Goal: Information Seeking & Learning: Learn about a topic

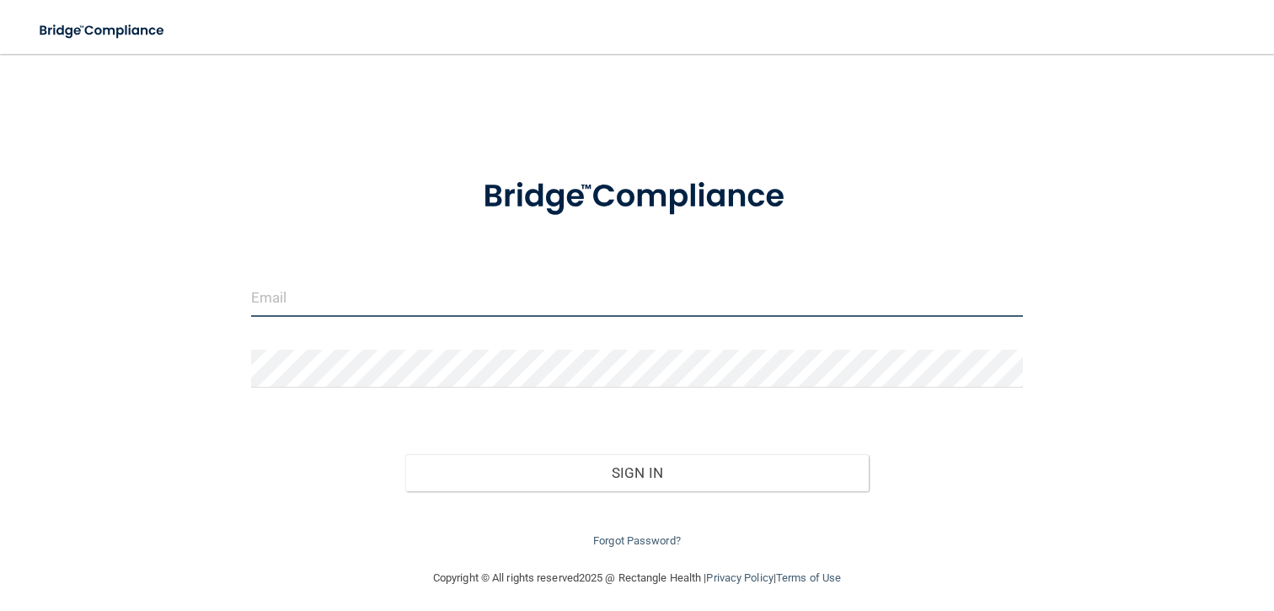
type input "[EMAIL_ADDRESS][DOMAIN_NAME]"
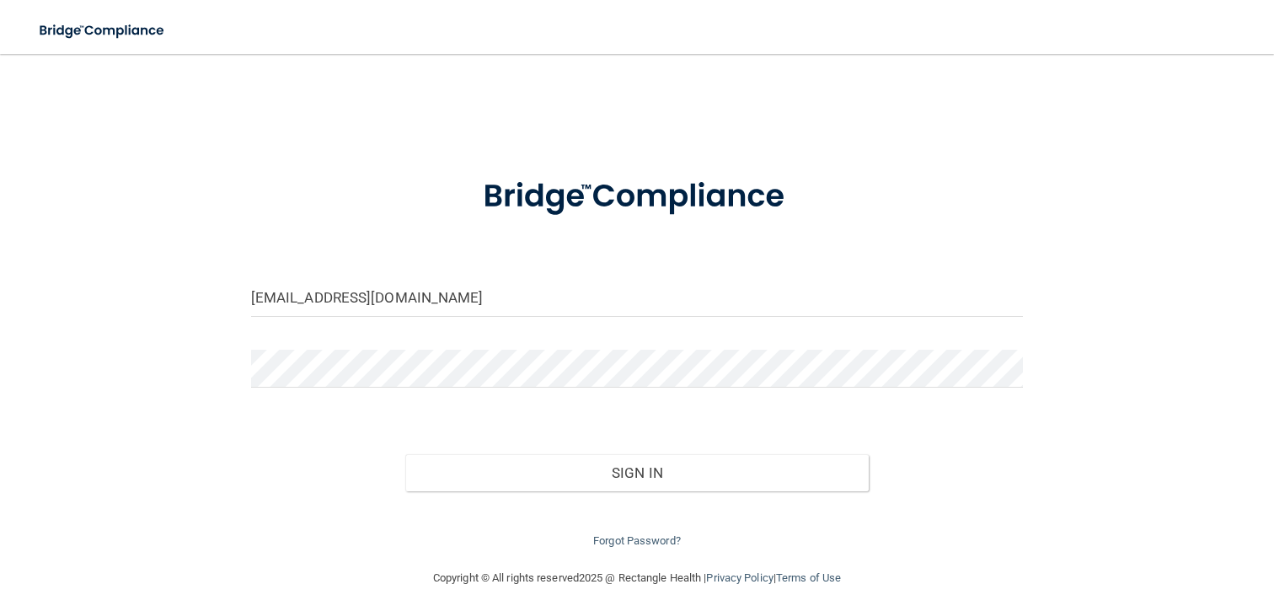
drag, startPoint x: 937, startPoint y: 94, endPoint x: 993, endPoint y: 118, distance: 60.4
click at [993, 118] on div "[EMAIL_ADDRESS][DOMAIN_NAME] Invalid email/password. You don't have permission …" at bounding box center [637, 311] width 1207 height 480
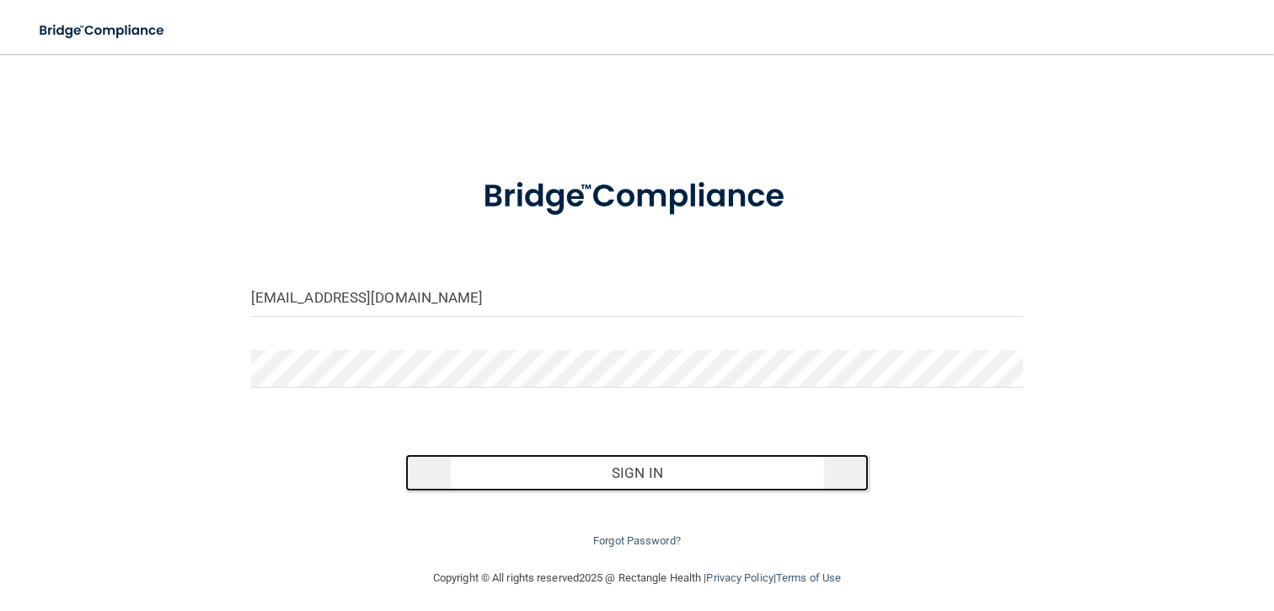
click at [705, 478] on button "Sign In" at bounding box center [637, 472] width 464 height 37
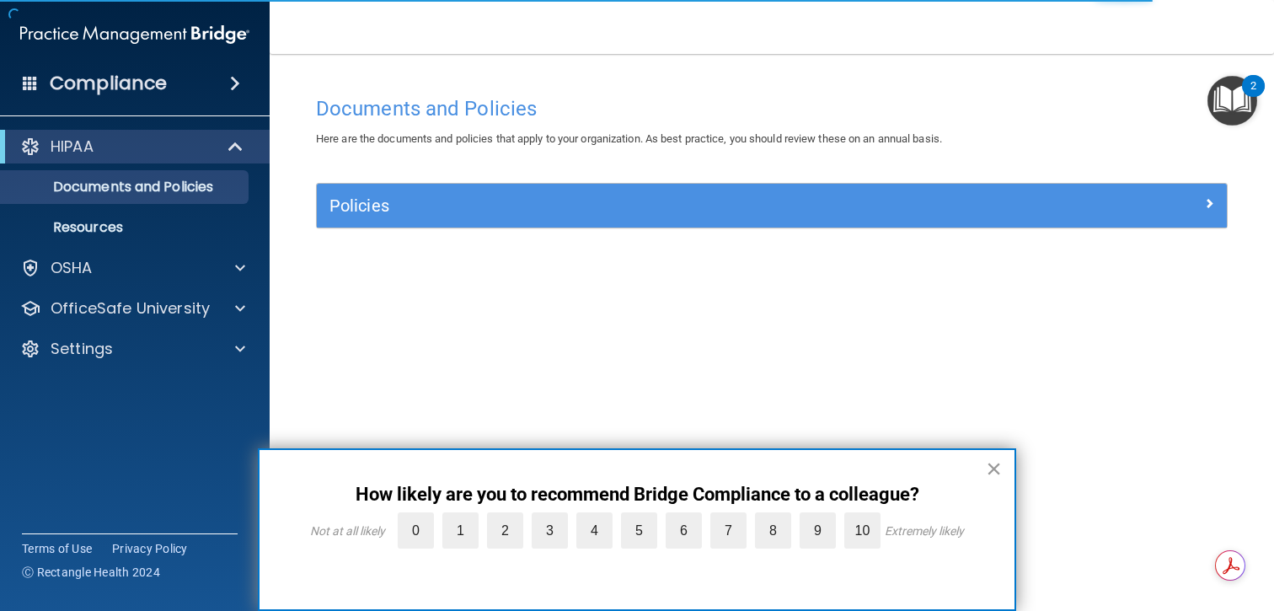
click at [990, 471] on button "×" at bounding box center [994, 468] width 16 height 27
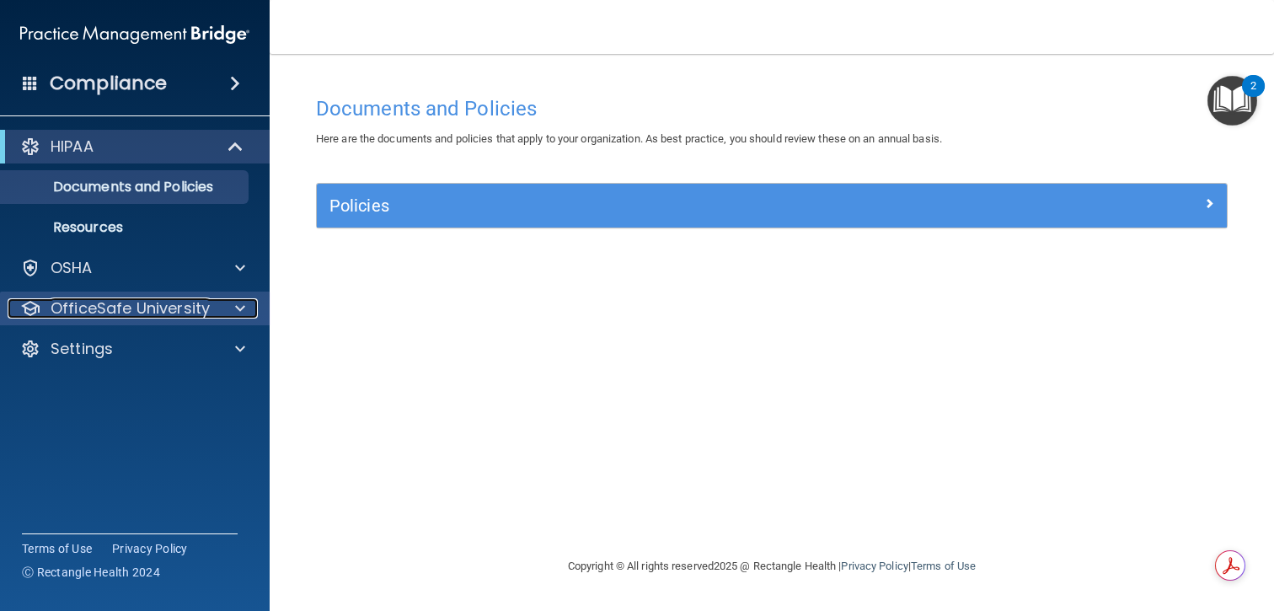
click at [204, 305] on p "OfficeSafe University" at bounding box center [130, 308] width 159 height 20
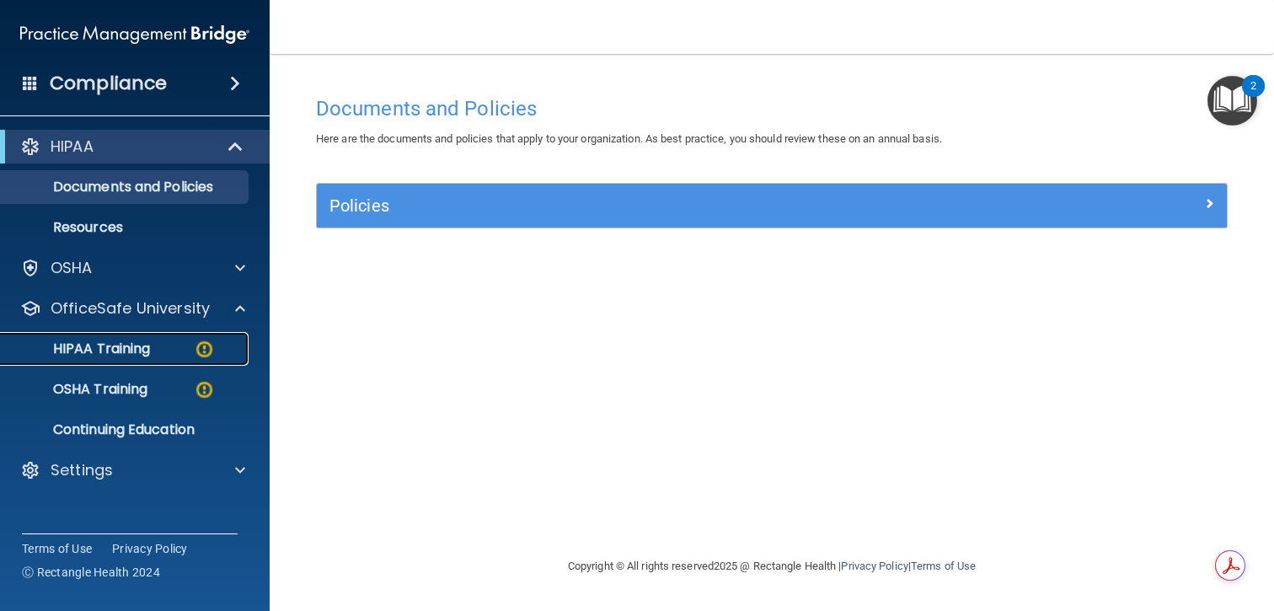
click at [159, 351] on div "HIPAA Training" at bounding box center [126, 349] width 230 height 17
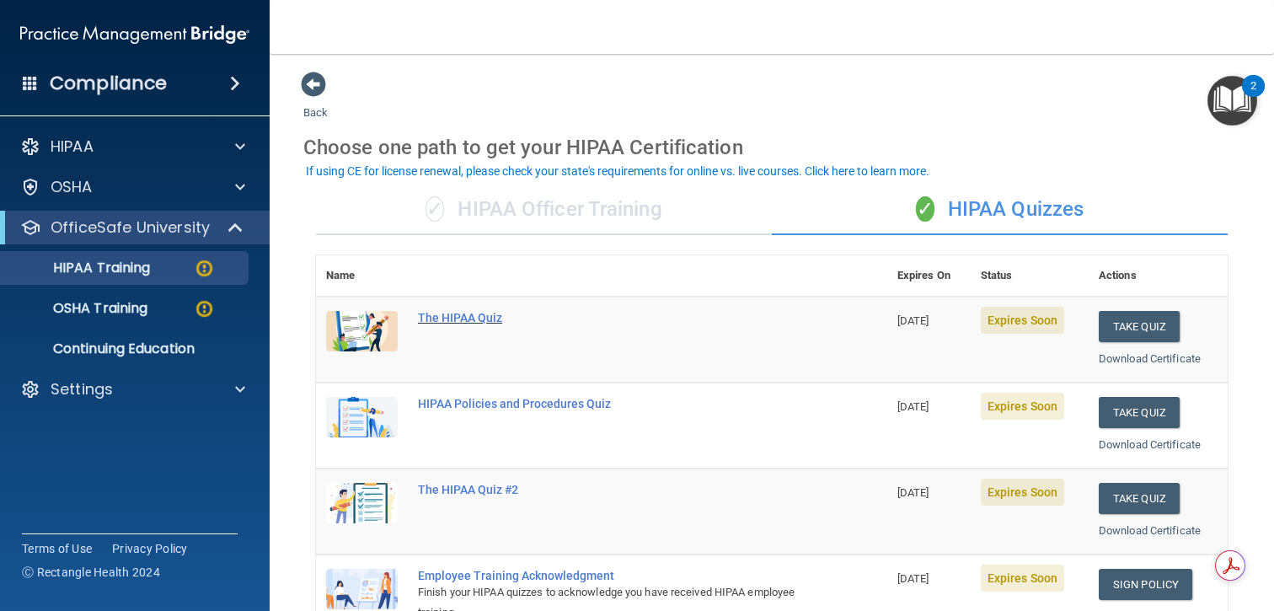
click at [477, 318] on div "The HIPAA Quiz" at bounding box center [610, 317] width 385 height 13
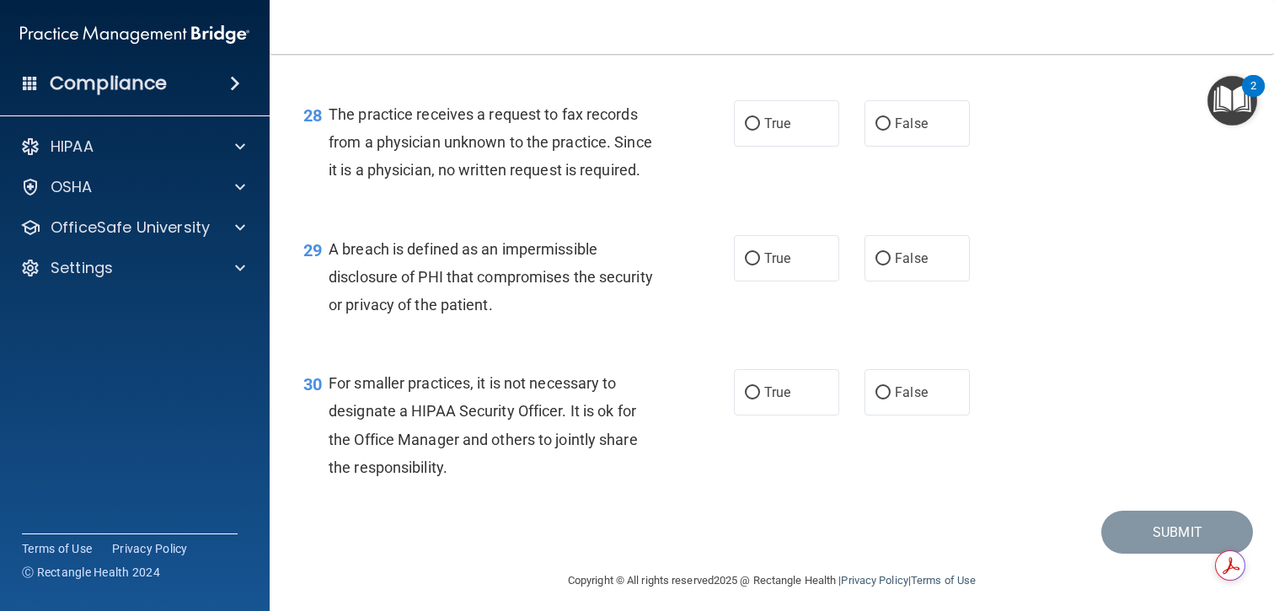
scroll to position [4041, 0]
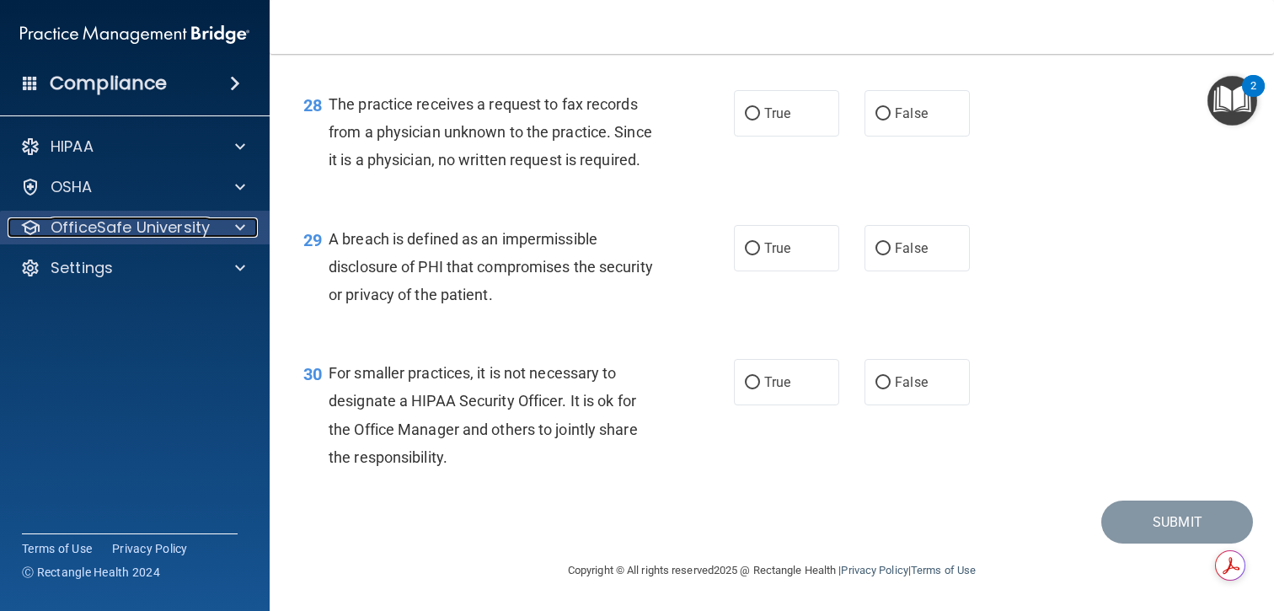
click at [203, 232] on p "OfficeSafe University" at bounding box center [130, 227] width 159 height 20
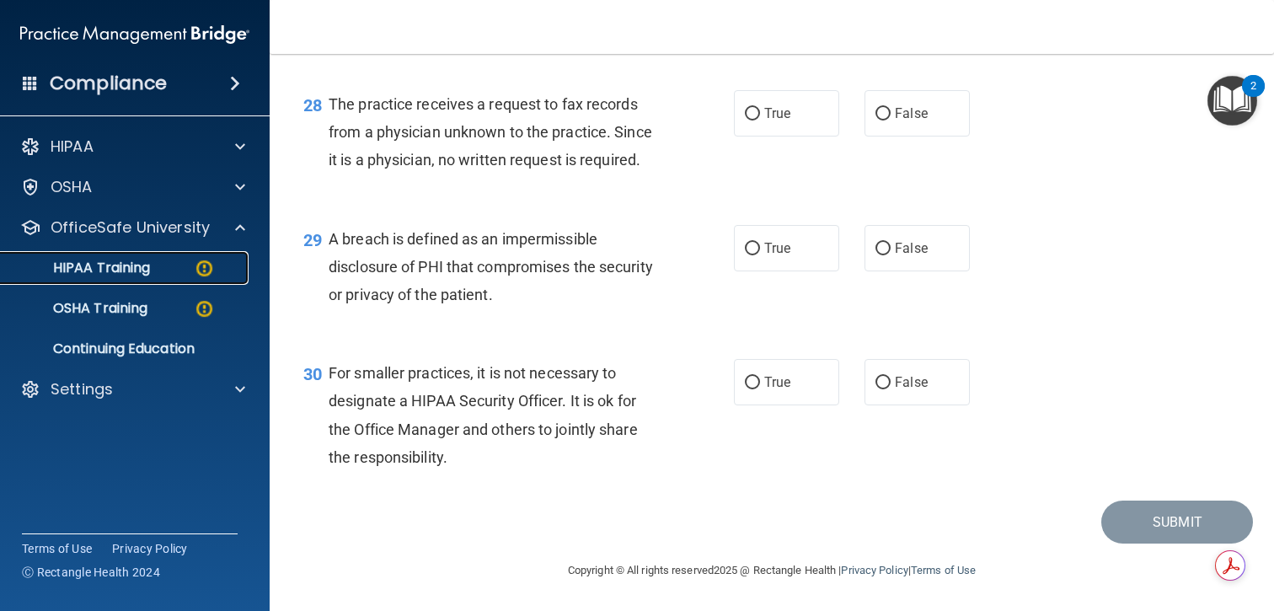
click at [174, 271] on div "HIPAA Training" at bounding box center [126, 268] width 230 height 17
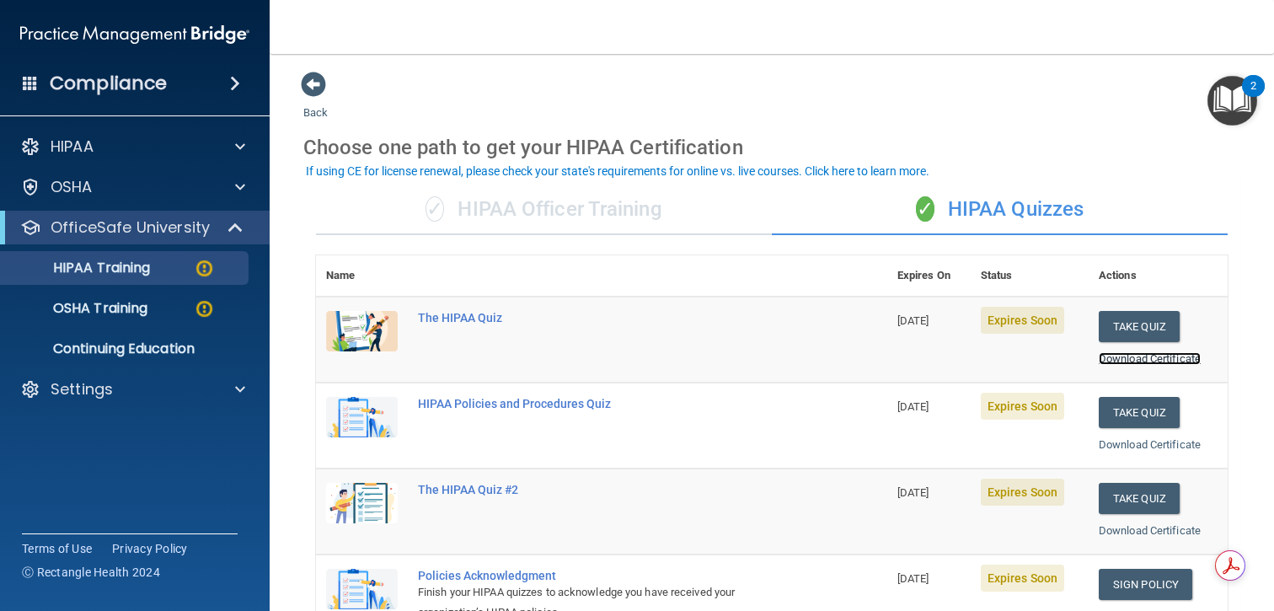
click at [1156, 355] on link "Download Certificate" at bounding box center [1150, 358] width 102 height 13
click at [1113, 326] on button "Take Quiz" at bounding box center [1139, 326] width 81 height 31
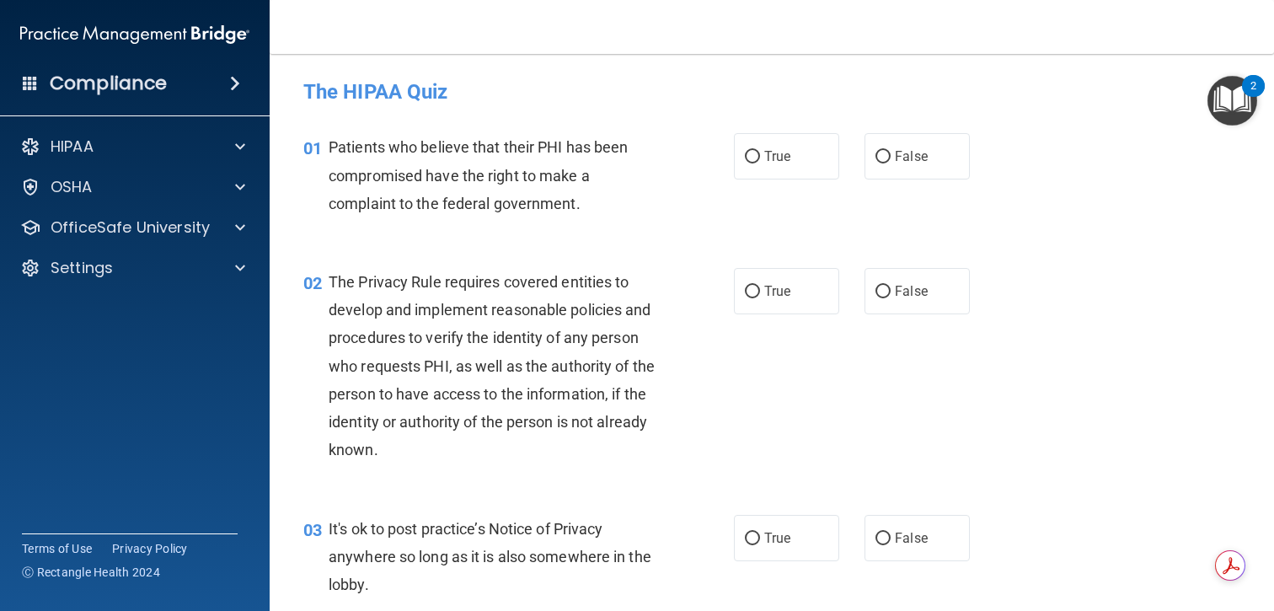
click at [519, 154] on span "Patients who believe that their PHI has been compromised have the right to make…" at bounding box center [478, 174] width 299 height 73
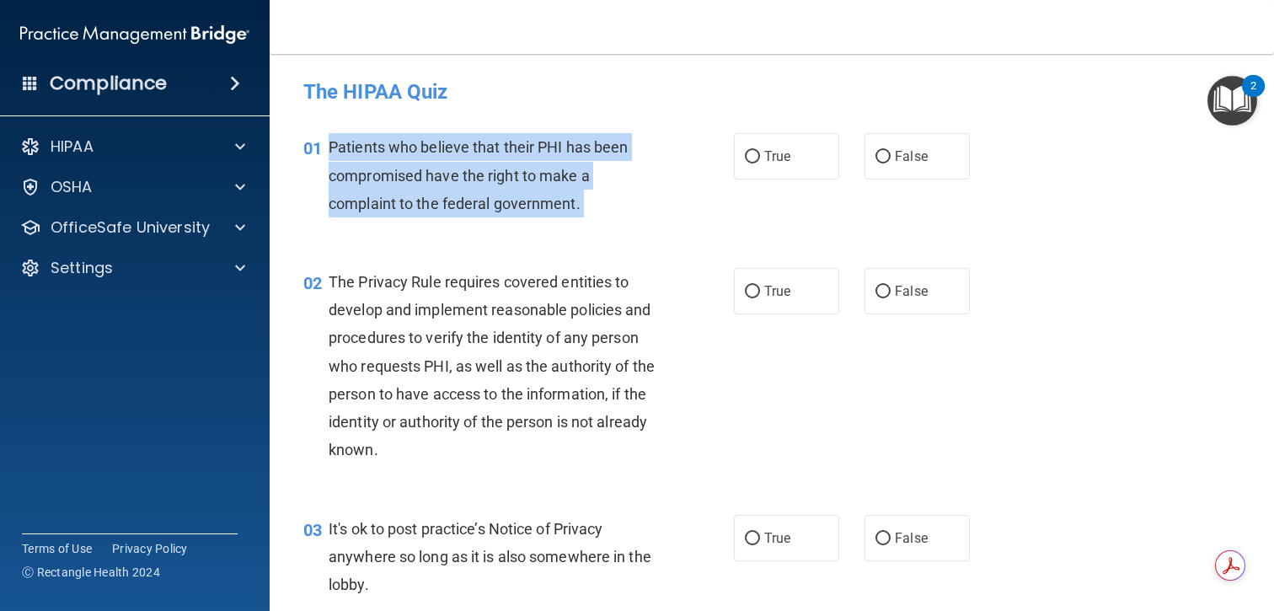
click at [519, 154] on span "Patients who believe that their PHI has been compromised have the right to make…" at bounding box center [478, 174] width 299 height 73
copy ng-form "Patients who believe that their PHI has been compromised have the right to make…"
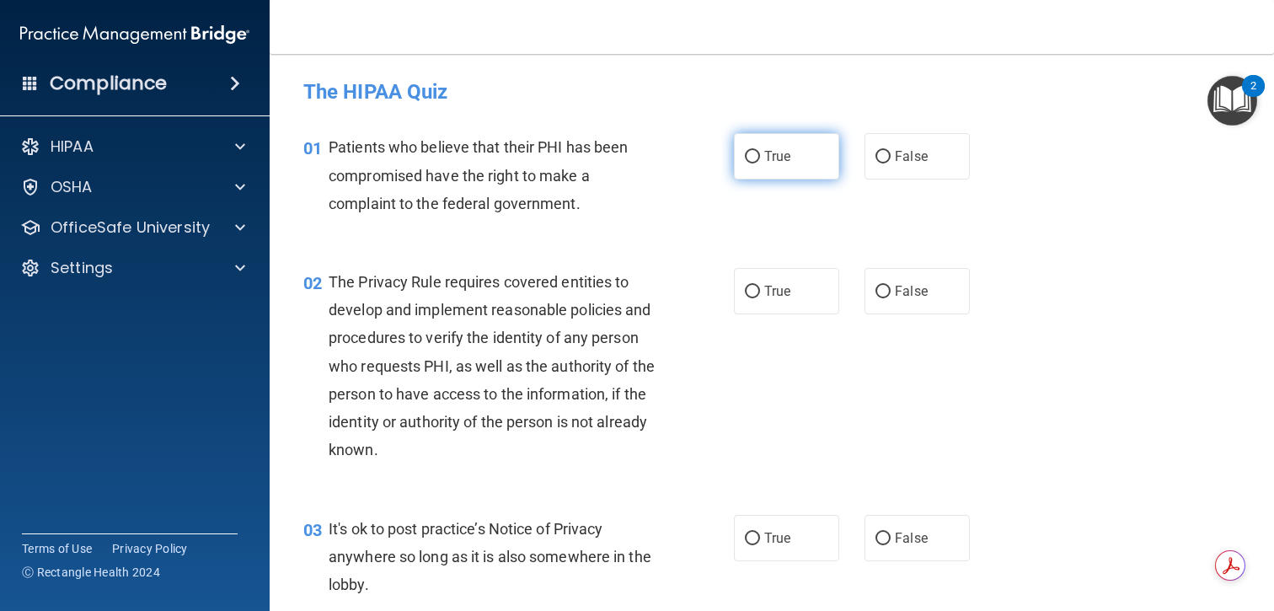
click at [764, 158] on span "True" at bounding box center [777, 156] width 26 height 16
click at [760, 158] on input "True" at bounding box center [752, 157] width 15 height 13
radio input "true"
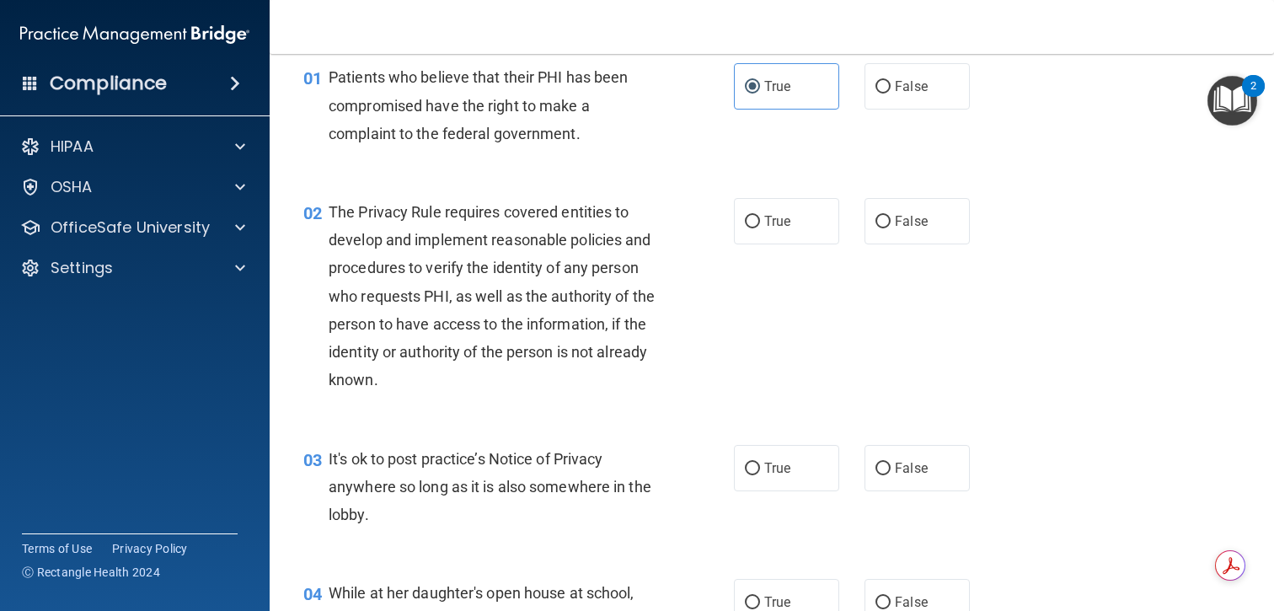
scroll to position [124, 0]
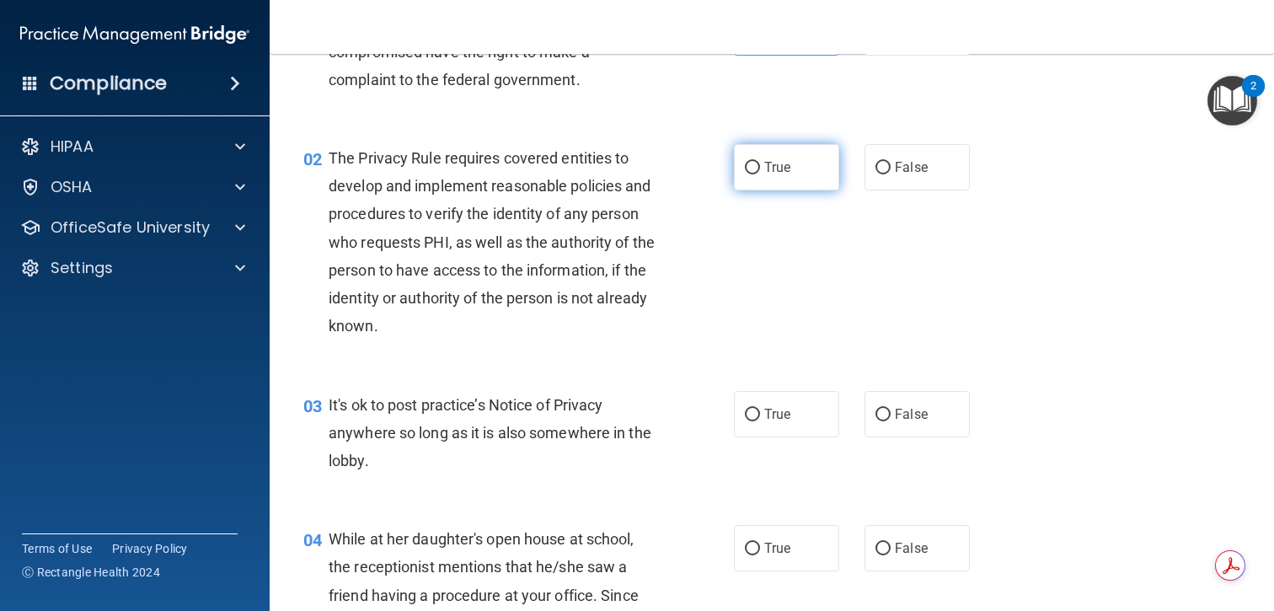
click at [766, 172] on span "True" at bounding box center [777, 167] width 26 height 16
click at [760, 172] on input "True" at bounding box center [752, 168] width 15 height 13
radio input "true"
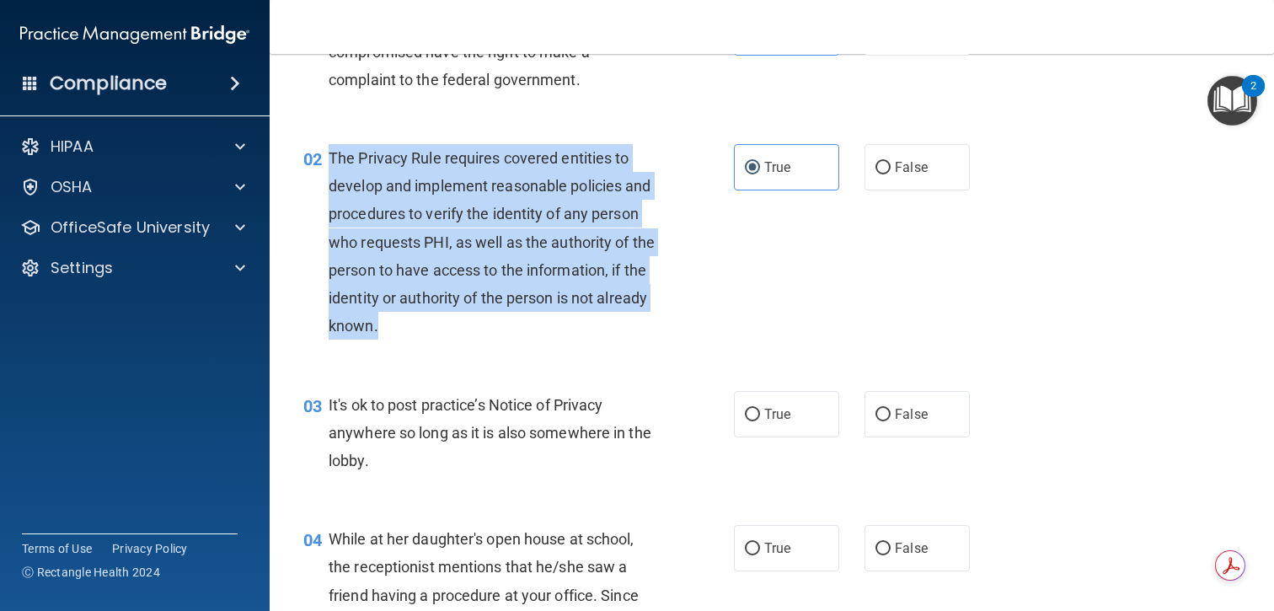
drag, startPoint x: 412, startPoint y: 325, endPoint x: 330, endPoint y: 161, distance: 183.2
click at [330, 161] on div "The Privacy Rule requires covered entities to develop and implement reasonable …" at bounding box center [500, 242] width 342 height 196
copy span "The Privacy Rule requires covered entities to develop and implement reasonable …"
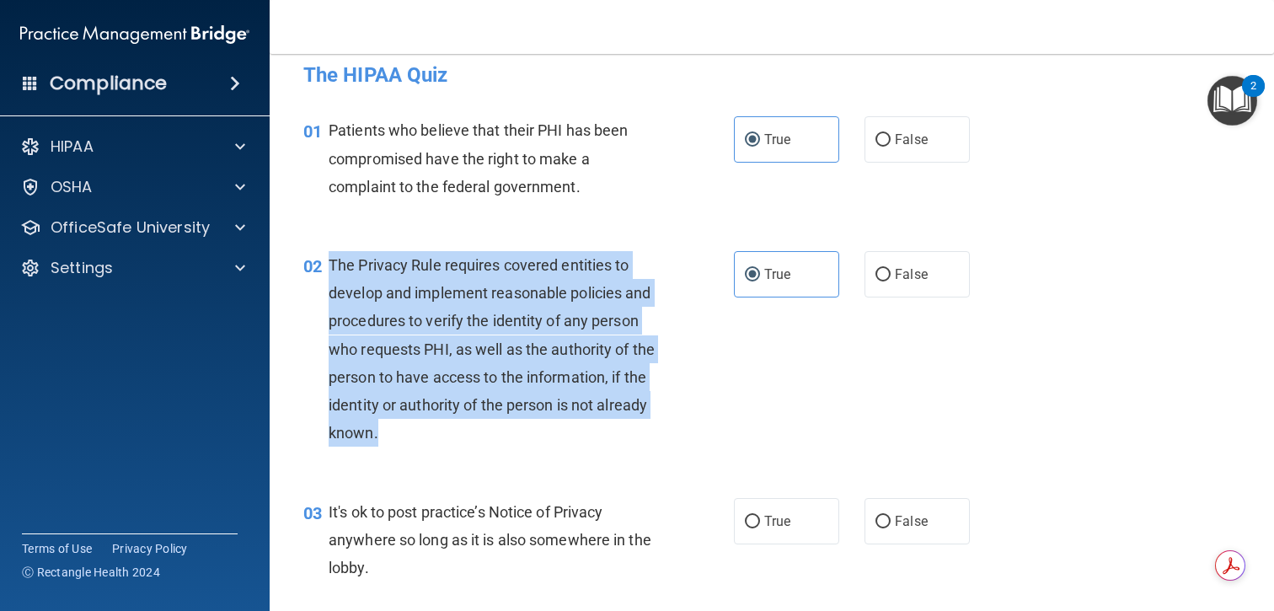
scroll to position [0, 0]
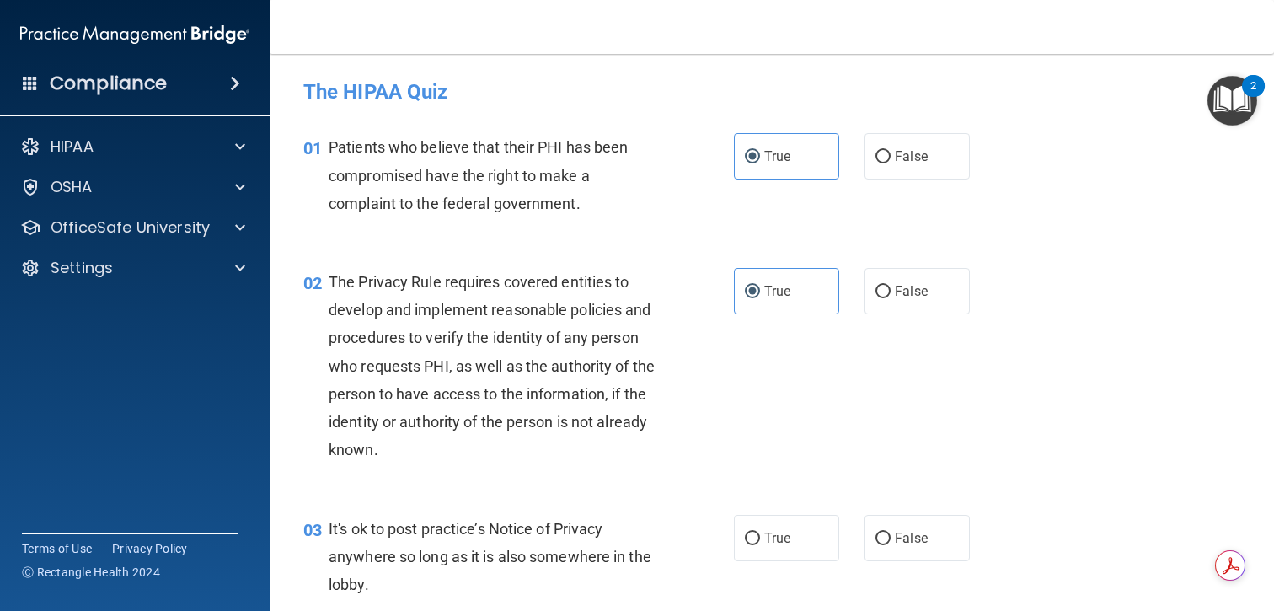
click at [797, 408] on div "02 The Privacy Rule requires covered entities to develop and implement reasonab…" at bounding box center [772, 370] width 963 height 247
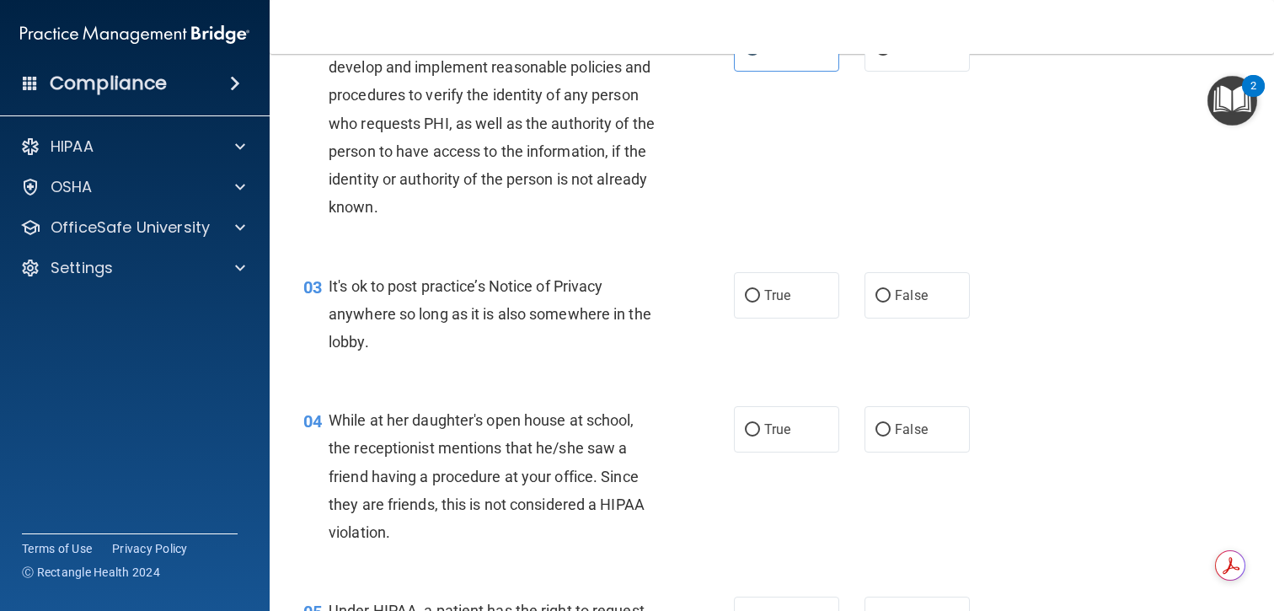
scroll to position [249, 0]
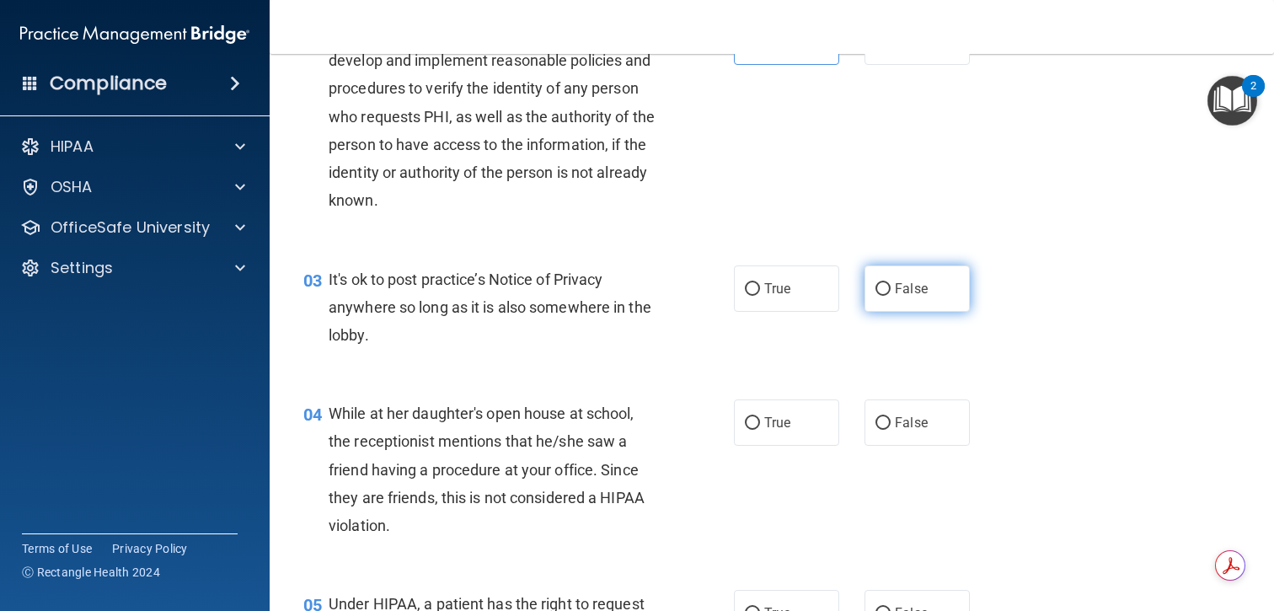
click at [891, 295] on label "False" at bounding box center [917, 289] width 105 height 46
click at [891, 295] on input "False" at bounding box center [883, 289] width 15 height 13
radio input "true"
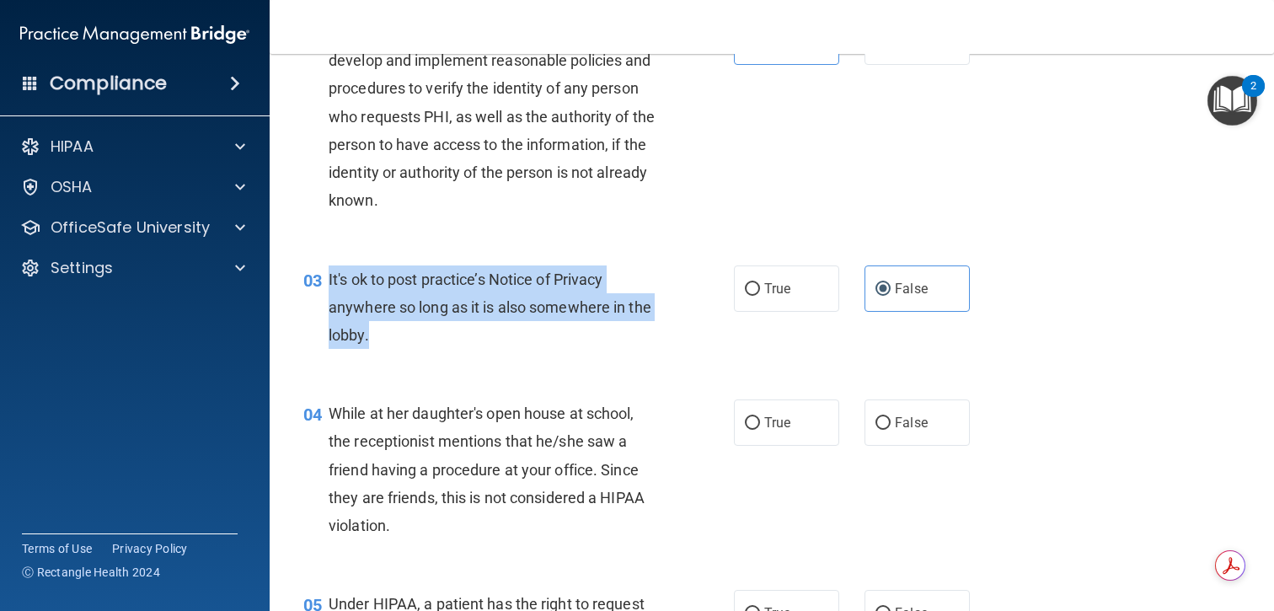
drag, startPoint x: 415, startPoint y: 341, endPoint x: 330, endPoint y: 277, distance: 106.0
click at [330, 277] on div "It's ok to post practice’s Notice of Privacy anywhere so long as it is also som…" at bounding box center [500, 308] width 342 height 84
copy span "It's ok to post practice’s Notice of Privacy anywhere so long as it is also som…"
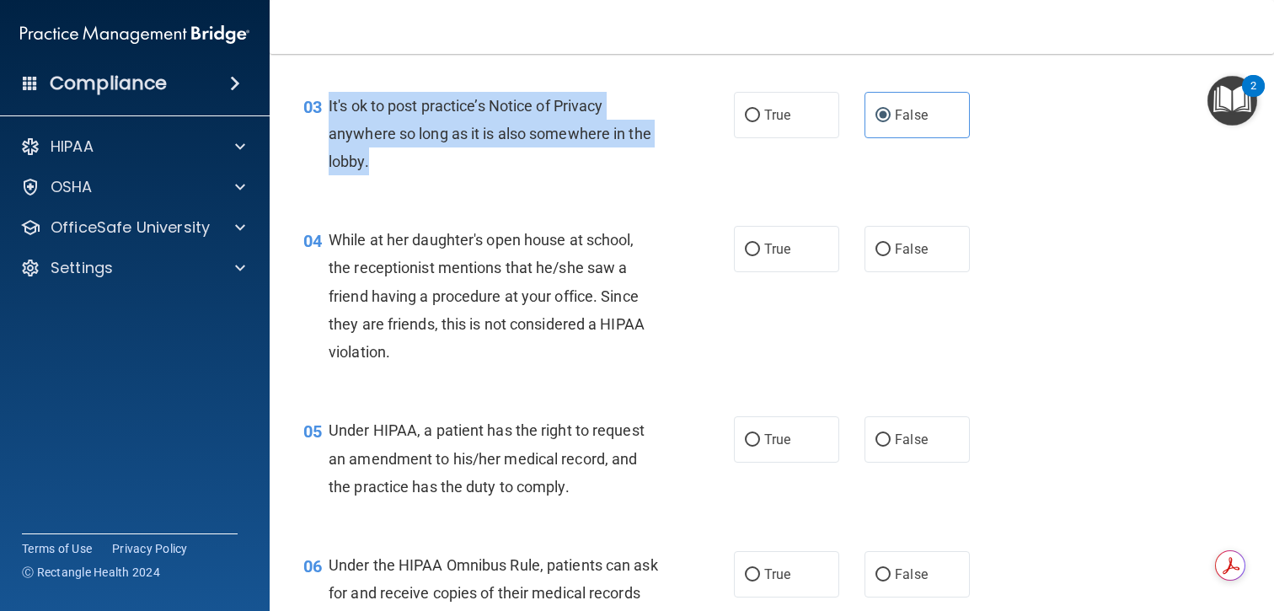
scroll to position [447, 0]
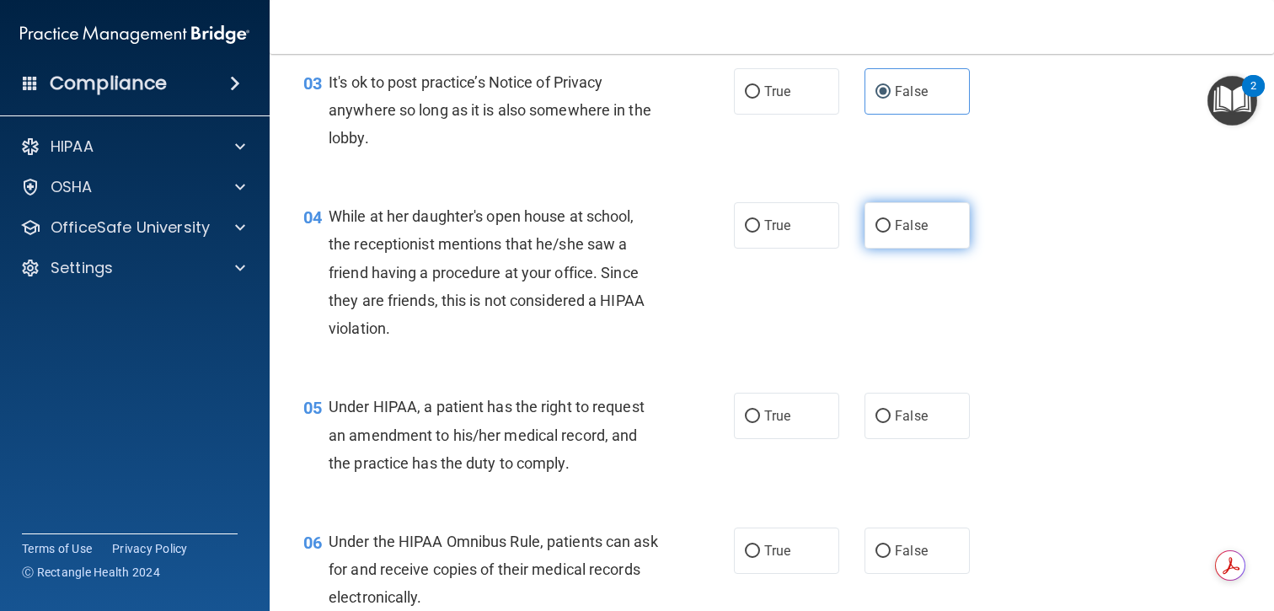
click at [903, 239] on label "False" at bounding box center [917, 225] width 105 height 46
click at [891, 233] on input "False" at bounding box center [883, 226] width 15 height 13
radio input "true"
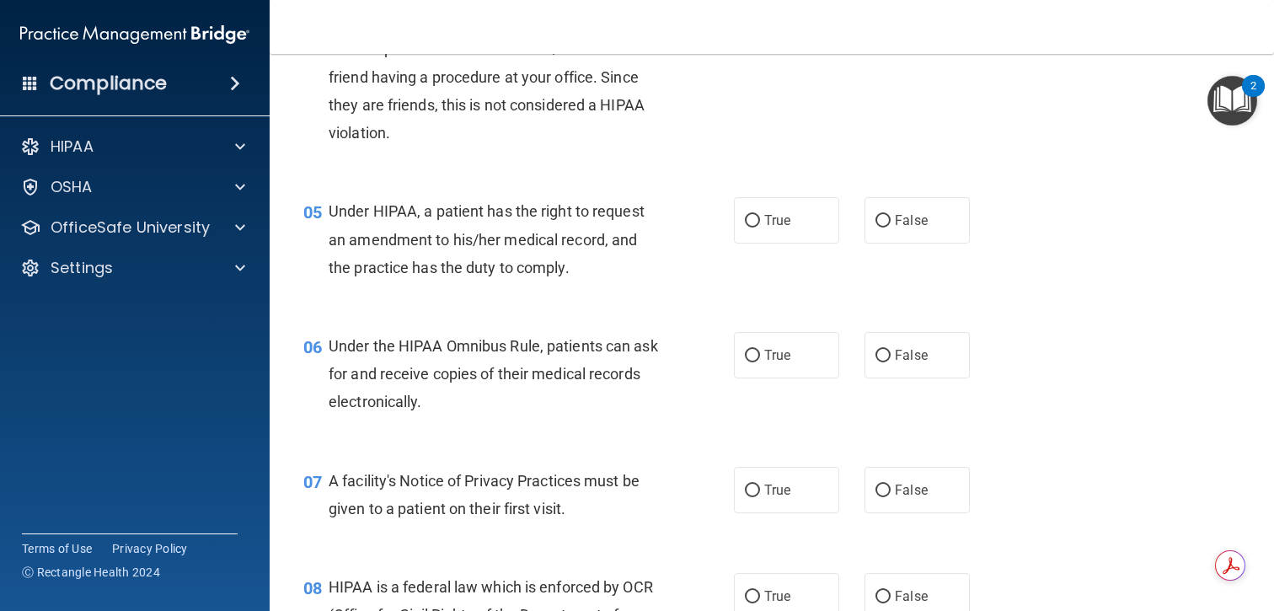
scroll to position [657, 0]
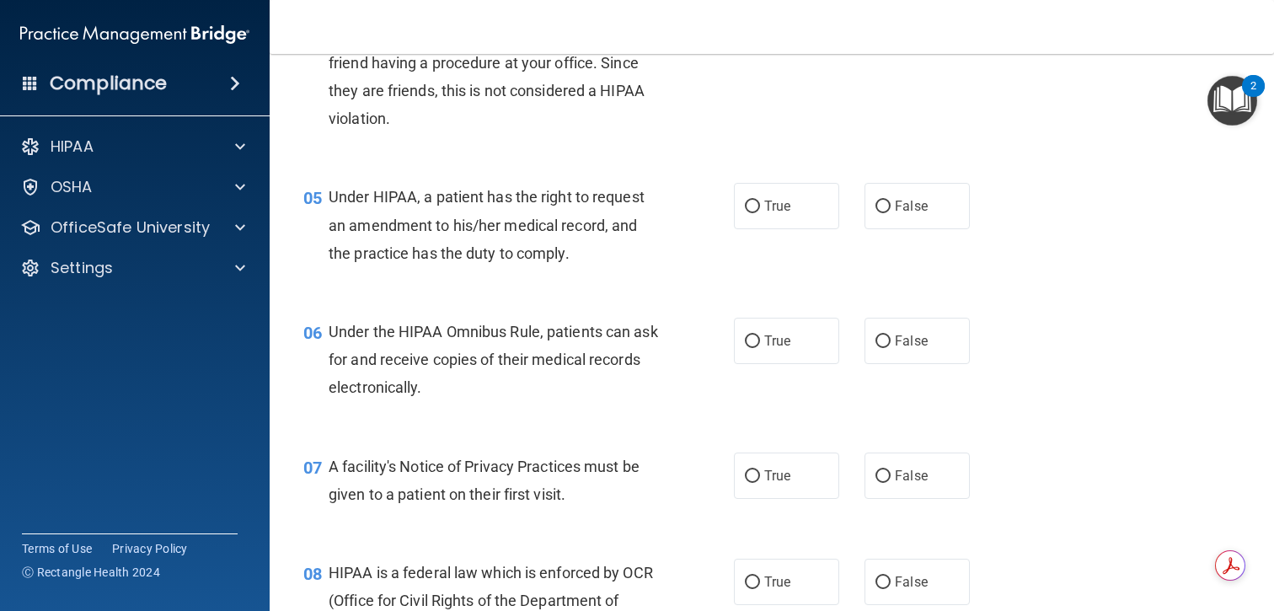
click at [583, 257] on div "Under HIPAA, a patient has the right to request an amendment to his/her medical…" at bounding box center [500, 225] width 342 height 84
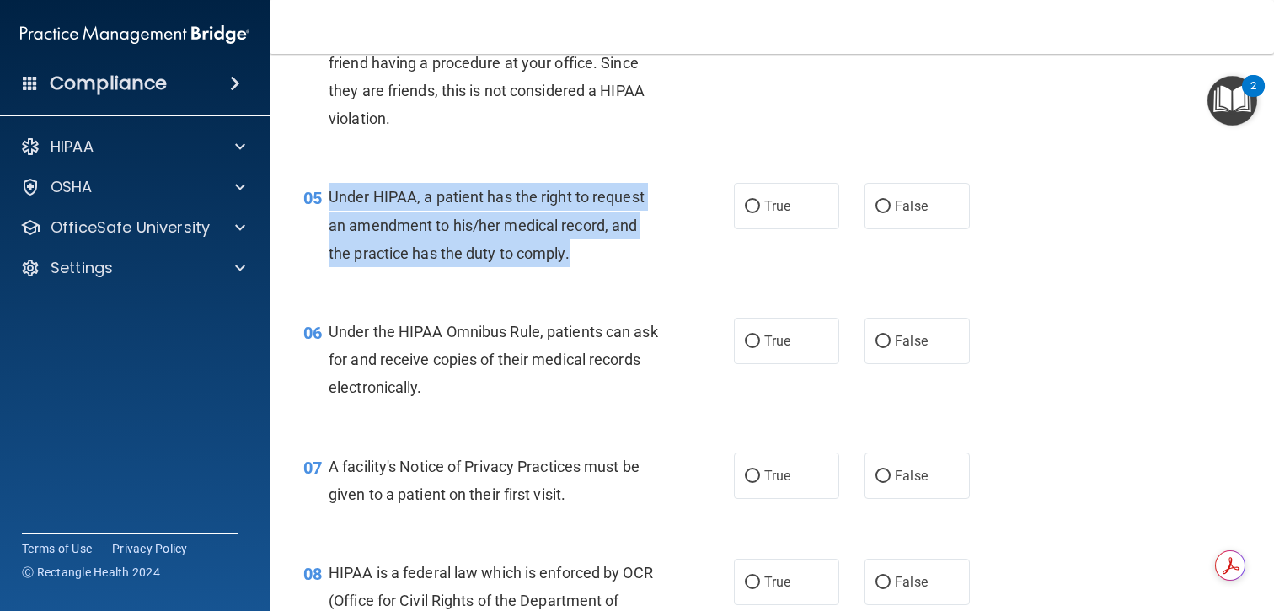
drag, startPoint x: 580, startPoint y: 253, endPoint x: 330, endPoint y: 197, distance: 255.6
click at [330, 197] on div "Under HIPAA, a patient has the right to request an amendment to his/her medical…" at bounding box center [500, 225] width 342 height 84
copy span "Under HIPAA, a patient has the right to request an amendment to his/her medical…"
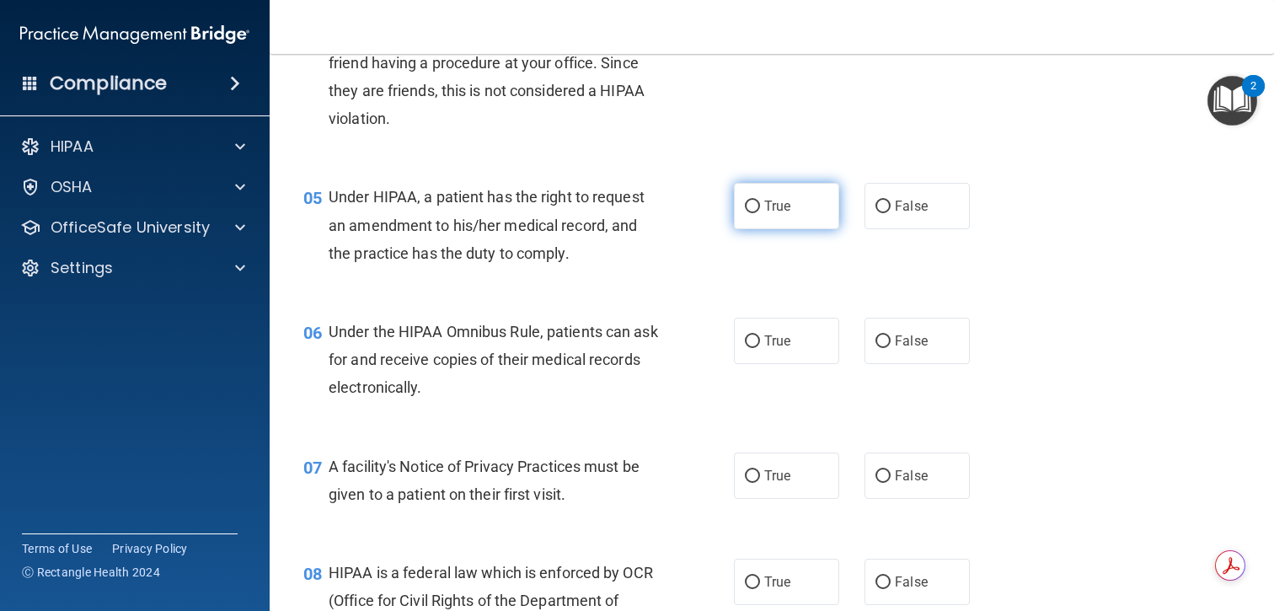
click at [769, 204] on span "True" at bounding box center [777, 206] width 26 height 16
click at [760, 204] on input "True" at bounding box center [752, 207] width 15 height 13
radio input "true"
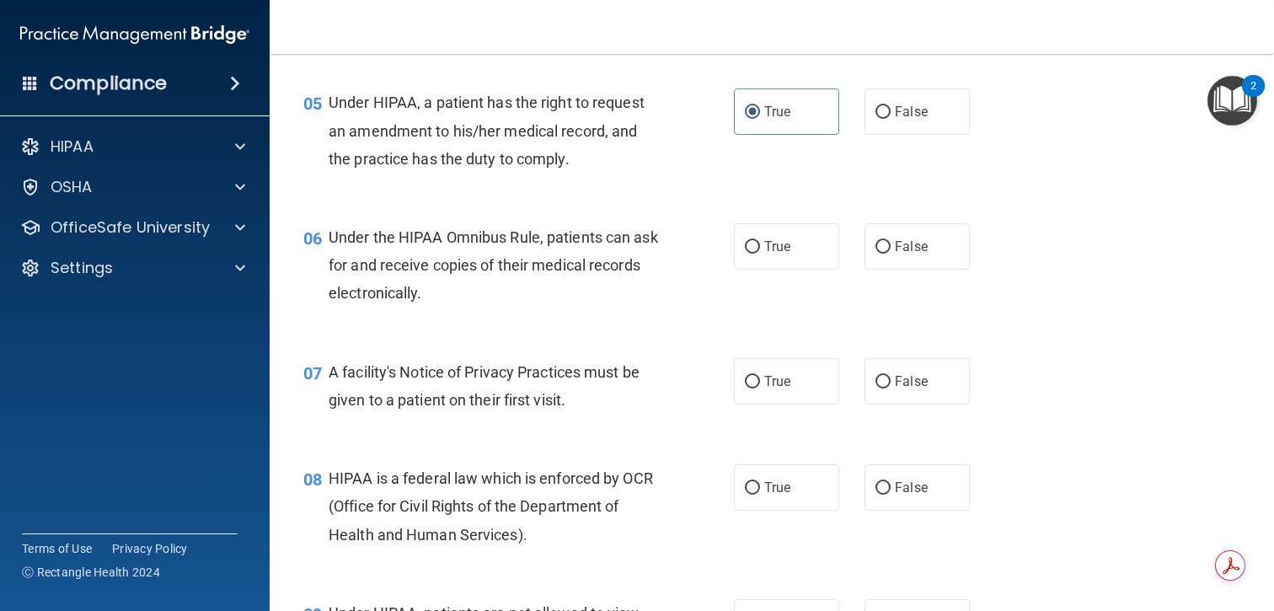
scroll to position [753, 0]
click at [774, 253] on label "True" at bounding box center [786, 245] width 105 height 46
click at [760, 252] on input "True" at bounding box center [752, 245] width 15 height 13
radio input "true"
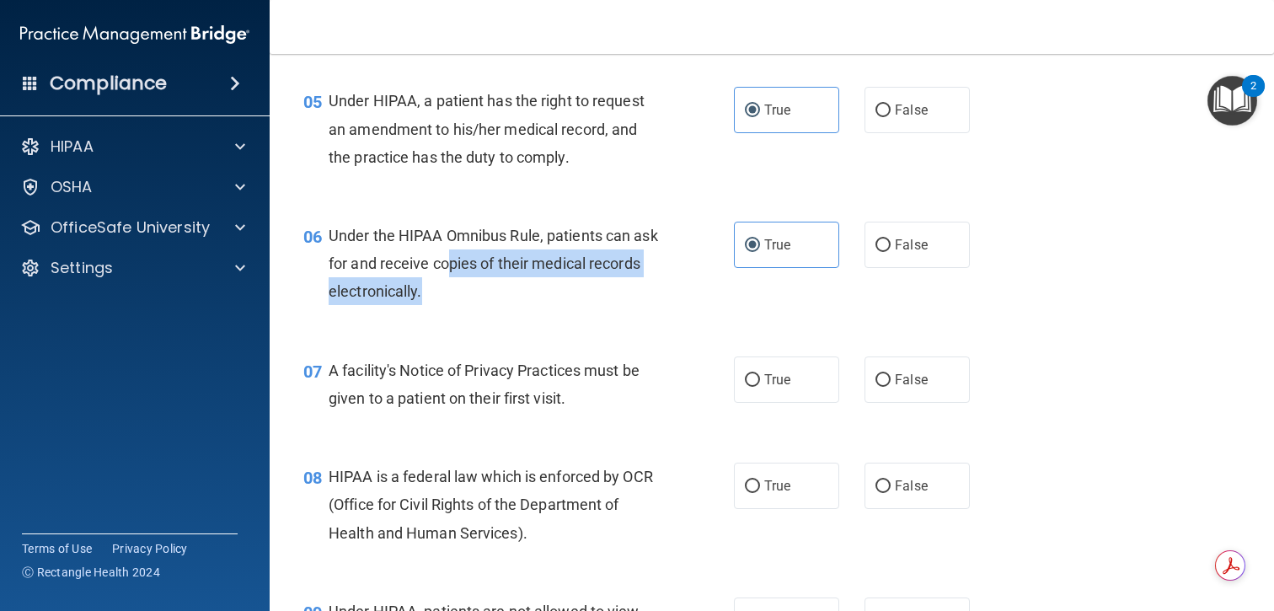
drag, startPoint x: 512, startPoint y: 296, endPoint x: 481, endPoint y: 265, distance: 44.1
click at [481, 265] on div "Under the HIPAA Omnibus Rule, patients can ask for and receive copies of their …" at bounding box center [500, 264] width 342 height 84
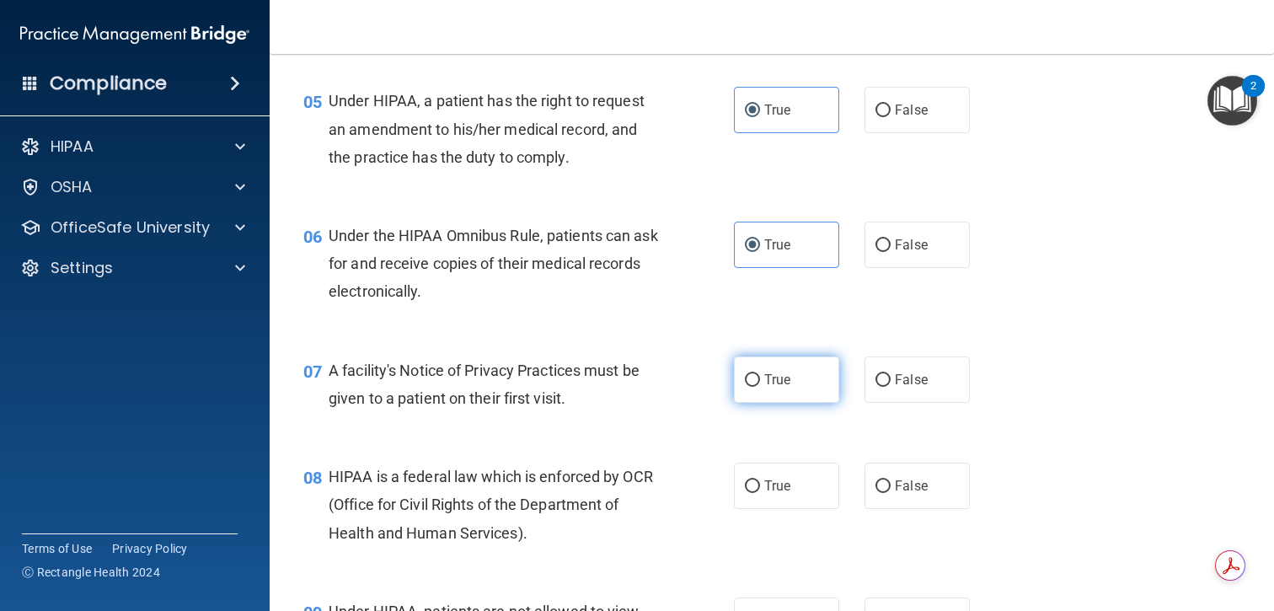
click at [754, 371] on label "True" at bounding box center [786, 380] width 105 height 46
click at [754, 374] on input "True" at bounding box center [752, 380] width 15 height 13
radio input "true"
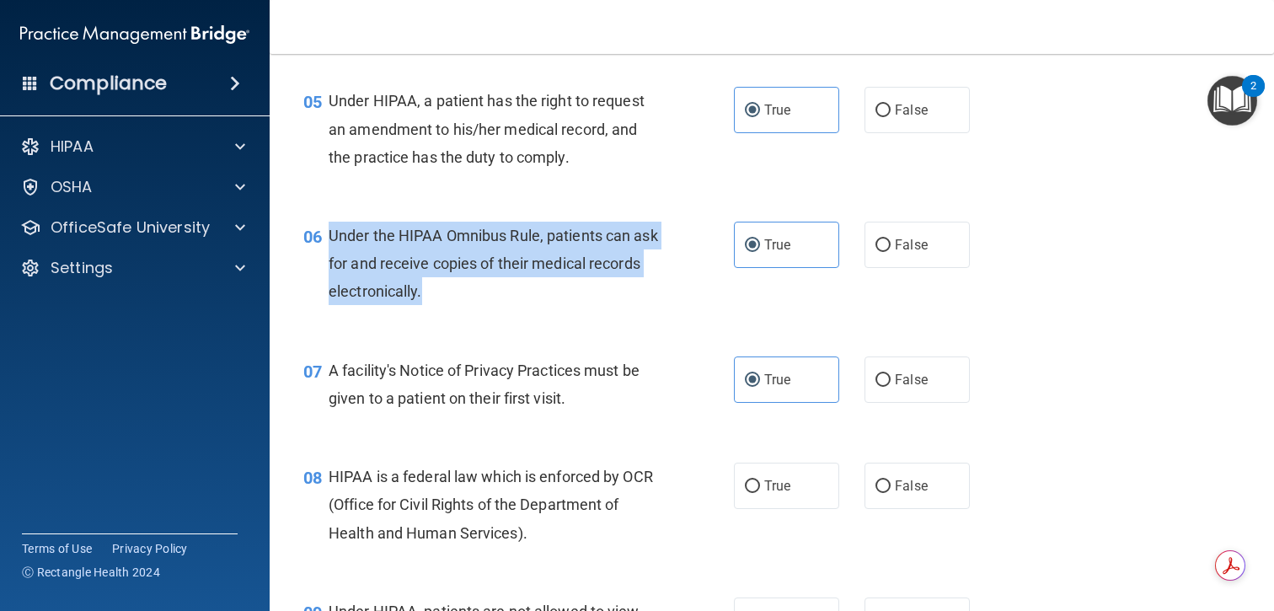
drag, startPoint x: 511, startPoint y: 293, endPoint x: 332, endPoint y: 237, distance: 187.4
click at [332, 237] on div "Under the HIPAA Omnibus Rule, patients can ask for and receive copies of their …" at bounding box center [500, 264] width 342 height 84
copy span "Under the HIPAA Omnibus Rule, patients can ask for and receive copies of their …"
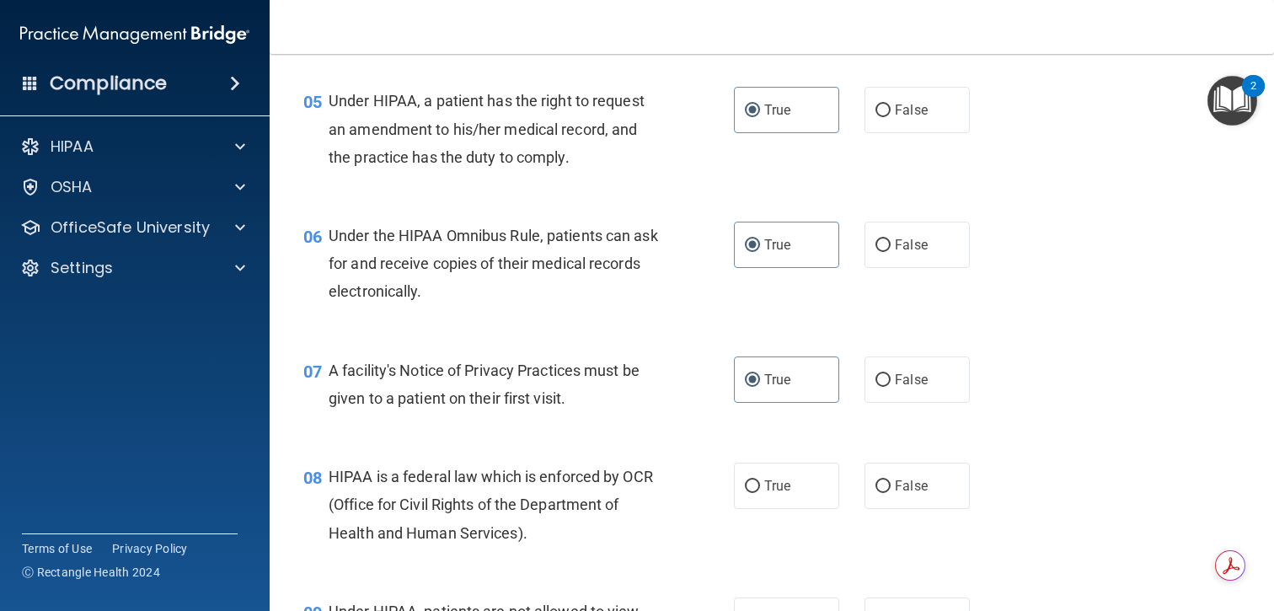
click at [610, 287] on div "Under the HIPAA Omnibus Rule, patients can ask for and receive copies of their …" at bounding box center [500, 264] width 342 height 84
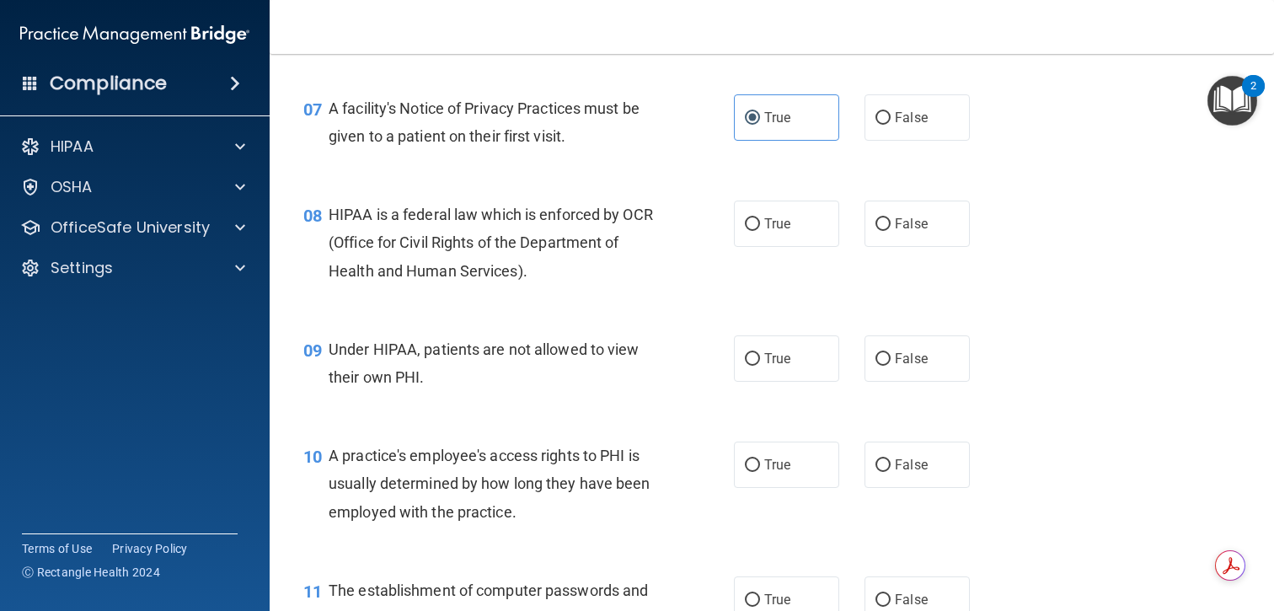
scroll to position [1016, 0]
click at [766, 234] on label "True" at bounding box center [786, 223] width 105 height 46
click at [760, 230] on input "True" at bounding box center [752, 223] width 15 height 13
radio input "true"
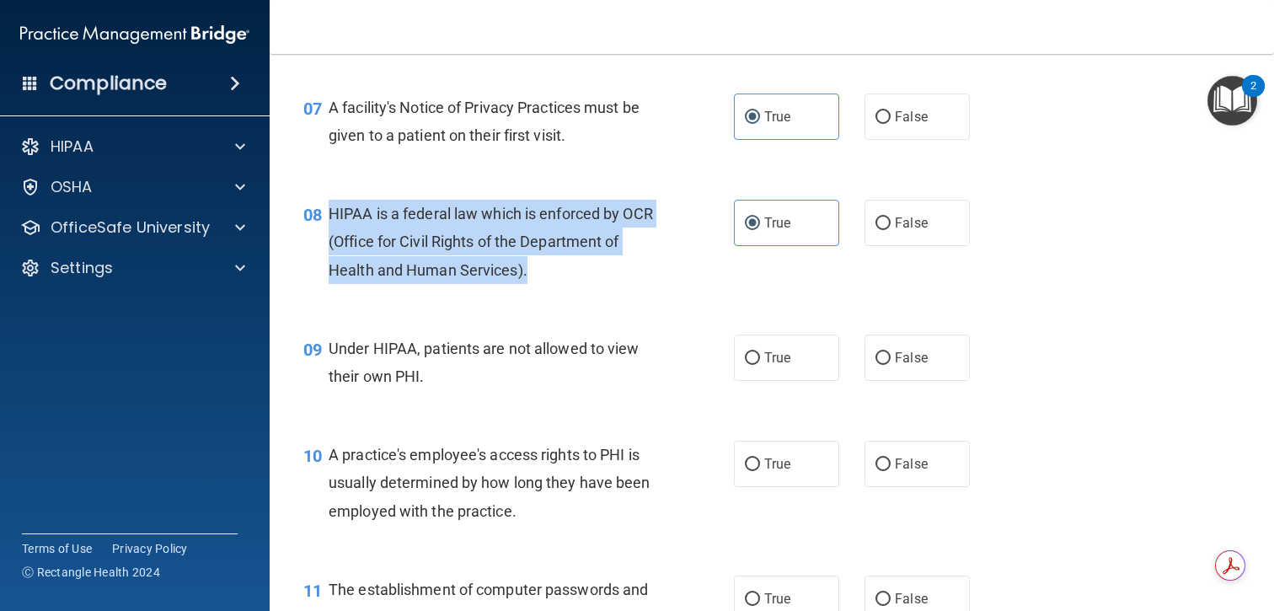
drag, startPoint x: 544, startPoint y: 271, endPoint x: 332, endPoint y: 205, distance: 222.3
click at [332, 205] on div "HIPAA is a federal law which is enforced by OCR (Office for Civil Rights of the…" at bounding box center [500, 242] width 342 height 84
copy span "HIPAA is a federal law which is enforced by OCR (Office for Civil Rights of the…"
click at [609, 286] on div "08 HIPAA is a federal law which is enforced by OCR (Office for Civil Rights of …" at bounding box center [518, 246] width 481 height 93
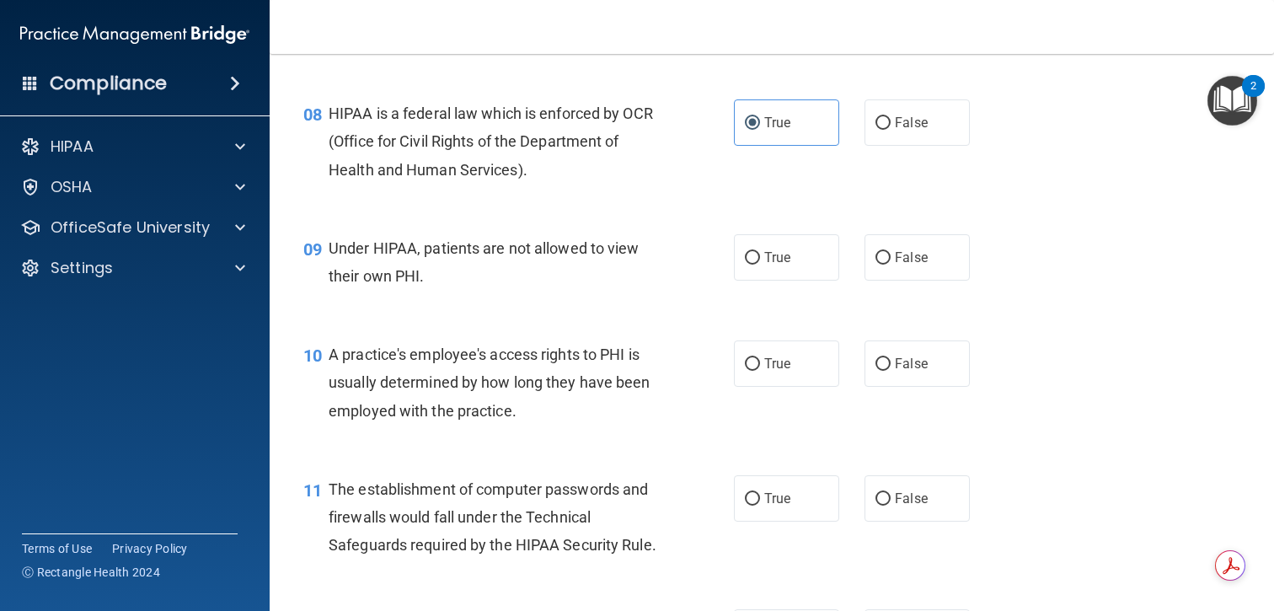
scroll to position [1134, 0]
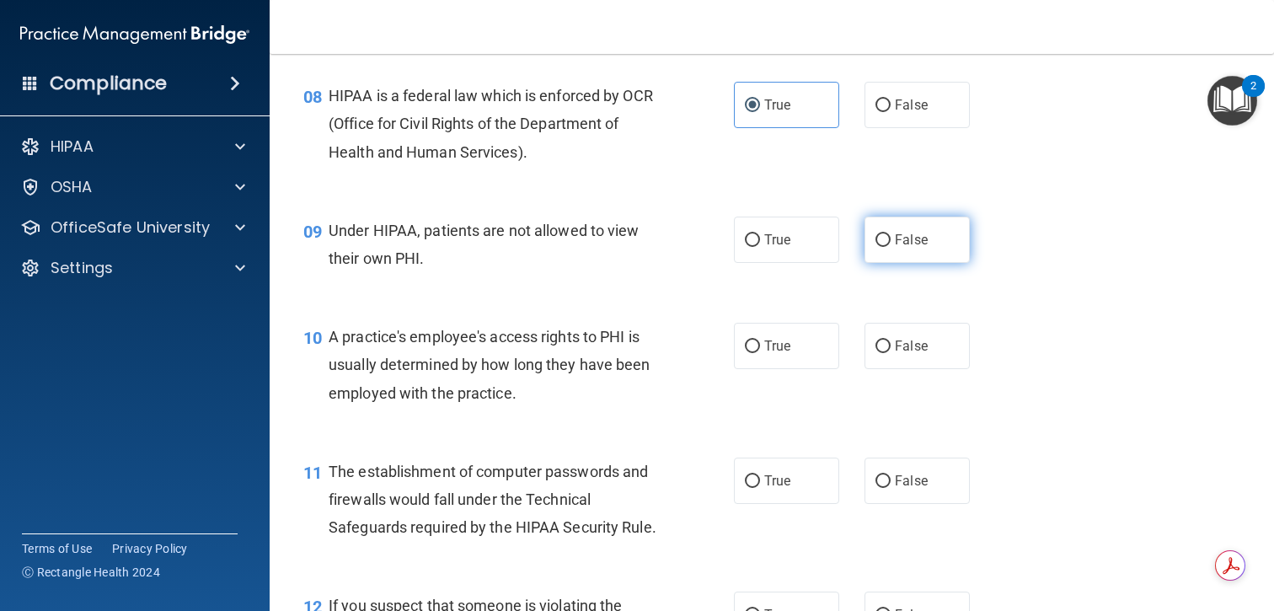
click at [897, 256] on label "False" at bounding box center [917, 240] width 105 height 46
click at [891, 247] on input "False" at bounding box center [883, 240] width 15 height 13
radio input "true"
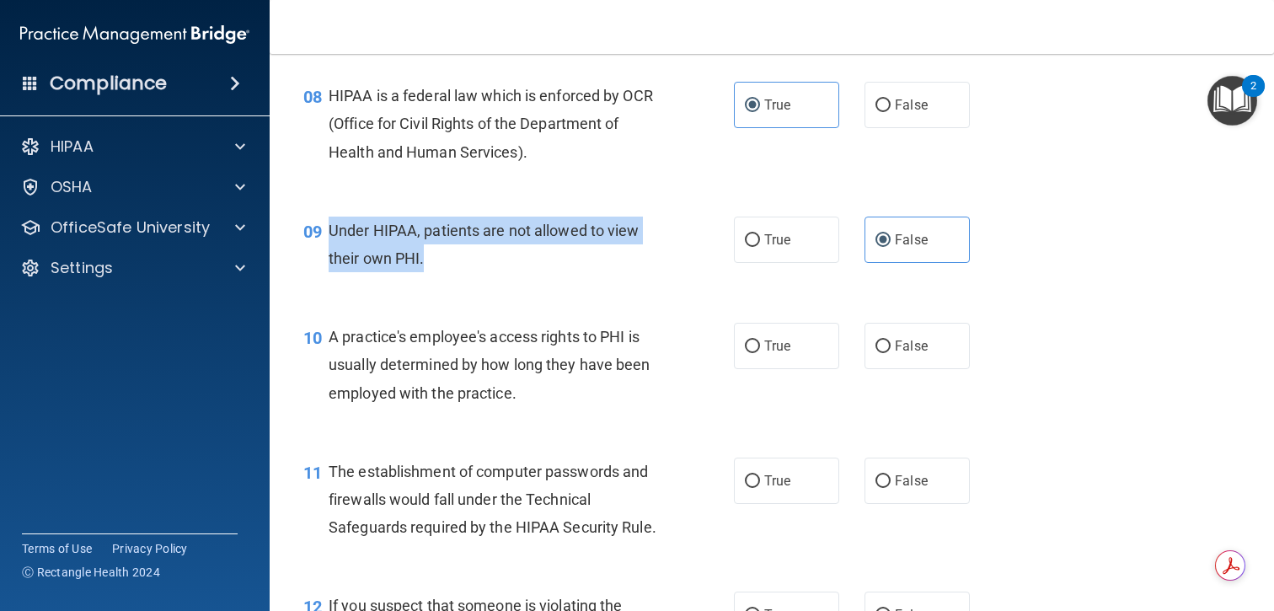
drag, startPoint x: 471, startPoint y: 252, endPoint x: 330, endPoint y: 231, distance: 142.3
click at [330, 231] on div "Under HIPAA, patients are not allowed to view their own PHI." at bounding box center [500, 245] width 342 height 56
copy span "Under HIPAA, patients are not allowed to view their own PHI."
click at [608, 269] on div "Under HIPAA, patients are not allowed to view their own PHI." at bounding box center [500, 245] width 342 height 56
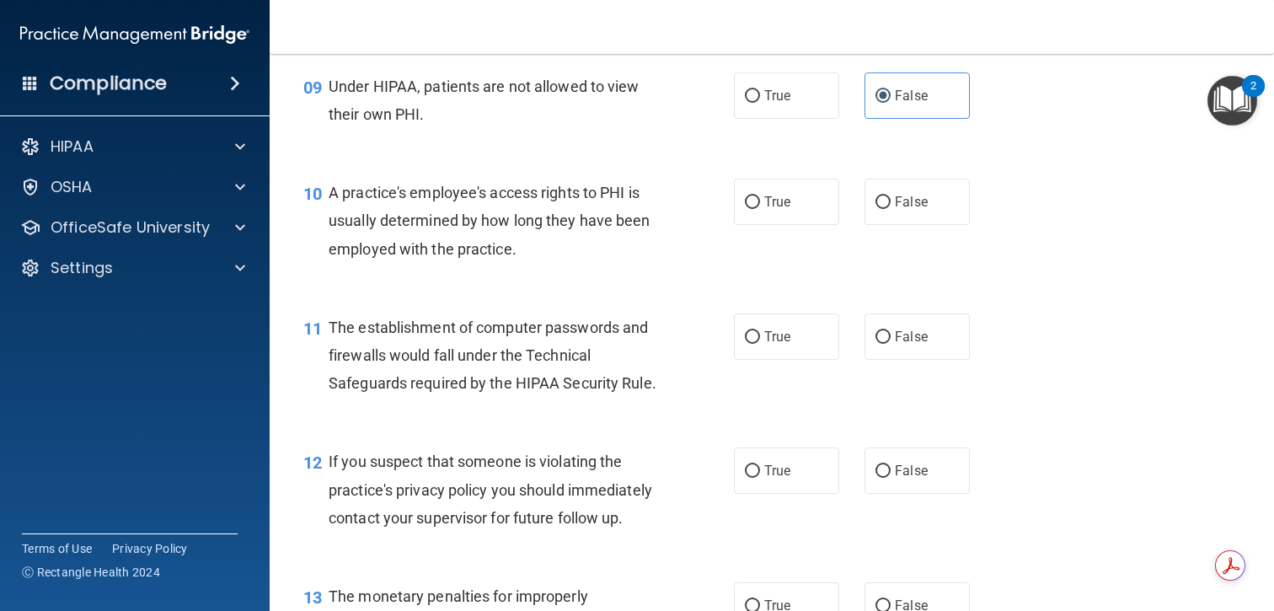
scroll to position [1294, 0]
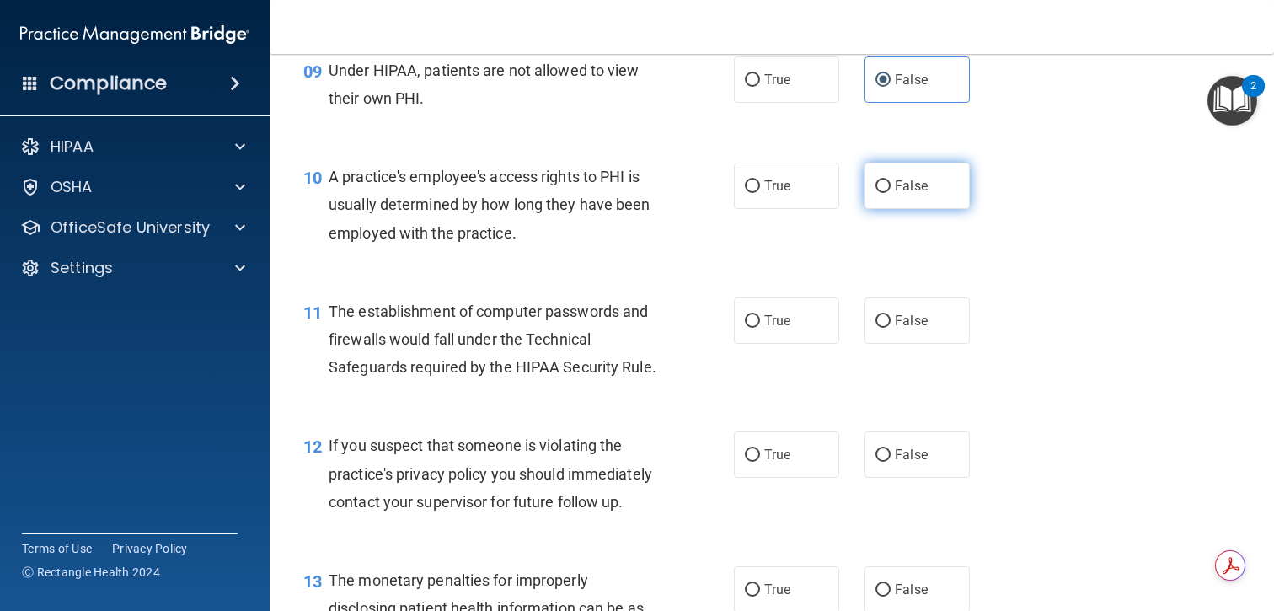
click at [911, 185] on span "False" at bounding box center [911, 186] width 33 height 16
click at [891, 185] on input "False" at bounding box center [883, 186] width 15 height 13
radio input "true"
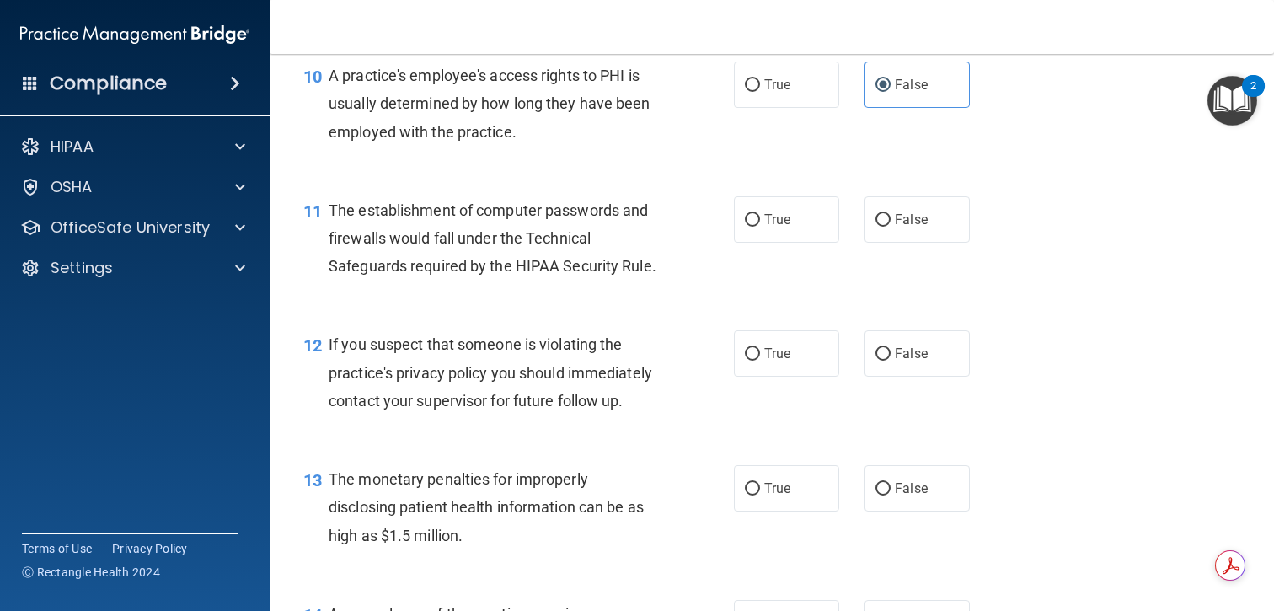
scroll to position [1397, 0]
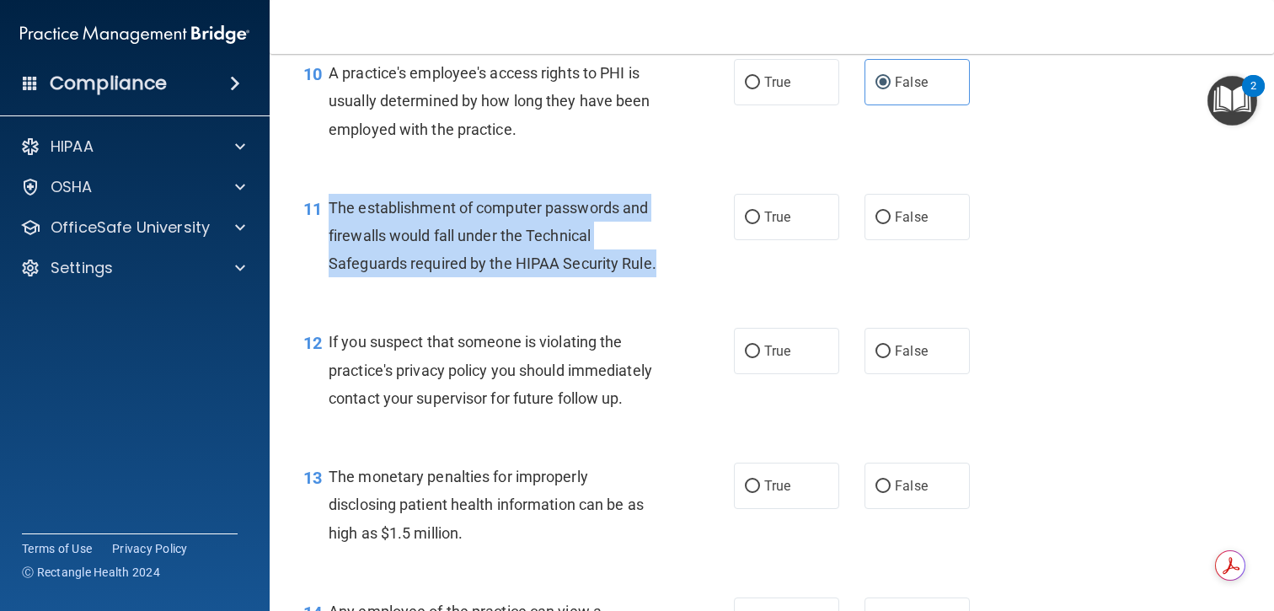
drag, startPoint x: 664, startPoint y: 266, endPoint x: 331, endPoint y: 210, distance: 337.5
click at [331, 210] on div "The establishment of computer passwords and firewalls would fall under the Tech…" at bounding box center [500, 236] width 342 height 84
copy span "The establishment of computer passwords and firewalls would fall under the Tech…"
click at [753, 212] on input "True" at bounding box center [752, 218] width 15 height 13
radio input "true"
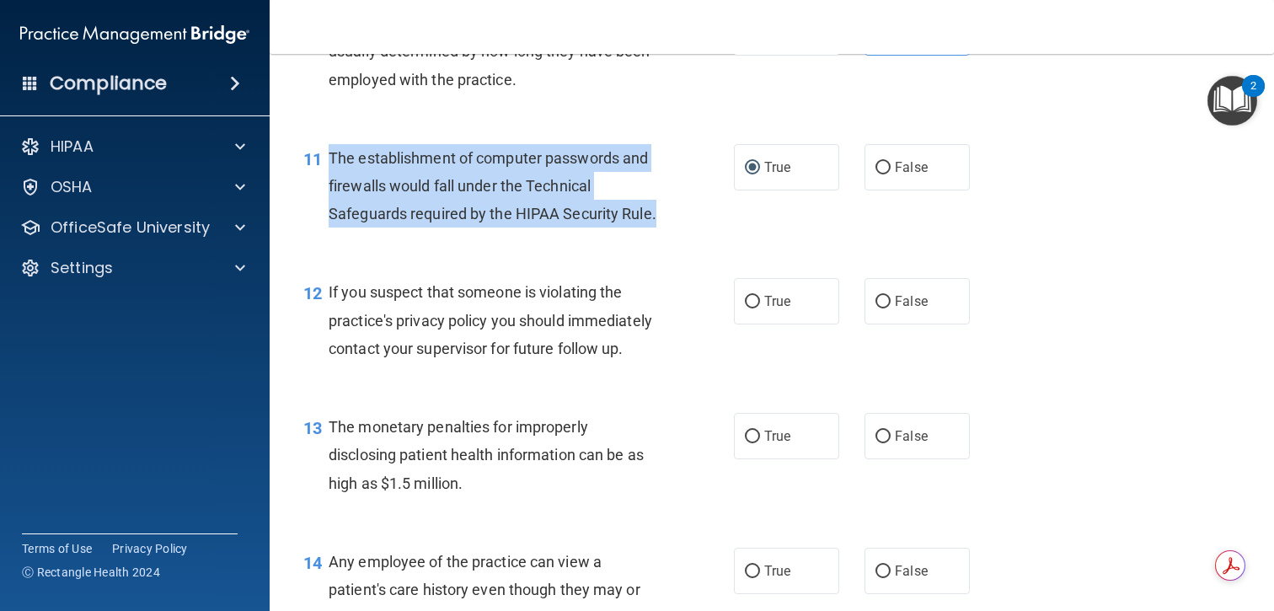
scroll to position [1463, 0]
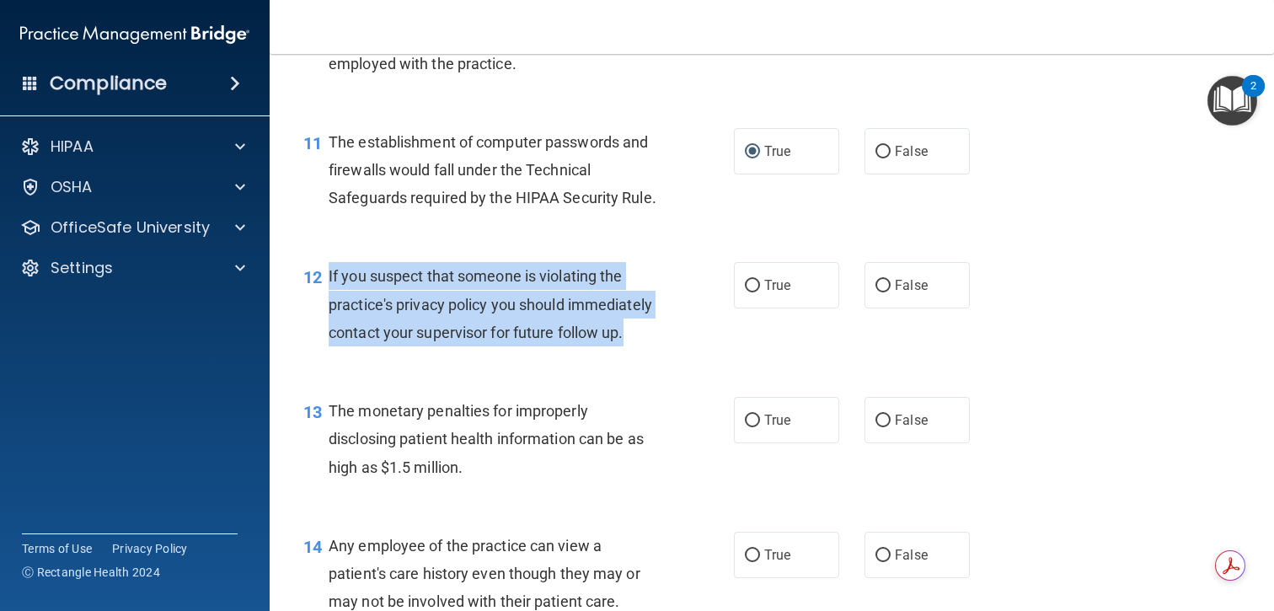
drag, startPoint x: 633, startPoint y: 337, endPoint x: 328, endPoint y: 279, distance: 310.6
click at [328, 279] on div "12 If you suspect that someone is violating the practice's privacy policy you s…" at bounding box center [518, 308] width 481 height 93
copy div "If you suspect that someone is violating the practice's privacy policy you shou…"
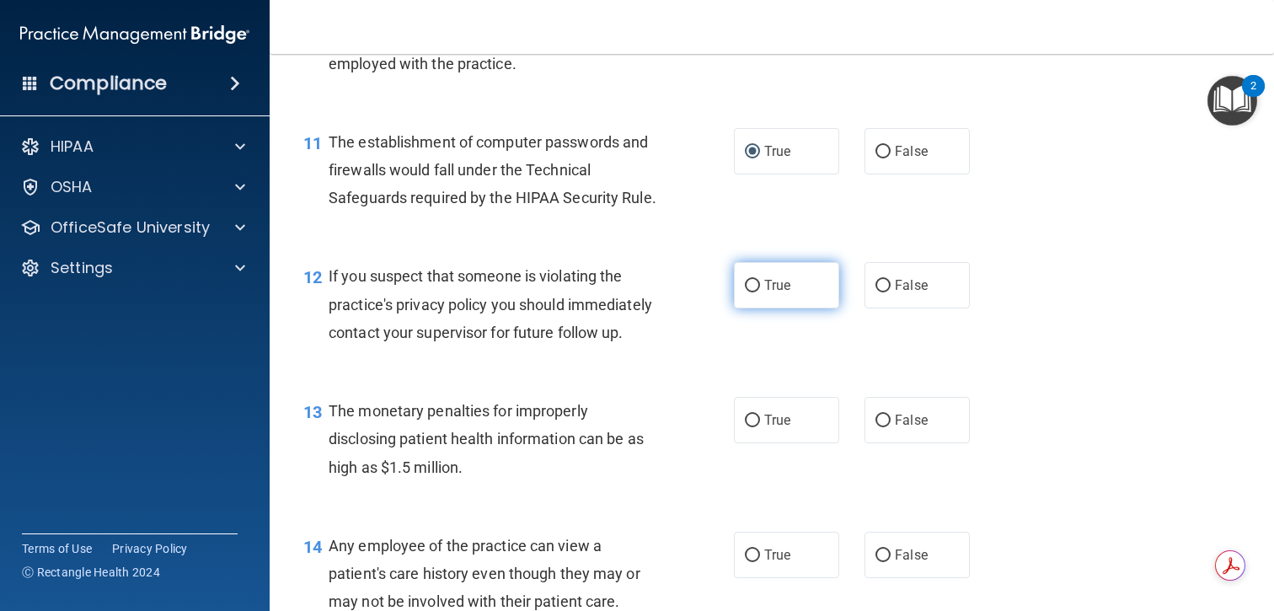
click at [815, 295] on label "True" at bounding box center [786, 285] width 105 height 46
click at [760, 292] on input "True" at bounding box center [752, 286] width 15 height 13
radio input "true"
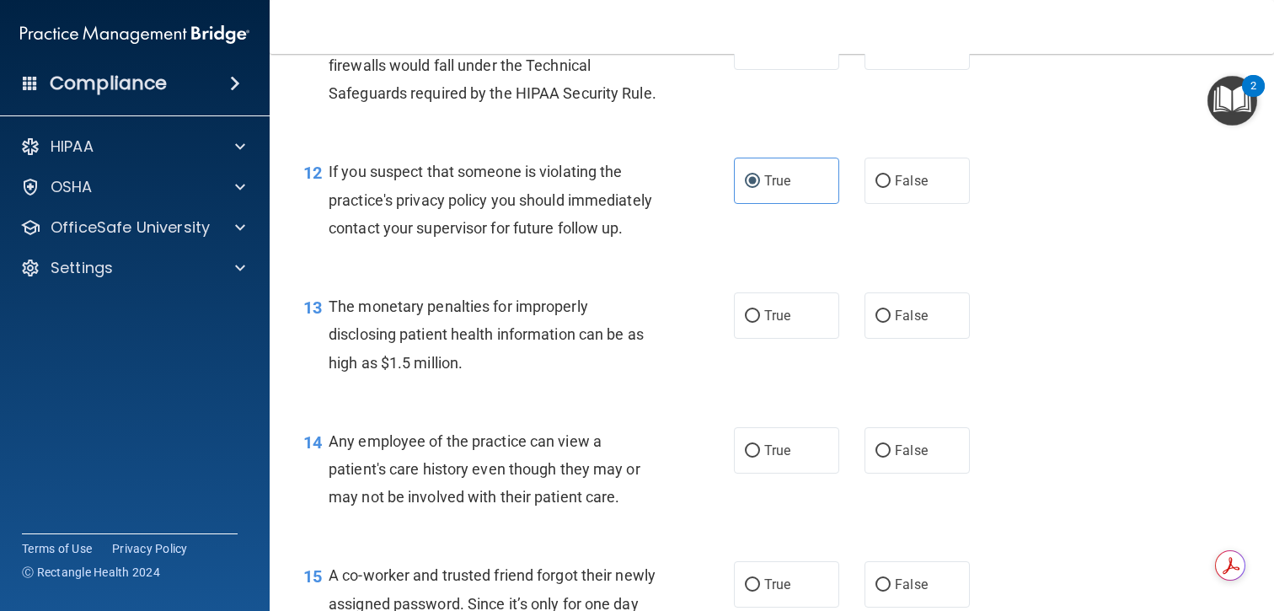
scroll to position [1580, 0]
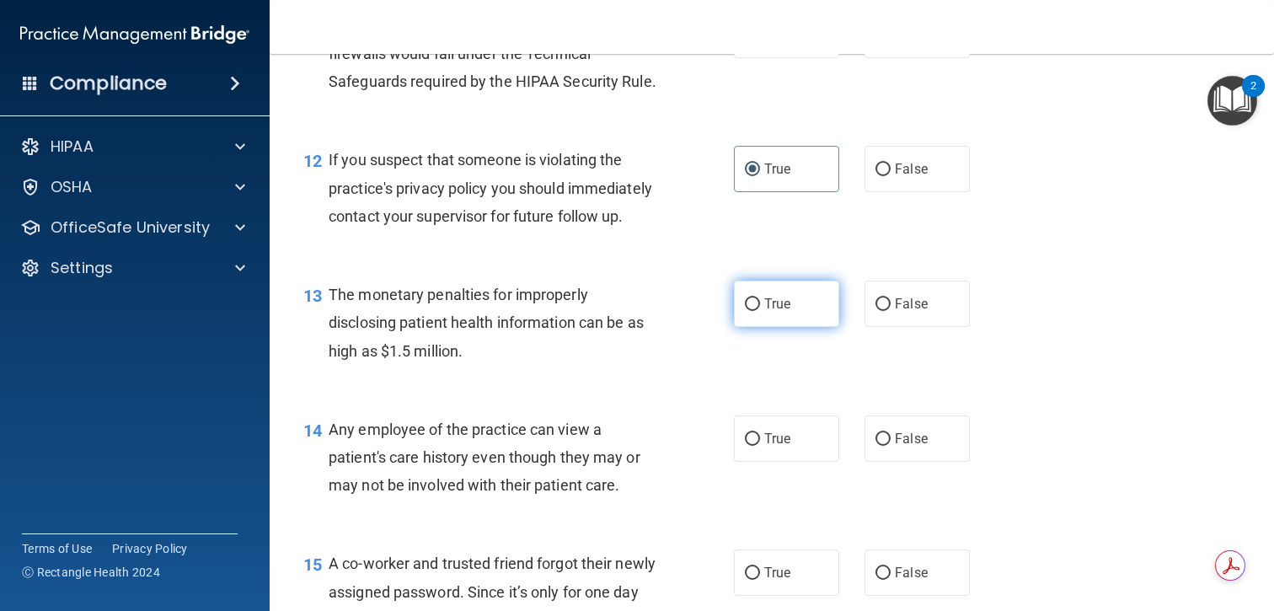
click at [786, 310] on span "True" at bounding box center [777, 304] width 26 height 16
click at [760, 310] on input "True" at bounding box center [752, 304] width 15 height 13
radio input "true"
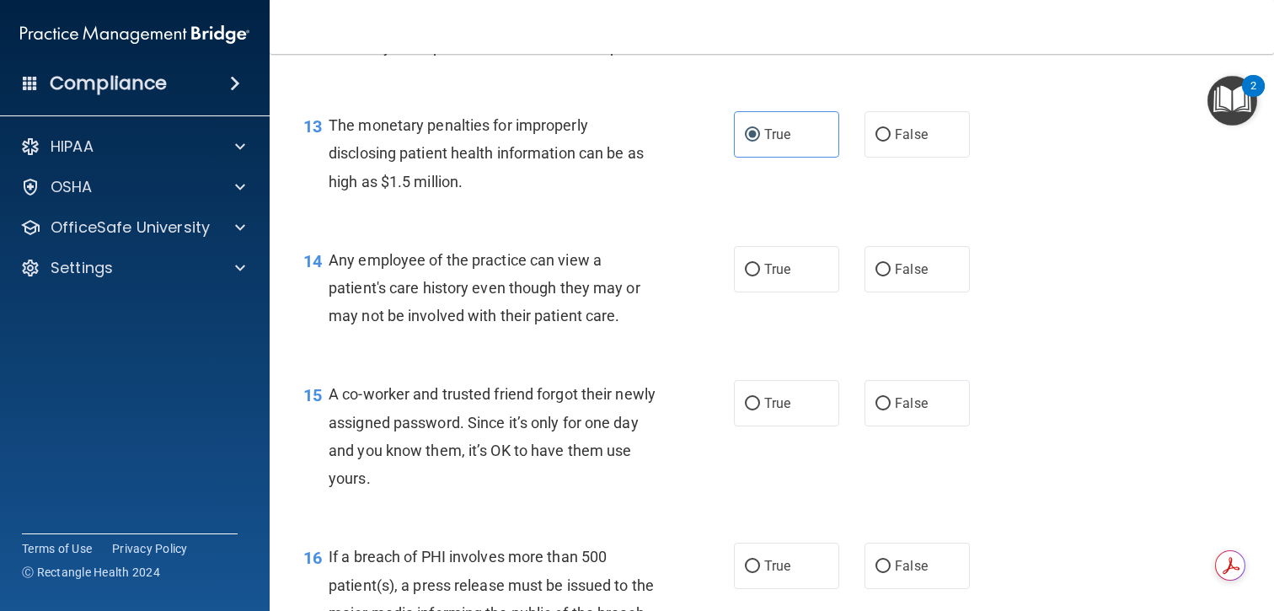
scroll to position [1758, 0]
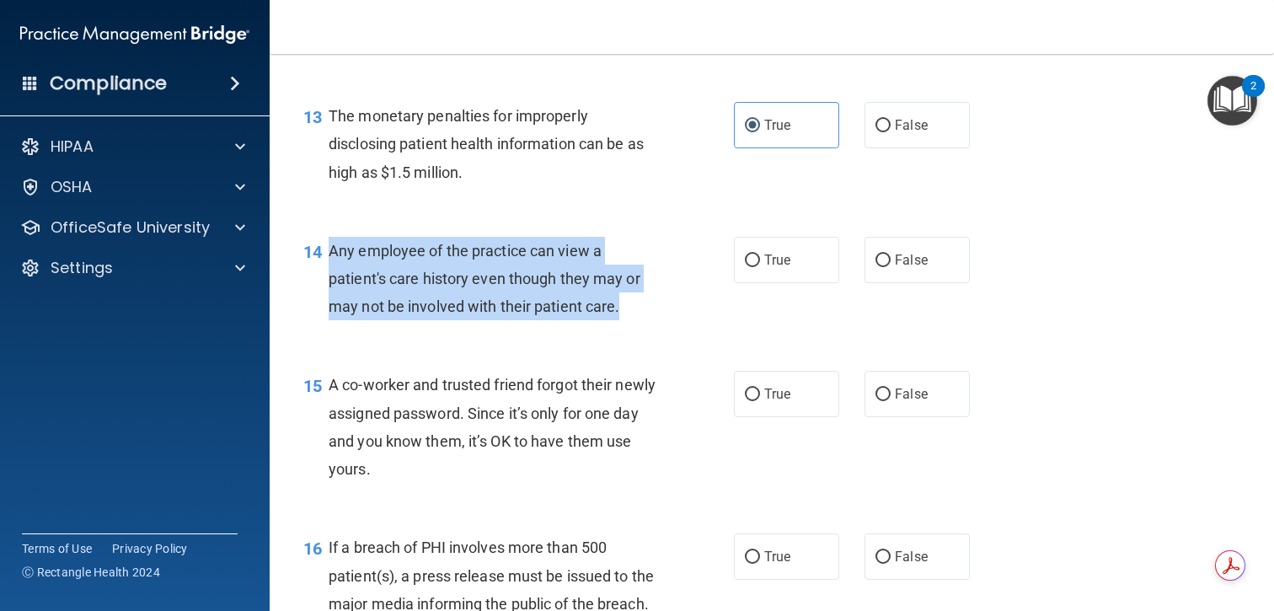
drag, startPoint x: 646, startPoint y: 308, endPoint x: 331, endPoint y: 246, distance: 320.5
click at [331, 246] on div "Any employee of the practice can view a patient's care history even though they…" at bounding box center [500, 279] width 342 height 84
copy span "Any employee of the practice can view a patient's care history even though they…"
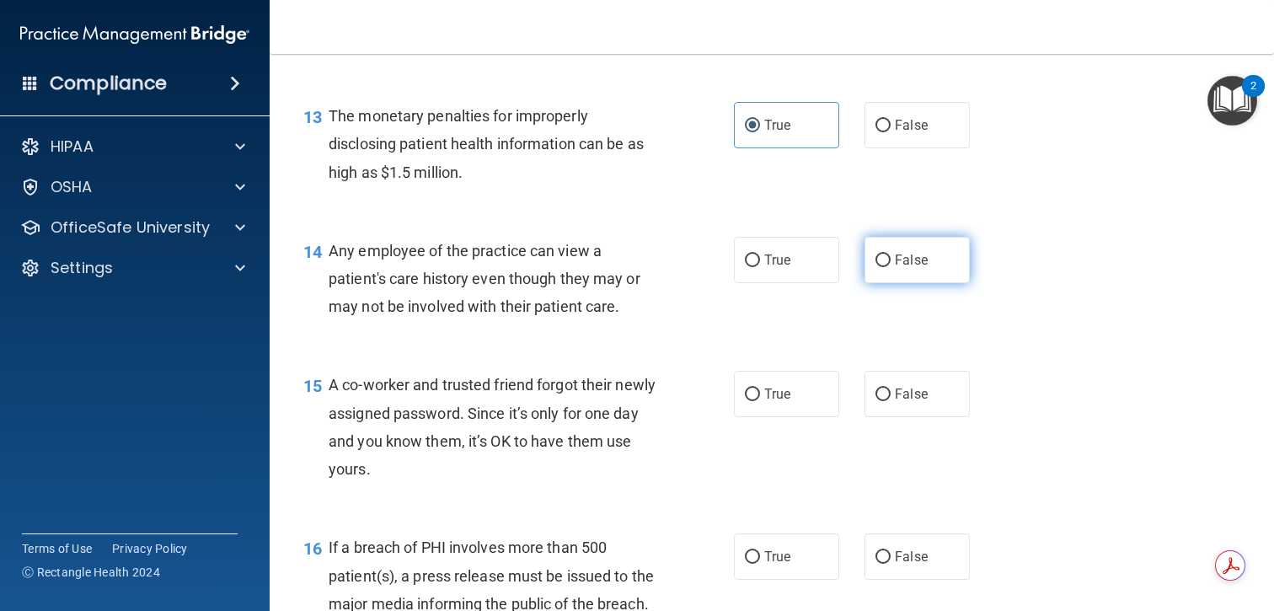
click at [895, 264] on span "False" at bounding box center [911, 260] width 33 height 16
click at [891, 264] on input "False" at bounding box center [883, 261] width 15 height 13
radio input "true"
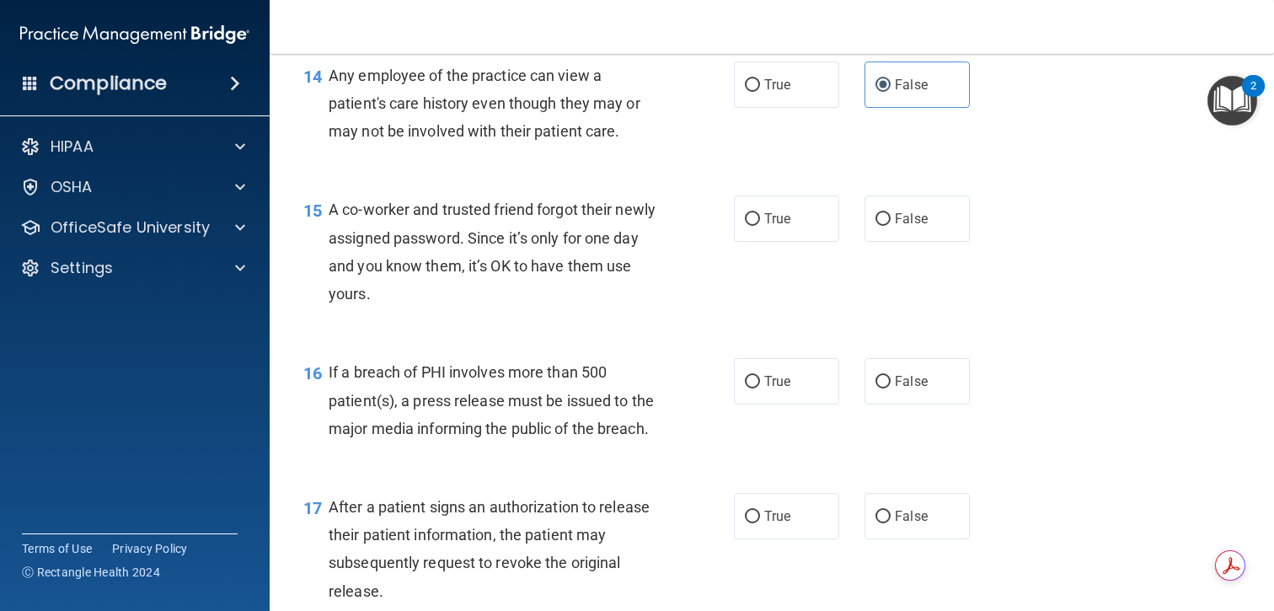
scroll to position [1960, 0]
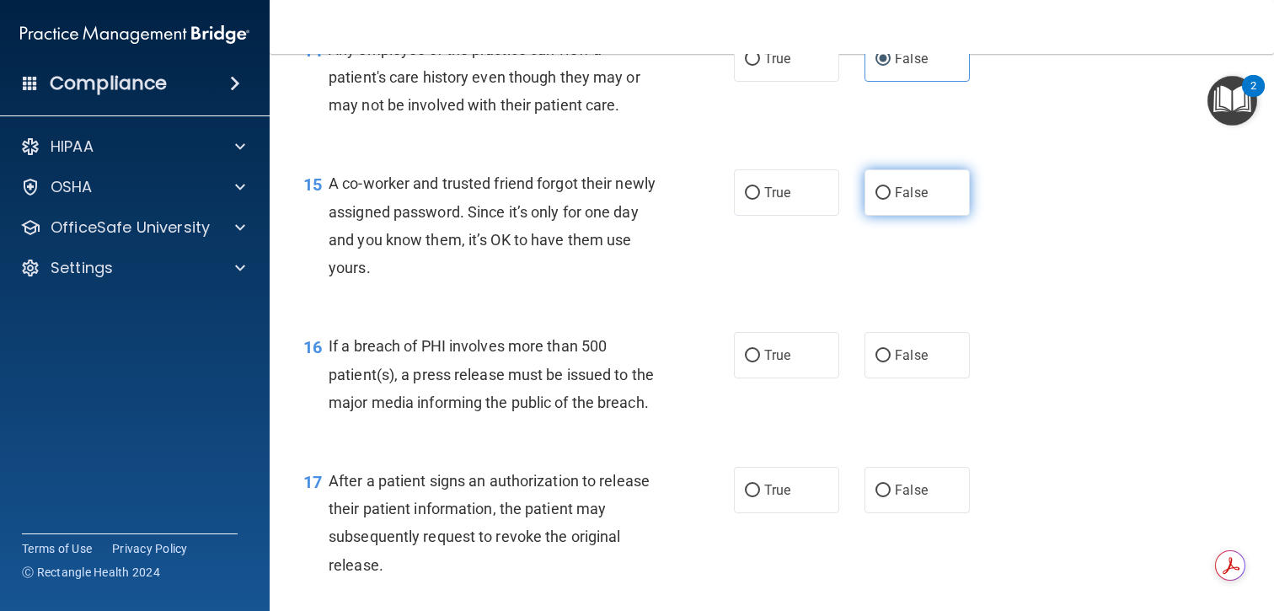
click at [895, 207] on label "False" at bounding box center [917, 192] width 105 height 46
click at [891, 200] on input "False" at bounding box center [883, 193] width 15 height 13
radio input "true"
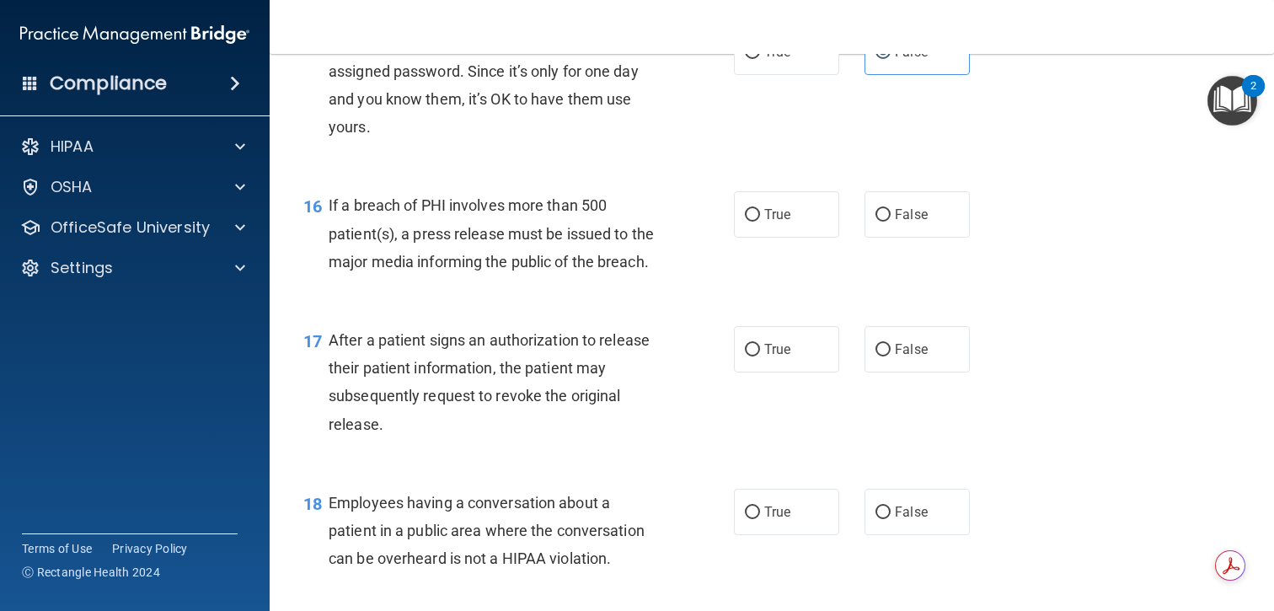
scroll to position [2103, 0]
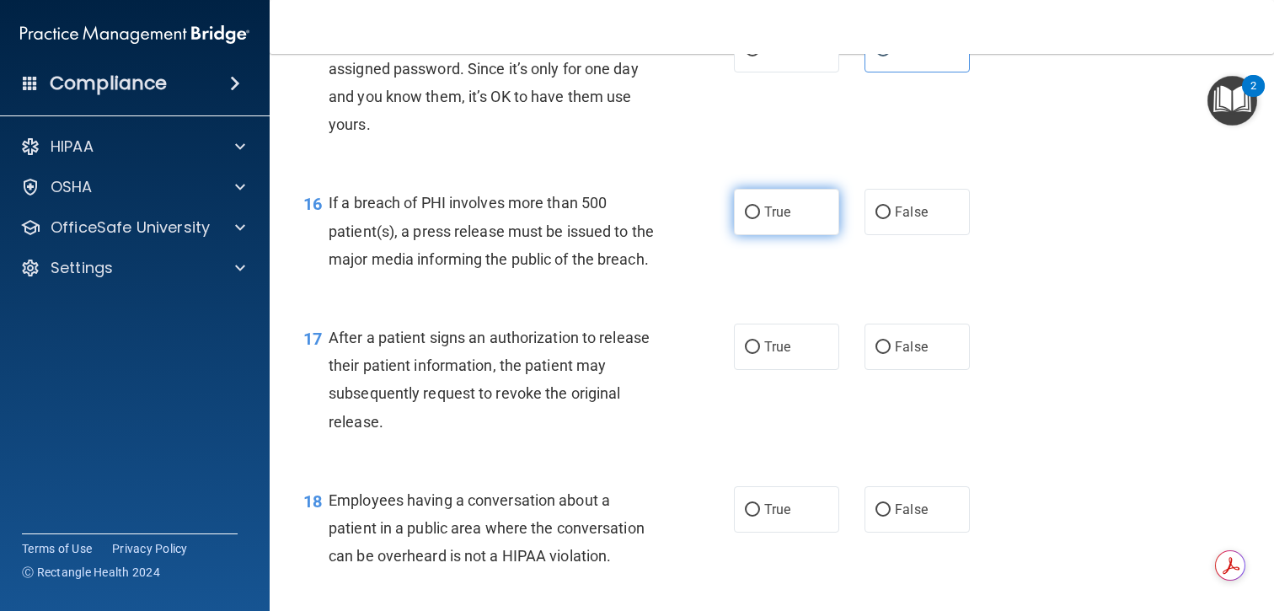
click at [804, 224] on label "True" at bounding box center [786, 212] width 105 height 46
click at [760, 219] on input "True" at bounding box center [752, 213] width 15 height 13
radio input "true"
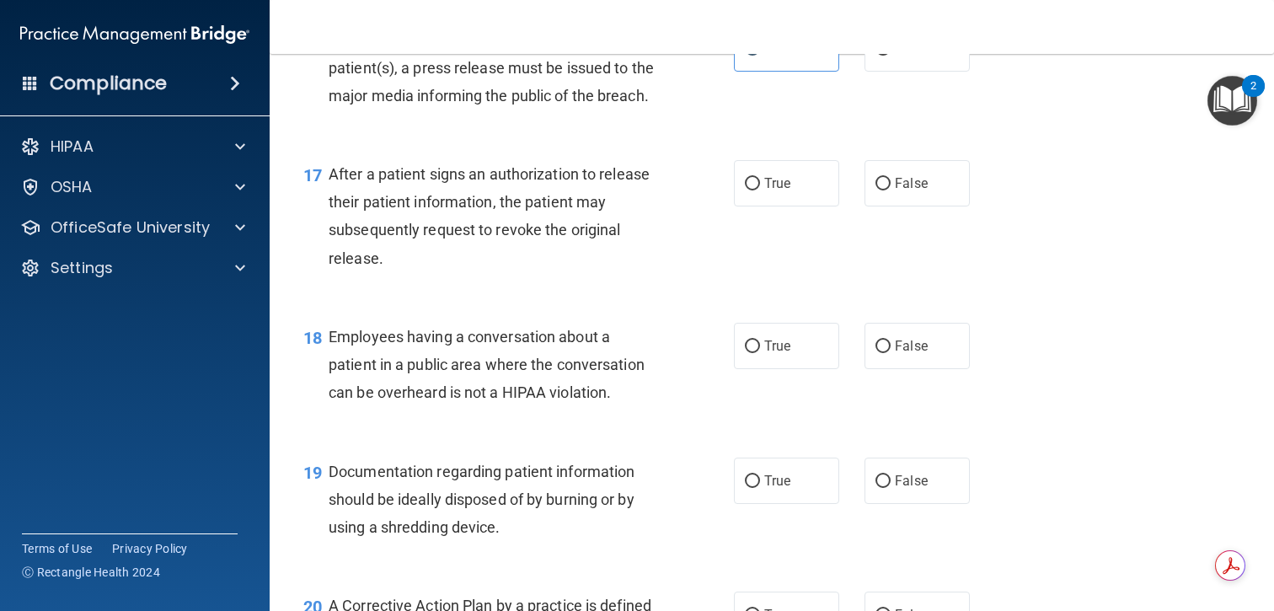
scroll to position [2267, 0]
click at [798, 193] on label "True" at bounding box center [786, 182] width 105 height 46
click at [760, 190] on input "True" at bounding box center [752, 183] width 15 height 13
radio input "true"
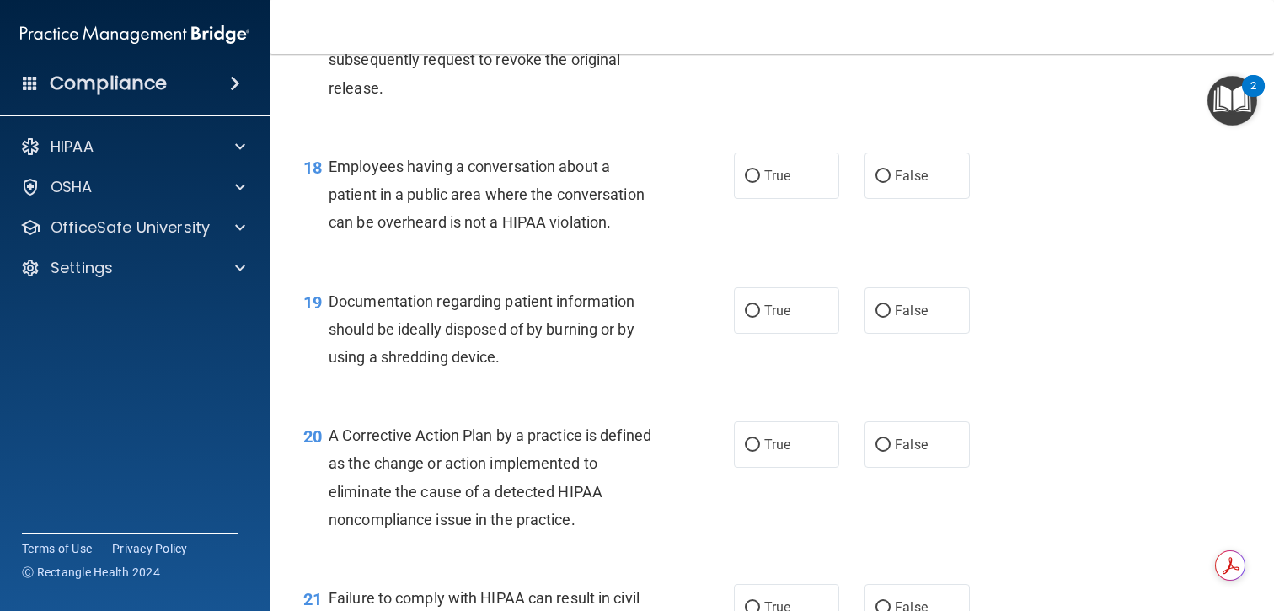
scroll to position [2439, 0]
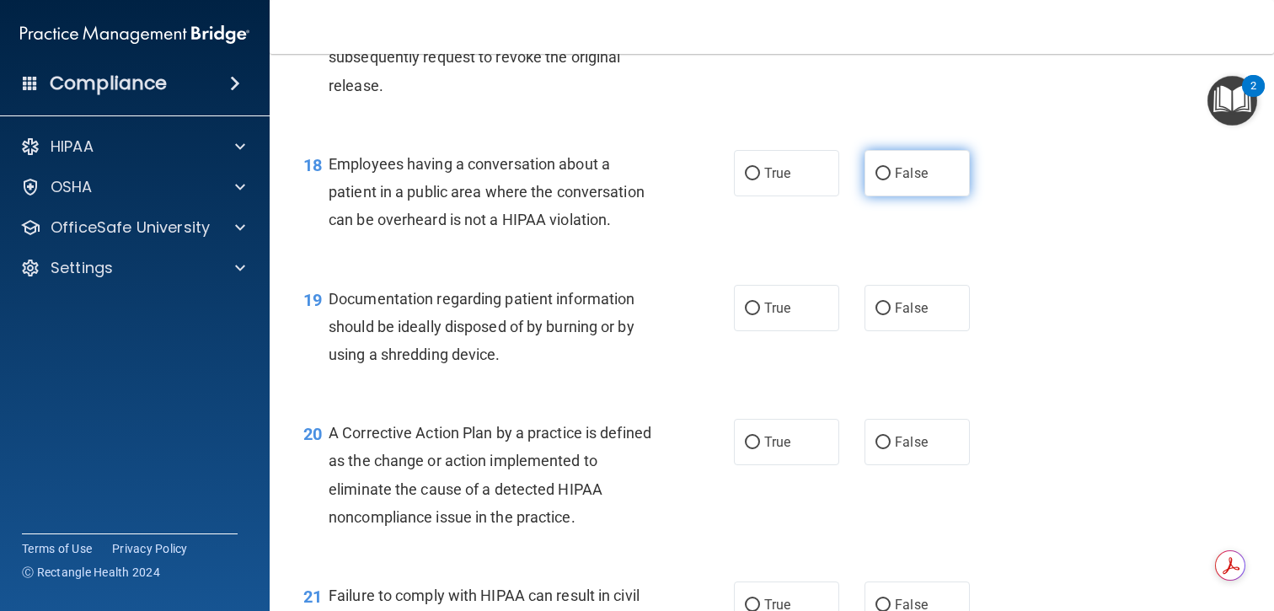
click at [907, 174] on span "False" at bounding box center [911, 173] width 33 height 16
click at [891, 174] on input "False" at bounding box center [883, 174] width 15 height 13
radio input "true"
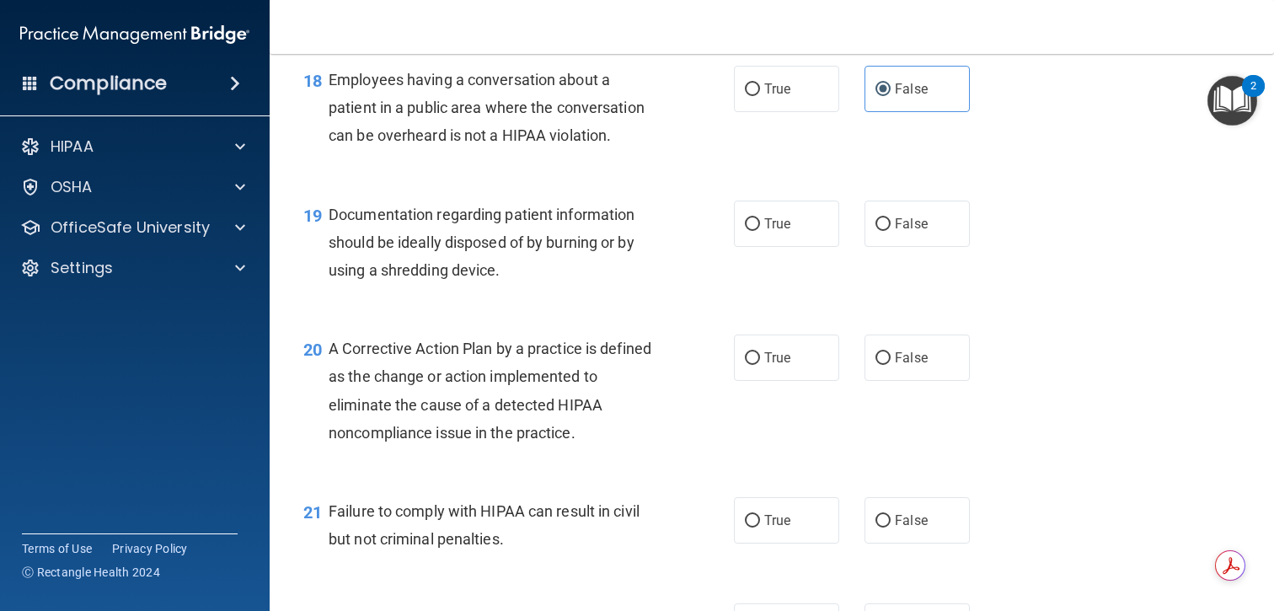
scroll to position [2528, 0]
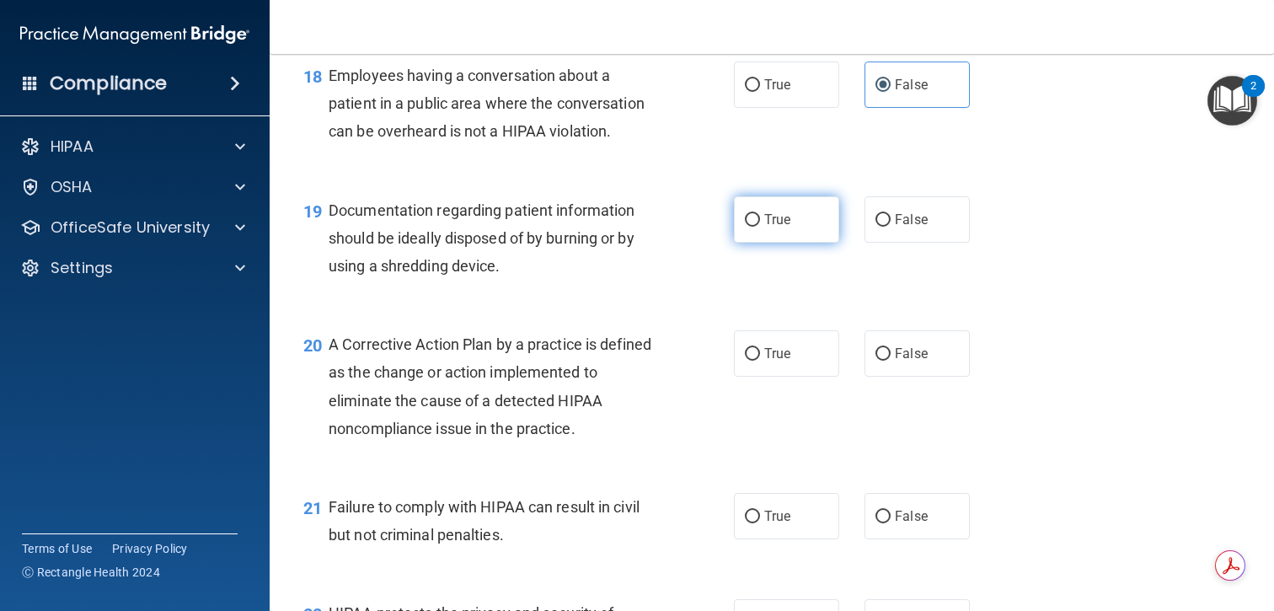
click at [793, 207] on label "True" at bounding box center [786, 219] width 105 height 46
click at [760, 214] on input "True" at bounding box center [752, 220] width 15 height 13
radio input "true"
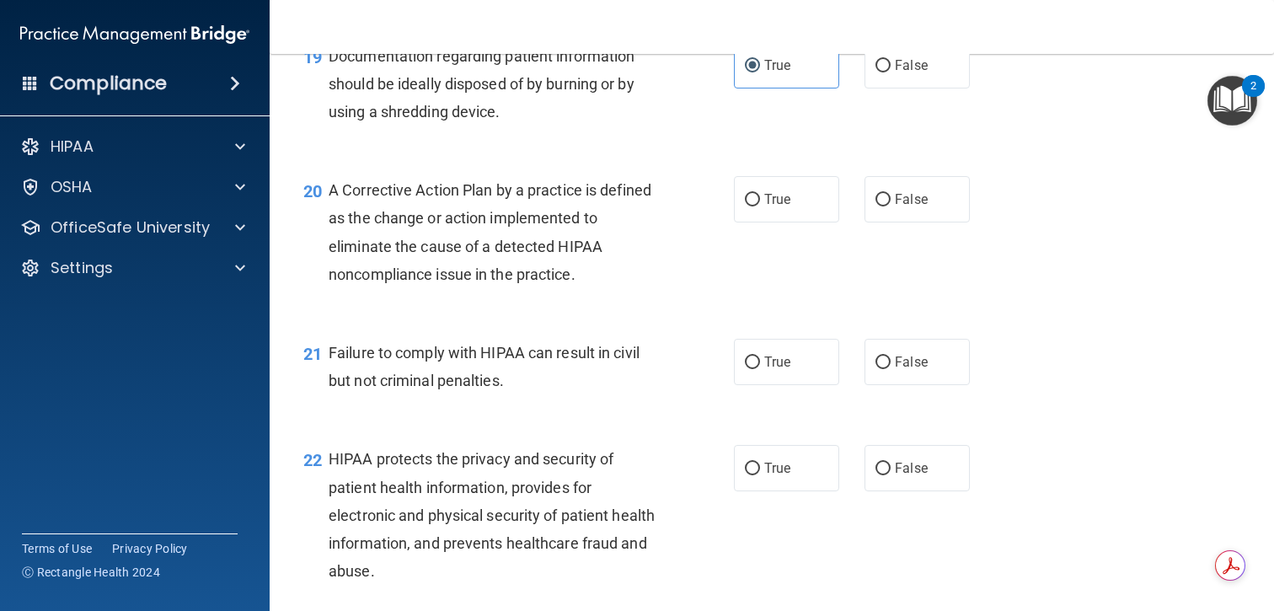
scroll to position [2690, 0]
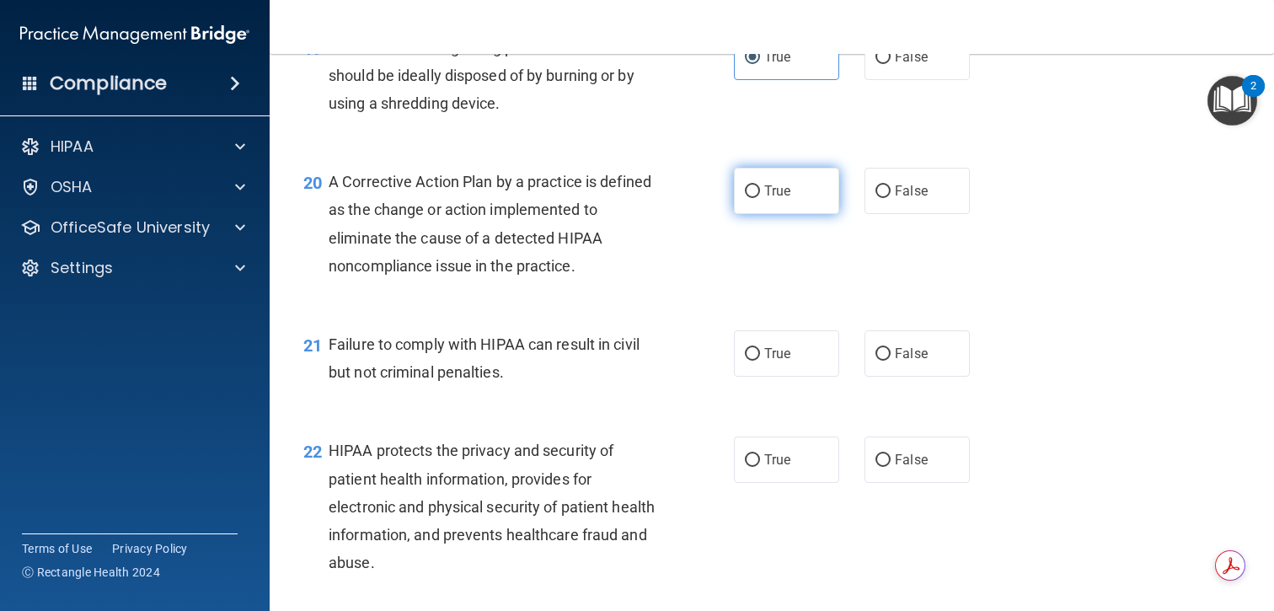
click at [779, 201] on label "True" at bounding box center [786, 191] width 105 height 46
click at [760, 198] on input "True" at bounding box center [752, 191] width 15 height 13
radio input "true"
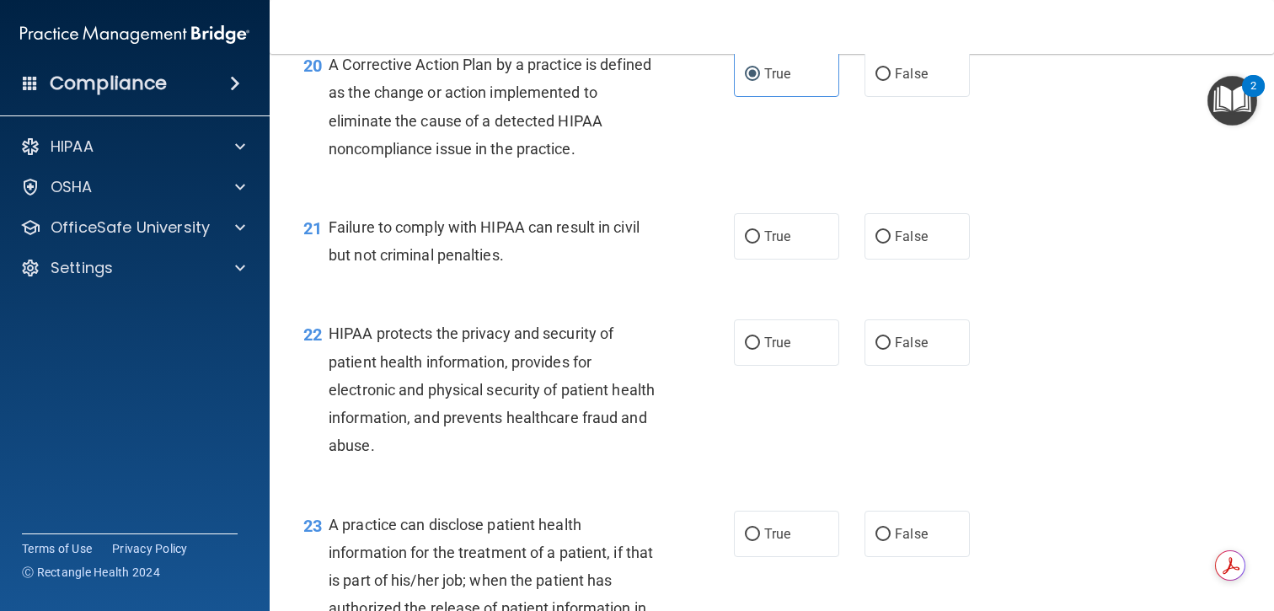
scroll to position [2837, 0]
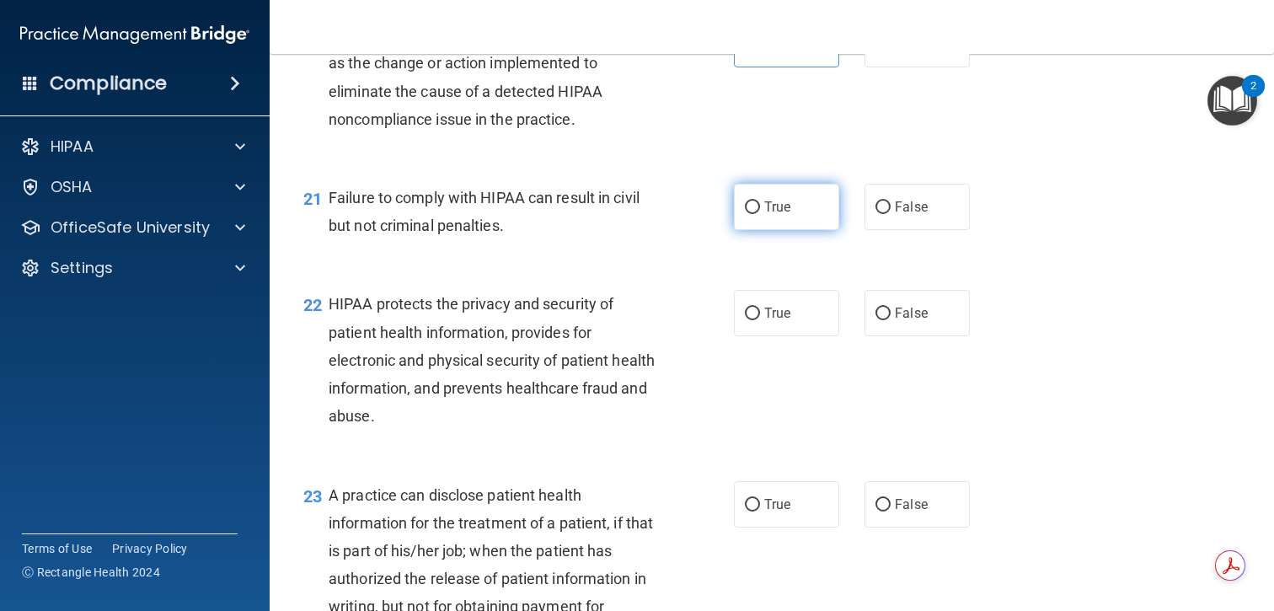
click at [760, 210] on label "True" at bounding box center [786, 207] width 105 height 46
click at [760, 210] on input "True" at bounding box center [752, 207] width 15 height 13
radio input "true"
click at [876, 223] on label "False" at bounding box center [917, 207] width 105 height 46
click at [876, 214] on input "False" at bounding box center [883, 207] width 15 height 13
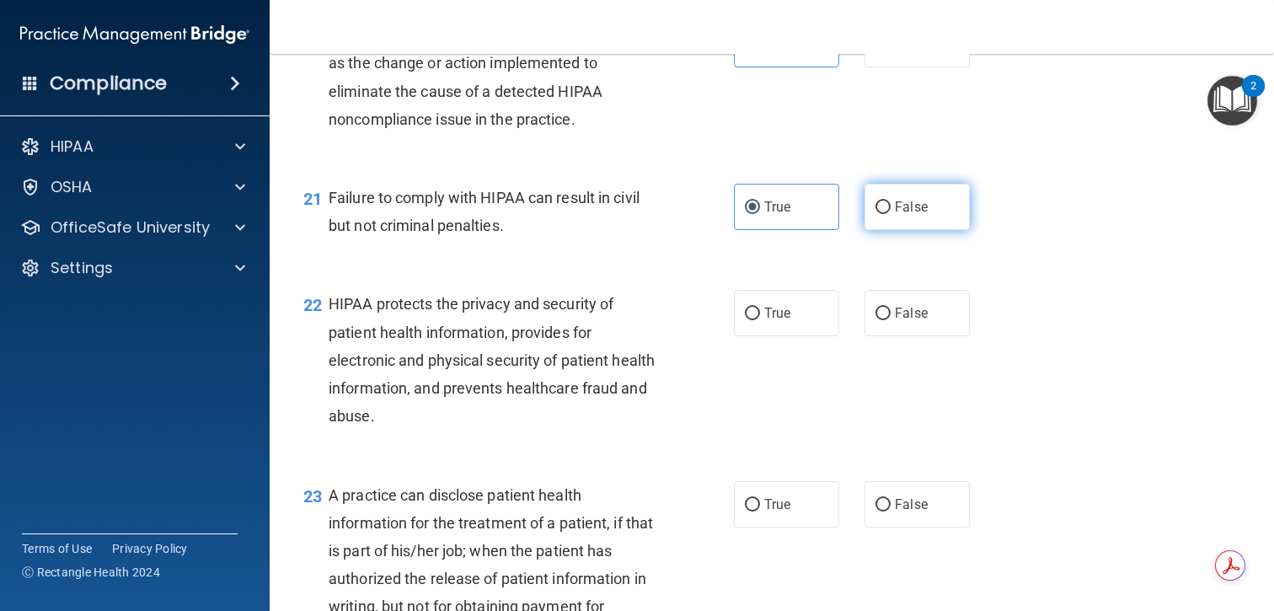
radio input "true"
radio input "false"
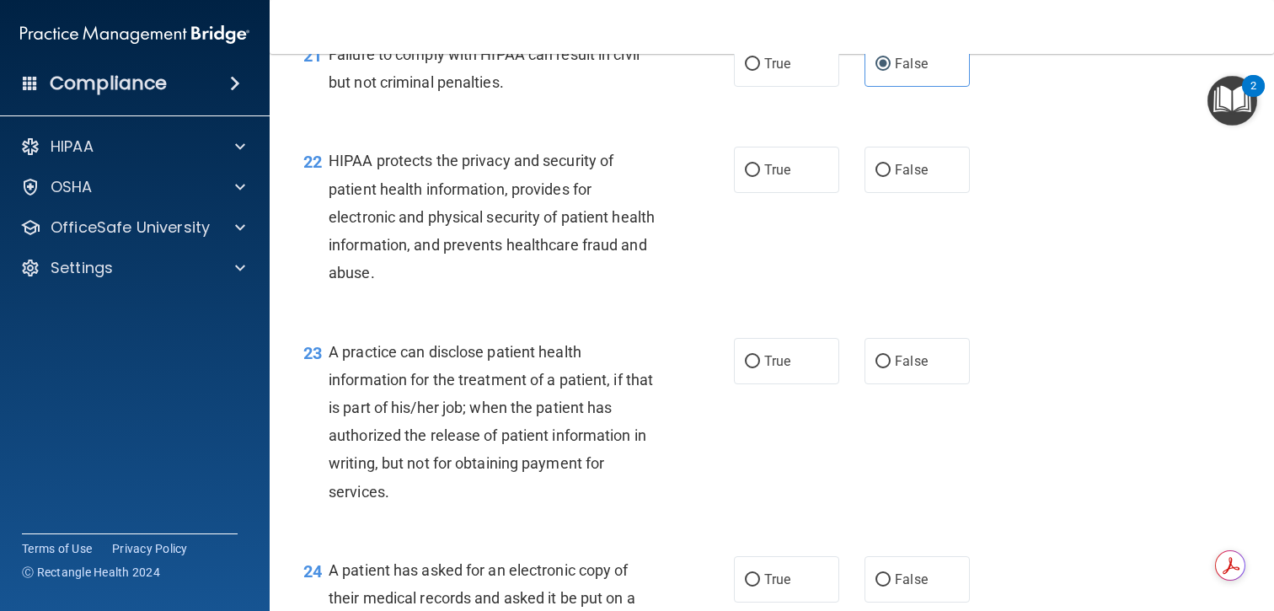
scroll to position [2987, 0]
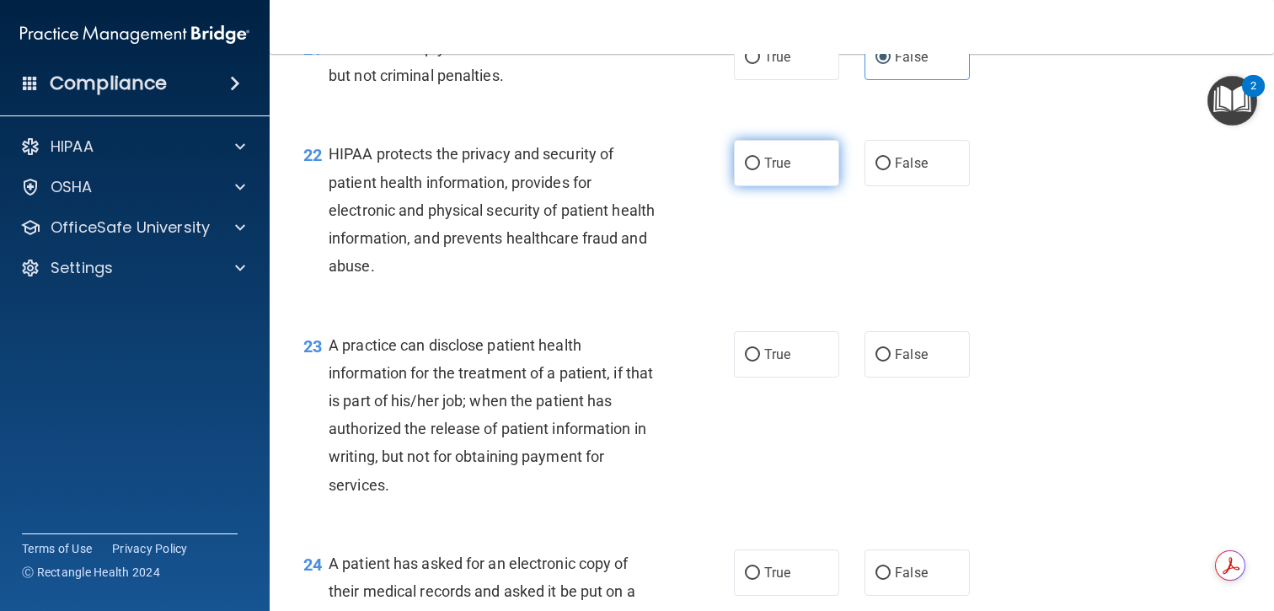
click at [781, 168] on span "True" at bounding box center [777, 163] width 26 height 16
click at [760, 168] on input "True" at bounding box center [752, 164] width 15 height 13
radio input "true"
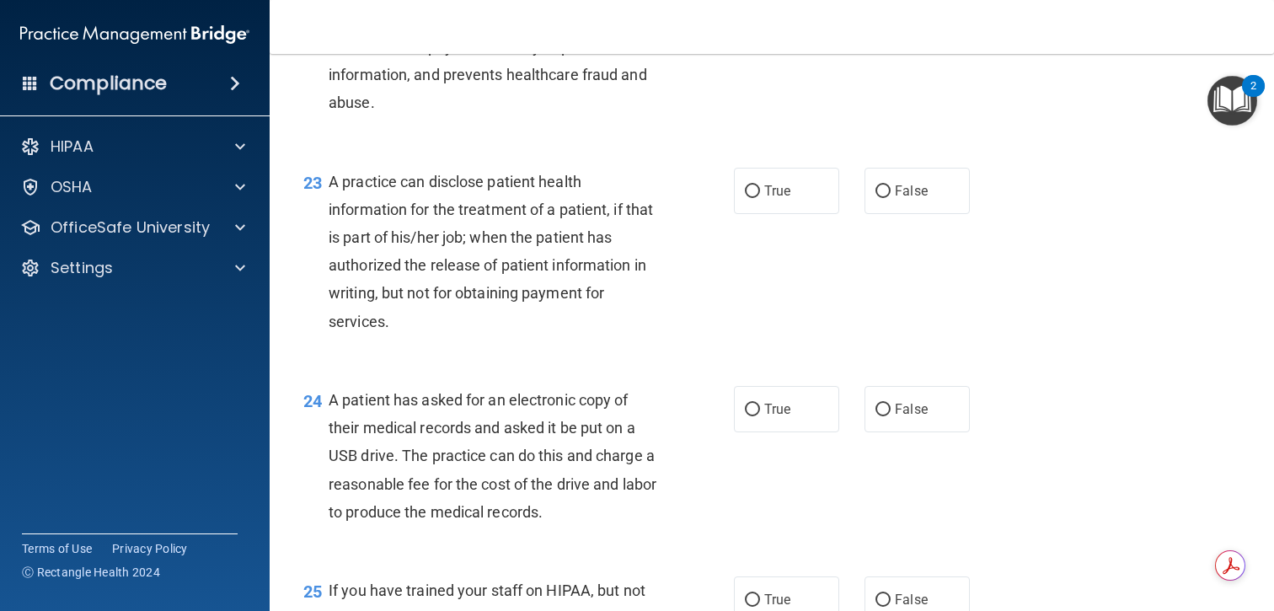
scroll to position [3181, 0]
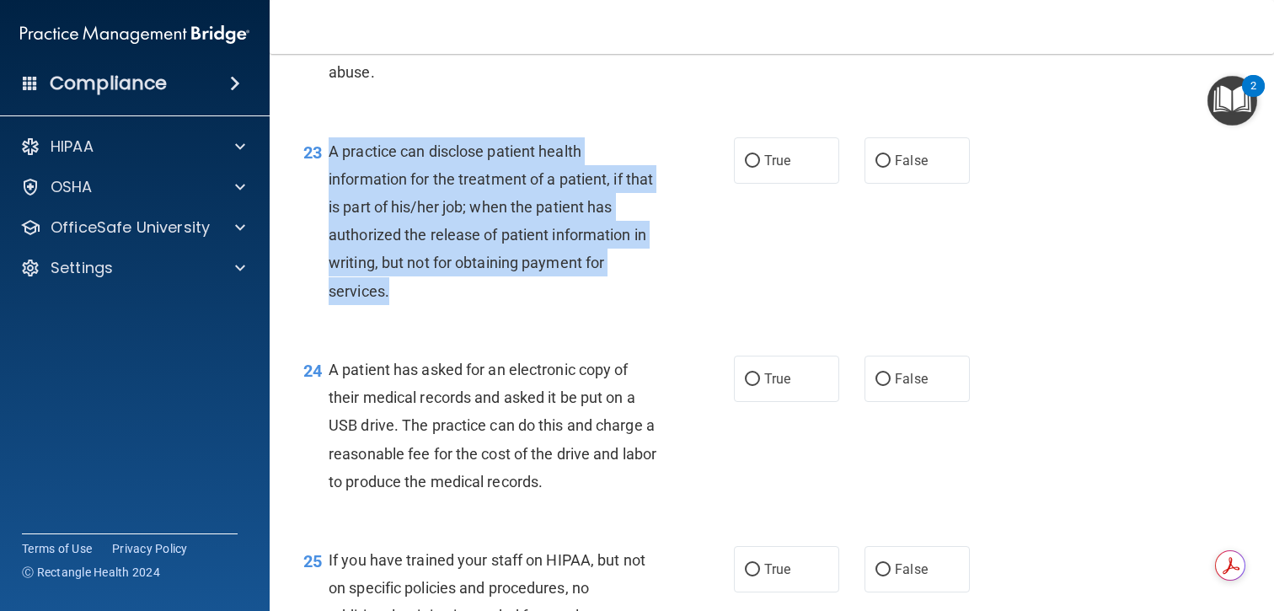
drag, startPoint x: 410, startPoint y: 289, endPoint x: 330, endPoint y: 148, distance: 161.9
click at [330, 148] on div "A practice can disclose patient health information for the treatment of a patie…" at bounding box center [500, 221] width 342 height 168
click at [749, 262] on div "23 A practice can disclose patient health information for the treatment of a pa…" at bounding box center [518, 225] width 481 height 176
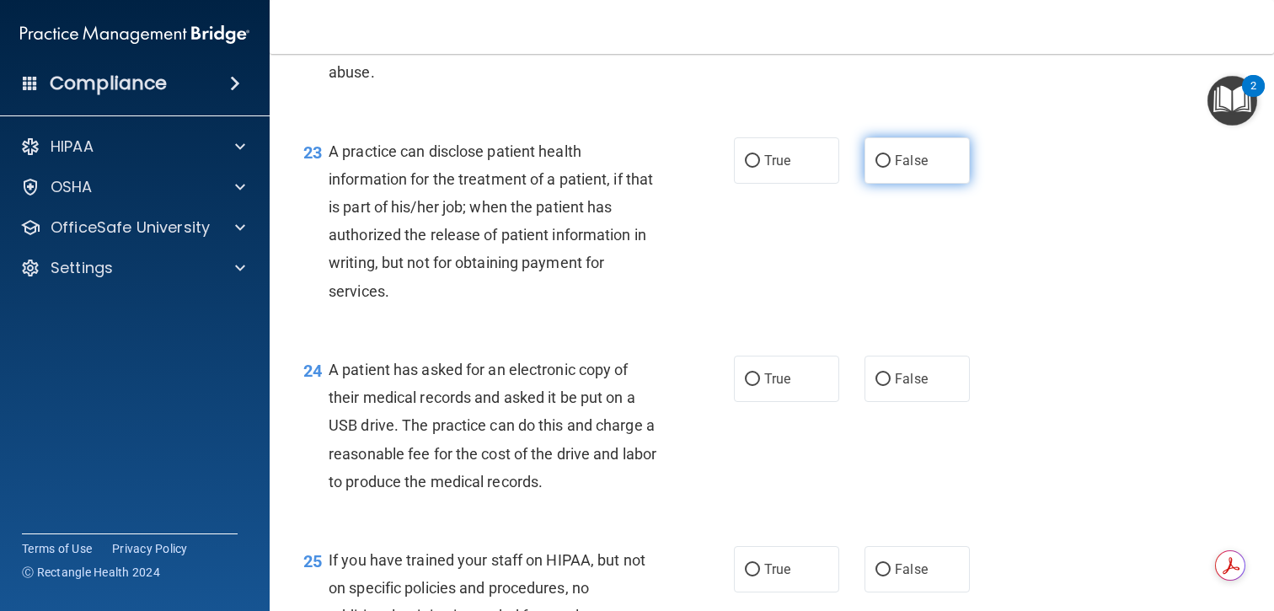
click at [893, 172] on label "False" at bounding box center [917, 160] width 105 height 46
click at [891, 168] on input "False" at bounding box center [883, 161] width 15 height 13
radio input "true"
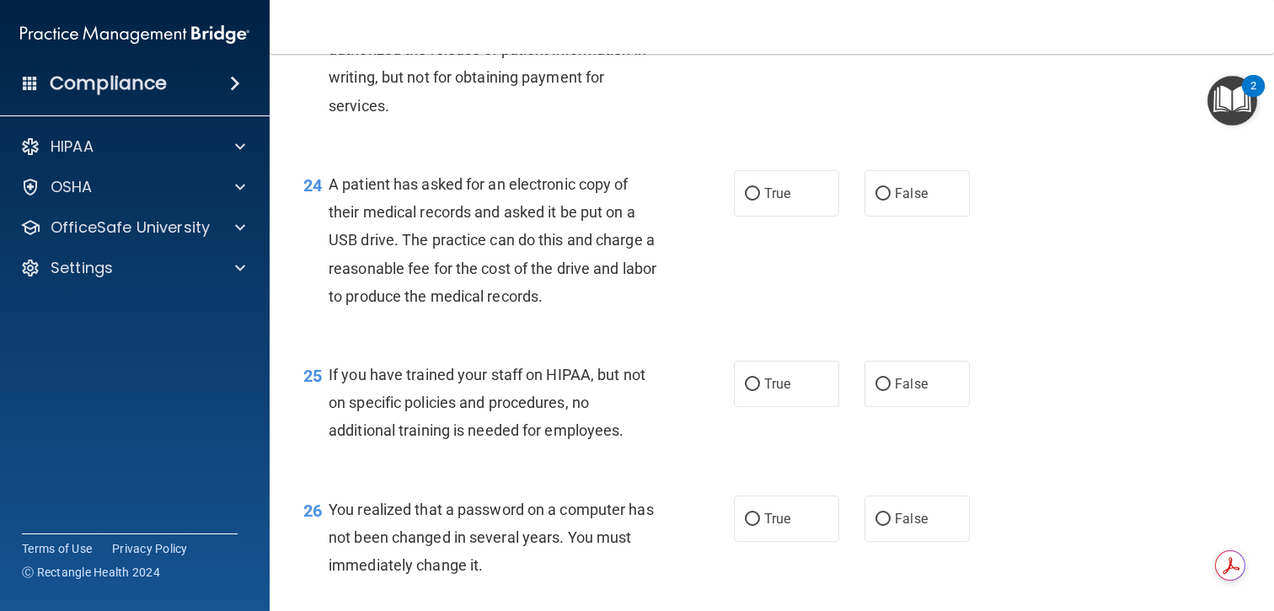
scroll to position [3373, 0]
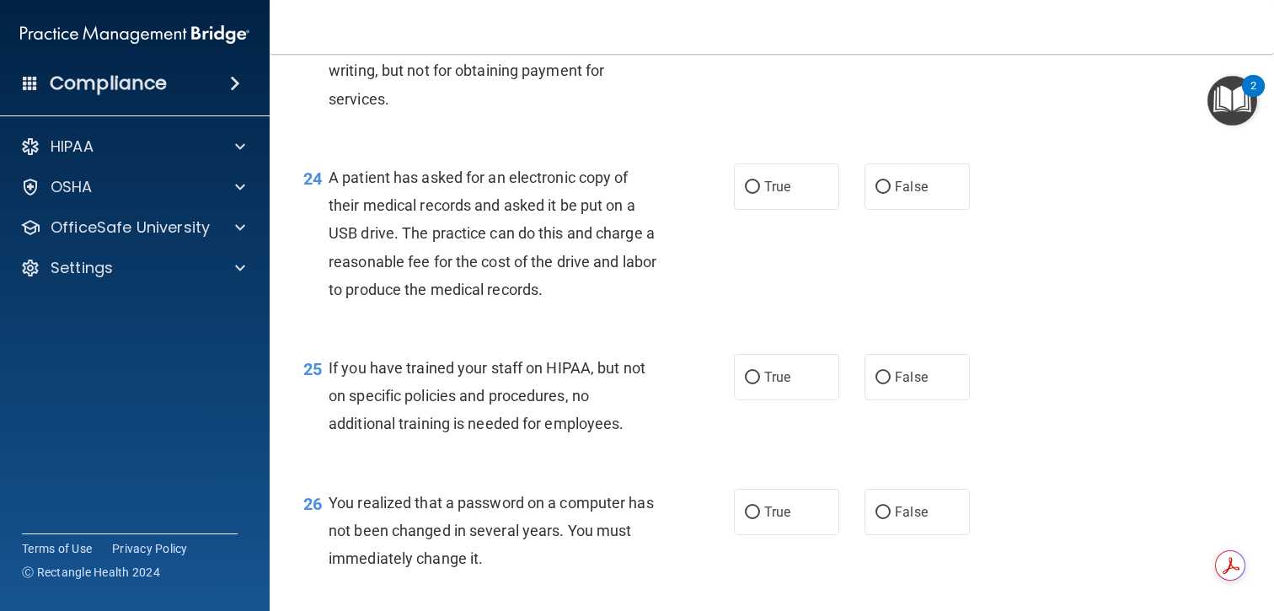
click at [570, 258] on span "A patient has asked for an electronic copy of their medical records and asked i…" at bounding box center [493, 234] width 328 height 130
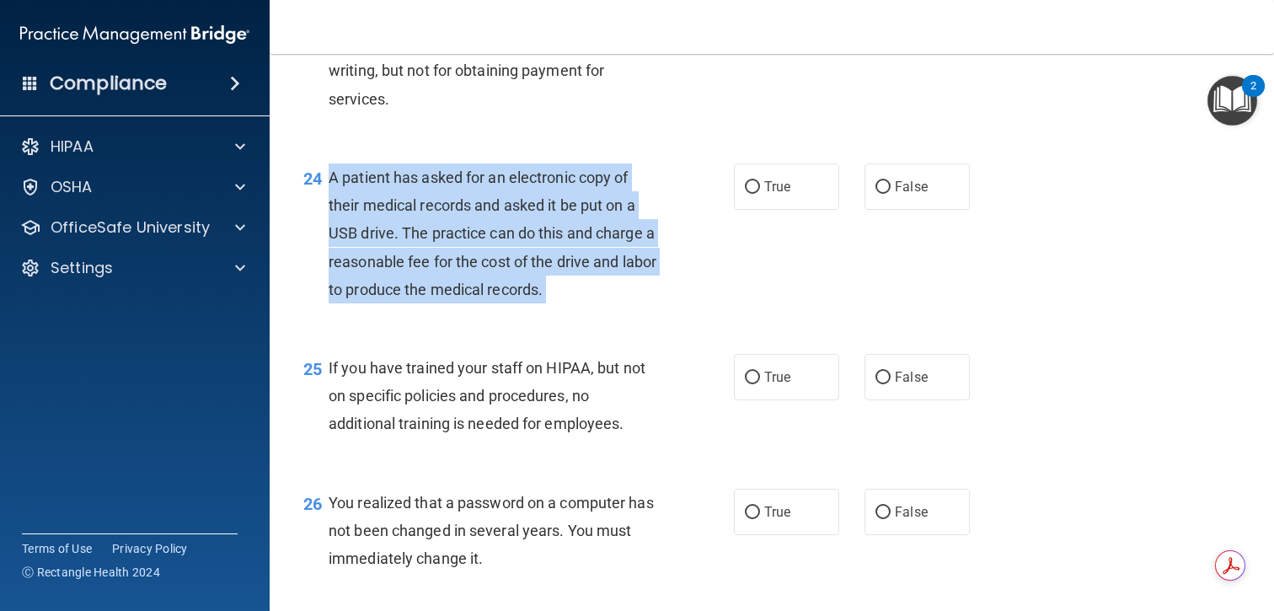
click at [570, 258] on span "A patient has asked for an electronic copy of their medical records and asked i…" at bounding box center [493, 234] width 328 height 130
click at [751, 183] on input "True" at bounding box center [752, 187] width 15 height 13
radio input "true"
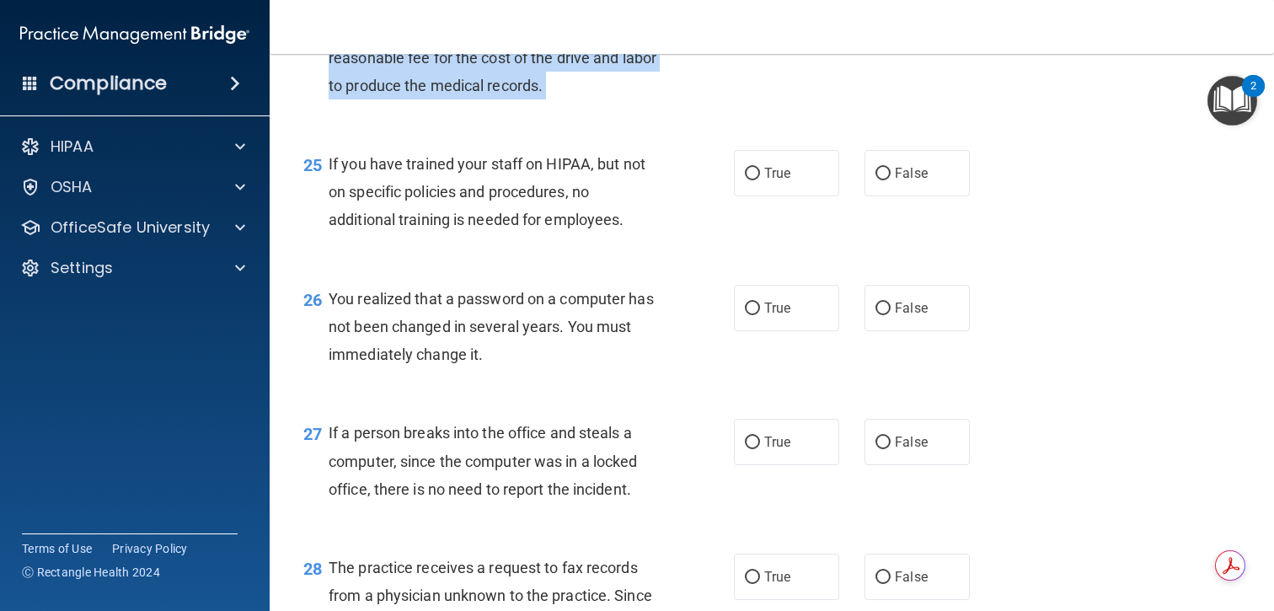
scroll to position [3579, 0]
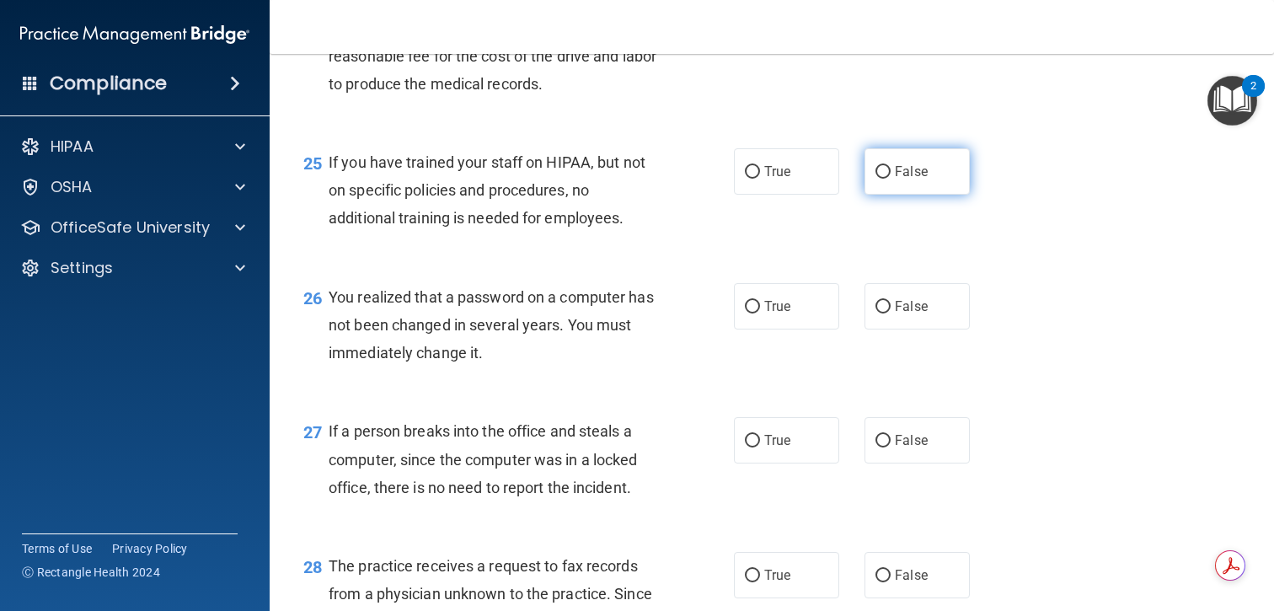
click at [941, 174] on label "False" at bounding box center [917, 171] width 105 height 46
click at [891, 174] on input "False" at bounding box center [883, 172] width 15 height 13
radio input "true"
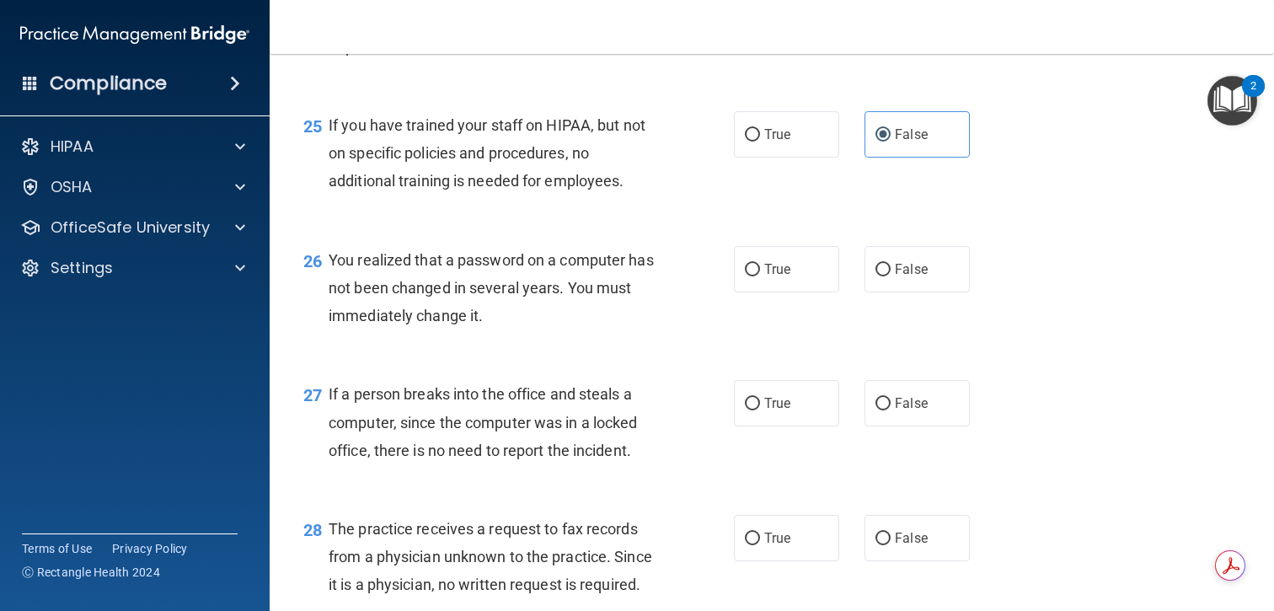
scroll to position [3624, 0]
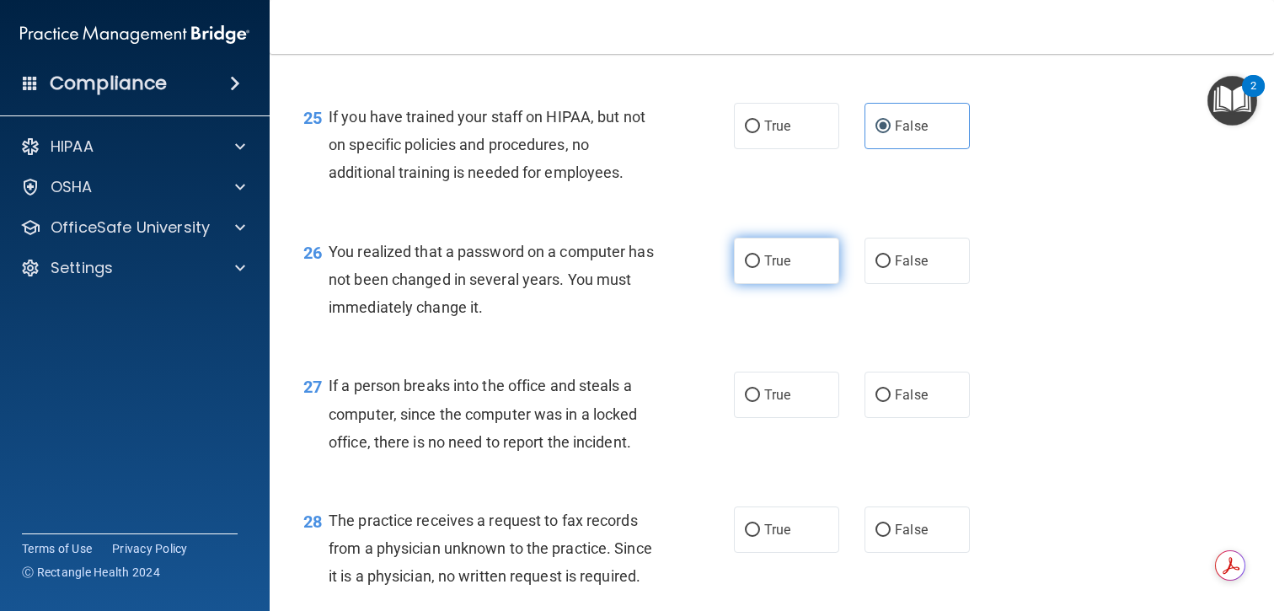
click at [774, 255] on span "True" at bounding box center [777, 261] width 26 height 16
click at [760, 255] on input "True" at bounding box center [752, 261] width 15 height 13
radio input "true"
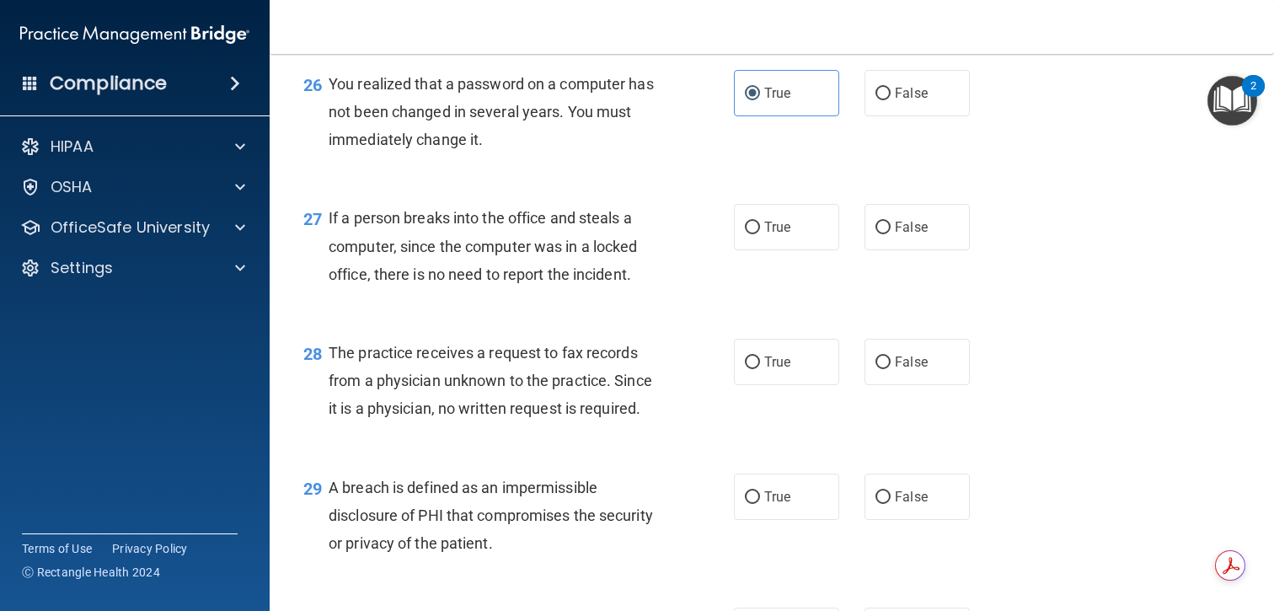
scroll to position [3806, 0]
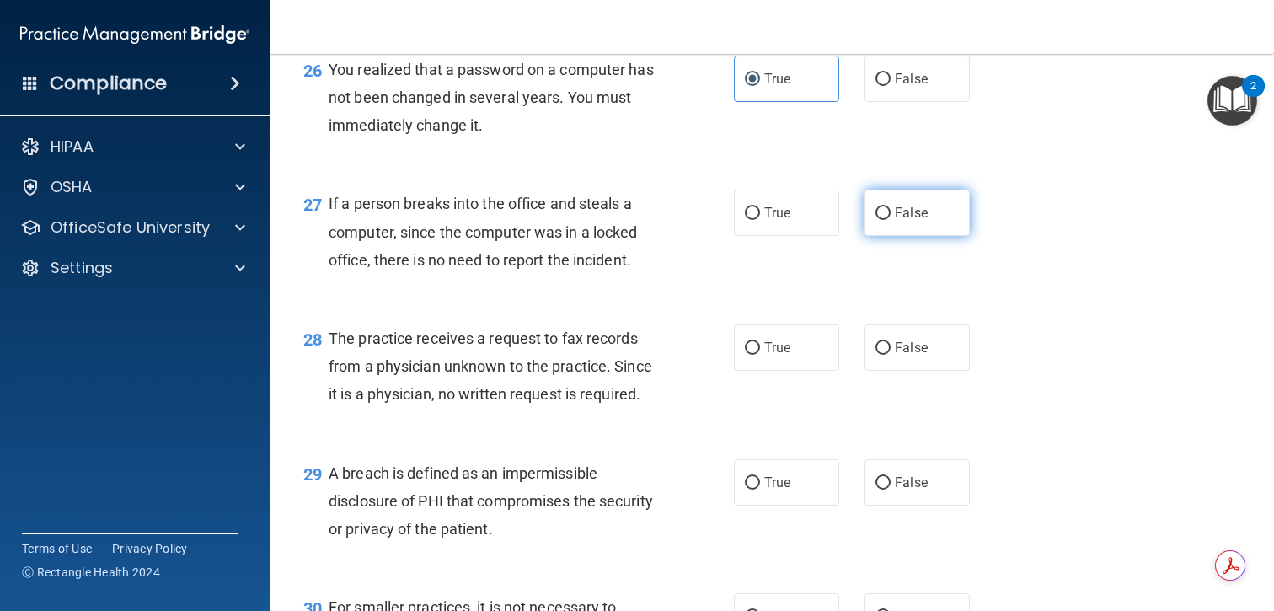
click at [919, 207] on span "False" at bounding box center [911, 213] width 33 height 16
click at [891, 207] on input "False" at bounding box center [883, 213] width 15 height 13
radio input "true"
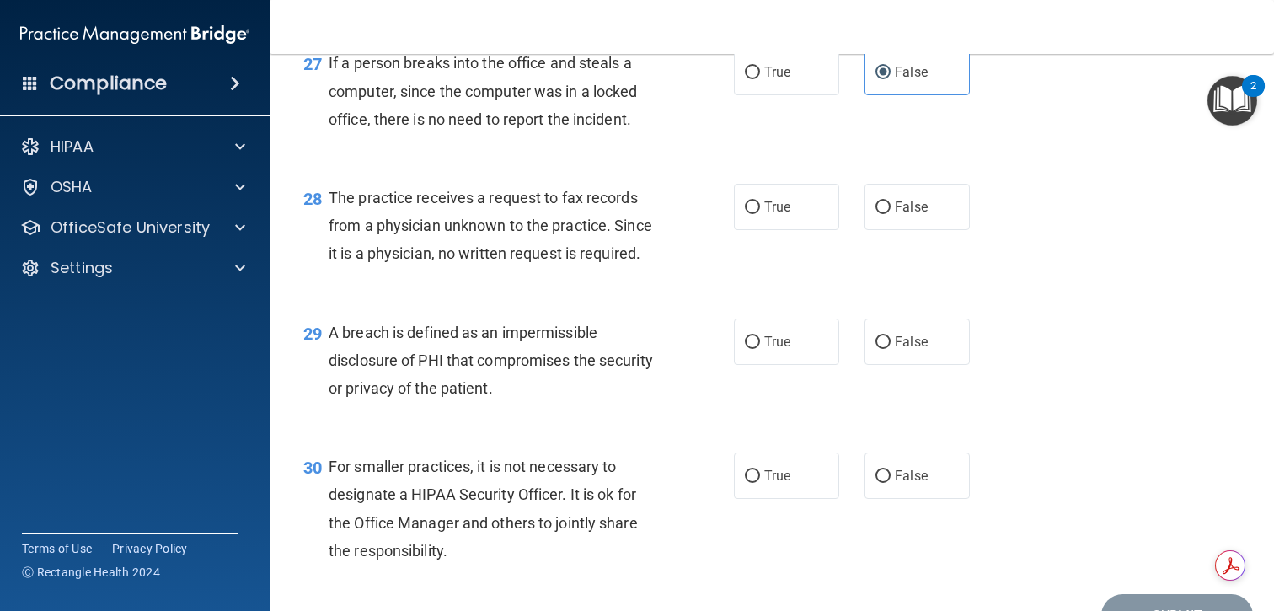
scroll to position [3960, 0]
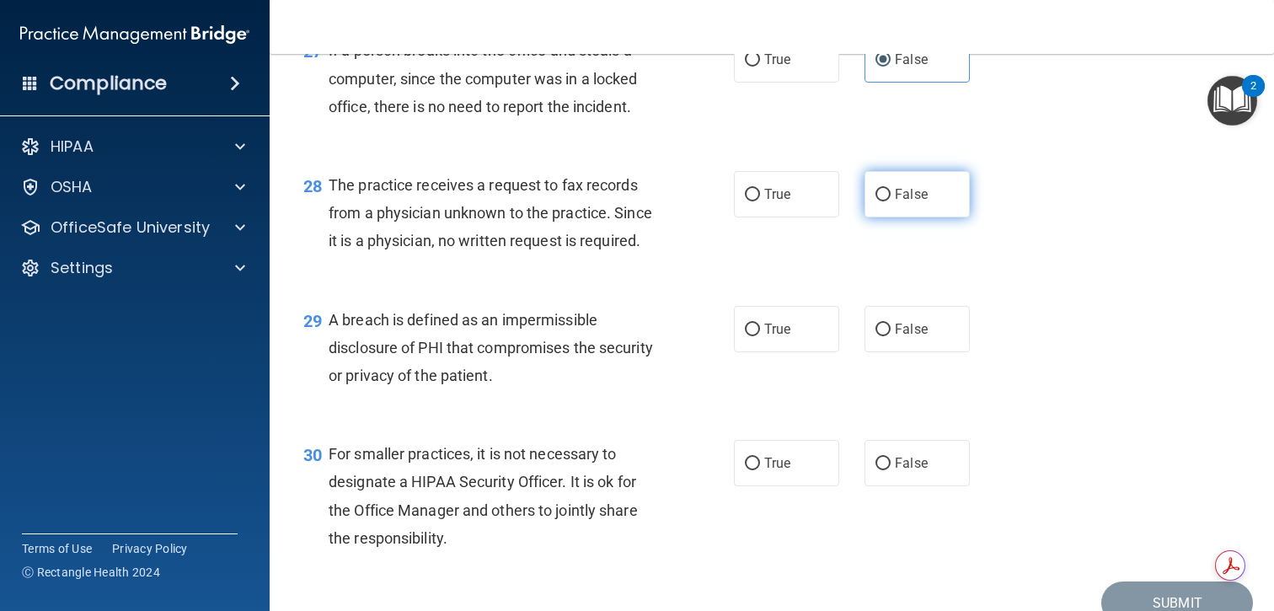
click at [917, 201] on span "False" at bounding box center [911, 194] width 33 height 16
click at [891, 201] on input "False" at bounding box center [883, 195] width 15 height 13
radio input "true"
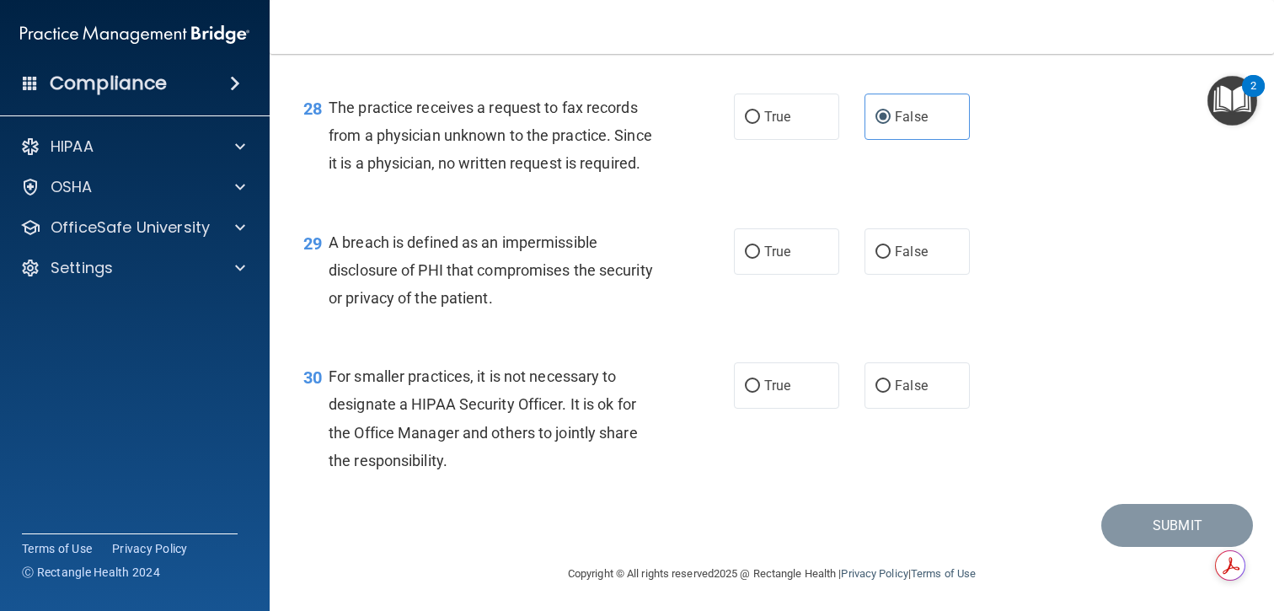
scroll to position [4041, 0]
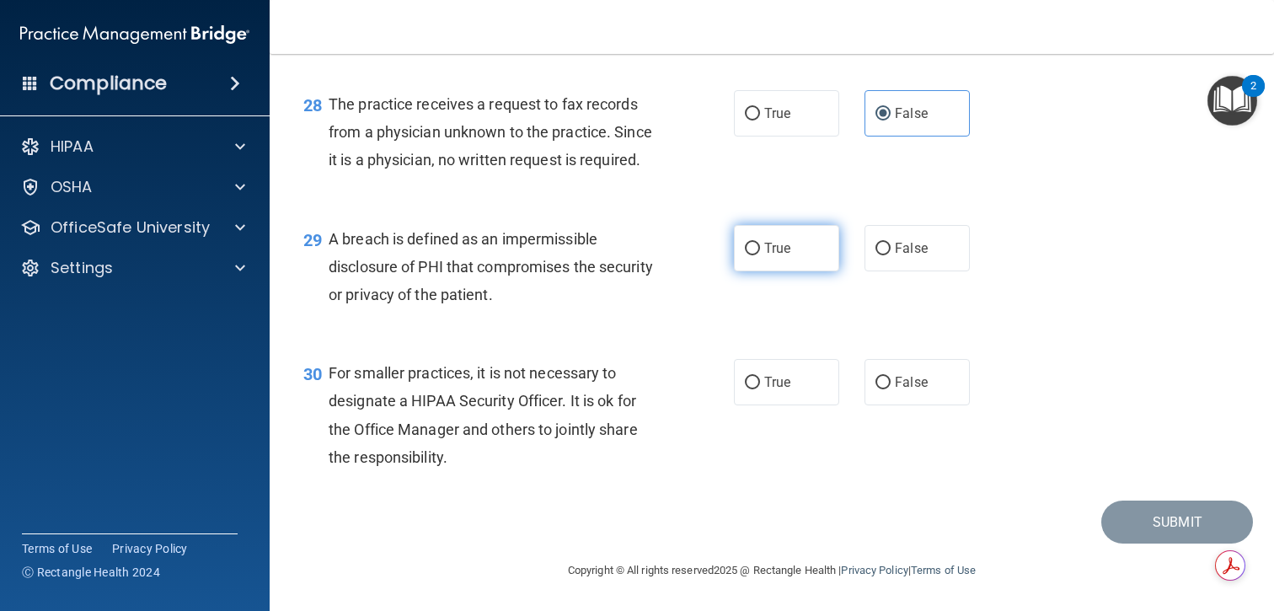
click at [788, 258] on label "True" at bounding box center [786, 248] width 105 height 46
click at [760, 255] on input "True" at bounding box center [752, 249] width 15 height 13
radio input "true"
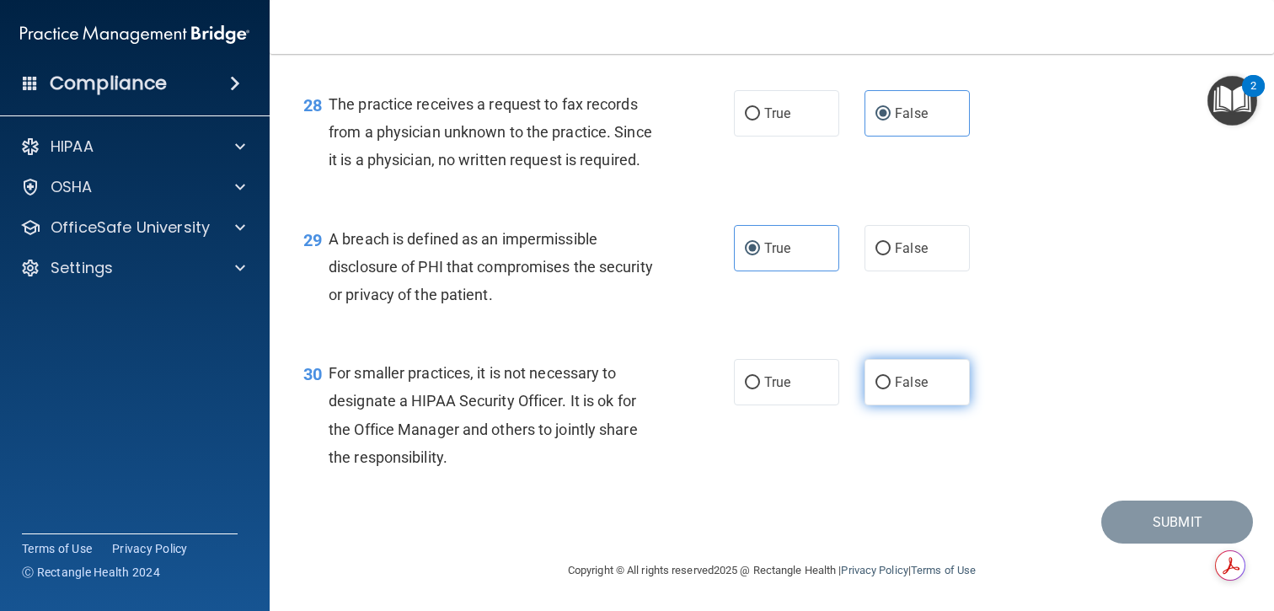
click at [925, 378] on span "False" at bounding box center [911, 382] width 33 height 16
click at [891, 378] on input "False" at bounding box center [883, 383] width 15 height 13
radio input "true"
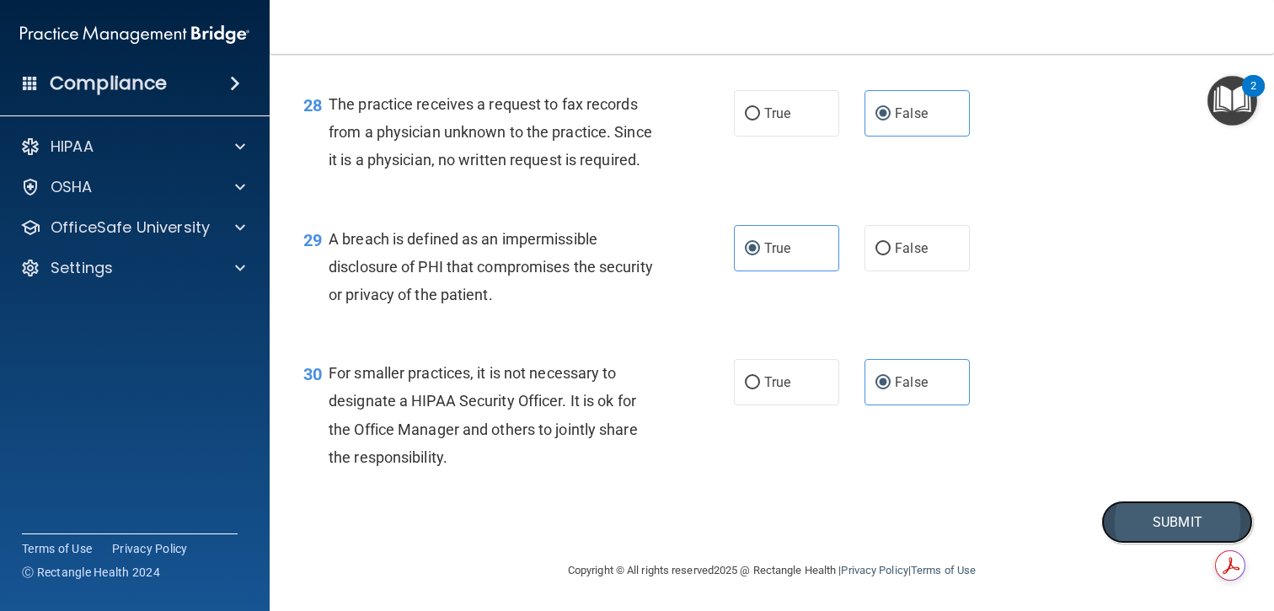
click at [1157, 518] on button "Submit" at bounding box center [1178, 522] width 152 height 43
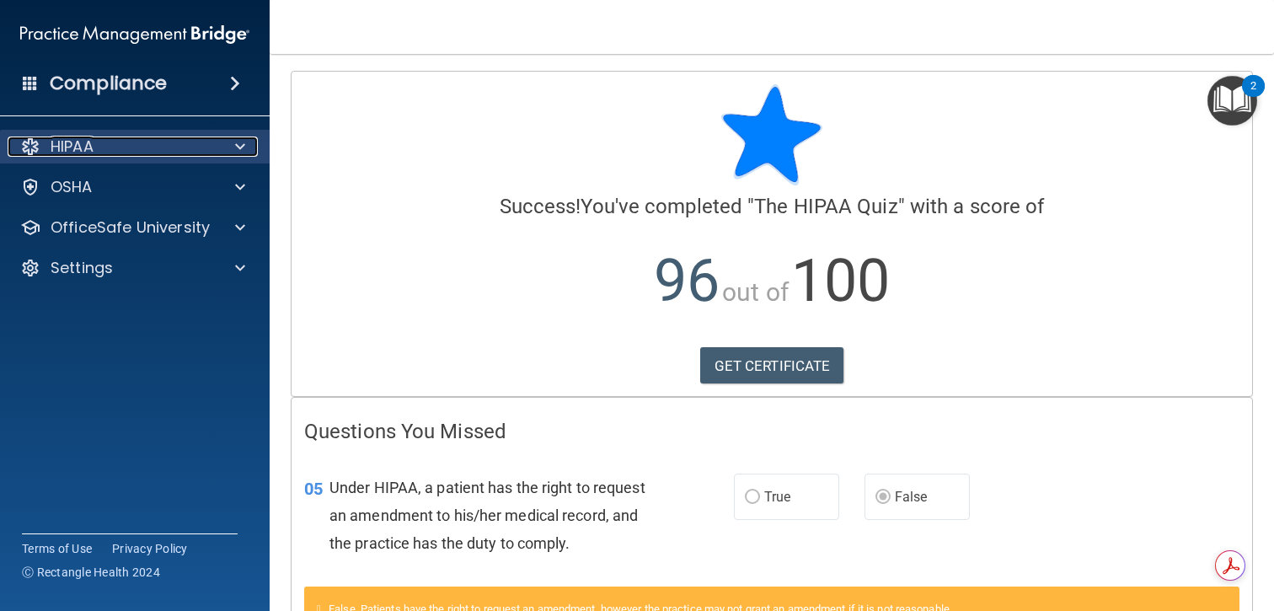
click at [190, 145] on div "HIPAA" at bounding box center [112, 147] width 209 height 20
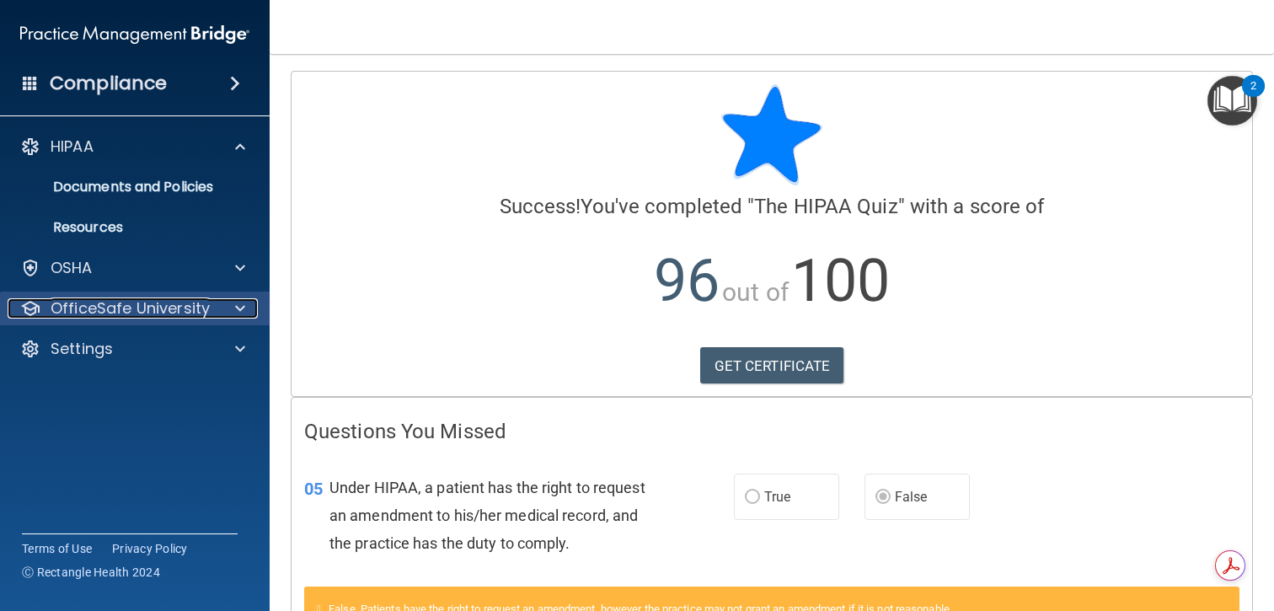
click at [146, 319] on p "OfficeSafe University" at bounding box center [130, 308] width 159 height 20
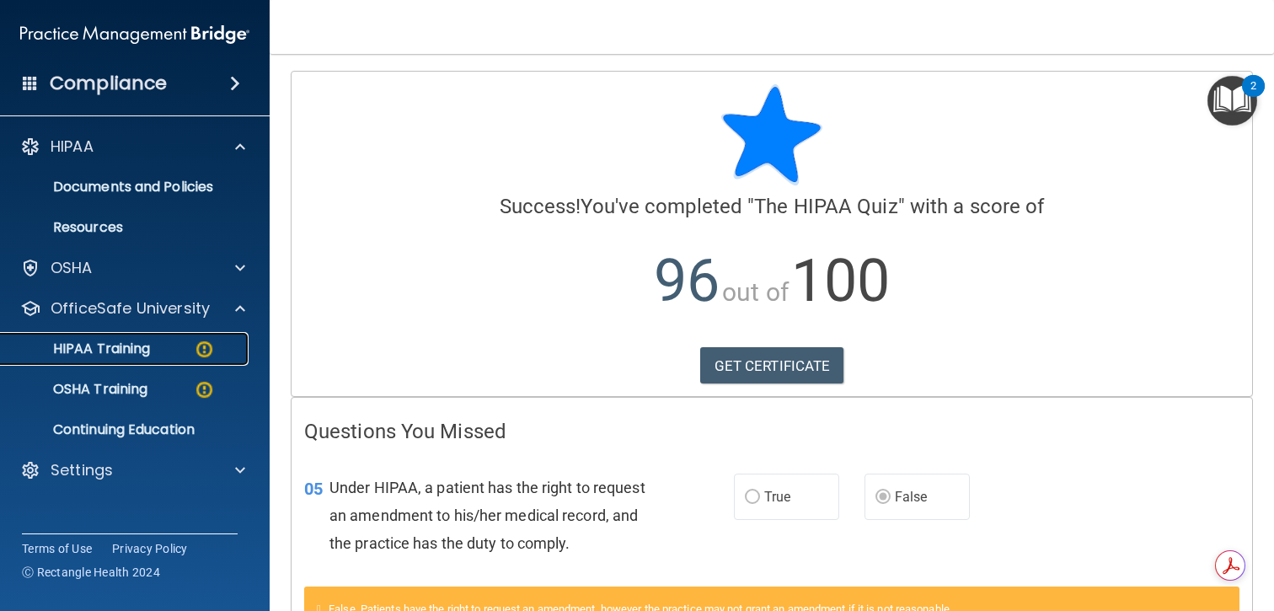
click at [142, 351] on p "HIPAA Training" at bounding box center [80, 349] width 139 height 17
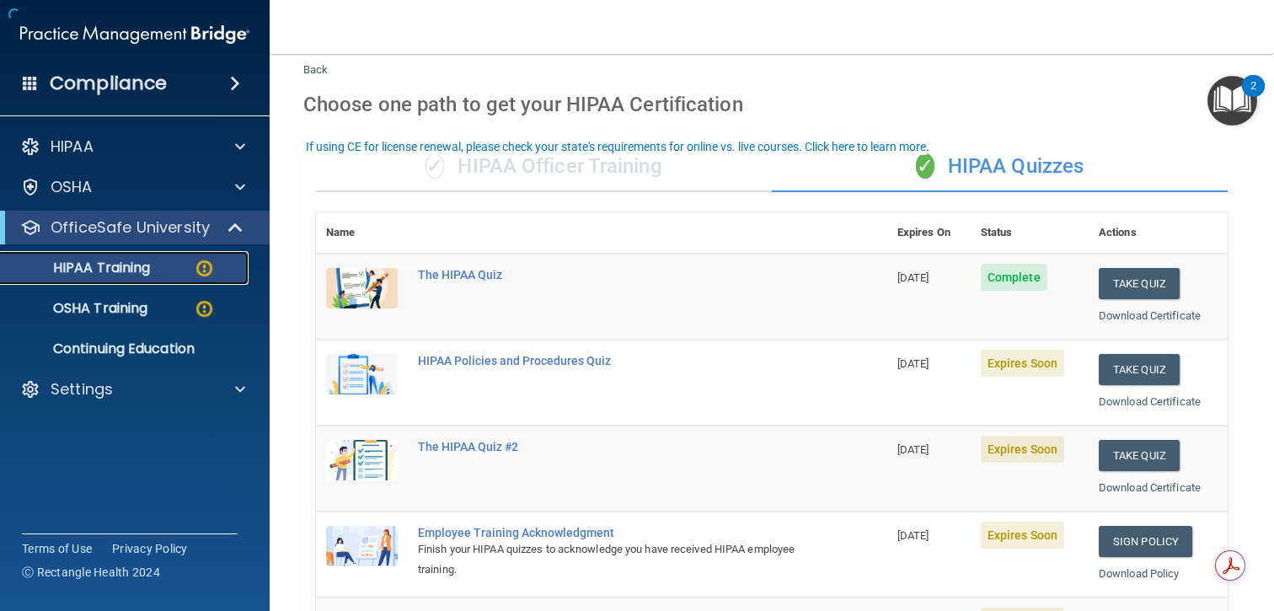
scroll to position [55, 0]
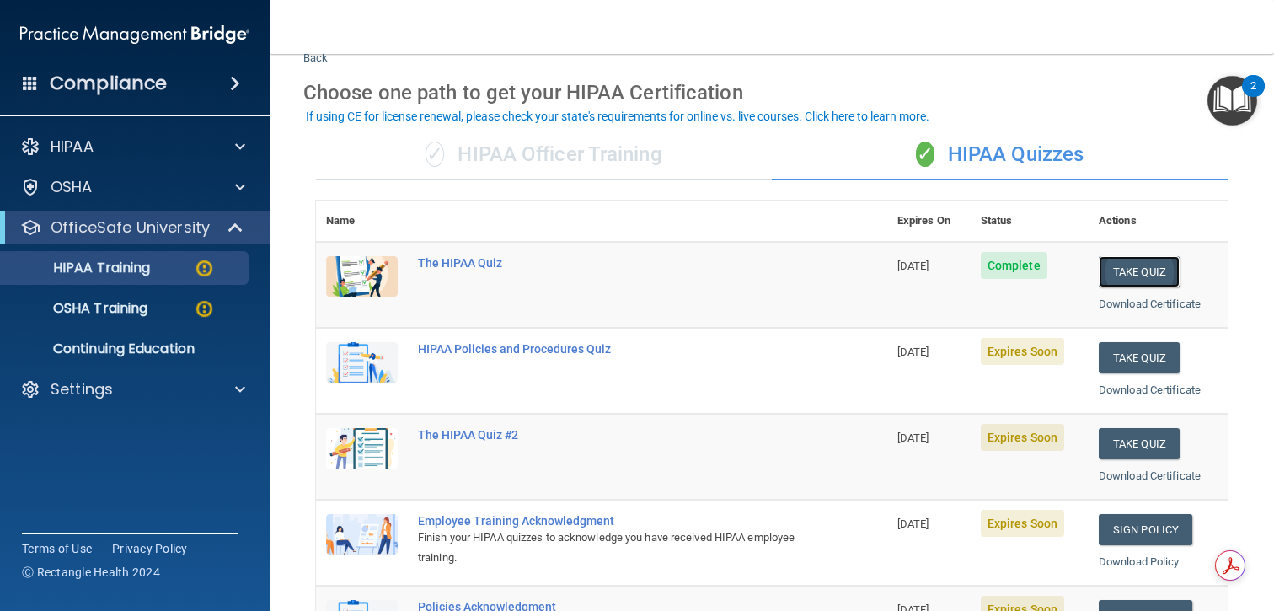
click at [1130, 269] on button "Take Quiz" at bounding box center [1139, 271] width 81 height 31
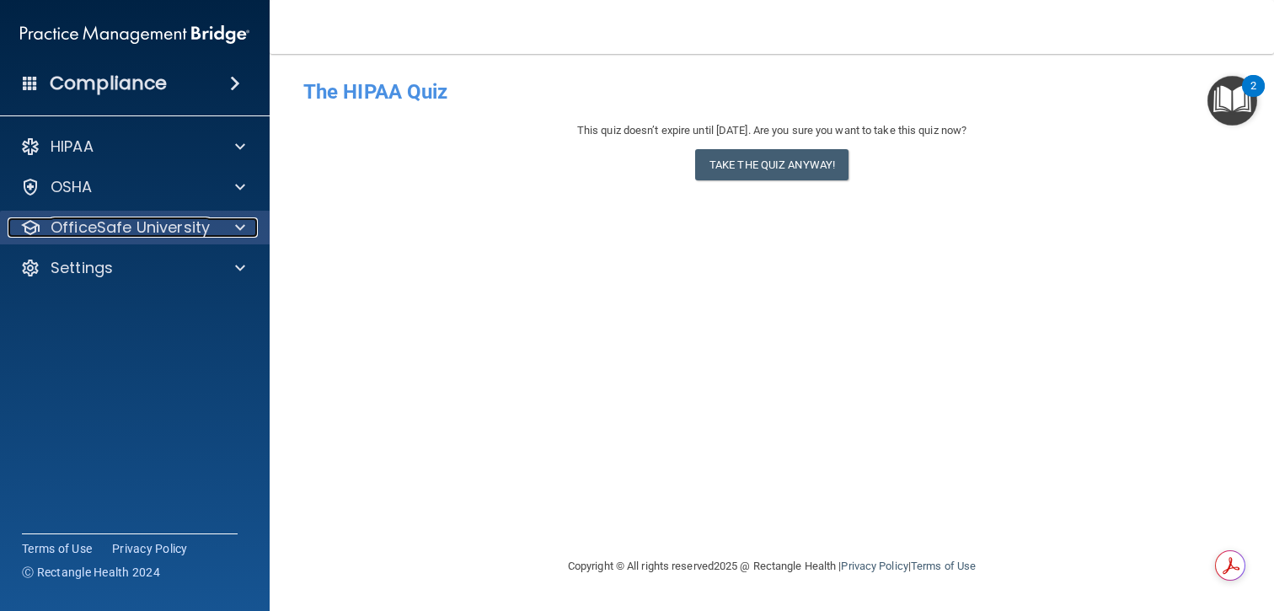
click at [164, 219] on p "OfficeSafe University" at bounding box center [130, 227] width 159 height 20
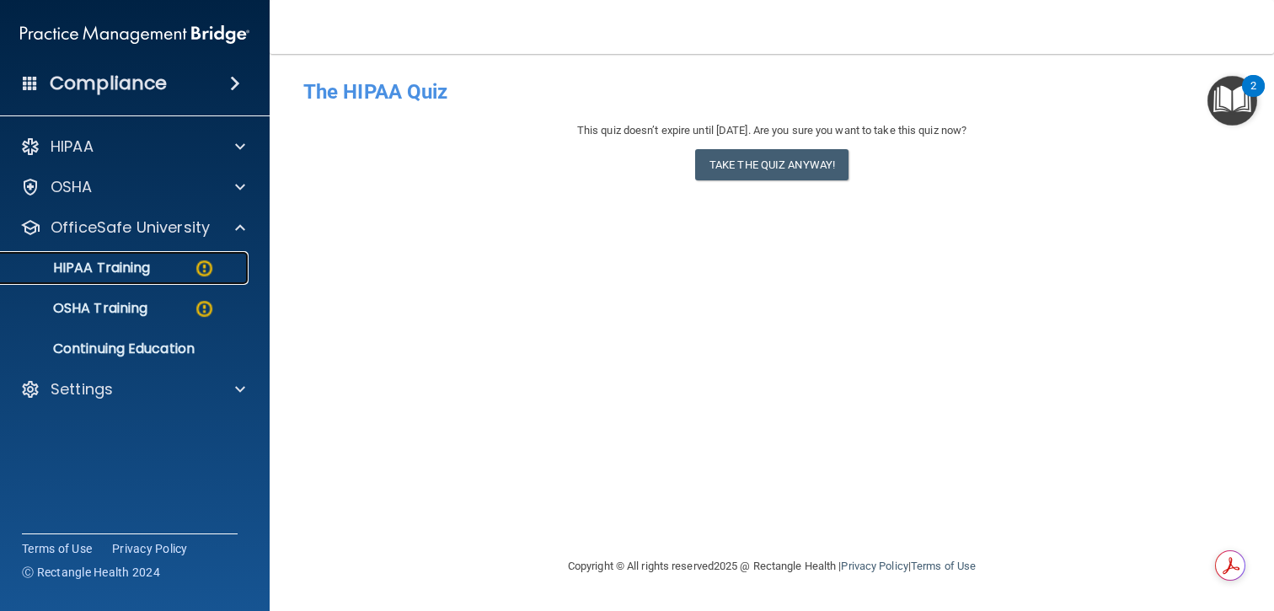
click at [148, 265] on p "HIPAA Training" at bounding box center [80, 268] width 139 height 17
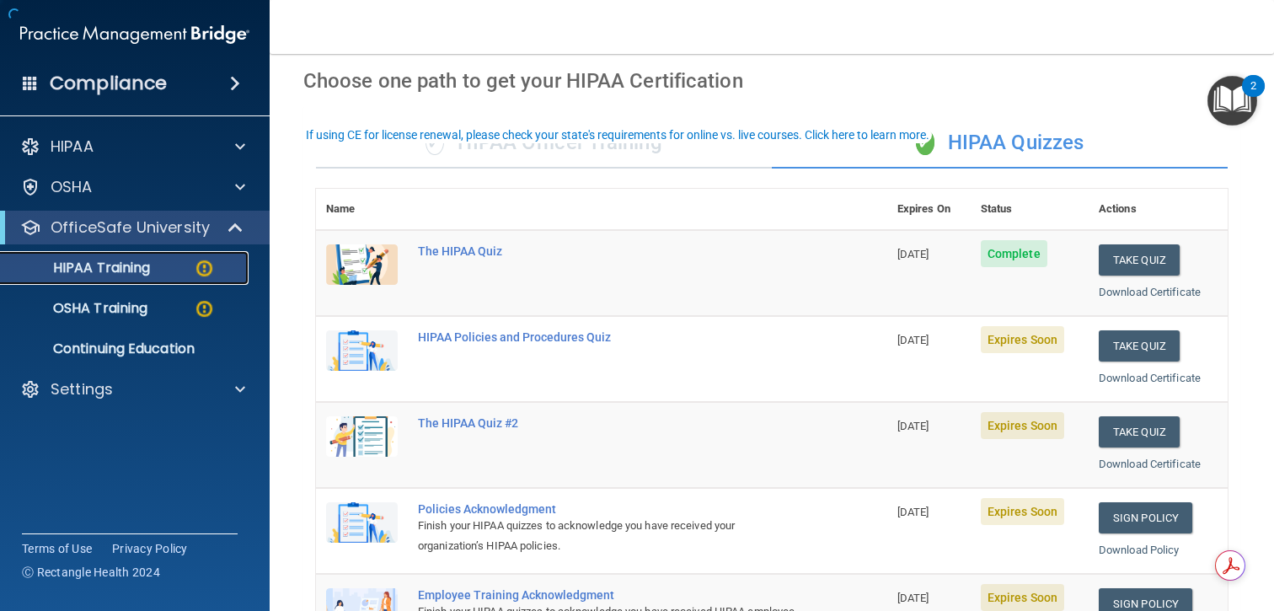
scroll to position [76, 0]
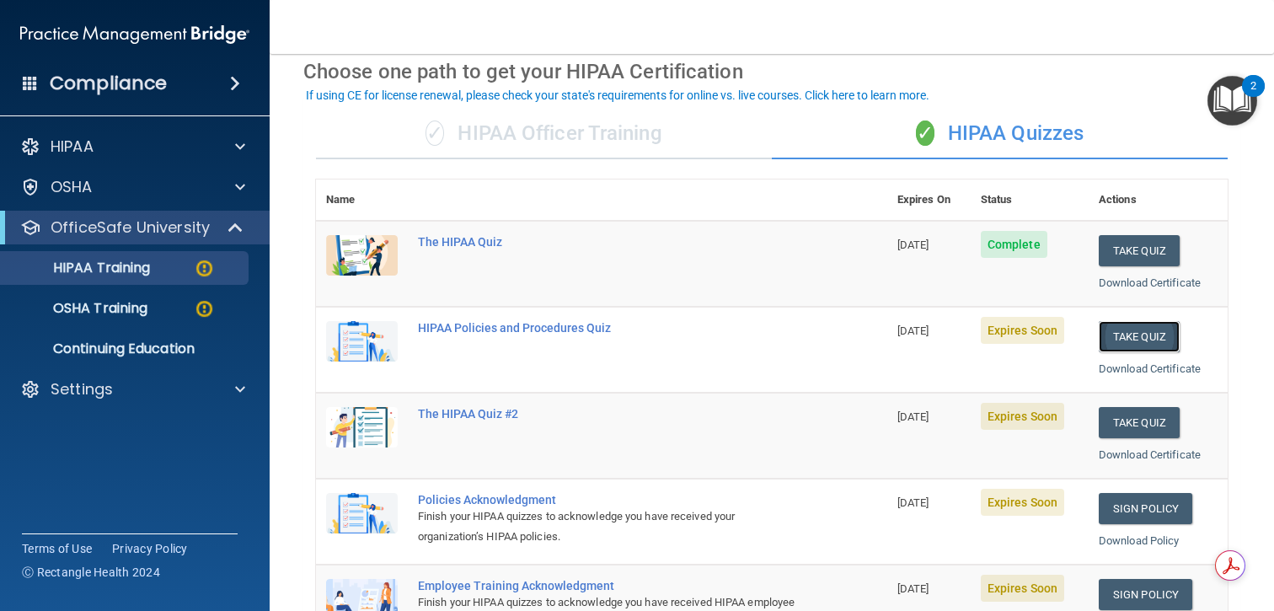
click at [1140, 335] on button "Take Quiz" at bounding box center [1139, 336] width 81 height 31
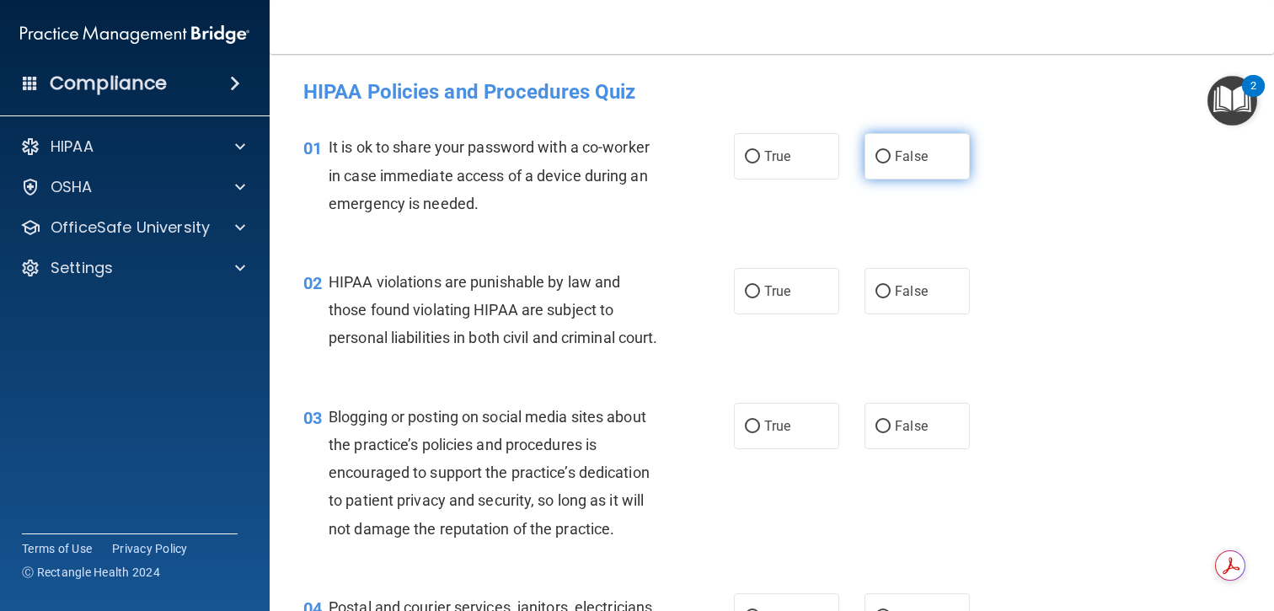
click at [891, 165] on label "False" at bounding box center [917, 156] width 105 height 46
click at [891, 164] on input "False" at bounding box center [883, 157] width 15 height 13
radio input "true"
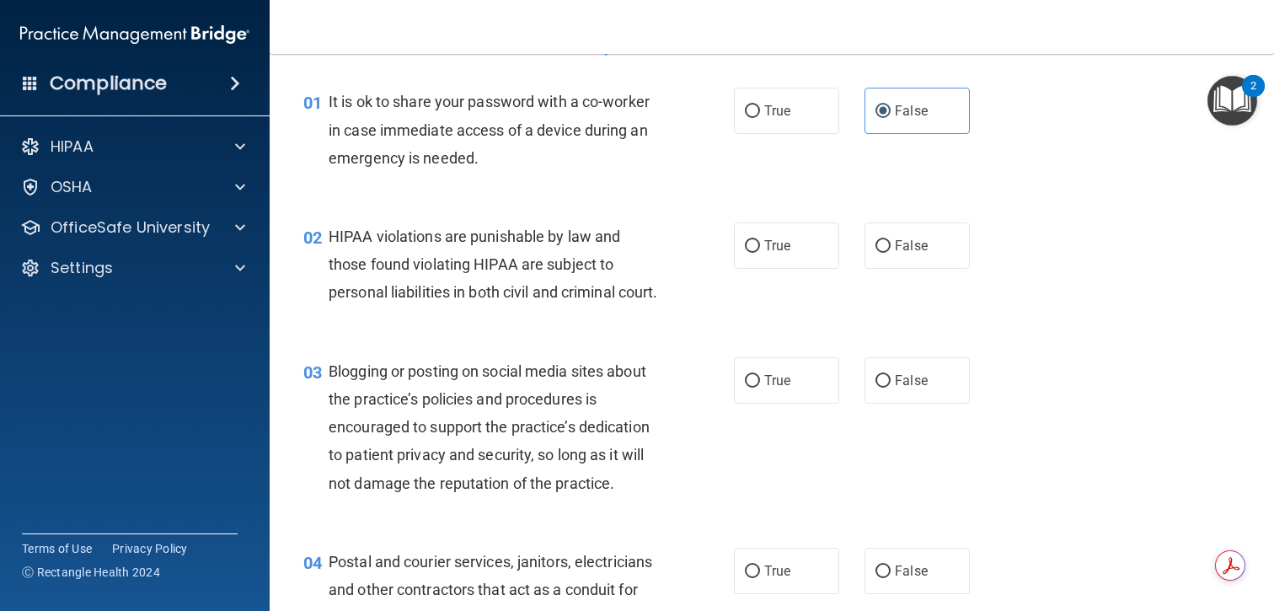
scroll to position [50, 0]
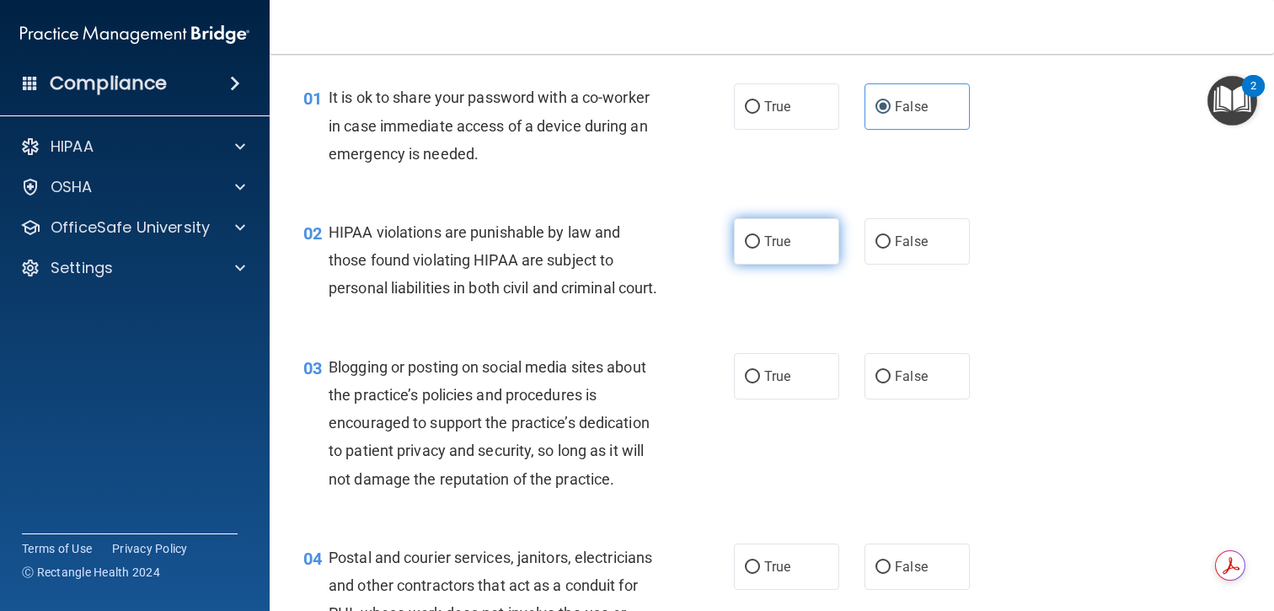
click at [764, 242] on span "True" at bounding box center [777, 241] width 26 height 16
click at [760, 242] on input "True" at bounding box center [752, 242] width 15 height 13
radio input "true"
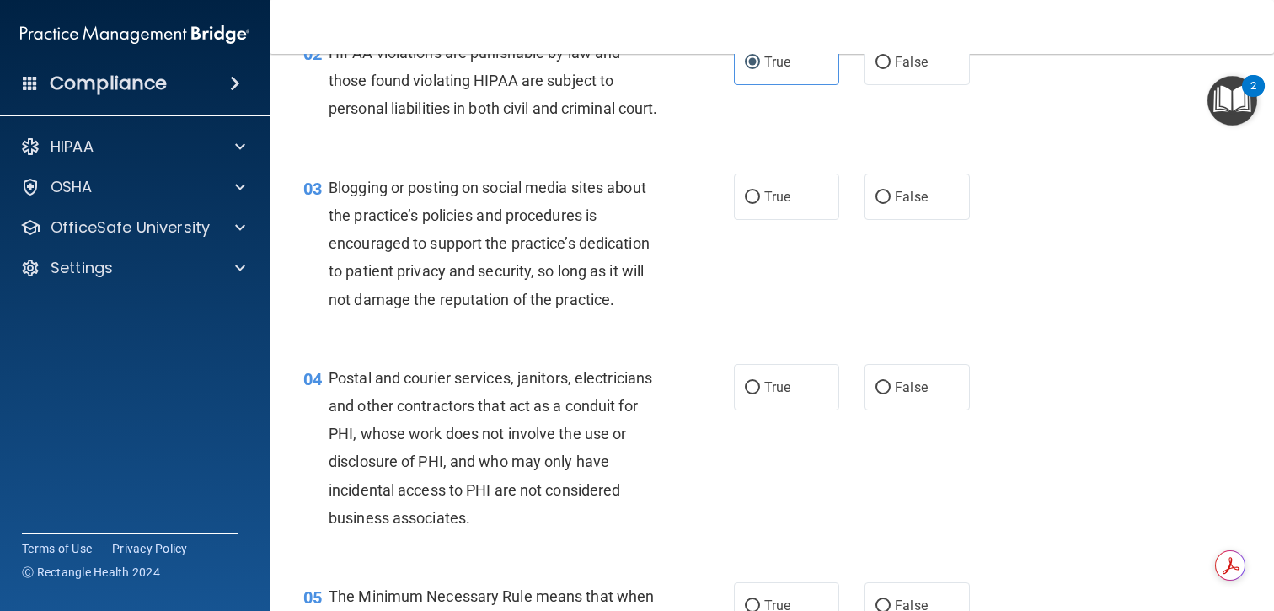
scroll to position [232, 0]
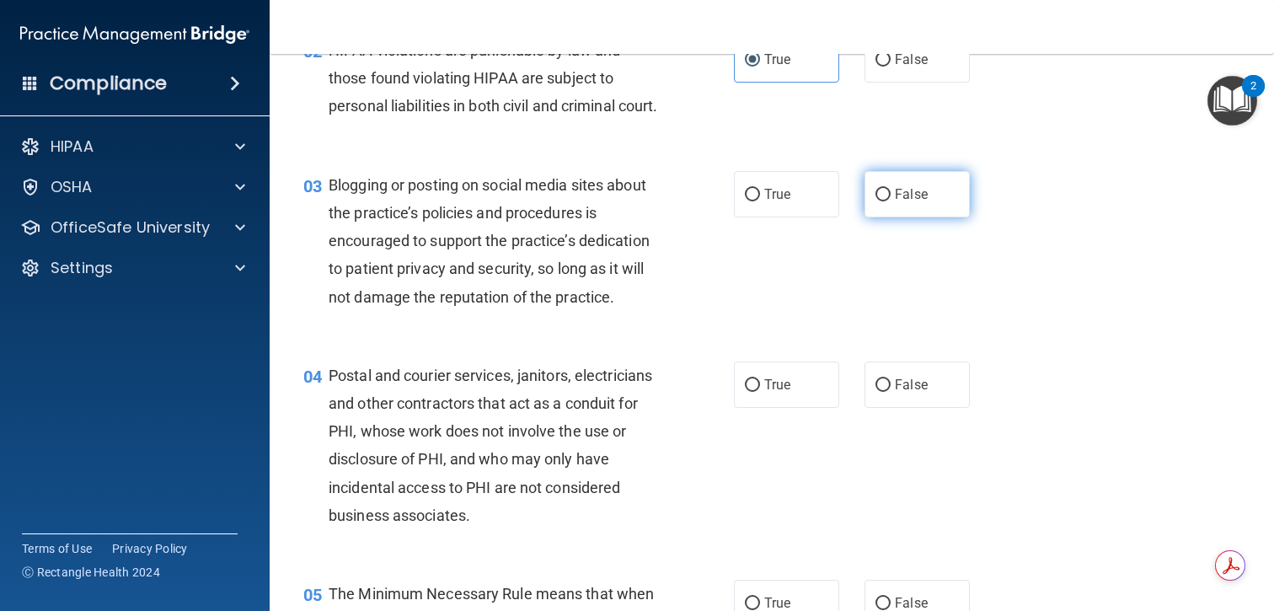
click at [896, 202] on span "False" at bounding box center [911, 194] width 33 height 16
click at [891, 201] on input "False" at bounding box center [883, 195] width 15 height 13
radio input "true"
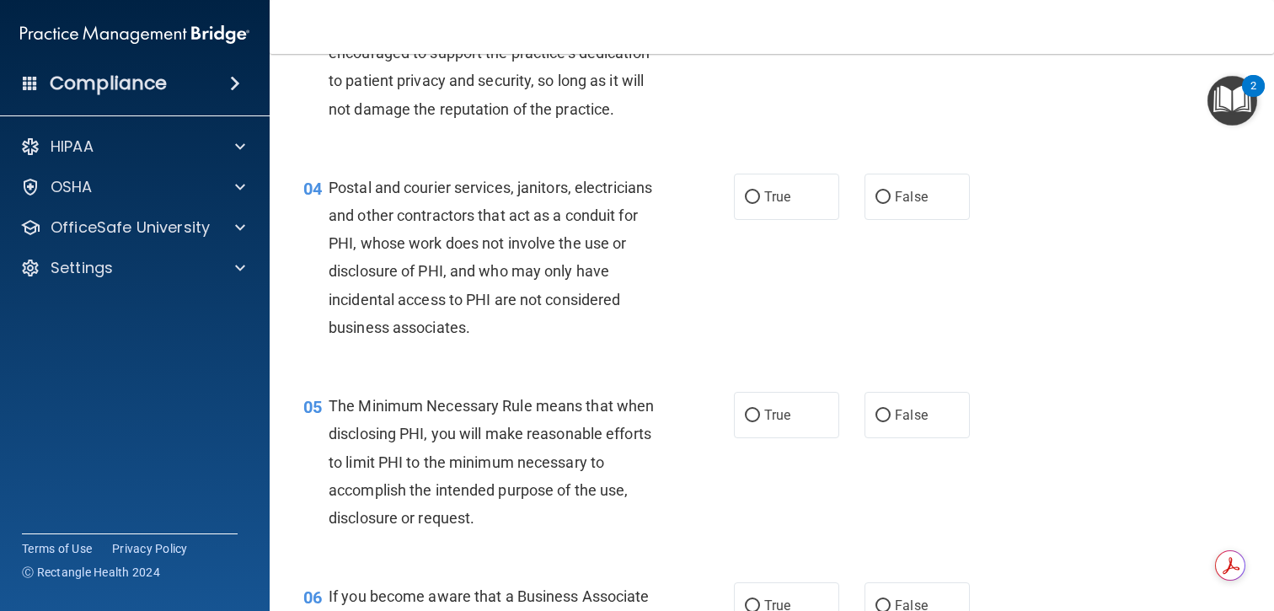
scroll to position [431, 0]
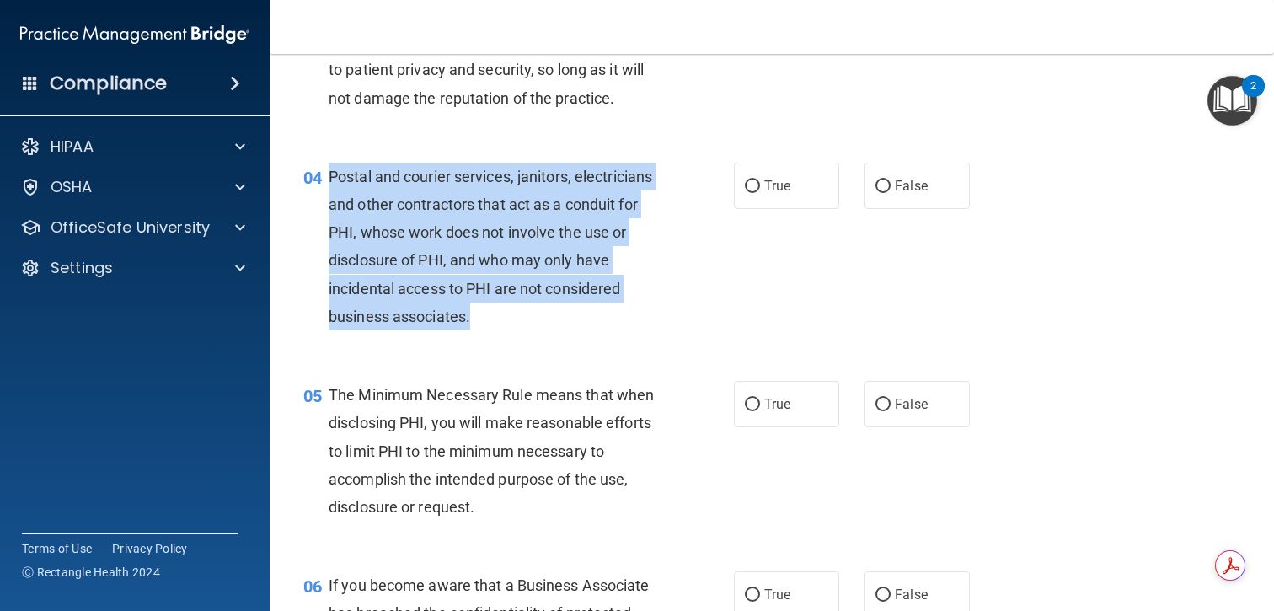
drag, startPoint x: 480, startPoint y: 354, endPoint x: 330, endPoint y: 210, distance: 207.4
click at [330, 210] on div "Postal and courier services, janitors, electricians and other contractors that …" at bounding box center [500, 247] width 342 height 168
click at [748, 193] on input "True" at bounding box center [752, 186] width 15 height 13
radio input "true"
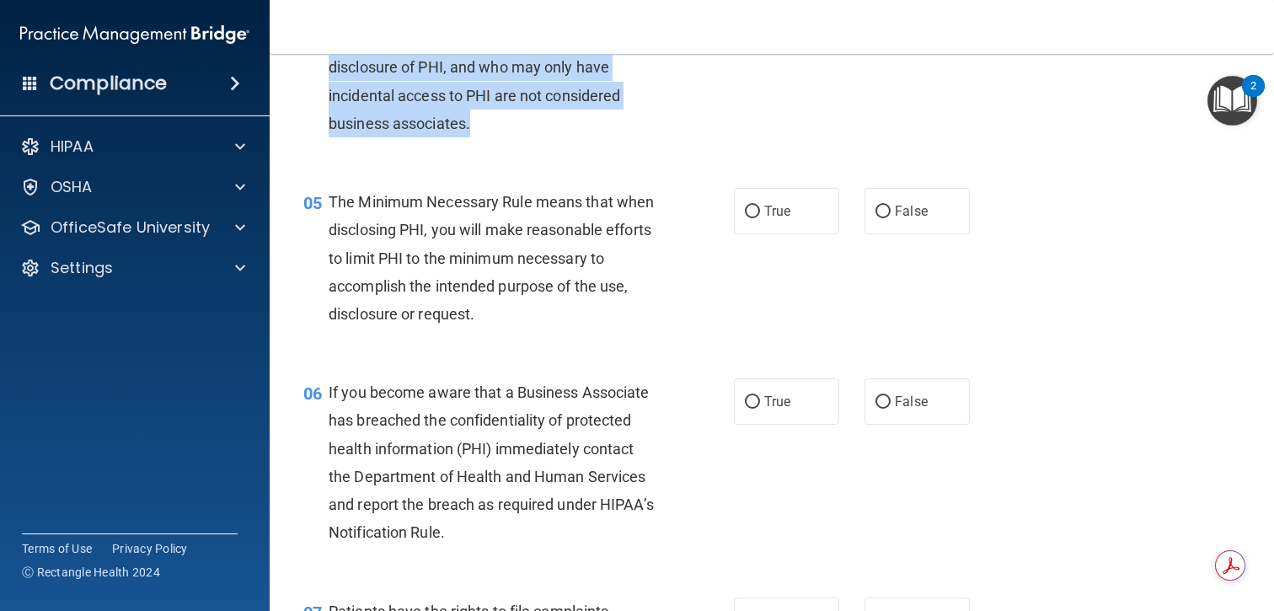
scroll to position [630, 0]
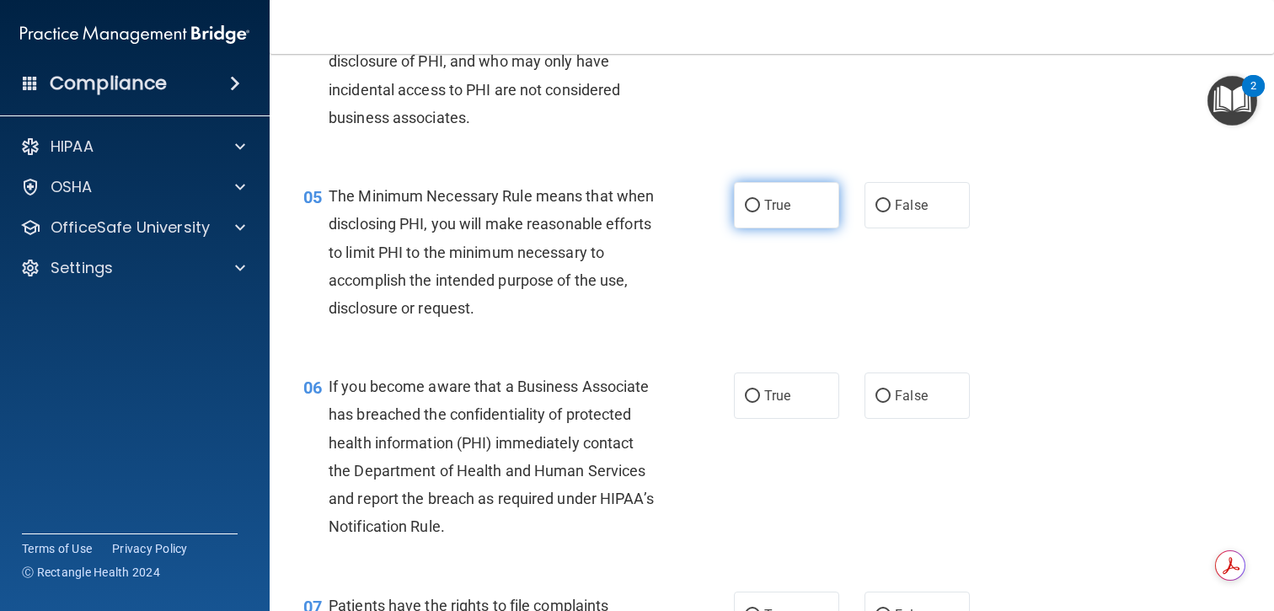
click at [765, 213] on span "True" at bounding box center [777, 205] width 26 height 16
click at [760, 212] on input "True" at bounding box center [752, 206] width 15 height 13
radio input "true"
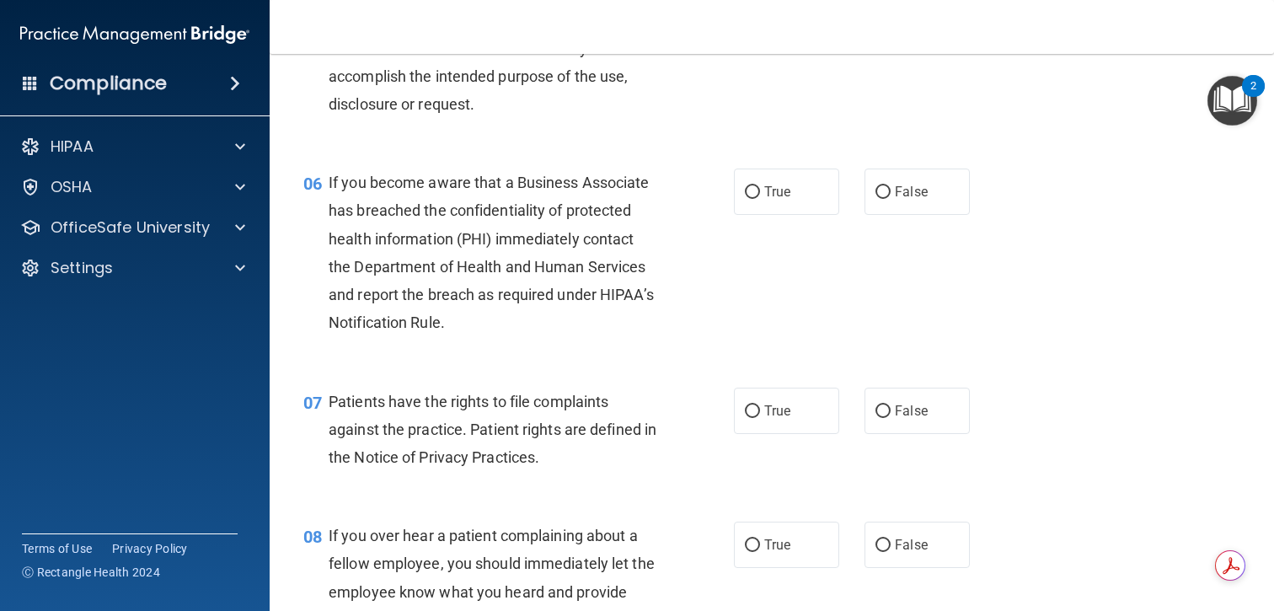
scroll to position [836, 0]
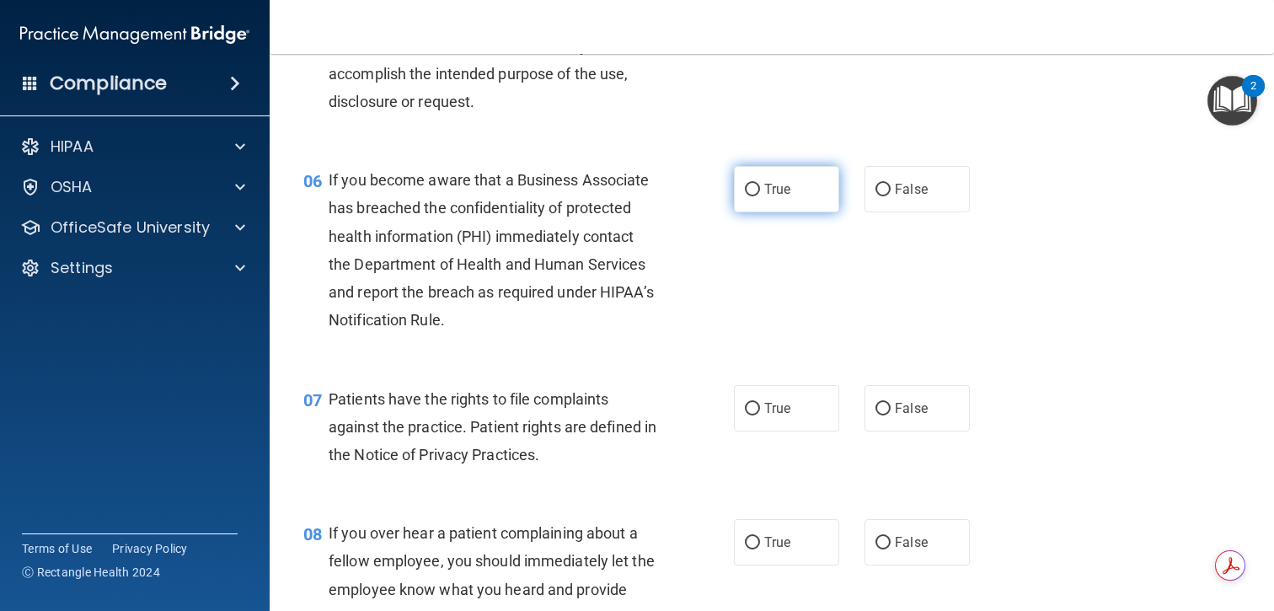
click at [767, 212] on label "True" at bounding box center [786, 189] width 105 height 46
click at [760, 196] on input "True" at bounding box center [752, 190] width 15 height 13
radio input "true"
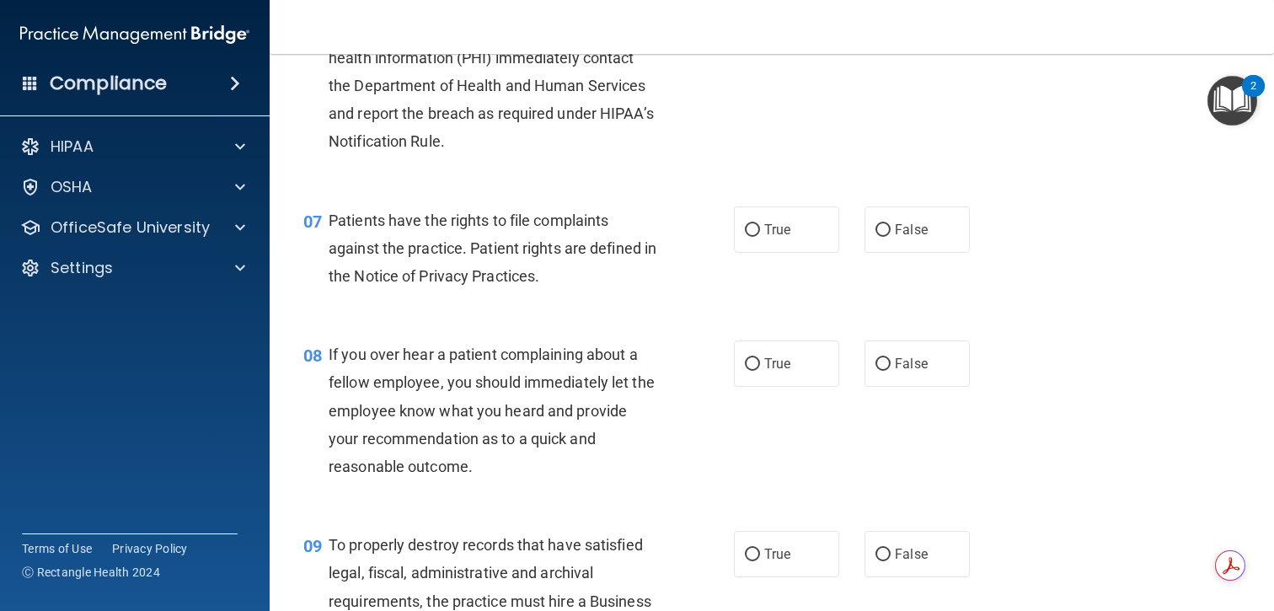
scroll to position [1031, 0]
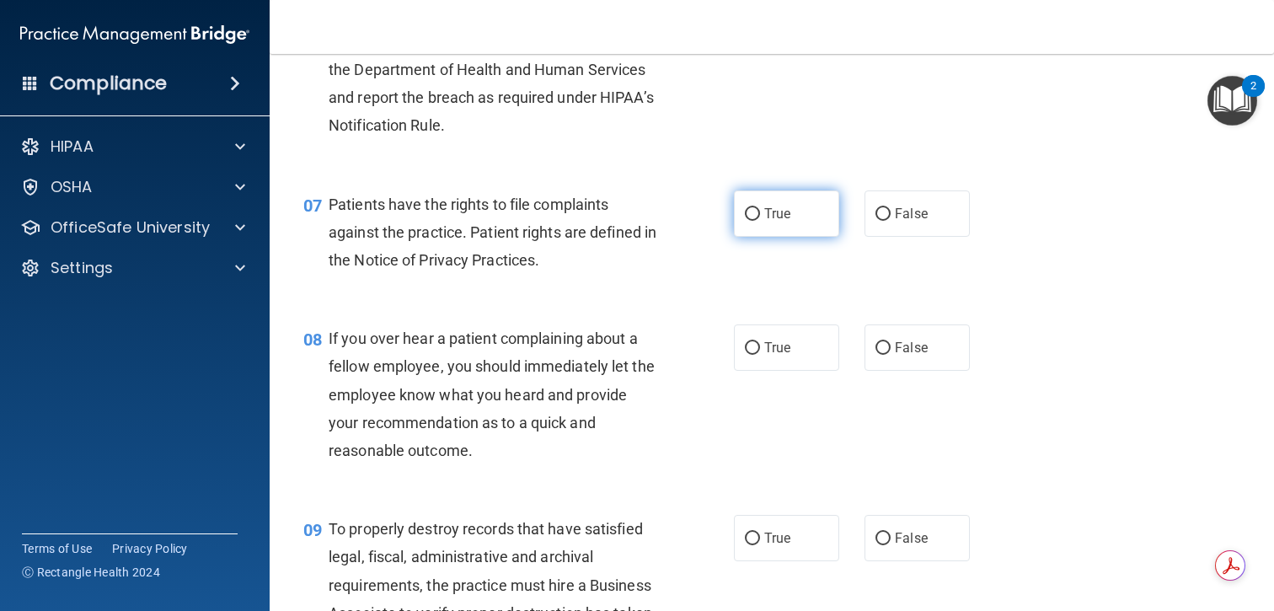
click at [774, 237] on label "True" at bounding box center [786, 213] width 105 height 46
click at [760, 221] on input "True" at bounding box center [752, 214] width 15 height 13
radio input "true"
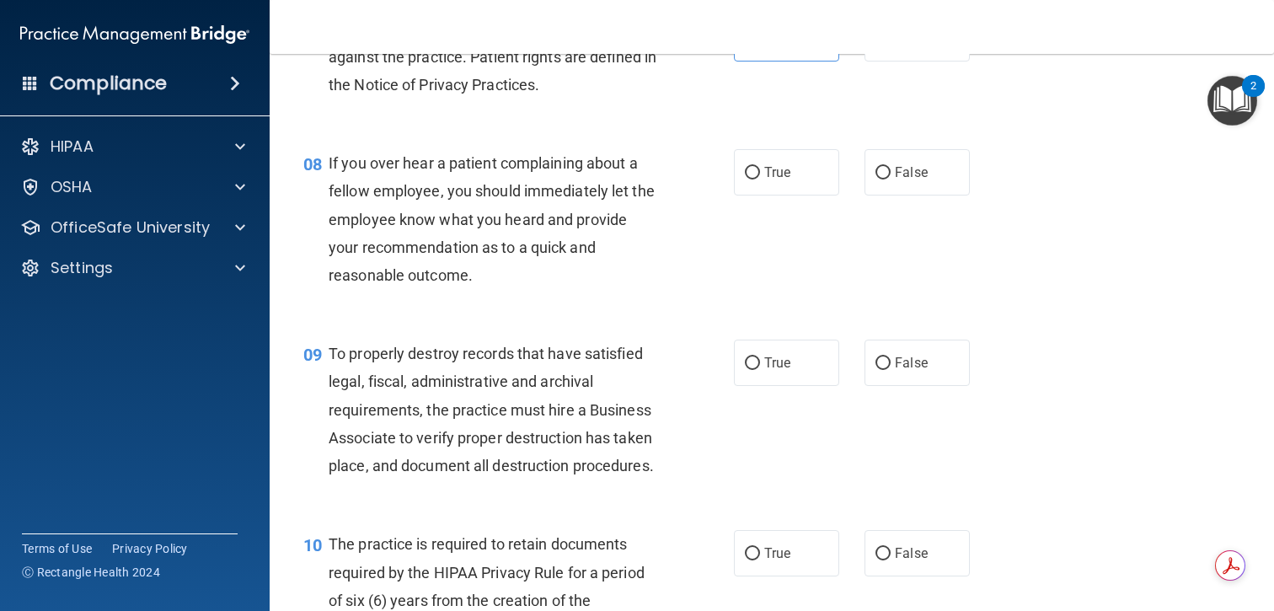
scroll to position [1181, 0]
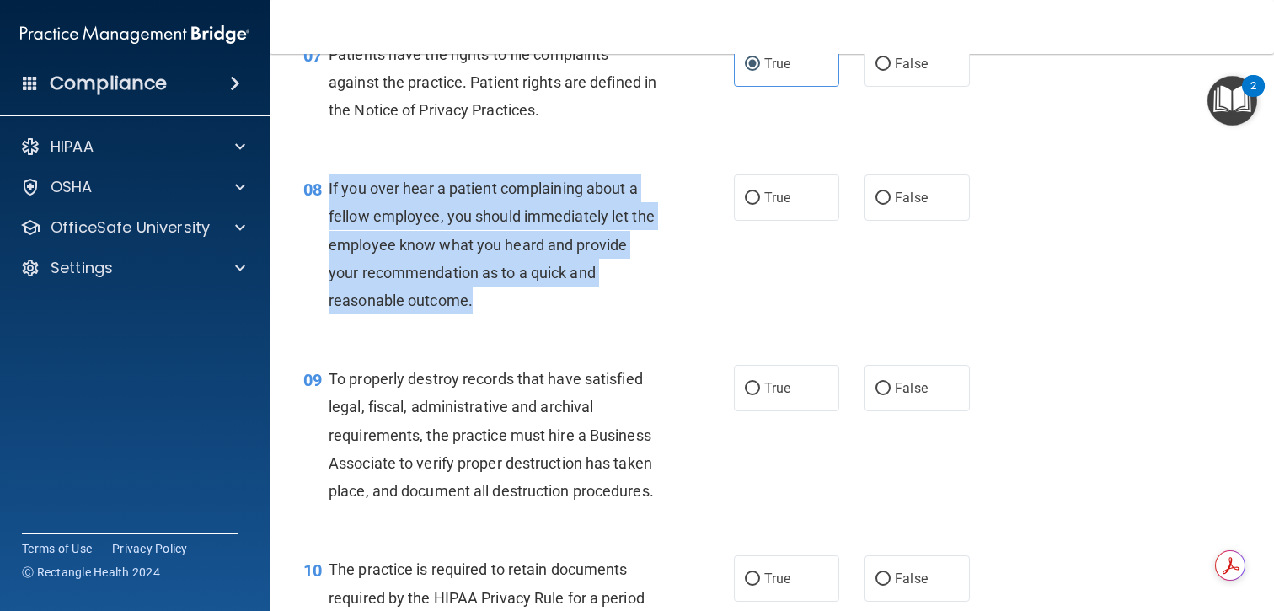
drag, startPoint x: 508, startPoint y: 330, endPoint x: 330, endPoint y: 220, distance: 210.0
click at [330, 220] on div "If you over hear a patient complaining about a fellow employee, you should imme…" at bounding box center [500, 244] width 342 height 140
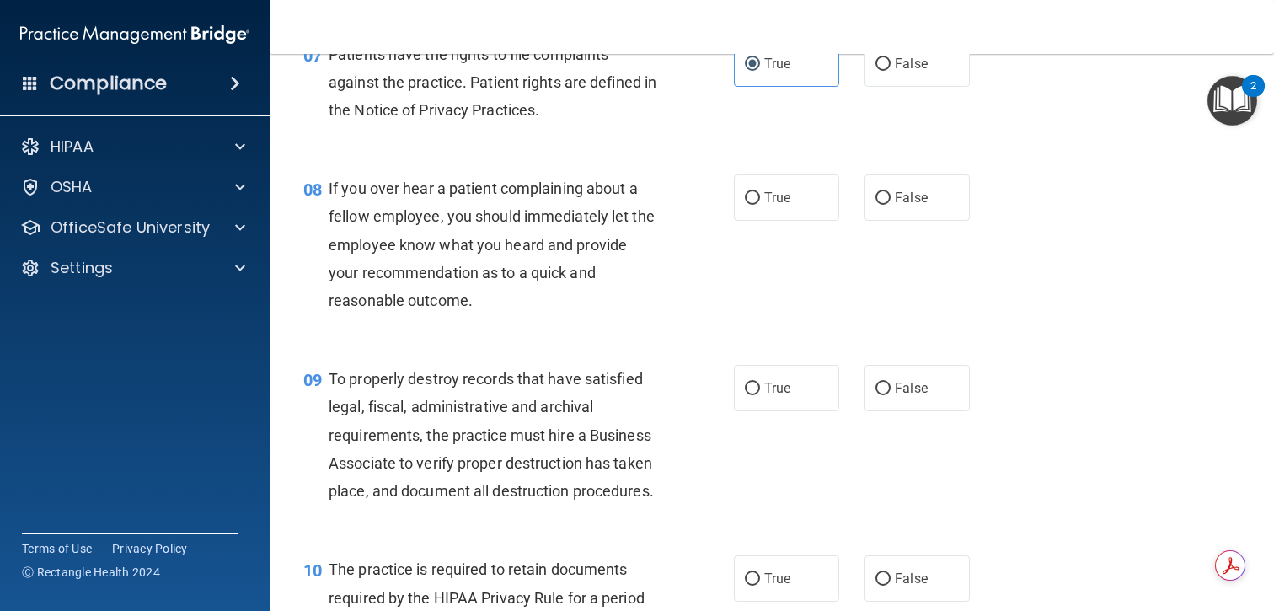
click at [675, 298] on div "08 If you over hear a patient complaining about a fellow employee, you should i…" at bounding box center [518, 248] width 481 height 148
click at [915, 221] on label "False" at bounding box center [917, 197] width 105 height 46
click at [891, 205] on input "False" at bounding box center [883, 198] width 15 height 13
radio input "true"
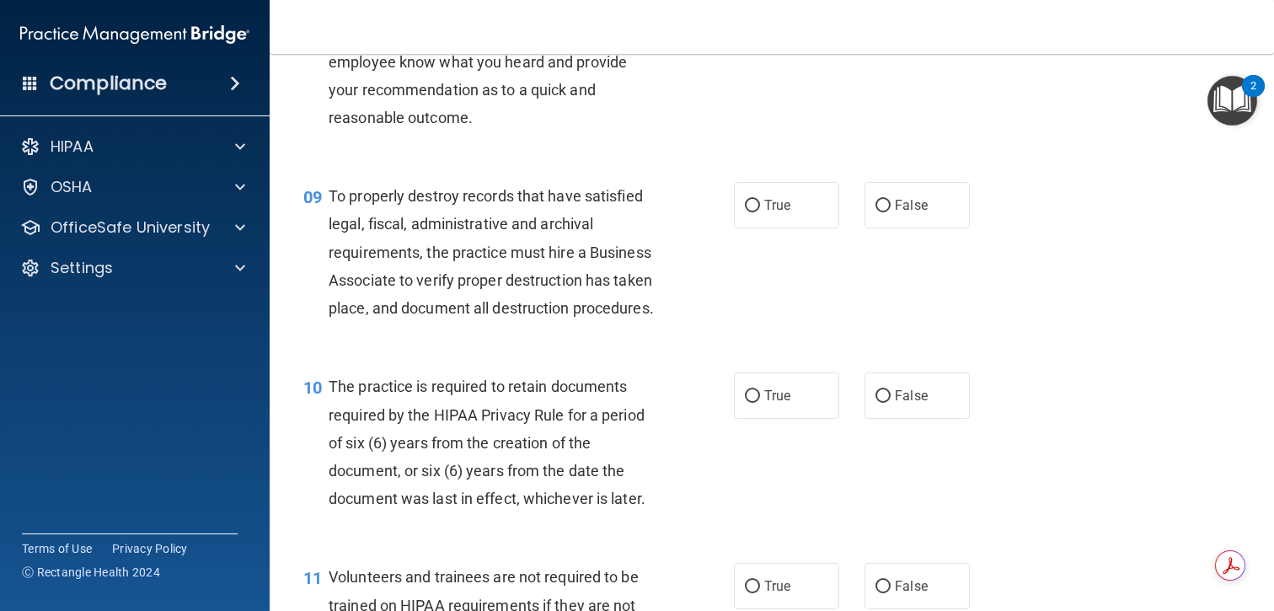
scroll to position [1383, 0]
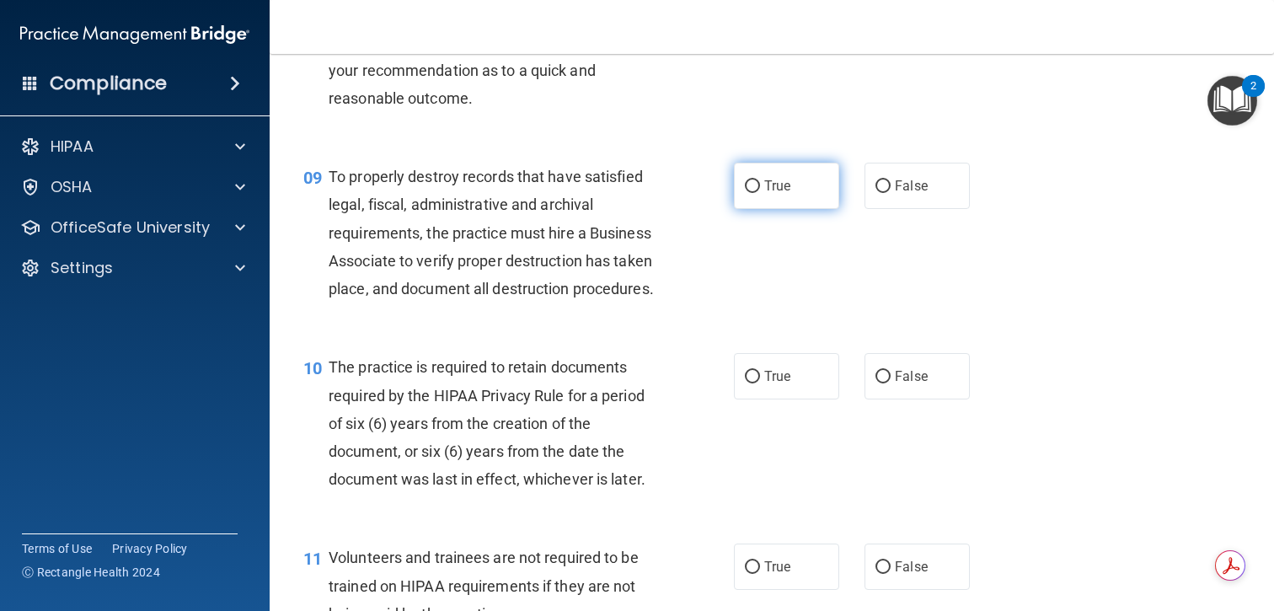
click at [785, 209] on label "True" at bounding box center [786, 186] width 105 height 46
click at [760, 193] on input "True" at bounding box center [752, 186] width 15 height 13
radio input "true"
click at [578, 294] on span "To properly destroy records that have satisfied legal, fiscal, administrative a…" at bounding box center [491, 233] width 325 height 130
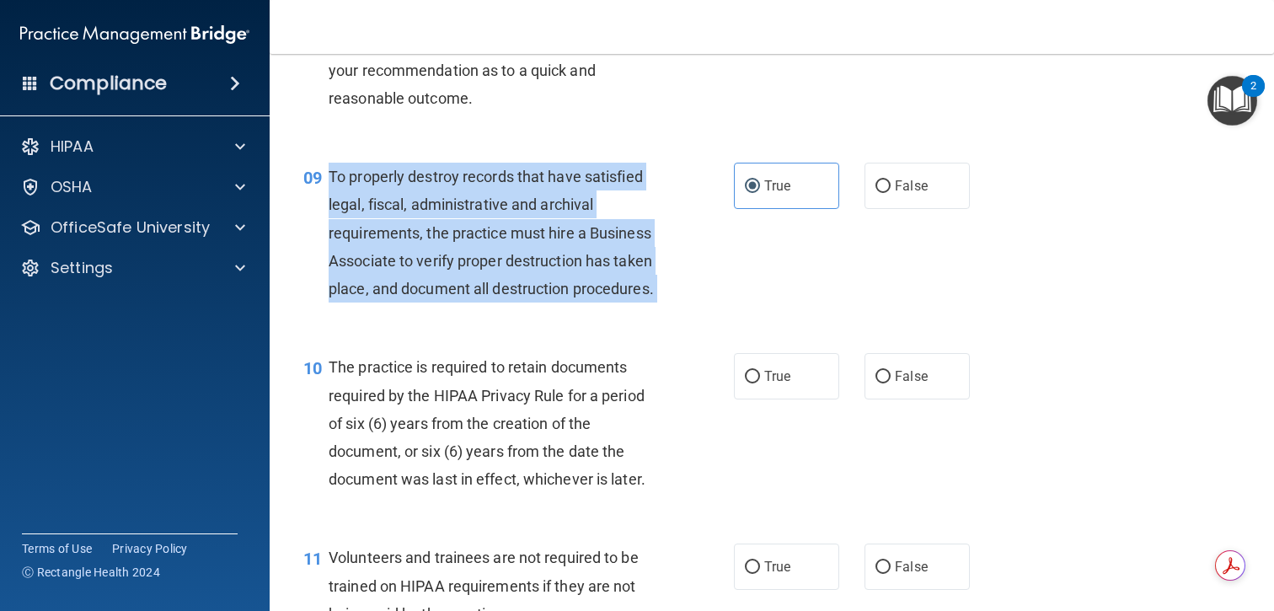
click at [578, 294] on span "To properly destroy records that have satisfied legal, fiscal, administrative a…" at bounding box center [491, 233] width 325 height 130
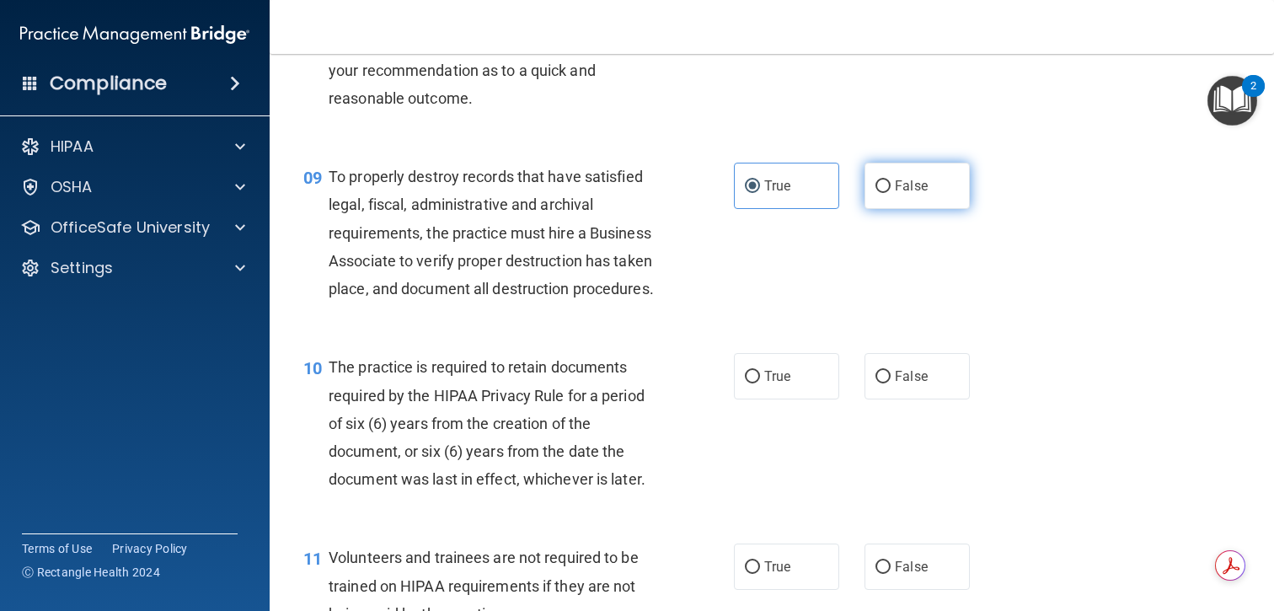
click at [906, 209] on label "False" at bounding box center [917, 186] width 105 height 46
click at [891, 193] on input "False" at bounding box center [883, 186] width 15 height 13
radio input "true"
radio input "false"
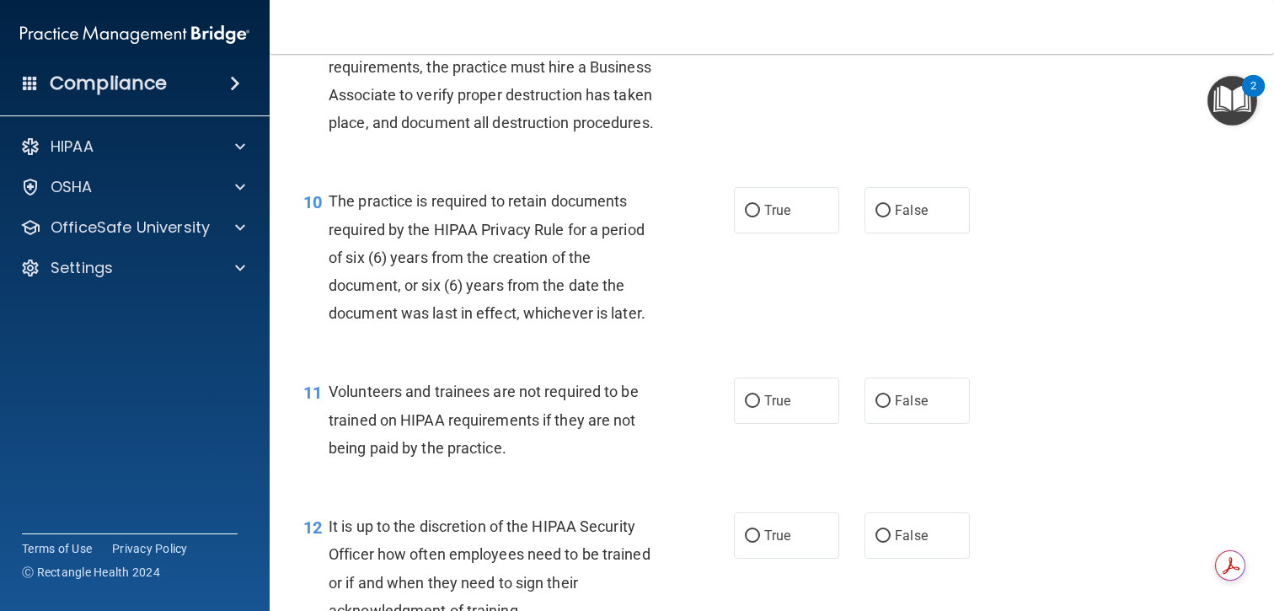
scroll to position [1542, 0]
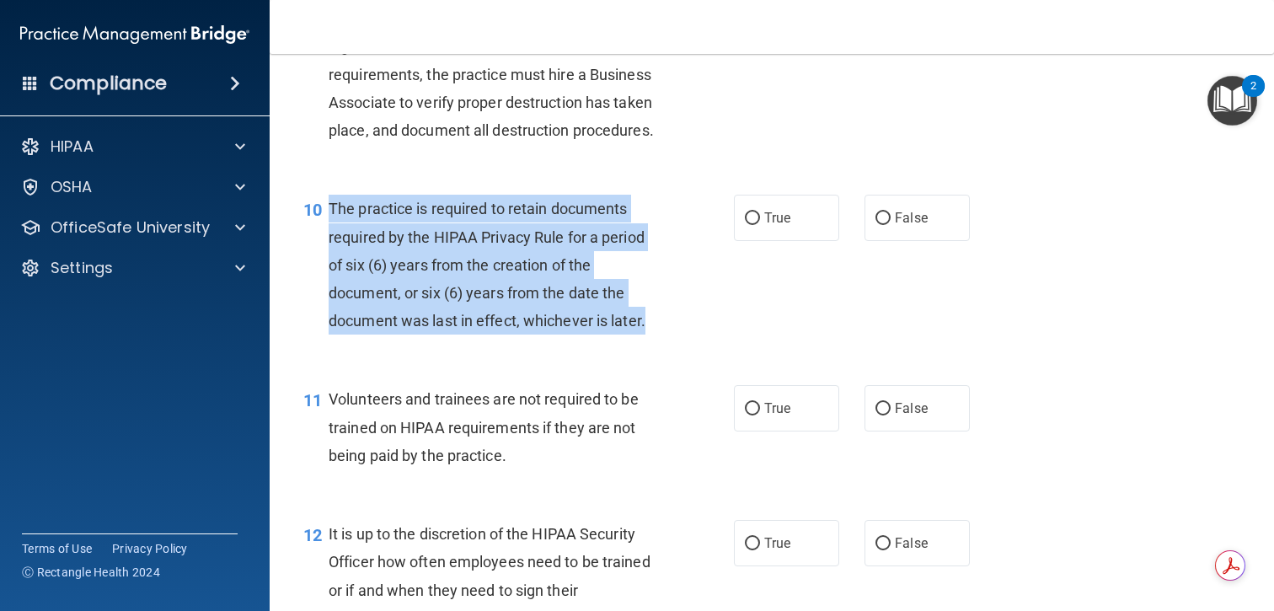
drag, startPoint x: 662, startPoint y: 348, endPoint x: 332, endPoint y: 239, distance: 347.3
click at [332, 239] on div "The practice is required to retain documents required by the HIPAA Privacy Rule…" at bounding box center [500, 265] width 342 height 140
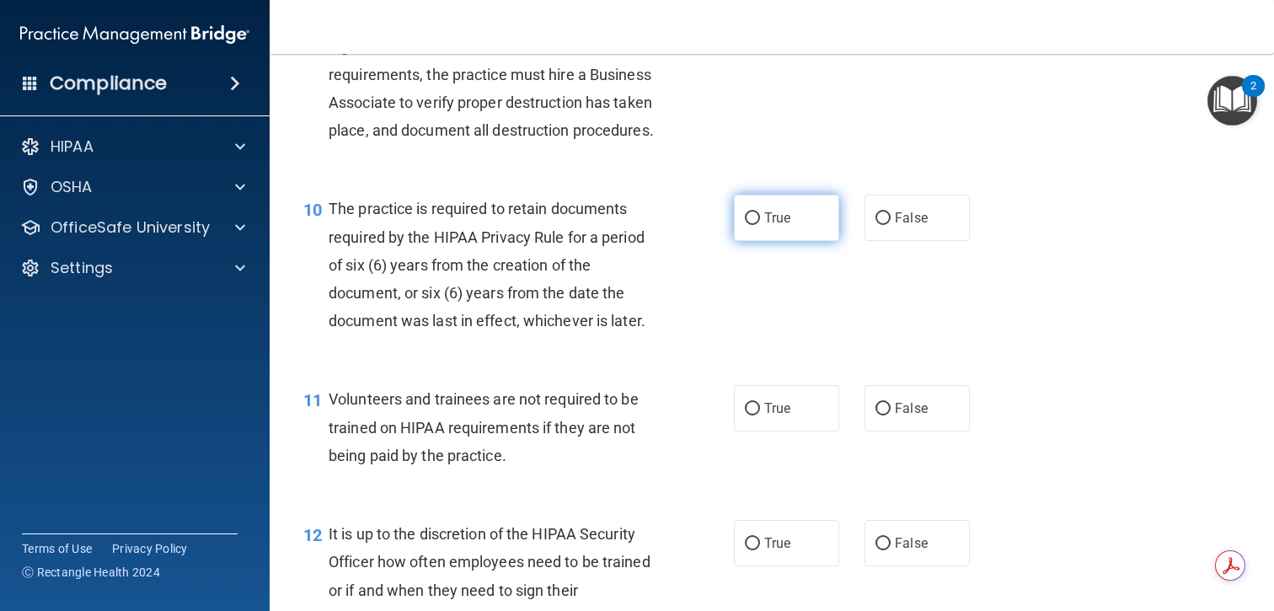
click at [799, 241] on label "True" at bounding box center [786, 218] width 105 height 46
click at [760, 225] on input "True" at bounding box center [752, 218] width 15 height 13
radio input "true"
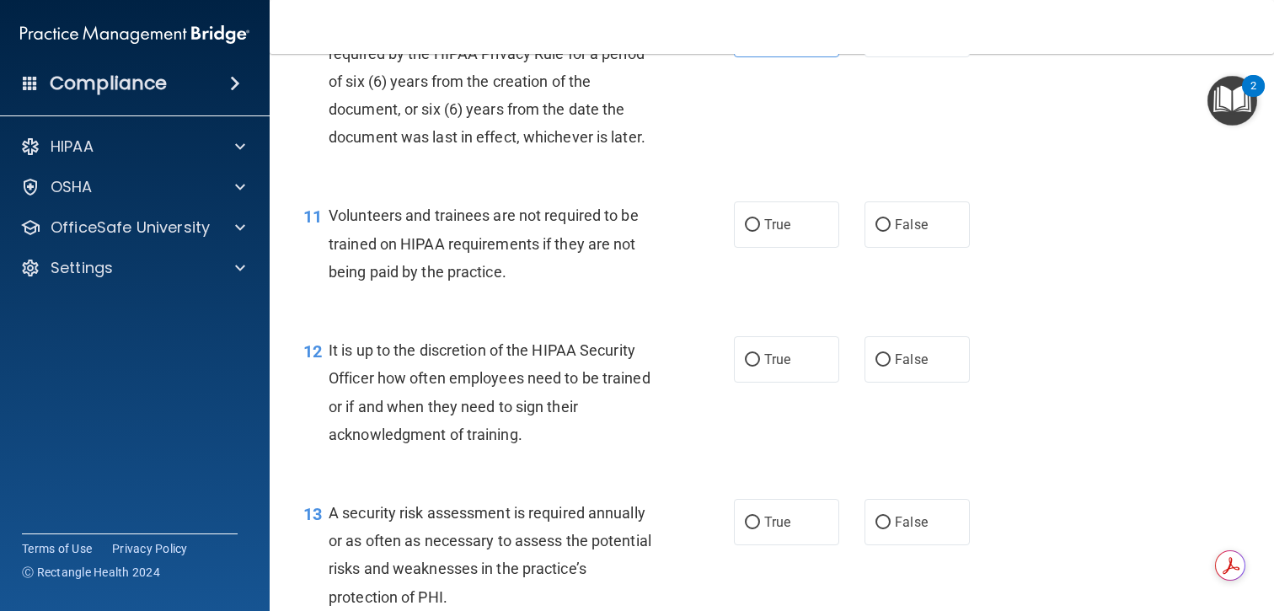
scroll to position [1727, 0]
click at [908, 231] on span "False" at bounding box center [911, 223] width 33 height 16
click at [891, 230] on input "False" at bounding box center [883, 223] width 15 height 13
radio input "true"
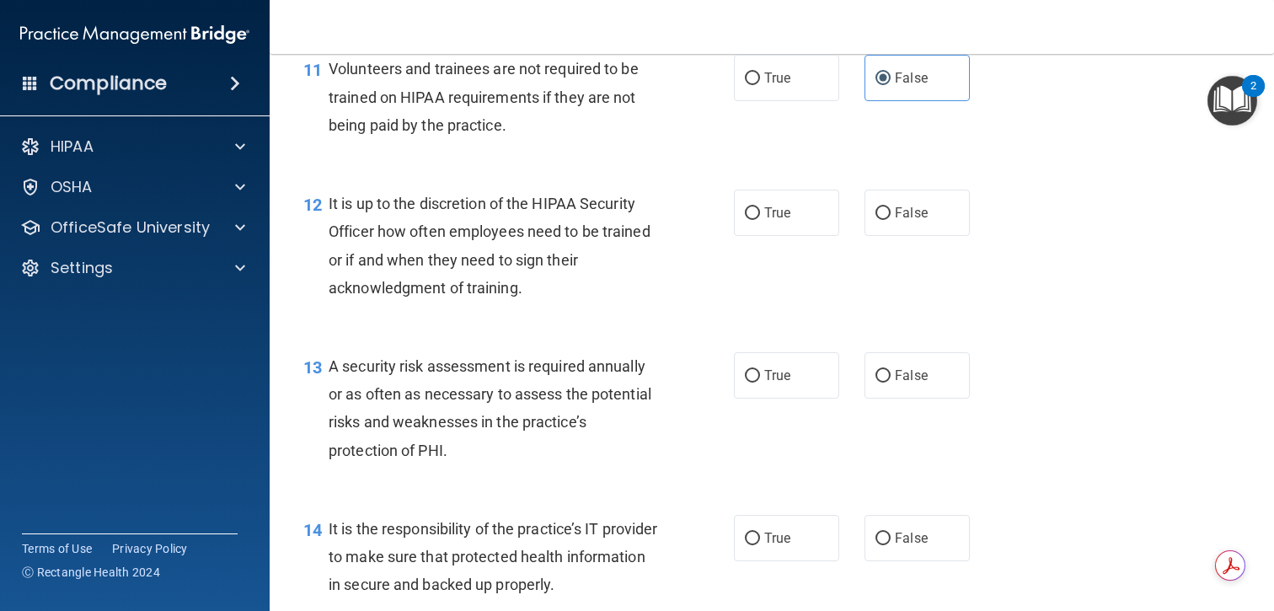
scroll to position [1876, 0]
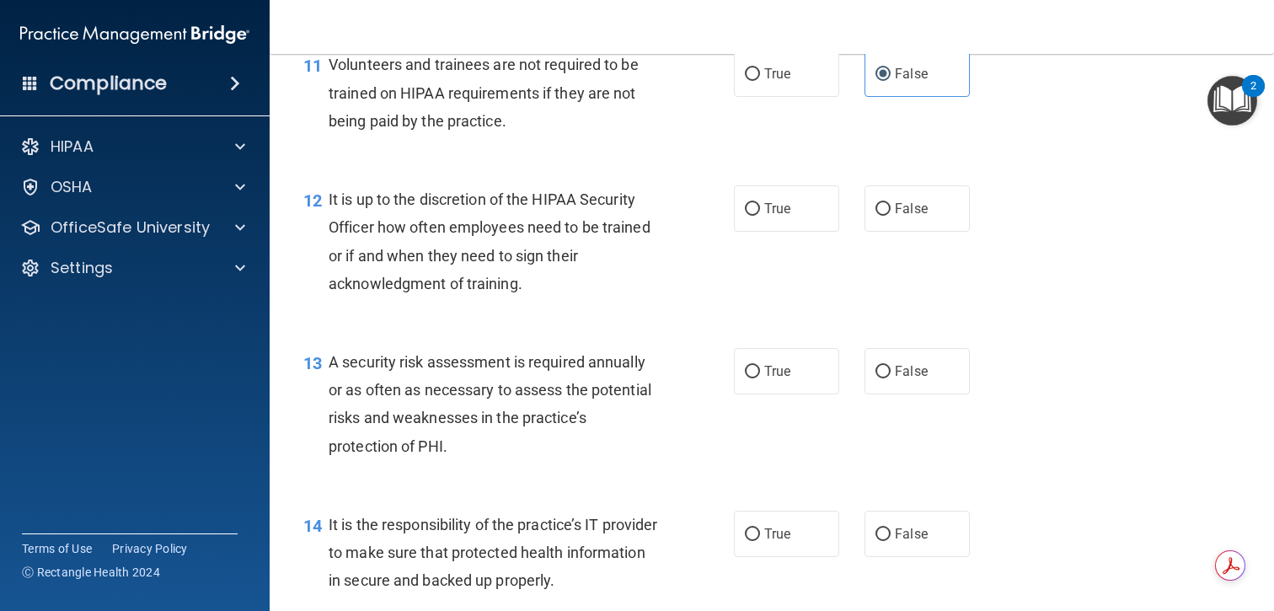
click at [552, 248] on span "It is up to the discretion of the HIPAA Security Officer how often employees ne…" at bounding box center [490, 241] width 322 height 102
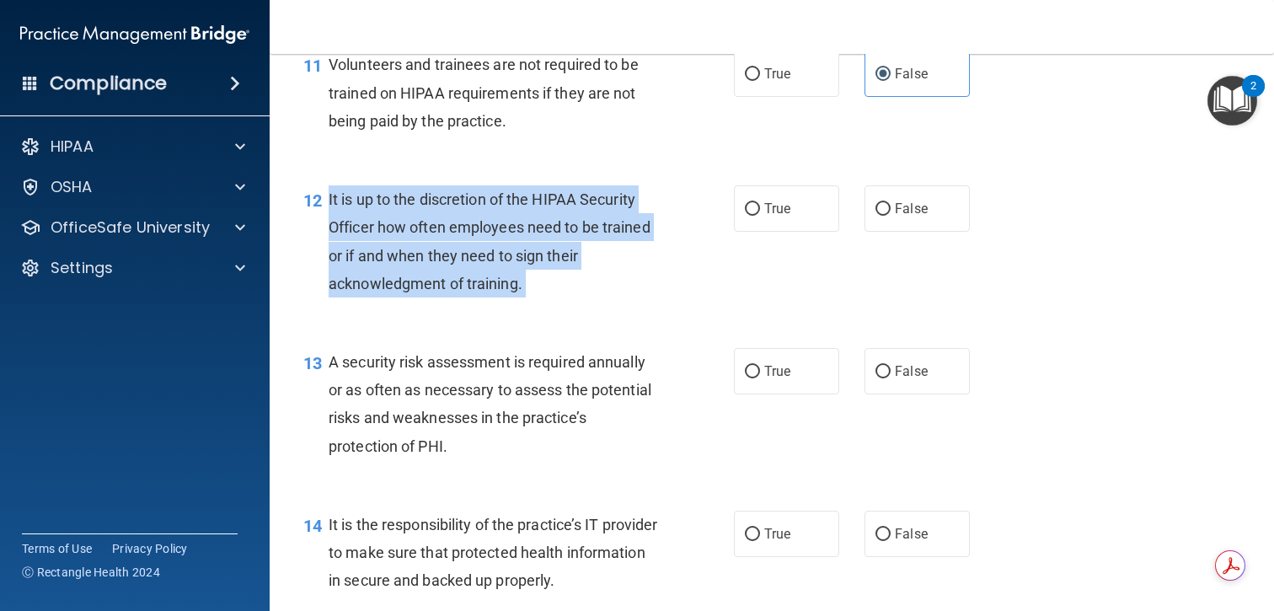
click at [552, 248] on span "It is up to the discretion of the HIPAA Security Officer how often employees ne…" at bounding box center [490, 241] width 322 height 102
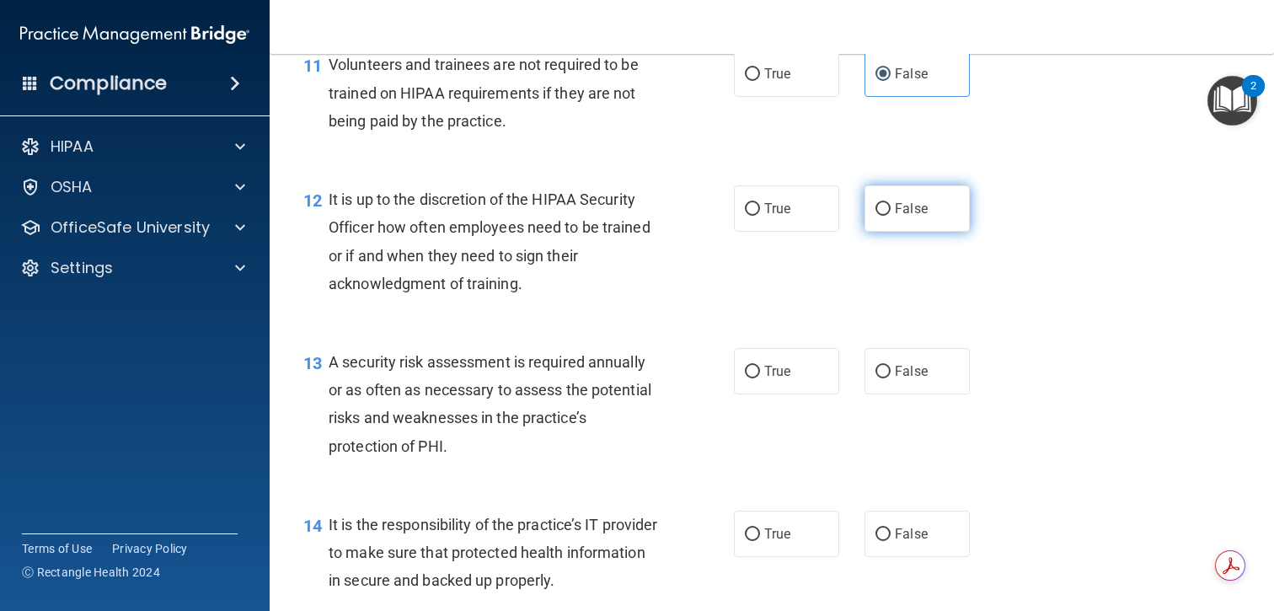
click at [918, 217] on span "False" at bounding box center [911, 209] width 33 height 16
click at [891, 216] on input "False" at bounding box center [883, 209] width 15 height 13
radio input "true"
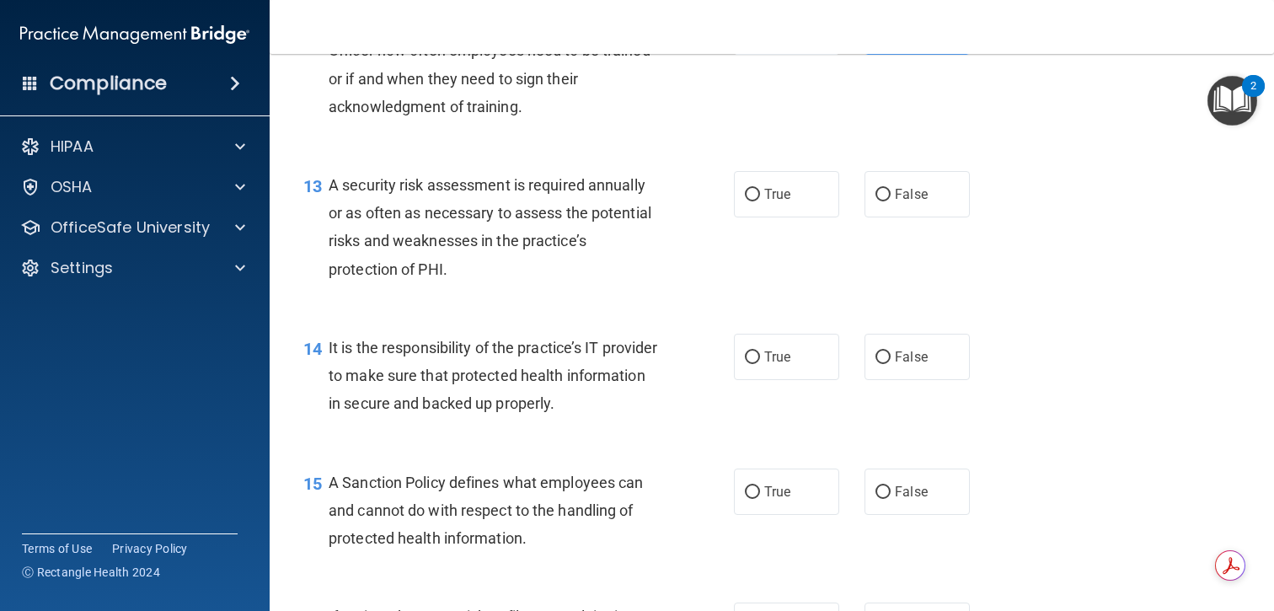
scroll to position [2062, 0]
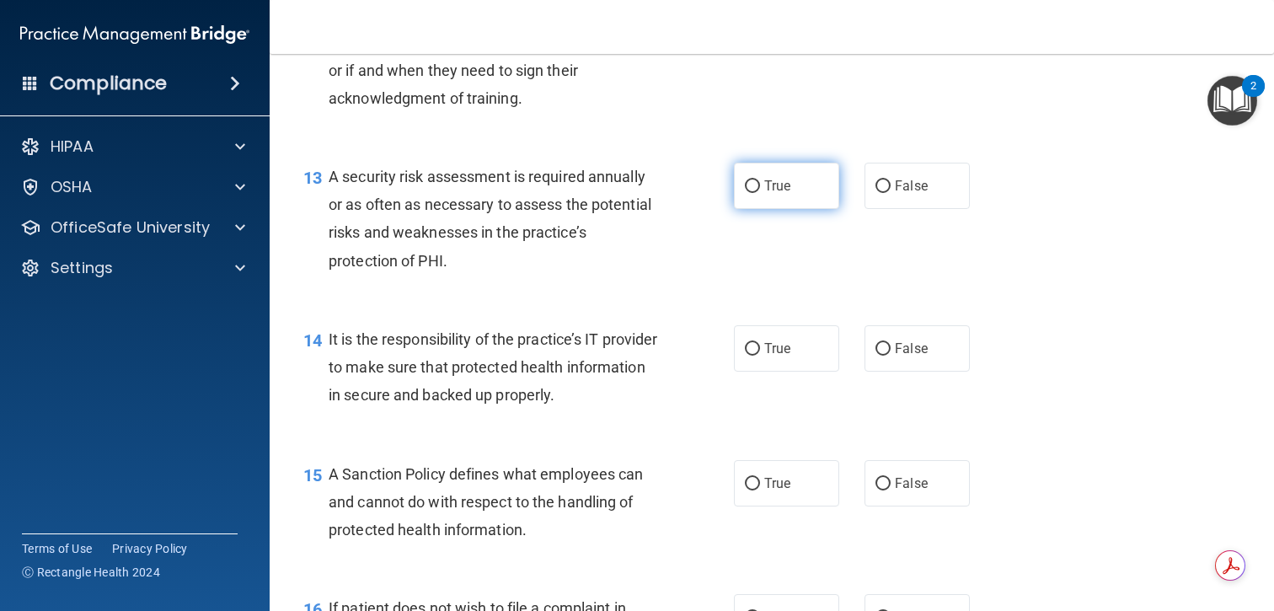
click at [756, 193] on input "True" at bounding box center [752, 186] width 15 height 13
radio input "true"
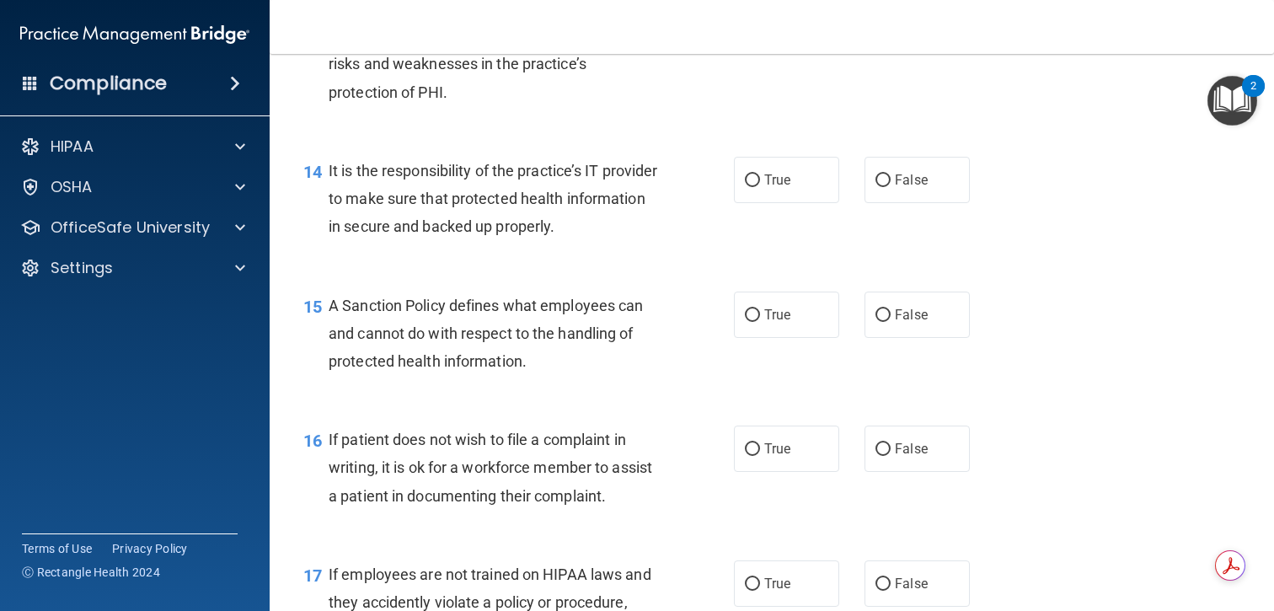
scroll to position [2237, 0]
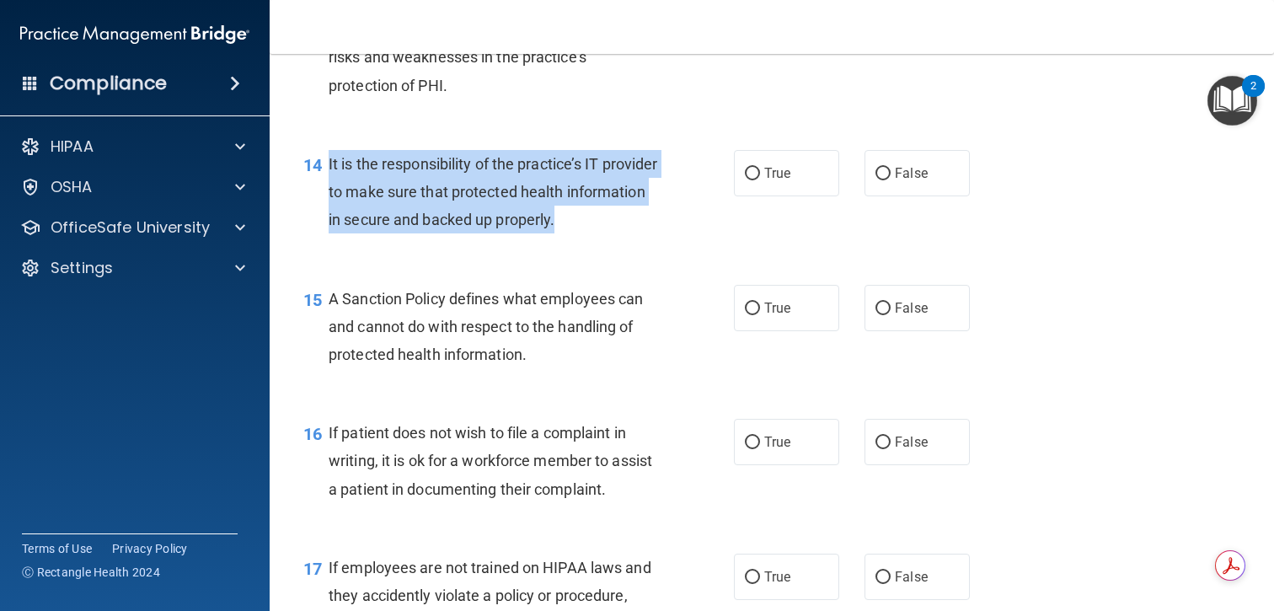
drag, startPoint x: 657, startPoint y: 255, endPoint x: 330, endPoint y: 199, distance: 332.7
click at [330, 199] on div "It is the responsibility of the practice’s IT provider to make sure that protec…" at bounding box center [500, 192] width 342 height 84
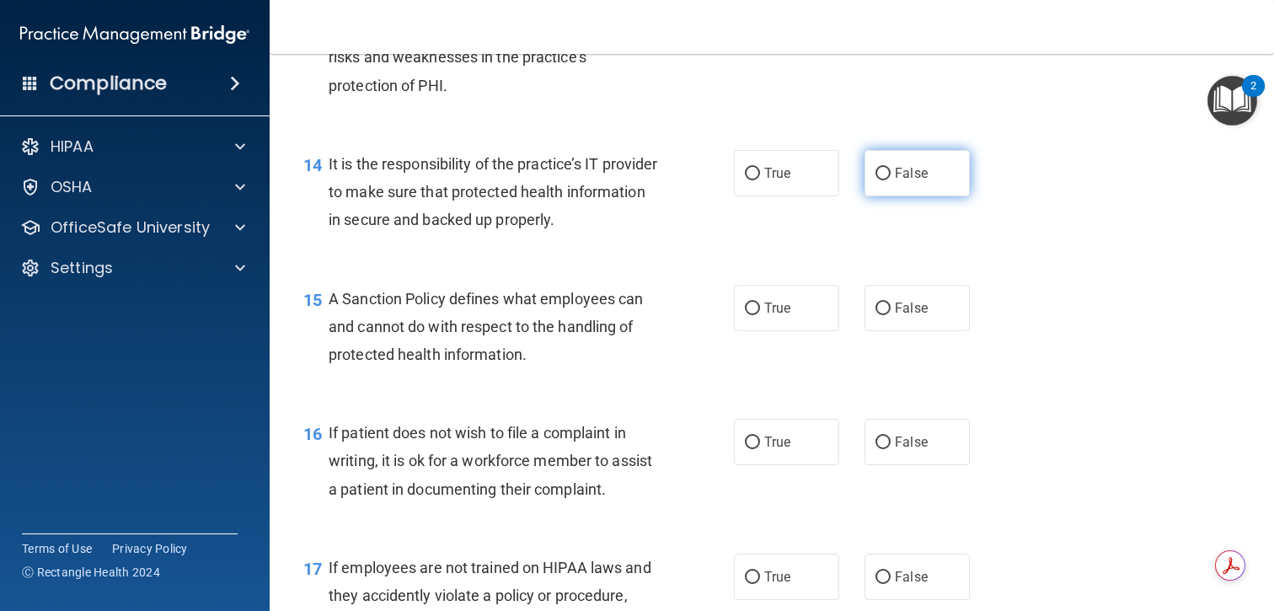
click at [896, 181] on span "False" at bounding box center [911, 173] width 33 height 16
click at [891, 180] on input "False" at bounding box center [883, 174] width 15 height 13
radio input "true"
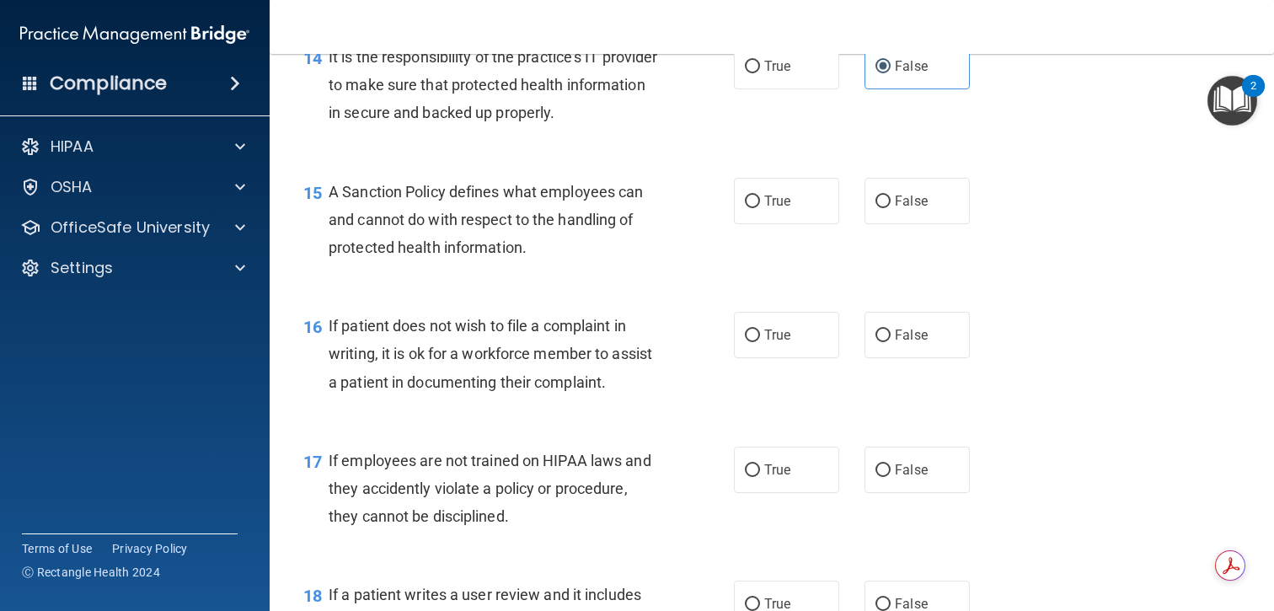
scroll to position [2345, 0]
click at [567, 233] on div "A Sanction Policy defines what employees can and cannot do with respect to the …" at bounding box center [500, 219] width 342 height 84
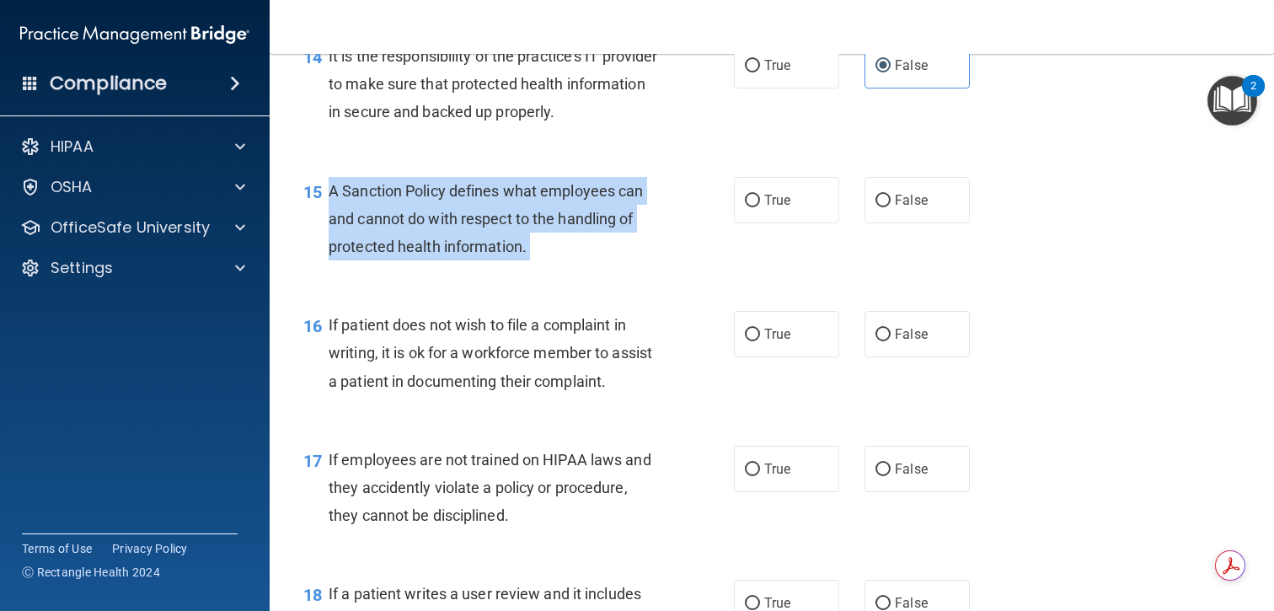
click at [567, 233] on div "A Sanction Policy defines what employees can and cannot do with respect to the …" at bounding box center [500, 219] width 342 height 84
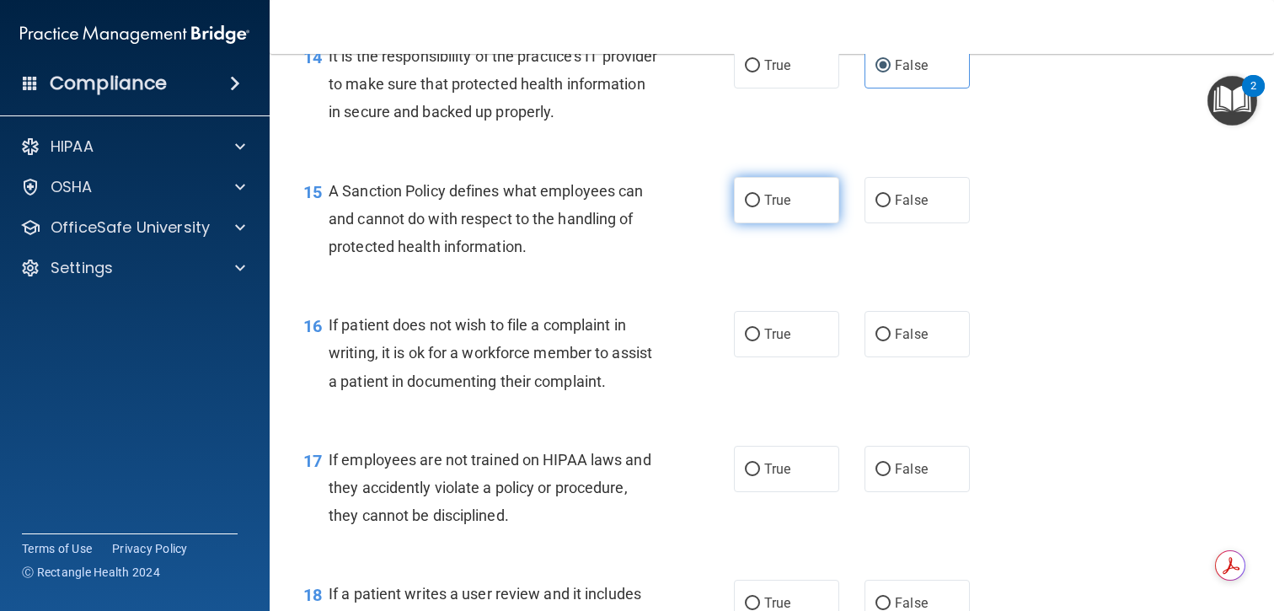
click at [770, 208] on span "True" at bounding box center [777, 200] width 26 height 16
click at [760, 207] on input "True" at bounding box center [752, 201] width 15 height 13
radio input "true"
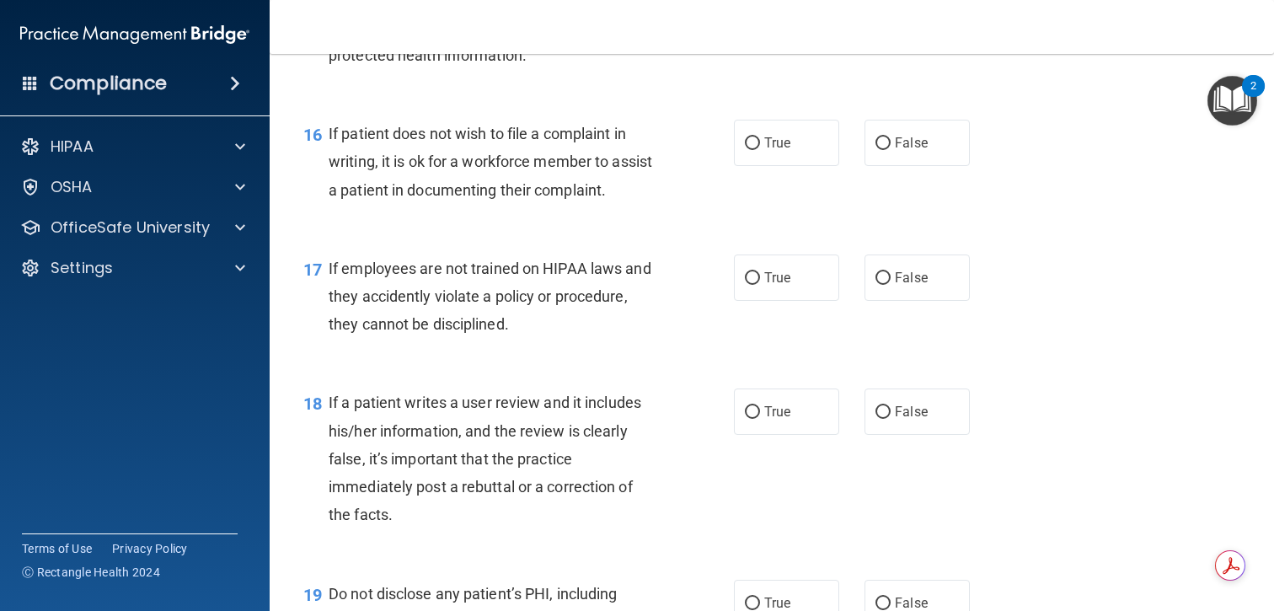
scroll to position [2551, 0]
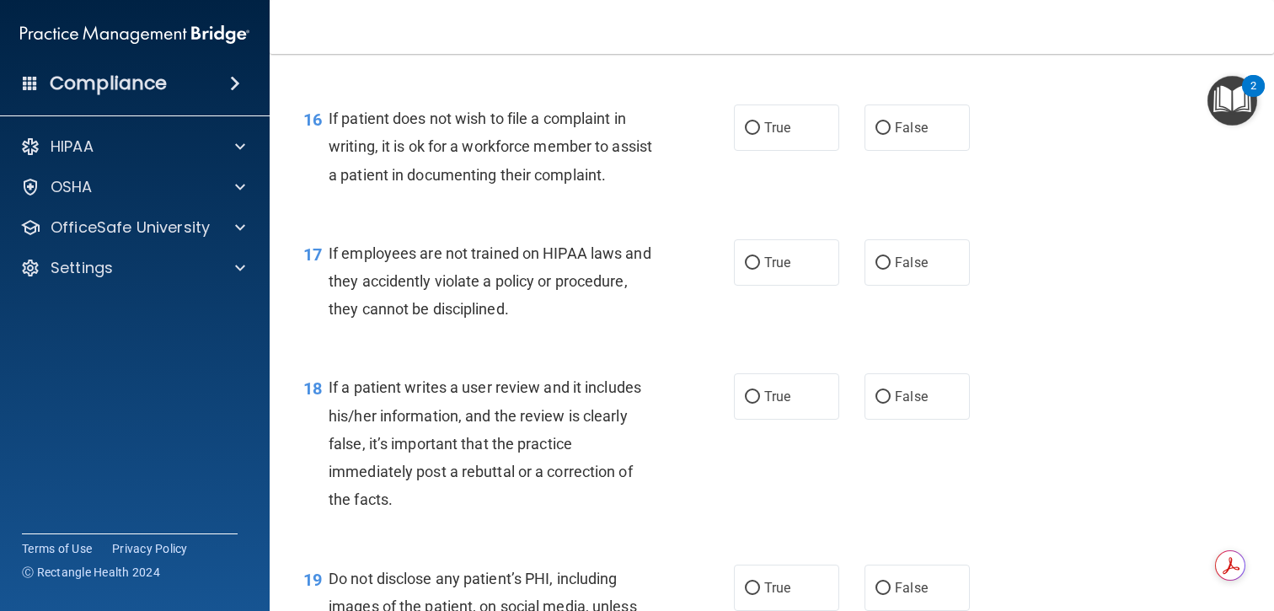
click at [573, 168] on span "If patient does not wish to file a complaint in writing, it is ok for a workfor…" at bounding box center [491, 146] width 324 height 73
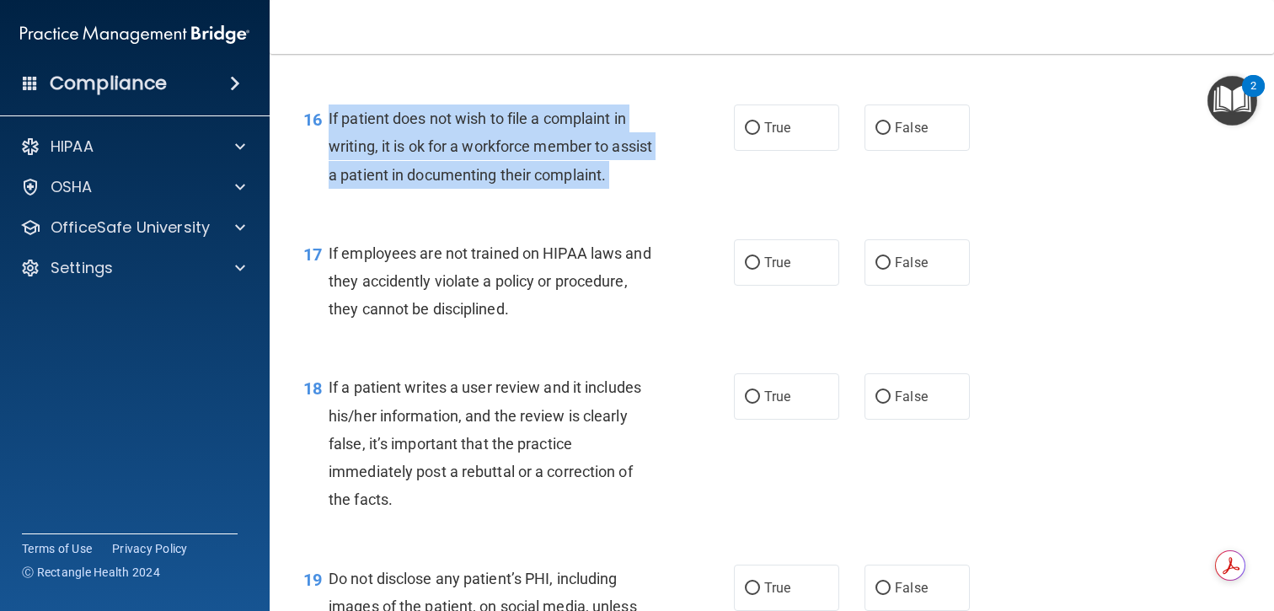
click at [573, 168] on span "If patient does not wish to file a complaint in writing, it is ok for a workfor…" at bounding box center [491, 146] width 324 height 73
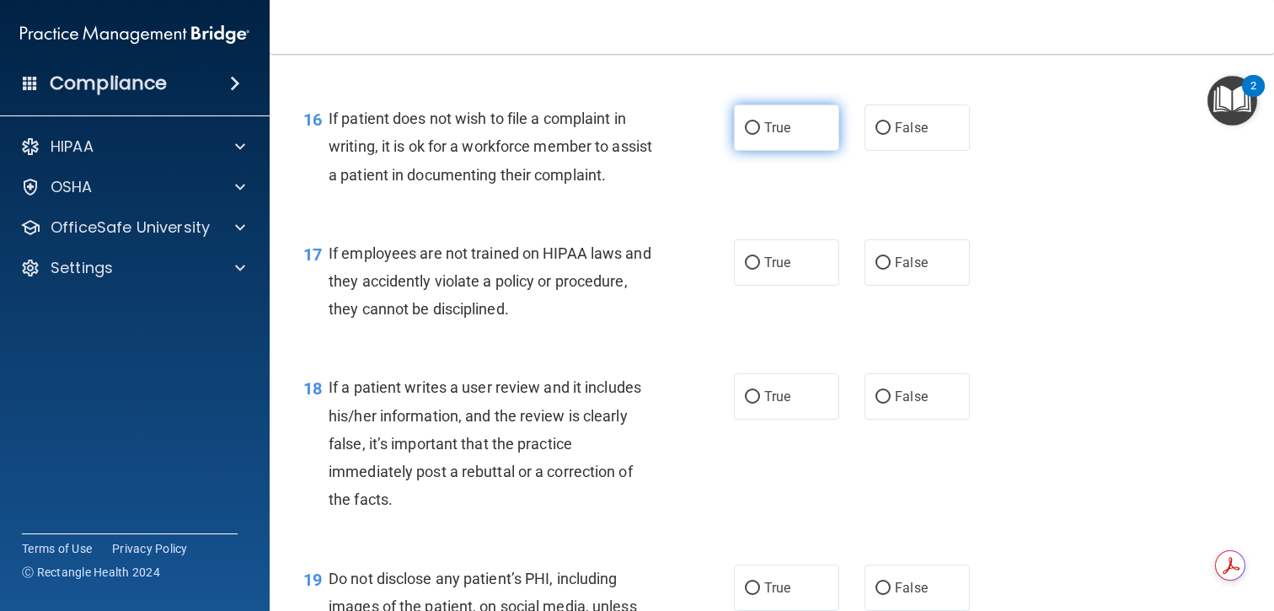
click at [763, 151] on label "True" at bounding box center [786, 128] width 105 height 46
click at [760, 135] on input "True" at bounding box center [752, 128] width 15 height 13
radio input "true"
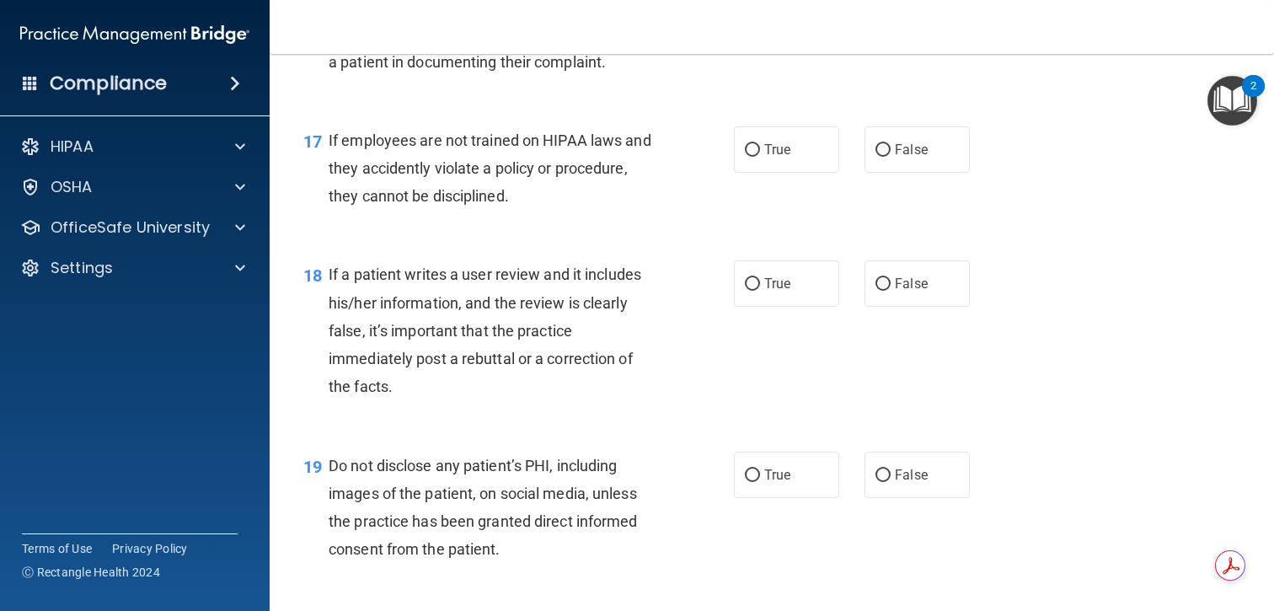
scroll to position [2668, 0]
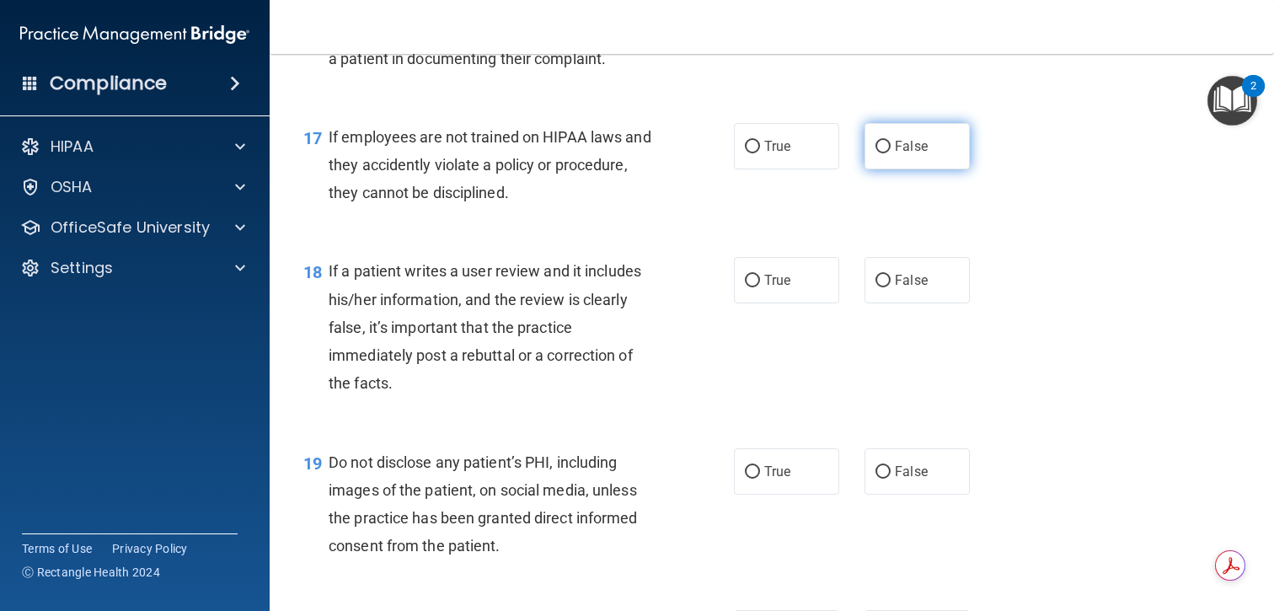
click at [904, 154] on span "False" at bounding box center [911, 146] width 33 height 16
click at [891, 153] on input "False" at bounding box center [883, 147] width 15 height 13
radio input "true"
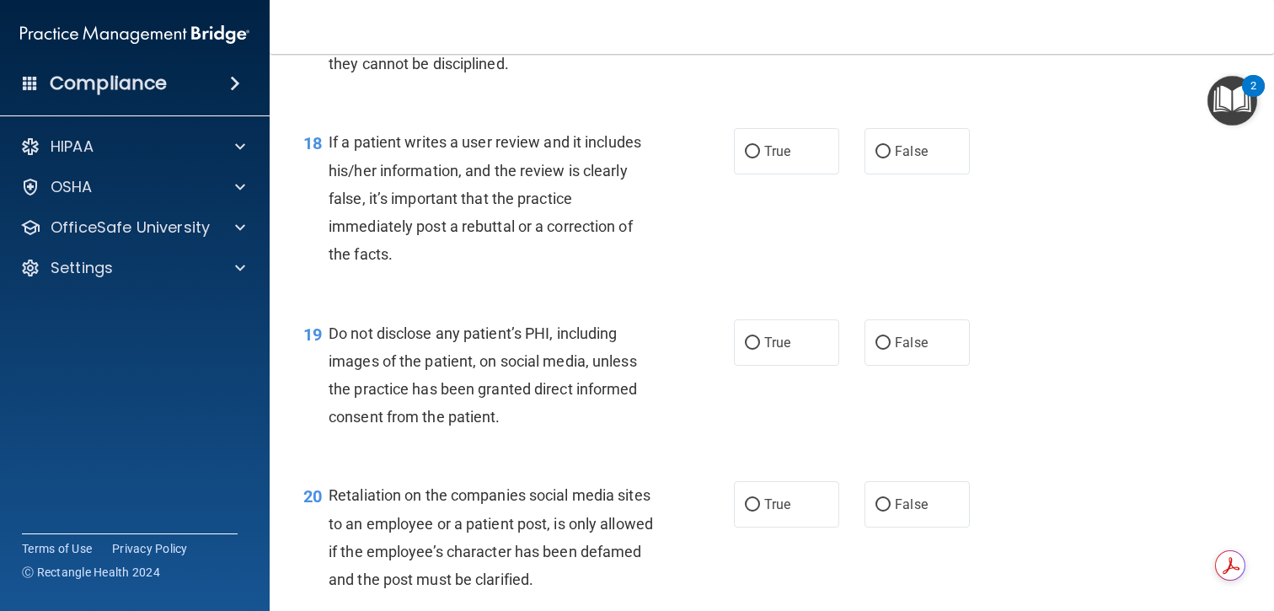
scroll to position [2797, 0]
click at [931, 174] on label "False" at bounding box center [917, 150] width 105 height 46
click at [891, 158] on input "False" at bounding box center [883, 151] width 15 height 13
radio input "true"
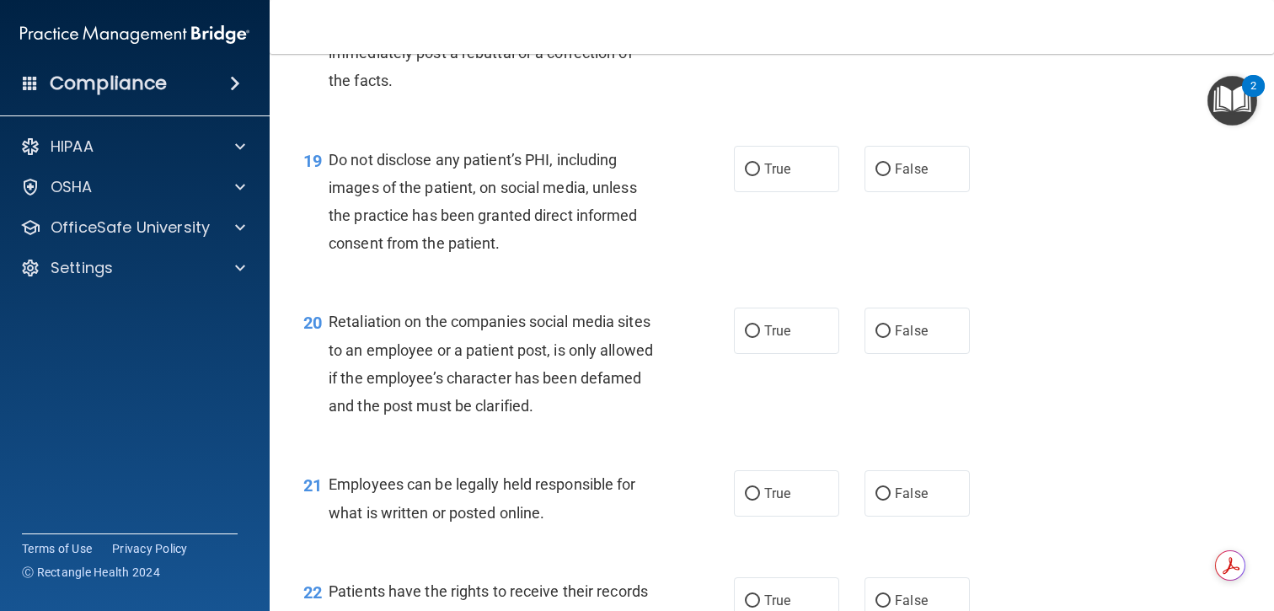
scroll to position [2996, 0]
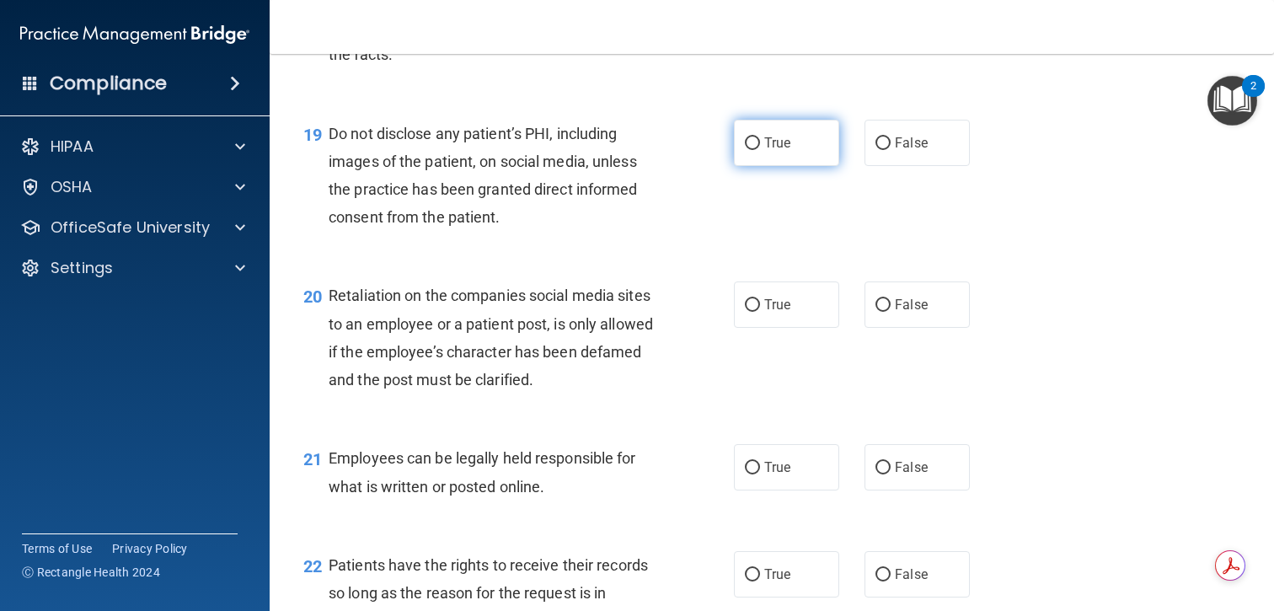
click at [785, 151] on span "True" at bounding box center [777, 143] width 26 height 16
click at [760, 150] on input "True" at bounding box center [752, 143] width 15 height 13
radio input "true"
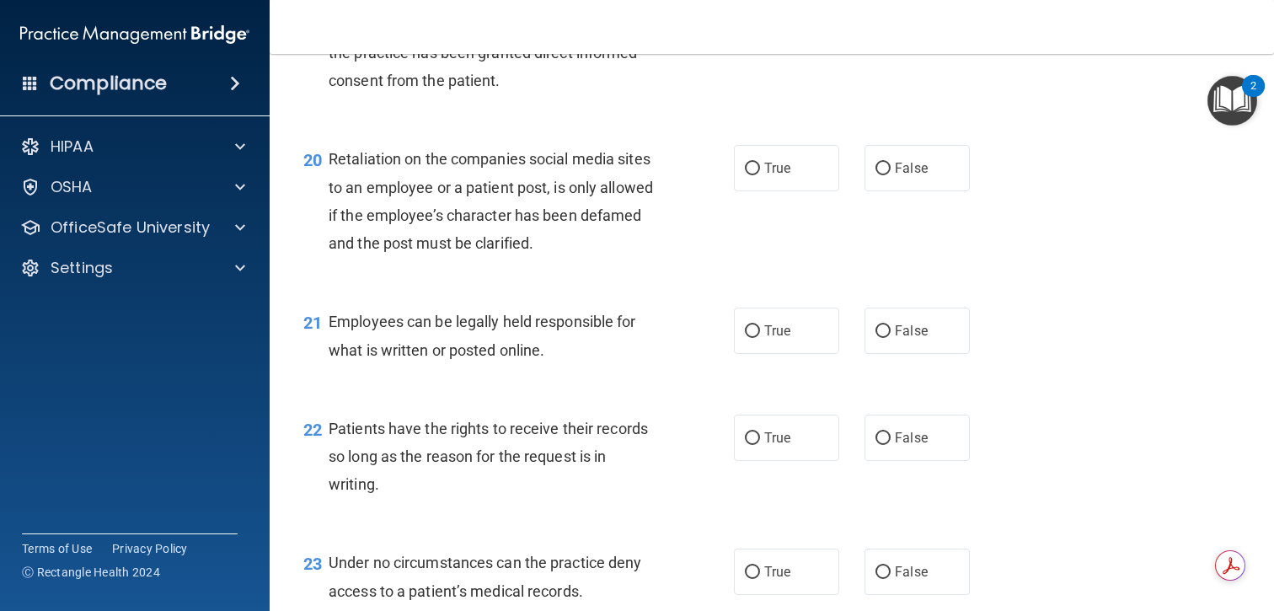
scroll to position [3157, 0]
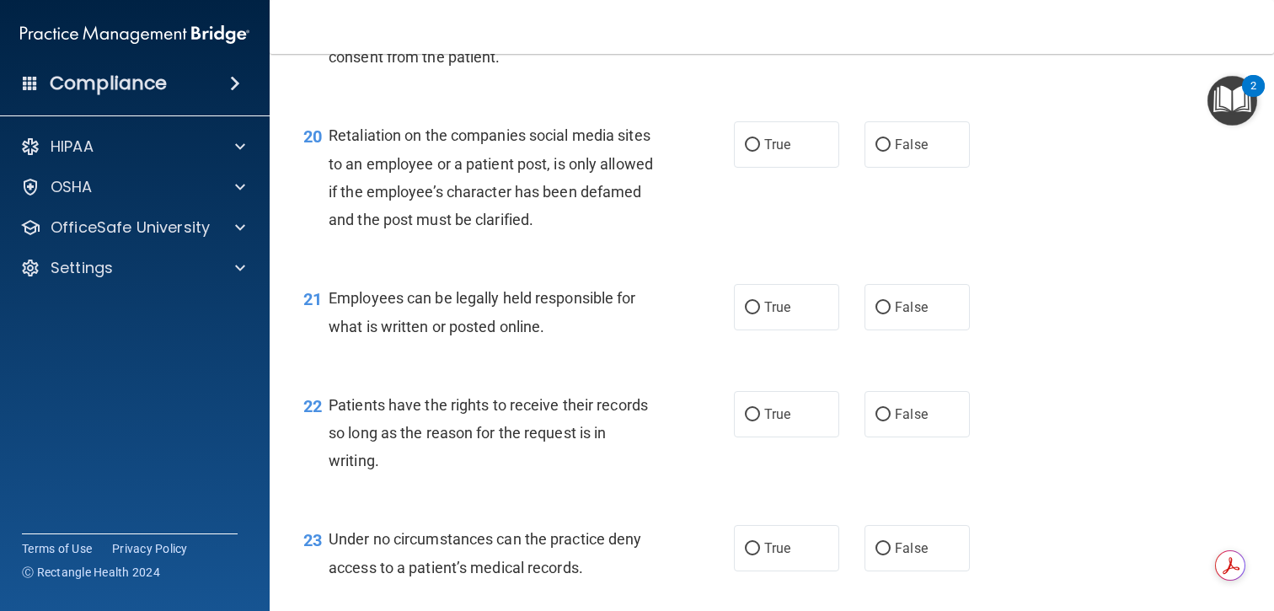
click at [620, 209] on div "Retaliation on the companies social media sites to an employee or a patient pos…" at bounding box center [500, 177] width 342 height 112
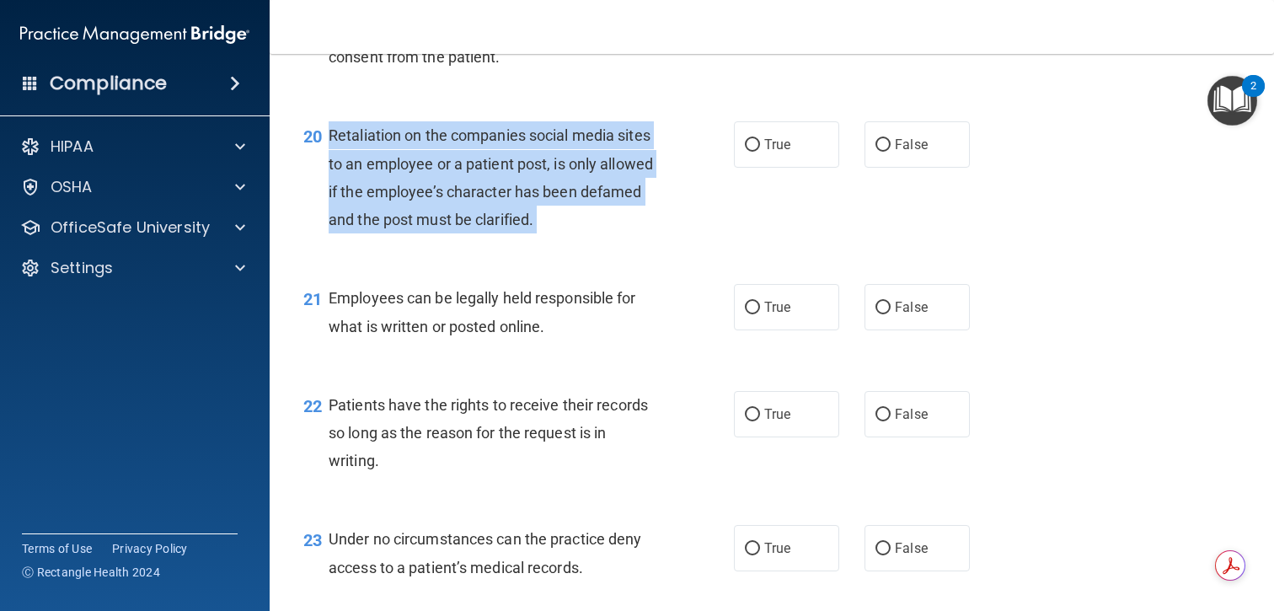
click at [620, 209] on div "Retaliation on the companies social media sites to an employee or a patient pos…" at bounding box center [500, 177] width 342 height 112
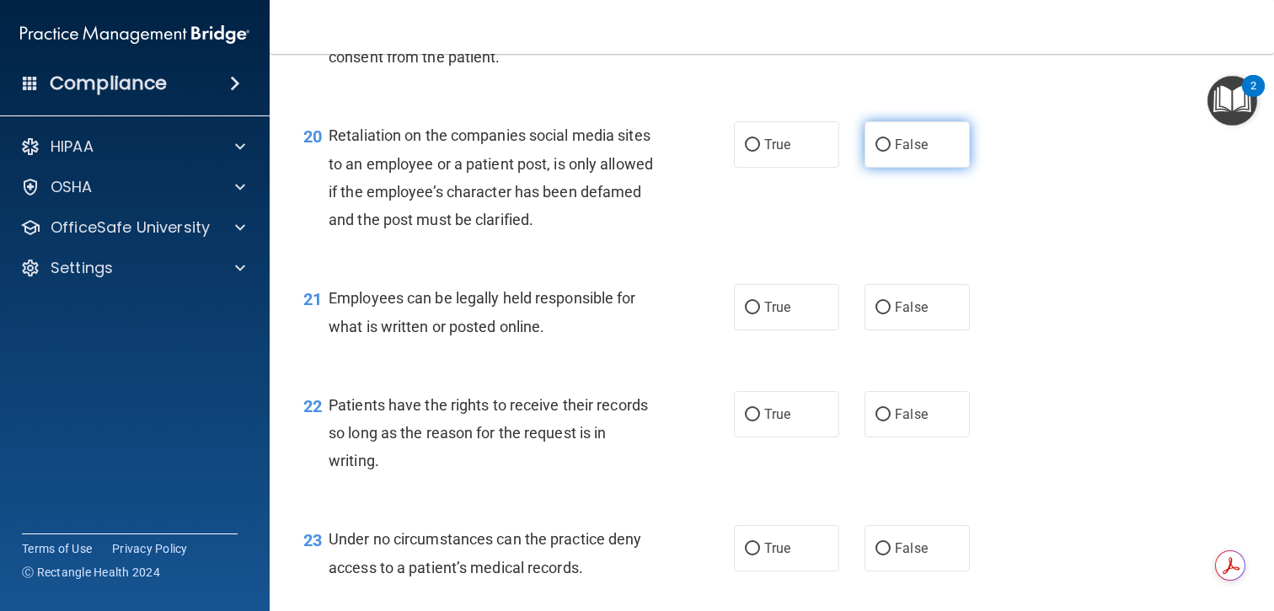
click at [934, 168] on label "False" at bounding box center [917, 144] width 105 height 46
click at [891, 152] on input "False" at bounding box center [883, 145] width 15 height 13
radio input "true"
click at [598, 325] on span "Employees can be legally held responsible for what is written or posted online." at bounding box center [483, 312] width 308 height 46
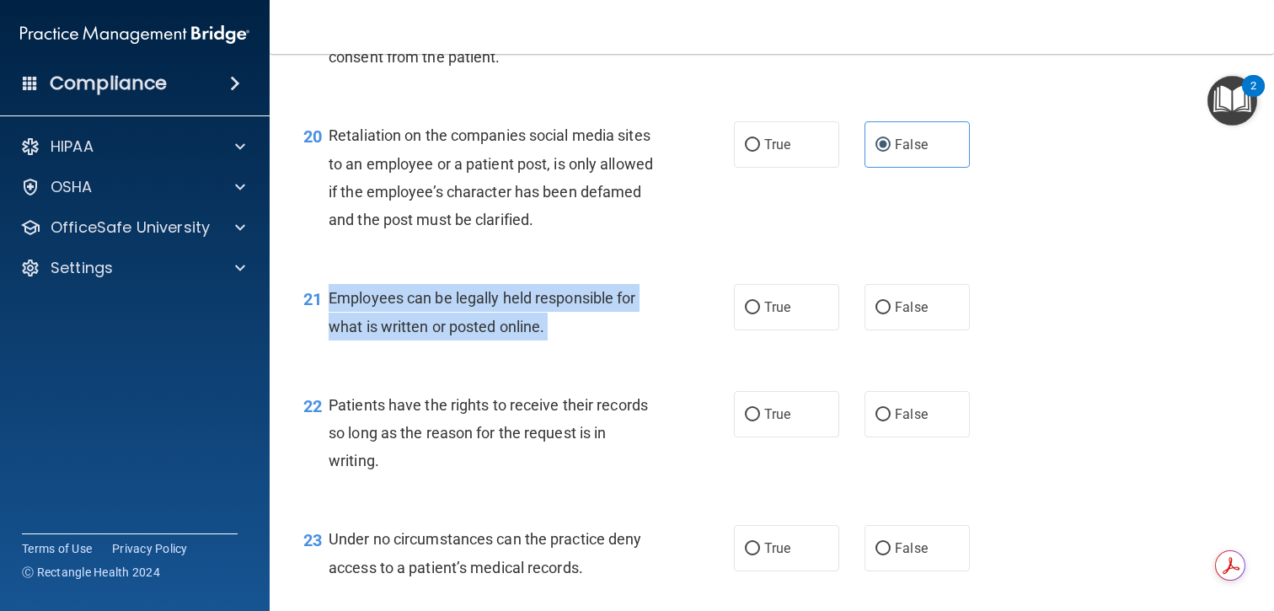
click at [598, 325] on span "Employees can be legally held responsible for what is written or posted online." at bounding box center [483, 312] width 308 height 46
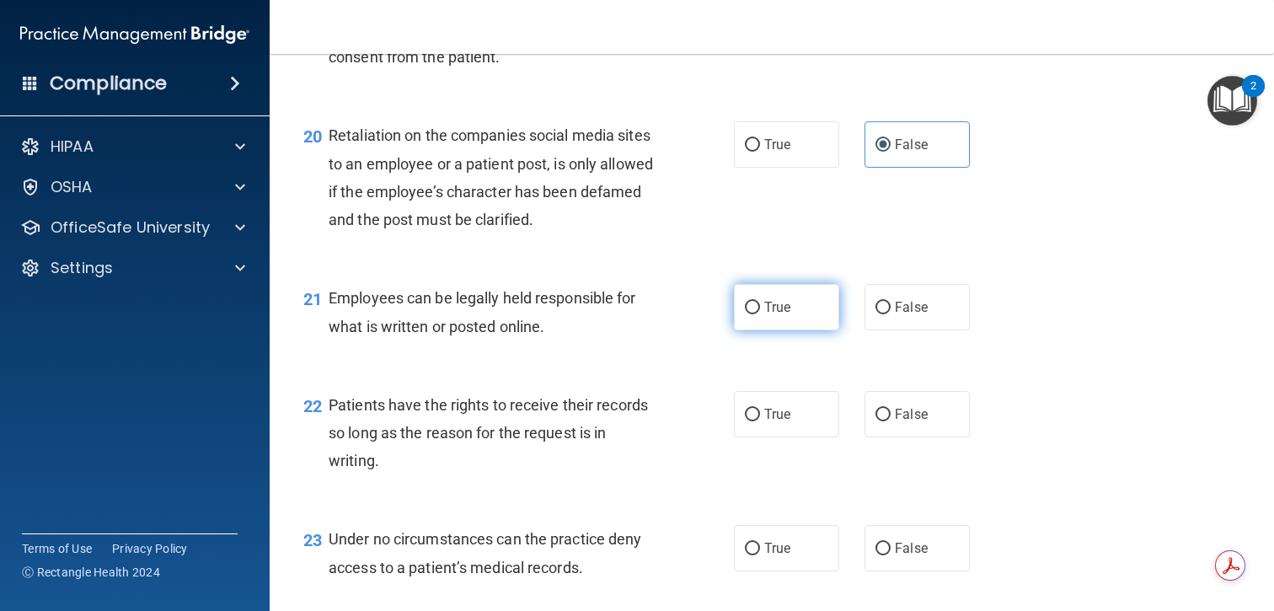
click at [770, 325] on label "True" at bounding box center [786, 307] width 105 height 46
click at [760, 314] on input "True" at bounding box center [752, 308] width 15 height 13
radio input "true"
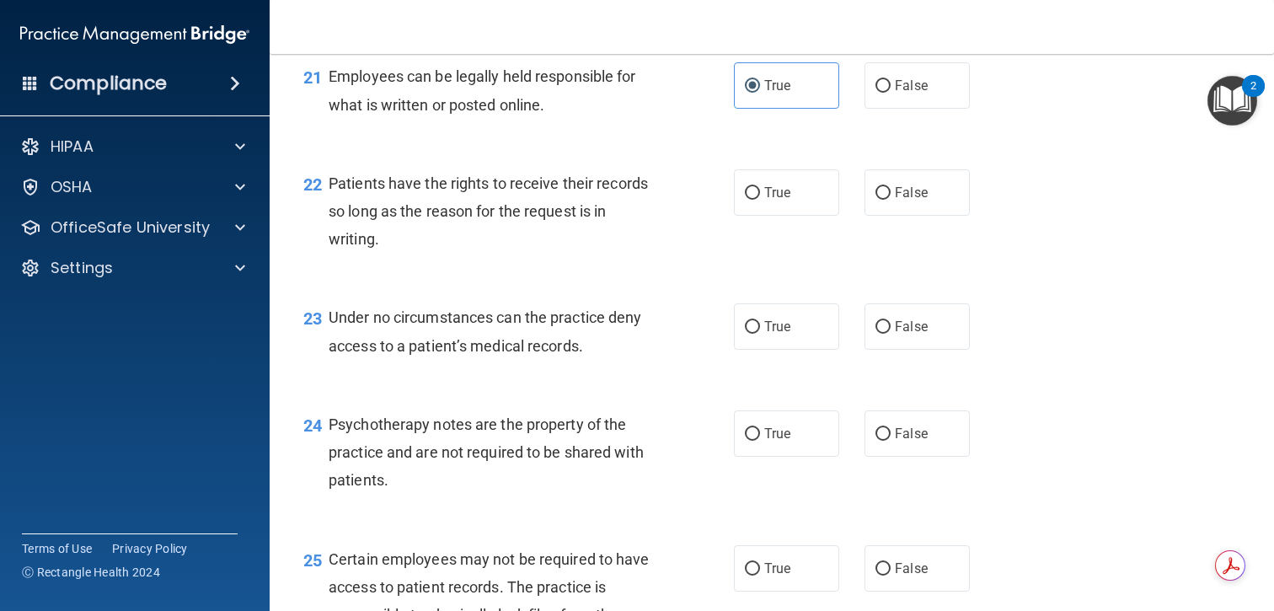
scroll to position [3385, 0]
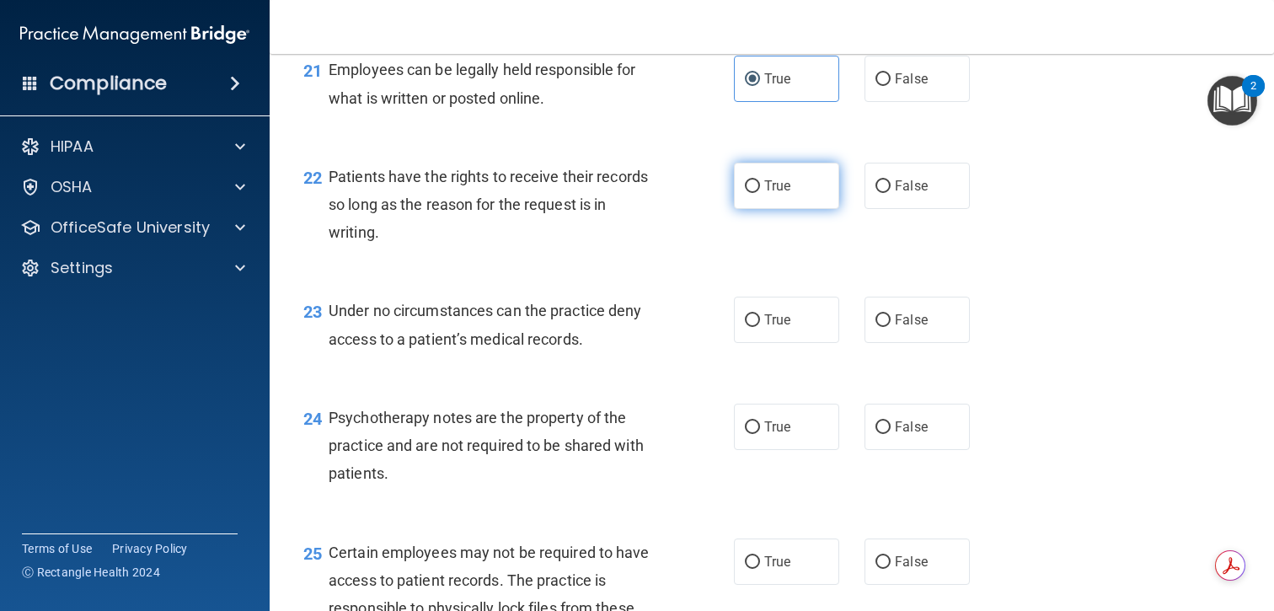
click at [799, 209] on label "True" at bounding box center [786, 186] width 105 height 46
click at [760, 193] on input "True" at bounding box center [752, 186] width 15 height 13
radio input "true"
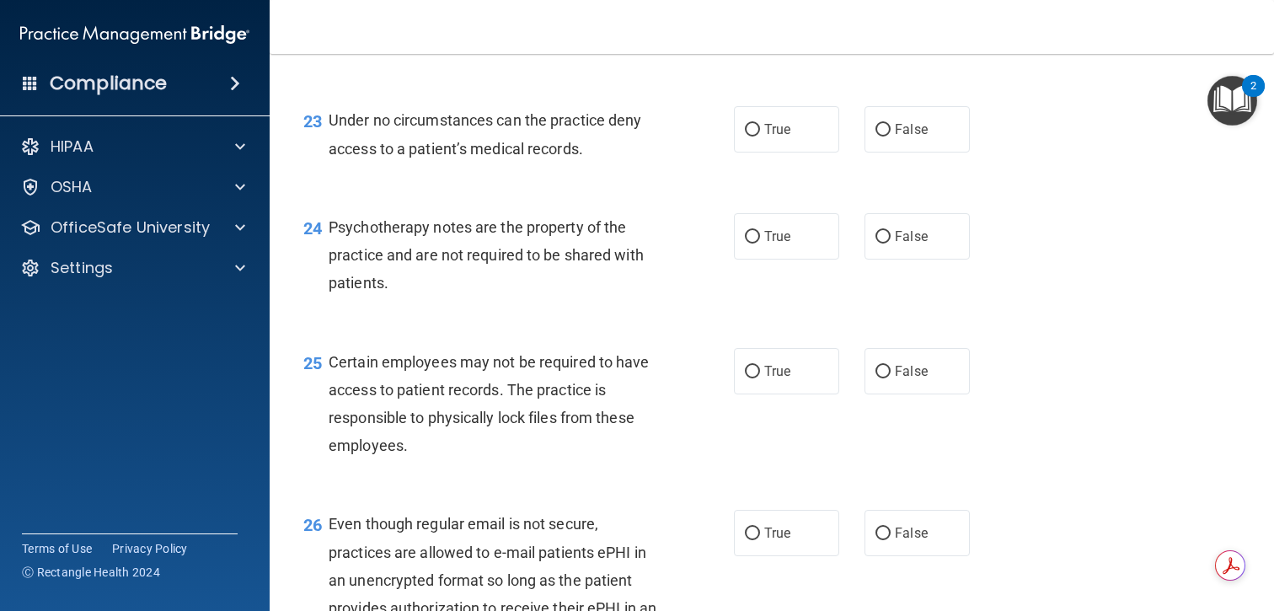
scroll to position [3582, 0]
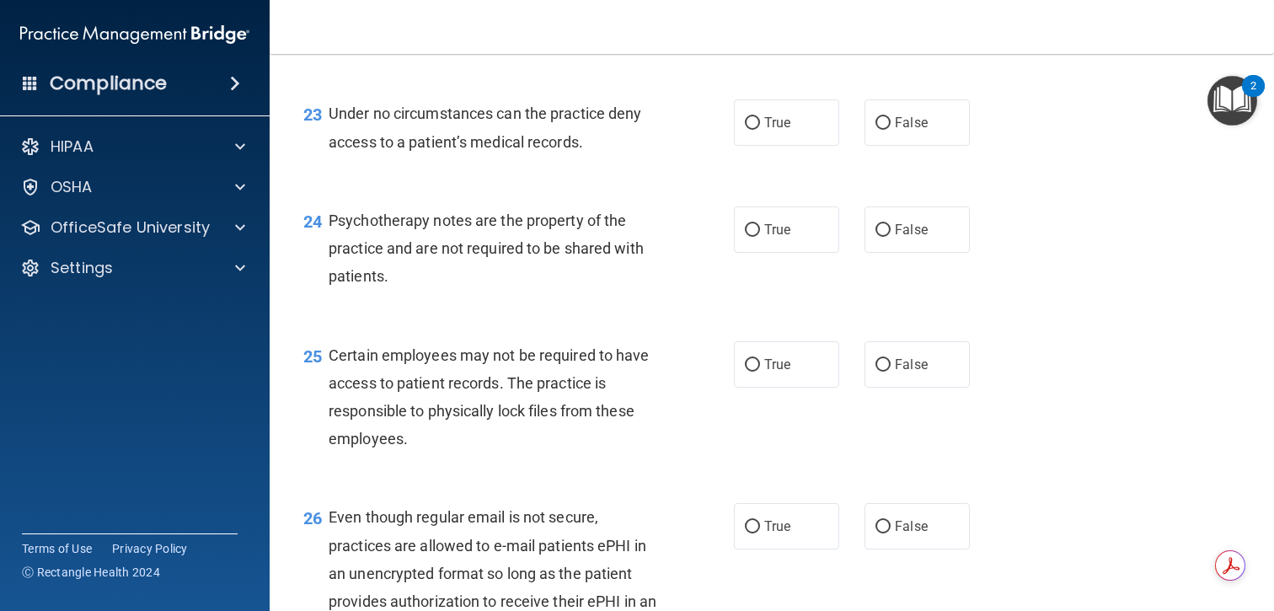
click at [572, 148] on span "Under no circumstances can the practice deny access to a patient’s medical reco…" at bounding box center [485, 128] width 313 height 46
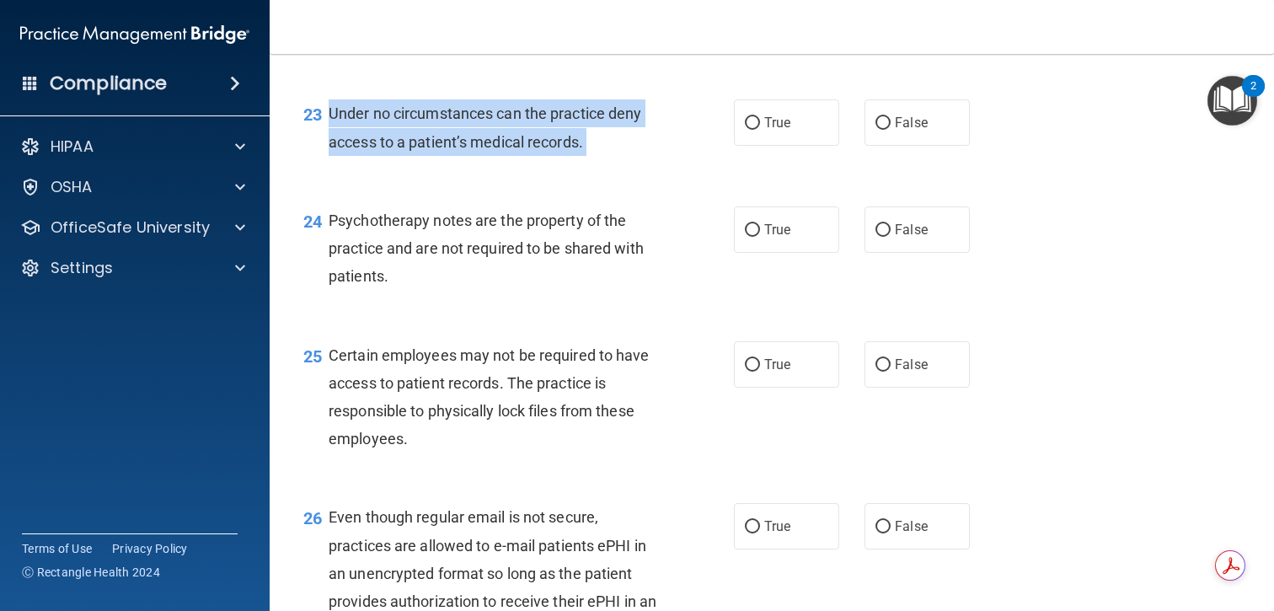
click at [572, 148] on span "Under no circumstances can the practice deny access to a patient’s medical reco…" at bounding box center [485, 128] width 313 height 46
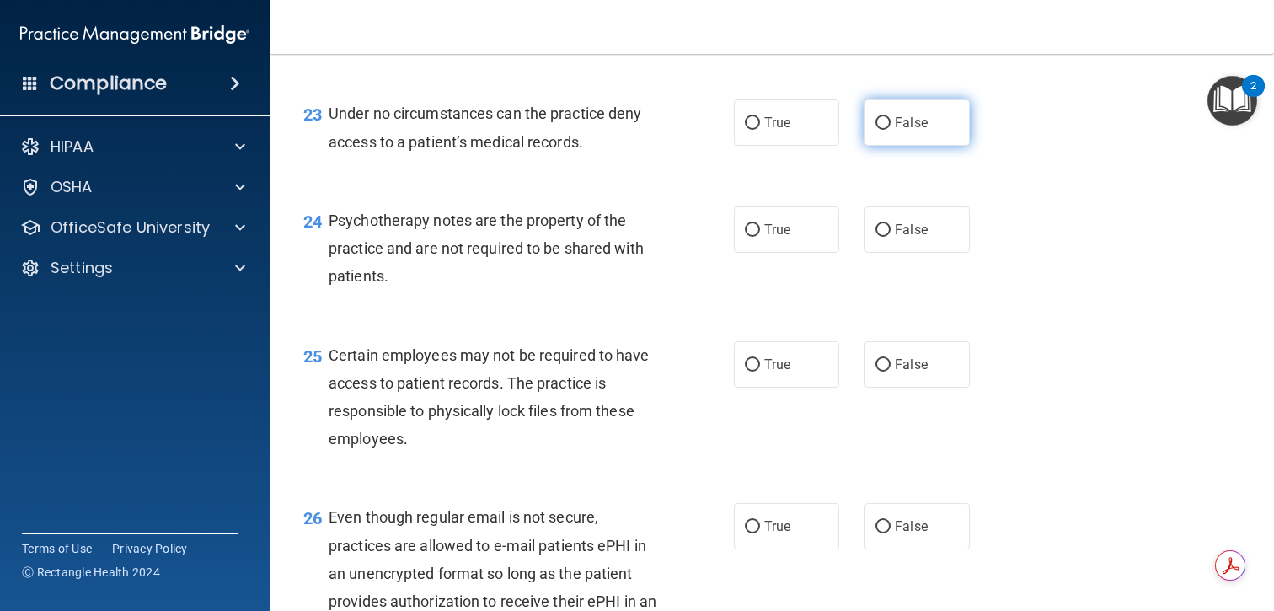
click at [941, 146] on label "False" at bounding box center [917, 122] width 105 height 46
click at [891, 130] on input "False" at bounding box center [883, 123] width 15 height 13
radio input "true"
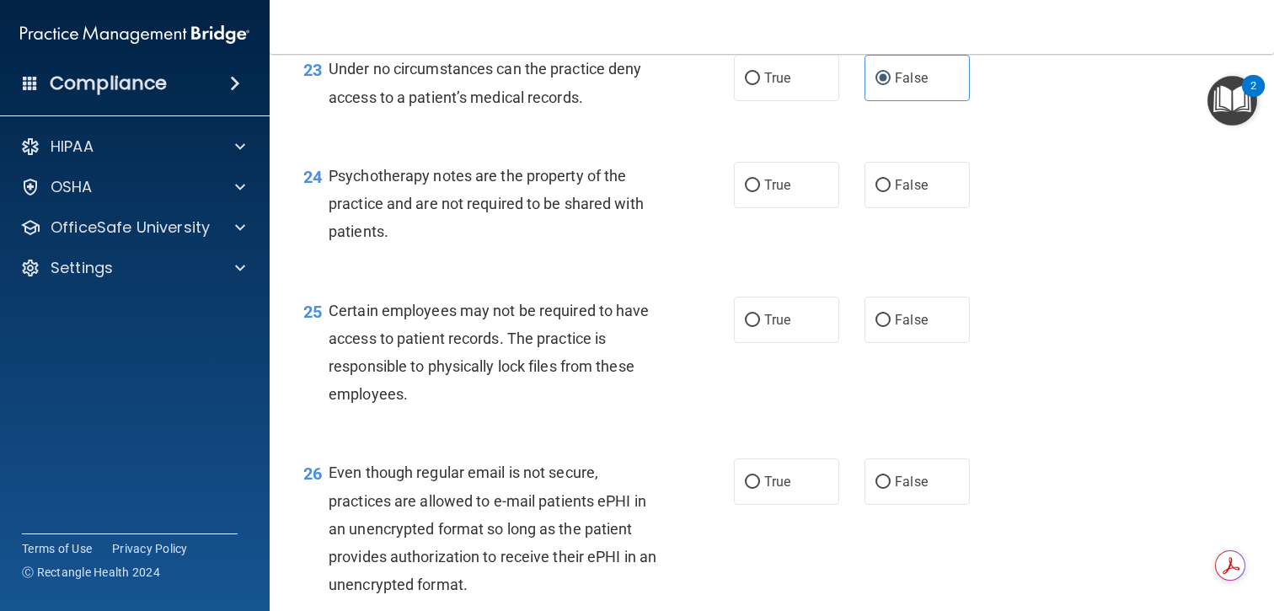
scroll to position [3639, 0]
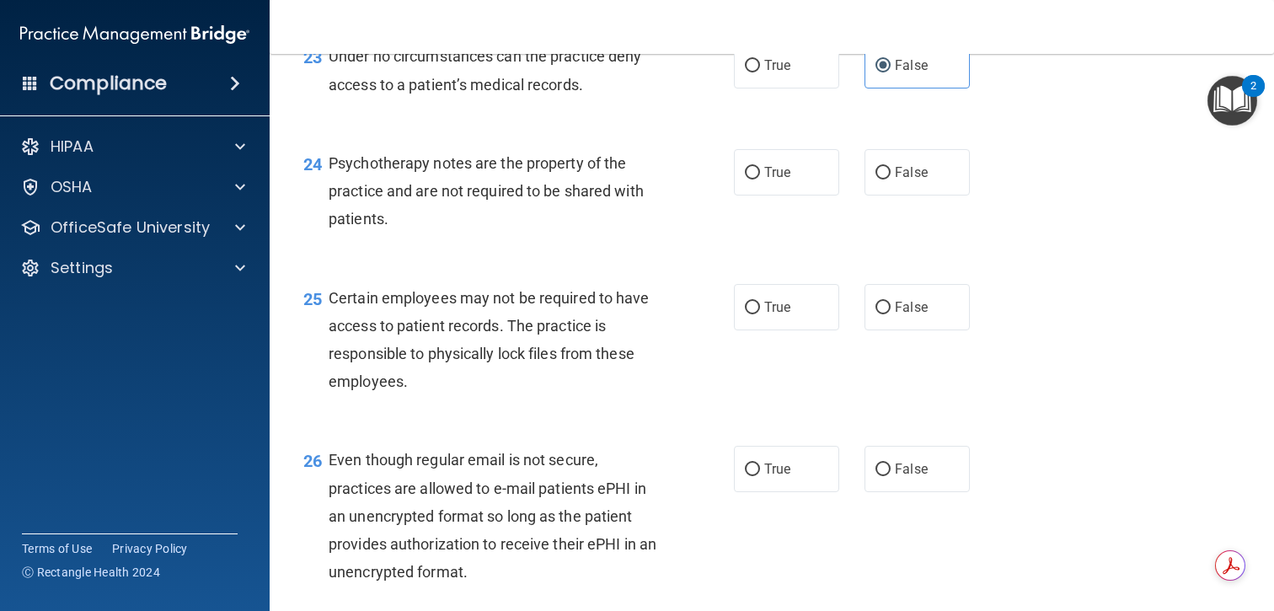
click at [564, 187] on span "Psychotherapy notes are the property of the practice and are not required to be…" at bounding box center [486, 190] width 315 height 73
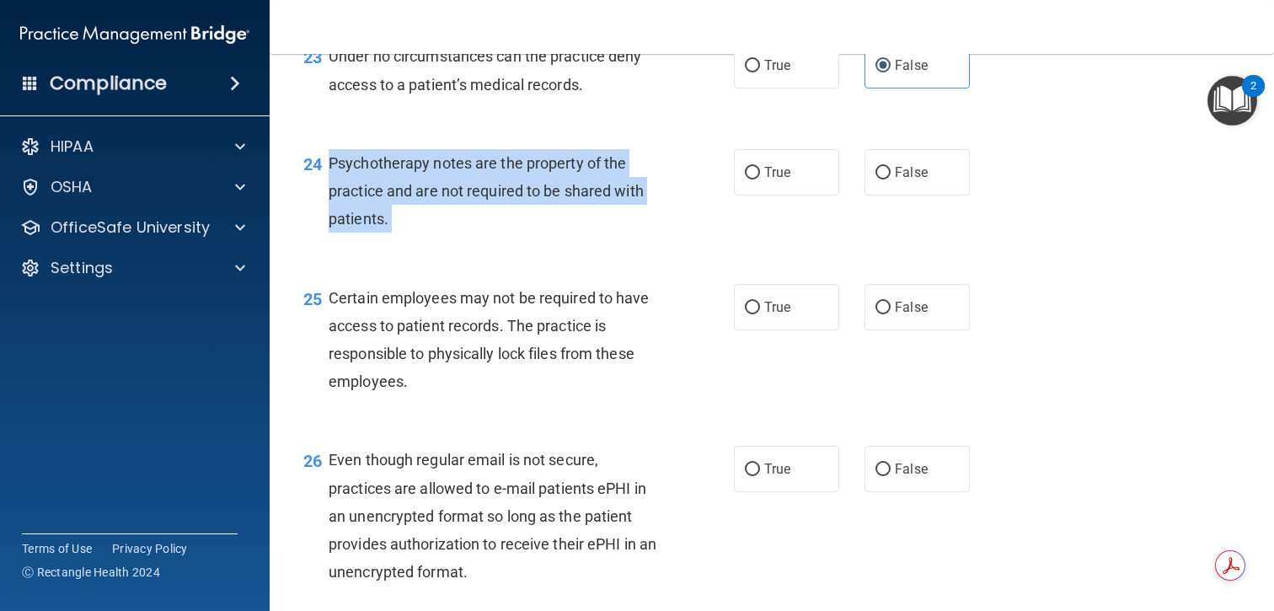
click at [564, 187] on span "Psychotherapy notes are the property of the practice and are not required to be…" at bounding box center [486, 190] width 315 height 73
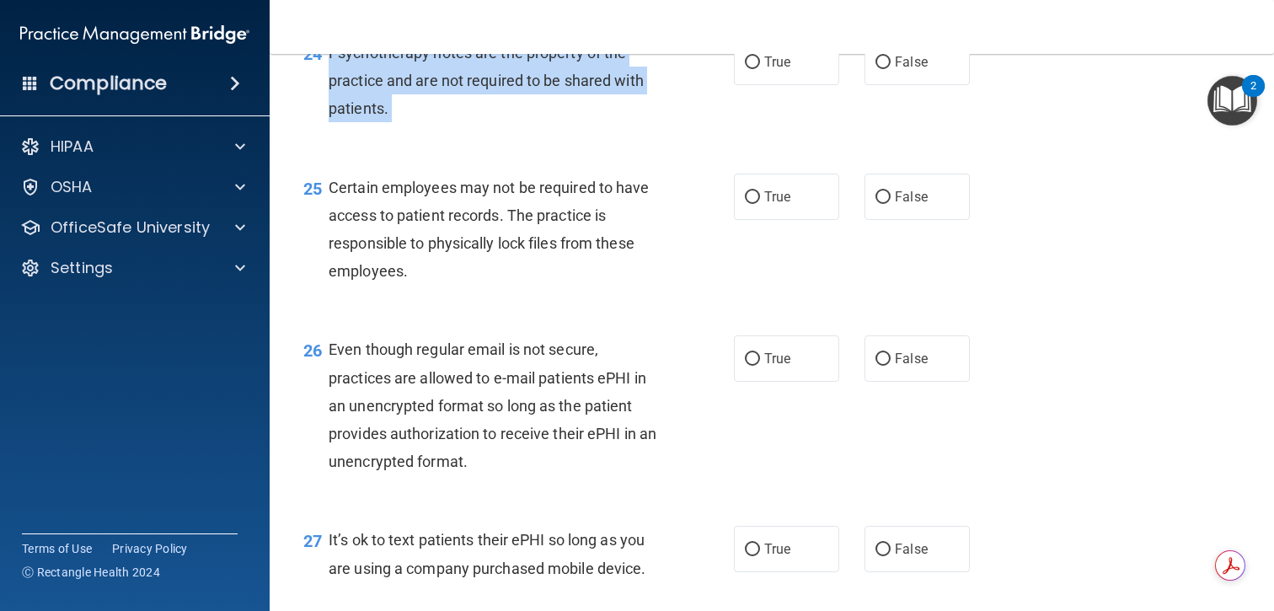
scroll to position [3760, 0]
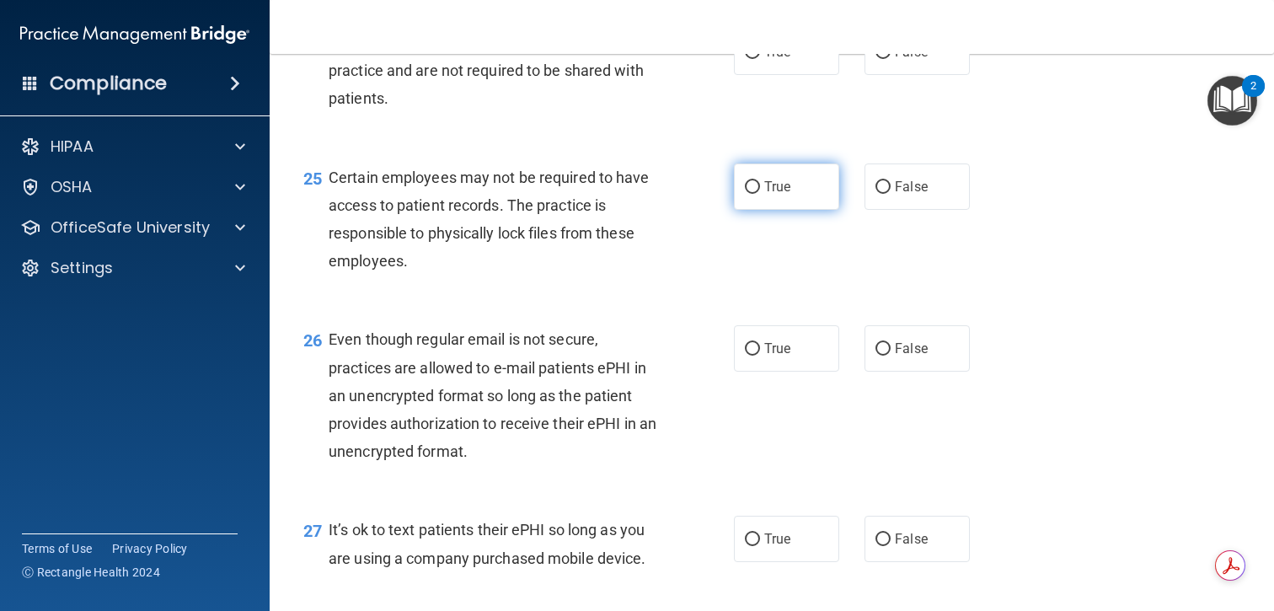
click at [774, 195] on span "True" at bounding box center [777, 187] width 26 height 16
click at [760, 194] on input "True" at bounding box center [752, 187] width 15 height 13
radio input "true"
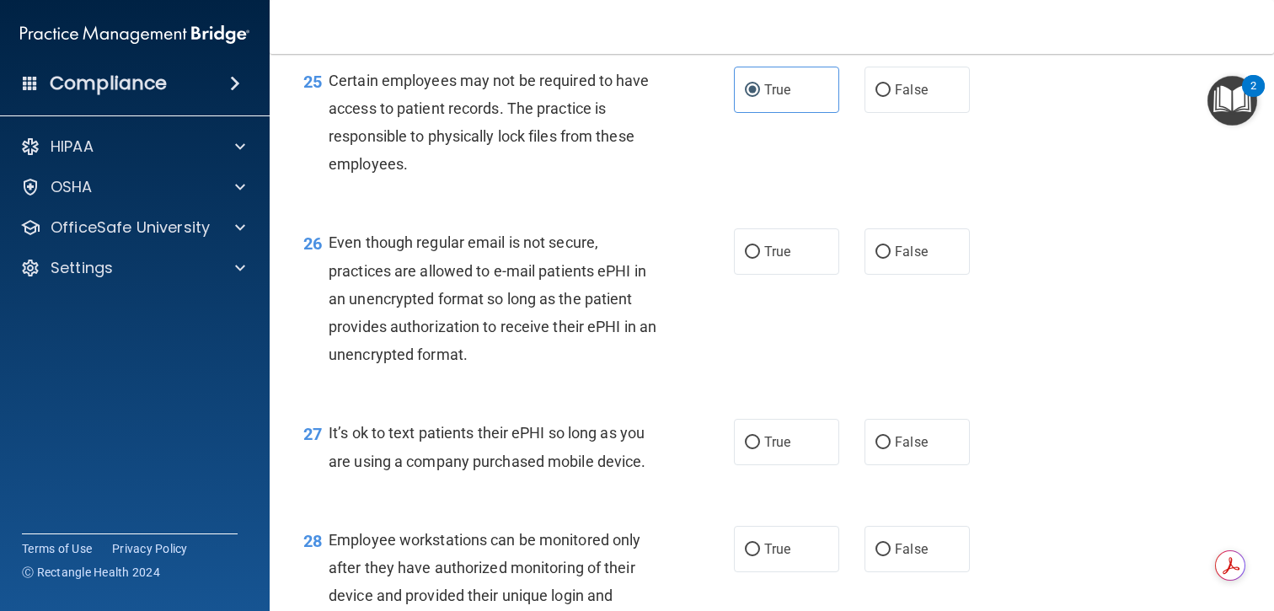
scroll to position [3891, 0]
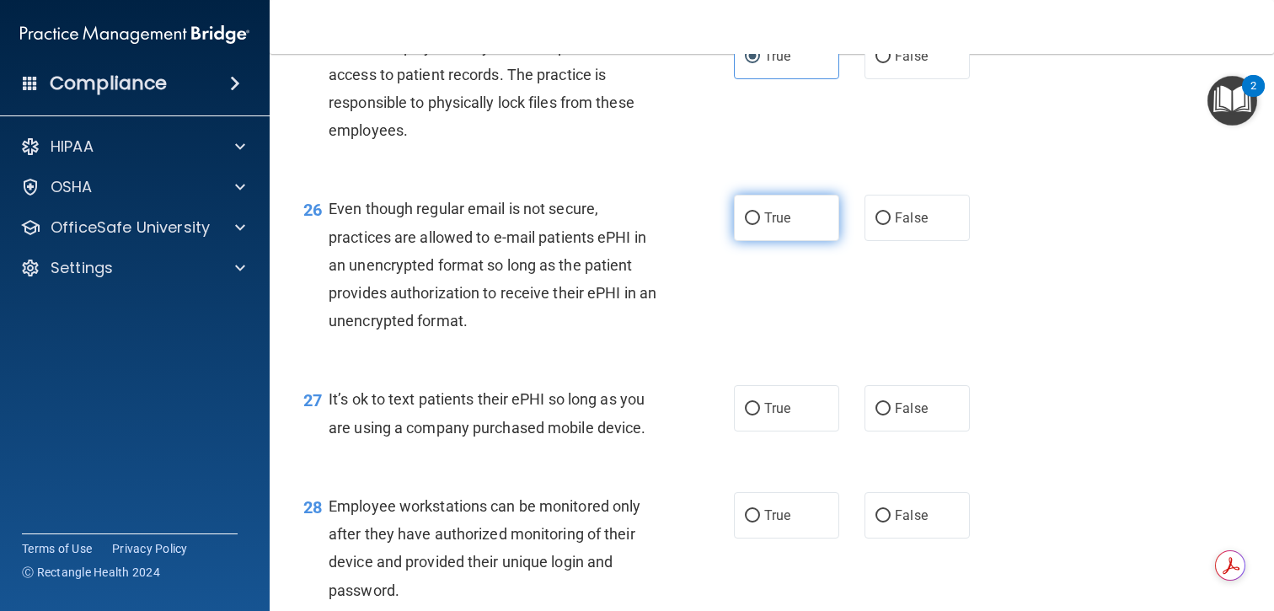
click at [773, 226] on span "True" at bounding box center [777, 218] width 26 height 16
click at [760, 225] on input "True" at bounding box center [752, 218] width 15 height 13
radio input "true"
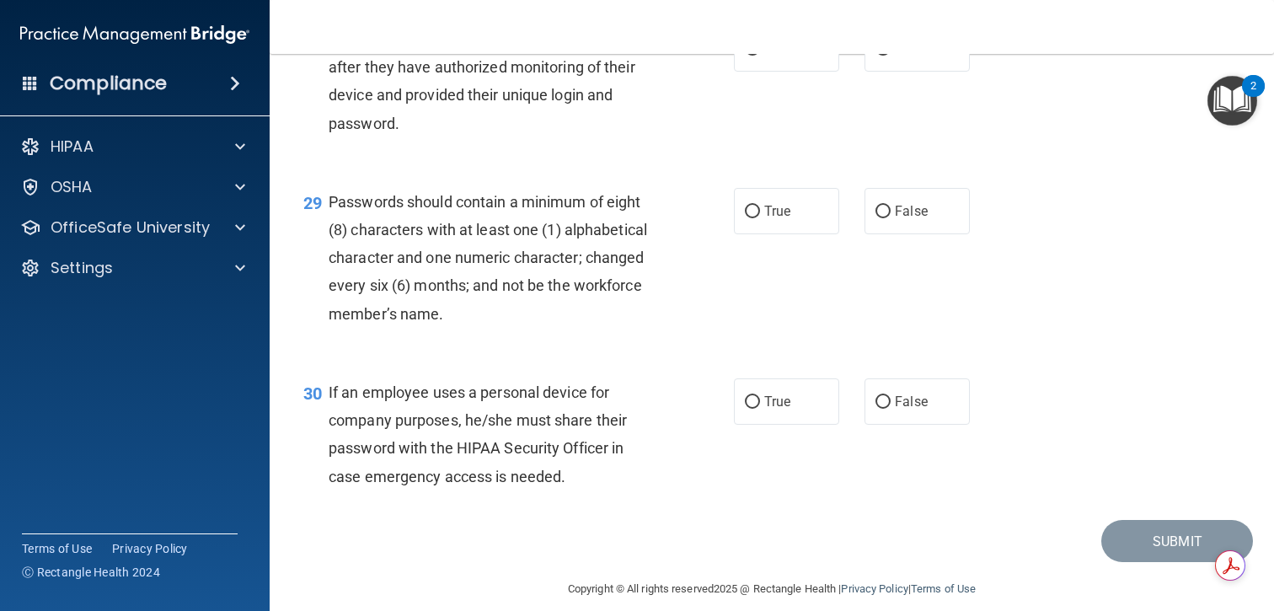
scroll to position [4363, 0]
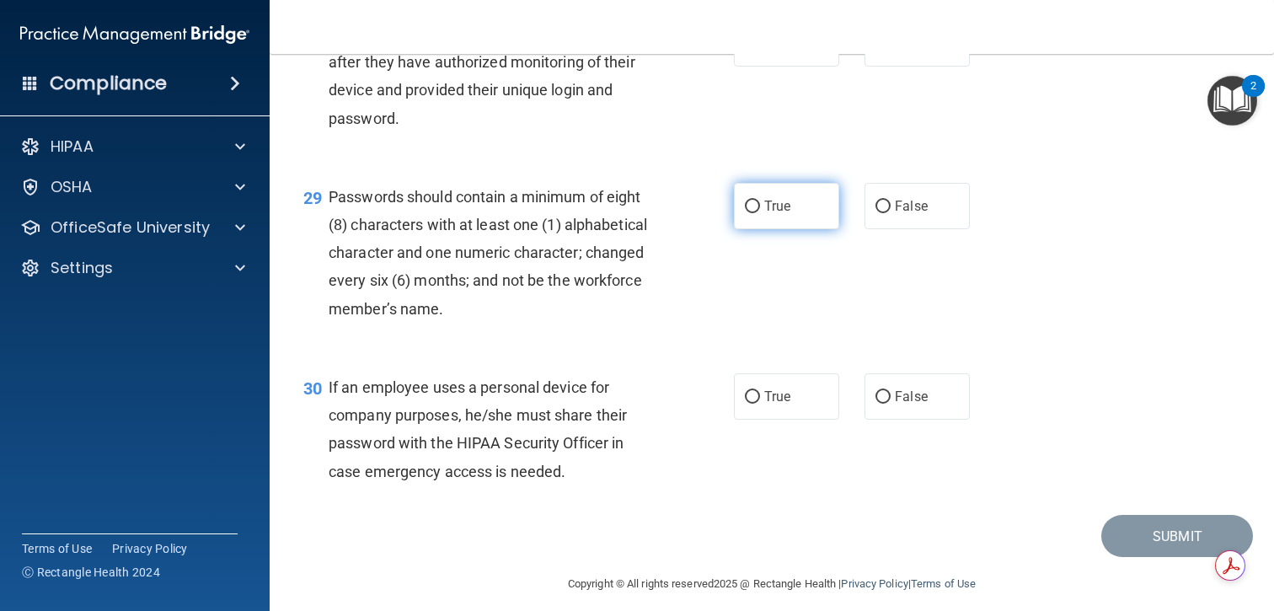
click at [768, 229] on label "True" at bounding box center [786, 206] width 105 height 46
click at [760, 213] on input "True" at bounding box center [752, 207] width 15 height 13
radio input "true"
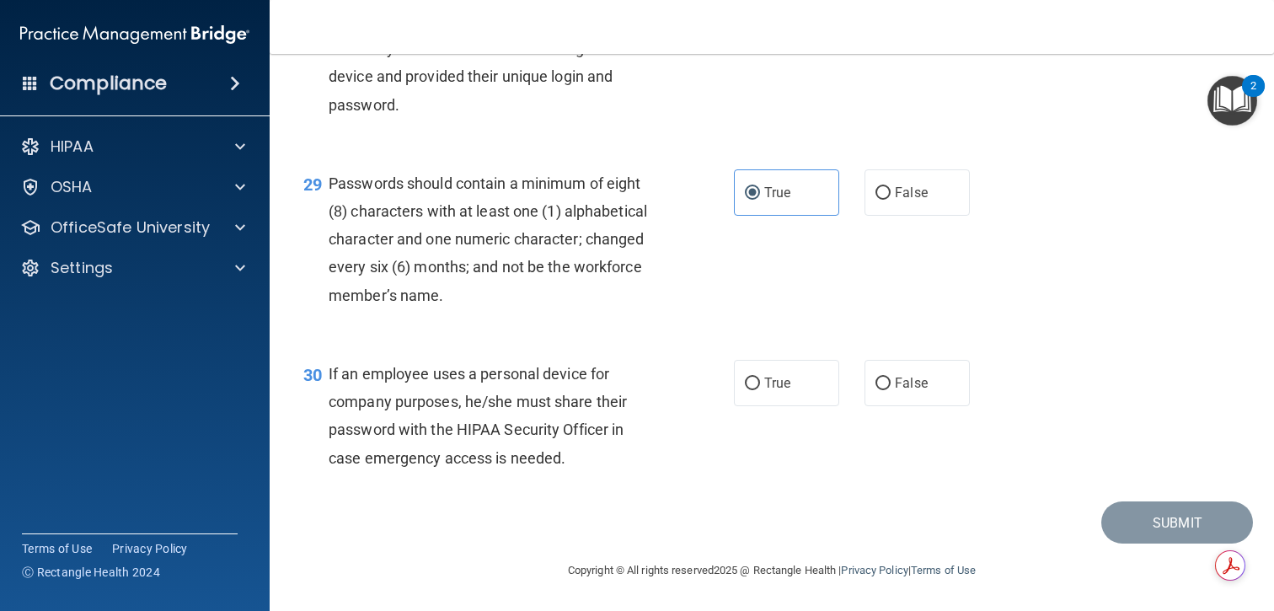
scroll to position [4405, 0]
click at [555, 373] on span "If an employee uses a personal device for company purposes, he/she must share t…" at bounding box center [478, 416] width 298 height 102
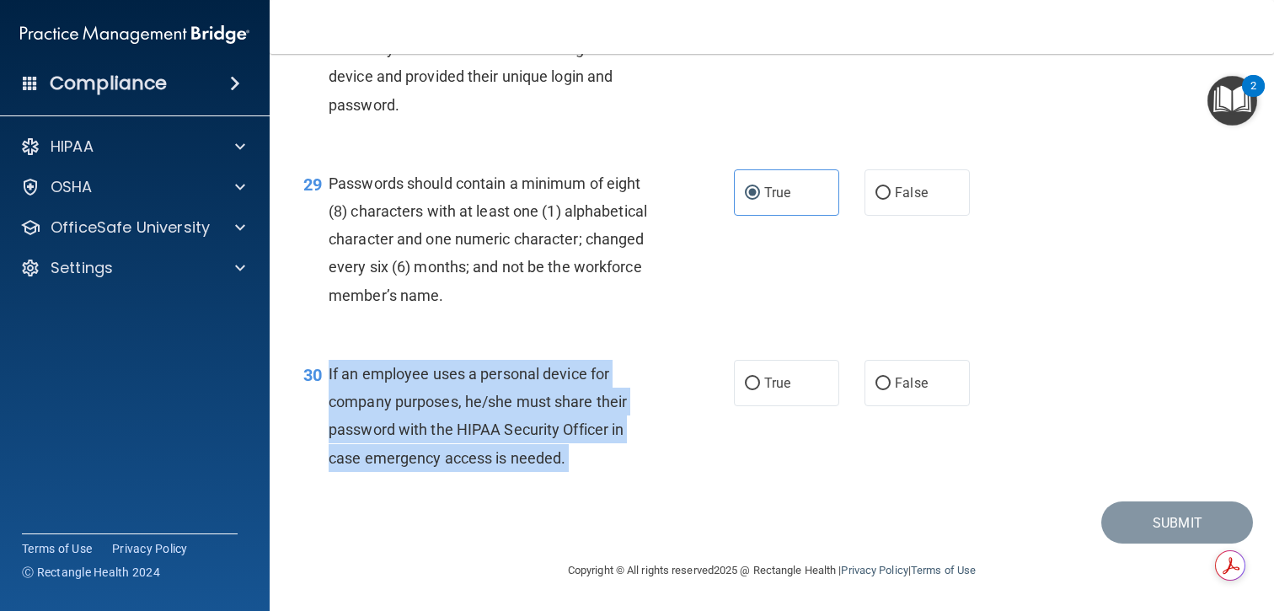
click at [555, 373] on span "If an employee uses a personal device for company purposes, he/she must share t…" at bounding box center [478, 416] width 298 height 102
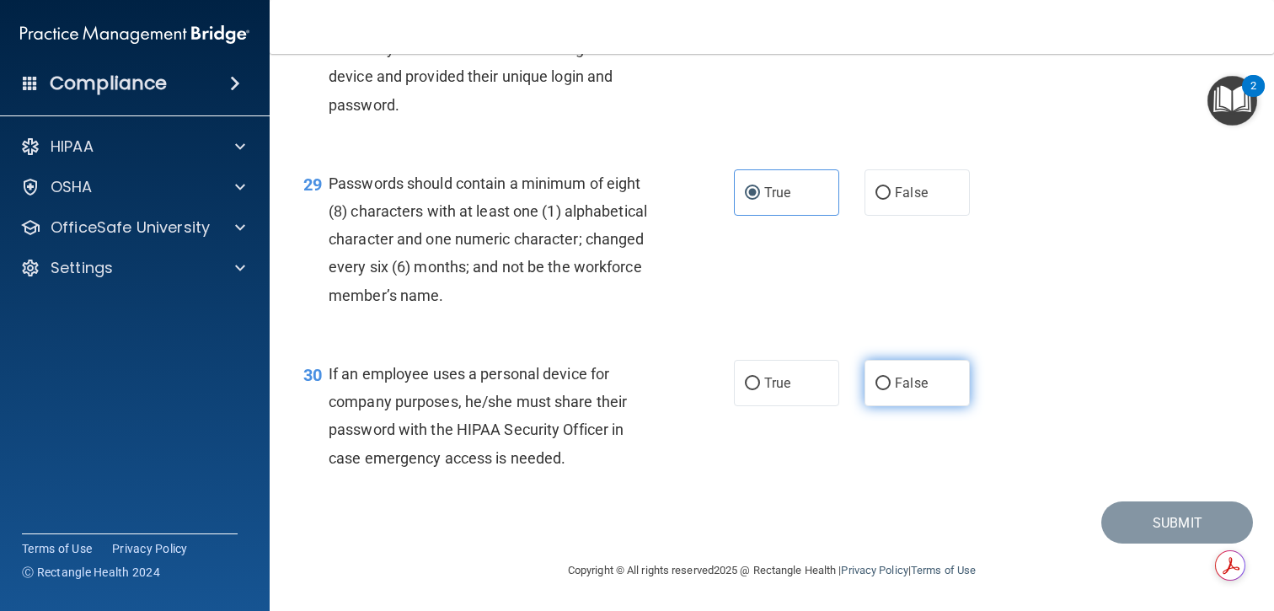
click at [915, 368] on label "False" at bounding box center [917, 383] width 105 height 46
click at [891, 378] on input "False" at bounding box center [883, 384] width 15 height 13
radio input "true"
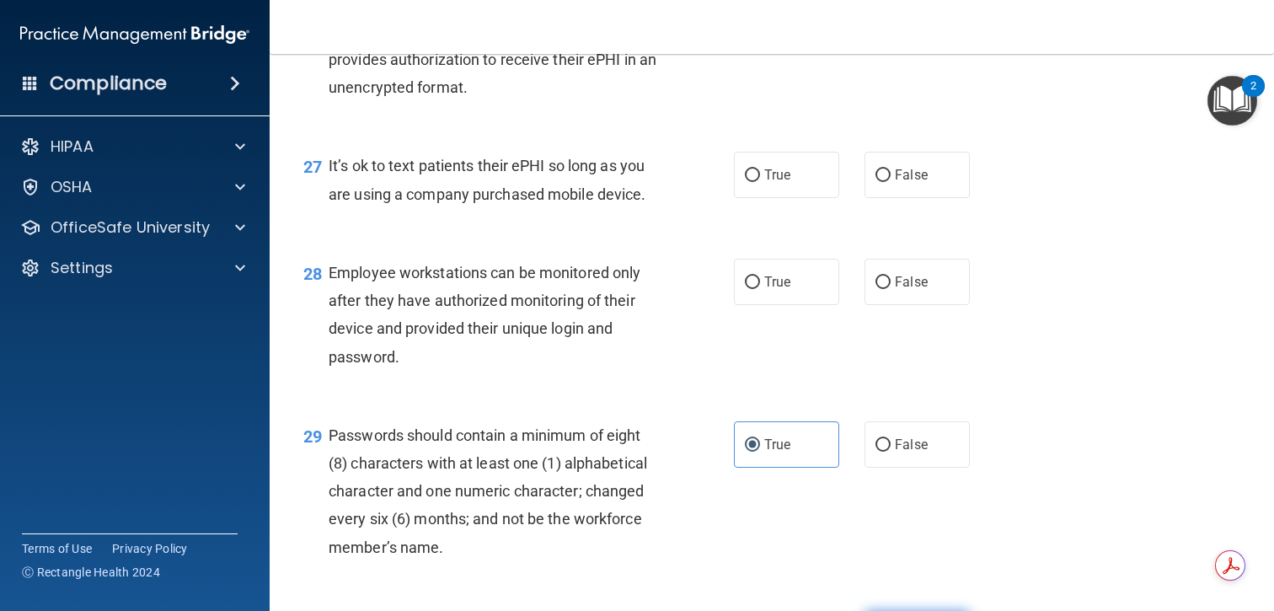
scroll to position [4121, 0]
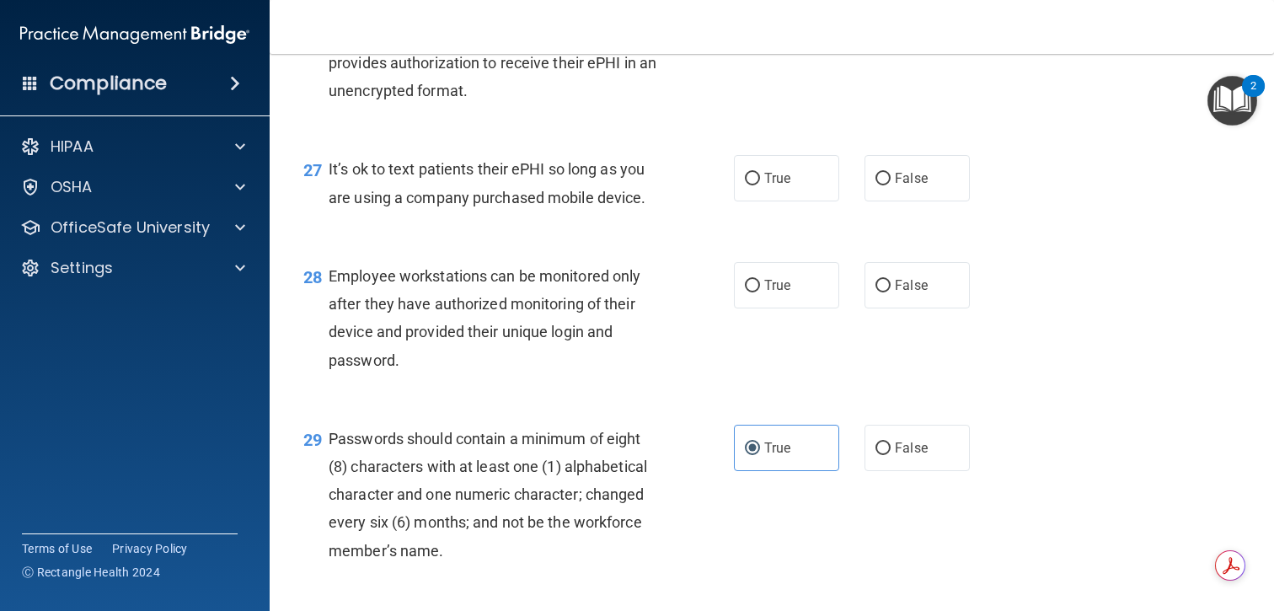
click at [564, 331] on span "Employee workstations can be monitored only after they have authorized monitori…" at bounding box center [485, 318] width 312 height 102
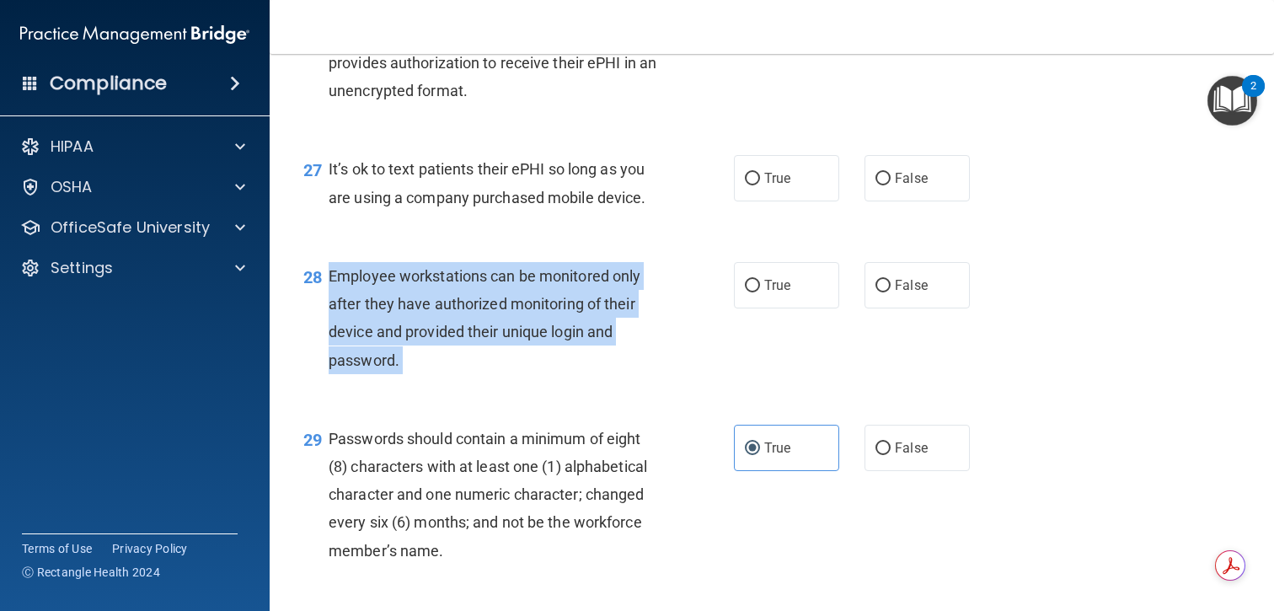
click at [564, 331] on span "Employee workstations can be monitored only after they have authorized monitori…" at bounding box center [485, 318] width 312 height 102
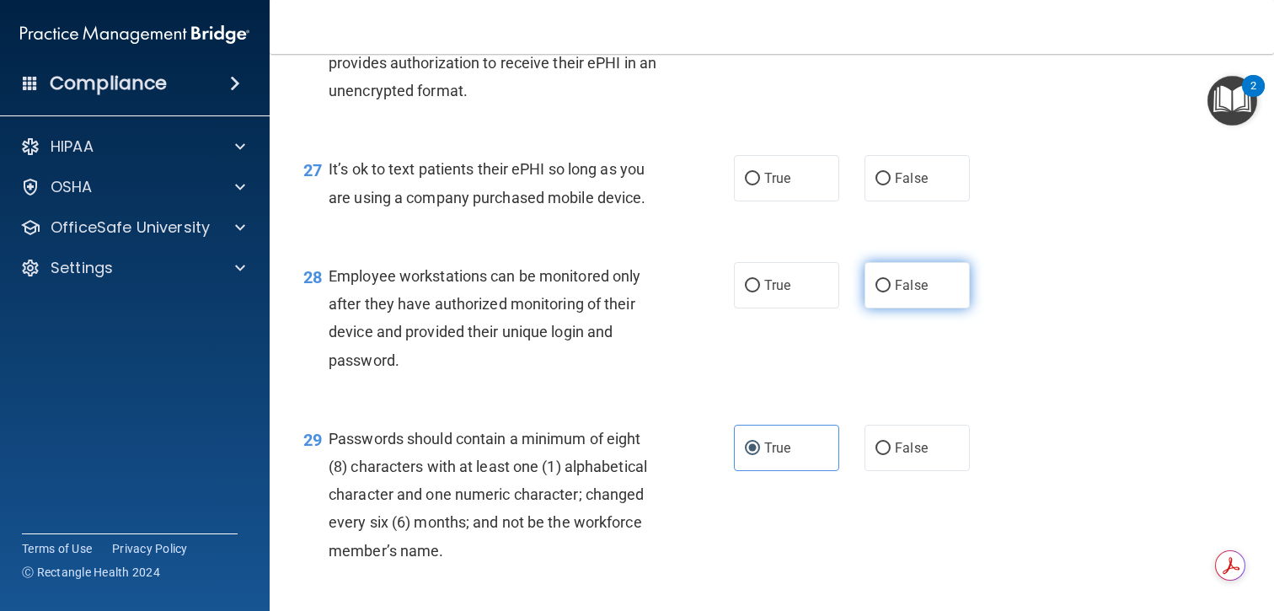
click at [890, 305] on label "False" at bounding box center [917, 285] width 105 height 46
click at [890, 292] on input "False" at bounding box center [883, 286] width 15 height 13
radio input "true"
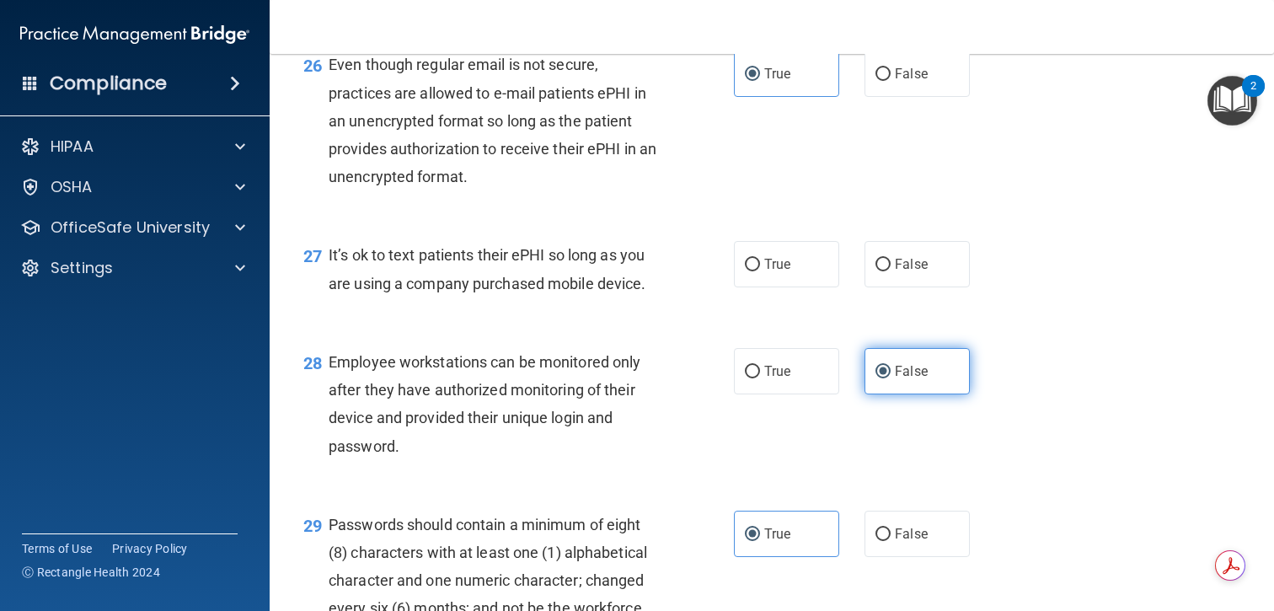
scroll to position [4031, 0]
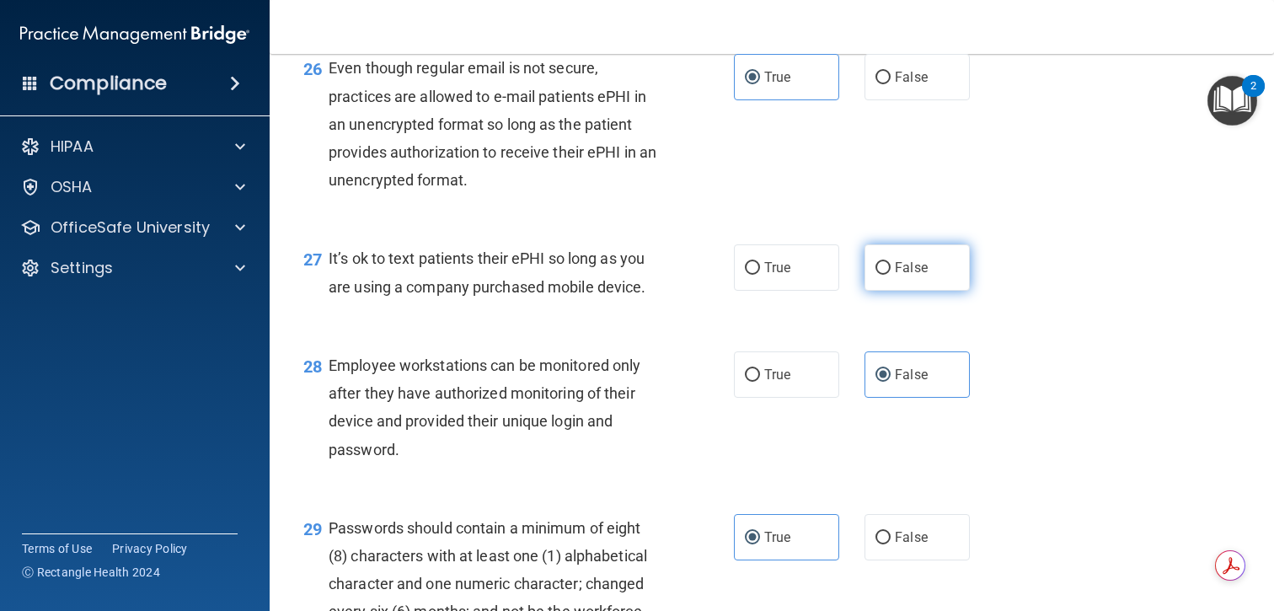
click at [922, 276] on span "False" at bounding box center [911, 268] width 33 height 16
click at [891, 275] on input "False" at bounding box center [883, 268] width 15 height 13
radio input "true"
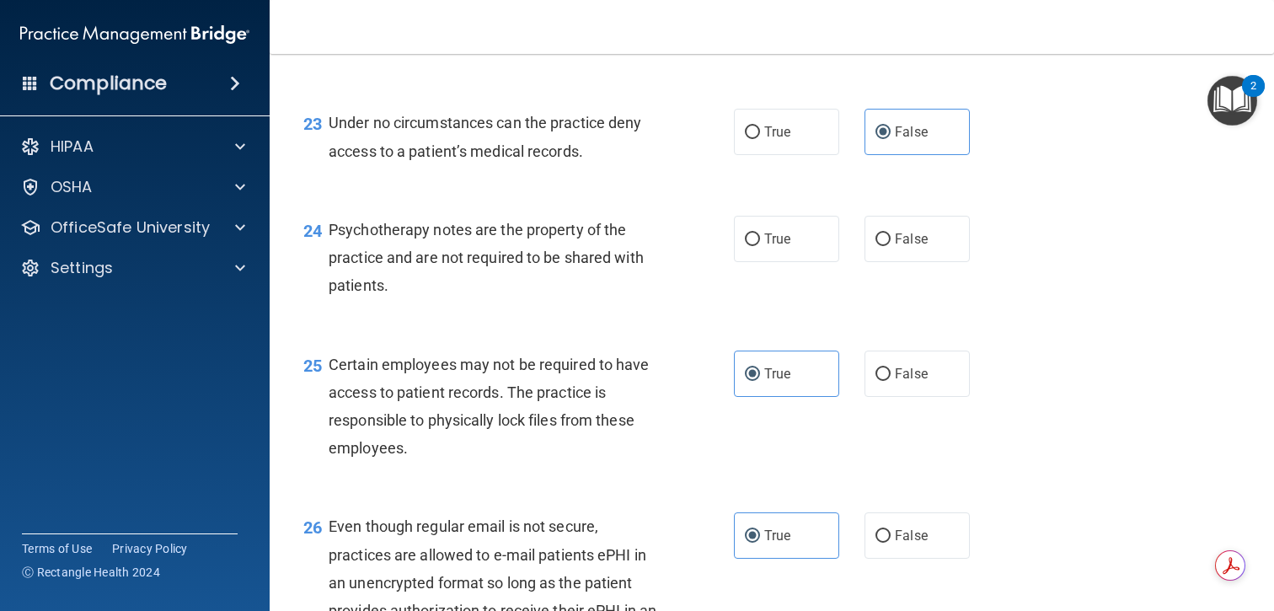
scroll to position [3566, 0]
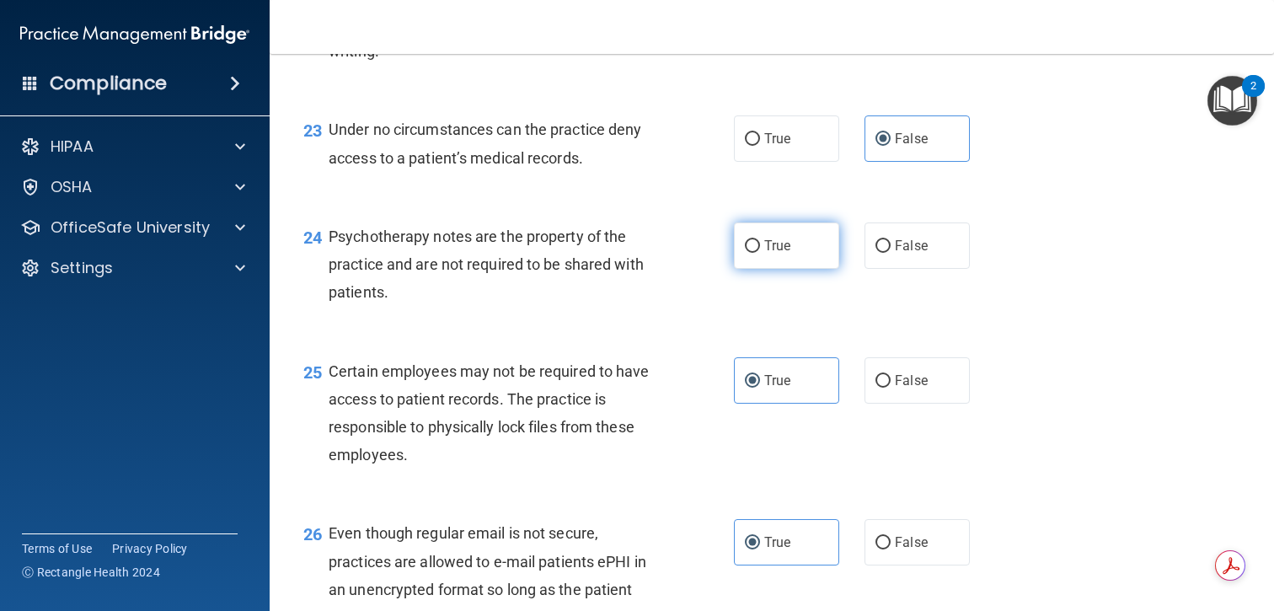
click at [775, 254] on span "True" at bounding box center [777, 246] width 26 height 16
click at [760, 253] on input "True" at bounding box center [752, 246] width 15 height 13
radio input "true"
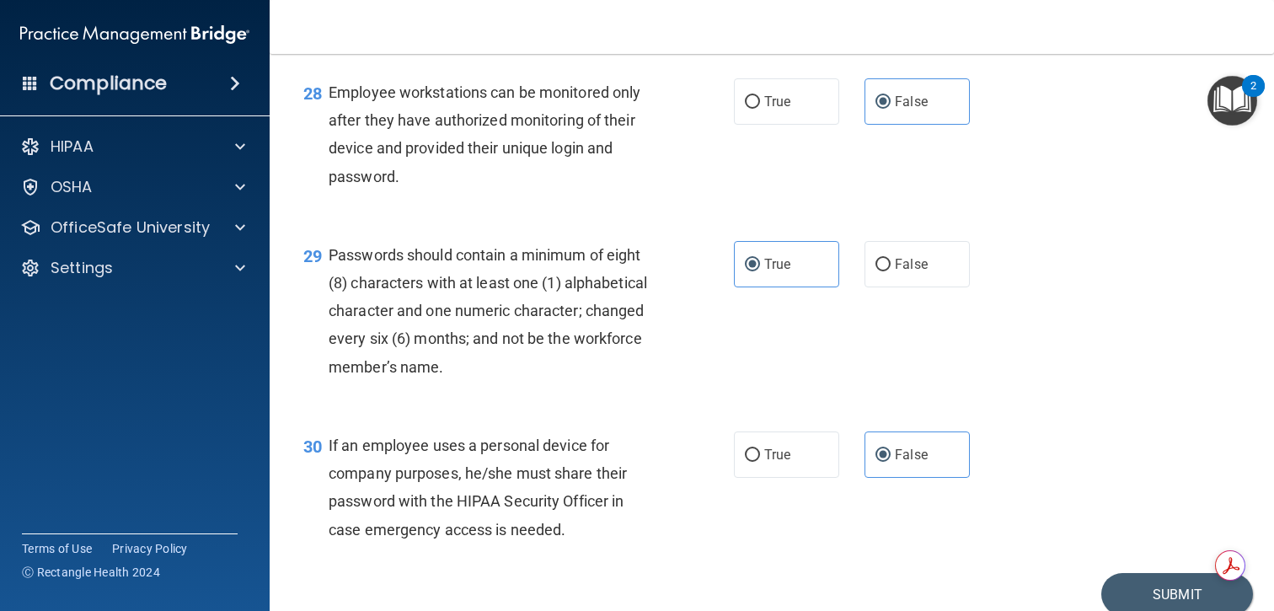
scroll to position [4405, 0]
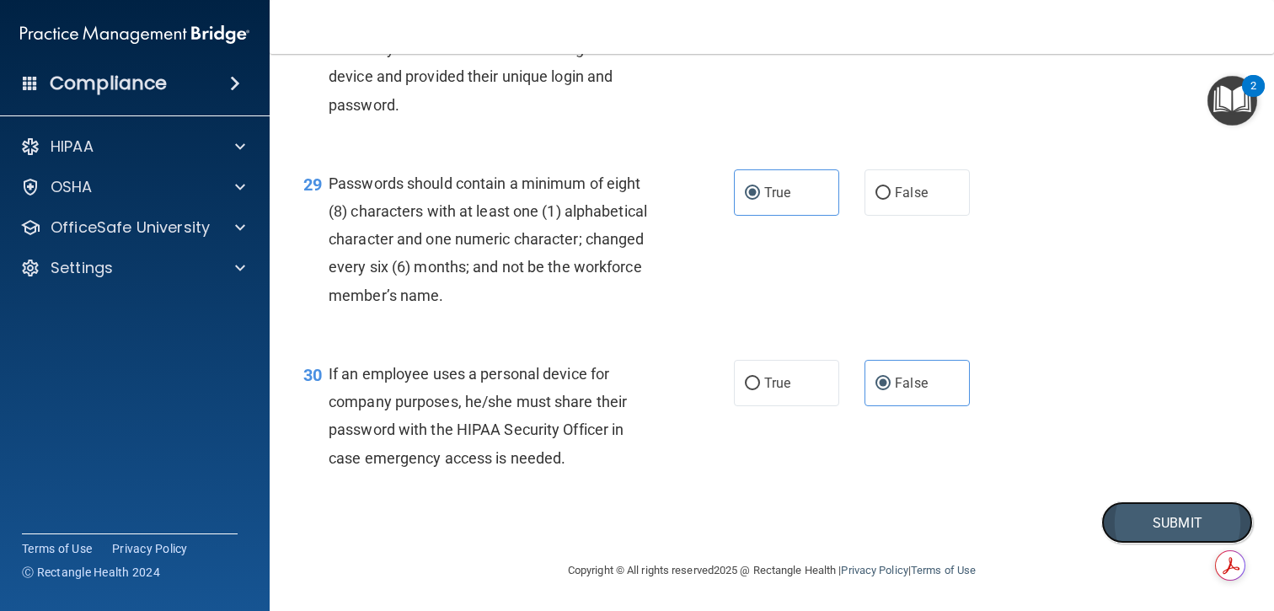
click at [1146, 516] on button "Submit" at bounding box center [1178, 523] width 152 height 43
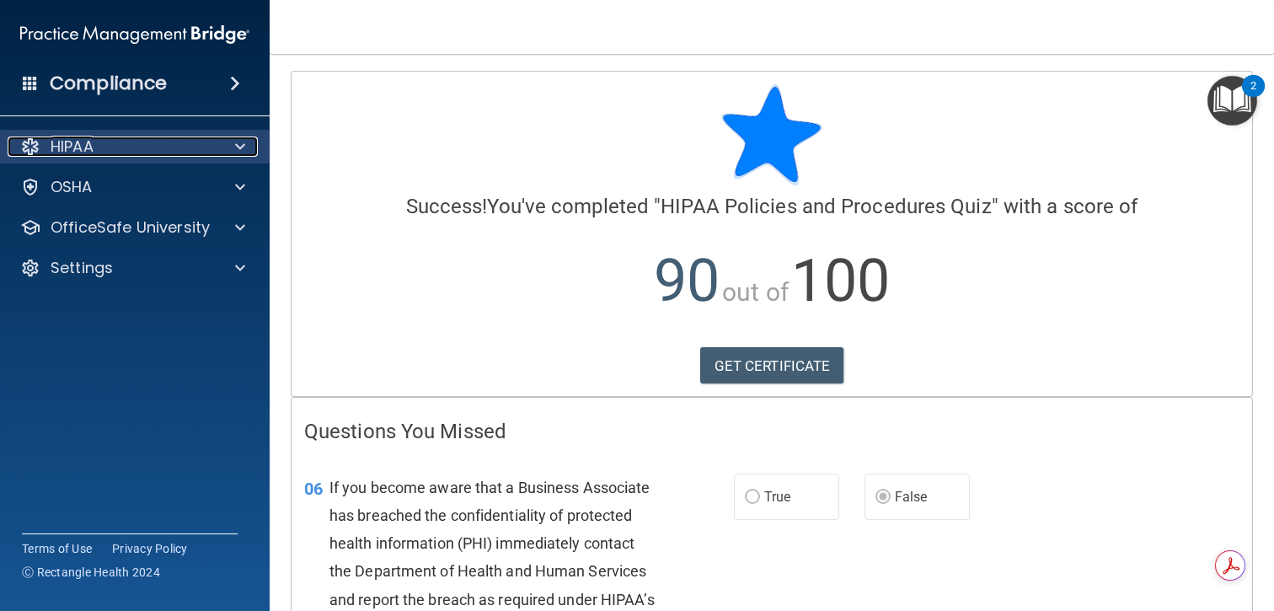
click at [185, 149] on div "HIPAA" at bounding box center [112, 147] width 209 height 20
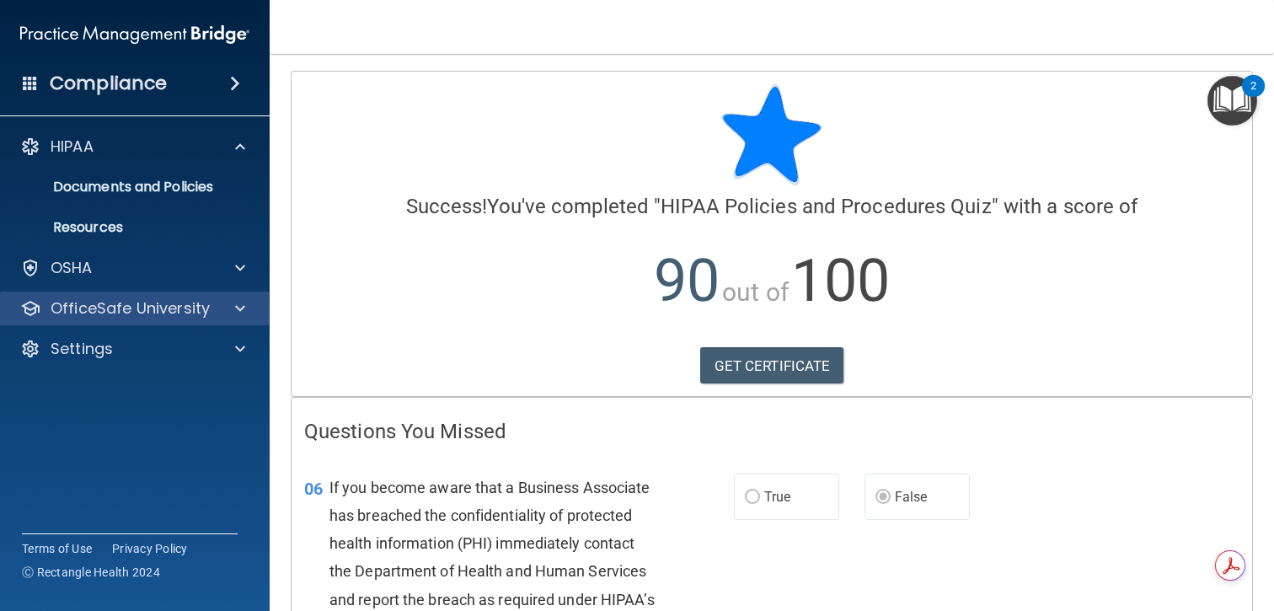
click at [153, 319] on div "OfficeSafe University" at bounding box center [135, 309] width 271 height 34
click at [142, 318] on p "OfficeSafe University" at bounding box center [130, 308] width 159 height 20
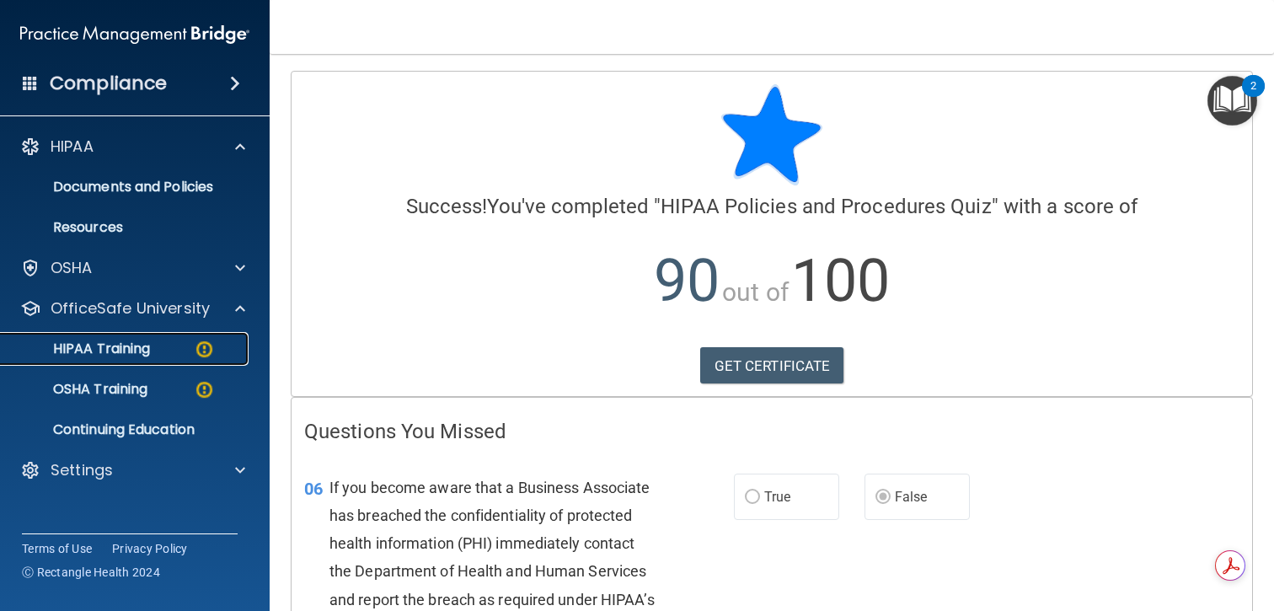
click at [137, 362] on link "HIPAA Training" at bounding box center [116, 349] width 266 height 34
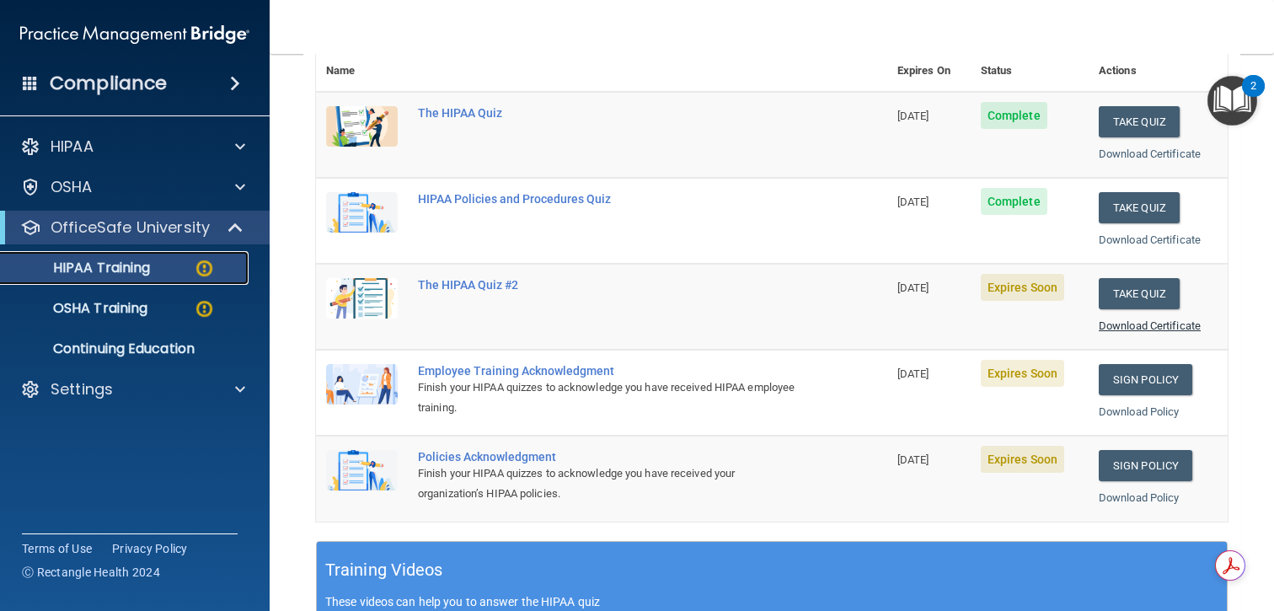
scroll to position [206, 0]
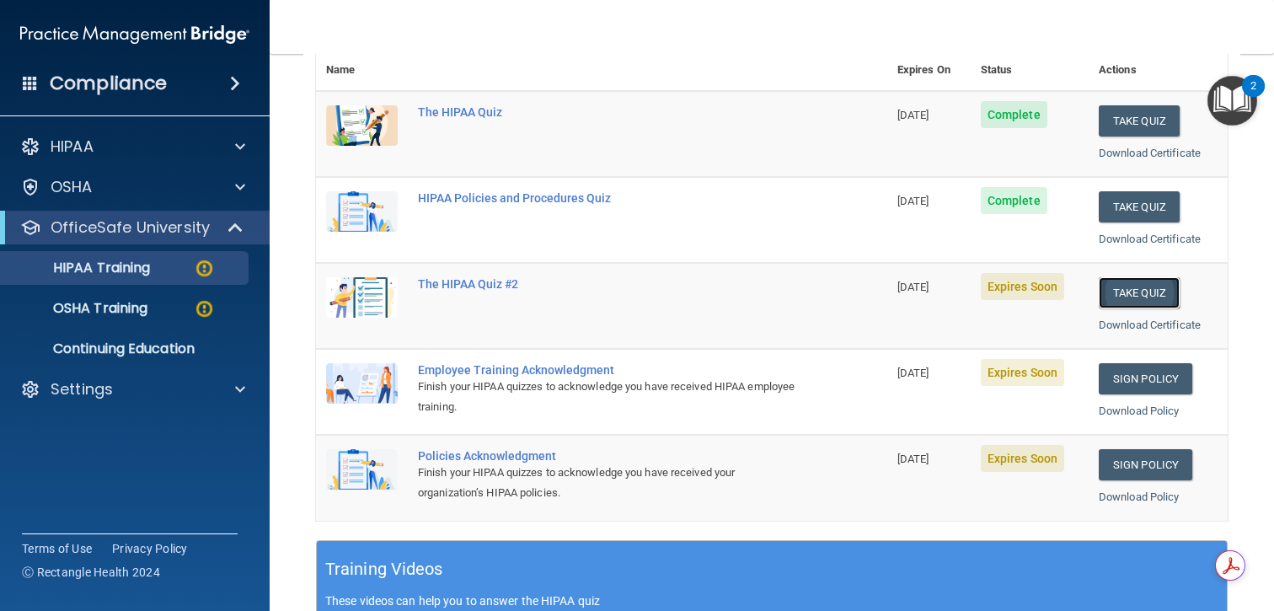
click at [1128, 298] on button "Take Quiz" at bounding box center [1139, 292] width 81 height 31
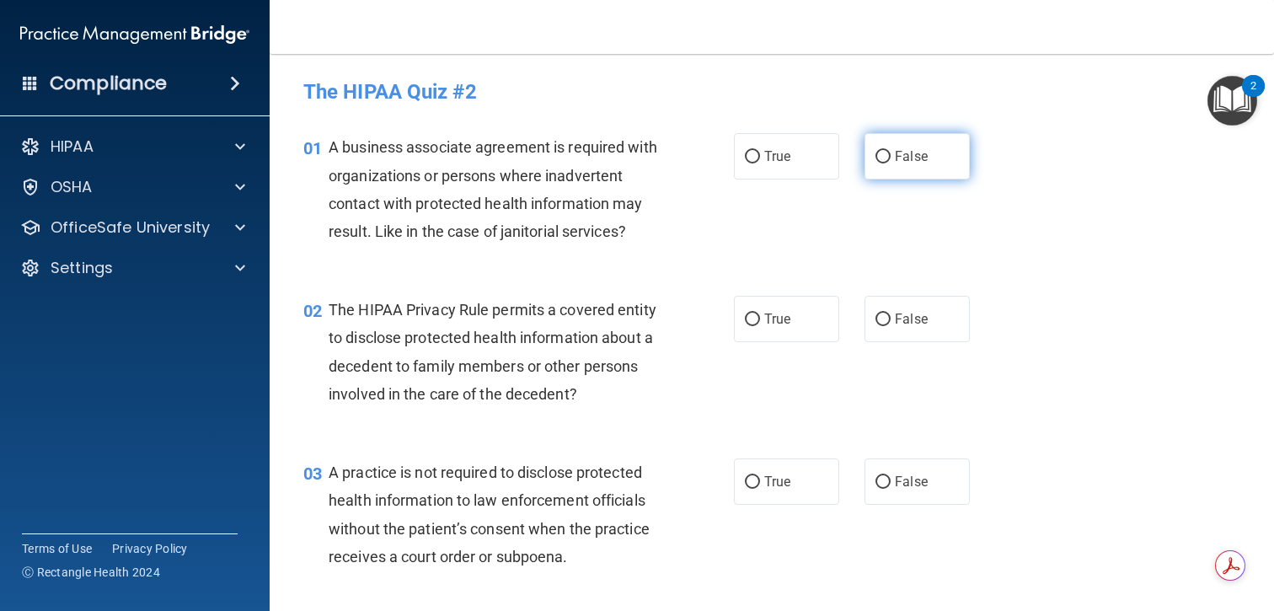
click at [897, 167] on label "False" at bounding box center [917, 156] width 105 height 46
click at [891, 164] on input "False" at bounding box center [883, 157] width 15 height 13
radio input "true"
click at [595, 151] on span "A business associate agreement is required with organizations or persons where …" at bounding box center [493, 189] width 329 height 102
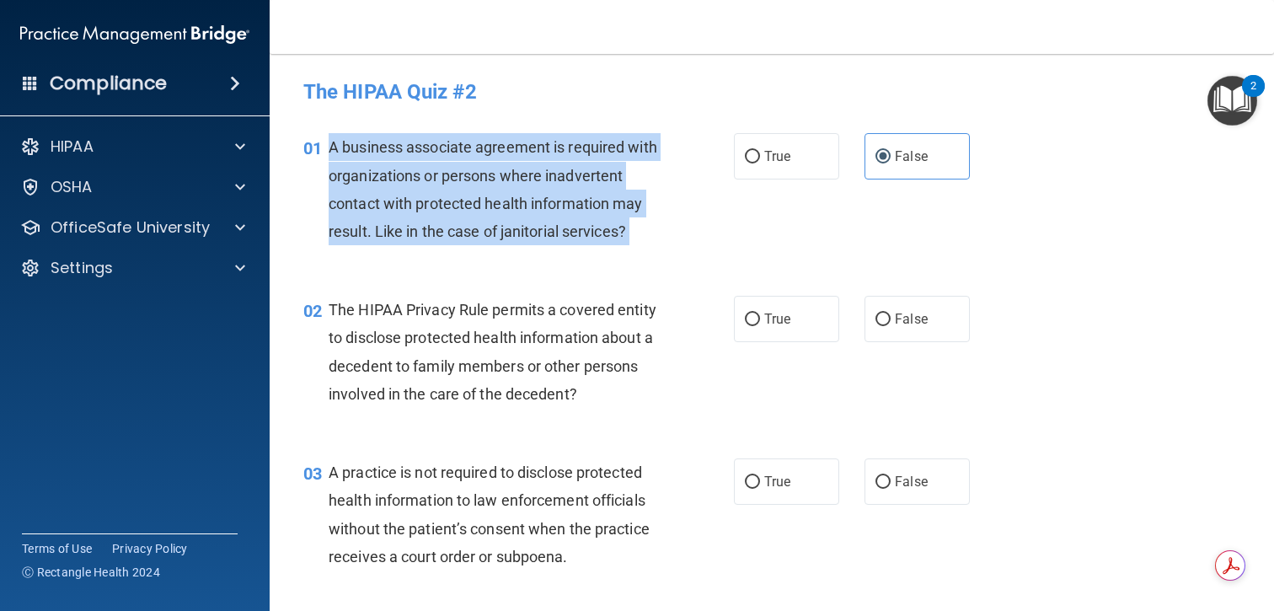
click at [595, 151] on span "A business associate agreement is required with organizations or persons where …" at bounding box center [493, 189] width 329 height 102
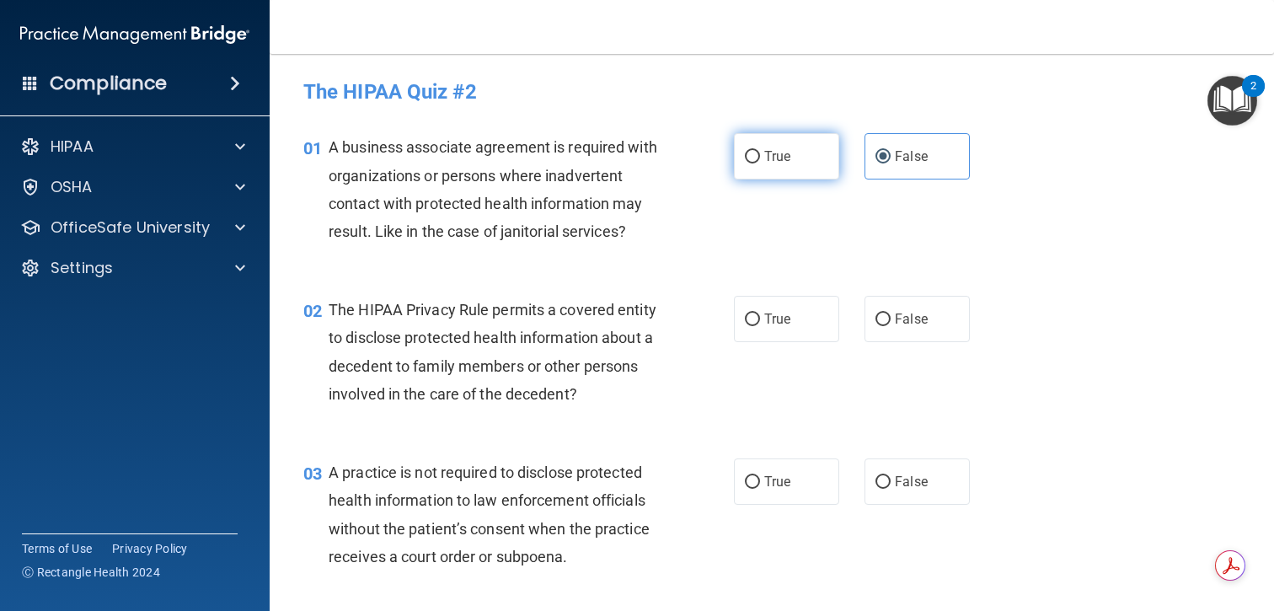
click at [773, 164] on label "True" at bounding box center [786, 156] width 105 height 46
click at [760, 164] on input "True" at bounding box center [752, 157] width 15 height 13
radio input "true"
radio input "false"
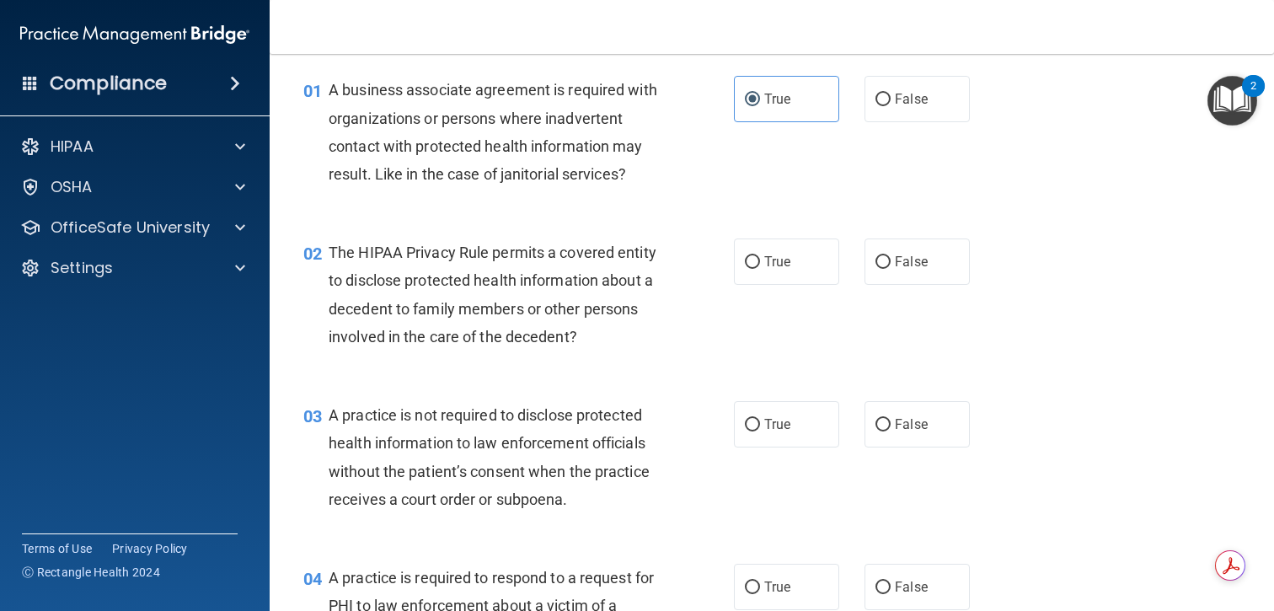
scroll to position [72, 0]
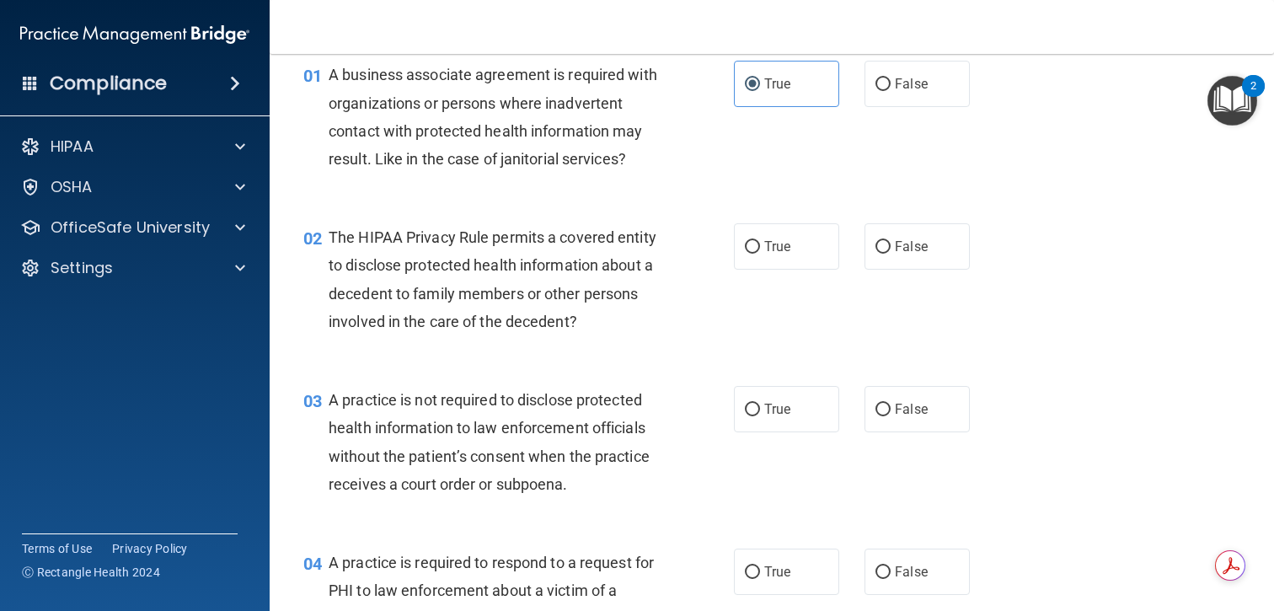
click at [582, 266] on span "The HIPAA Privacy Rule permits a covered entity to disclose protected health in…" at bounding box center [493, 279] width 328 height 102
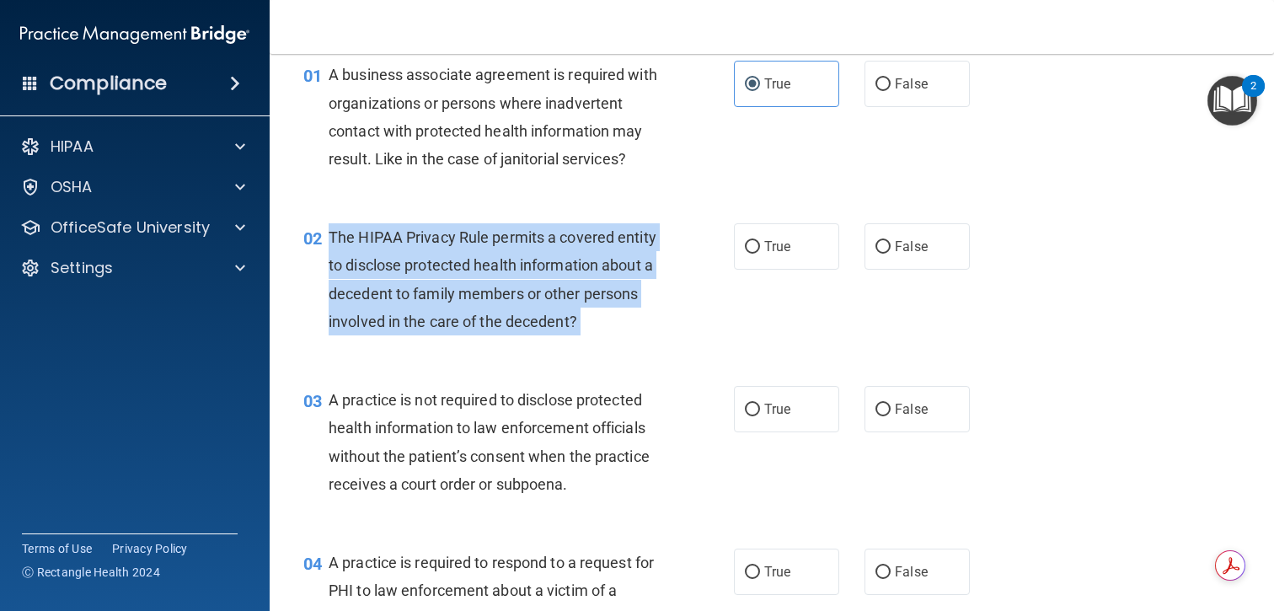
click at [582, 266] on span "The HIPAA Privacy Rule permits a covered entity to disclose protected health in…" at bounding box center [493, 279] width 328 height 102
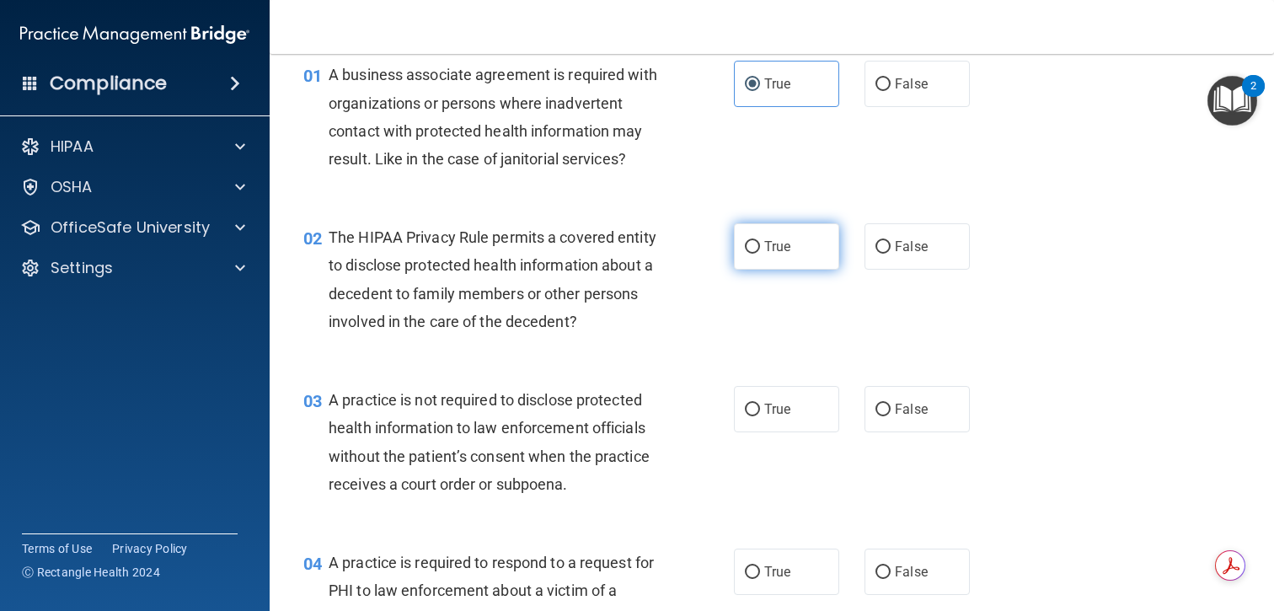
click at [785, 239] on span "True" at bounding box center [777, 247] width 26 height 16
click at [760, 241] on input "True" at bounding box center [752, 247] width 15 height 13
radio input "true"
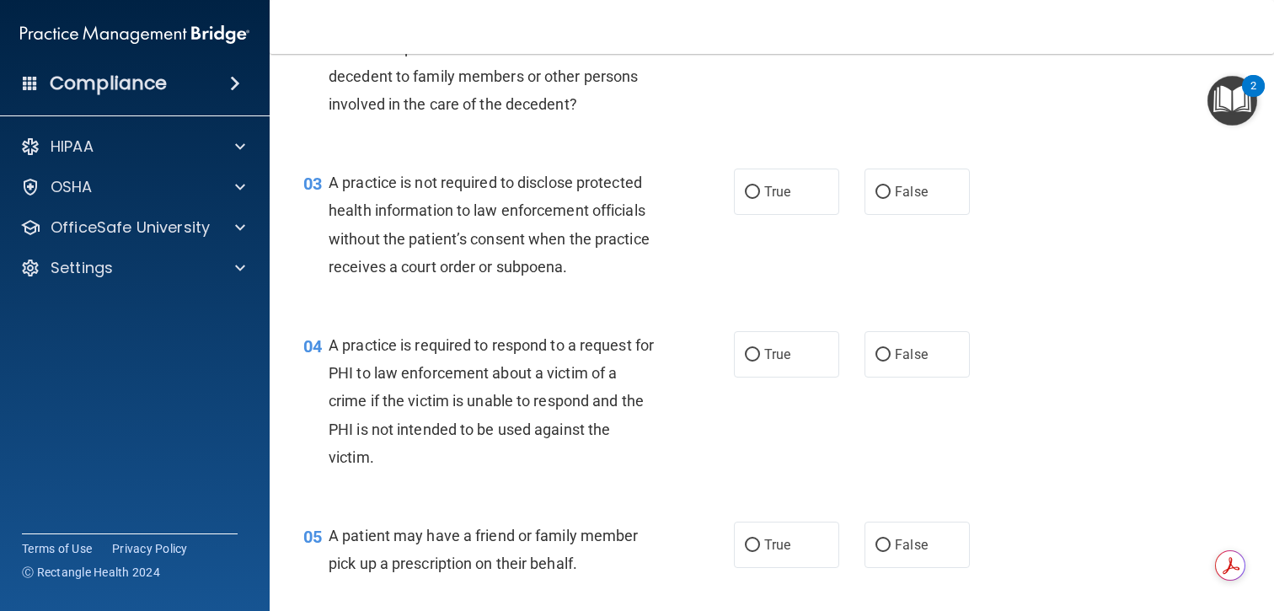
scroll to position [292, 0]
click at [616, 218] on div "A practice is not required to disclose protected health information to law enfo…" at bounding box center [500, 223] width 342 height 112
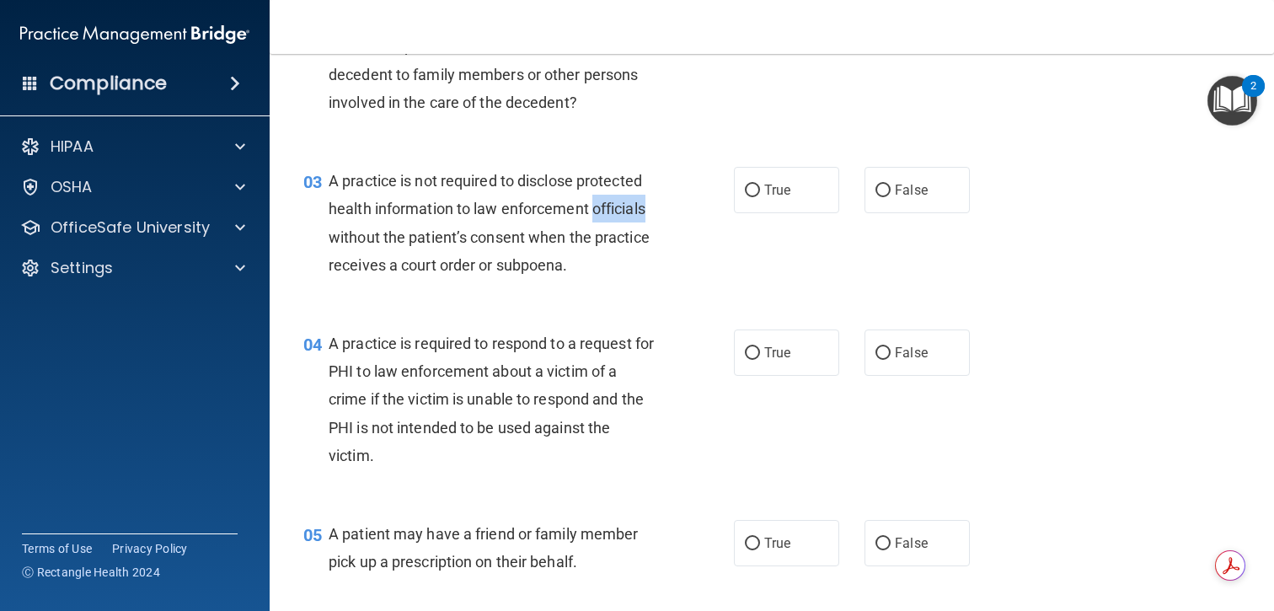
click at [616, 218] on div "A practice is not required to disclose protected health information to law enfo…" at bounding box center [500, 223] width 342 height 112
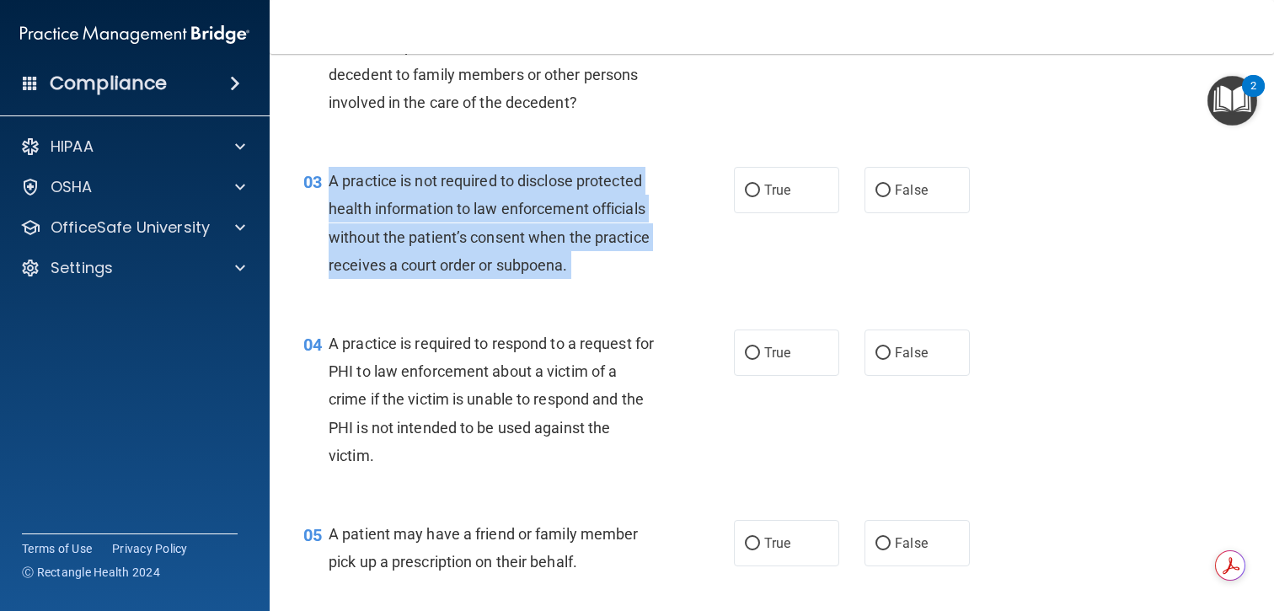
click at [616, 218] on div "A practice is not required to disclose protected health information to law enfo…" at bounding box center [500, 223] width 342 height 112
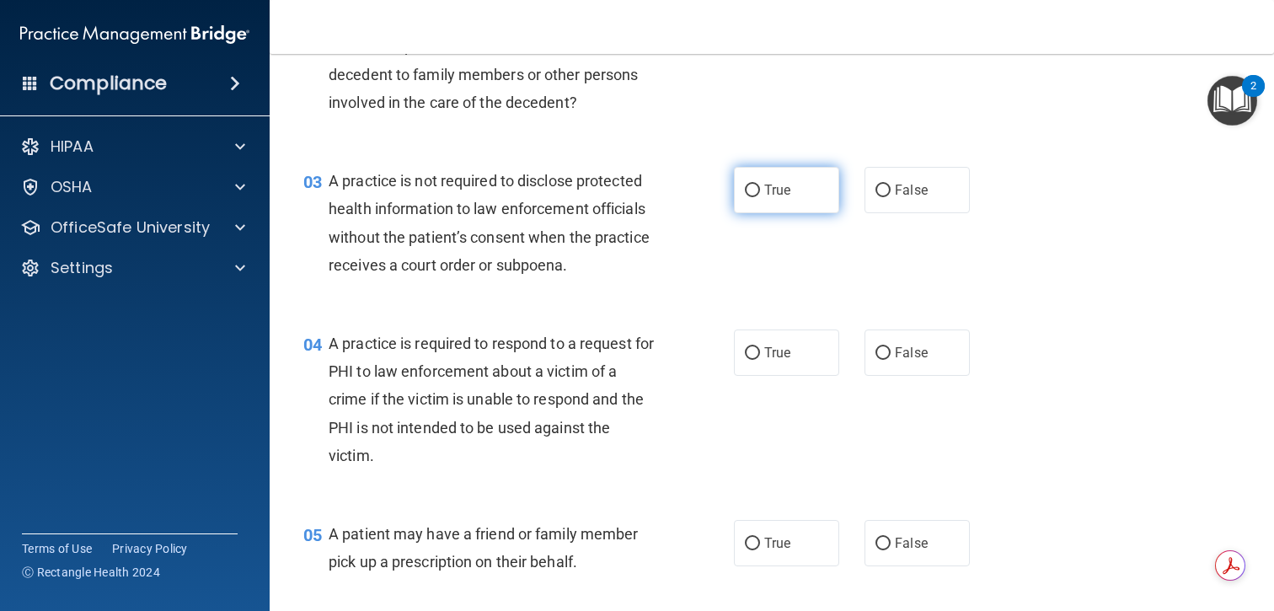
click at [802, 204] on label "True" at bounding box center [786, 190] width 105 height 46
click at [760, 197] on input "True" at bounding box center [752, 191] width 15 height 13
radio input "true"
click at [894, 192] on label "False" at bounding box center [917, 190] width 105 height 46
click at [891, 192] on input "False" at bounding box center [883, 191] width 15 height 13
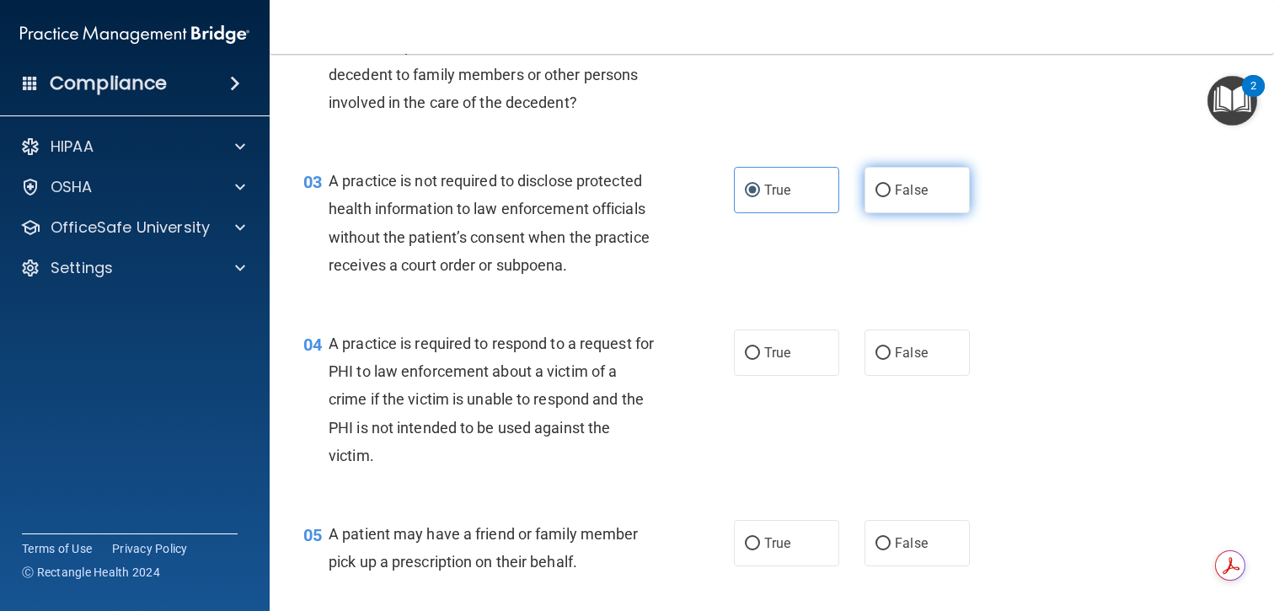
radio input "true"
radio input "false"
click at [593, 235] on span "A practice is not required to disclose protected health information to law enfo…" at bounding box center [489, 223] width 321 height 102
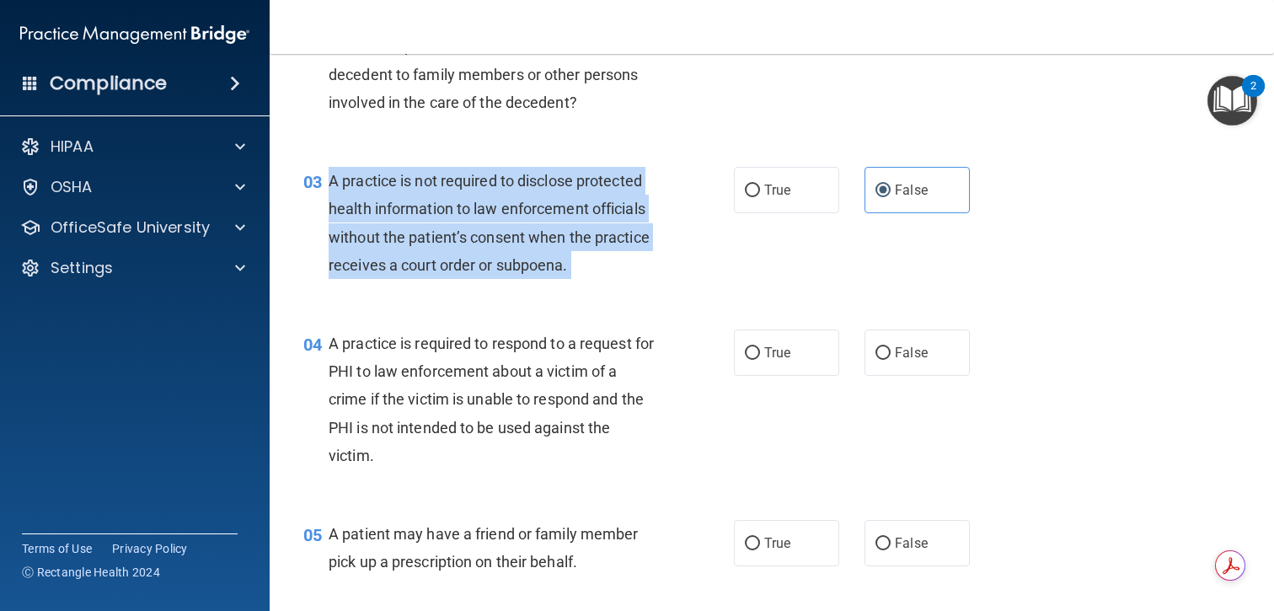
click at [593, 235] on span "A practice is not required to disclose protected health information to law enfo…" at bounding box center [489, 223] width 321 height 102
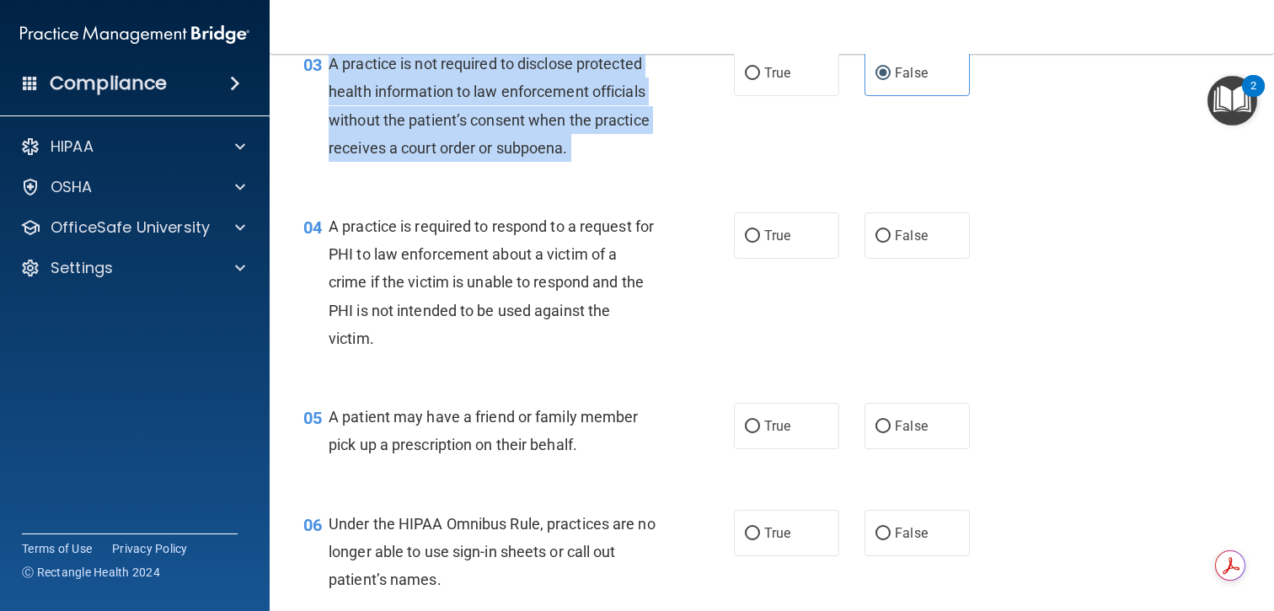
scroll to position [433, 0]
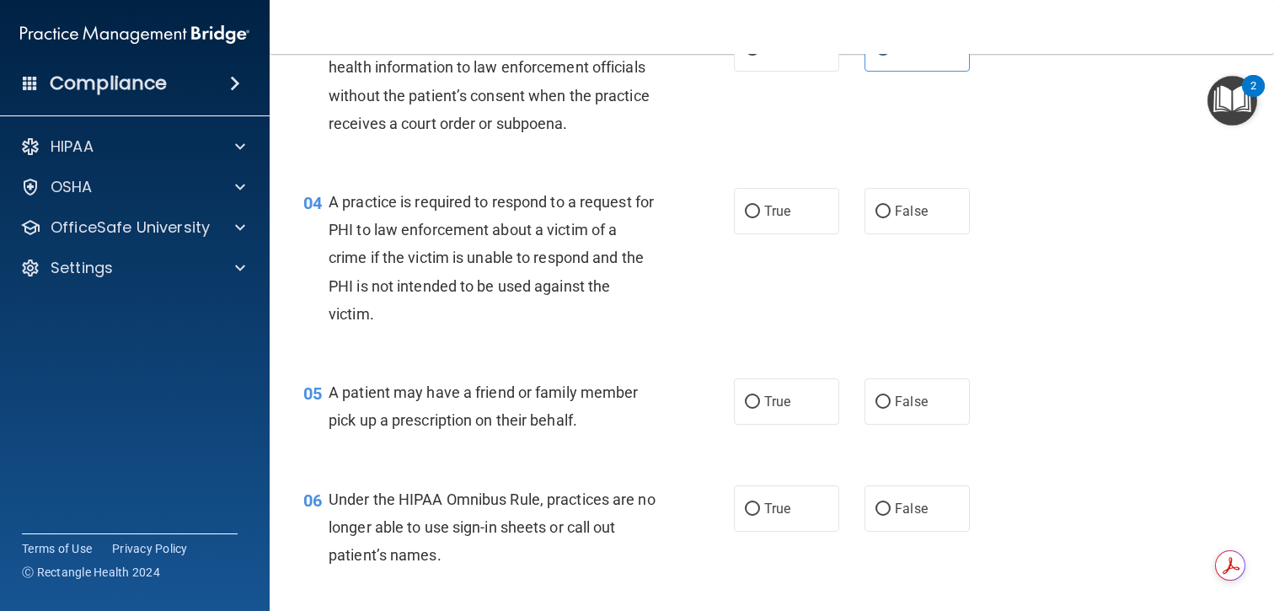
click at [580, 186] on div "04 A practice is required to respond to a request for PHI to law enforcement ab…" at bounding box center [772, 262] width 963 height 190
click at [764, 213] on span "True" at bounding box center [777, 211] width 26 height 16
click at [760, 213] on input "True" at bounding box center [752, 212] width 15 height 13
radio input "true"
click at [581, 215] on div "A practice is required to respond to a request for PHI to law enforcement about…" at bounding box center [500, 258] width 342 height 140
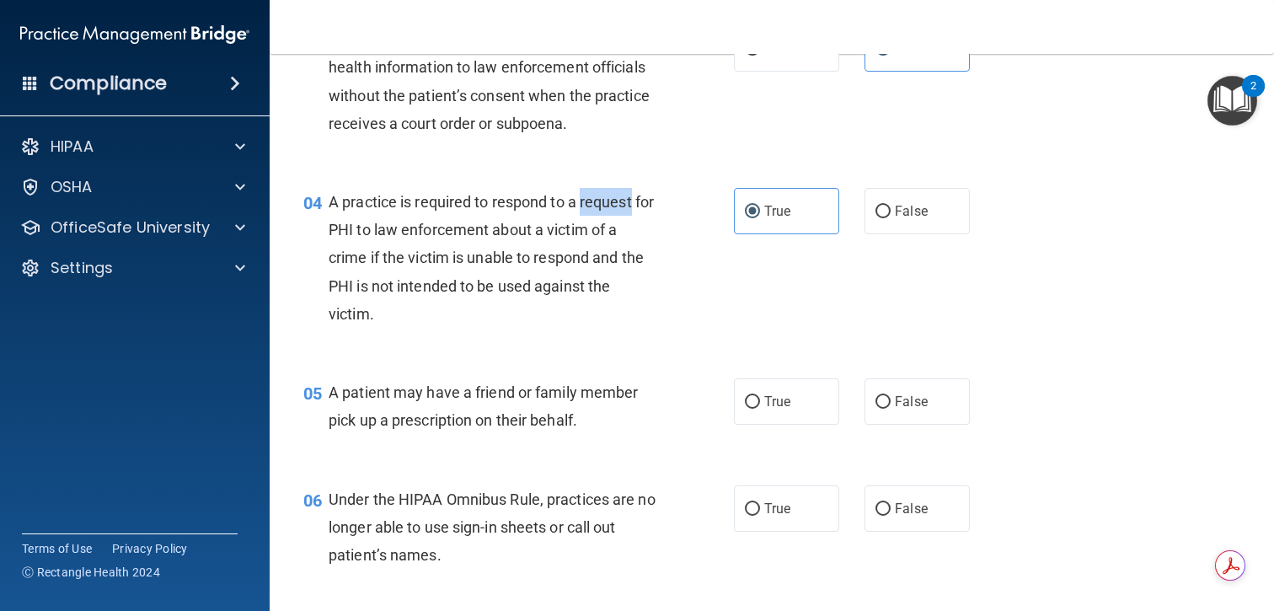
click at [581, 215] on div "A practice is required to respond to a request for PHI to law enforcement about…" at bounding box center [500, 258] width 342 height 140
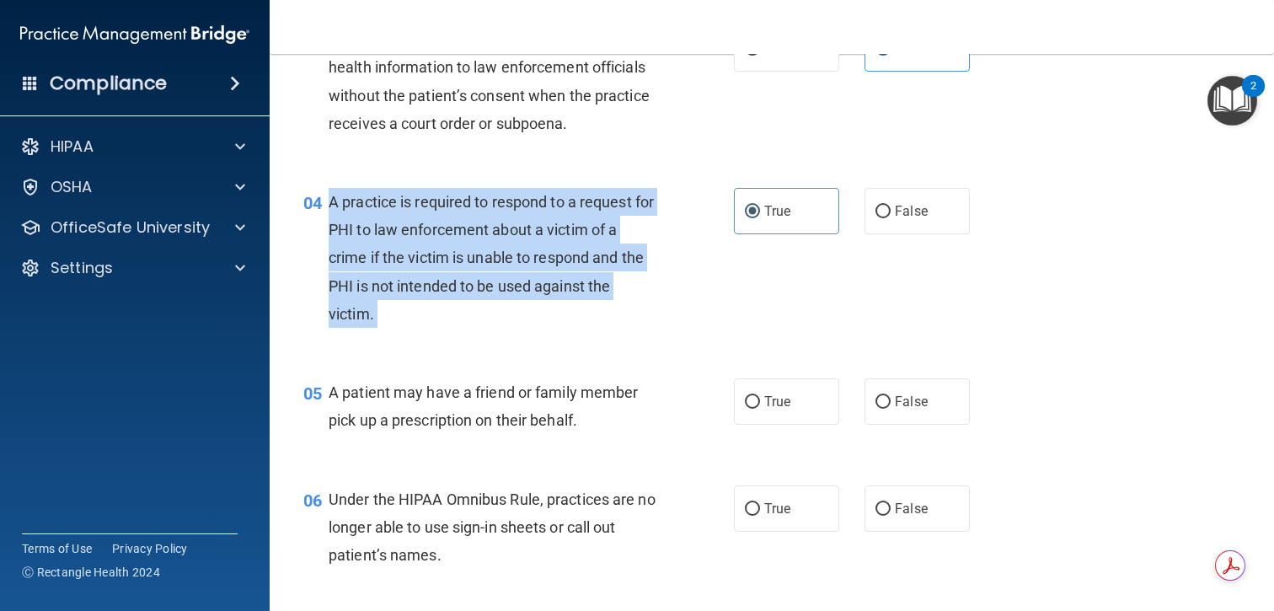
click at [581, 215] on div "A practice is required to respond to a request for PHI to law enforcement about…" at bounding box center [500, 258] width 342 height 140
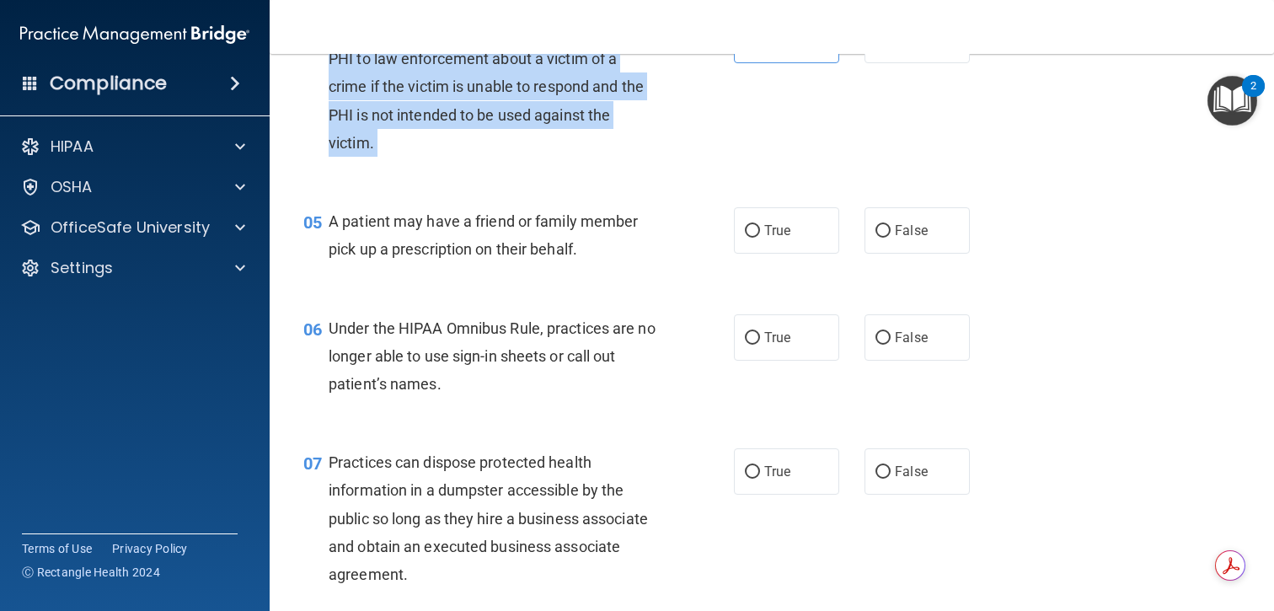
scroll to position [609, 0]
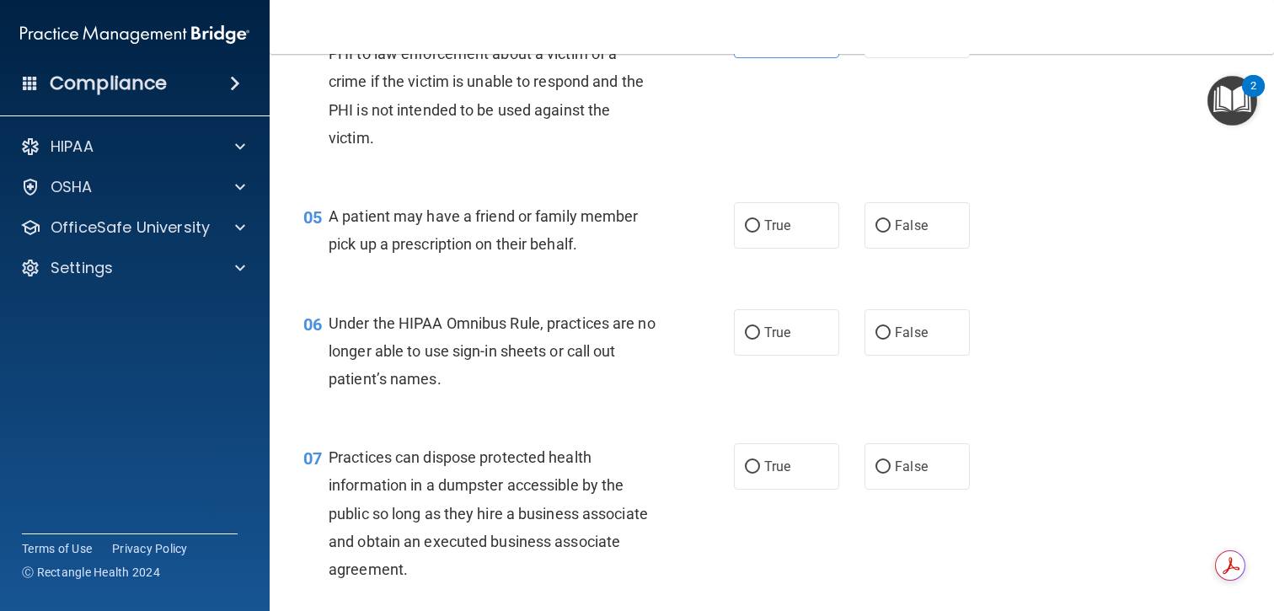
click at [589, 214] on span "A patient may have a friend or family member pick up a prescription on their be…" at bounding box center [483, 230] width 309 height 46
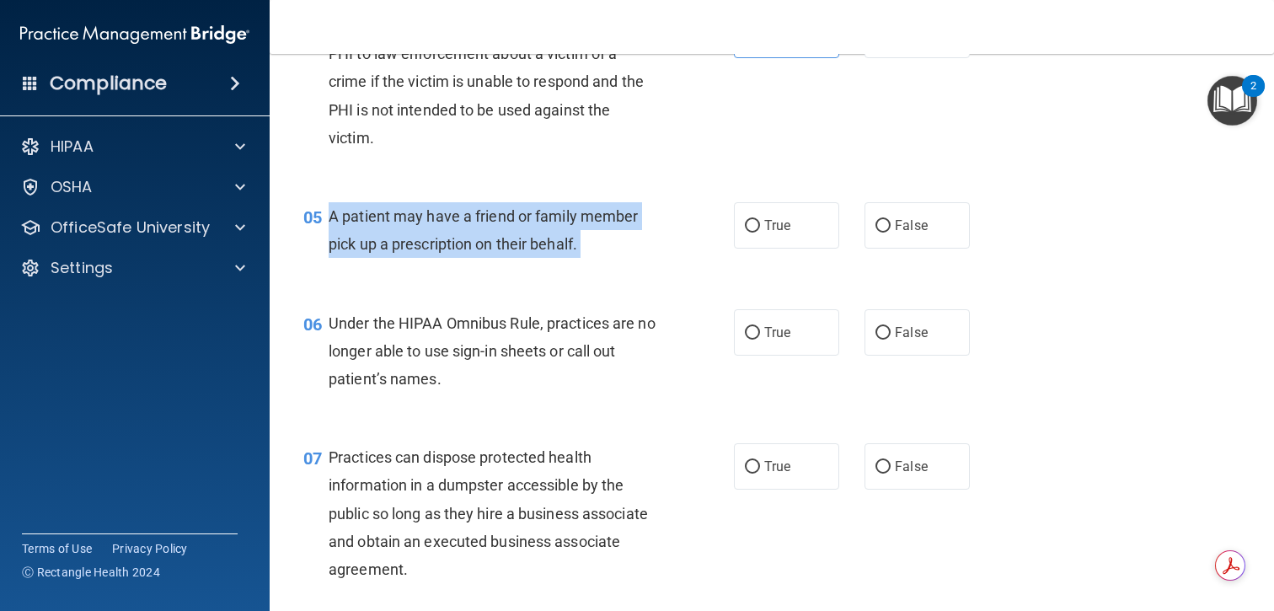
click at [589, 214] on span "A patient may have a friend or family member pick up a prescription on their be…" at bounding box center [483, 230] width 309 height 46
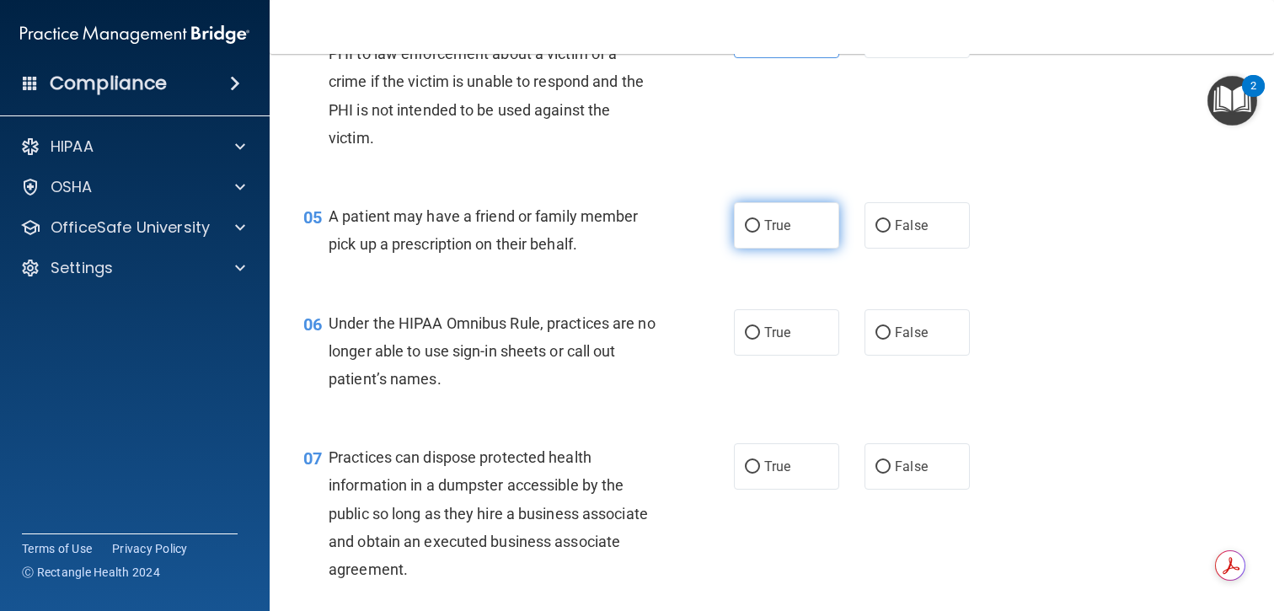
click at [770, 227] on span "True" at bounding box center [777, 225] width 26 height 16
click at [760, 227] on input "True" at bounding box center [752, 226] width 15 height 13
radio input "true"
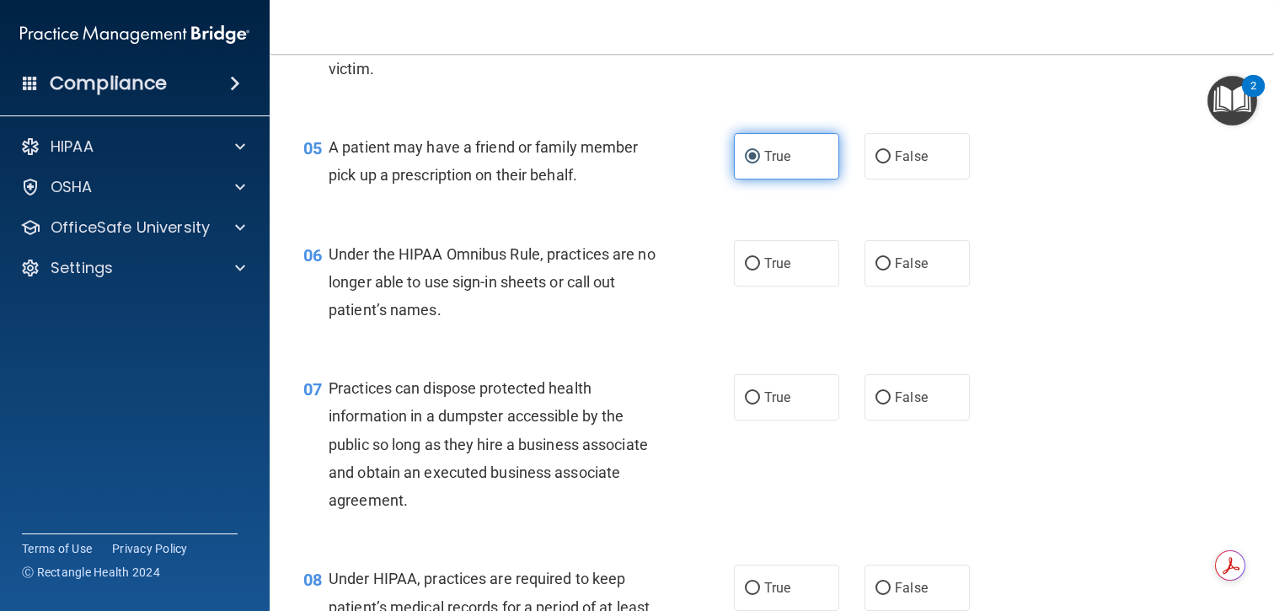
scroll to position [680, 0]
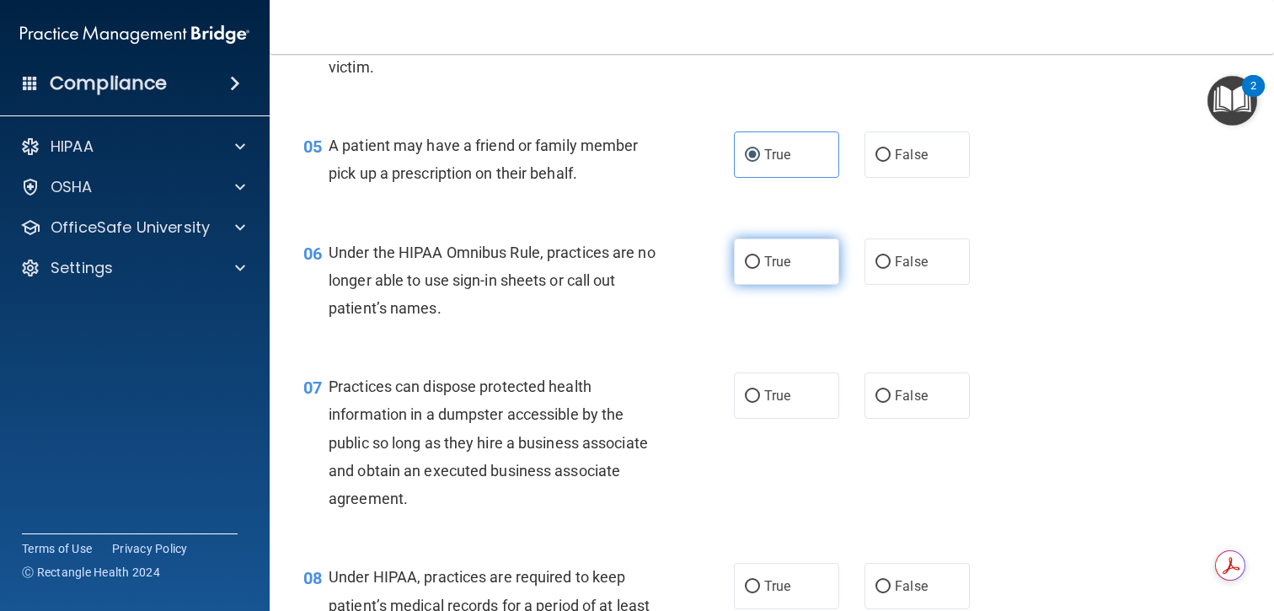
click at [771, 267] on span "True" at bounding box center [777, 262] width 26 height 16
click at [760, 267] on input "True" at bounding box center [752, 262] width 15 height 13
radio input "true"
click at [571, 282] on span "Under the HIPAA Omnibus Rule, practices are no longer able to use sign-in sheet…" at bounding box center [492, 280] width 327 height 73
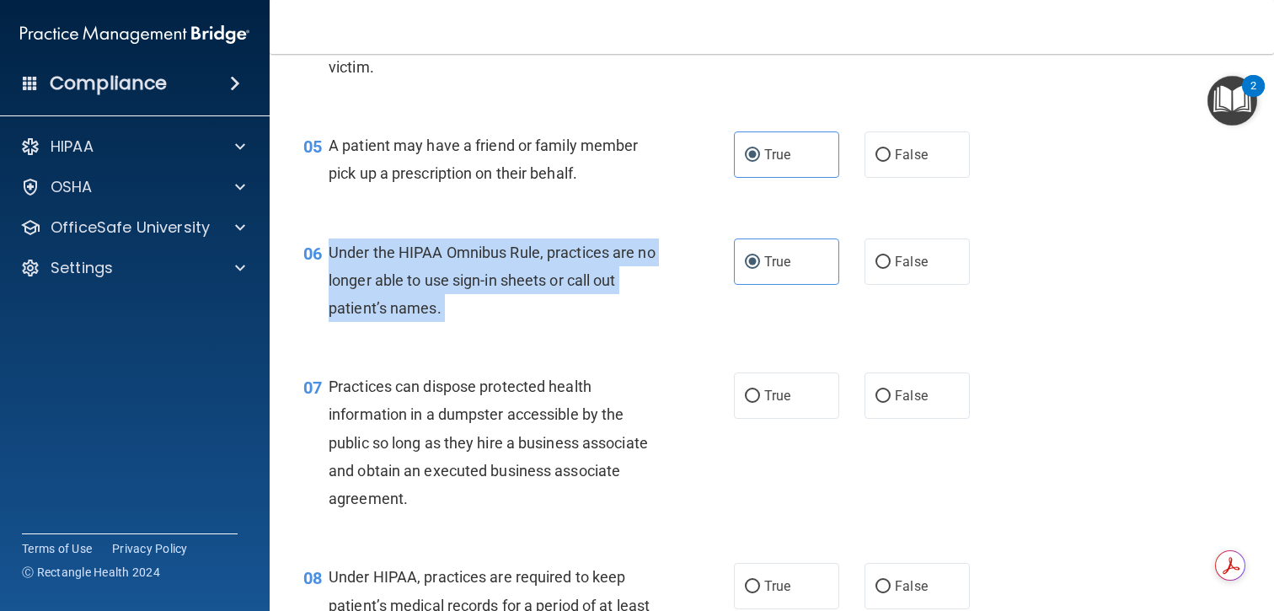
click at [571, 282] on span "Under the HIPAA Omnibus Rule, practices are no longer able to use sign-in sheet…" at bounding box center [492, 280] width 327 height 73
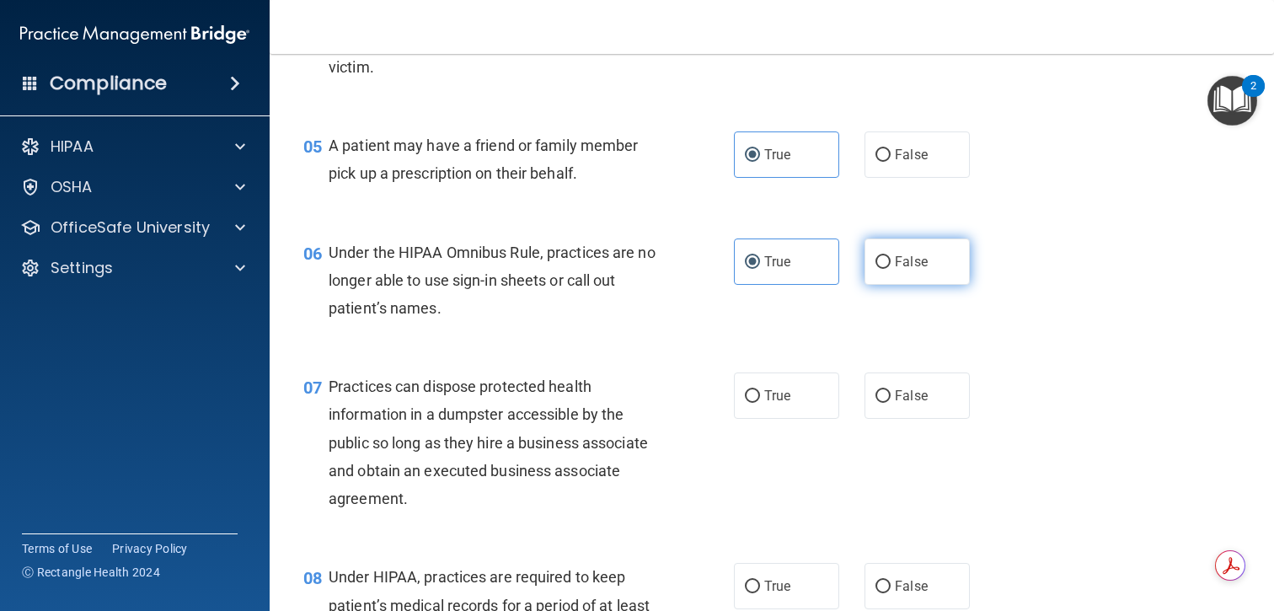
click at [923, 268] on span "False" at bounding box center [911, 262] width 33 height 16
click at [891, 268] on input "False" at bounding box center [883, 262] width 15 height 13
radio input "true"
radio input "false"
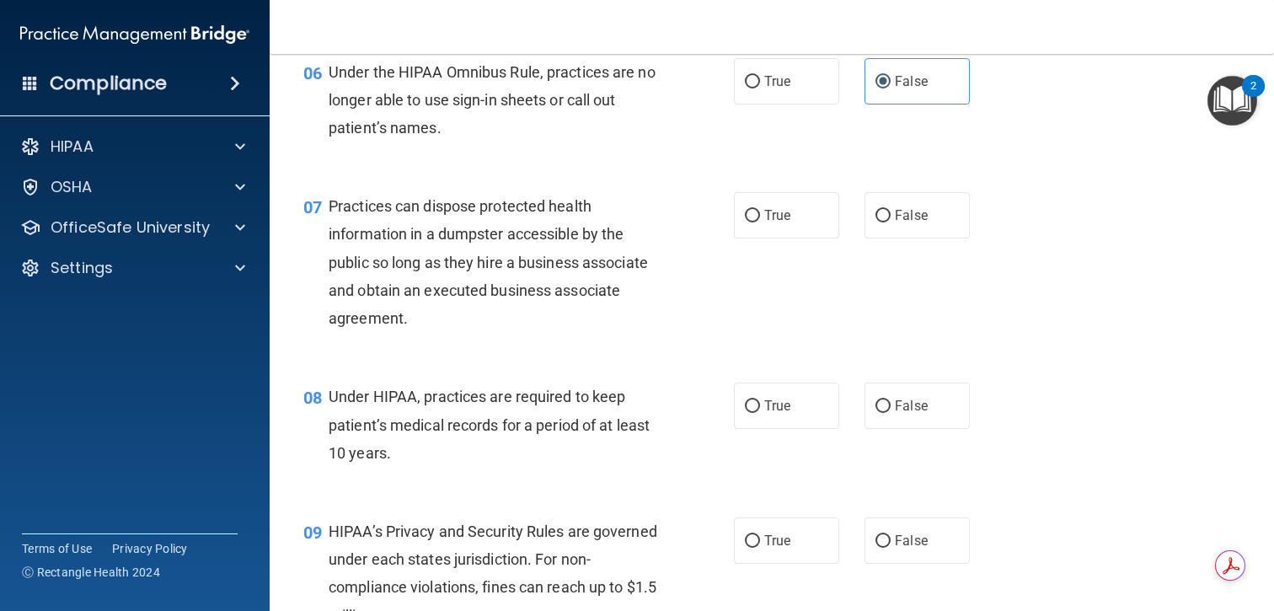
scroll to position [862, 0]
click at [919, 222] on span "False" at bounding box center [911, 214] width 33 height 16
click at [891, 221] on input "False" at bounding box center [883, 214] width 15 height 13
radio input "true"
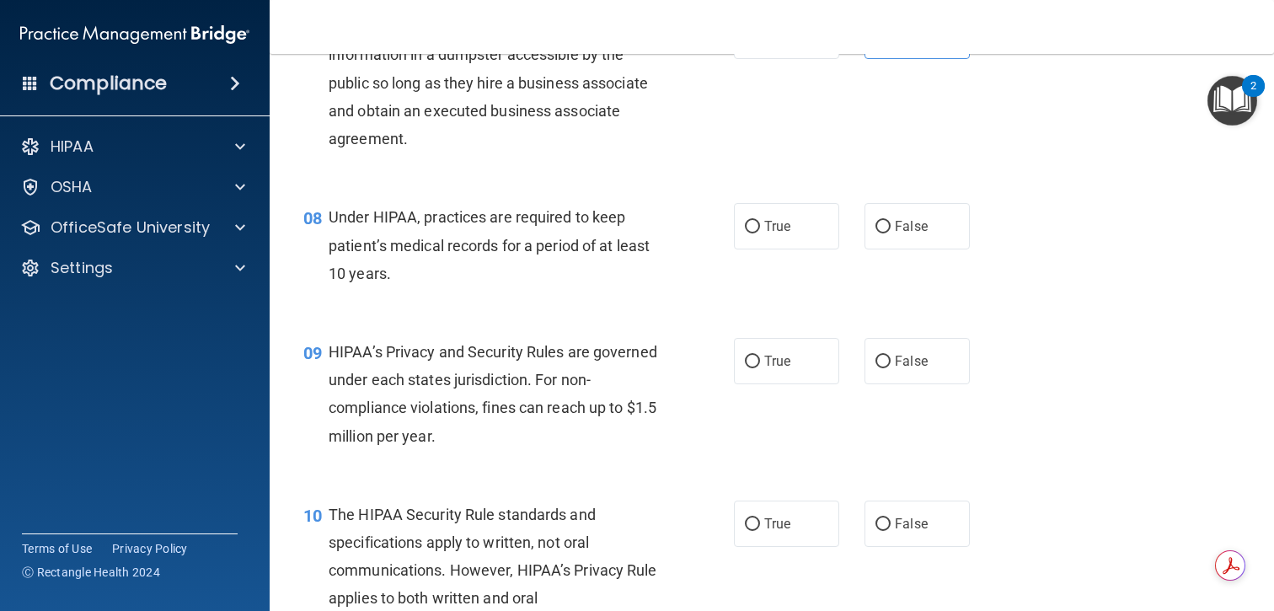
scroll to position [1041, 0]
click at [547, 247] on span "Under HIPAA, practices are required to keep patient’s medical records for a per…" at bounding box center [489, 243] width 321 height 73
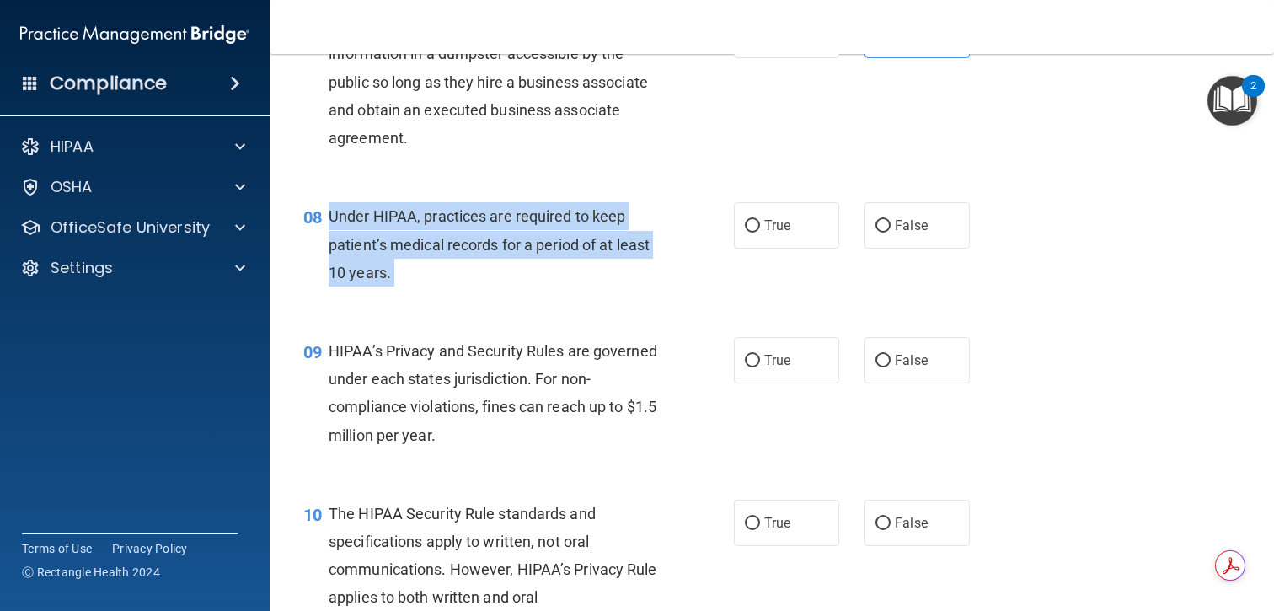
click at [547, 247] on span "Under HIPAA, practices are required to keep patient’s medical records for a per…" at bounding box center [489, 243] width 321 height 73
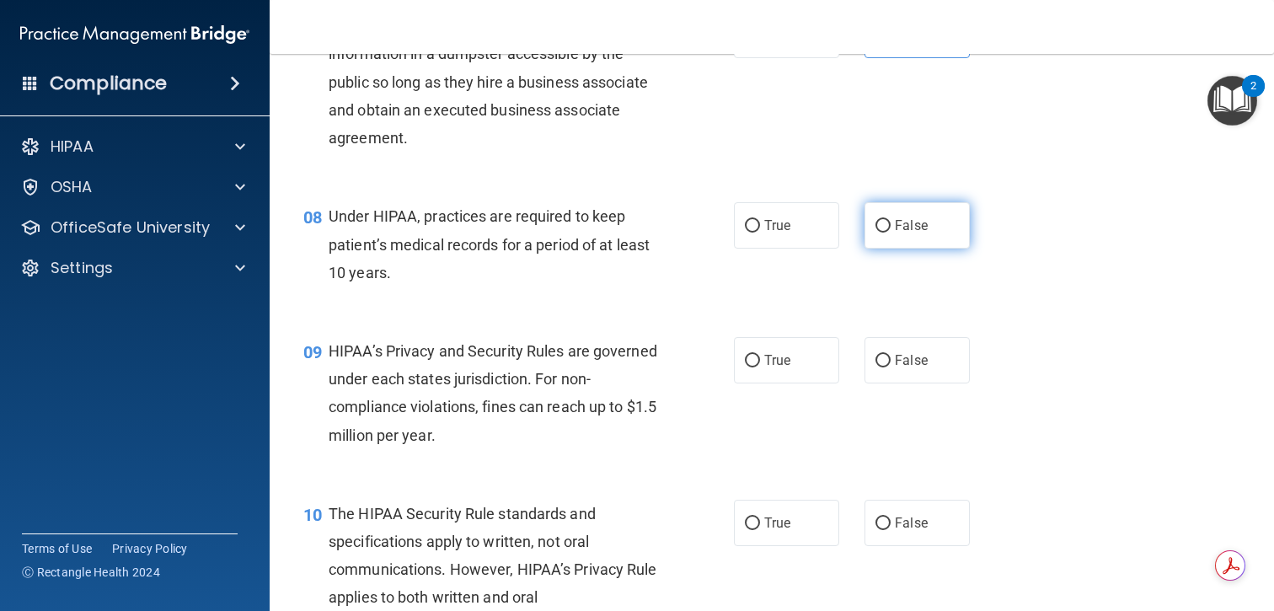
click at [904, 225] on span "False" at bounding box center [911, 225] width 33 height 16
click at [891, 225] on input "False" at bounding box center [883, 226] width 15 height 13
radio input "true"
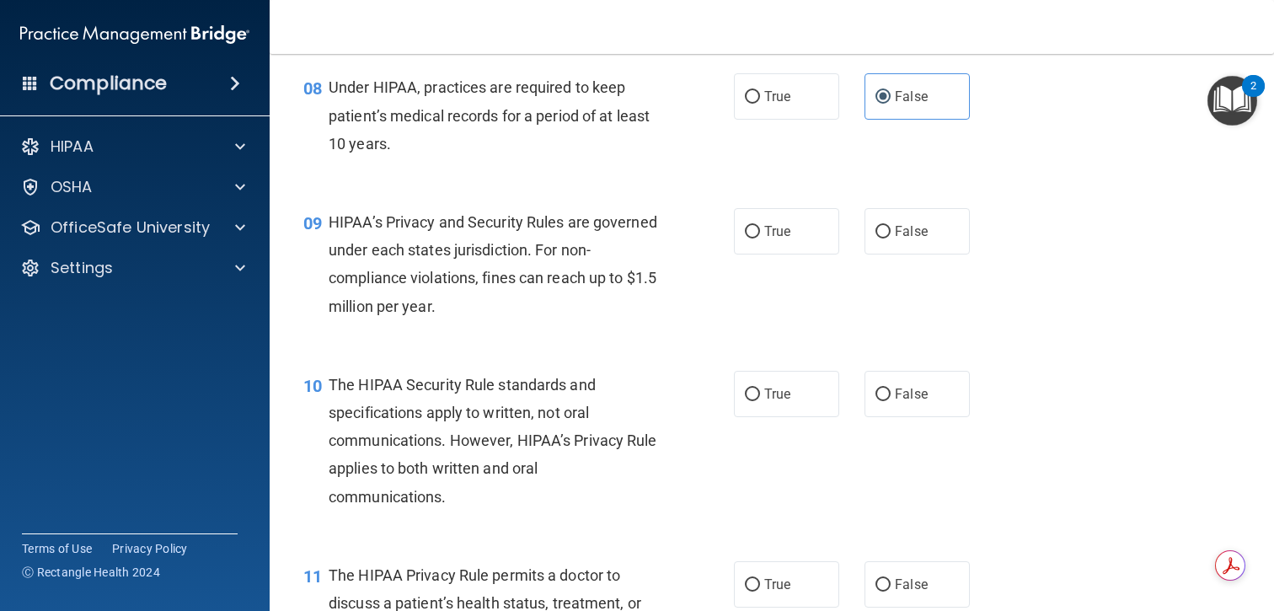
scroll to position [1177, 0]
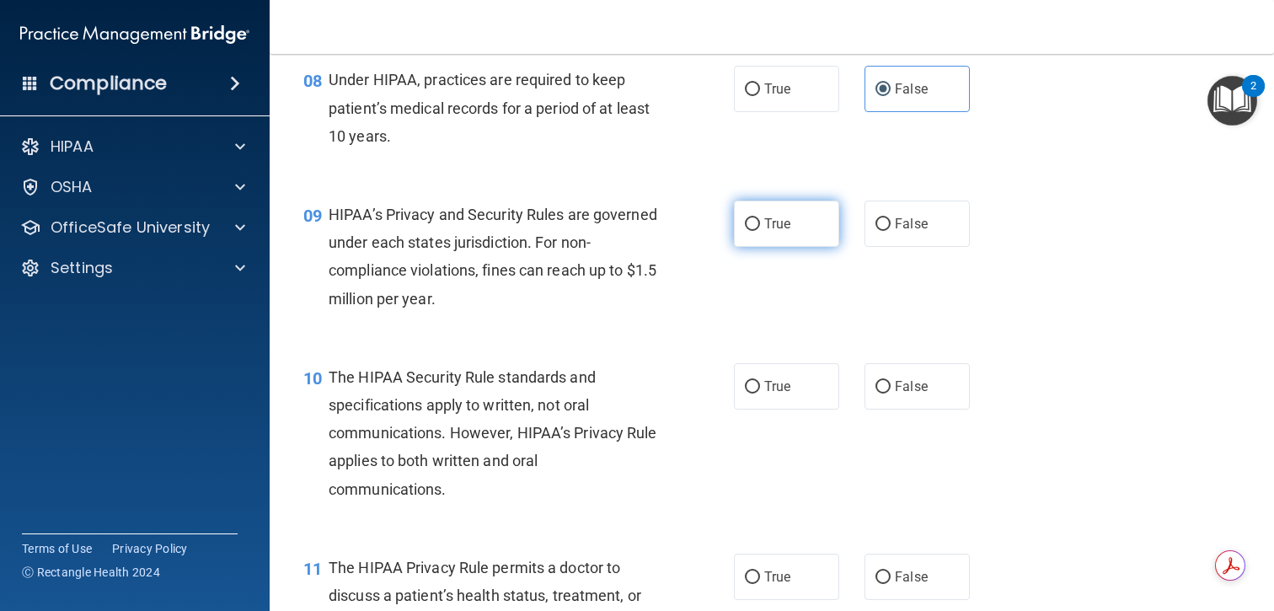
click at [753, 223] on input "True" at bounding box center [752, 224] width 15 height 13
radio input "true"
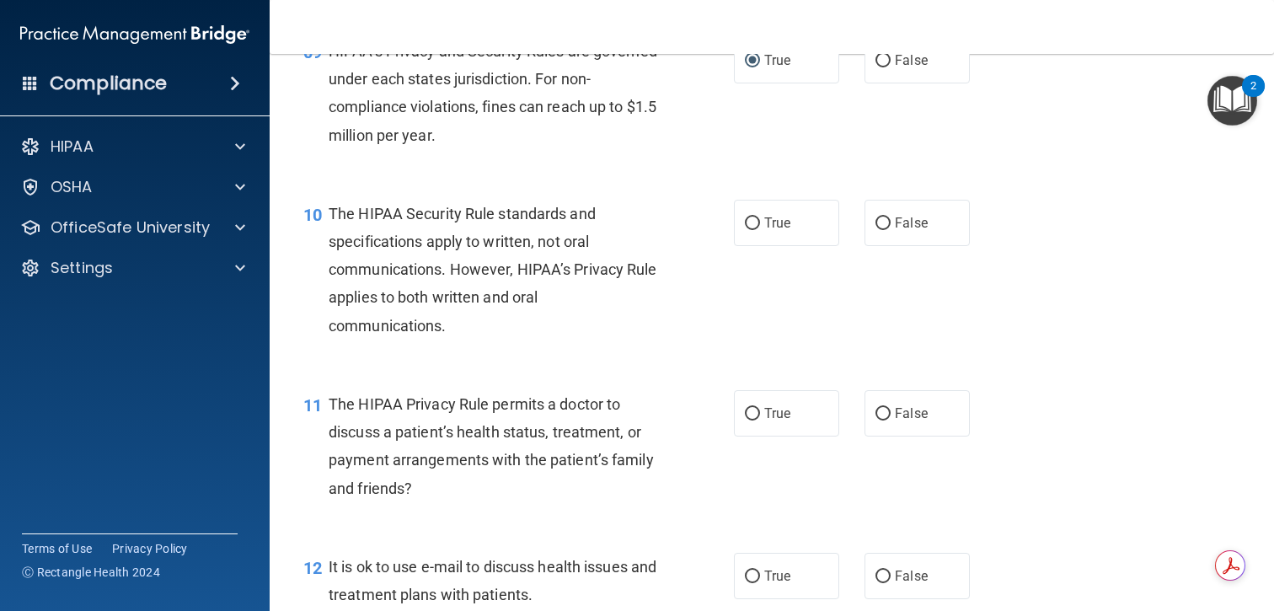
scroll to position [1343, 0]
click at [625, 265] on span "The HIPAA Security Rule standards and specifications apply to written, not oral…" at bounding box center [493, 268] width 329 height 130
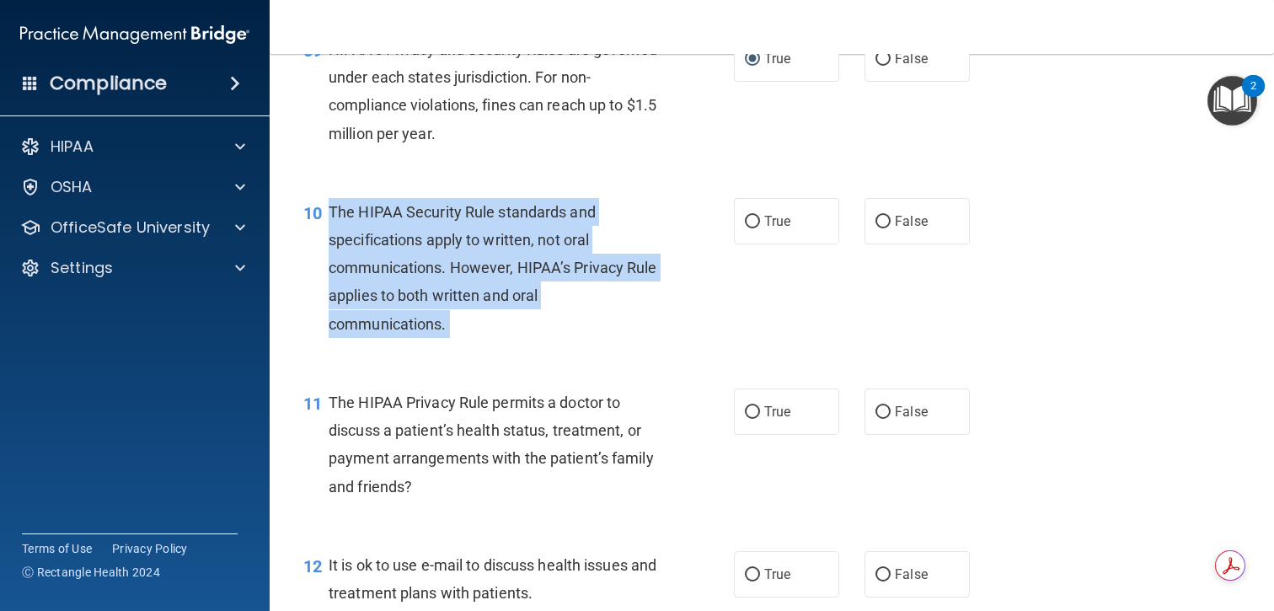
click at [625, 265] on span "The HIPAA Security Rule standards and specifications apply to written, not oral…" at bounding box center [493, 268] width 329 height 130
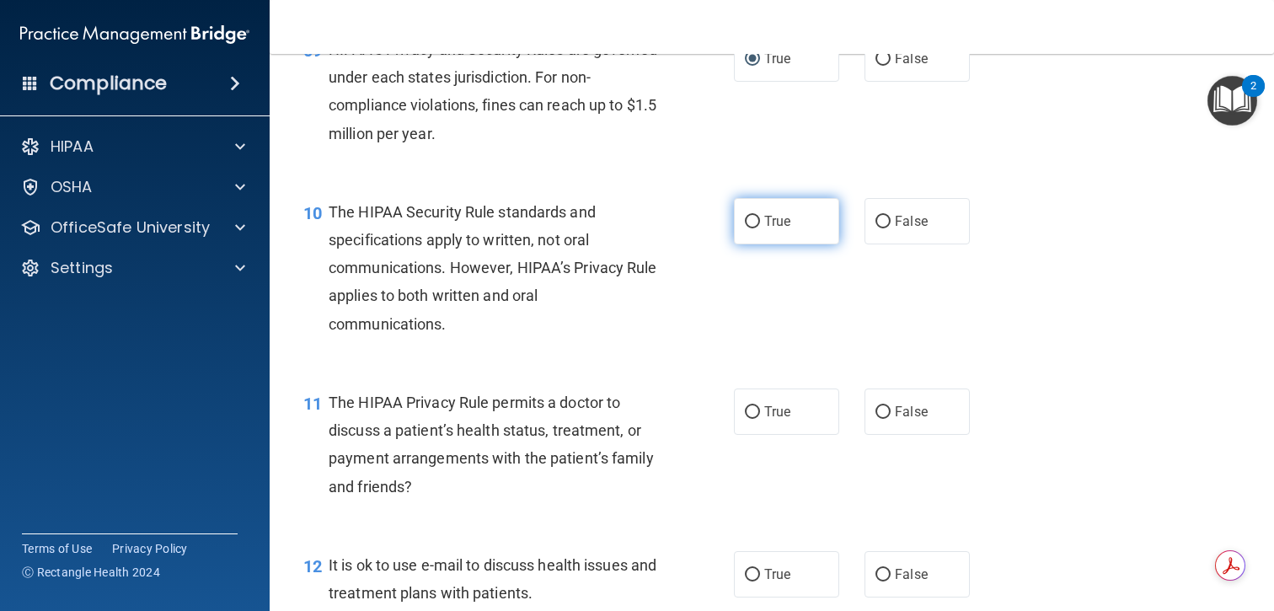
click at [769, 215] on span "True" at bounding box center [777, 221] width 26 height 16
click at [760, 216] on input "True" at bounding box center [752, 222] width 15 height 13
radio input "true"
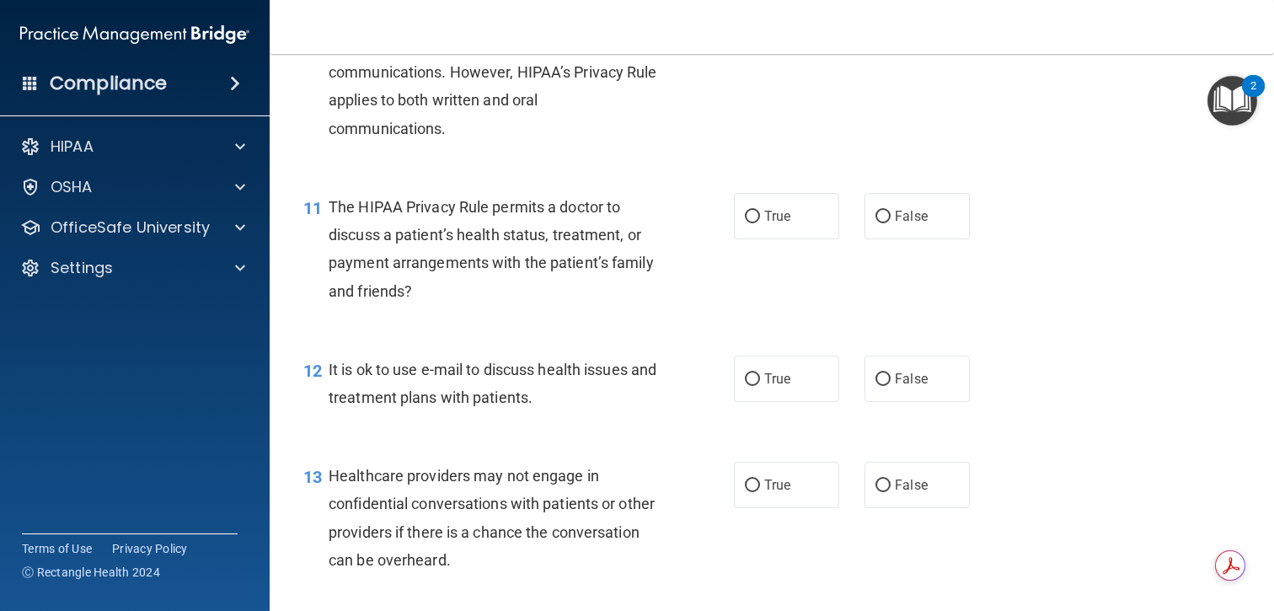
scroll to position [1542, 0]
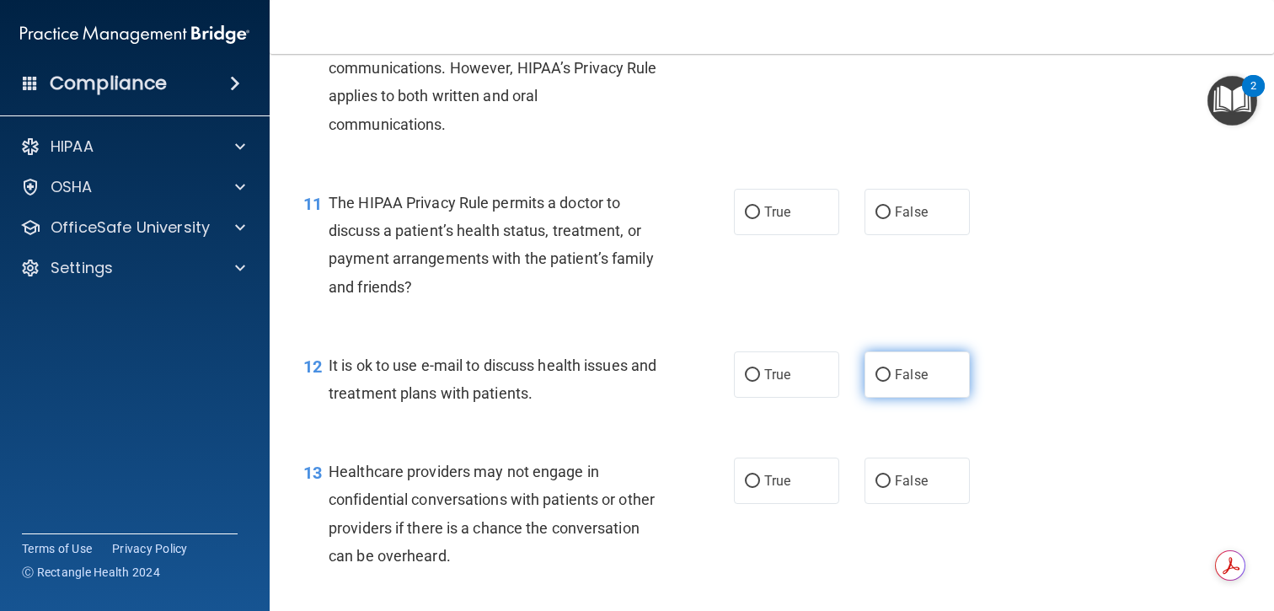
click at [904, 385] on label "False" at bounding box center [917, 374] width 105 height 46
click at [891, 382] on input "False" at bounding box center [883, 375] width 15 height 13
radio input "true"
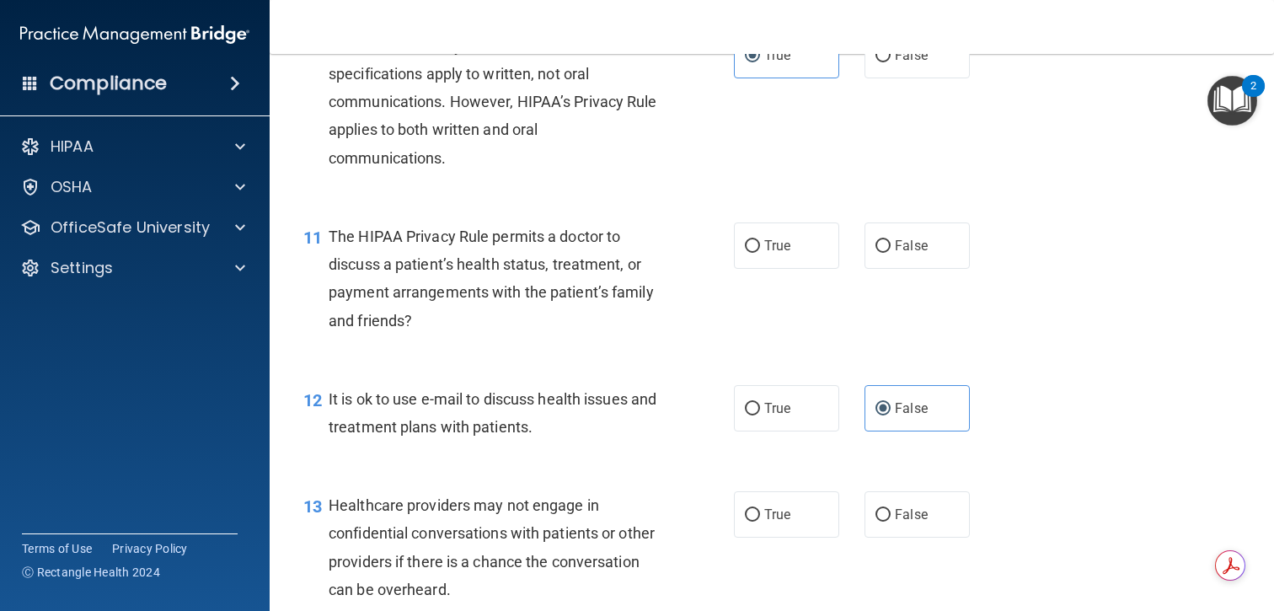
scroll to position [1483, 0]
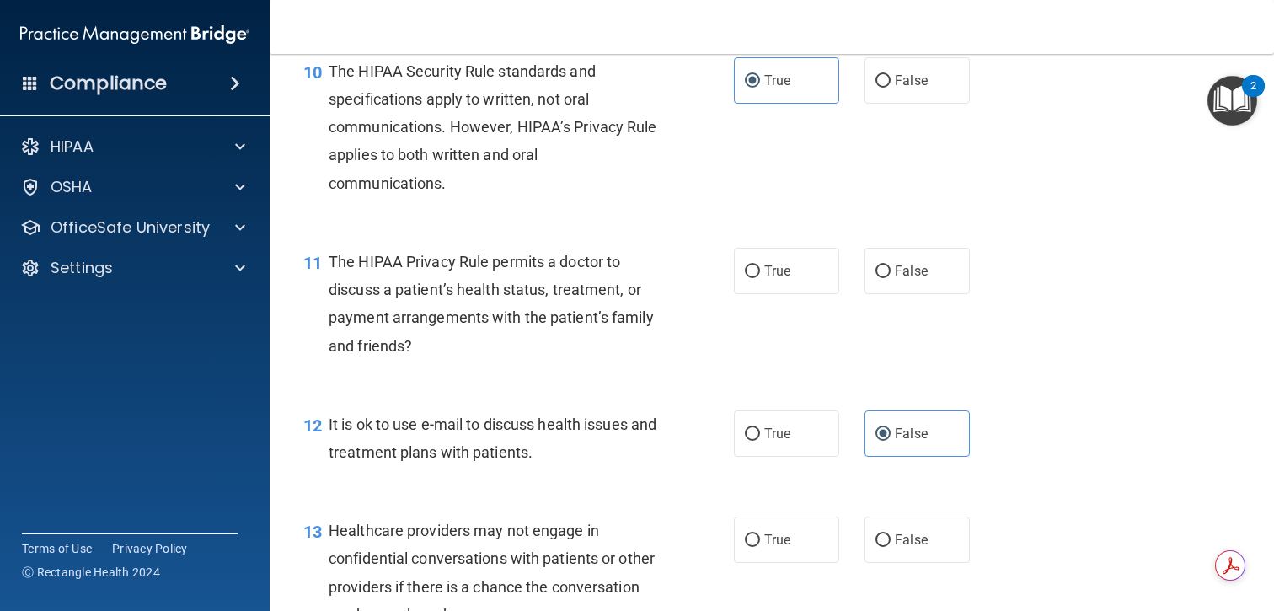
click at [553, 279] on div "The HIPAA Privacy Rule permits a doctor to discuss a patient’s health status, t…" at bounding box center [500, 304] width 342 height 112
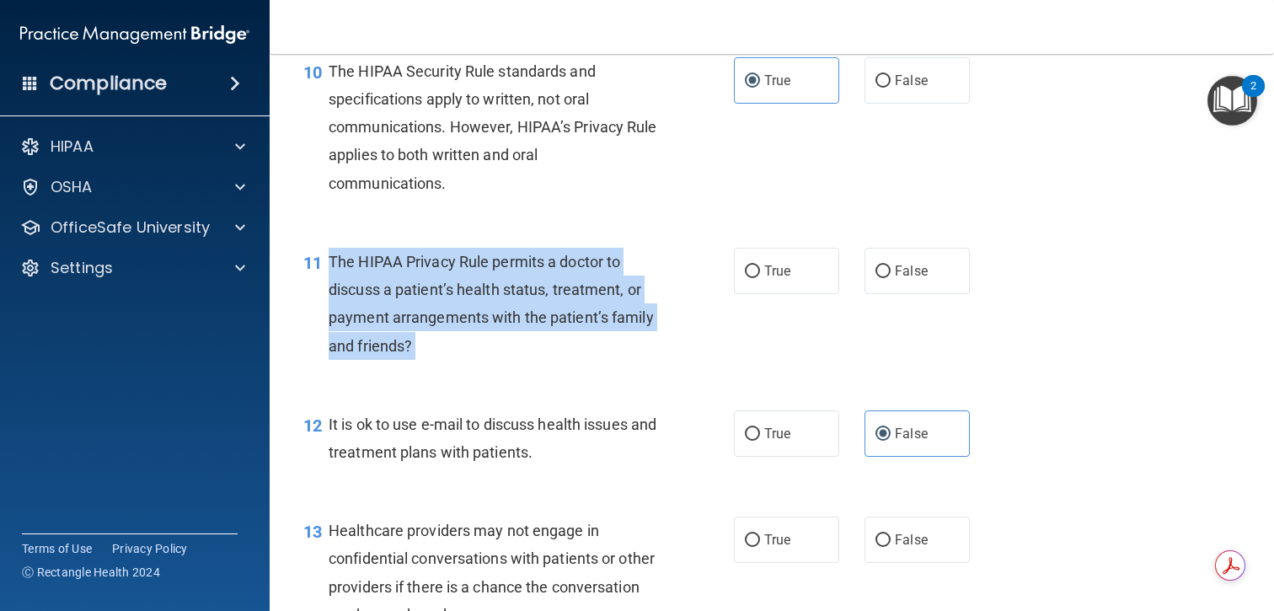
click at [553, 279] on div "The HIPAA Privacy Rule permits a doctor to discuss a patient’s health status, t…" at bounding box center [500, 304] width 342 height 112
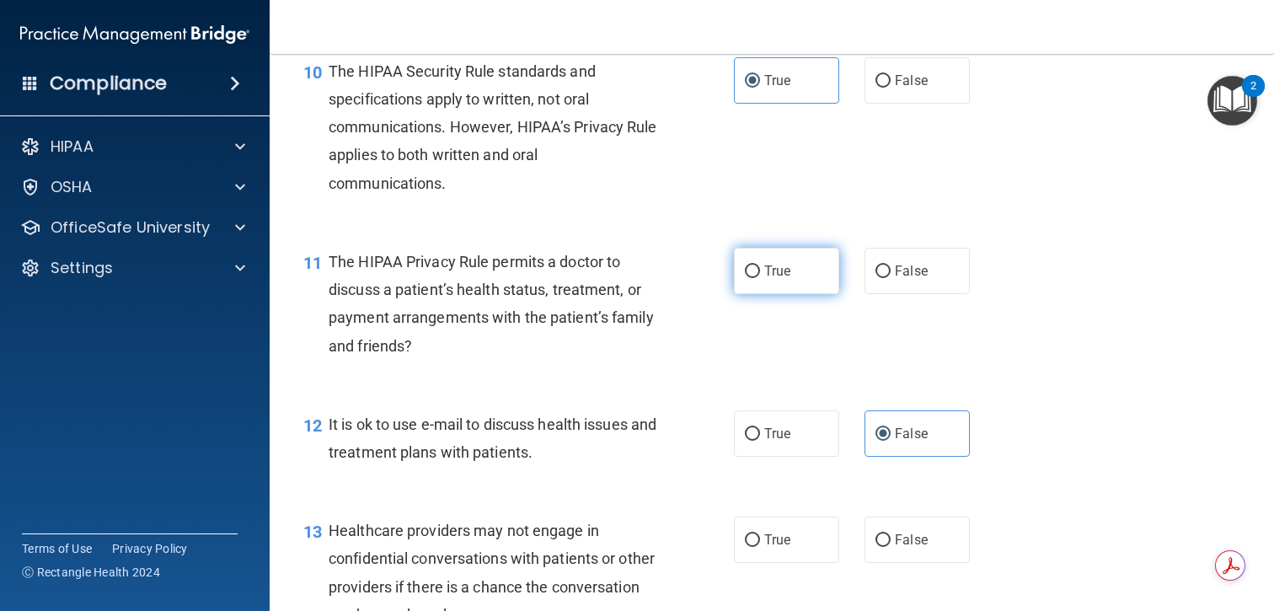
click at [775, 281] on label "True" at bounding box center [786, 271] width 105 height 46
click at [760, 278] on input "True" at bounding box center [752, 272] width 15 height 13
radio input "true"
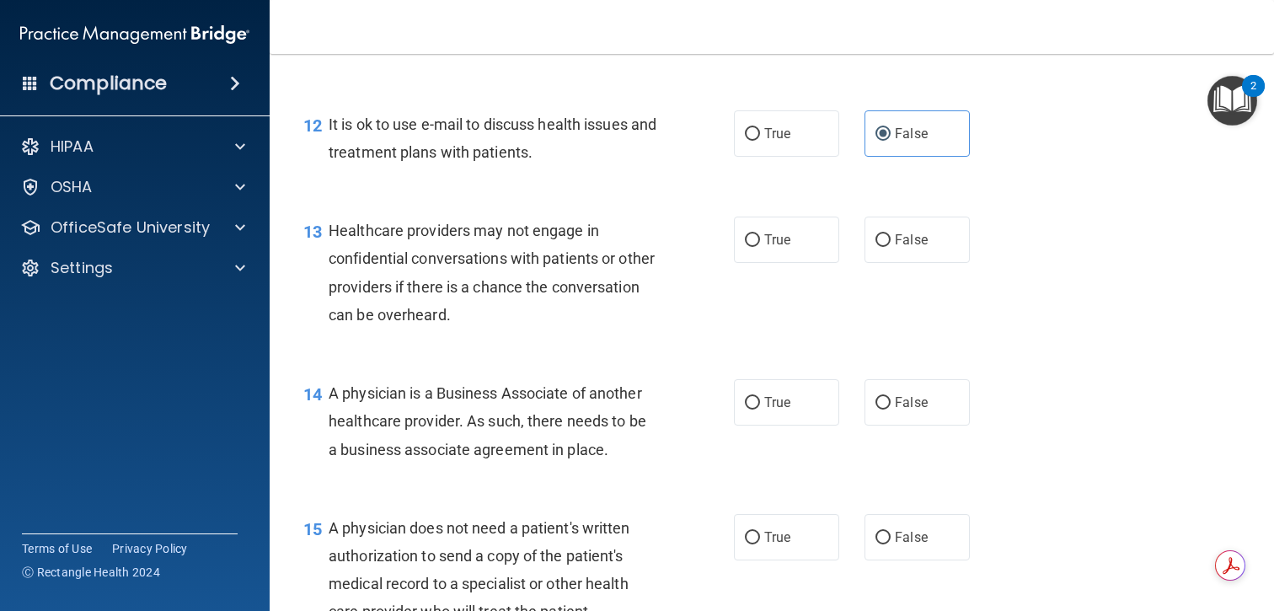
scroll to position [1794, 0]
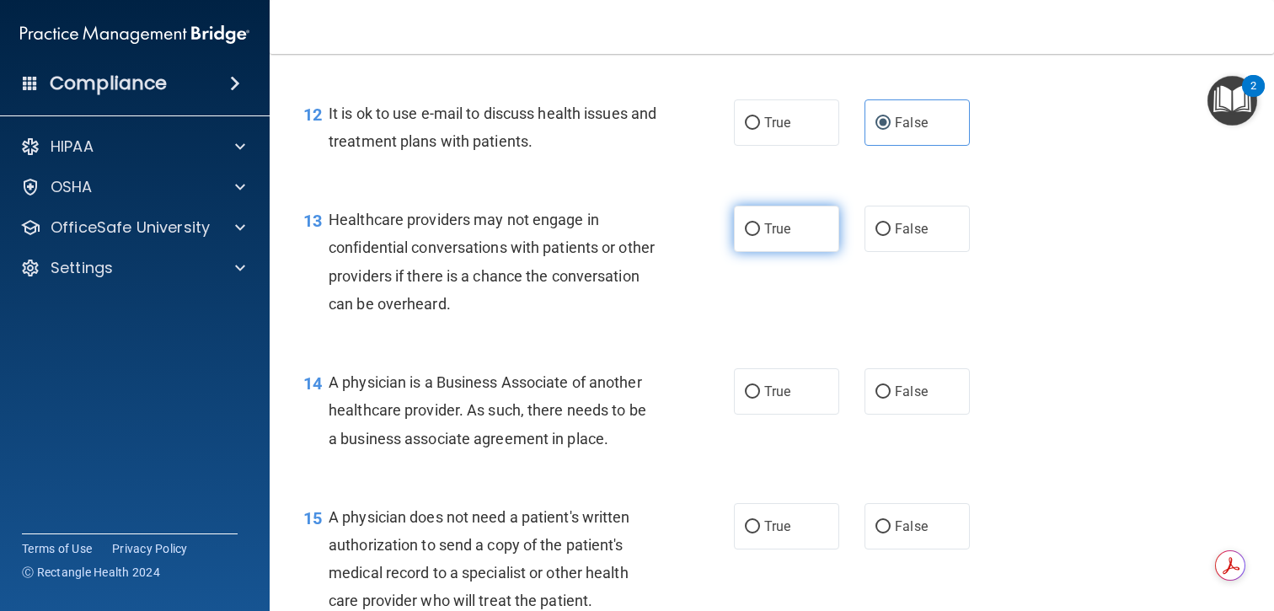
click at [797, 238] on label "True" at bounding box center [786, 229] width 105 height 46
click at [760, 236] on input "True" at bounding box center [752, 229] width 15 height 13
radio input "true"
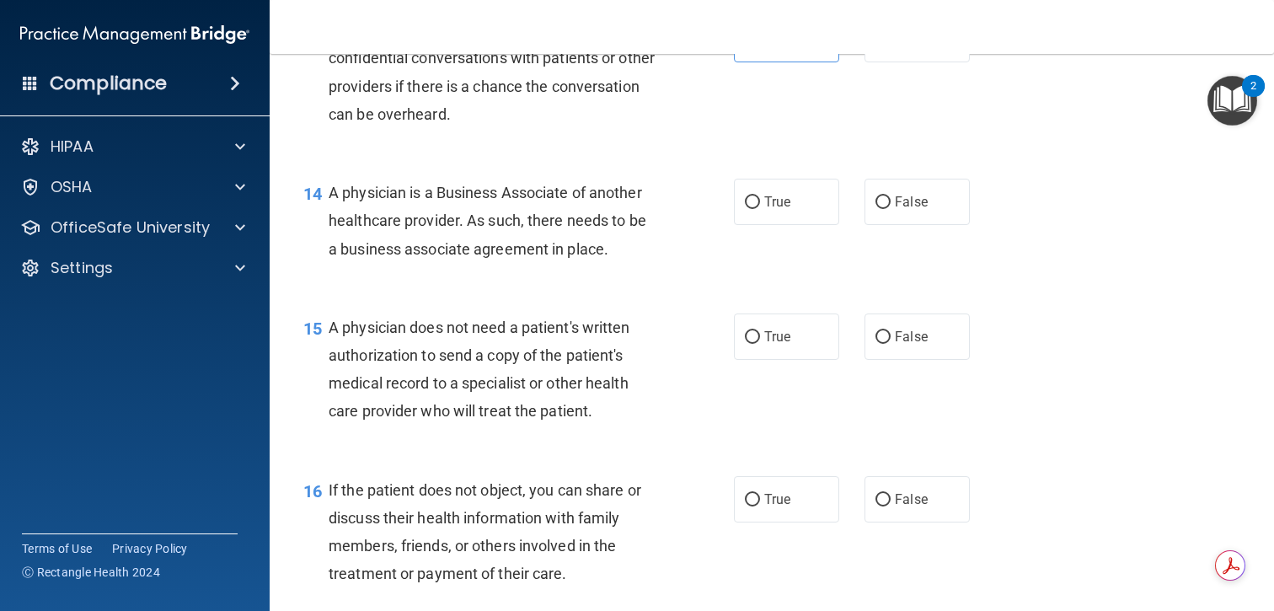
scroll to position [2010, 0]
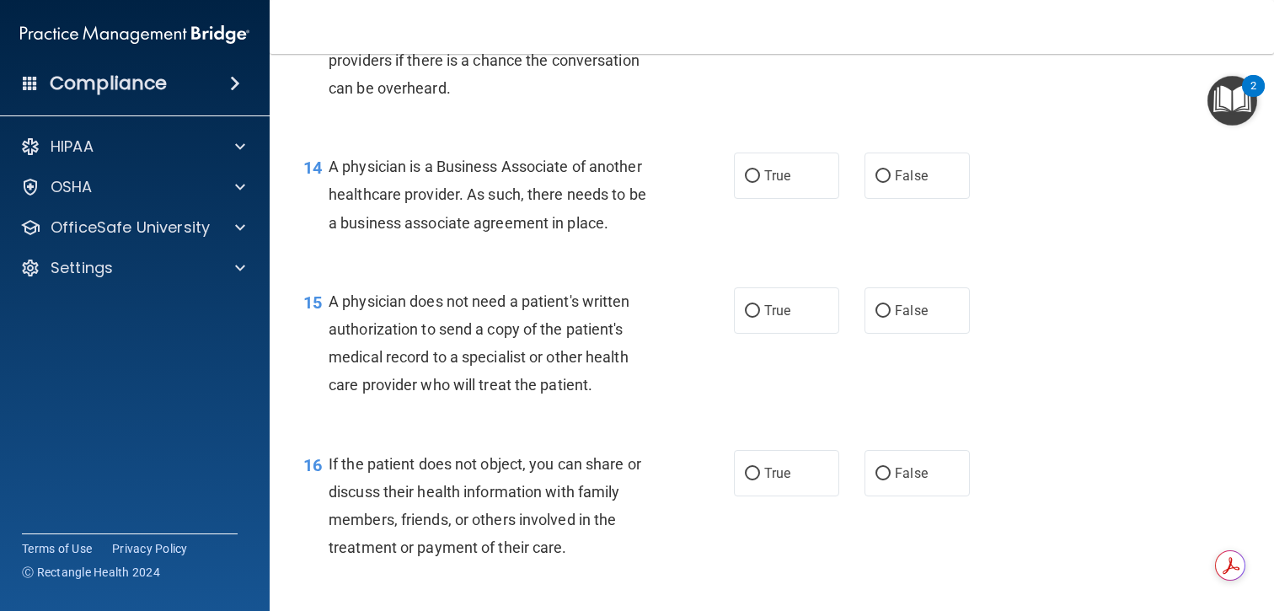
click at [565, 228] on span "A physician is a Business Associate of another healthcare provider. As such, th…" at bounding box center [488, 194] width 318 height 73
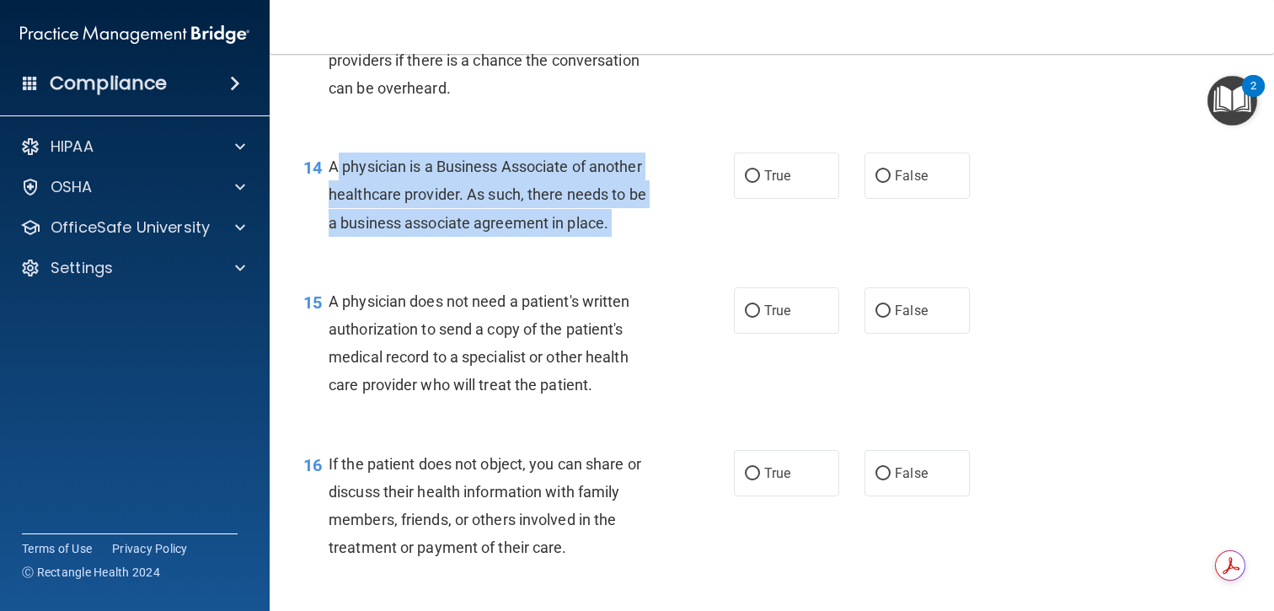
click at [565, 228] on span "A physician is a Business Associate of another healthcare provider. As such, th…" at bounding box center [488, 194] width 318 height 73
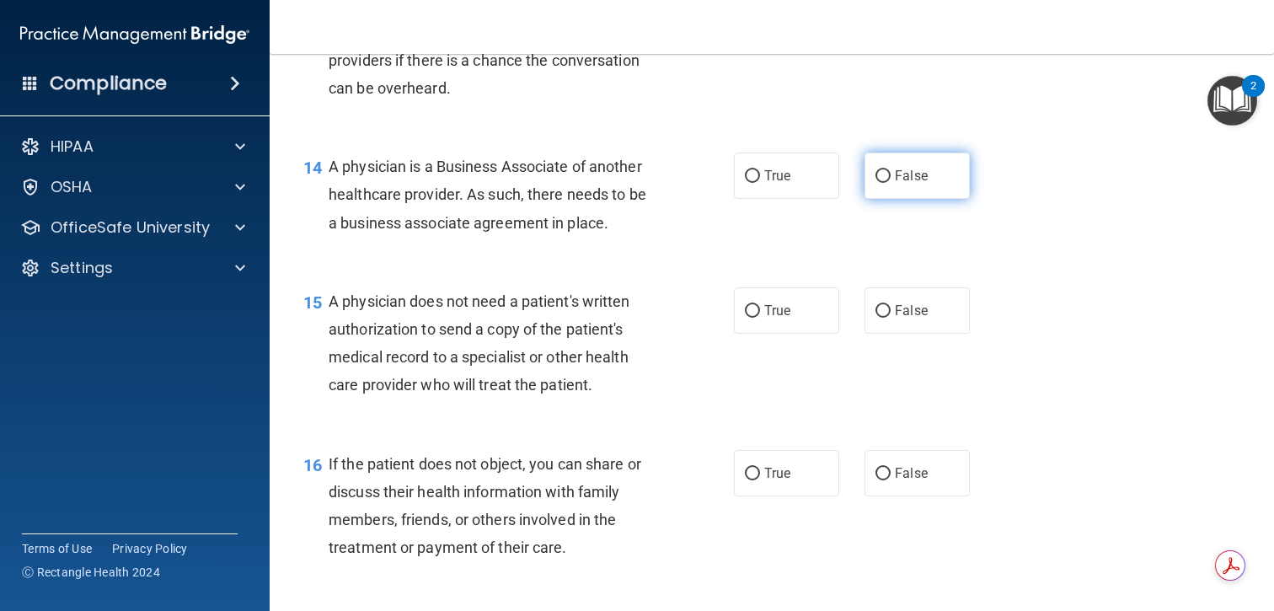
click at [907, 183] on span "False" at bounding box center [911, 176] width 33 height 16
click at [891, 183] on input "False" at bounding box center [883, 176] width 15 height 13
radio input "true"
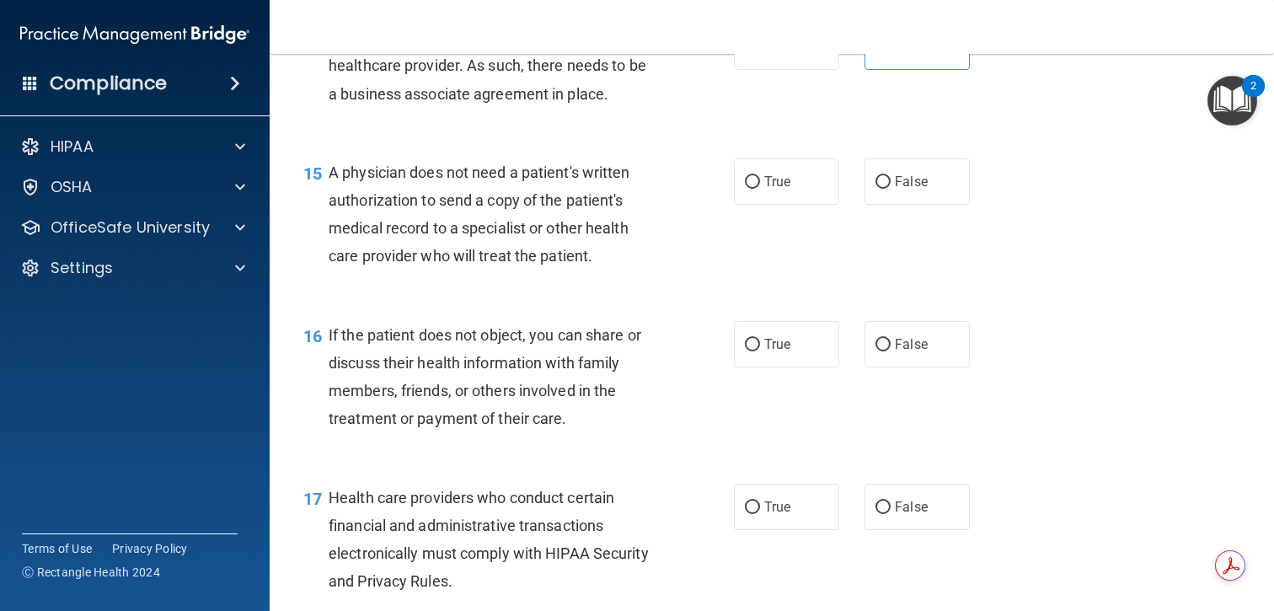
scroll to position [2143, 0]
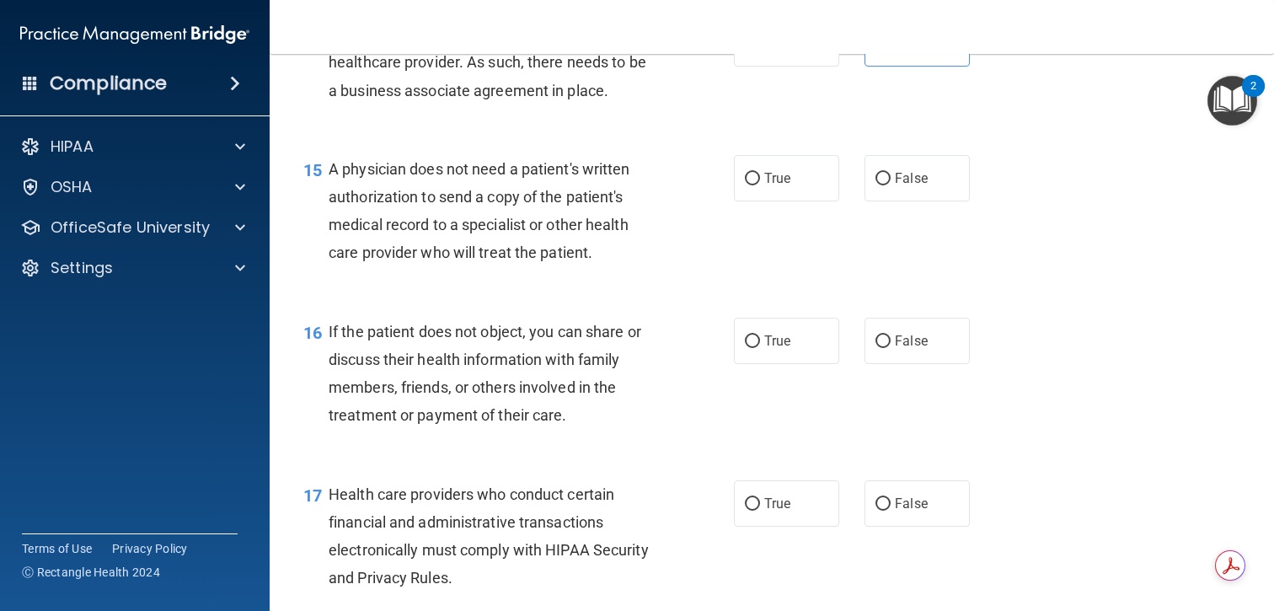
click at [574, 226] on span "A physician does not need a patient's written authorization to send a copy of t…" at bounding box center [480, 211] width 302 height 102
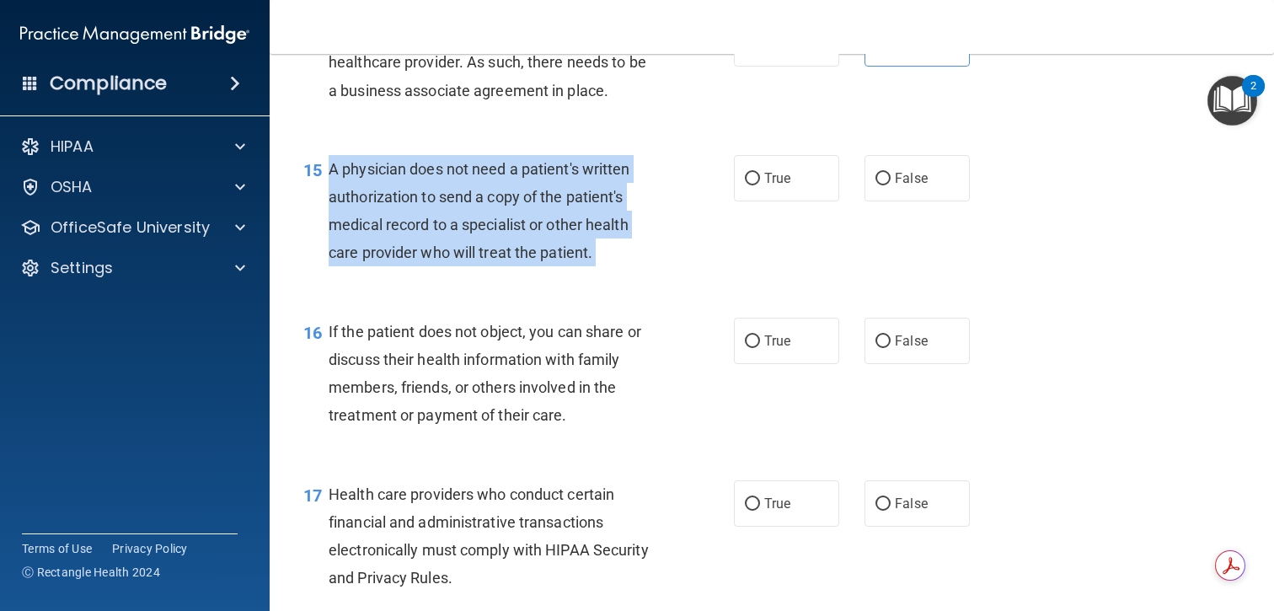
click at [574, 226] on span "A physician does not need a patient's written authorization to send a copy of t…" at bounding box center [480, 211] width 302 height 102
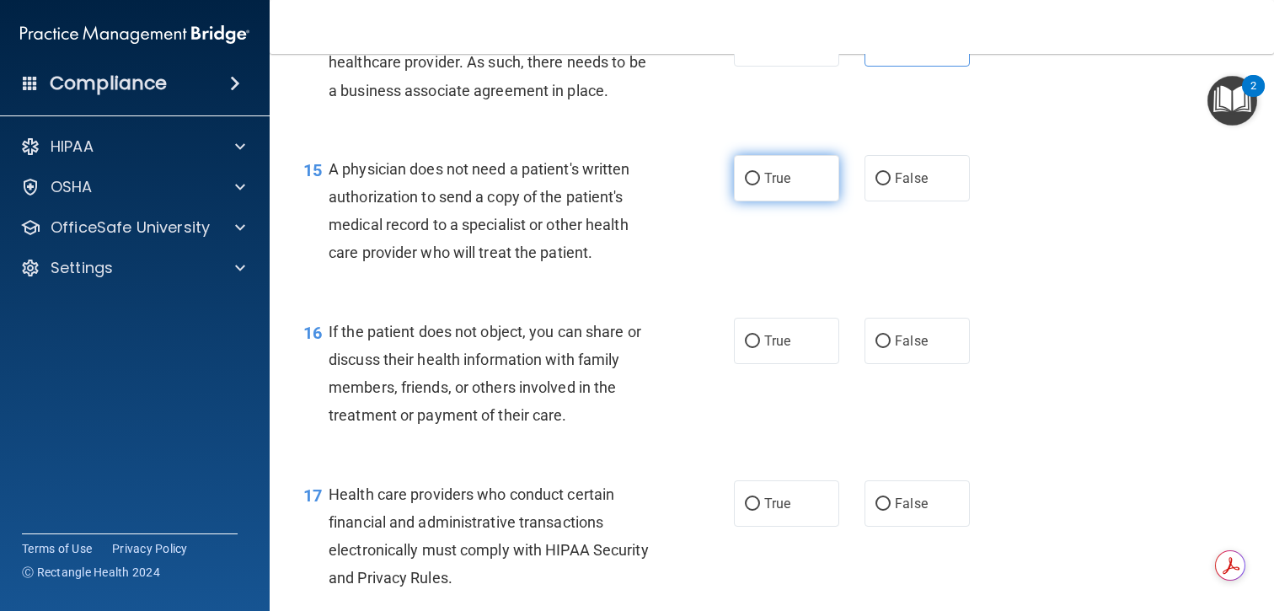
click at [777, 182] on span "True" at bounding box center [777, 178] width 26 height 16
click at [760, 182] on input "True" at bounding box center [752, 179] width 15 height 13
radio input "true"
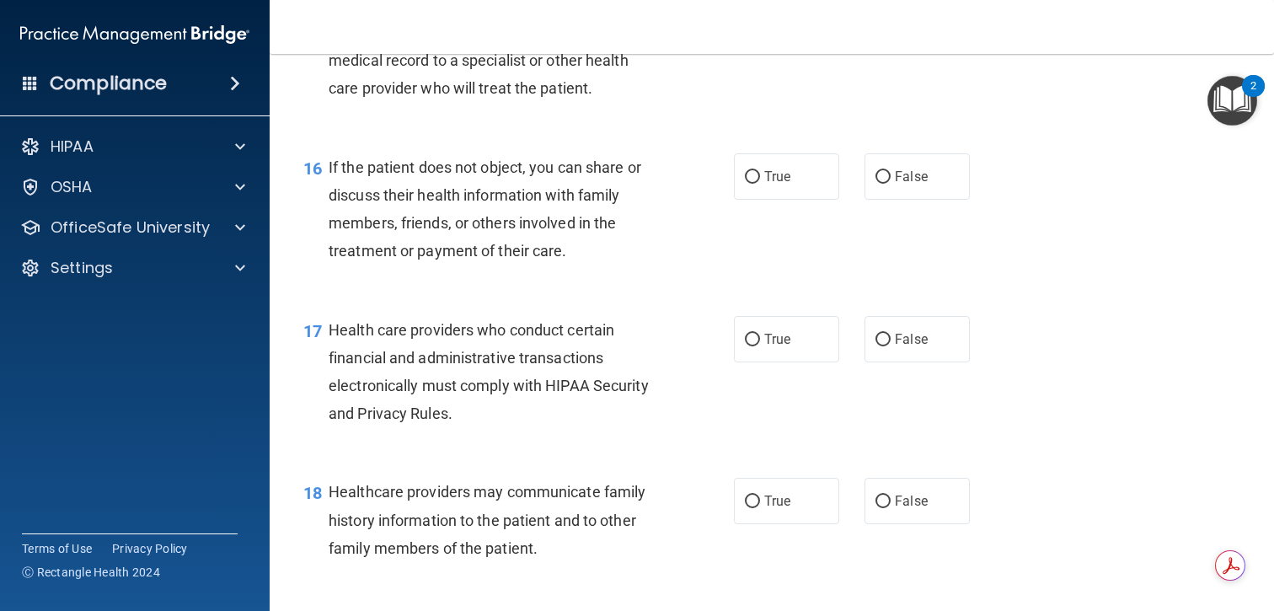
scroll to position [2330, 0]
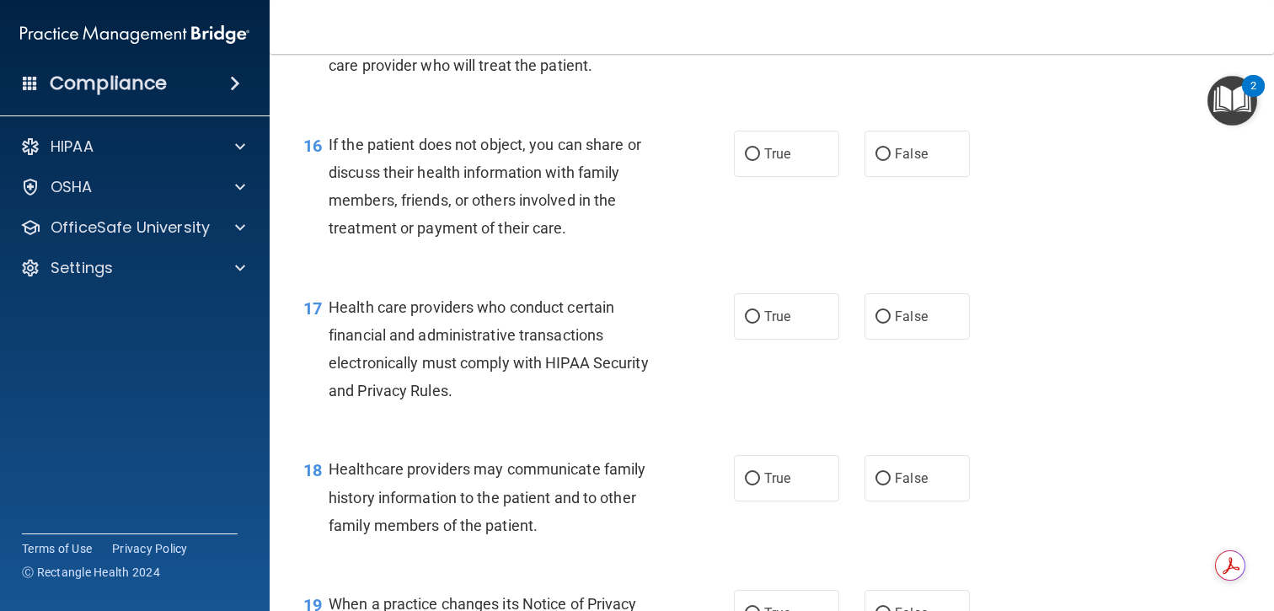
click at [568, 172] on span "If the patient does not object, you can share or discuss their health informati…" at bounding box center [485, 187] width 313 height 102
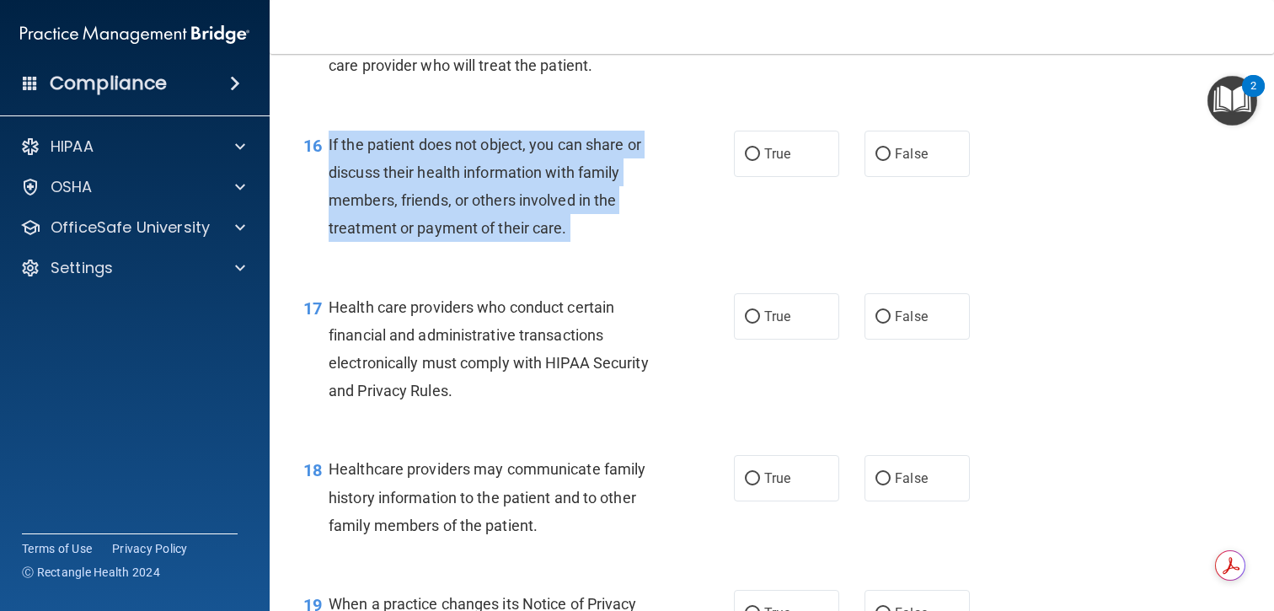
click at [568, 172] on span "If the patient does not object, you can share or discuss their health informati…" at bounding box center [485, 187] width 313 height 102
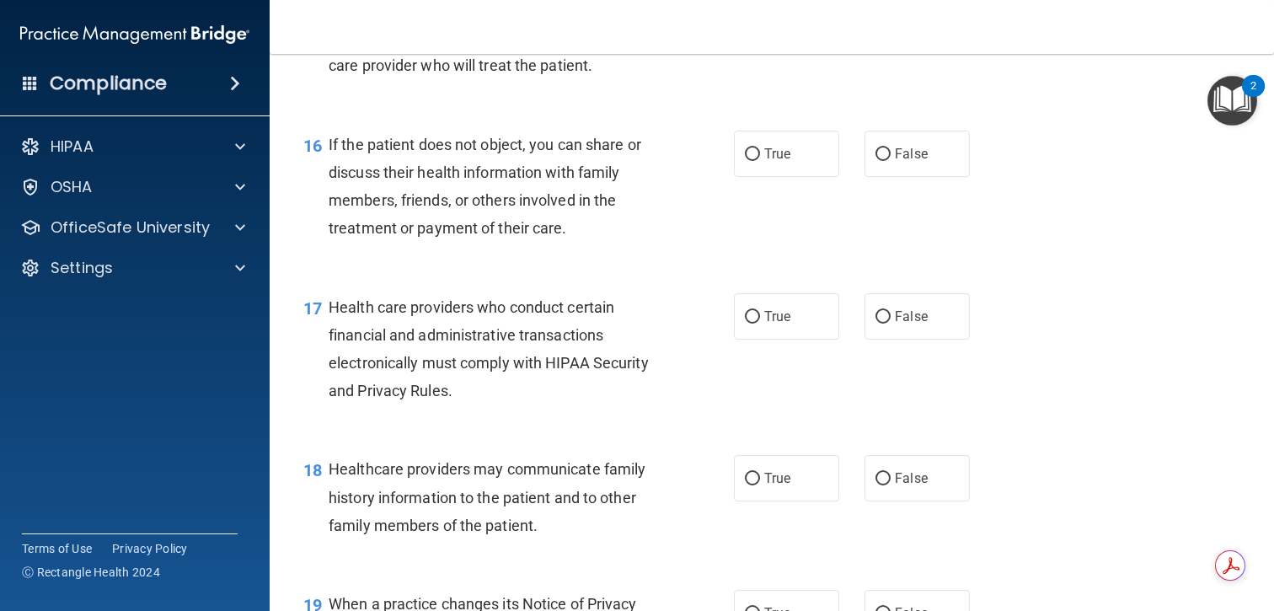
click at [642, 212] on div "If the patient does not object, you can share or discuss their health informati…" at bounding box center [500, 187] width 342 height 112
click at [763, 169] on label "True" at bounding box center [786, 154] width 105 height 46
click at [760, 161] on input "True" at bounding box center [752, 154] width 15 height 13
radio input "true"
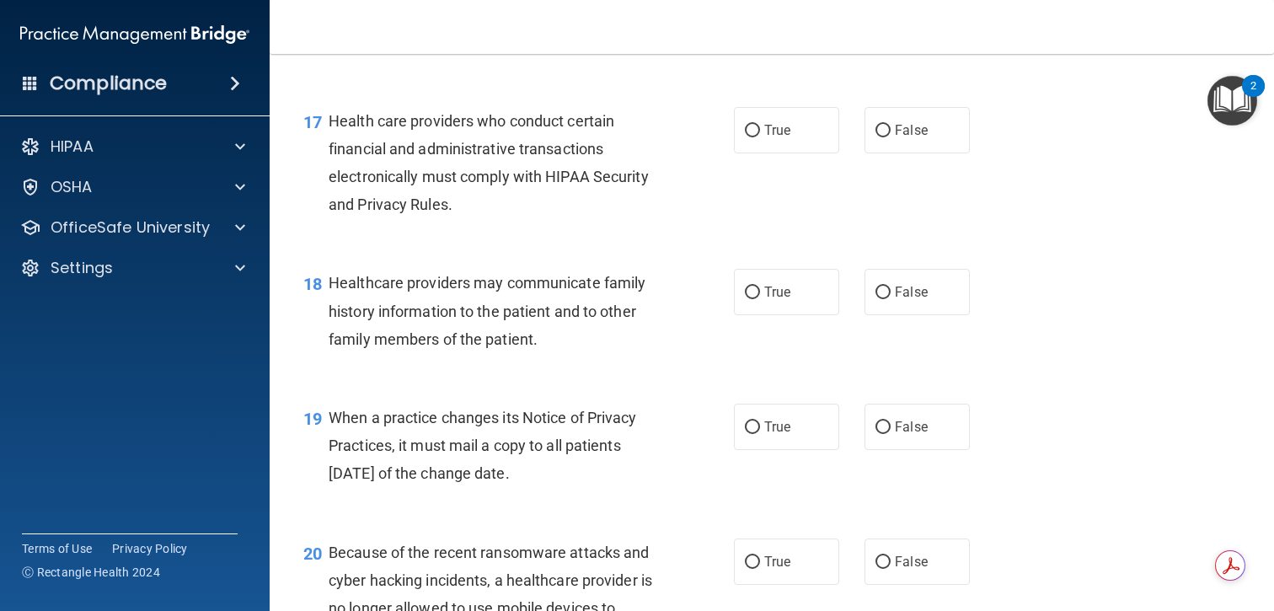
scroll to position [2496, 0]
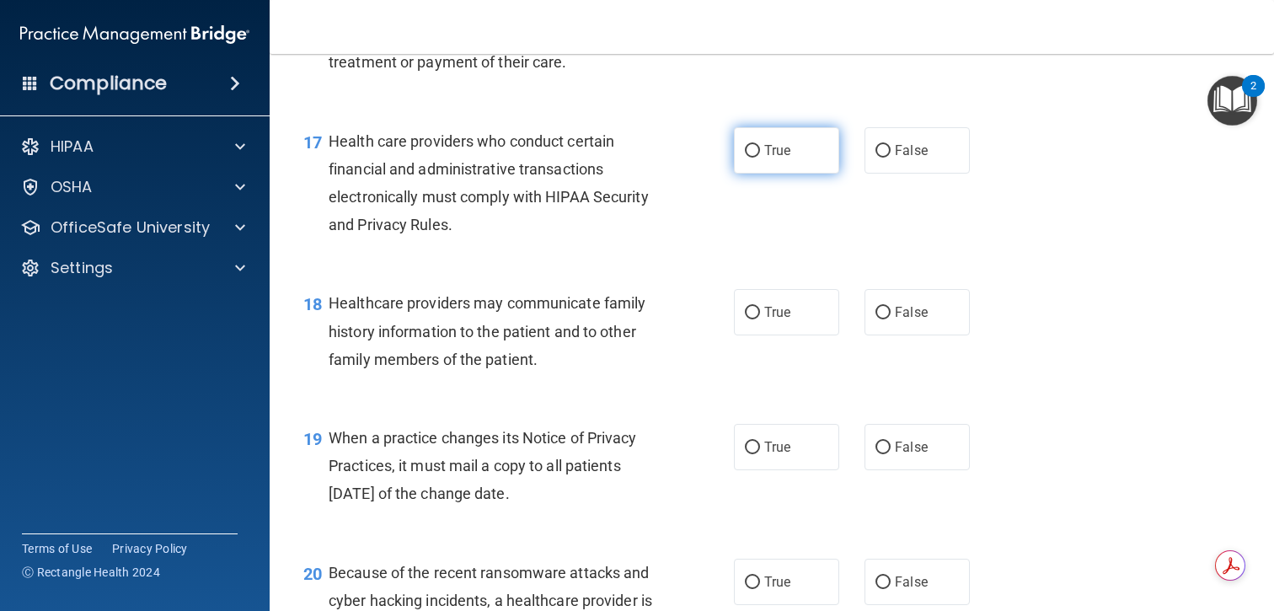
click at [783, 152] on span "True" at bounding box center [777, 150] width 26 height 16
click at [760, 152] on input "True" at bounding box center [752, 151] width 15 height 13
radio input "true"
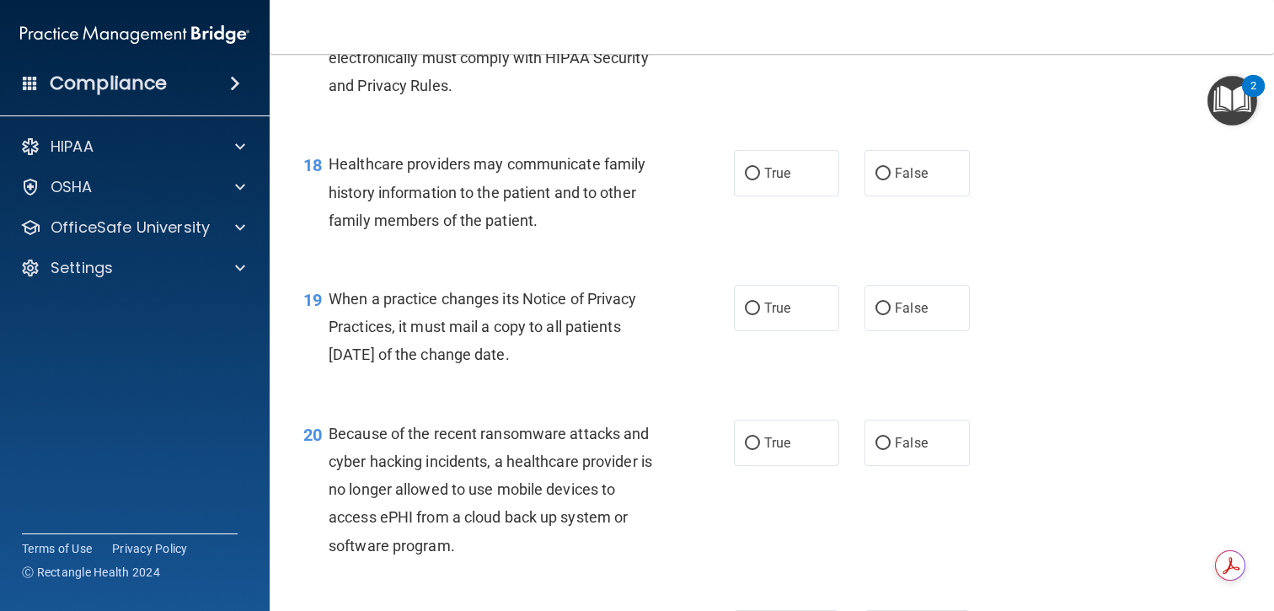
scroll to position [2636, 0]
click at [779, 182] on label "True" at bounding box center [786, 172] width 105 height 46
click at [760, 180] on input "True" at bounding box center [752, 173] width 15 height 13
radio input "true"
click at [603, 188] on span "Healthcare providers may communicate family history information to the patient …" at bounding box center [487, 190] width 317 height 73
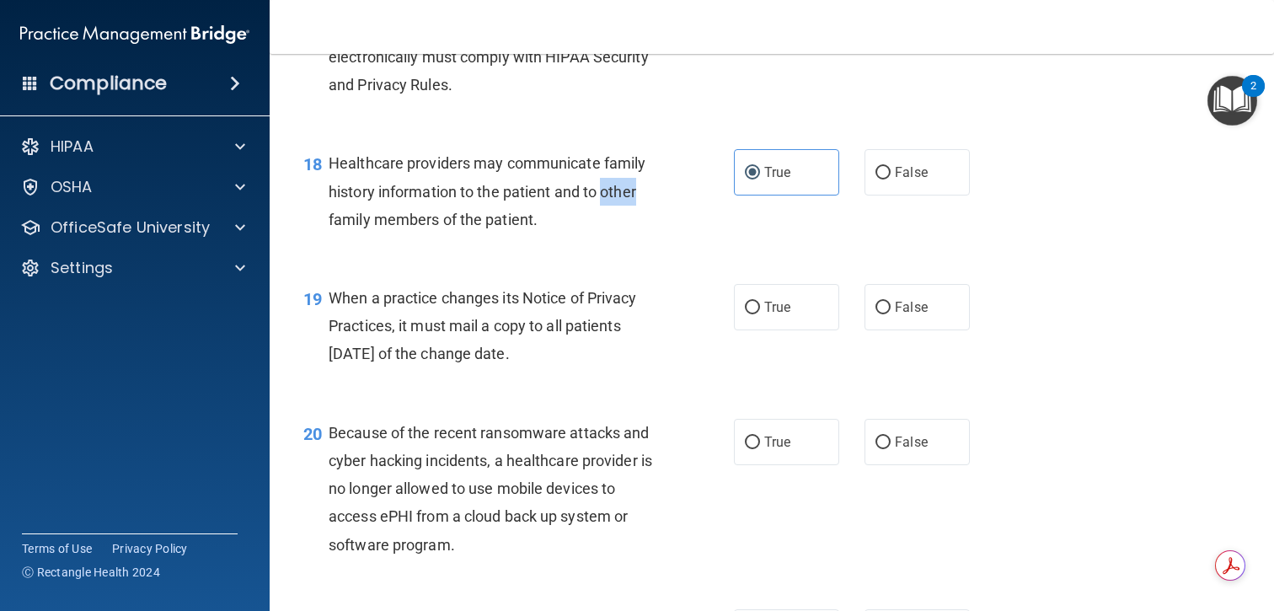
click at [603, 188] on span "Healthcare providers may communicate family history information to the patient …" at bounding box center [487, 190] width 317 height 73
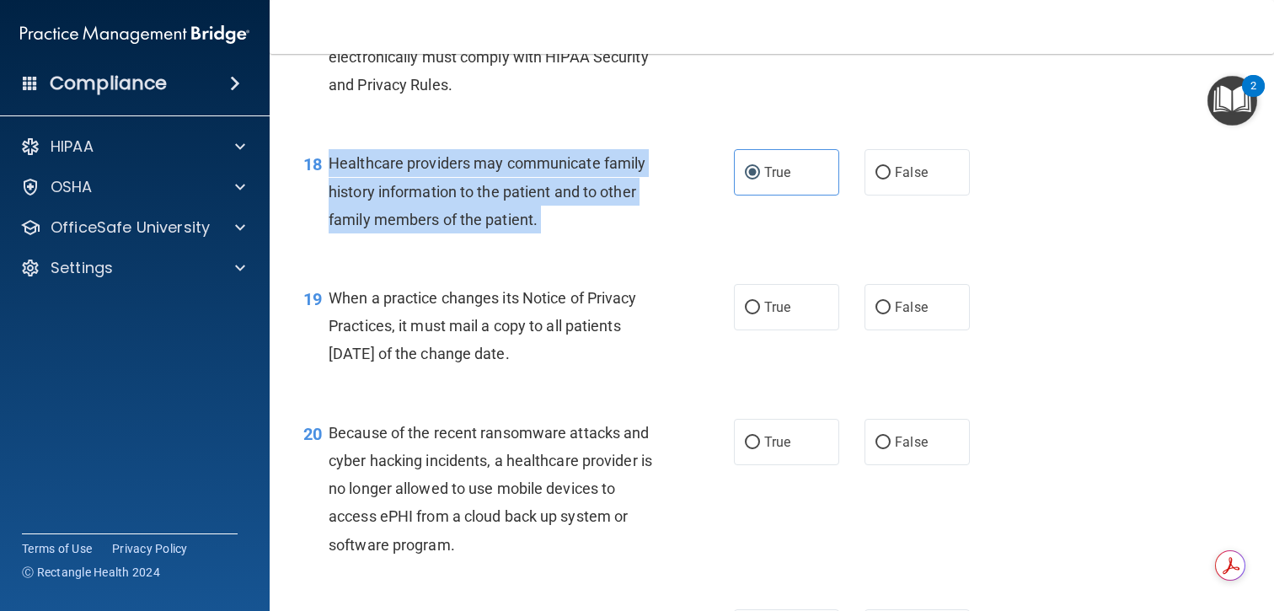
click at [603, 188] on span "Healthcare providers may communicate family history information to the patient …" at bounding box center [487, 190] width 317 height 73
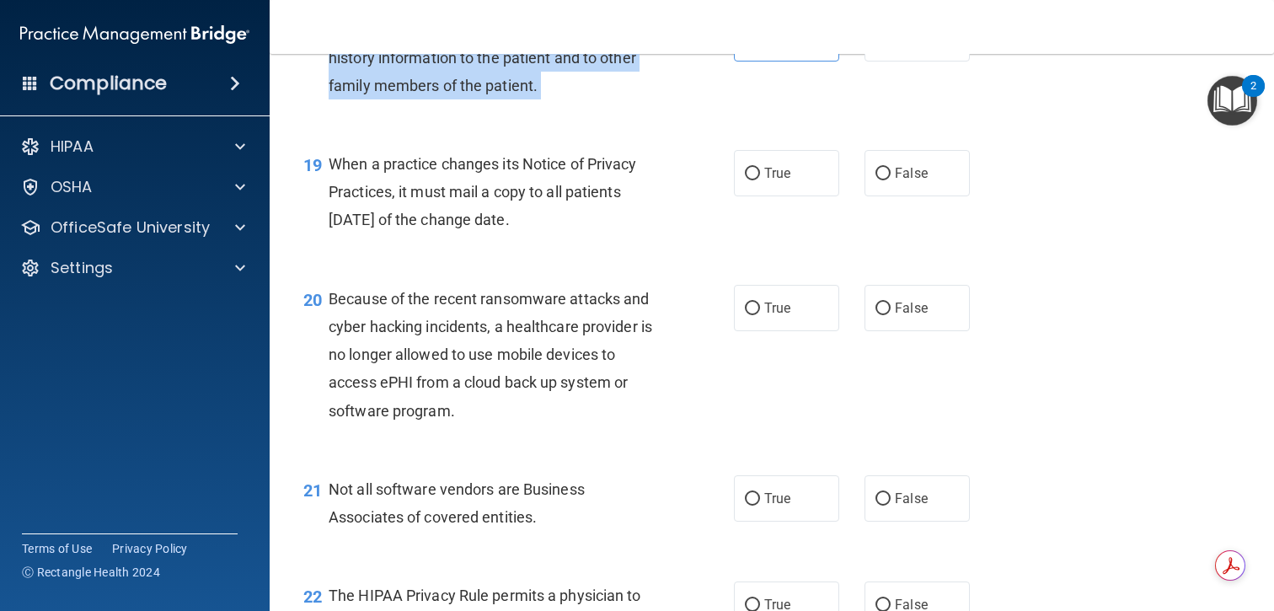
scroll to position [2774, 0]
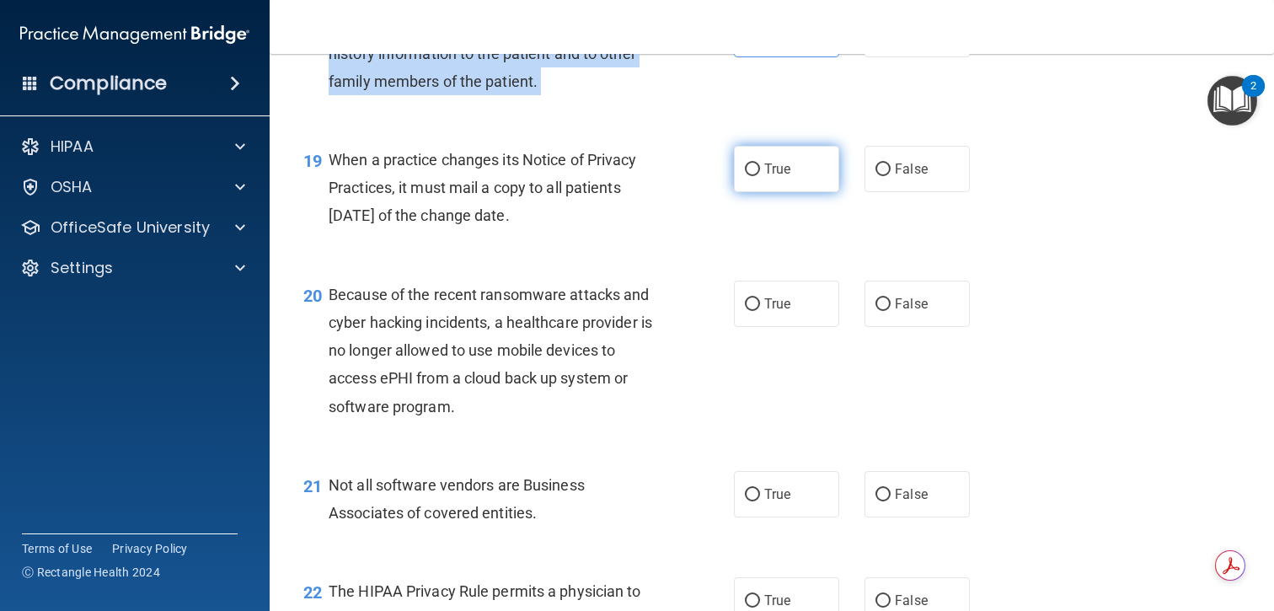
click at [757, 169] on input "True" at bounding box center [752, 170] width 15 height 13
radio input "true"
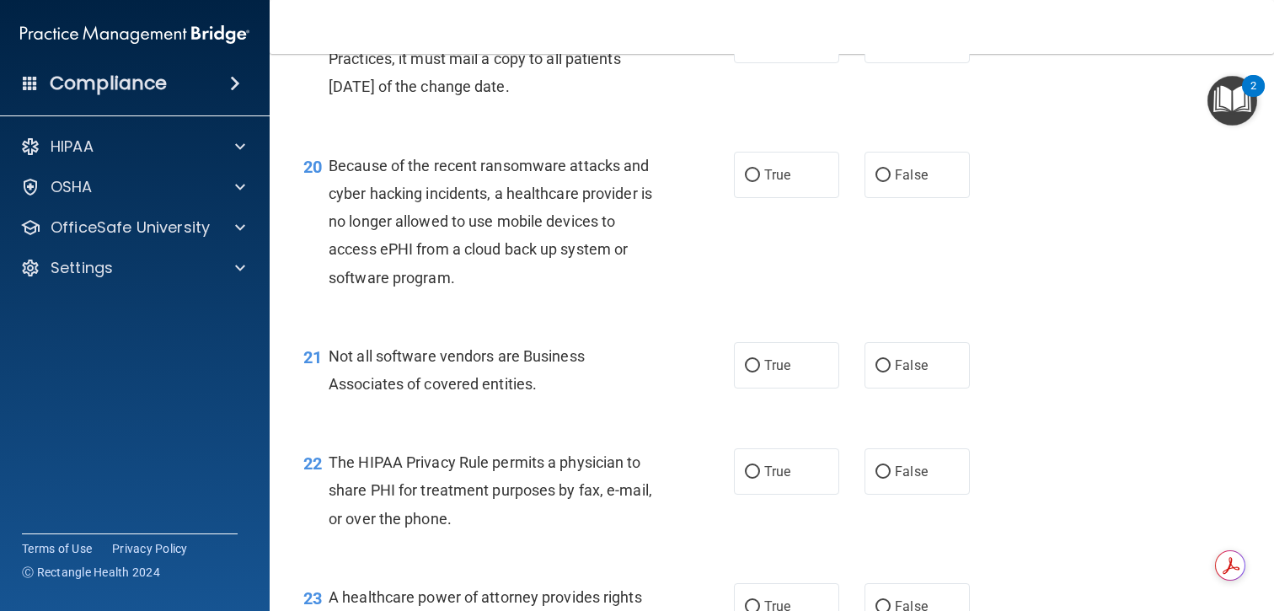
scroll to position [2905, 0]
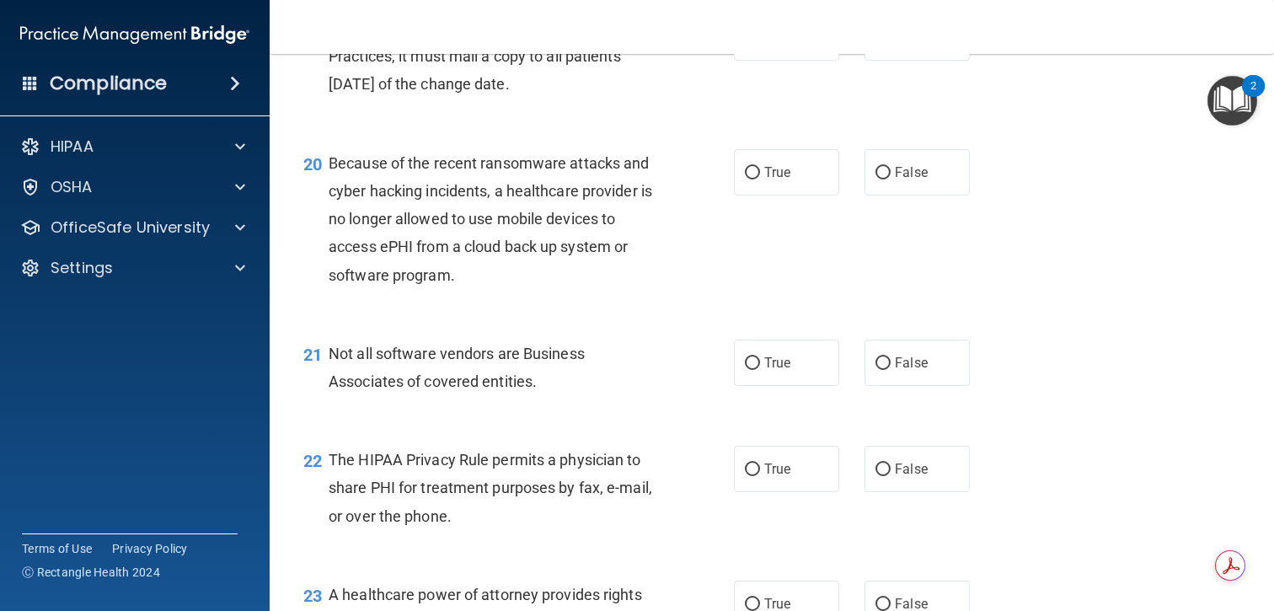
click at [594, 247] on span "Because of the recent ransomware attacks and cyber hacking incidents, a healthc…" at bounding box center [491, 219] width 324 height 130
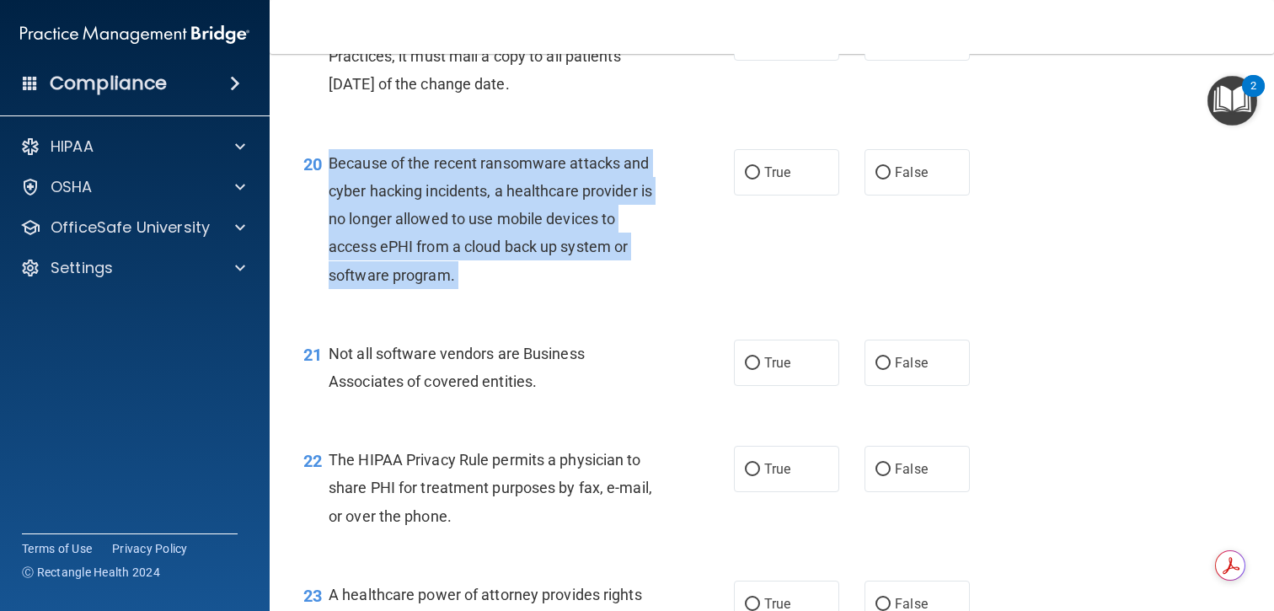
click at [594, 247] on span "Because of the recent ransomware attacks and cyber hacking incidents, a healthc…" at bounding box center [491, 219] width 324 height 130
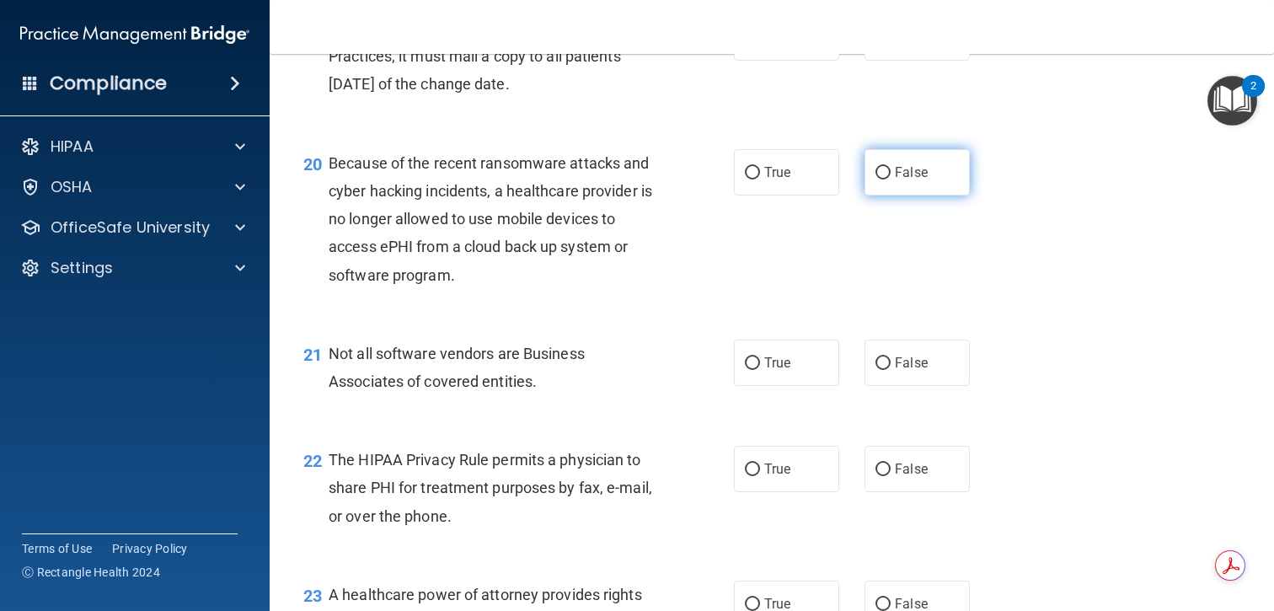
click at [892, 170] on label "False" at bounding box center [917, 172] width 105 height 46
click at [891, 170] on input "False" at bounding box center [883, 173] width 15 height 13
radio input "true"
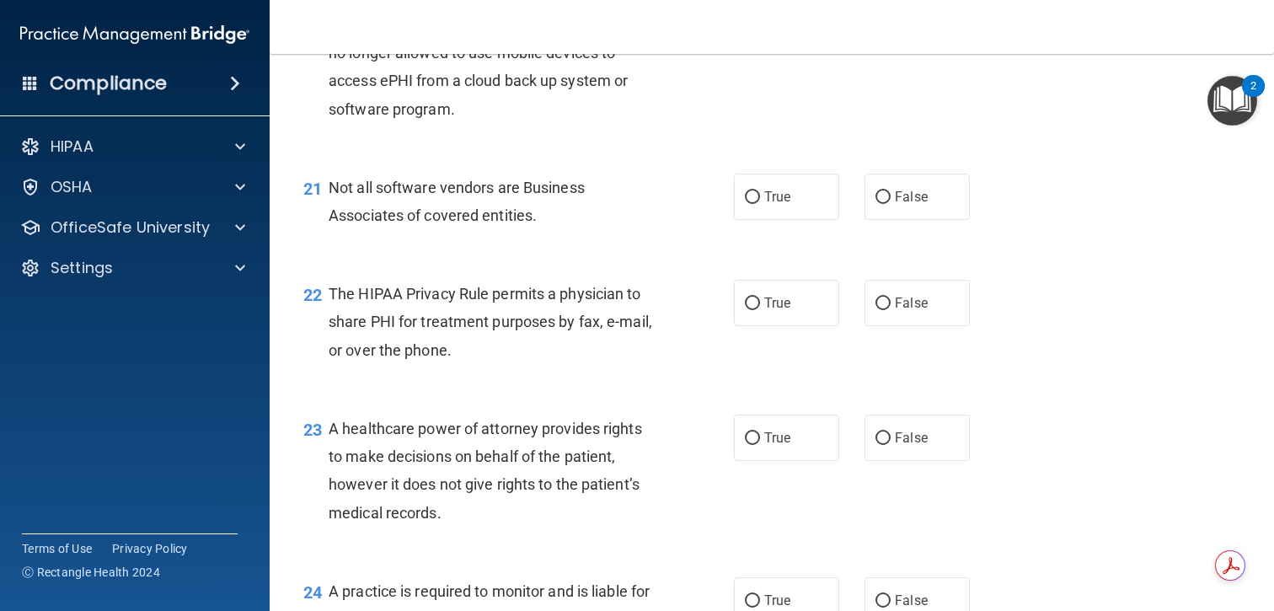
scroll to position [3074, 0]
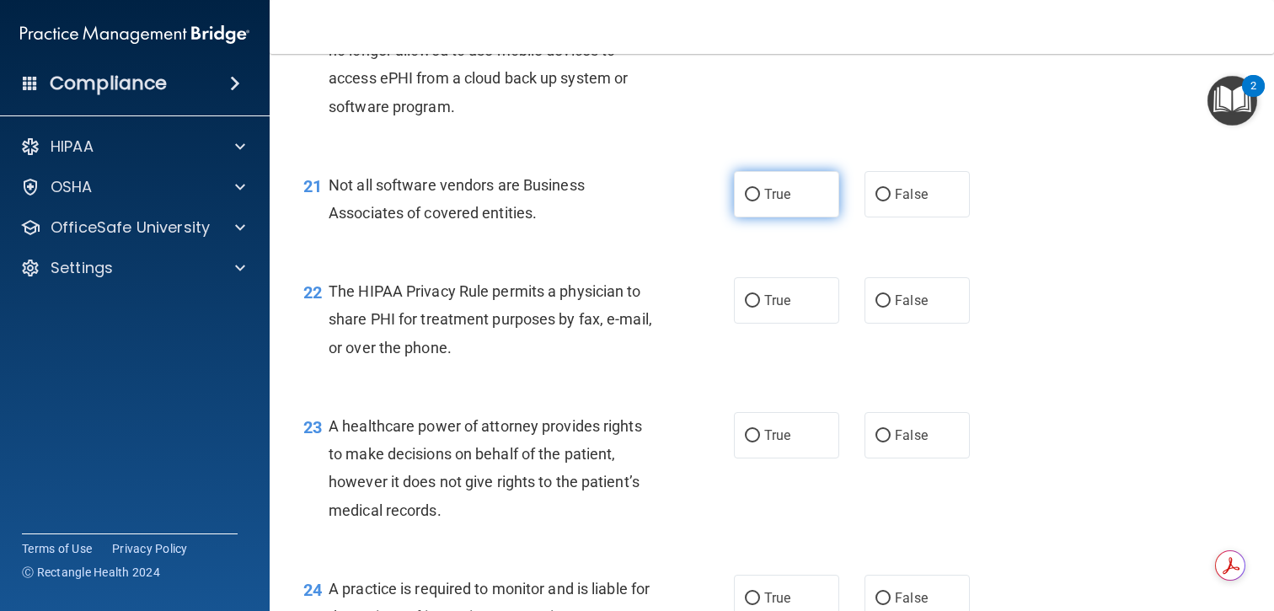
click at [813, 212] on label "True" at bounding box center [786, 194] width 105 height 46
click at [760, 201] on input "True" at bounding box center [752, 195] width 15 height 13
radio input "true"
click at [525, 185] on span "Not all software vendors are Business Associates of covered entities." at bounding box center [457, 199] width 256 height 46
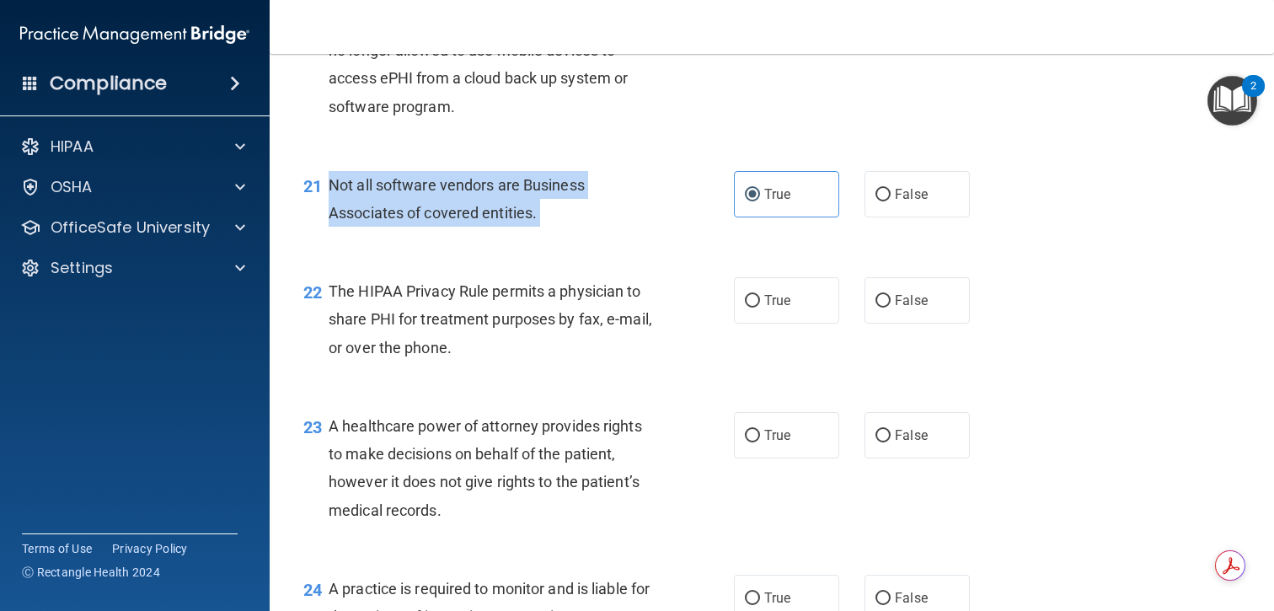
click at [525, 185] on span "Not all software vendors are Business Associates of covered entities." at bounding box center [457, 199] width 256 height 46
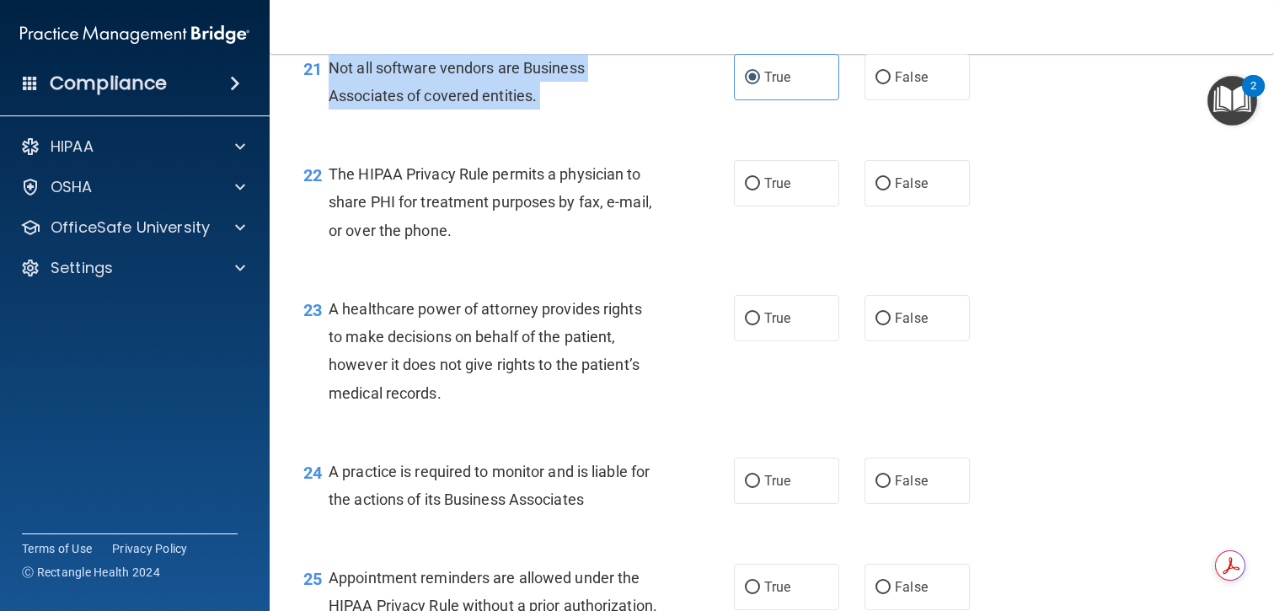
scroll to position [3216, 0]
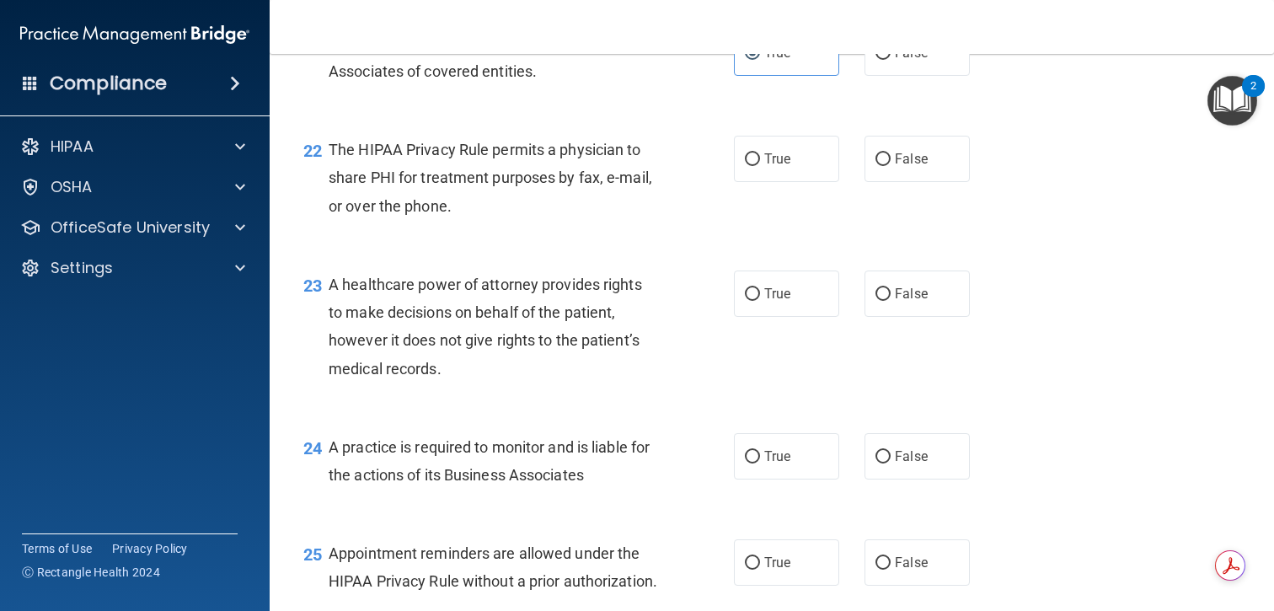
click at [449, 182] on span "The HIPAA Privacy Rule permits a physician to share PHI for treatment purposes …" at bounding box center [491, 177] width 324 height 73
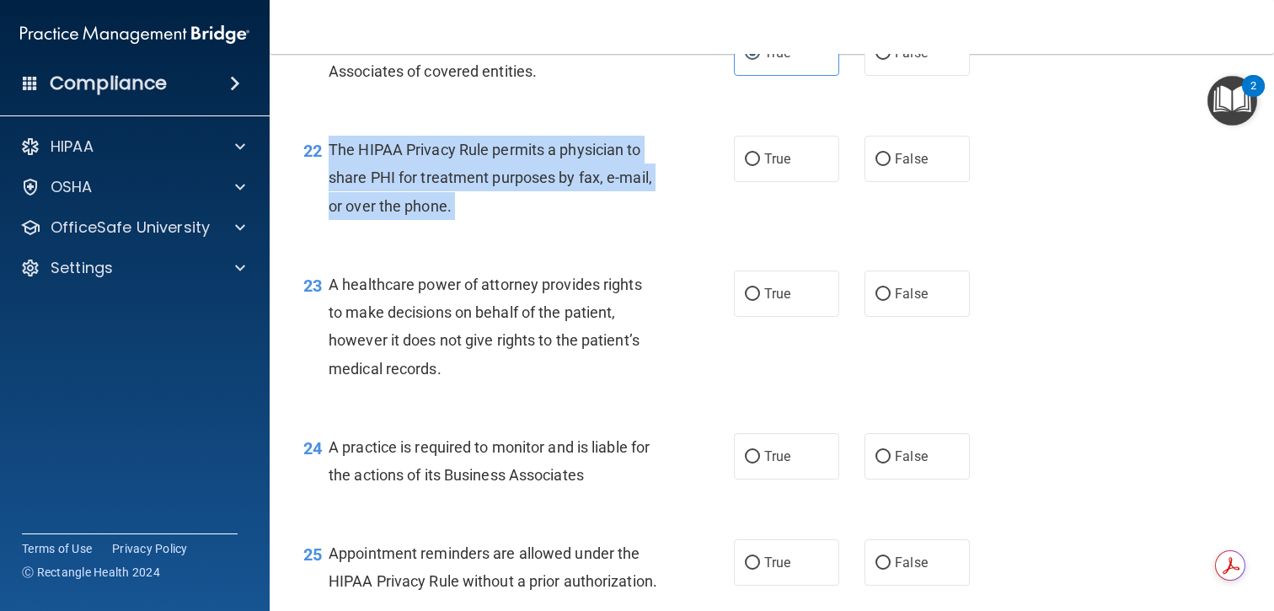
click at [449, 182] on span "The HIPAA Privacy Rule permits a physician to share PHI for treatment purposes …" at bounding box center [491, 177] width 324 height 73
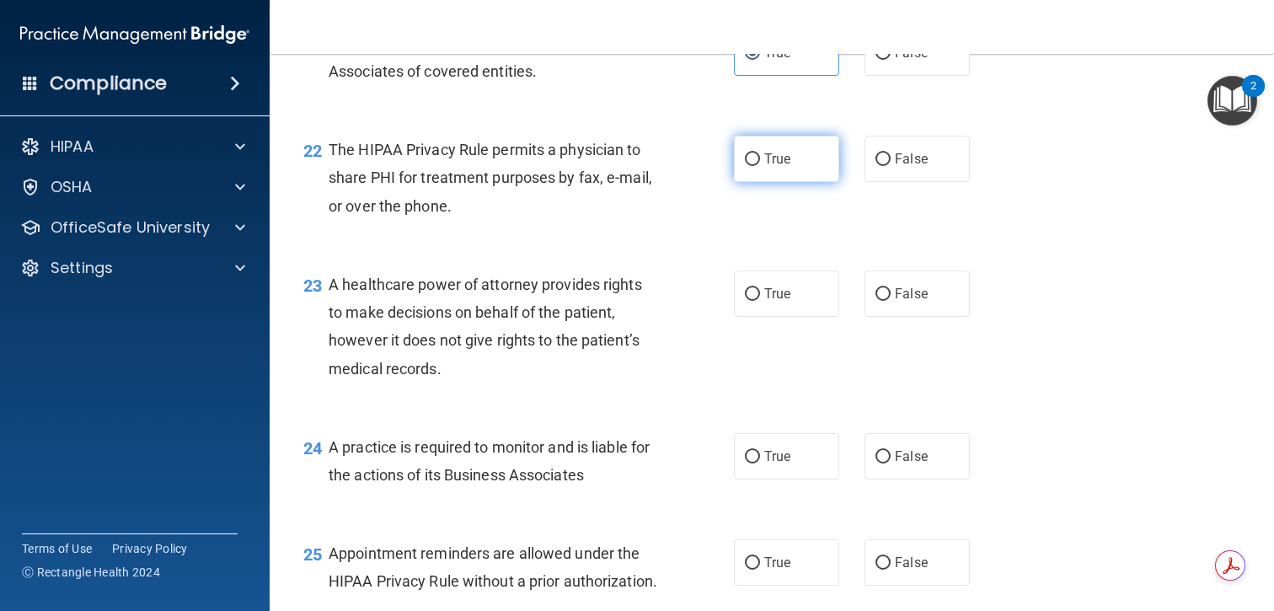
click at [798, 157] on label "True" at bounding box center [786, 159] width 105 height 46
click at [760, 157] on input "True" at bounding box center [752, 159] width 15 height 13
radio input "true"
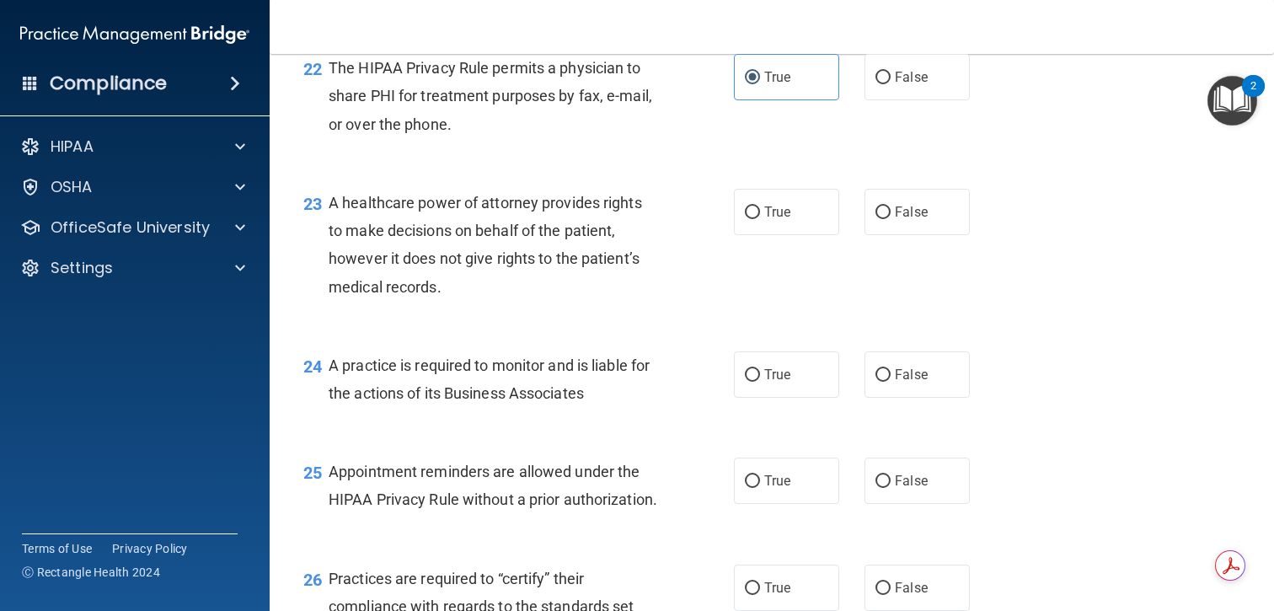
scroll to position [3310, 0]
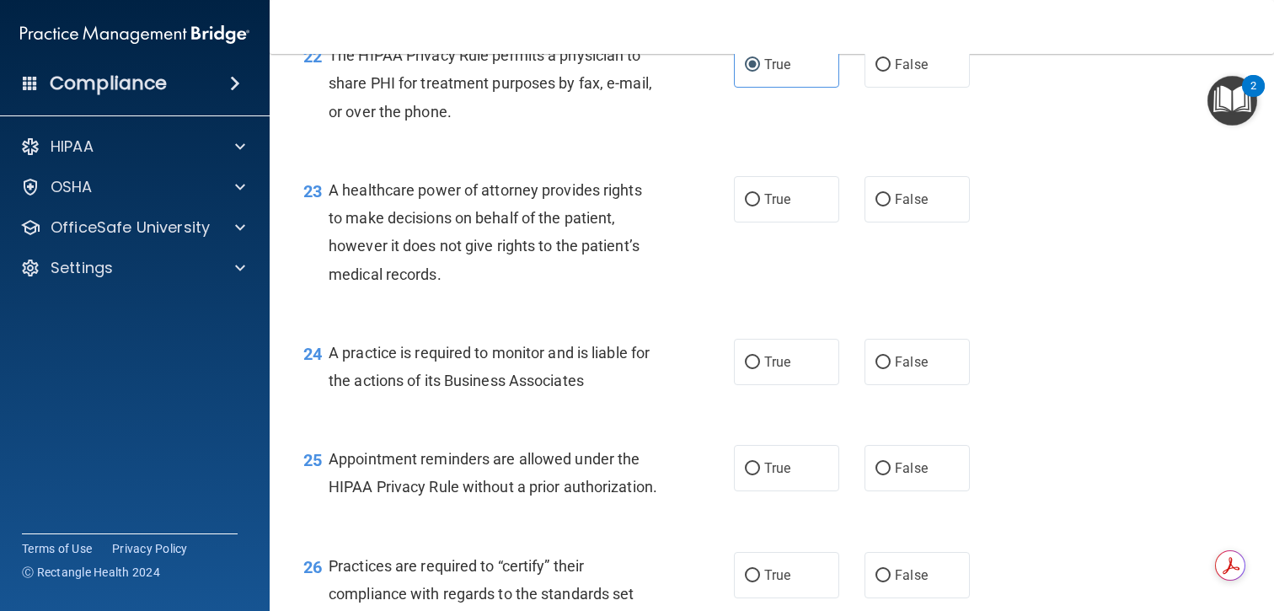
click at [567, 237] on span "A healthcare power of attorney provides rights to make decisions on behalf of t…" at bounding box center [486, 232] width 314 height 102
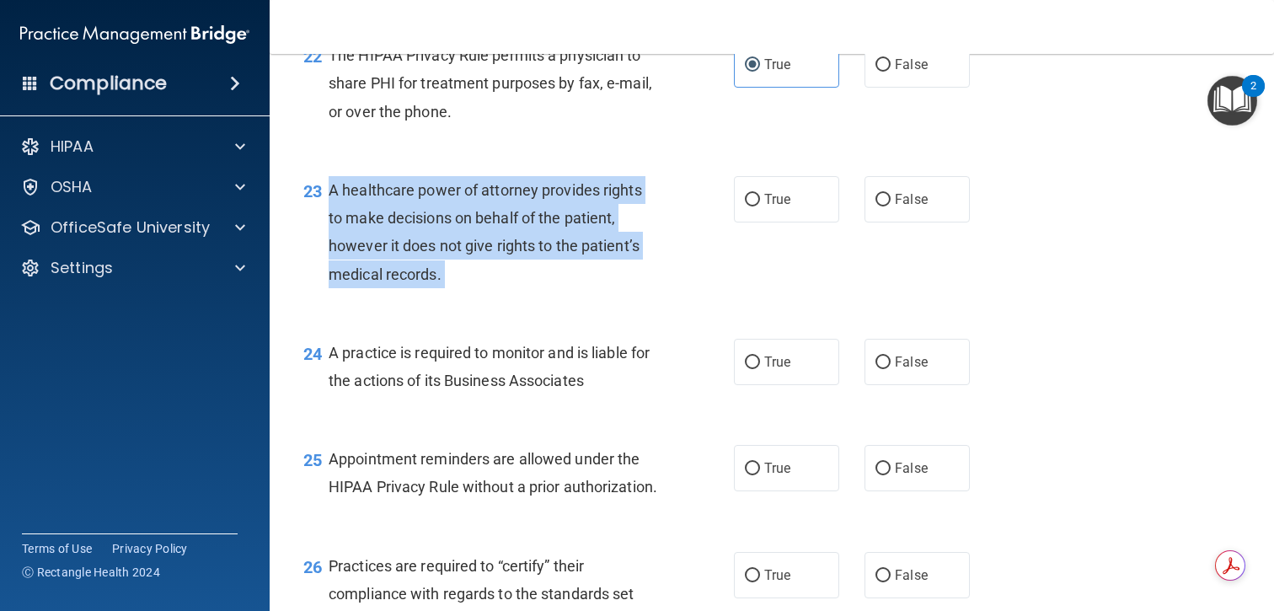
click at [567, 237] on span "A healthcare power of attorney provides rights to make decisions on behalf of t…" at bounding box center [486, 232] width 314 height 102
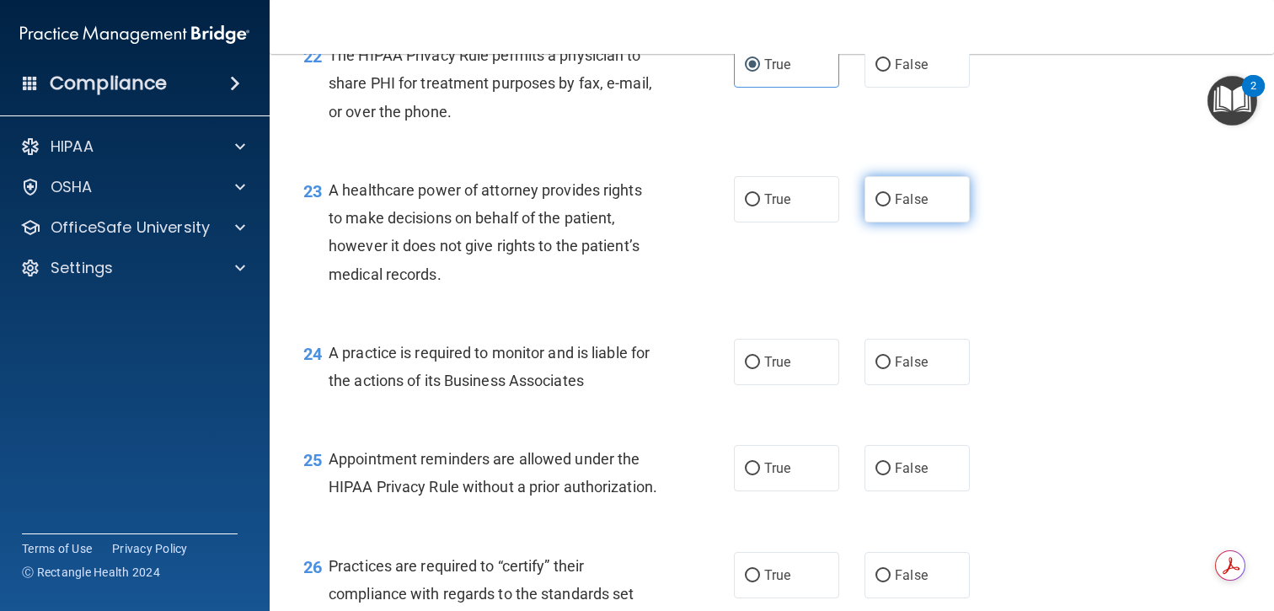
click at [906, 208] on label "False" at bounding box center [917, 199] width 105 height 46
click at [891, 207] on input "False" at bounding box center [883, 200] width 15 height 13
radio input "true"
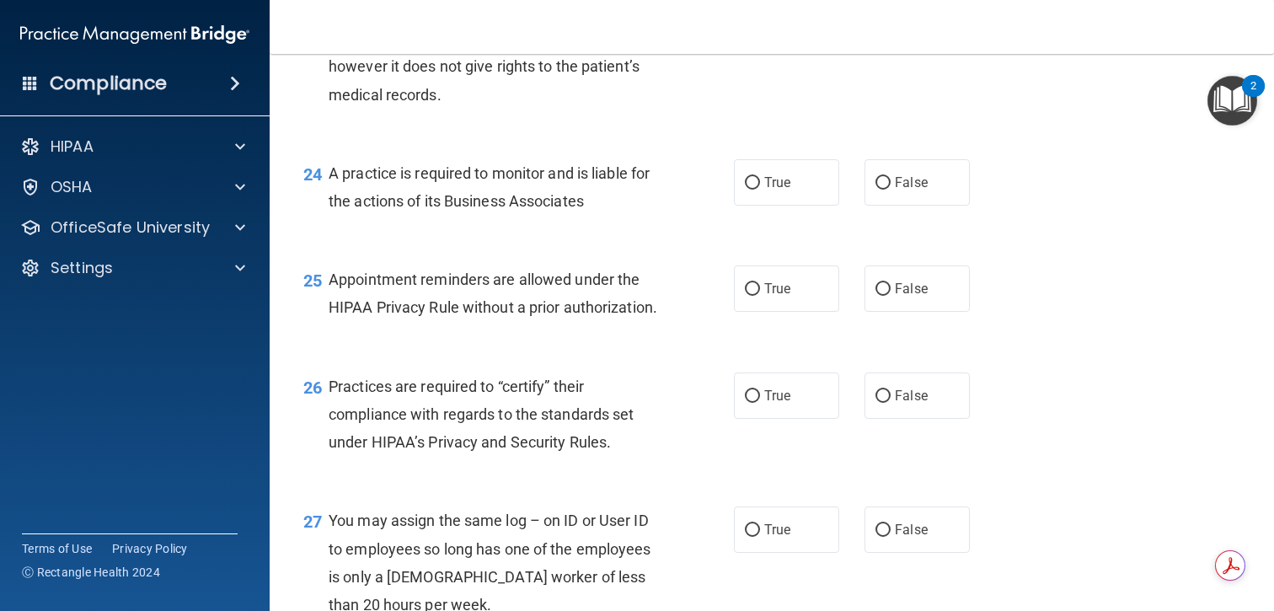
scroll to position [3518, 0]
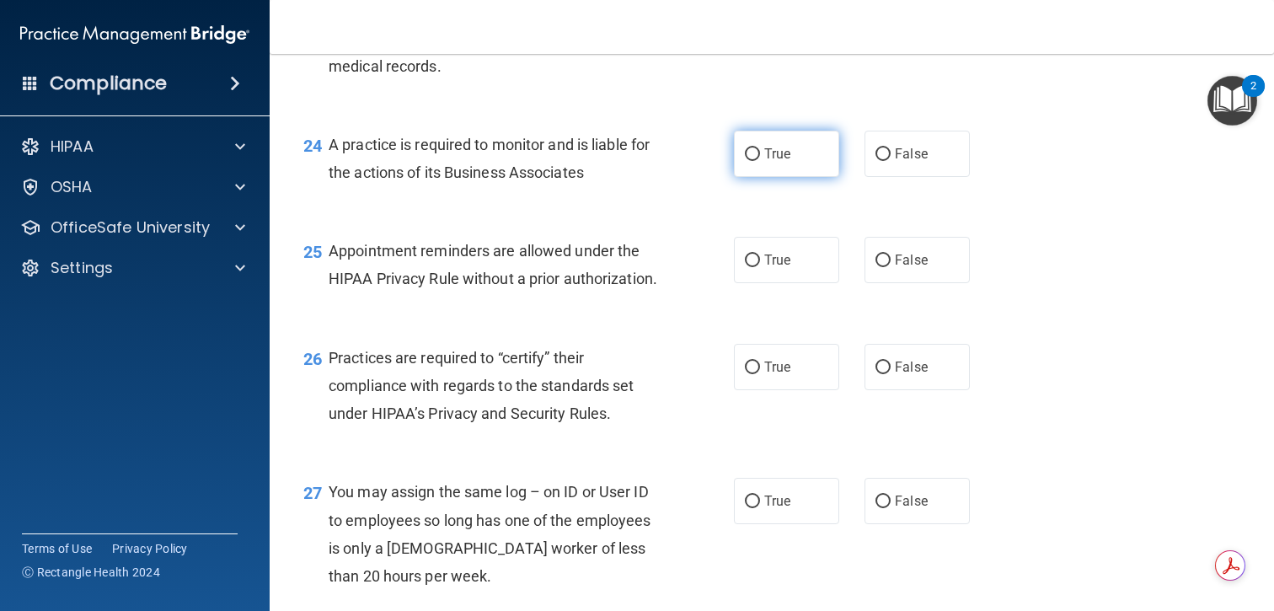
click at [781, 158] on span "True" at bounding box center [777, 154] width 26 height 16
click at [760, 158] on input "True" at bounding box center [752, 154] width 15 height 13
radio input "true"
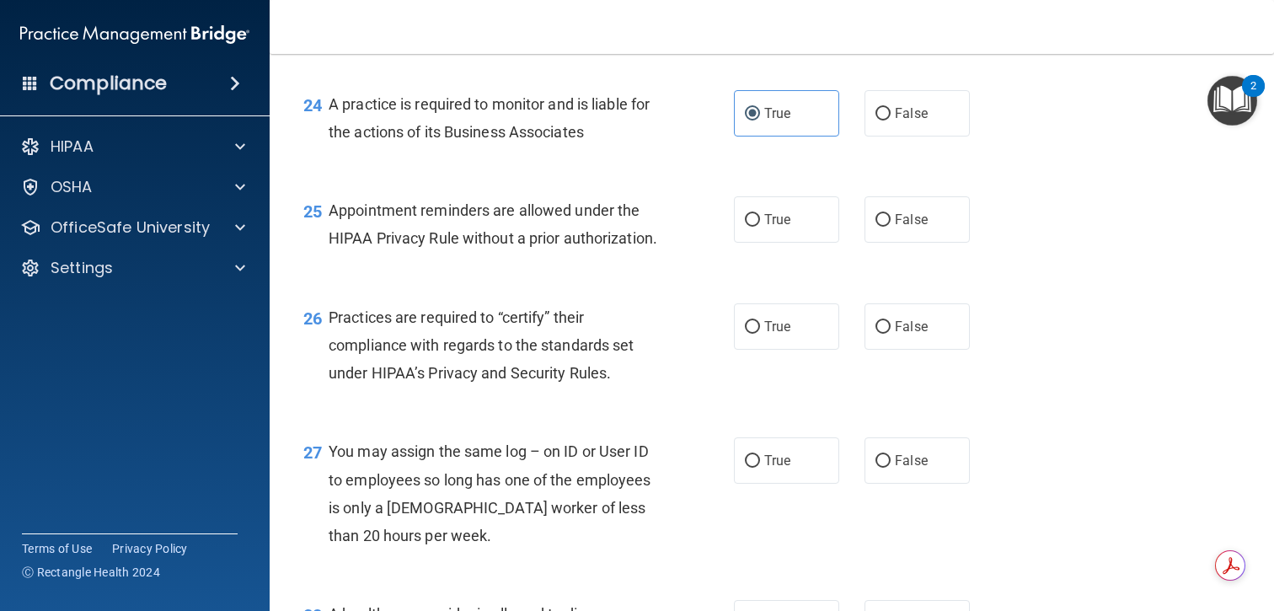
scroll to position [3565, 0]
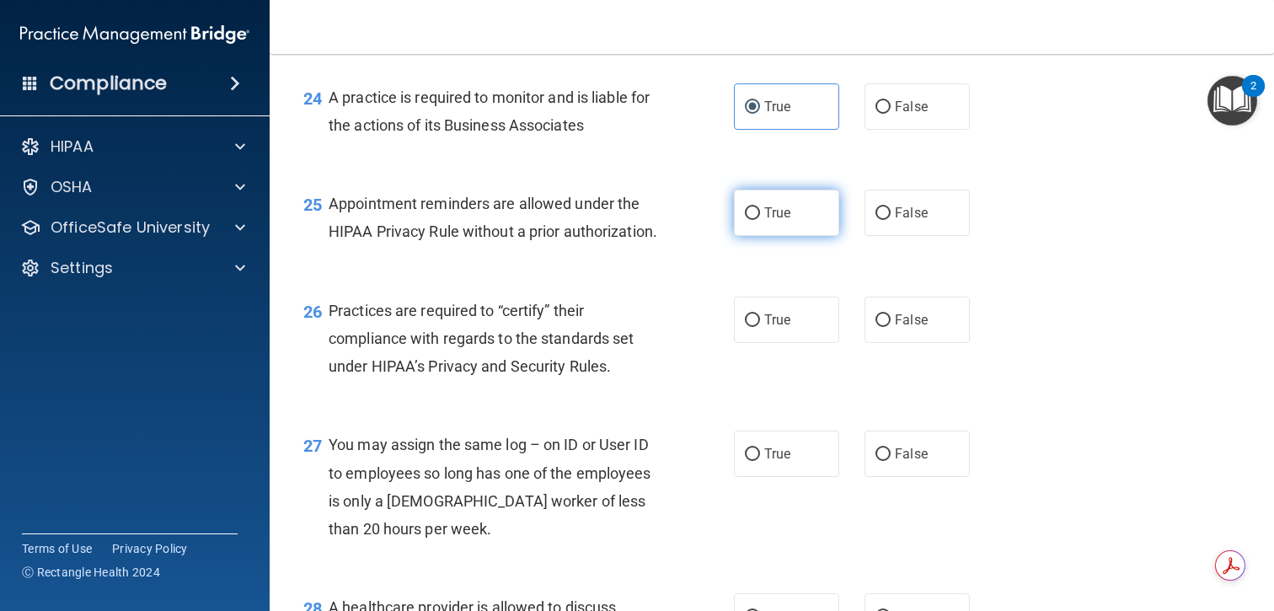
click at [773, 225] on label "True" at bounding box center [786, 213] width 105 height 46
click at [760, 220] on input "True" at bounding box center [752, 213] width 15 height 13
radio input "true"
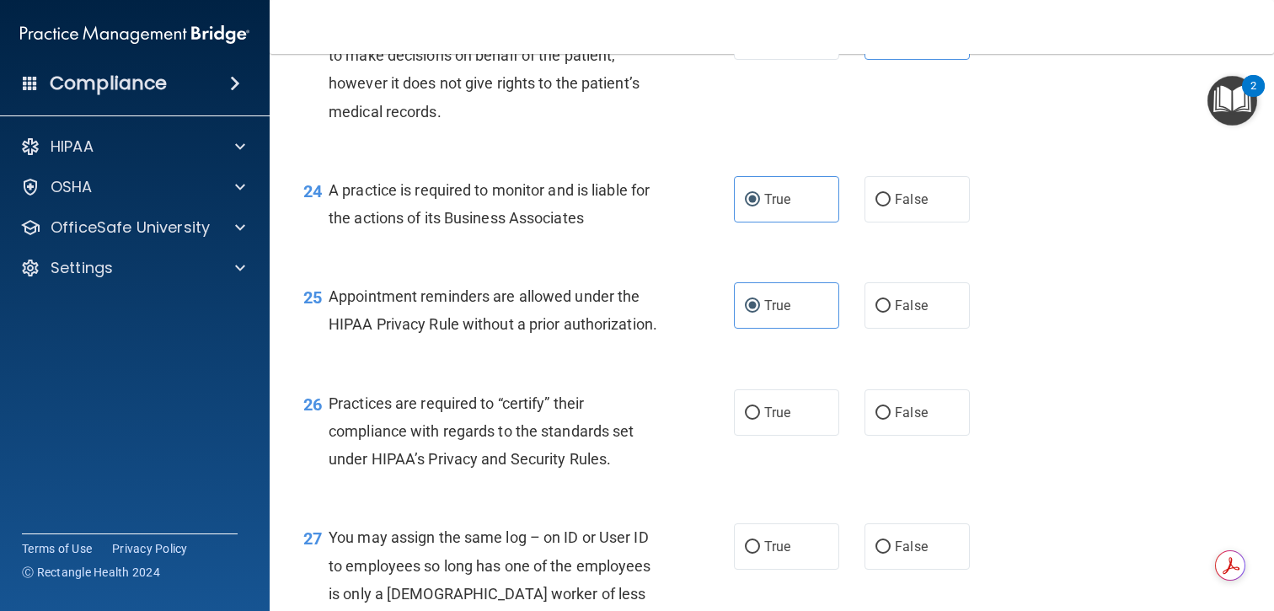
scroll to position [3461, 0]
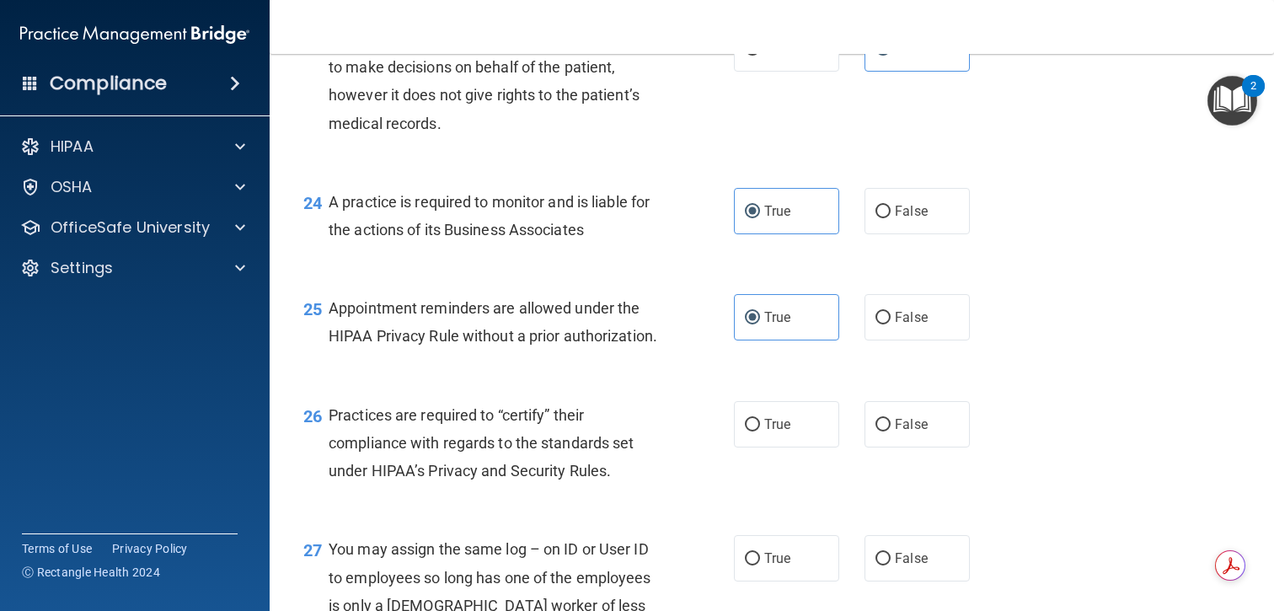
click at [593, 199] on span "A practice is required to monitor and is liable for the actions of its Business…" at bounding box center [489, 216] width 321 height 46
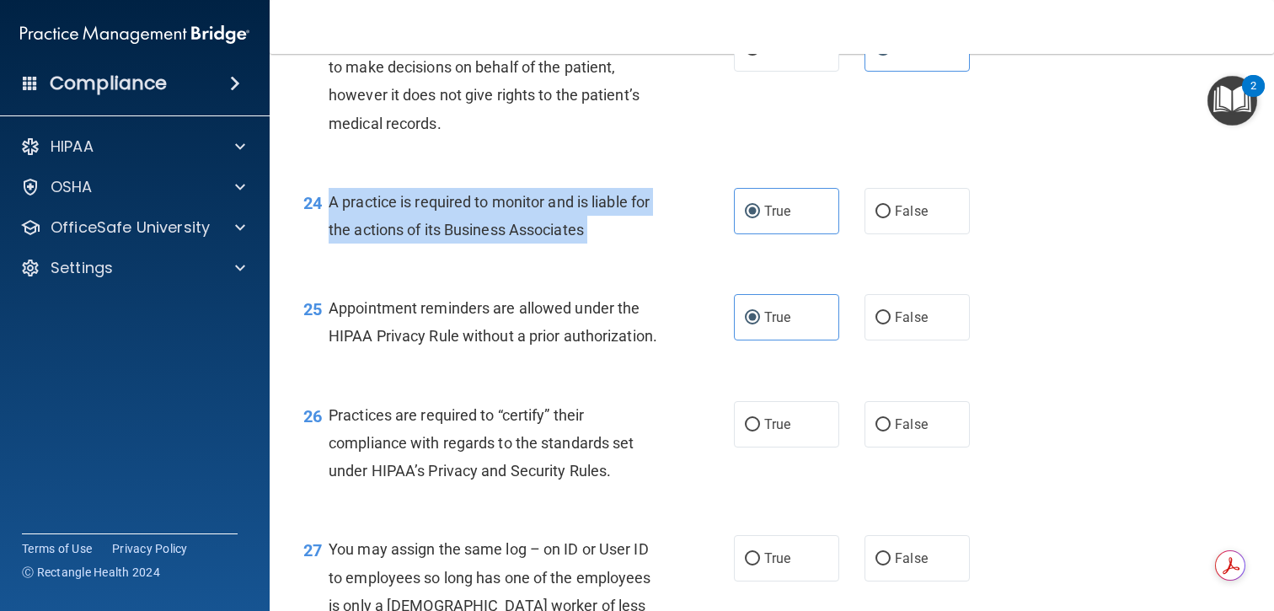
click at [593, 199] on span "A practice is required to monitor and is liable for the actions of its Business…" at bounding box center [489, 216] width 321 height 46
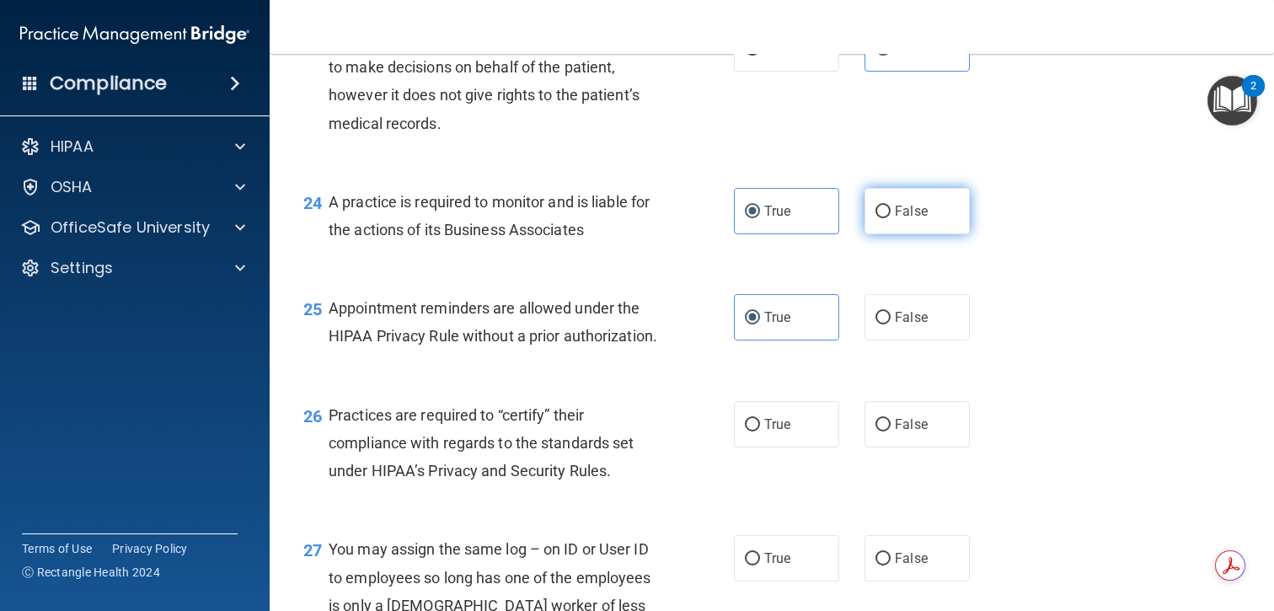
click at [926, 210] on span "False" at bounding box center [911, 211] width 33 height 16
click at [891, 210] on input "False" at bounding box center [883, 212] width 15 height 13
radio input "true"
radio input "false"
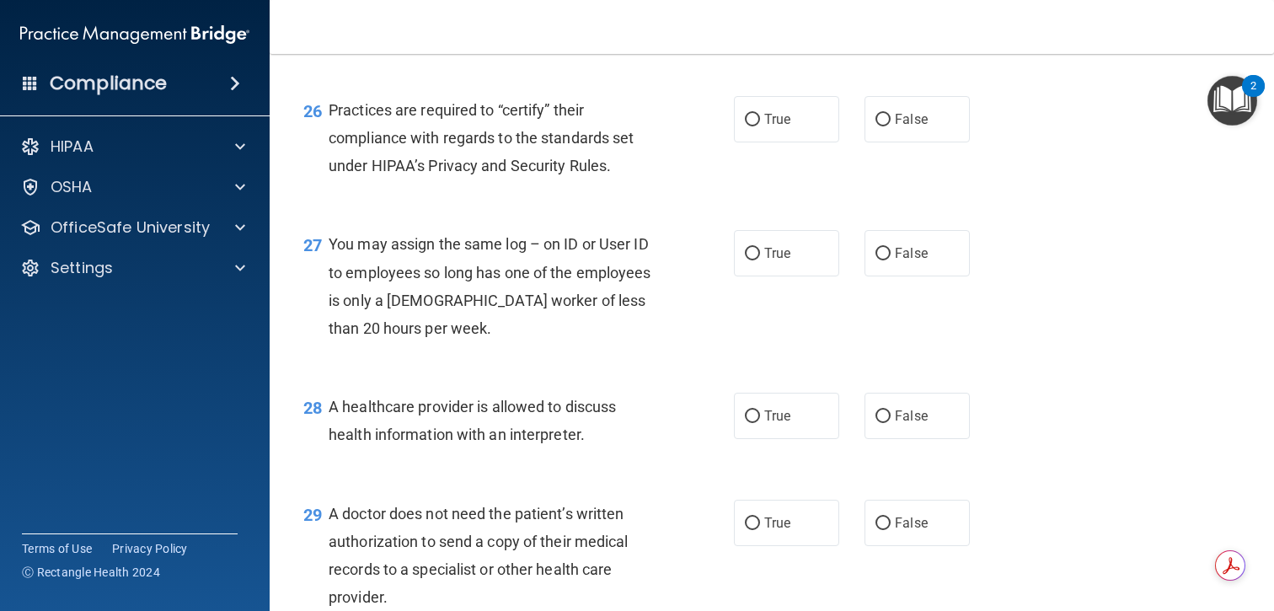
scroll to position [3774, 0]
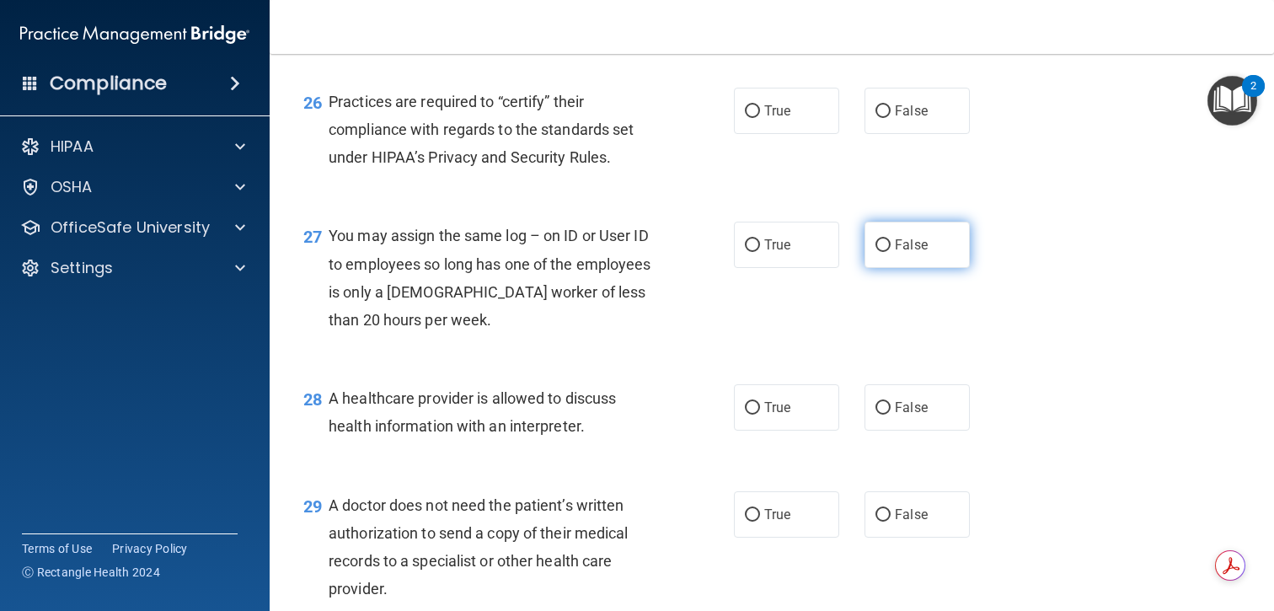
click at [926, 253] on span "False" at bounding box center [911, 245] width 33 height 16
click at [891, 252] on input "False" at bounding box center [883, 245] width 15 height 13
radio input "true"
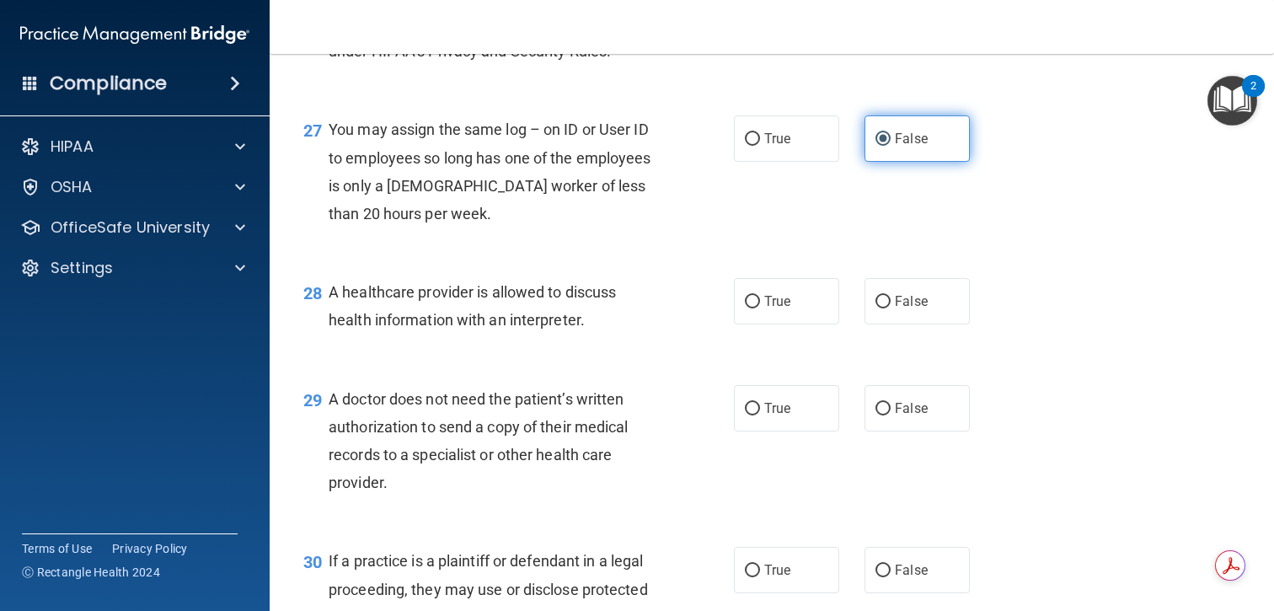
scroll to position [3895, 0]
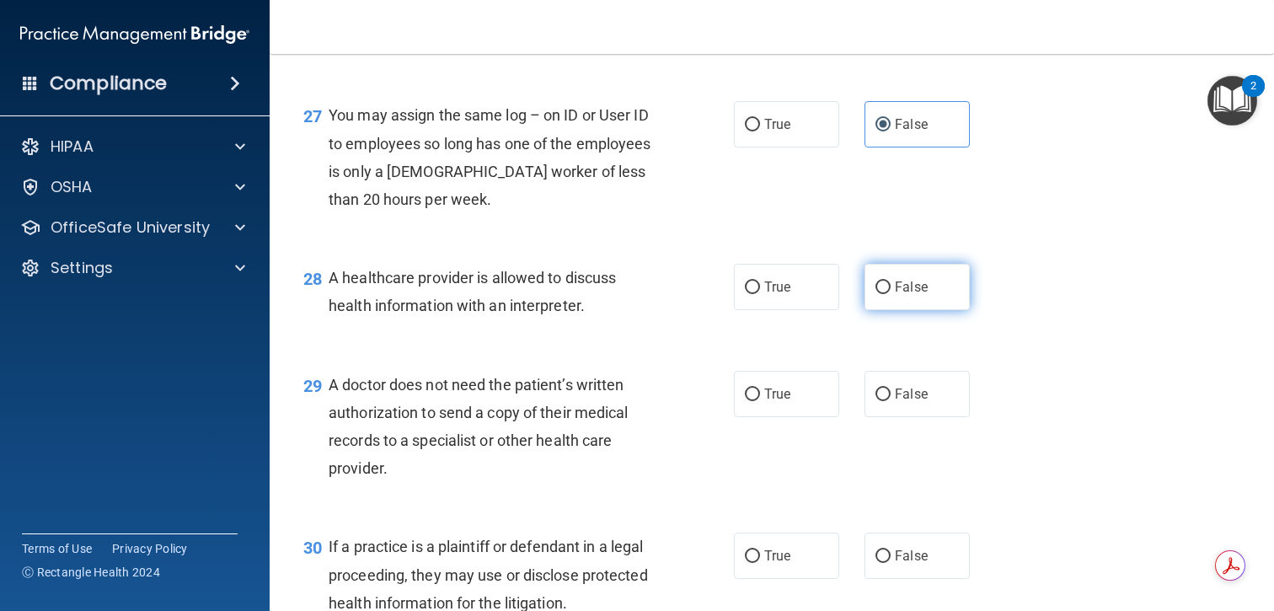
click at [924, 295] on span "False" at bounding box center [911, 287] width 33 height 16
click at [891, 294] on input "False" at bounding box center [883, 288] width 15 height 13
radio input "true"
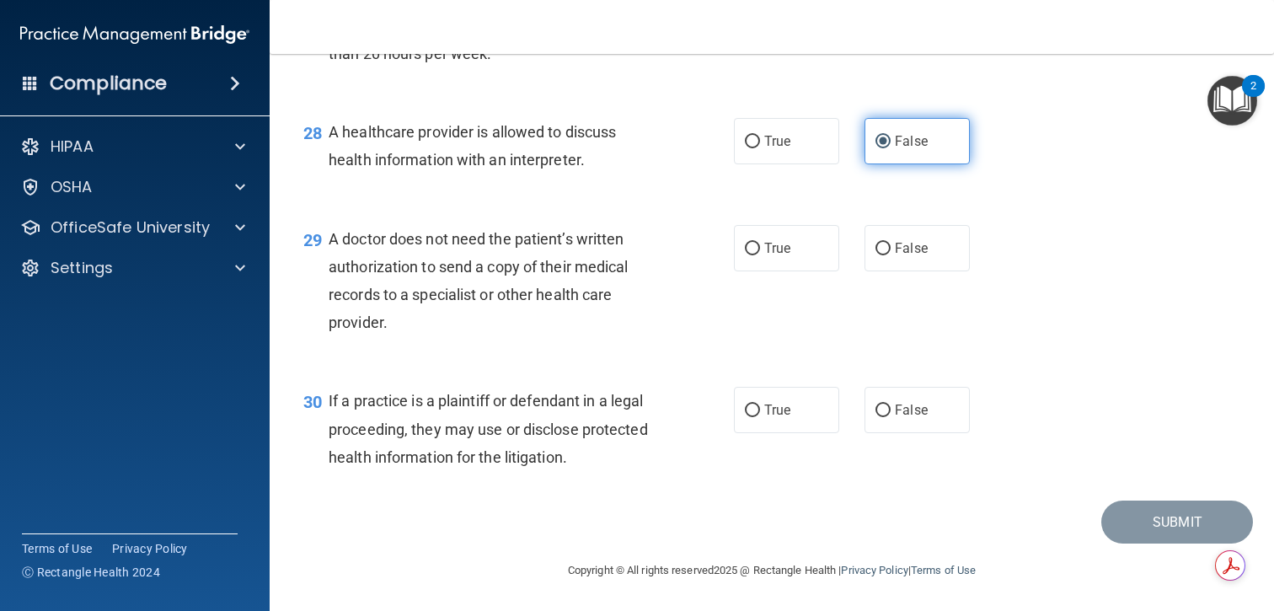
scroll to position [4068, 0]
click at [785, 248] on span "True" at bounding box center [777, 248] width 26 height 16
click at [760, 248] on input "True" at bounding box center [752, 249] width 15 height 13
radio input "true"
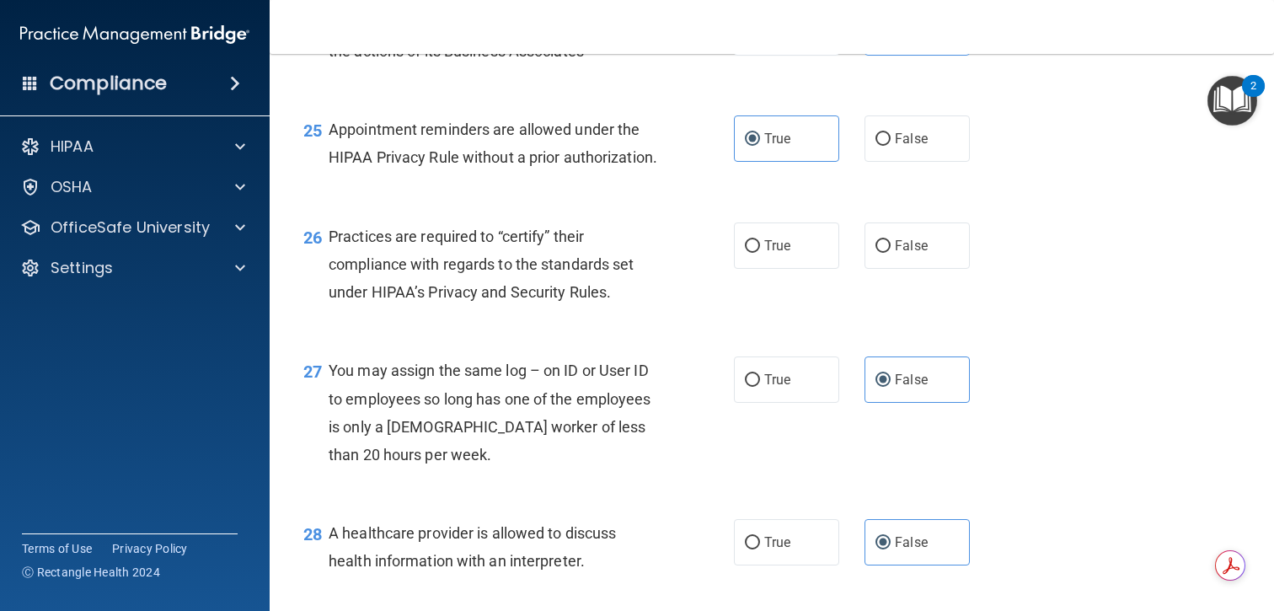
scroll to position [3638, 0]
click at [536, 291] on span "Practices are required to “certify” their compliance with regards to the standa…" at bounding box center [481, 265] width 305 height 73
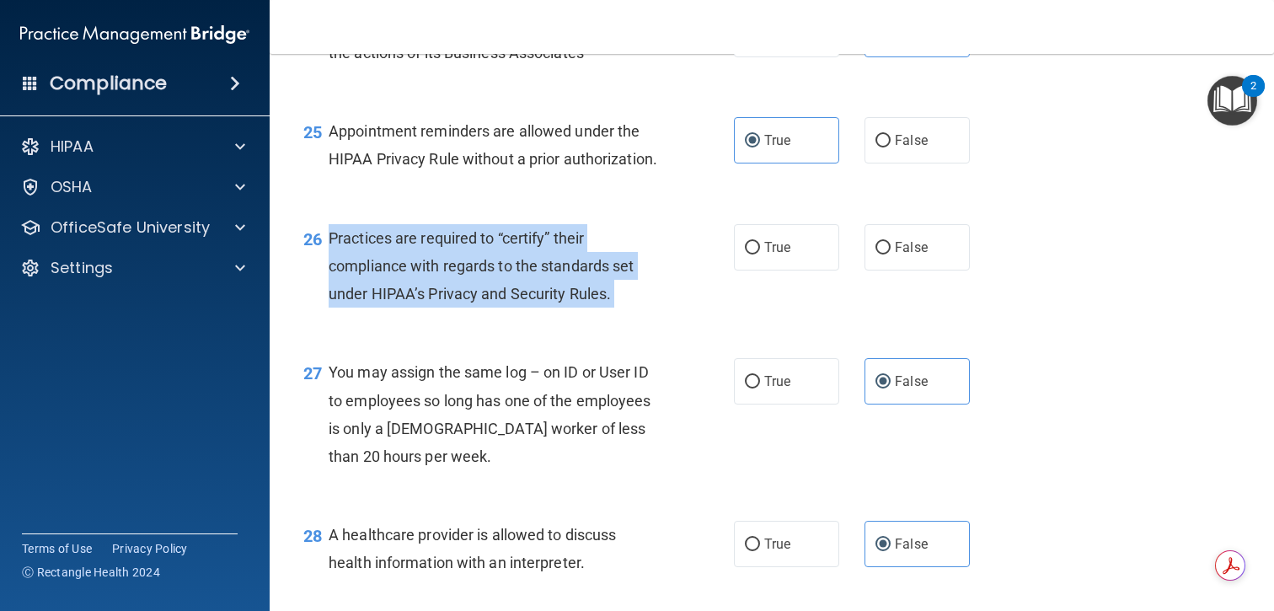
click at [536, 291] on span "Practices are required to “certify” their compliance with regards to the standa…" at bounding box center [481, 265] width 305 height 73
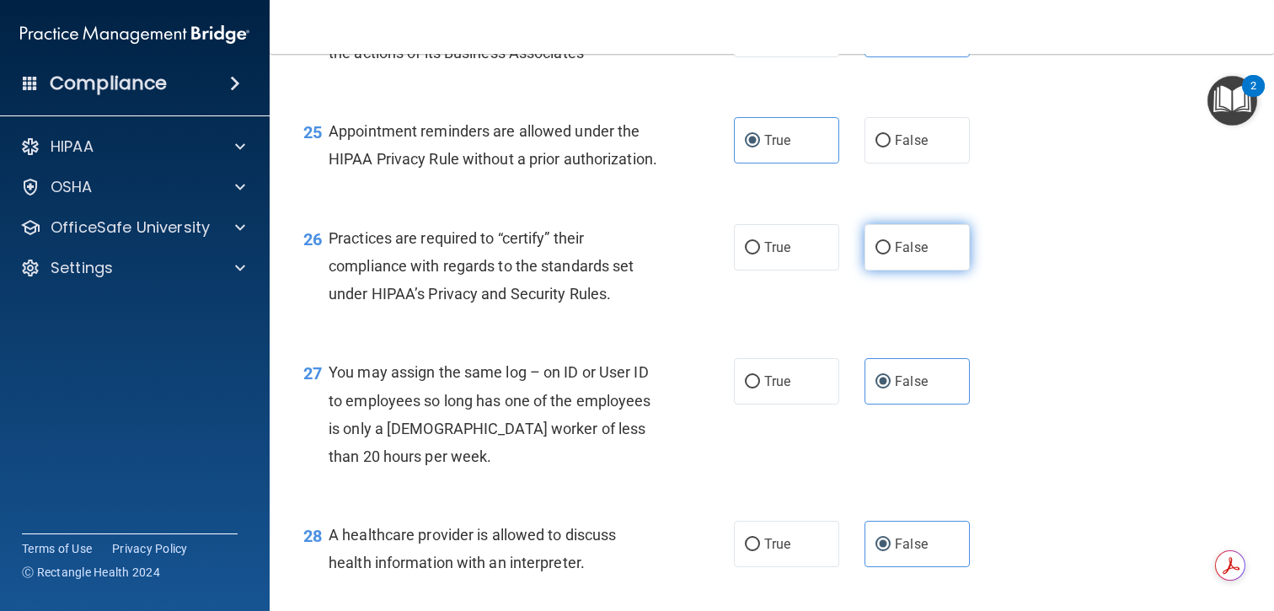
click at [930, 271] on label "False" at bounding box center [917, 247] width 105 height 46
click at [891, 255] on input "False" at bounding box center [883, 248] width 15 height 13
radio input "true"
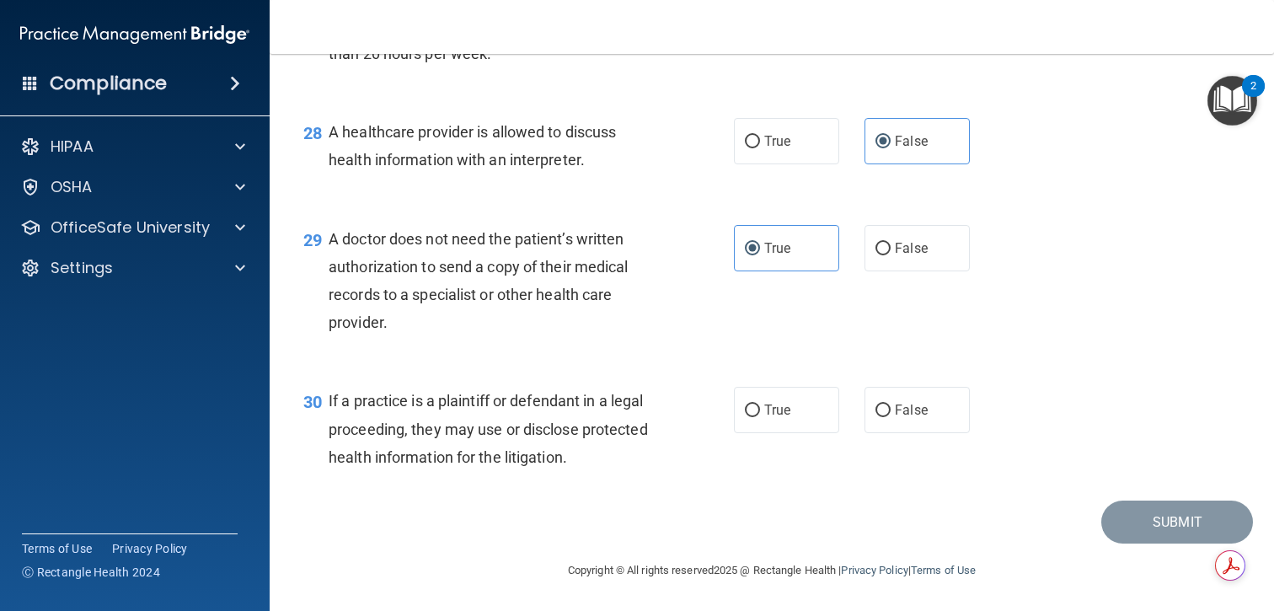
scroll to position [4068, 0]
click at [591, 435] on span "If a practice is a plaintiff or defendant in a legal proceeding, they may use o…" at bounding box center [488, 428] width 319 height 73
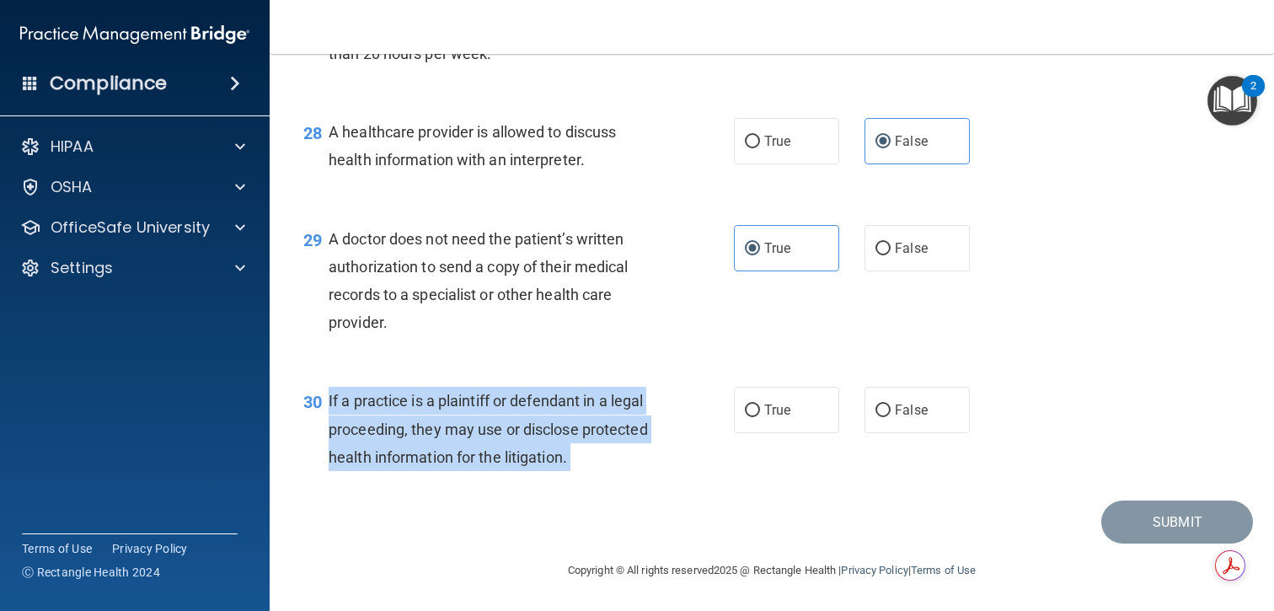
click at [591, 435] on span "If a practice is a plaintiff or defendant in a legal proceeding, they may use o…" at bounding box center [488, 428] width 319 height 73
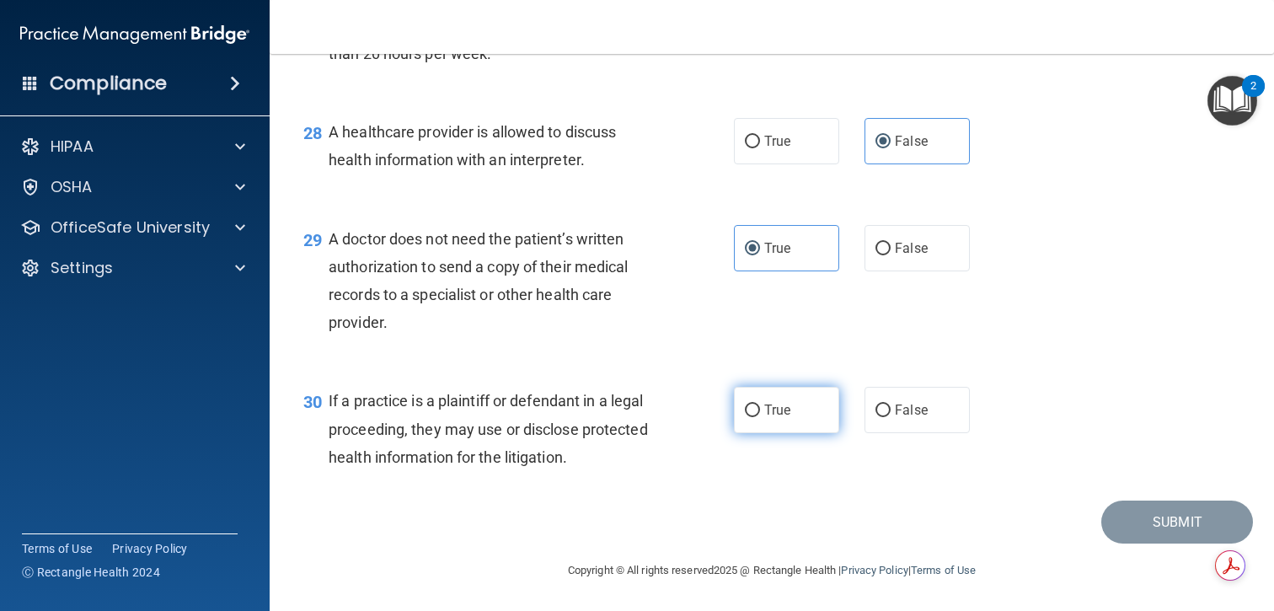
click at [796, 414] on label "True" at bounding box center [786, 410] width 105 height 46
click at [760, 414] on input "True" at bounding box center [752, 411] width 15 height 13
radio input "true"
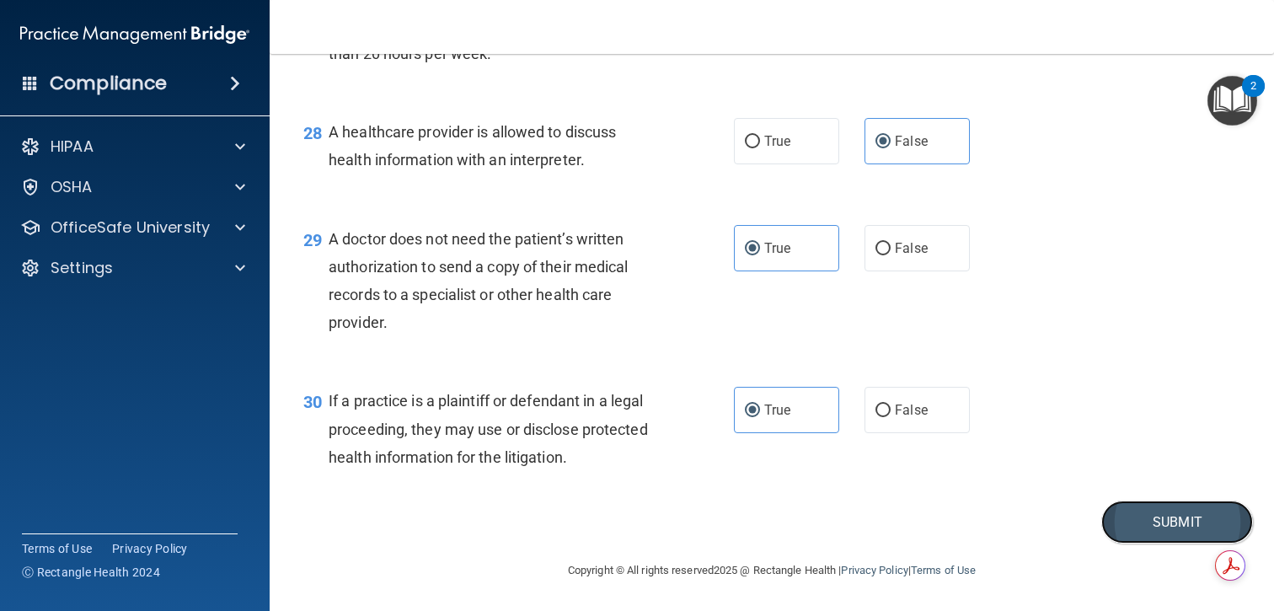
click at [1134, 519] on button "Submit" at bounding box center [1178, 522] width 152 height 43
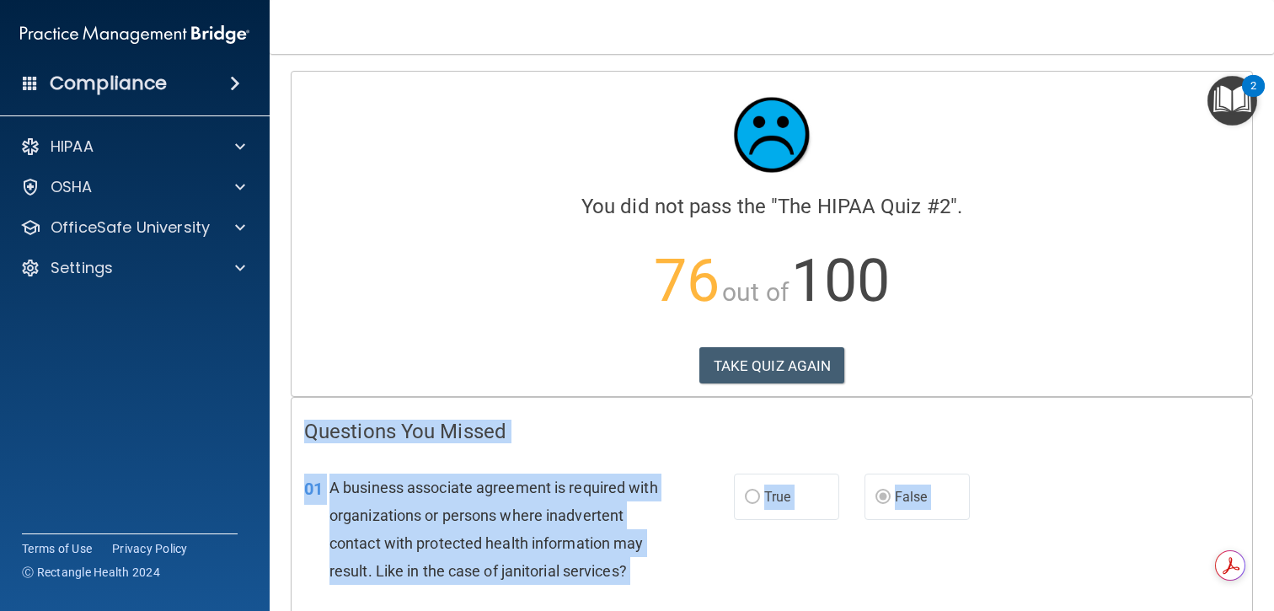
drag, startPoint x: 828, startPoint y: 521, endPoint x: 308, endPoint y: 435, distance: 527.1
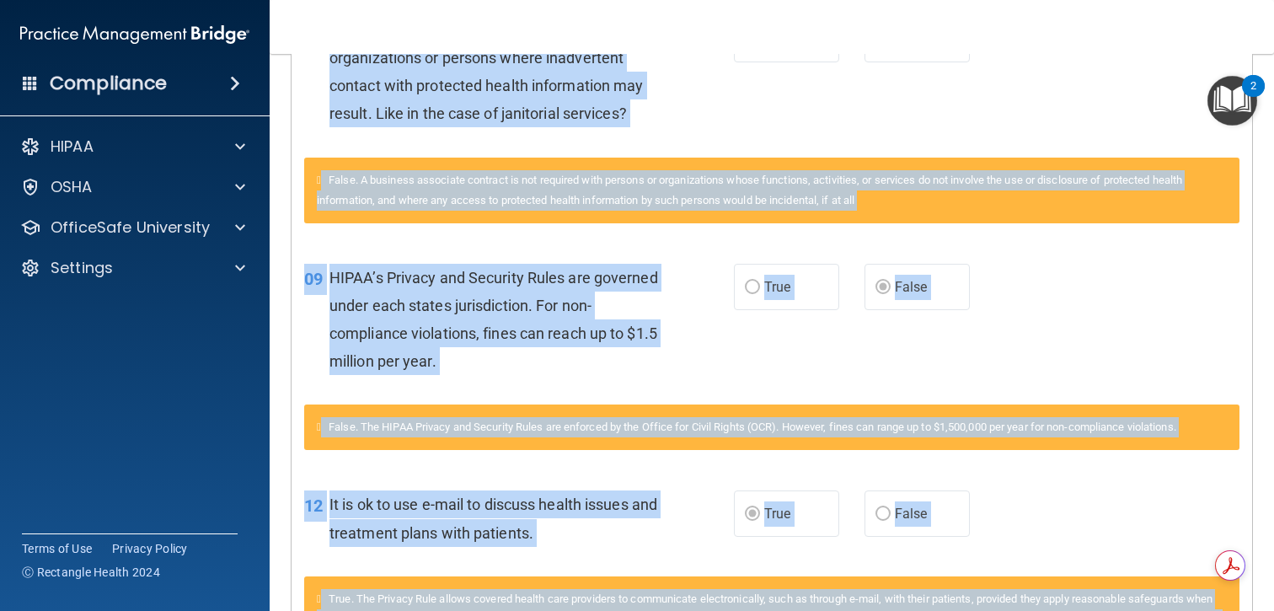
scroll to position [459, 0]
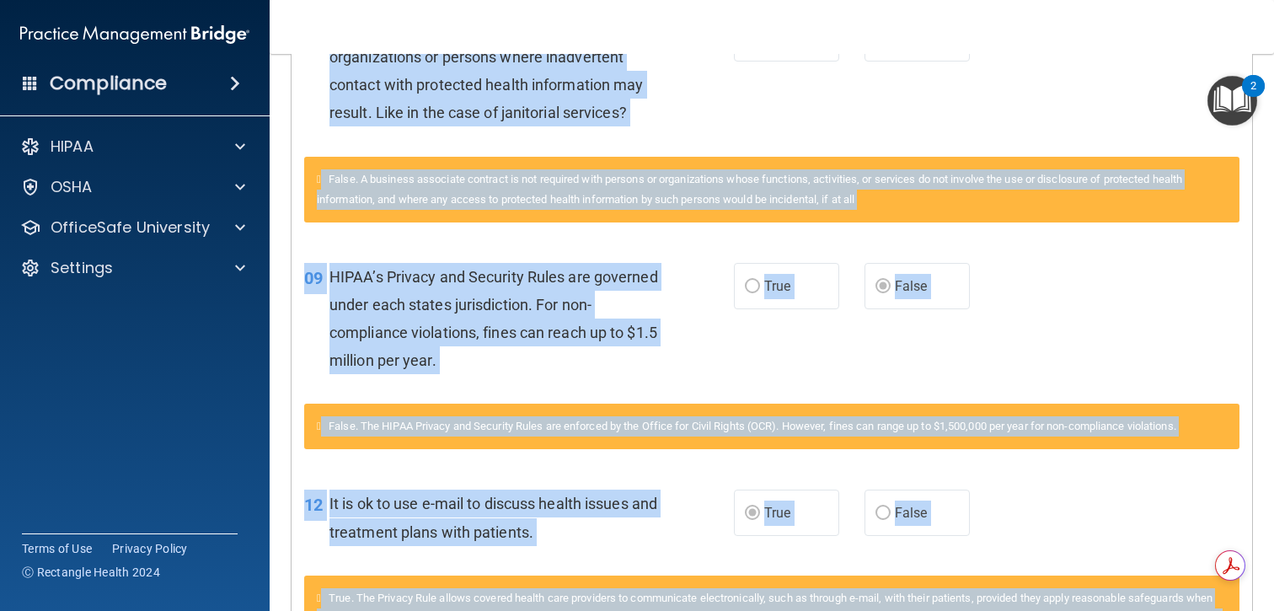
click at [1041, 323] on div "09 HIPAA’s Privacy and Security Rules are governed under each states jurisdicti…" at bounding box center [772, 323] width 961 height 163
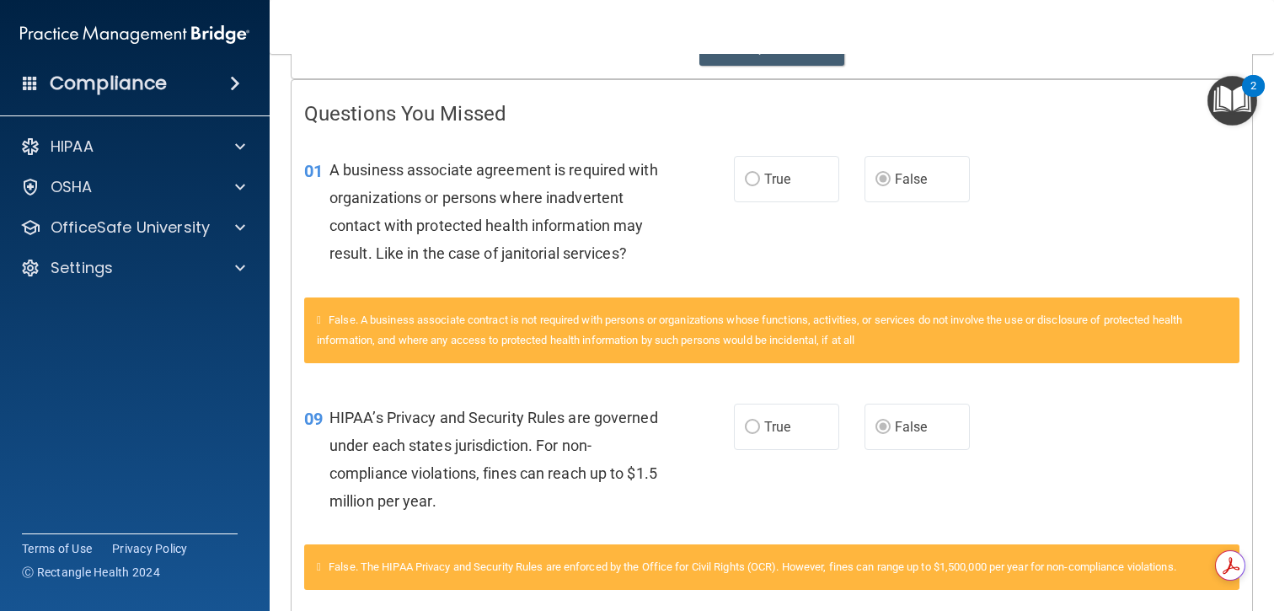
scroll to position [0, 0]
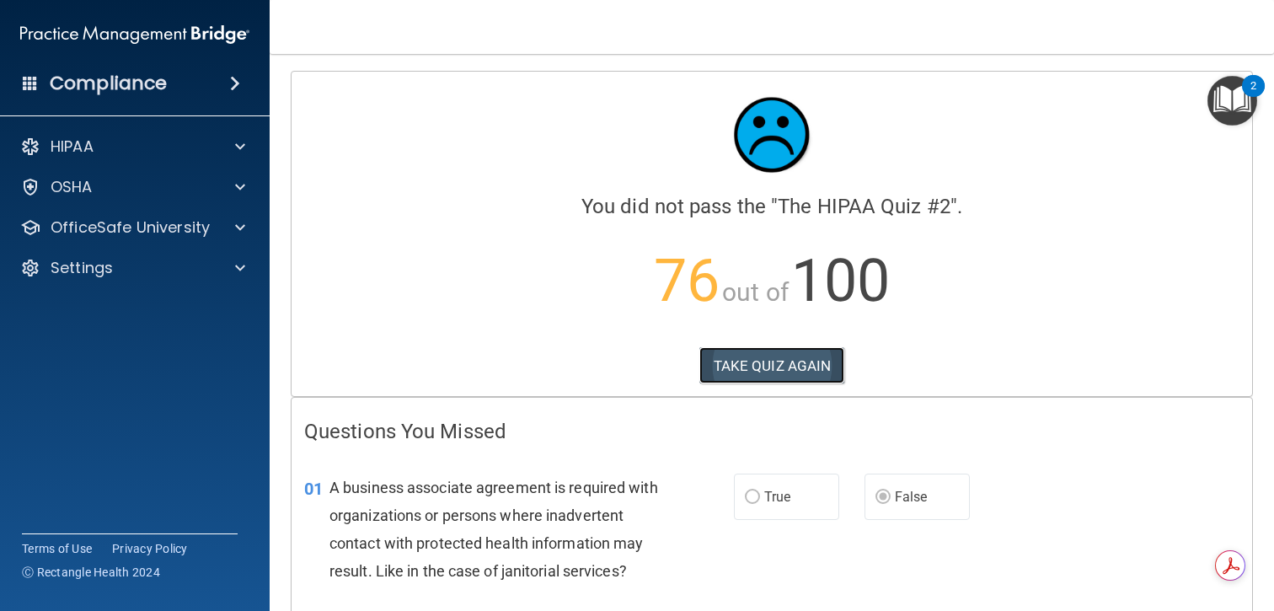
click at [816, 359] on button "TAKE QUIZ AGAIN" at bounding box center [773, 365] width 146 height 37
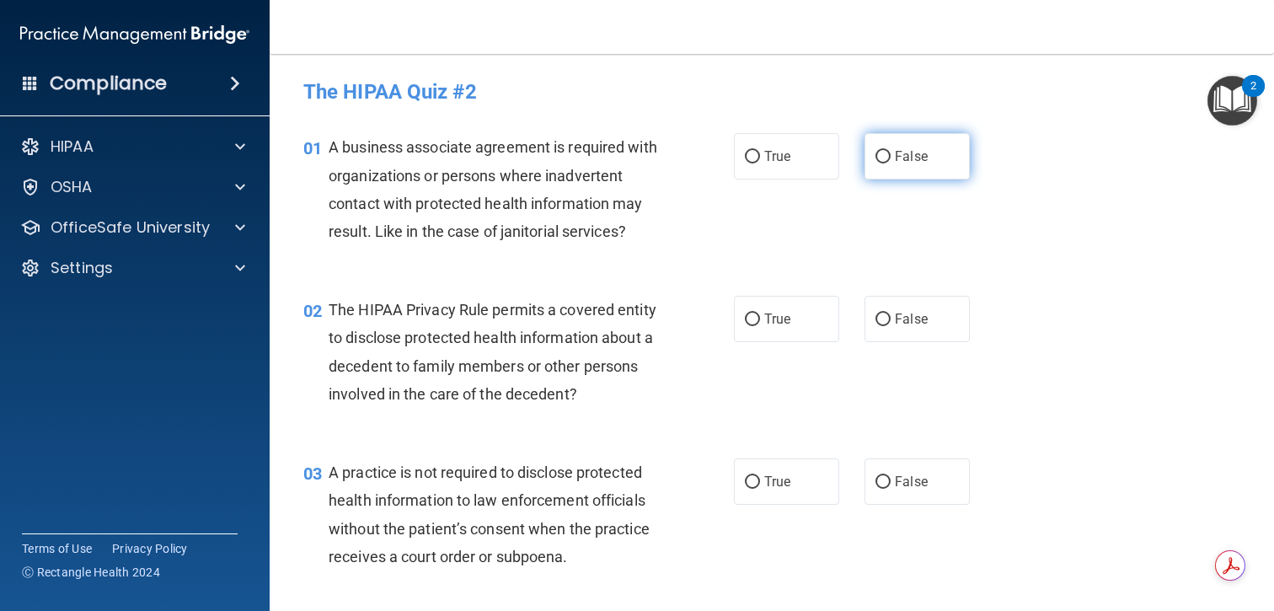
click at [890, 137] on label "False" at bounding box center [917, 156] width 105 height 46
click at [890, 151] on input "False" at bounding box center [883, 157] width 15 height 13
radio input "true"
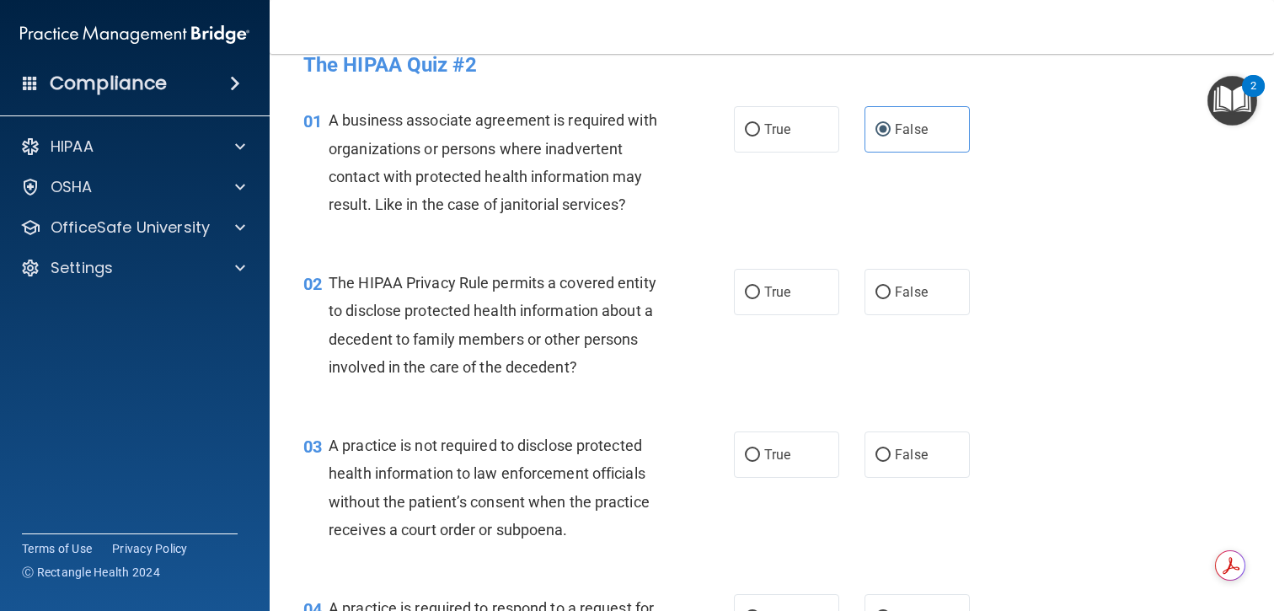
scroll to position [37, 0]
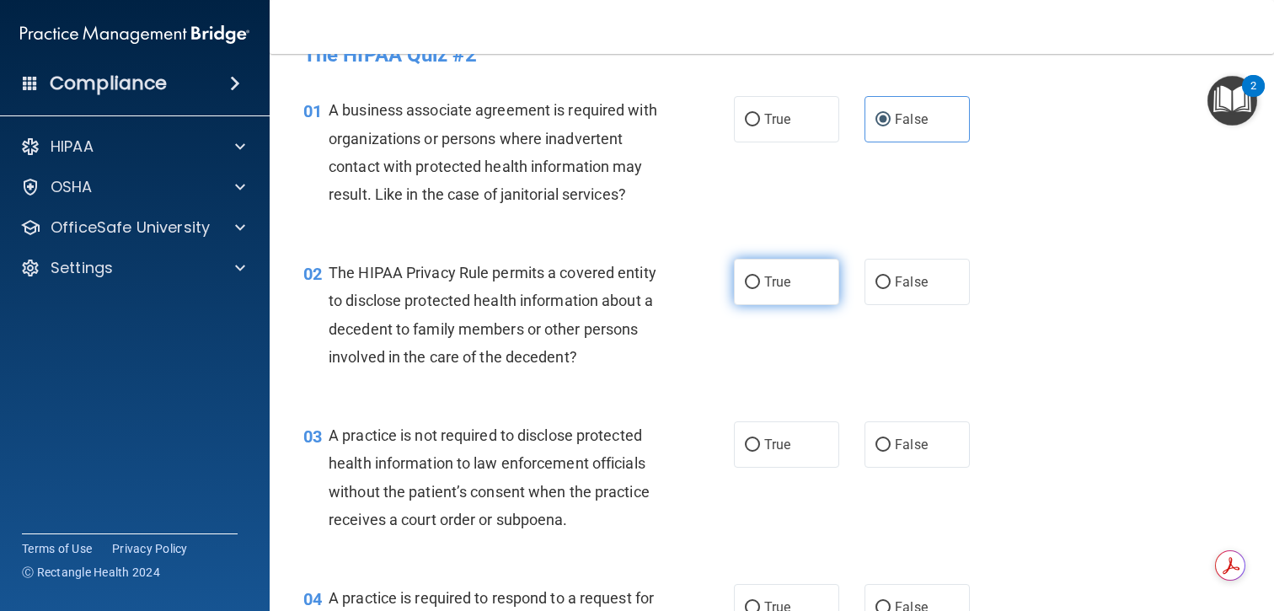
click at [780, 289] on span "True" at bounding box center [777, 282] width 26 height 16
click at [760, 289] on input "True" at bounding box center [752, 282] width 15 height 13
radio input "true"
click at [554, 330] on span "The HIPAA Privacy Rule permits a covered entity to disclose protected health in…" at bounding box center [493, 315] width 328 height 102
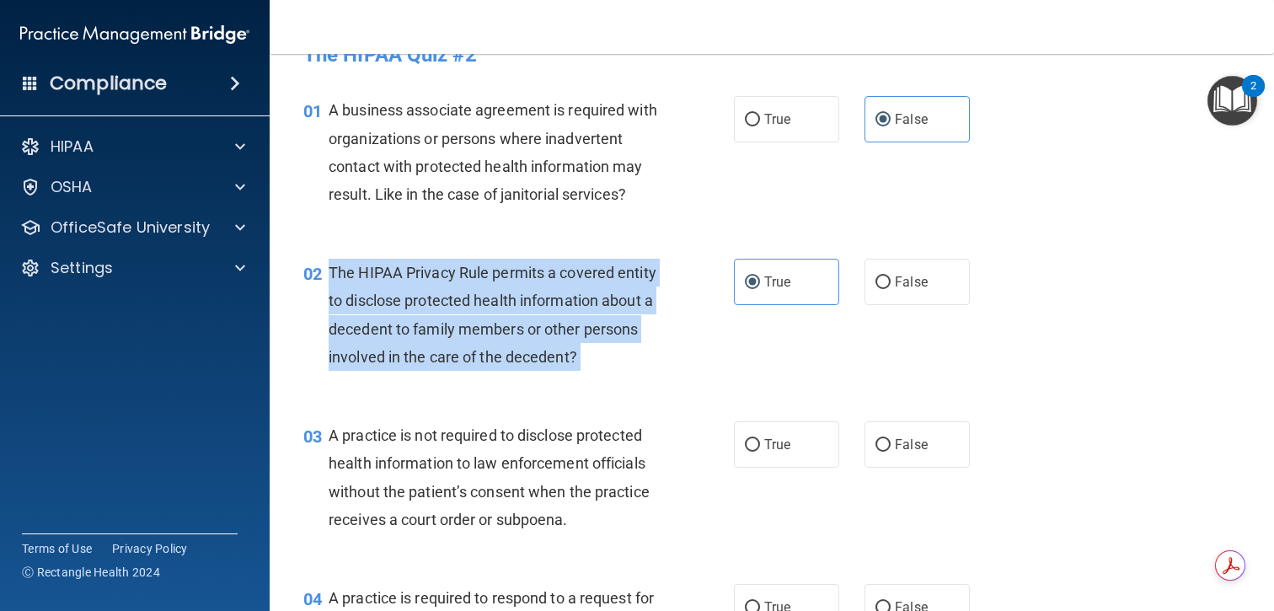
click at [554, 330] on span "The HIPAA Privacy Rule permits a covered entity to disclose protected health in…" at bounding box center [493, 315] width 328 height 102
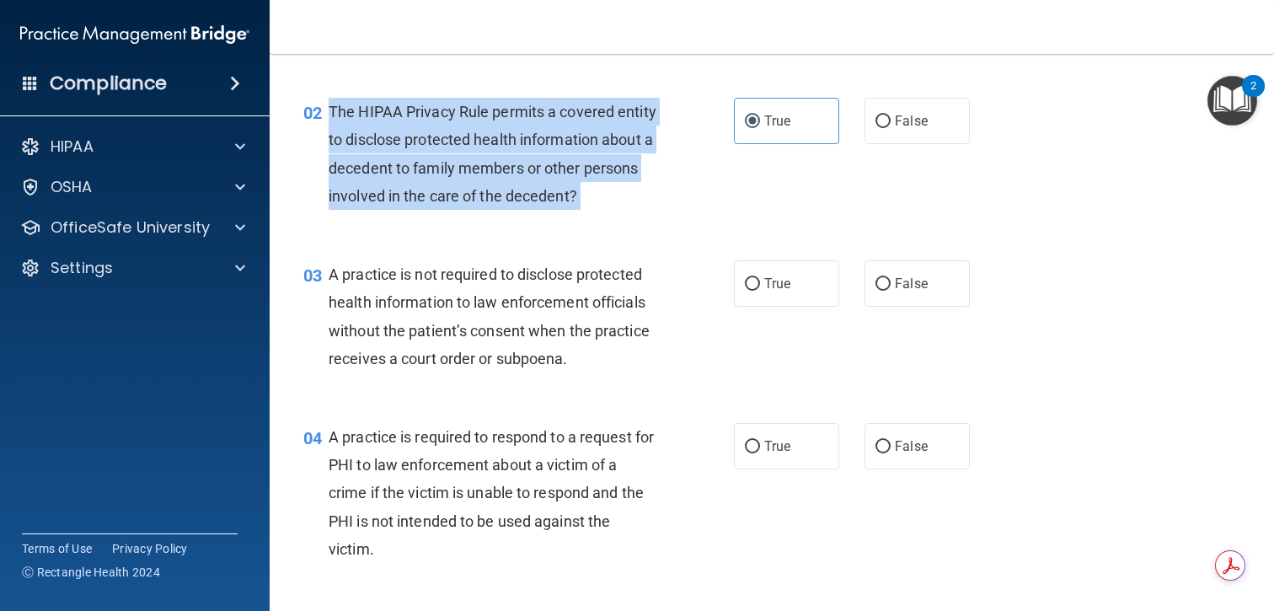
scroll to position [224, 0]
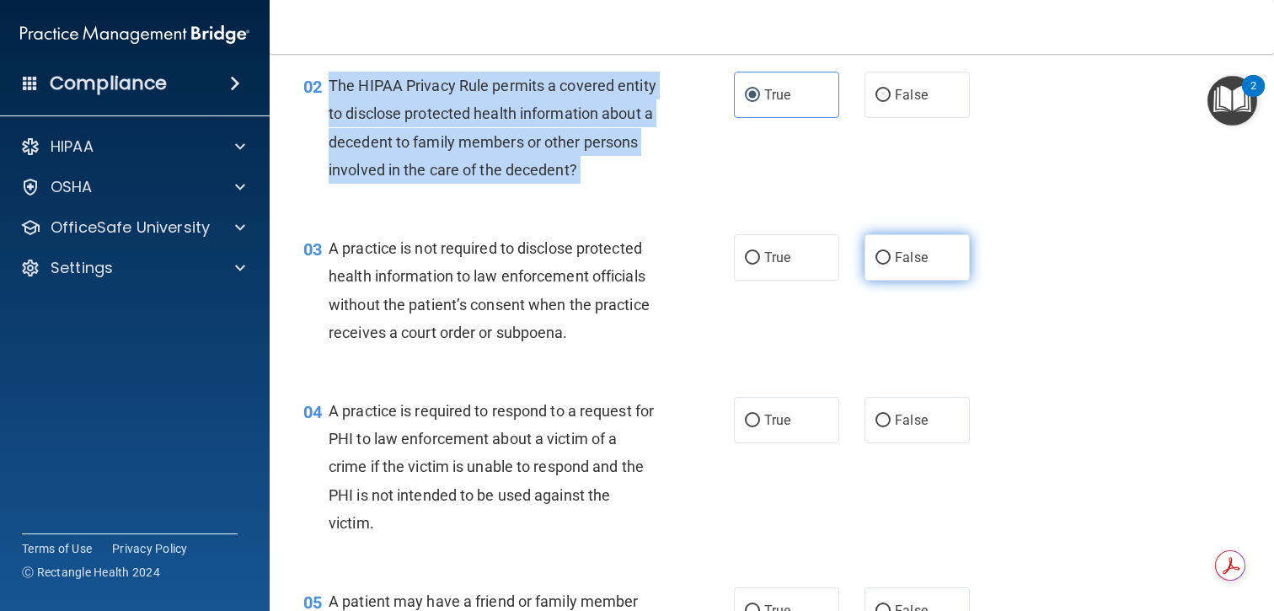
click at [882, 261] on input "False" at bounding box center [883, 258] width 15 height 13
radio input "true"
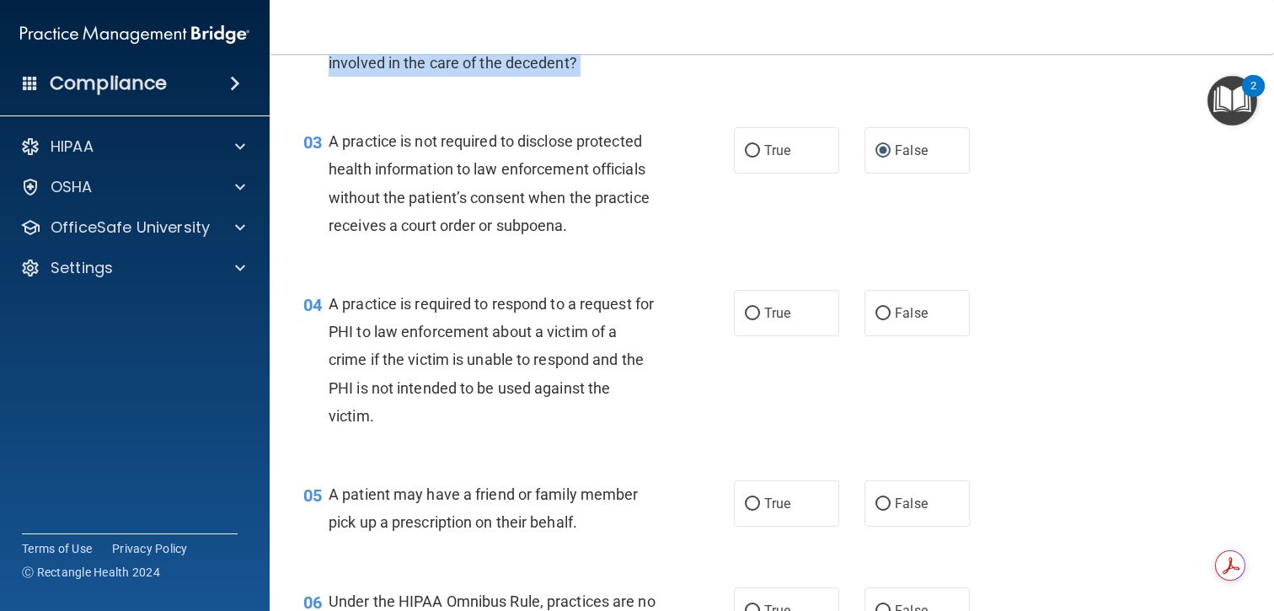
scroll to position [343, 0]
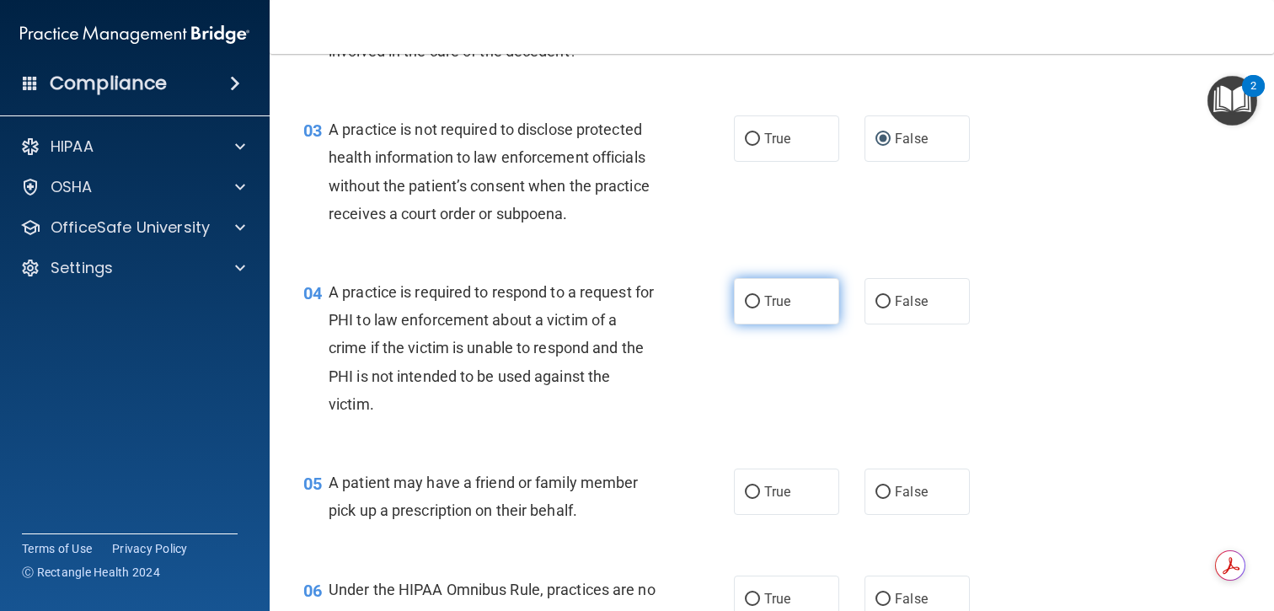
click at [807, 308] on label "True" at bounding box center [786, 301] width 105 height 46
click at [760, 308] on input "True" at bounding box center [752, 302] width 15 height 13
radio input "true"
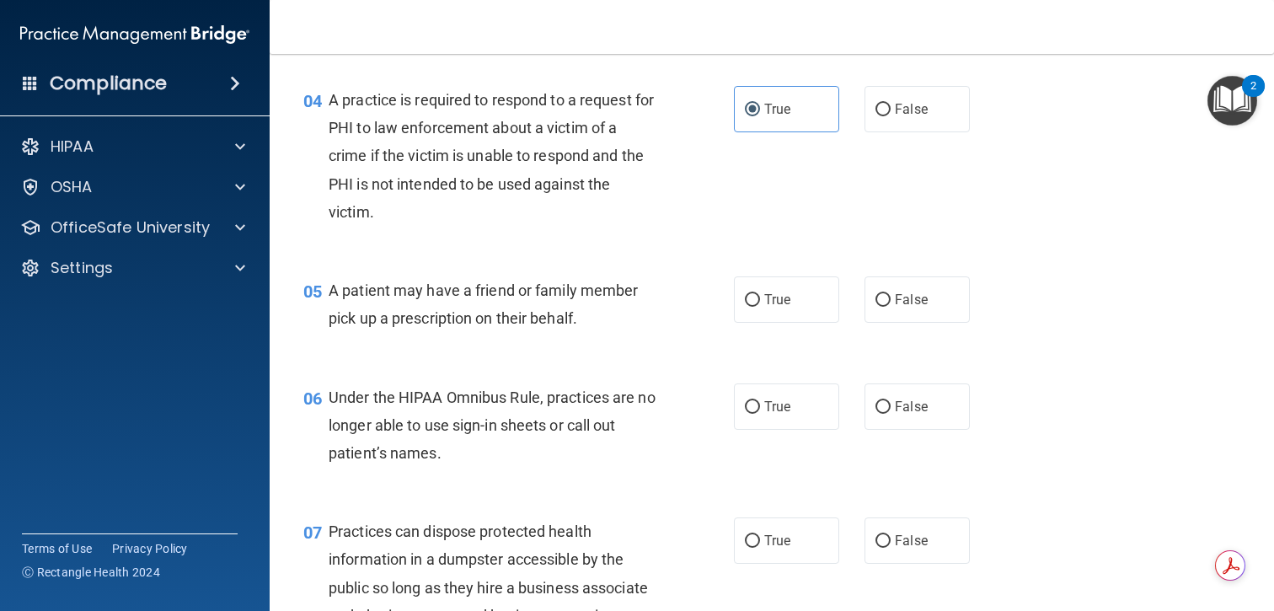
scroll to position [540, 0]
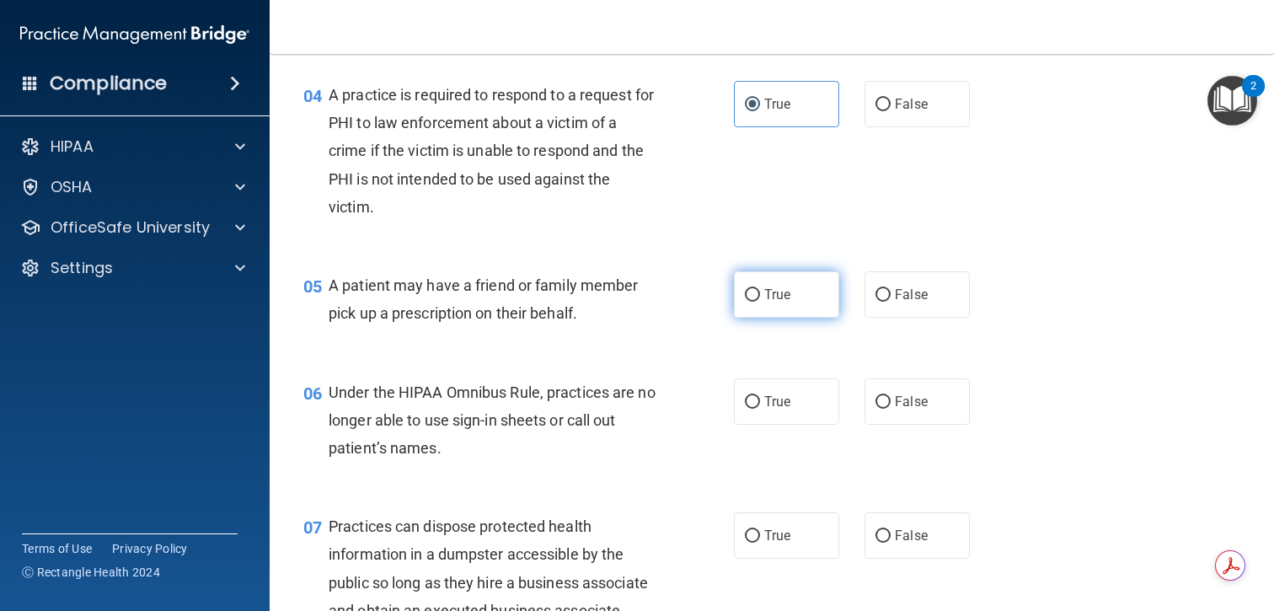
click at [785, 308] on label "True" at bounding box center [786, 294] width 105 height 46
click at [760, 302] on input "True" at bounding box center [752, 295] width 15 height 13
radio input "true"
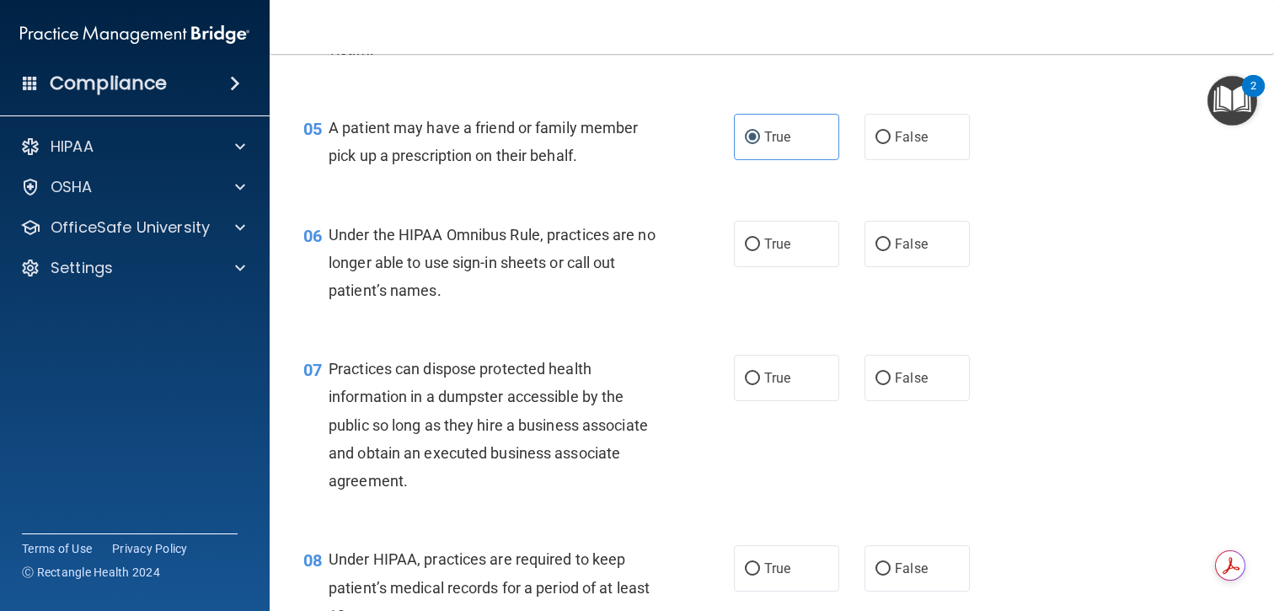
scroll to position [699, 0]
click at [916, 251] on label "False" at bounding box center [917, 243] width 105 height 46
click at [891, 250] on input "False" at bounding box center [883, 244] width 15 height 13
radio input "true"
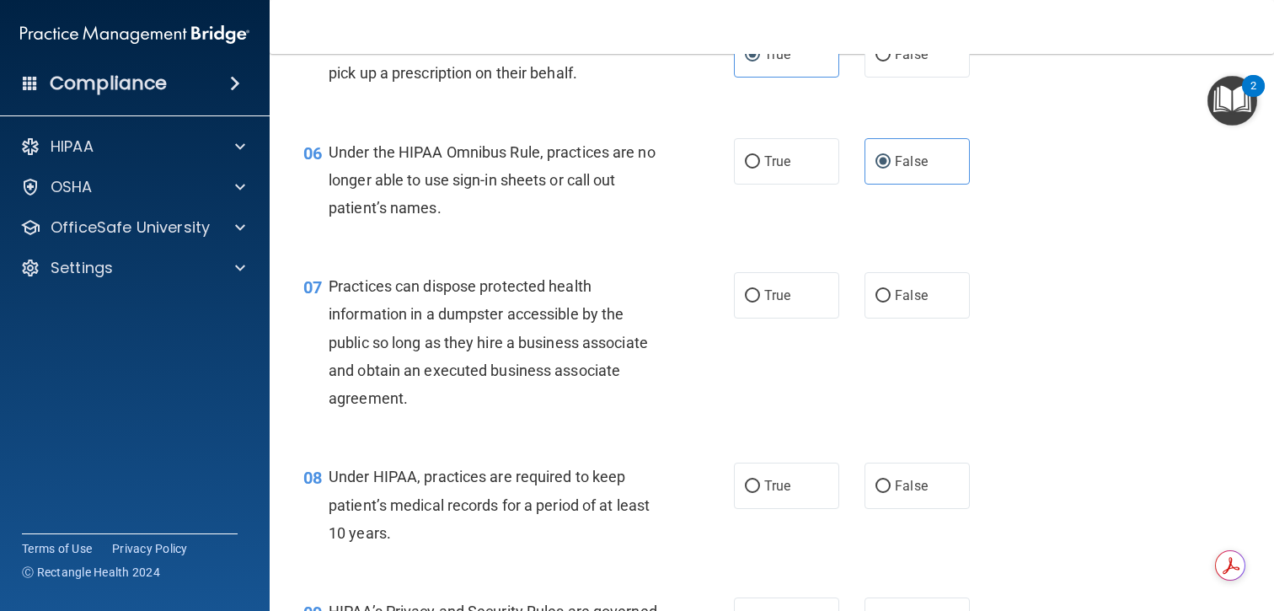
scroll to position [783, 0]
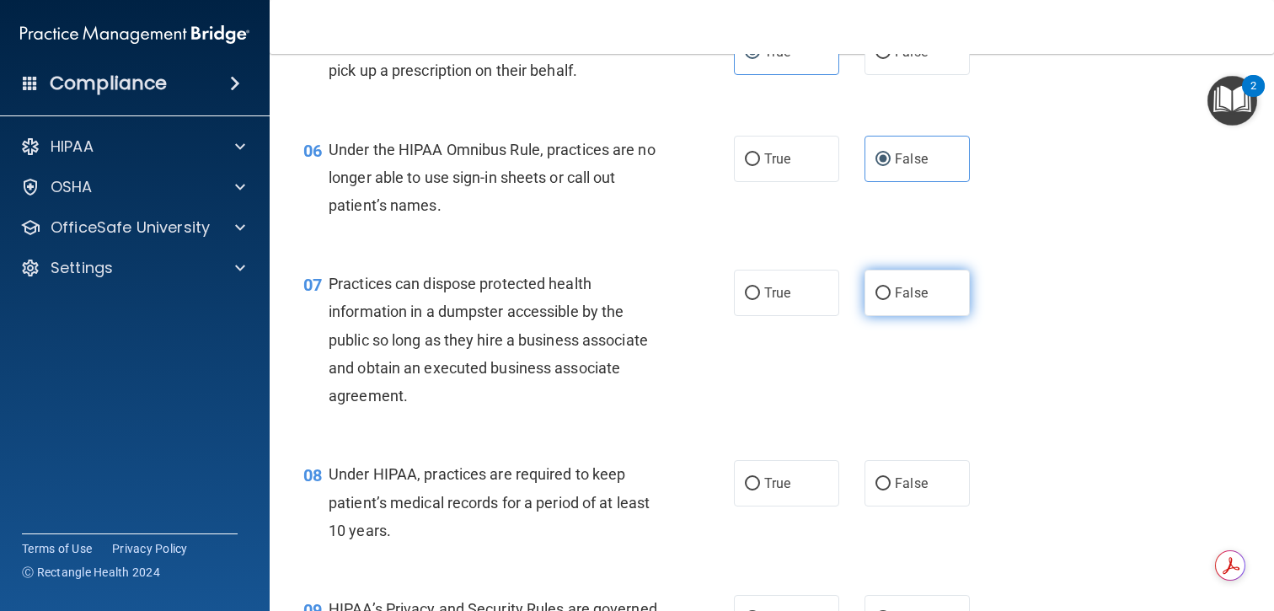
click at [878, 302] on label "False" at bounding box center [917, 293] width 105 height 46
click at [878, 300] on input "False" at bounding box center [883, 293] width 15 height 13
radio input "true"
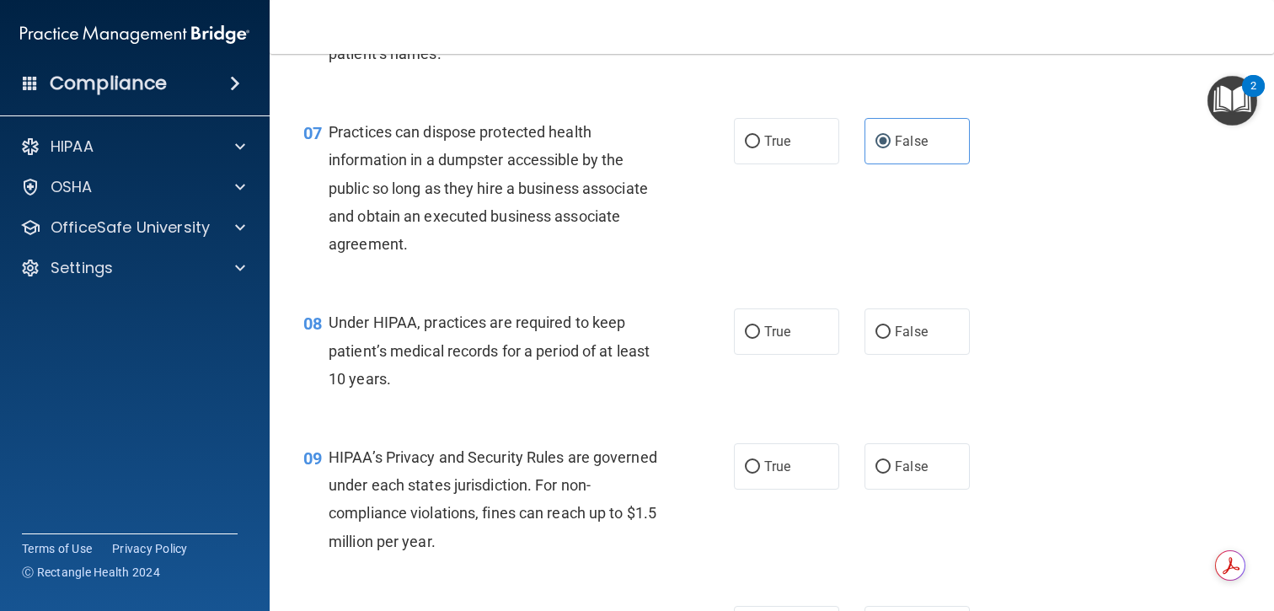
scroll to position [965, 0]
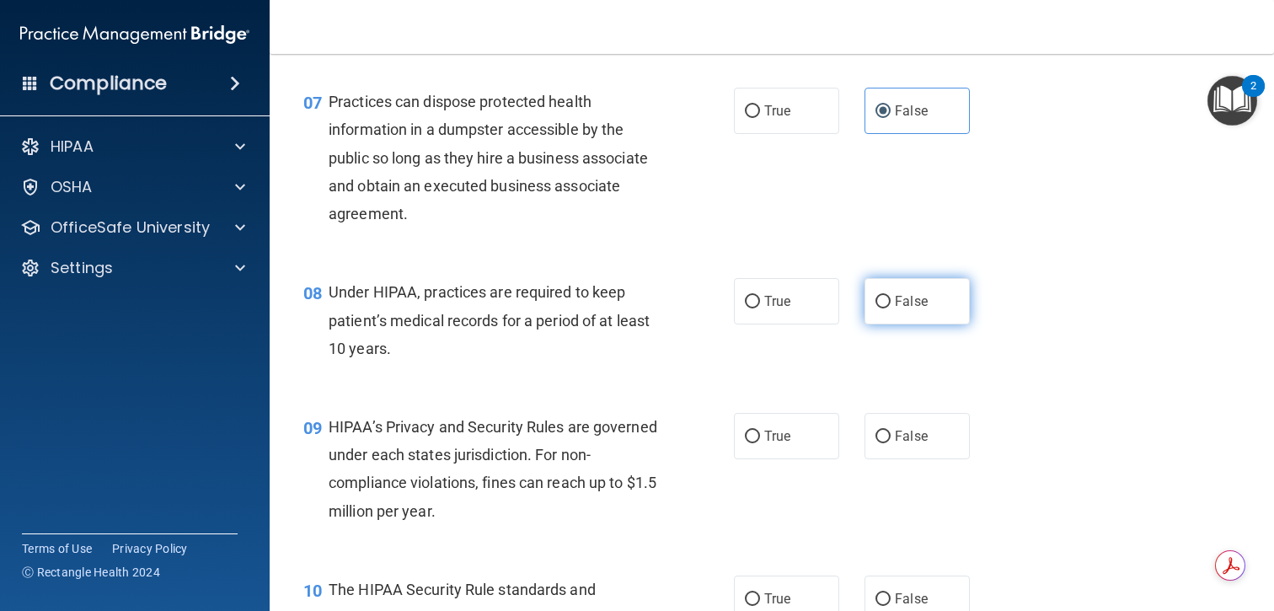
click at [885, 313] on label "False" at bounding box center [917, 301] width 105 height 46
click at [885, 308] on input "False" at bounding box center [883, 302] width 15 height 13
radio input "true"
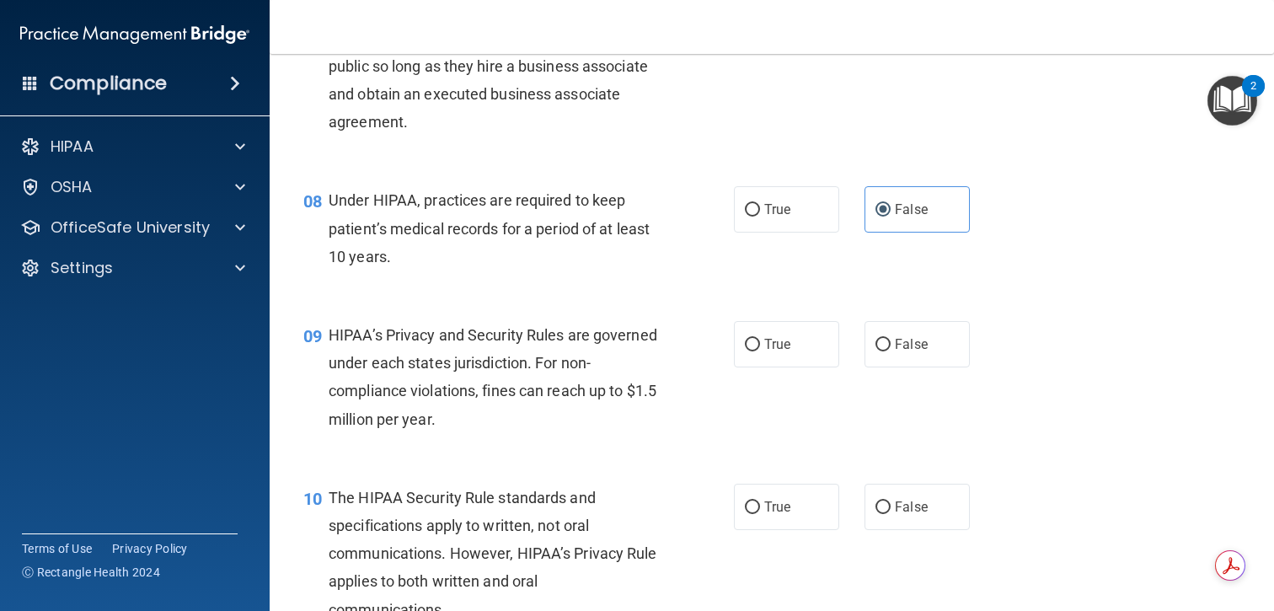
scroll to position [1064, 0]
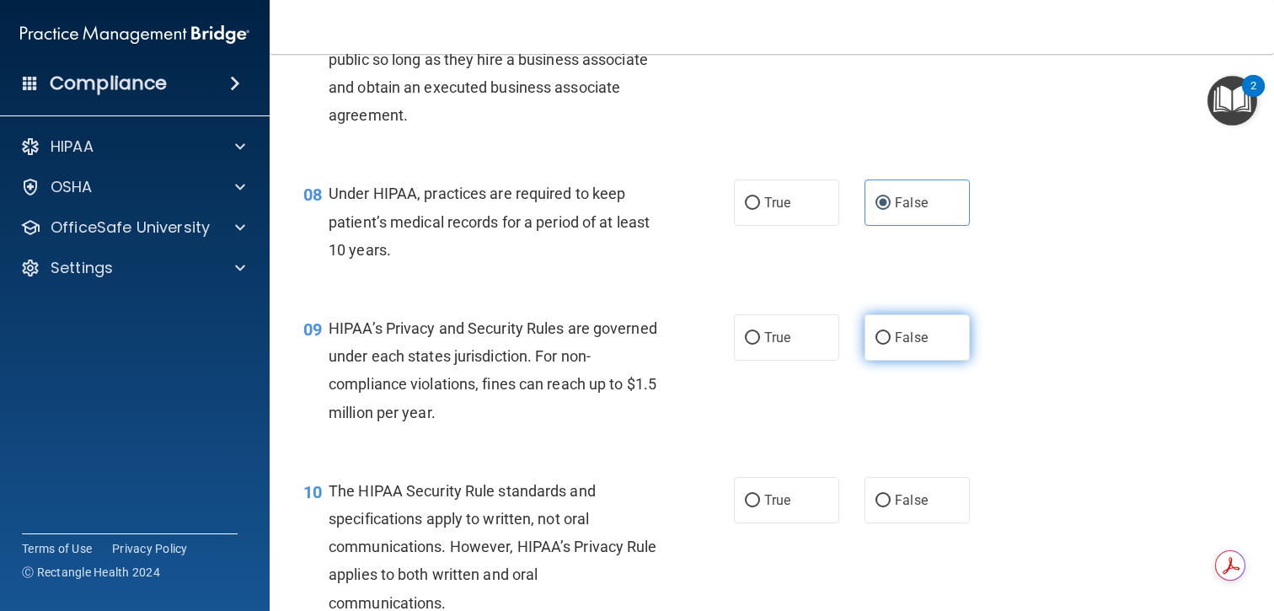
click at [905, 333] on span "False" at bounding box center [911, 338] width 33 height 16
click at [891, 333] on input "False" at bounding box center [883, 338] width 15 height 13
radio input "true"
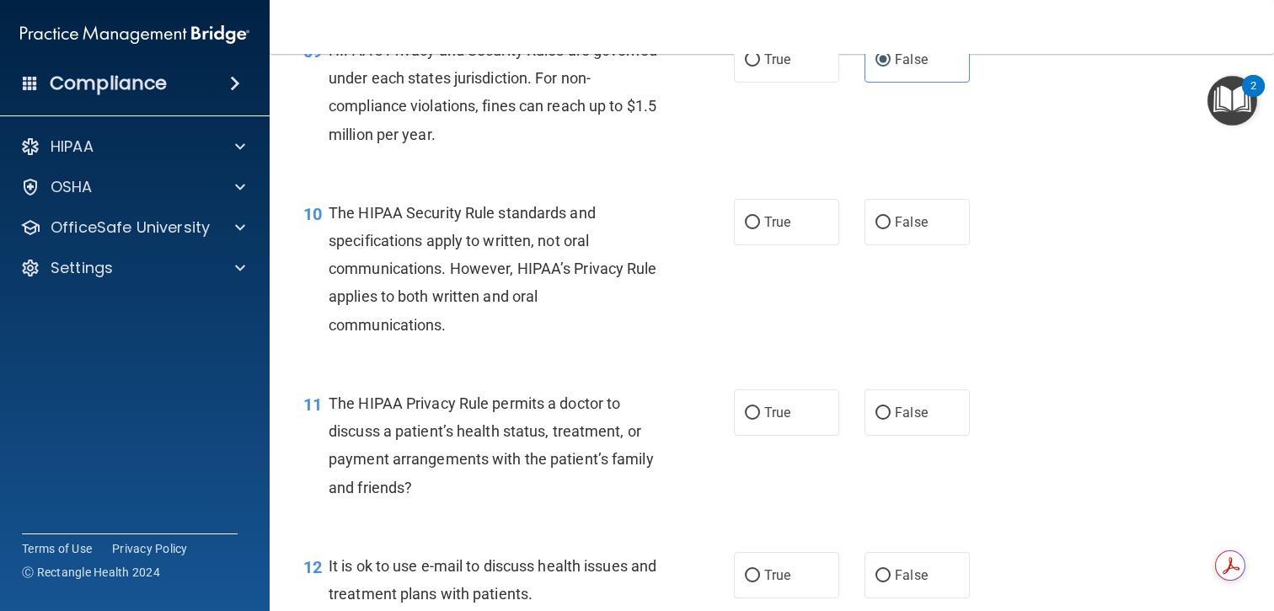
scroll to position [1355, 0]
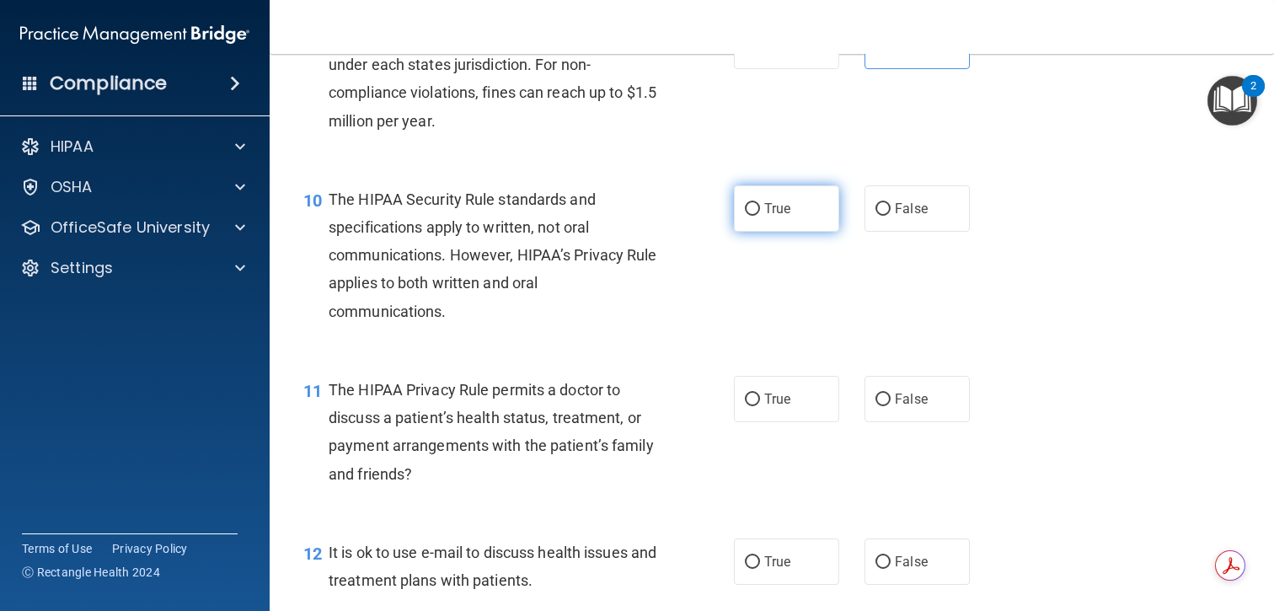
click at [770, 207] on span "True" at bounding box center [777, 209] width 26 height 16
click at [760, 207] on input "True" at bounding box center [752, 209] width 15 height 13
radio input "true"
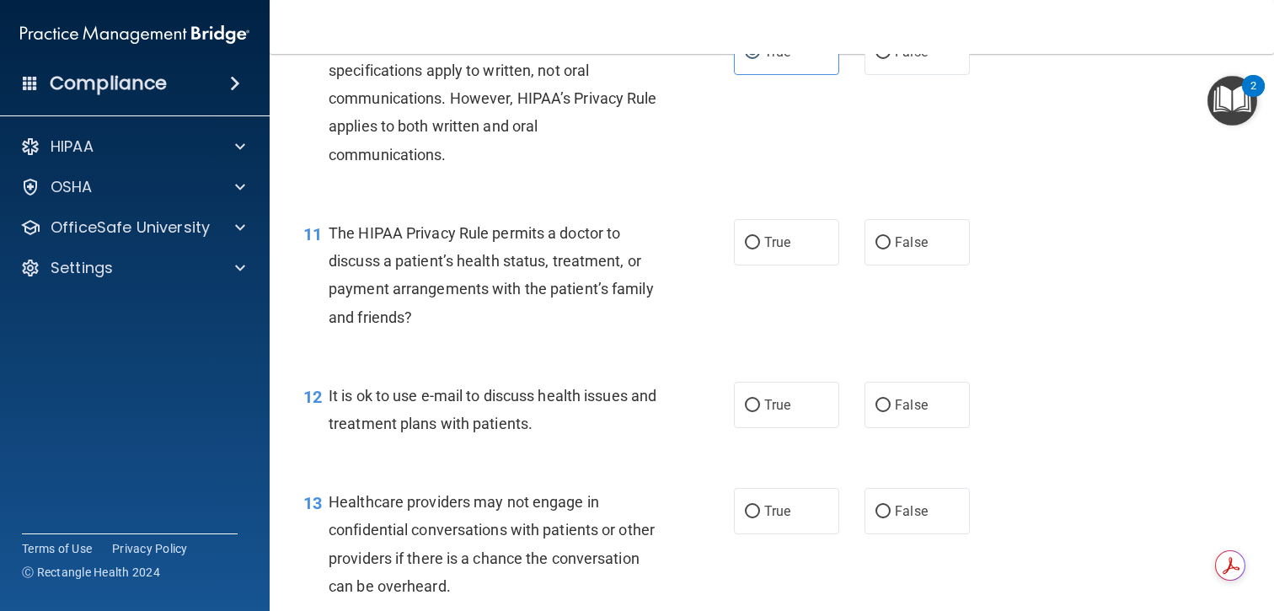
scroll to position [1515, 0]
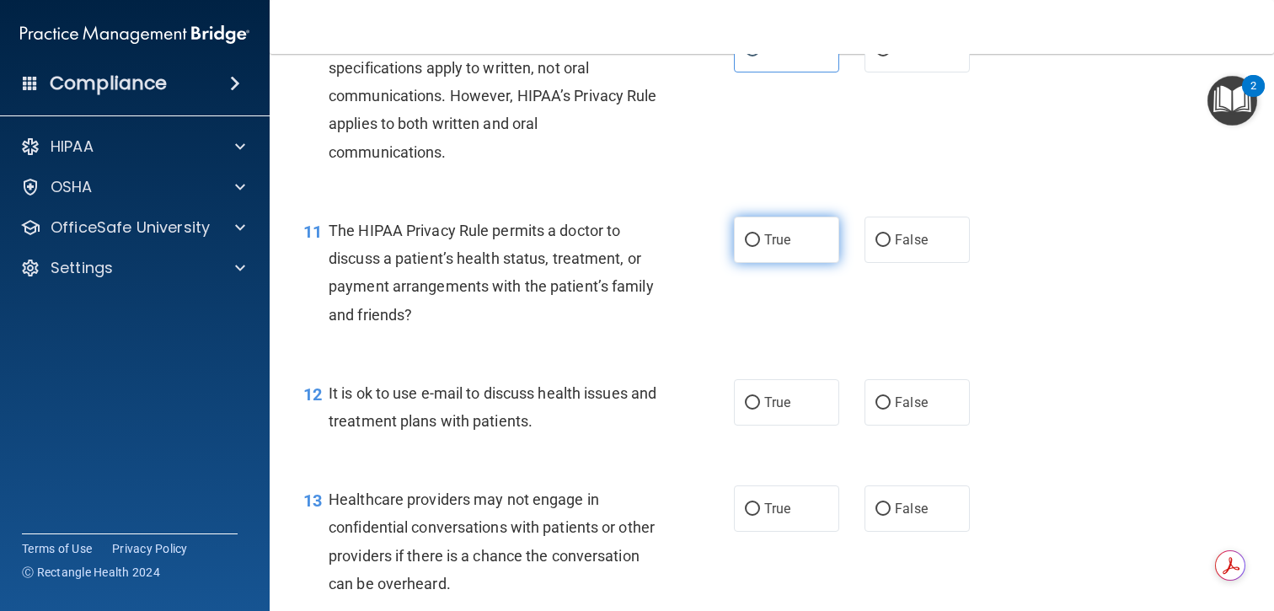
click at [757, 234] on input "True" at bounding box center [752, 240] width 15 height 13
radio input "true"
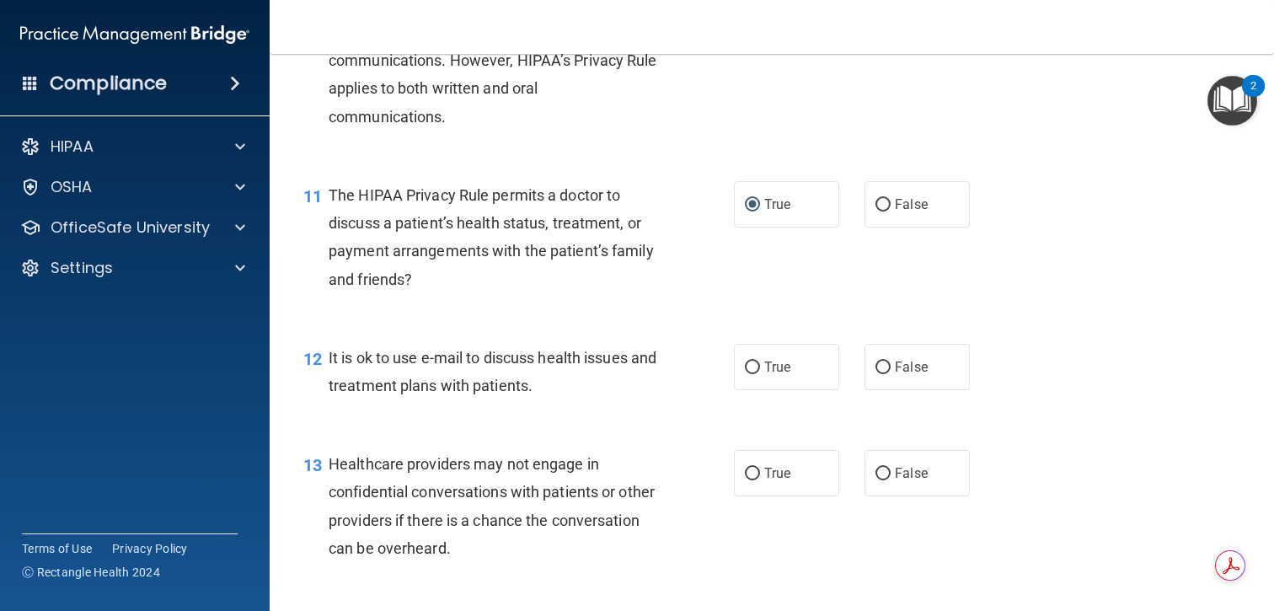
scroll to position [1563, 0]
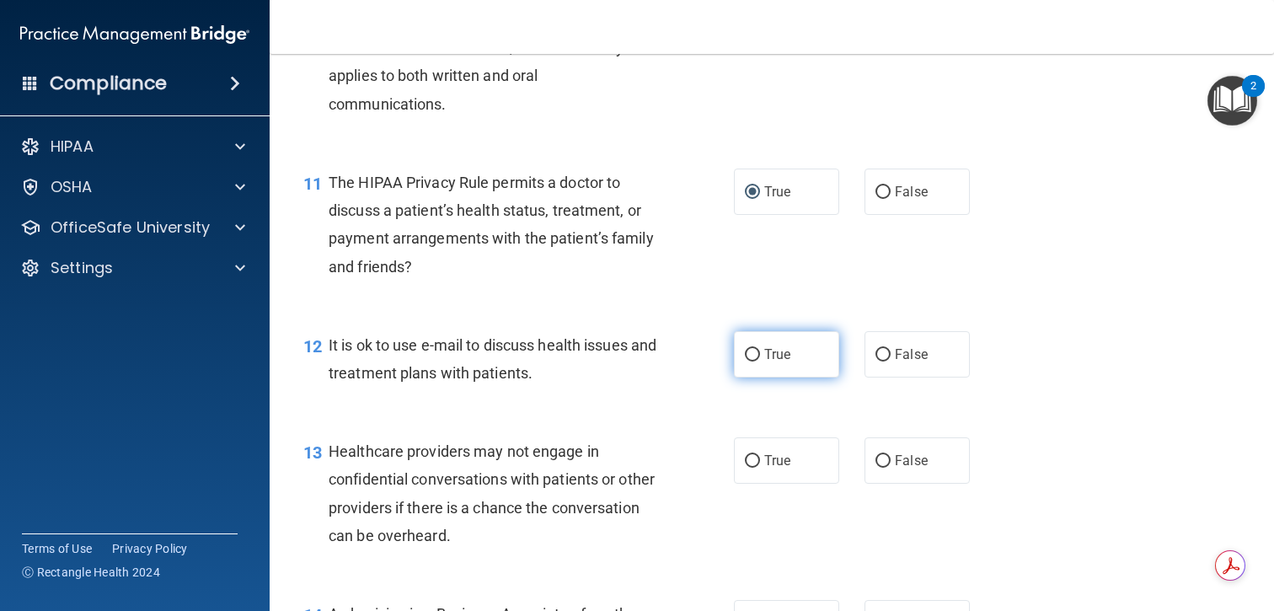
click at [749, 354] on input "True" at bounding box center [752, 355] width 15 height 13
radio input "true"
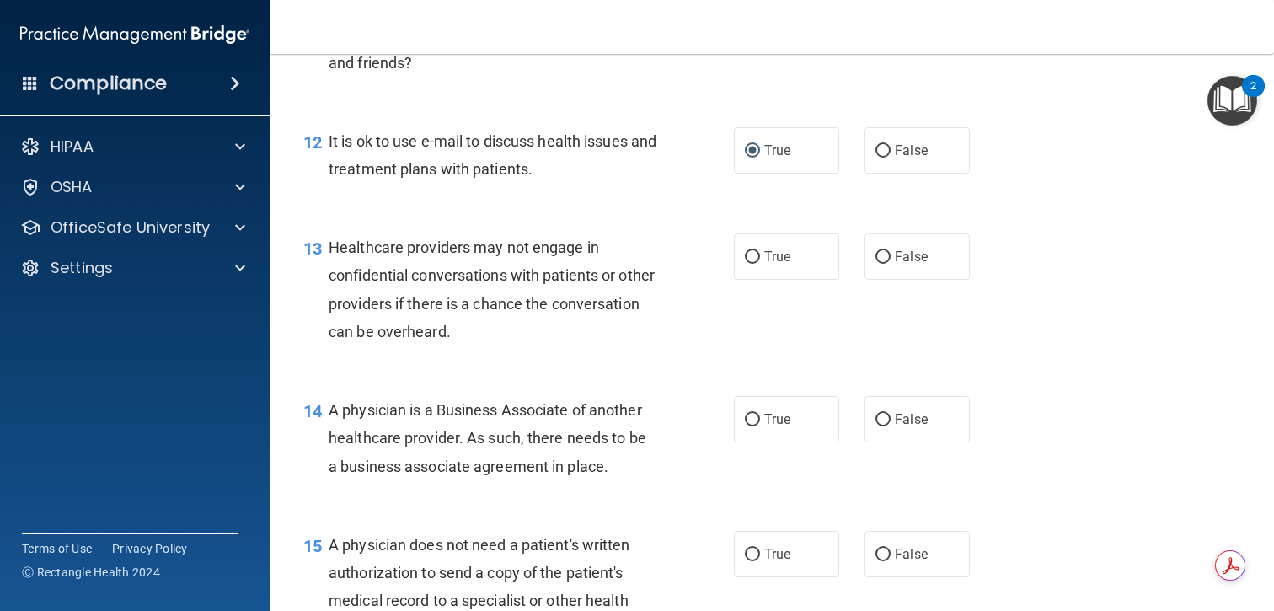
scroll to position [1782, 0]
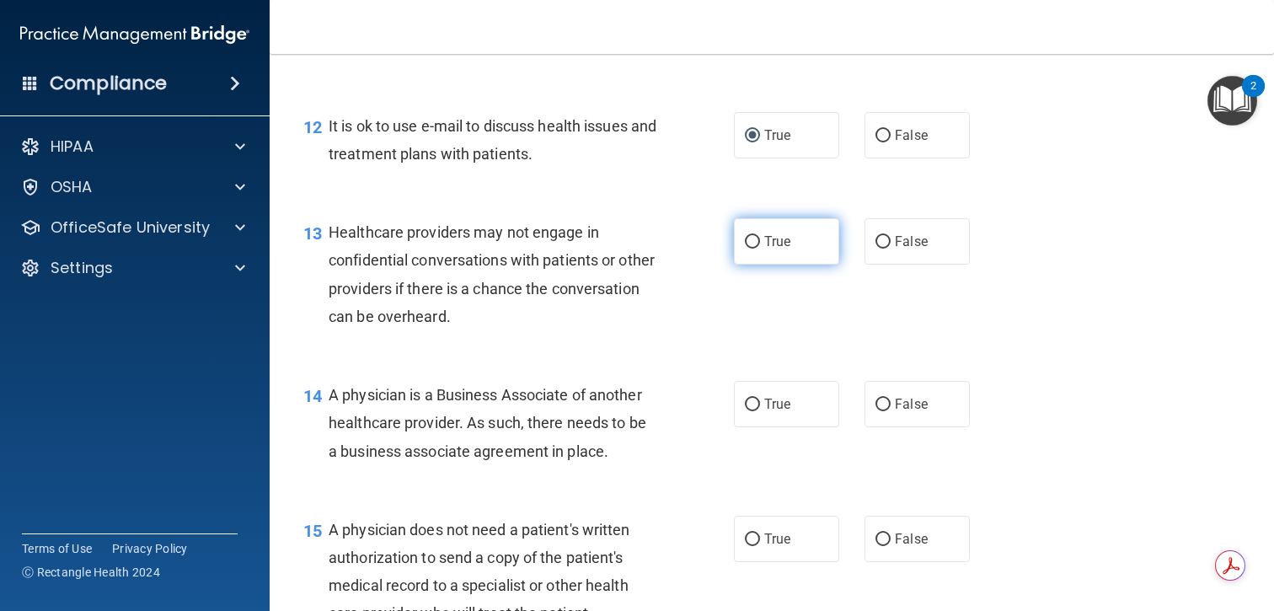
click at [752, 236] on input "True" at bounding box center [752, 242] width 15 height 13
radio input "true"
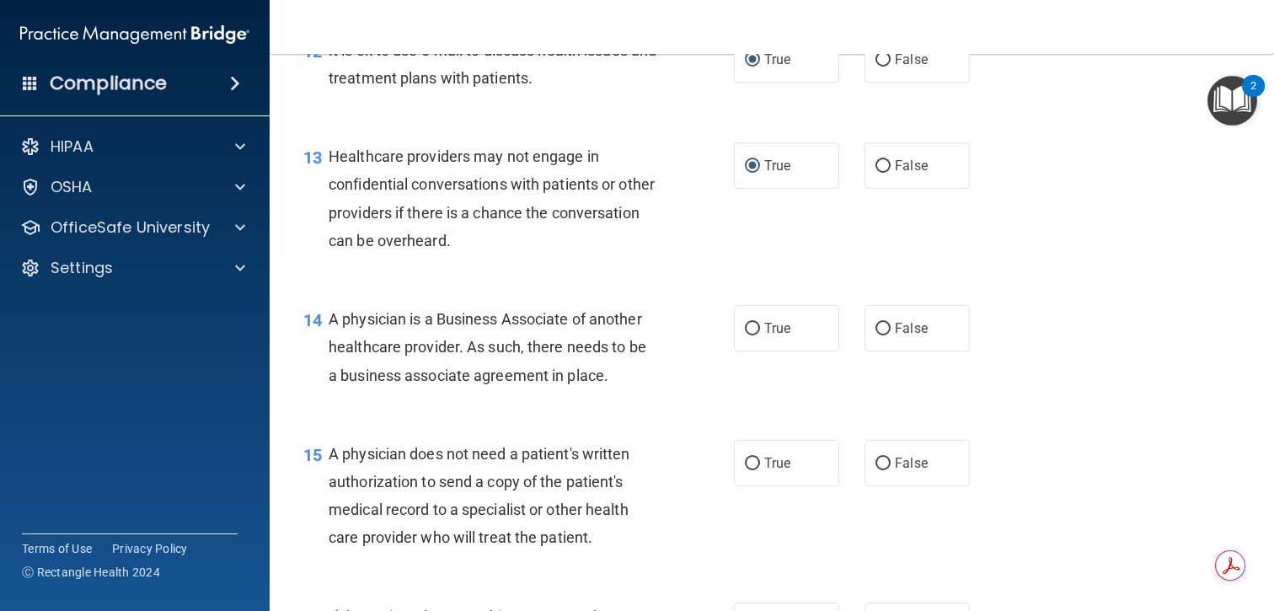
scroll to position [1864, 0]
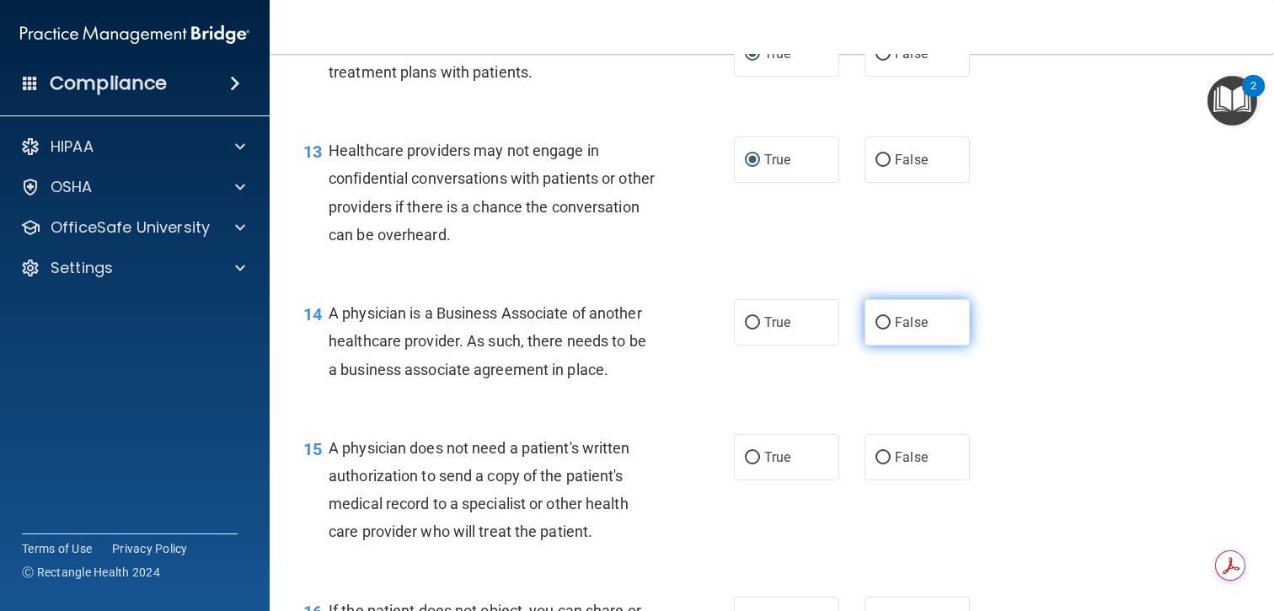
click at [888, 325] on input "False" at bounding box center [883, 323] width 15 height 13
radio input "true"
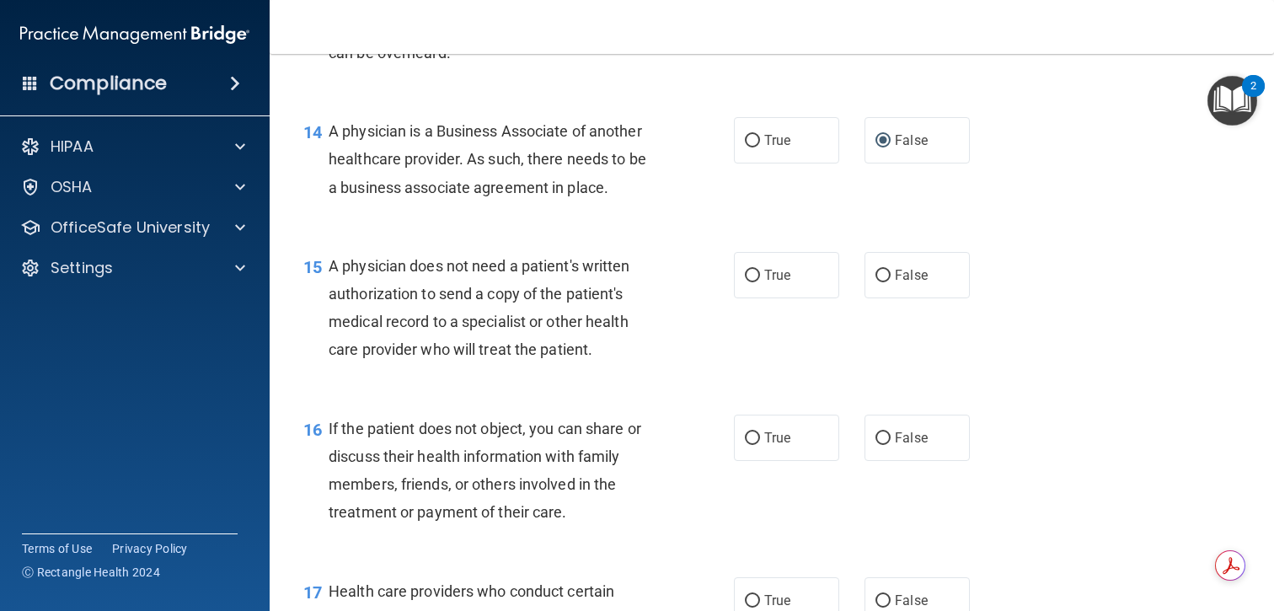
scroll to position [2057, 0]
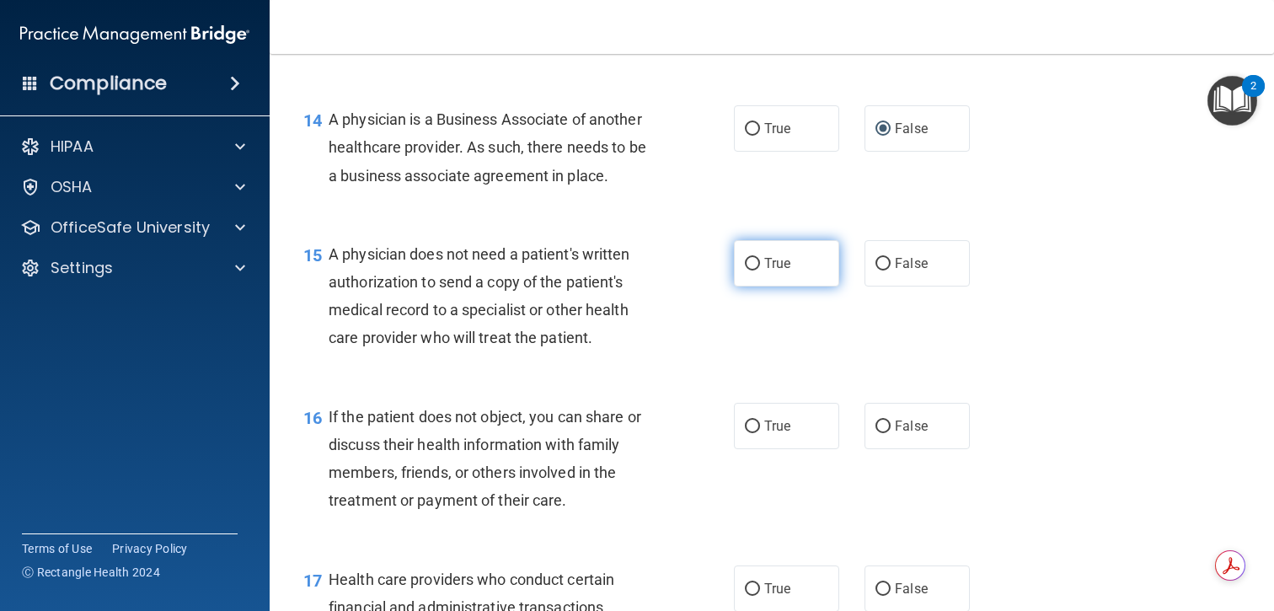
click at [792, 266] on label "True" at bounding box center [786, 263] width 105 height 46
click at [760, 266] on input "True" at bounding box center [752, 264] width 15 height 13
radio input "true"
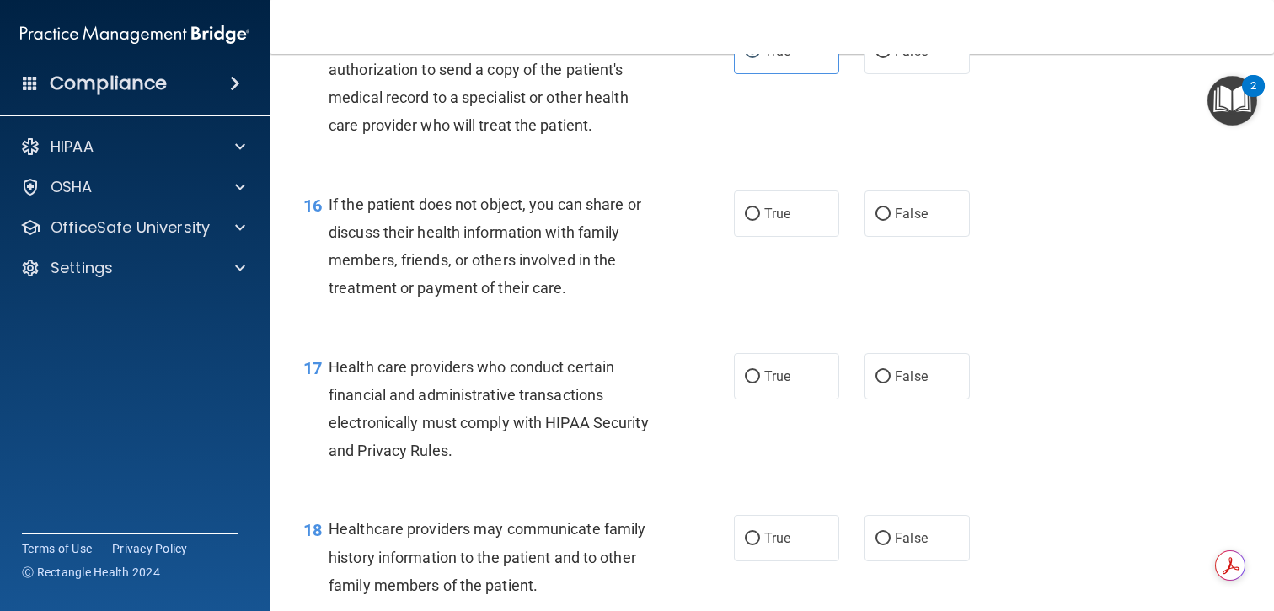
scroll to position [2272, 0]
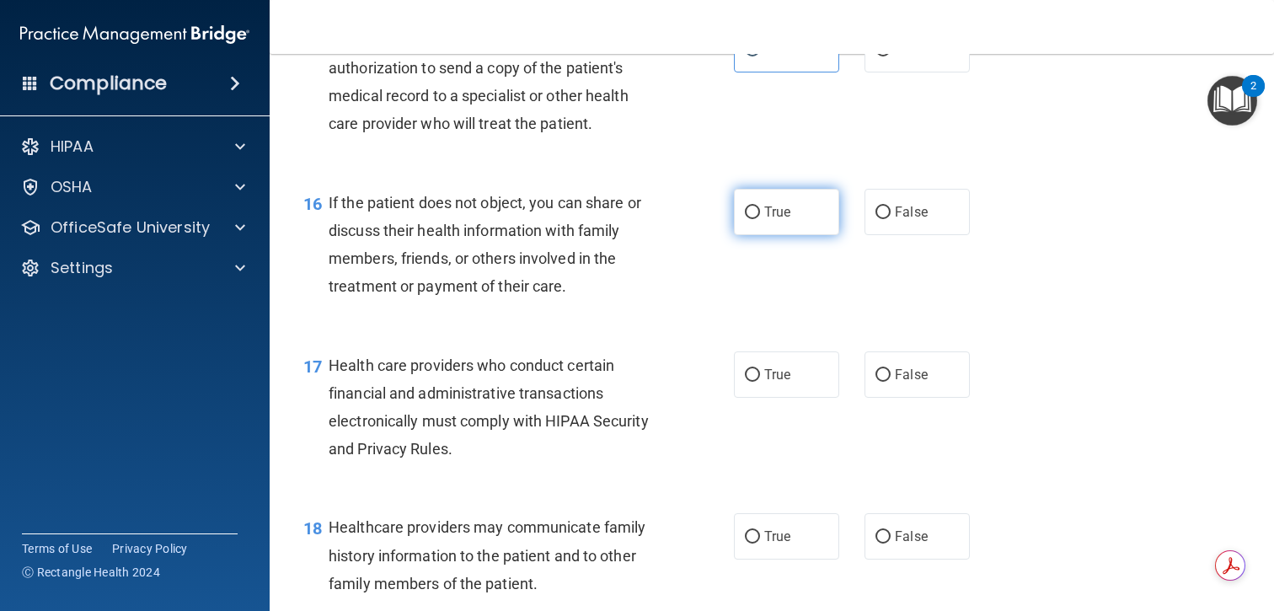
click at [774, 223] on label "True" at bounding box center [786, 212] width 105 height 46
click at [760, 219] on input "True" at bounding box center [752, 213] width 15 height 13
radio input "true"
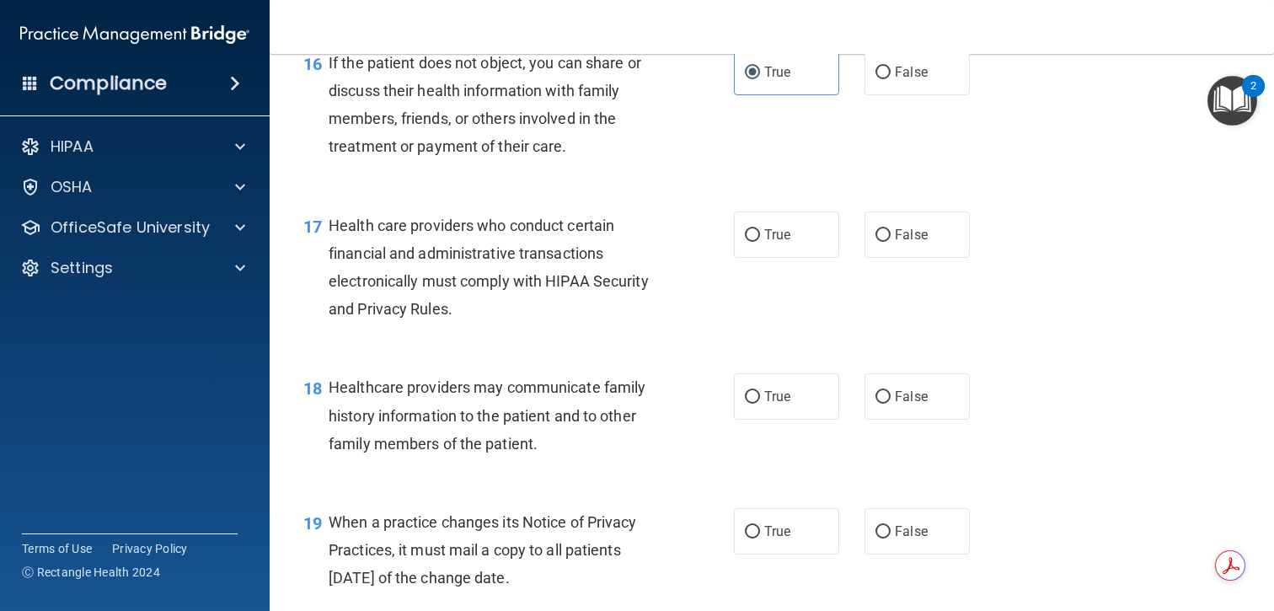
scroll to position [2412, 0]
click at [756, 232] on input "True" at bounding box center [752, 234] width 15 height 13
radio input "true"
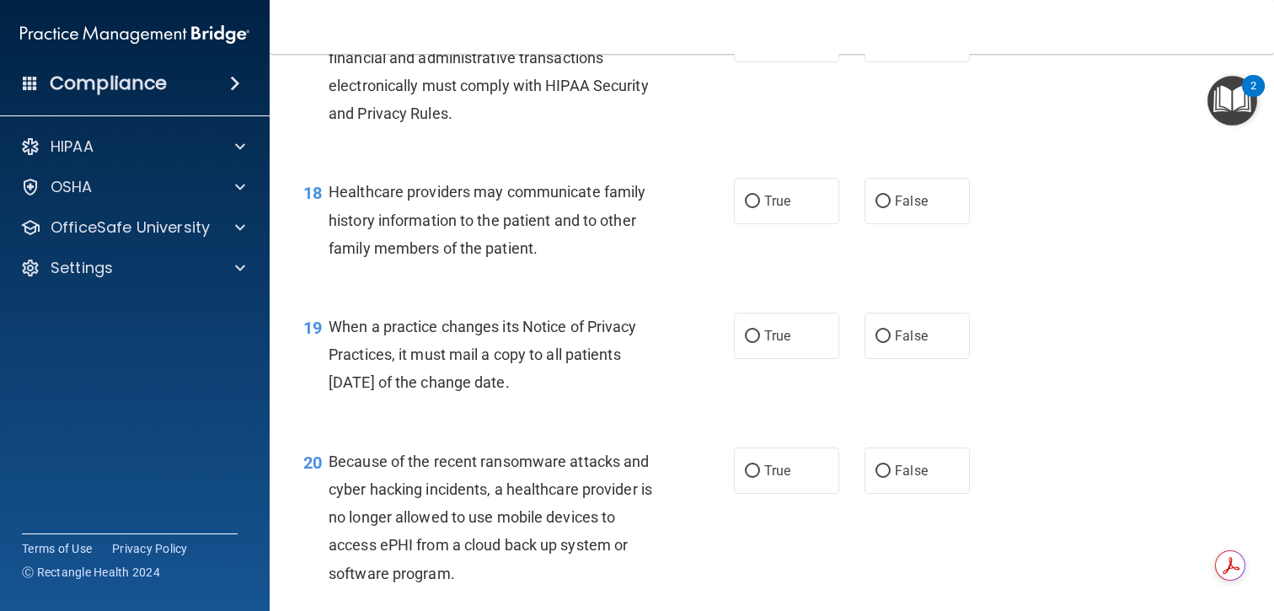
scroll to position [2613, 0]
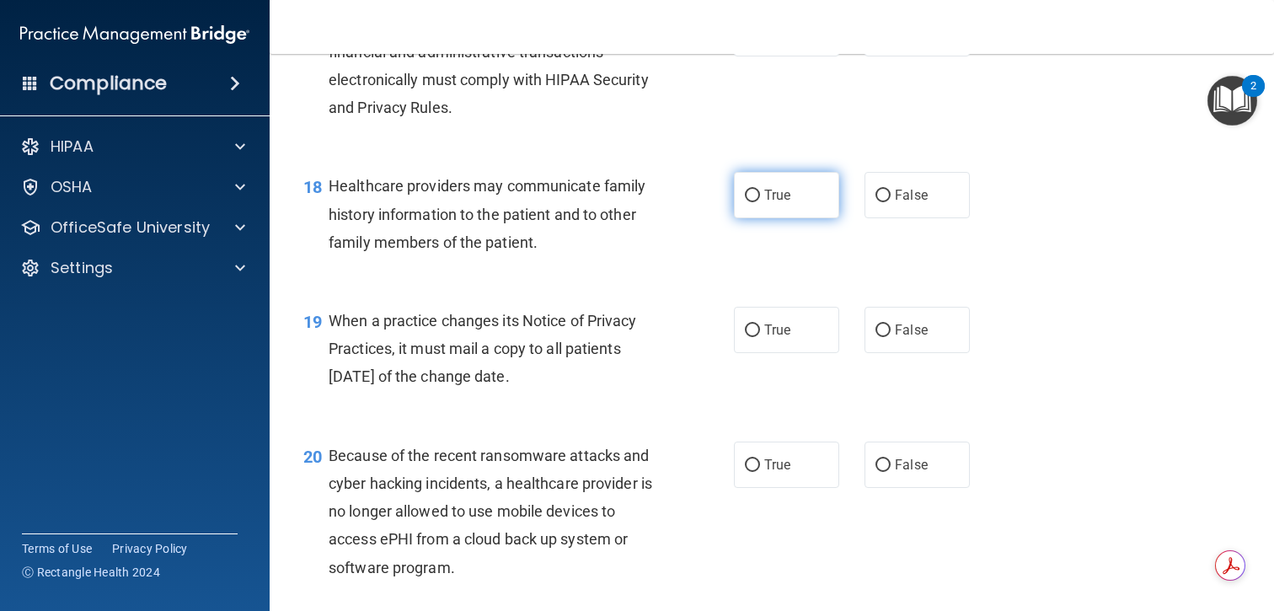
click at [759, 199] on input "True" at bounding box center [752, 196] width 15 height 13
radio input "true"
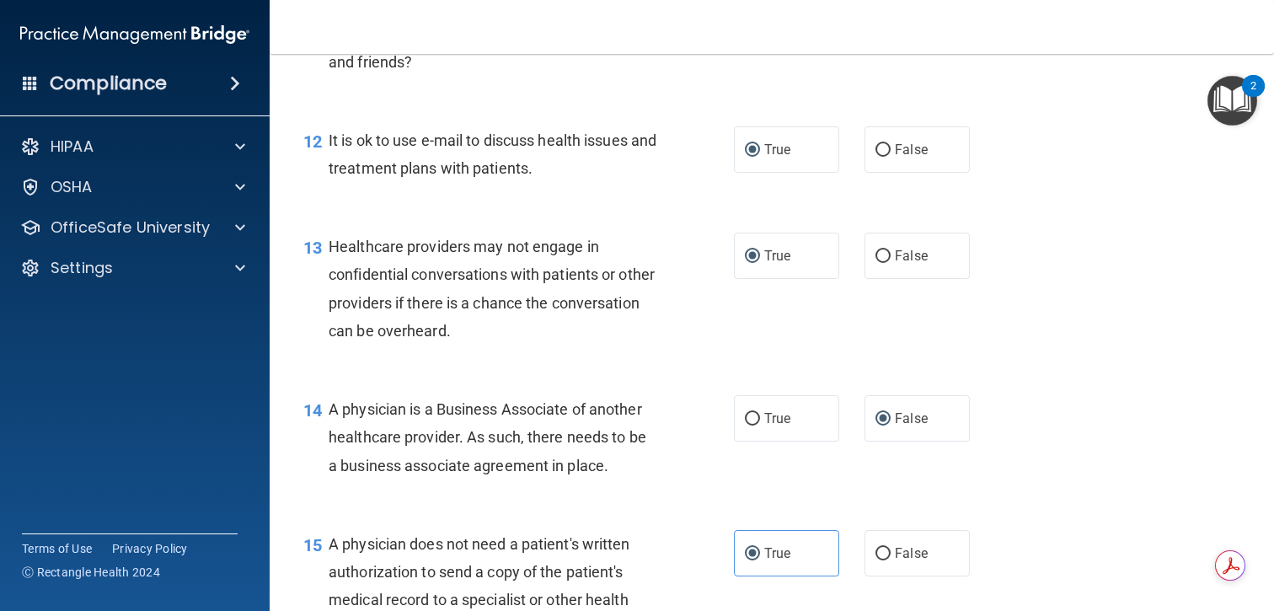
scroll to position [1764, 0]
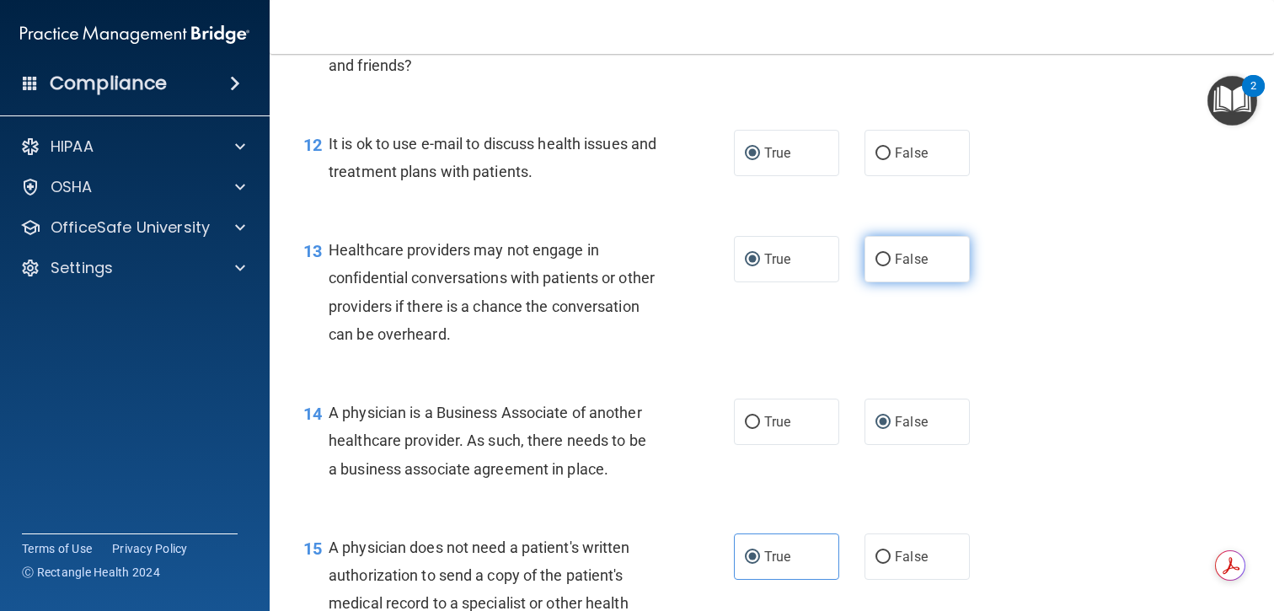
click at [880, 255] on input "False" at bounding box center [883, 260] width 15 height 13
radio input "true"
radio input "false"
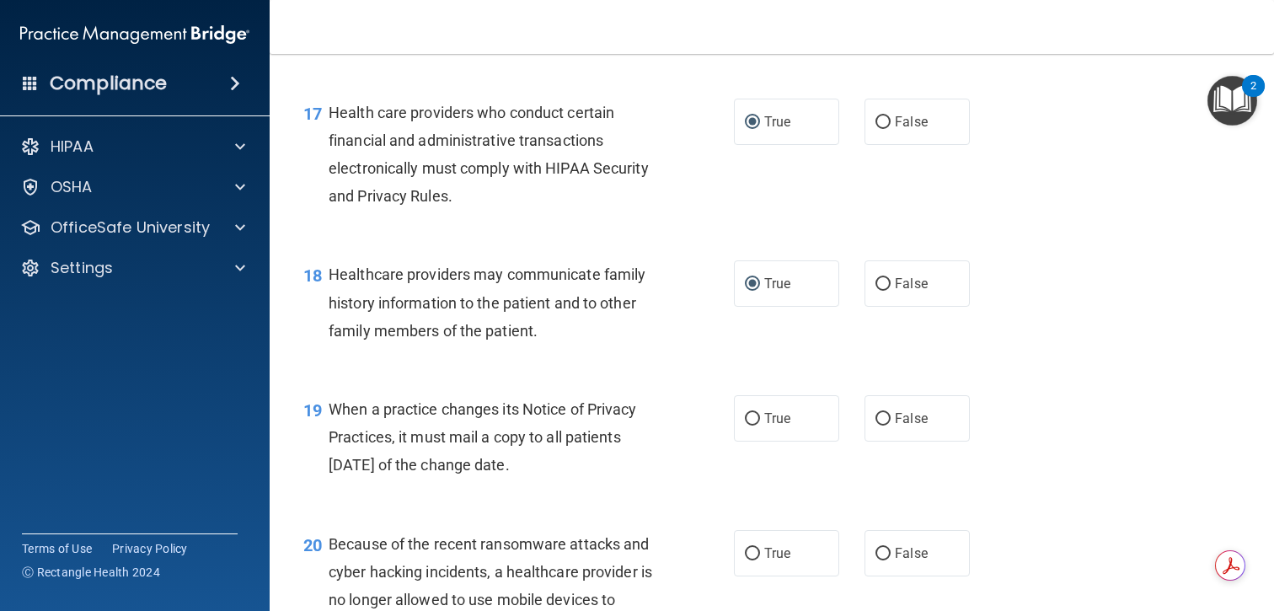
scroll to position [2526, 0]
click at [914, 292] on label "False" at bounding box center [917, 282] width 105 height 46
click at [891, 289] on input "False" at bounding box center [883, 282] width 15 height 13
radio input "true"
radio input "false"
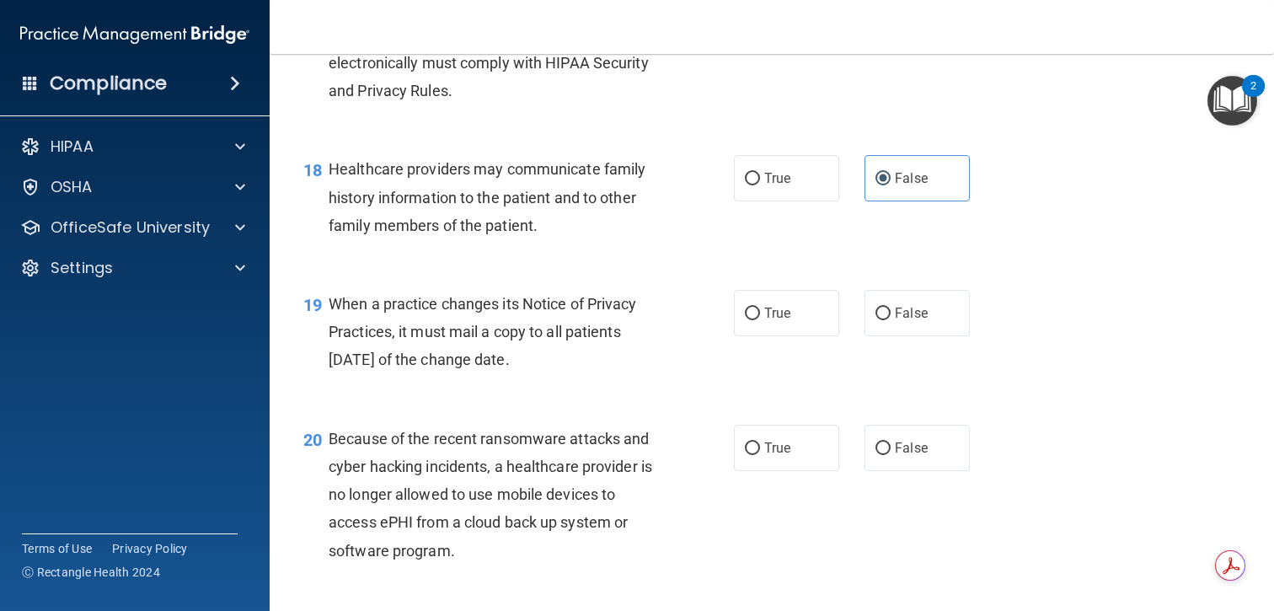
scroll to position [2651, 0]
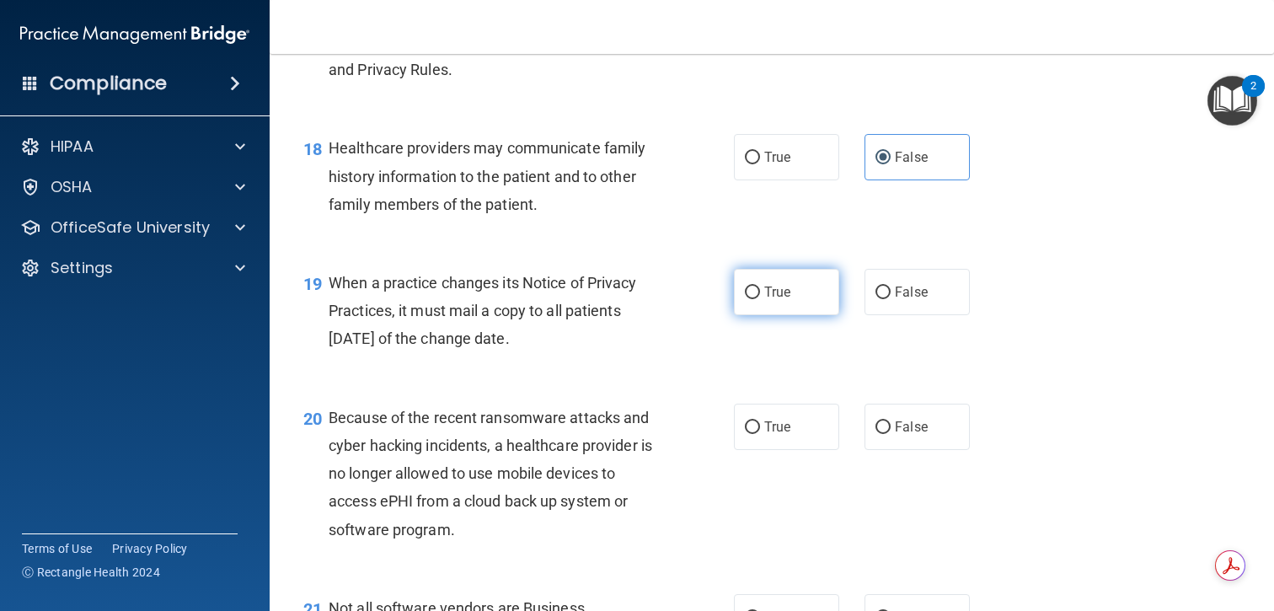
click at [743, 287] on label "True" at bounding box center [786, 292] width 105 height 46
click at [745, 287] on input "True" at bounding box center [752, 293] width 15 height 13
radio input "true"
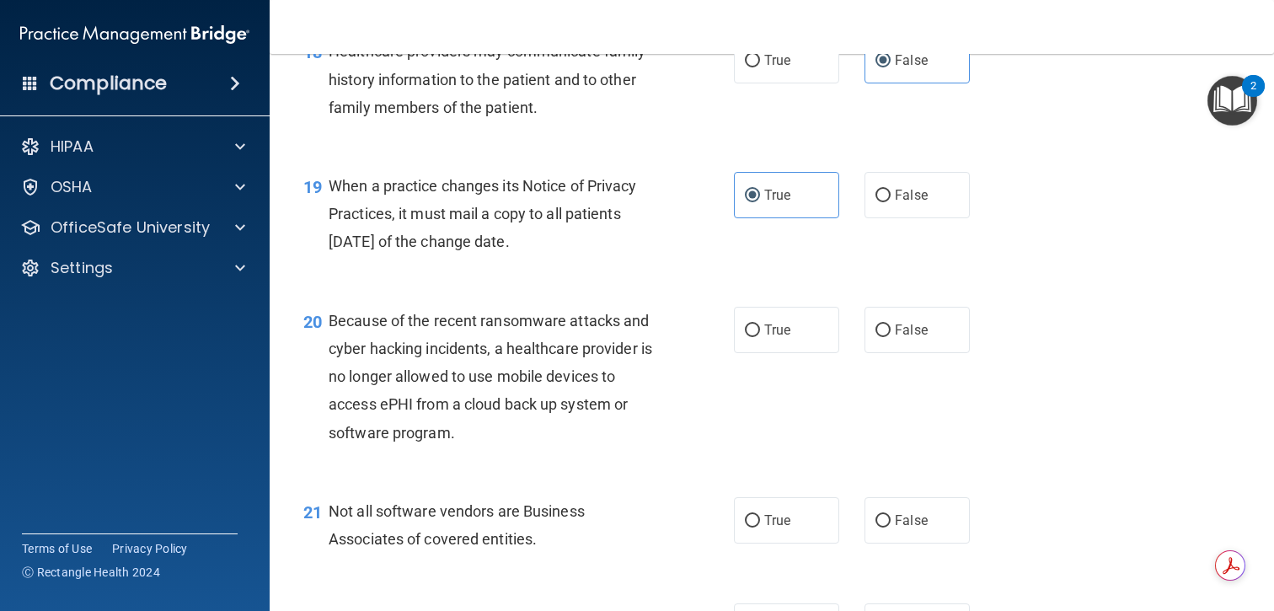
scroll to position [2749, 0]
click at [900, 320] on label "False" at bounding box center [917, 329] width 105 height 46
click at [891, 324] on input "False" at bounding box center [883, 330] width 15 height 13
radio input "true"
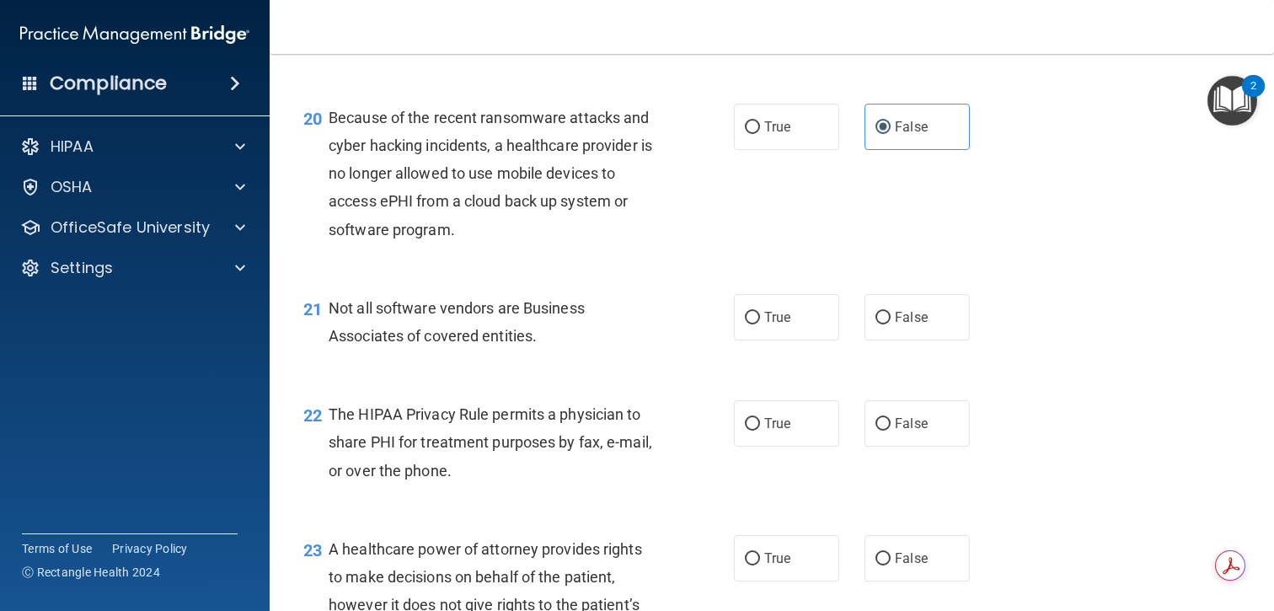
scroll to position [2974, 0]
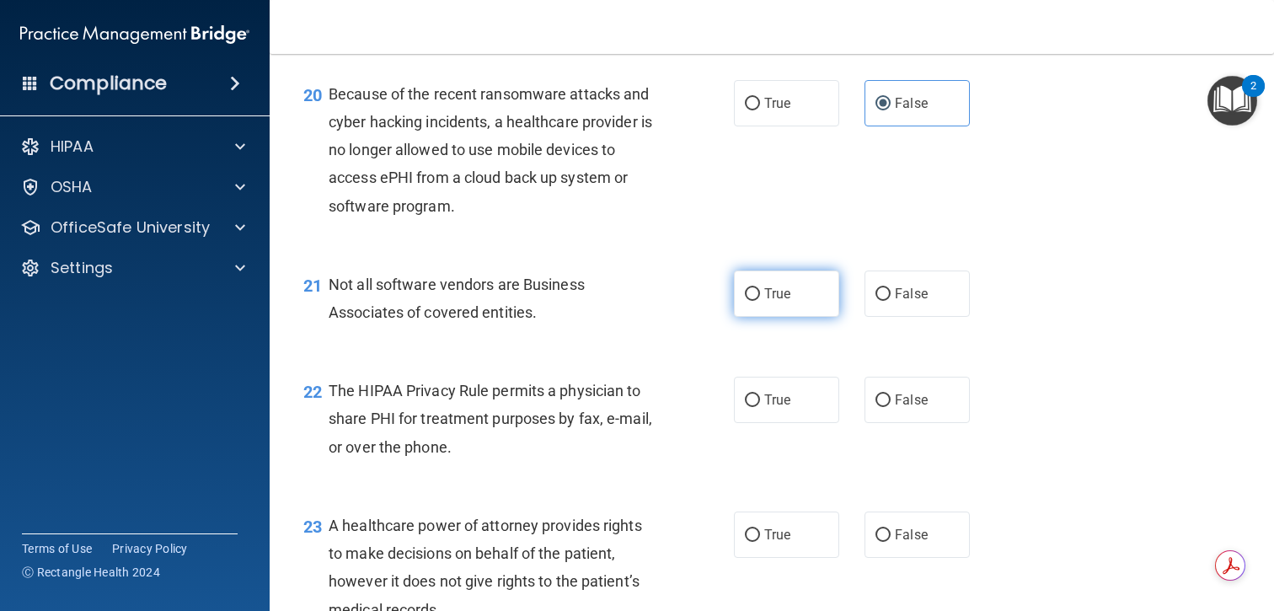
click at [759, 302] on label "True" at bounding box center [786, 294] width 105 height 46
click at [759, 301] on input "True" at bounding box center [752, 294] width 15 height 13
radio input "true"
click at [512, 286] on span "Not all software vendors are Business Associates of covered entities." at bounding box center [457, 299] width 256 height 46
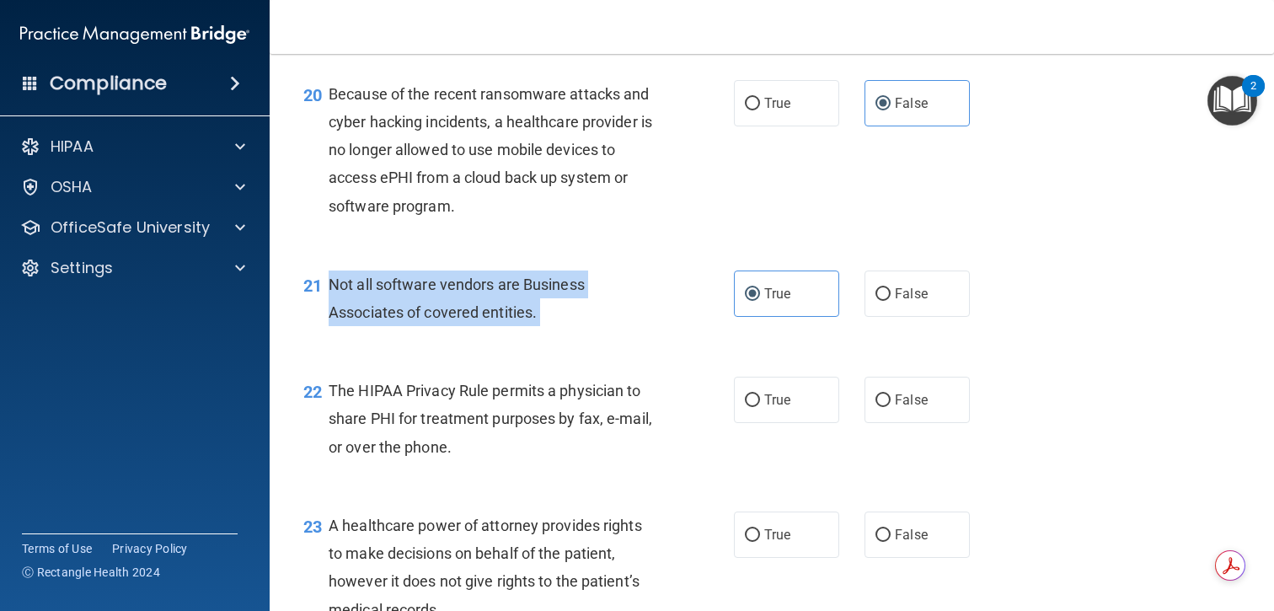
click at [512, 286] on span "Not all software vendors are Business Associates of covered entities." at bounding box center [457, 299] width 256 height 46
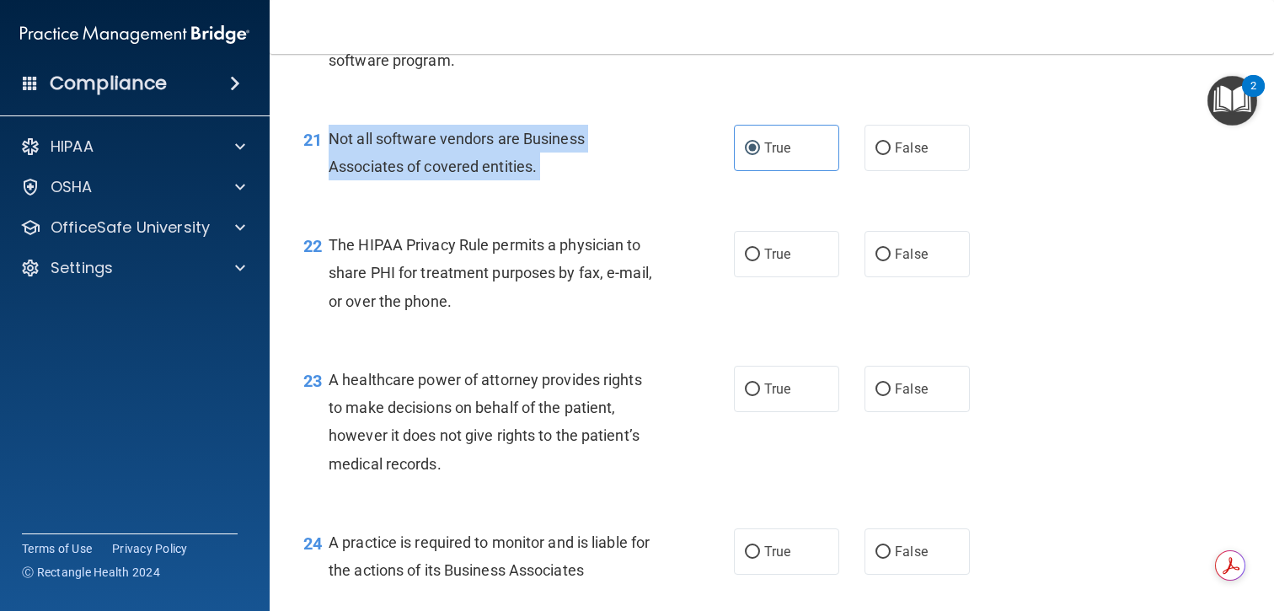
scroll to position [3121, 0]
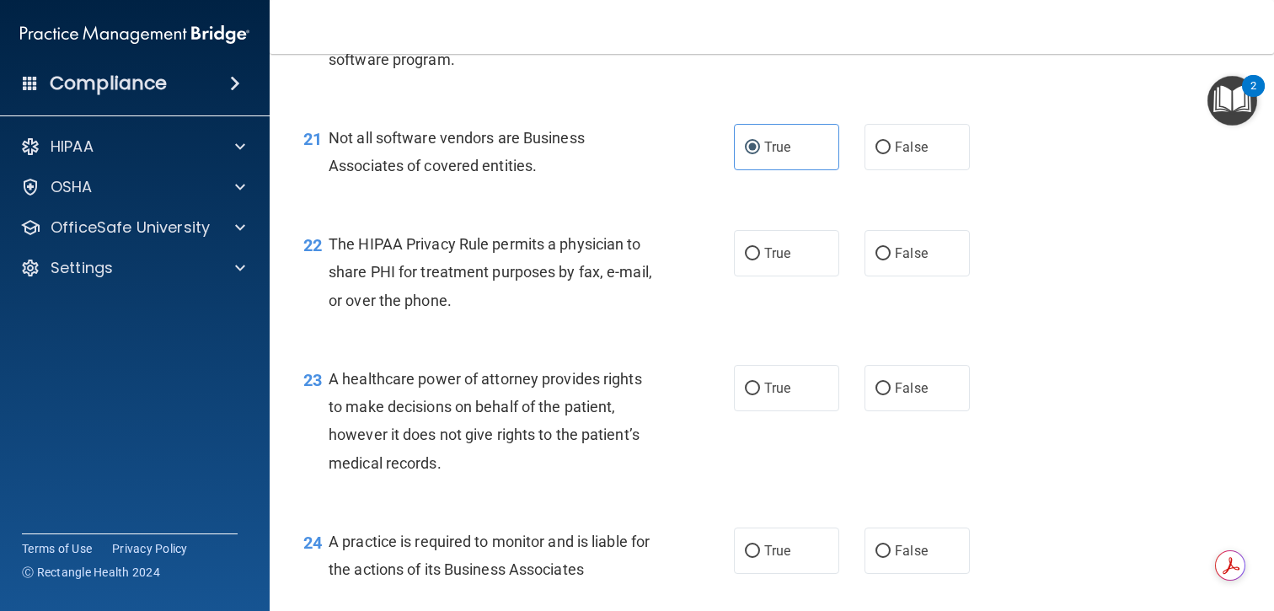
click at [604, 242] on span "The HIPAA Privacy Rule permits a physician to share PHI for treatment purposes …" at bounding box center [491, 271] width 324 height 73
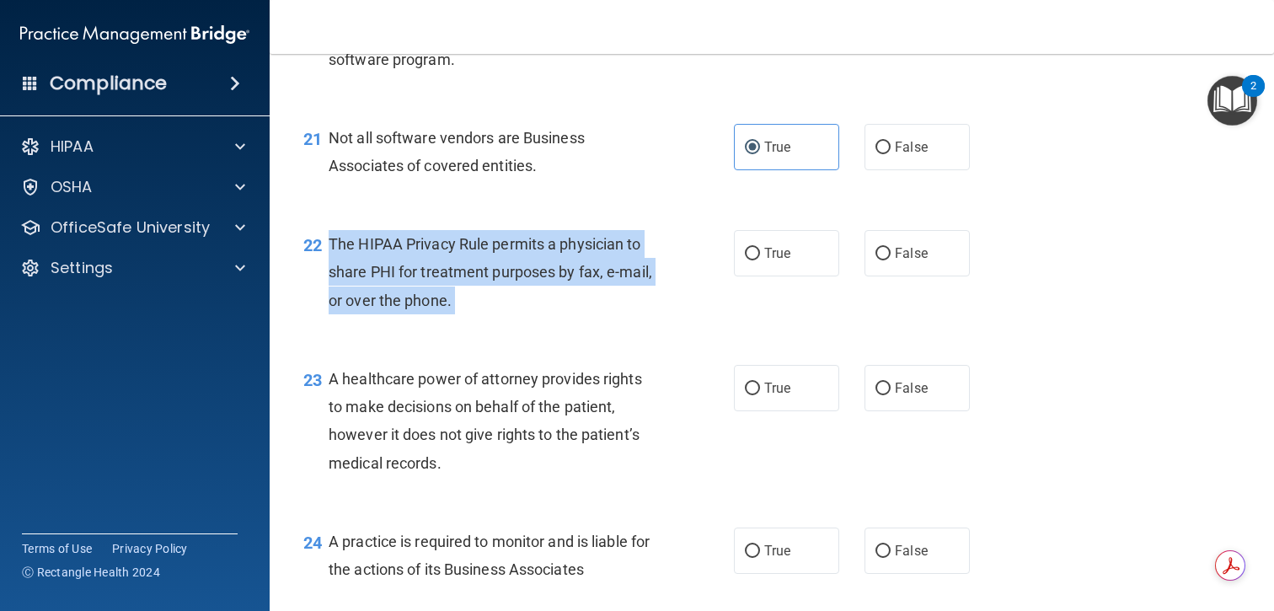
click at [604, 242] on span "The HIPAA Privacy Rule permits a physician to share PHI for treatment purposes …" at bounding box center [491, 271] width 324 height 73
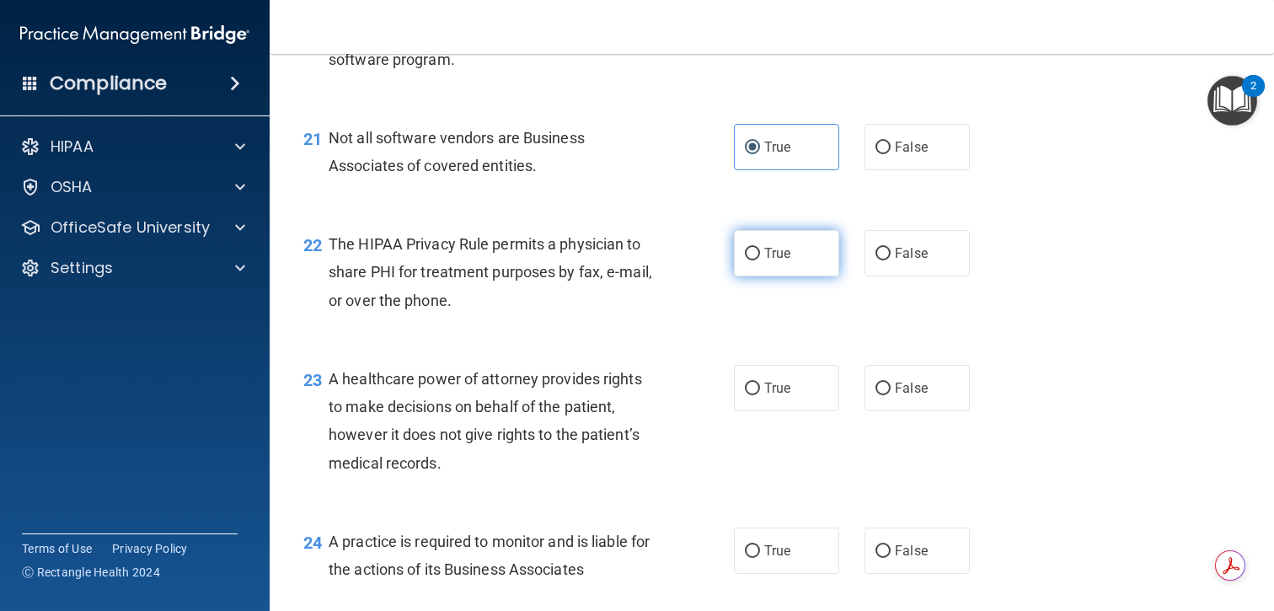
click at [778, 262] on label "True" at bounding box center [786, 253] width 105 height 46
click at [760, 260] on input "True" at bounding box center [752, 254] width 15 height 13
radio input "true"
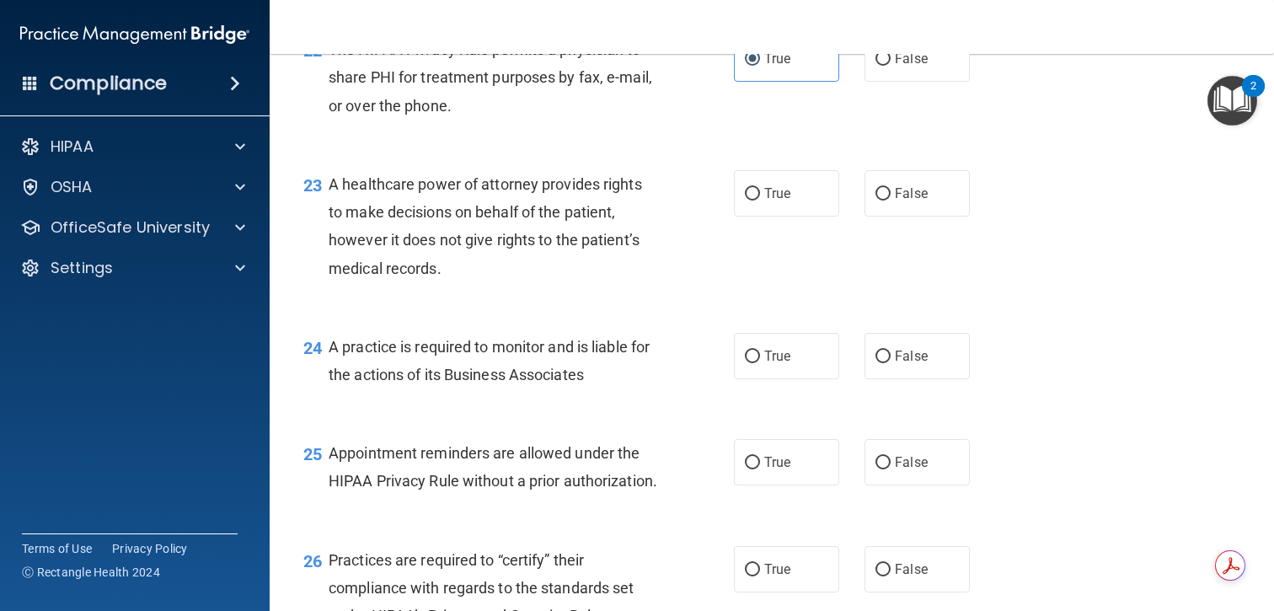
scroll to position [3317, 0]
click at [880, 353] on input "False" at bounding box center [883, 356] width 15 height 13
radio input "true"
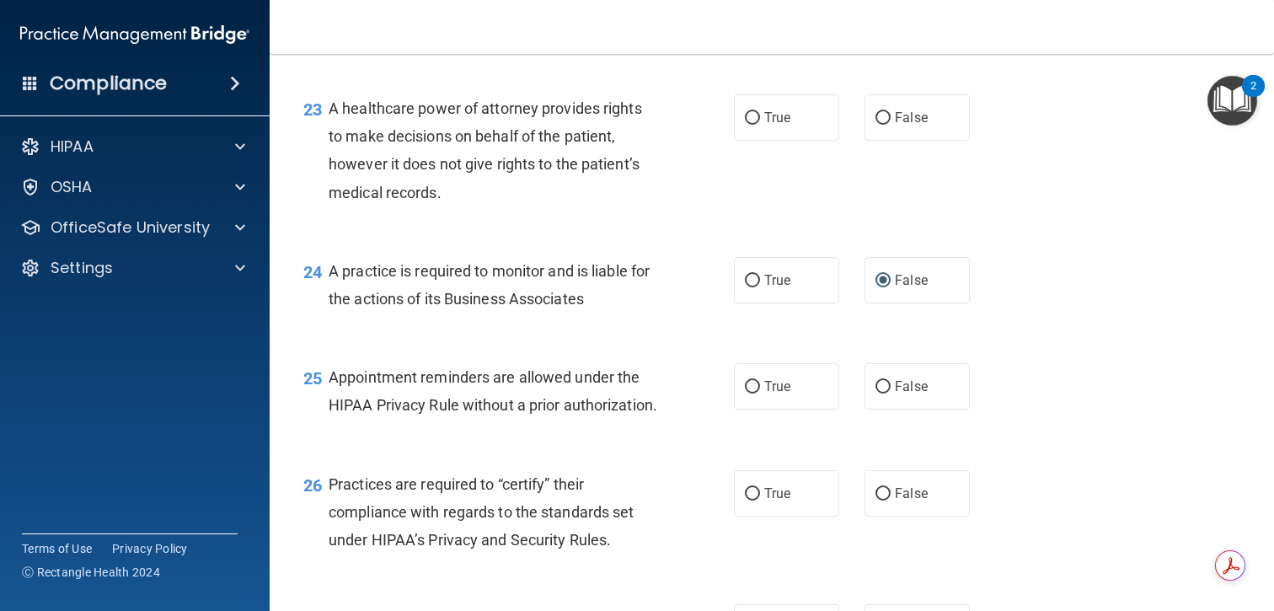
scroll to position [3417, 0]
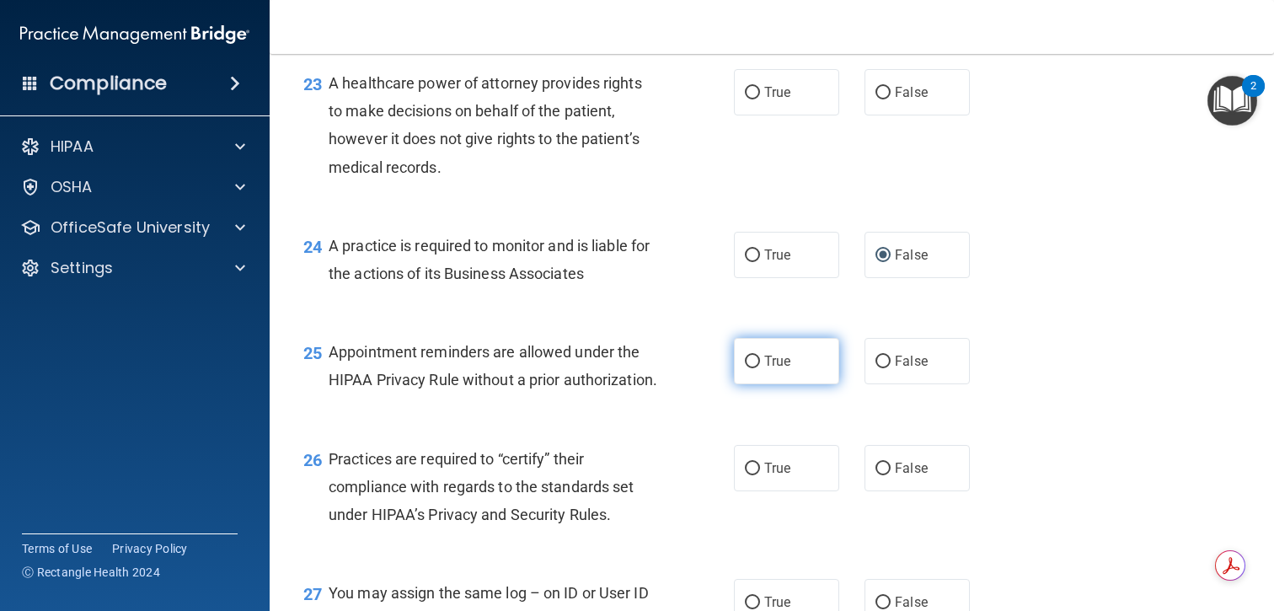
click at [771, 368] on span "True" at bounding box center [777, 361] width 26 height 16
click at [760, 368] on input "True" at bounding box center [752, 362] width 15 height 13
radio input "true"
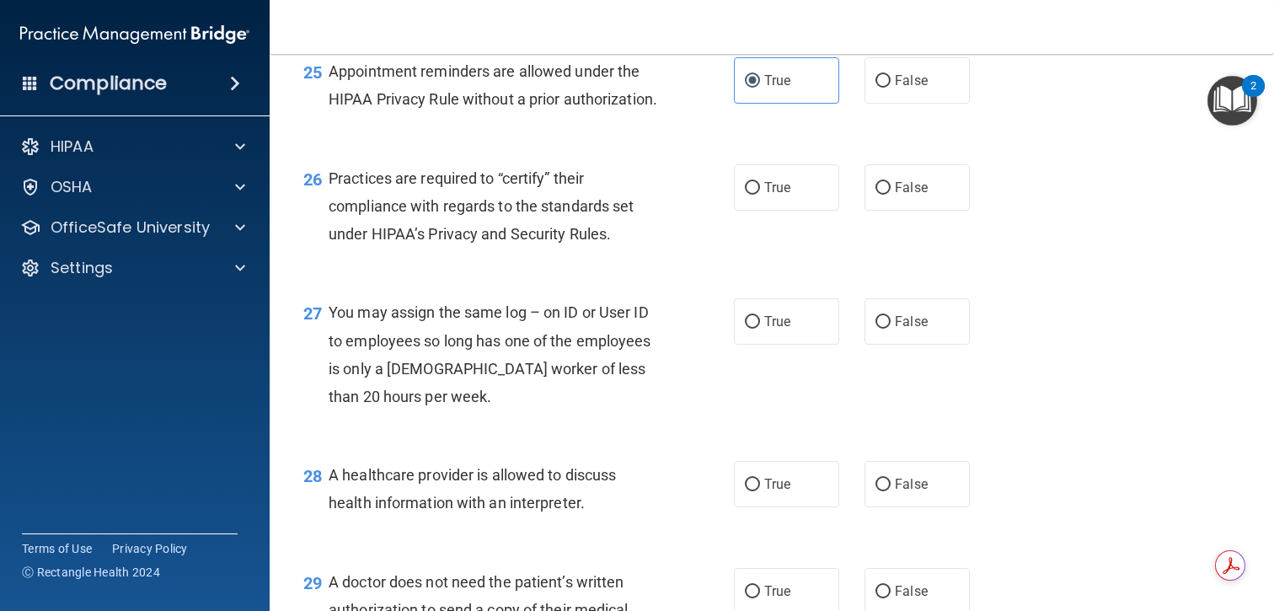
scroll to position [3689, 0]
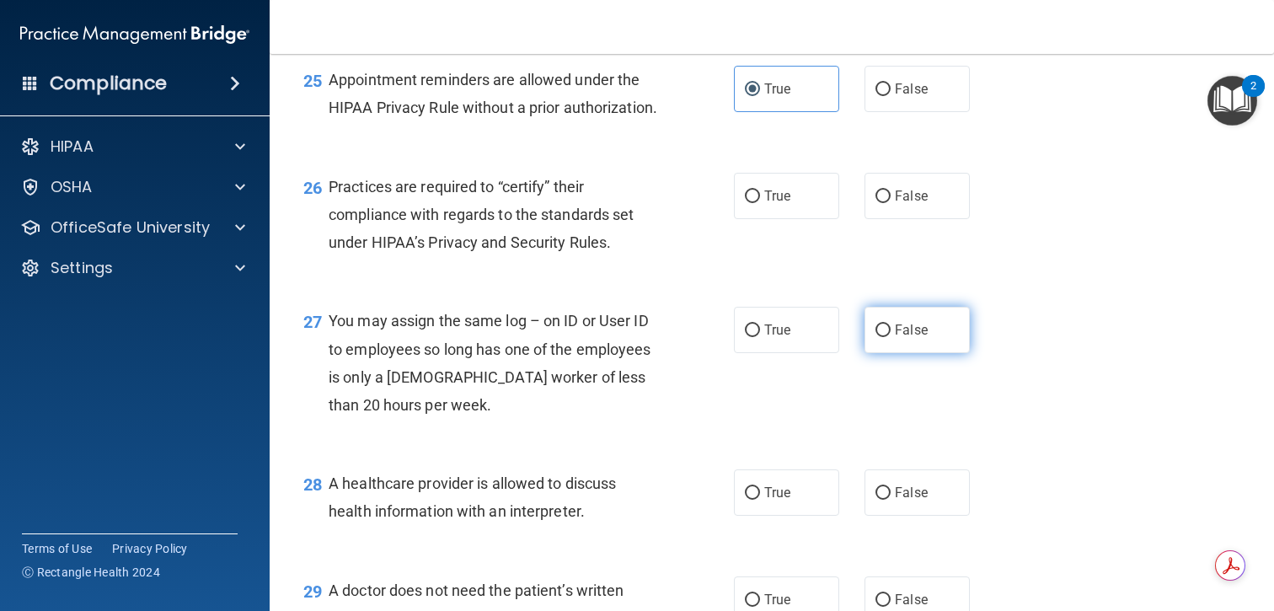
click at [896, 353] on label "False" at bounding box center [917, 330] width 105 height 46
click at [891, 337] on input "False" at bounding box center [883, 331] width 15 height 13
radio input "true"
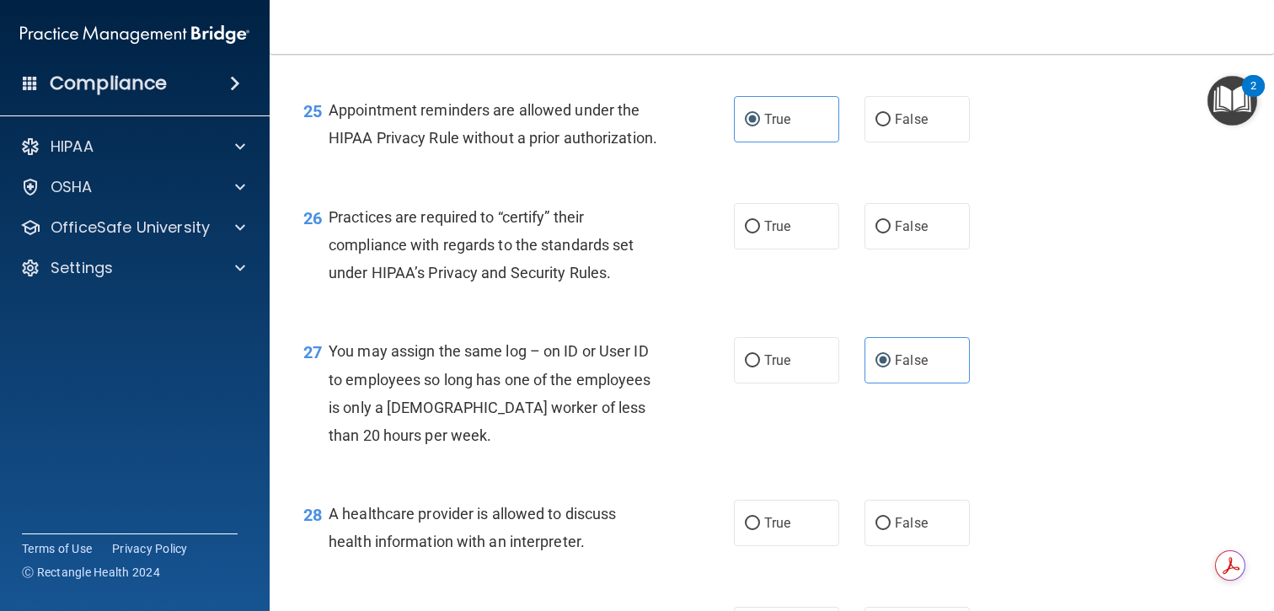
scroll to position [3661, 0]
click at [885, 232] on input "False" at bounding box center [883, 225] width 15 height 13
radio input "true"
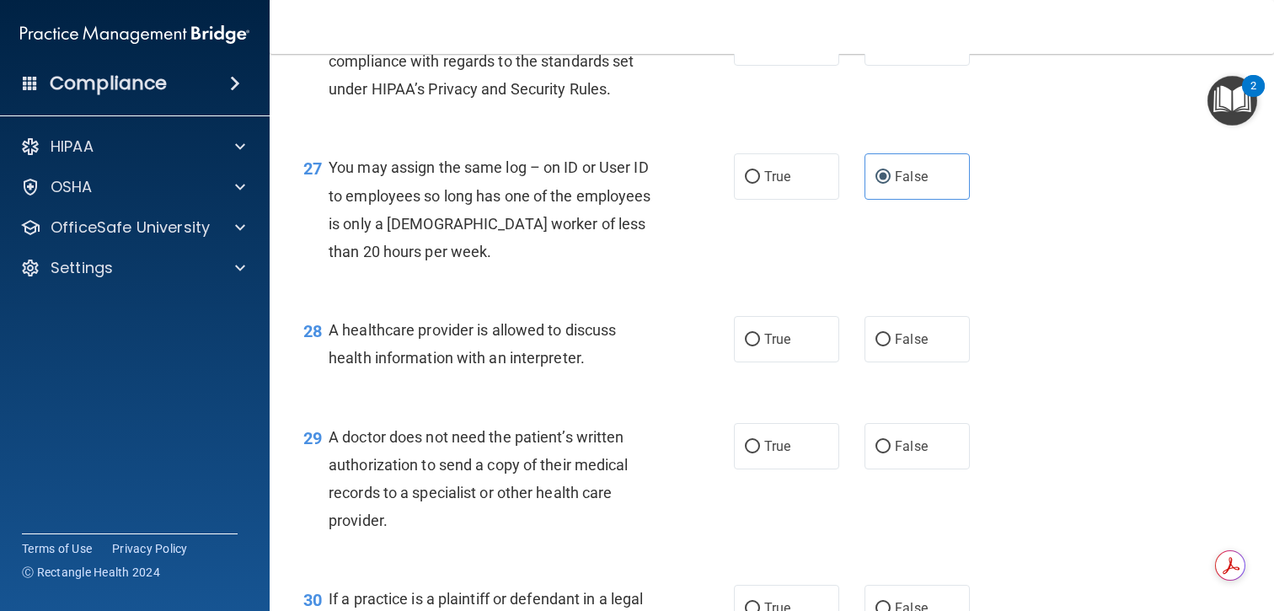
scroll to position [3844, 0]
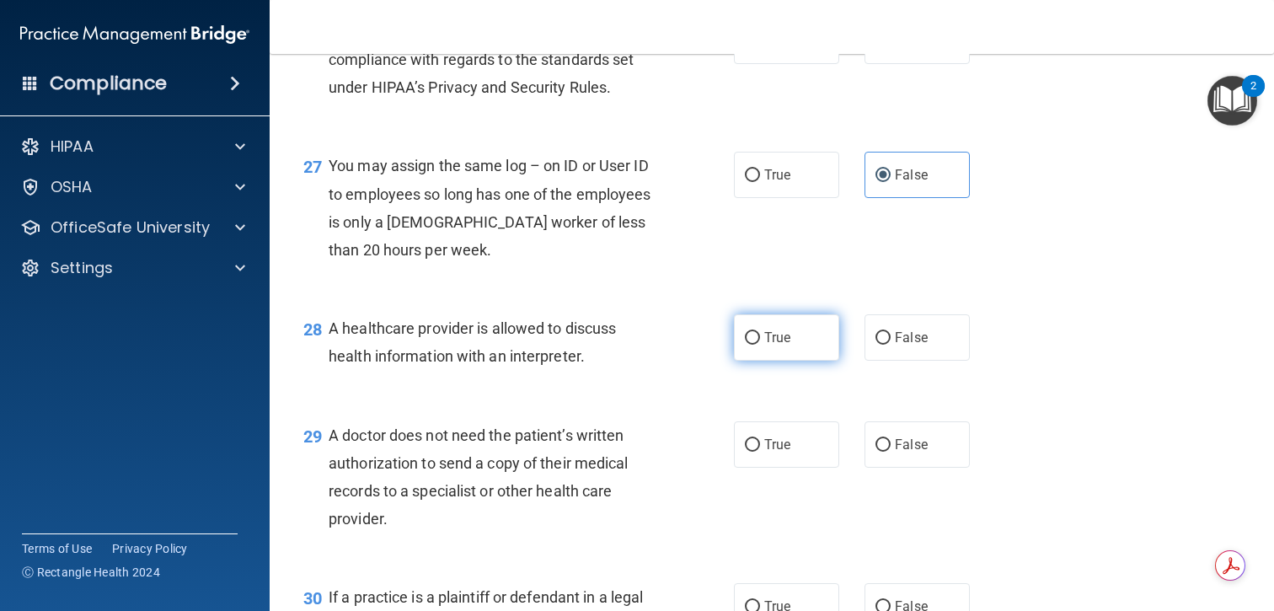
click at [764, 346] on span "True" at bounding box center [777, 338] width 26 height 16
click at [760, 345] on input "True" at bounding box center [752, 338] width 15 height 13
radio input "true"
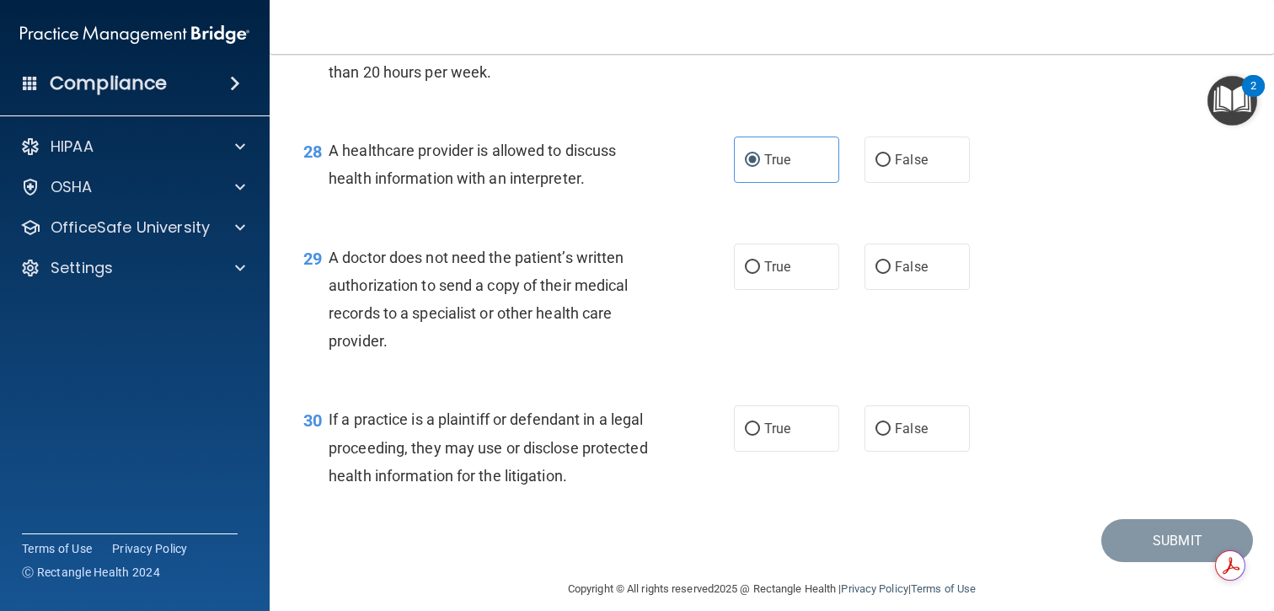
scroll to position [4026, 0]
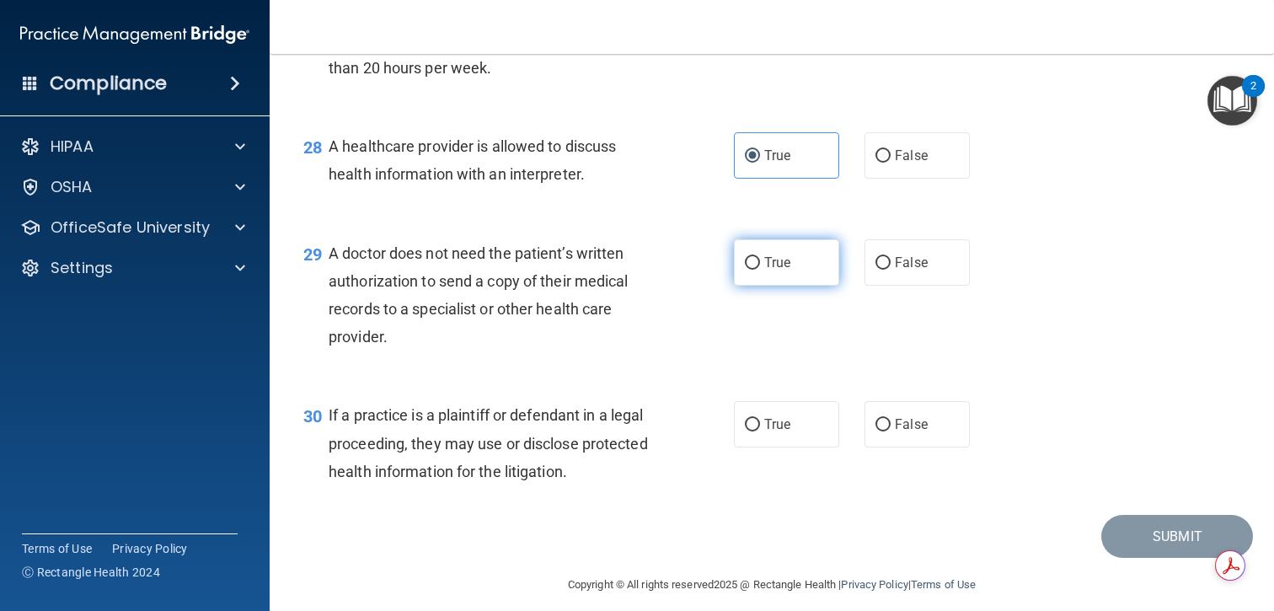
click at [779, 271] on span "True" at bounding box center [777, 263] width 26 height 16
click at [760, 270] on input "True" at bounding box center [752, 263] width 15 height 13
radio input "true"
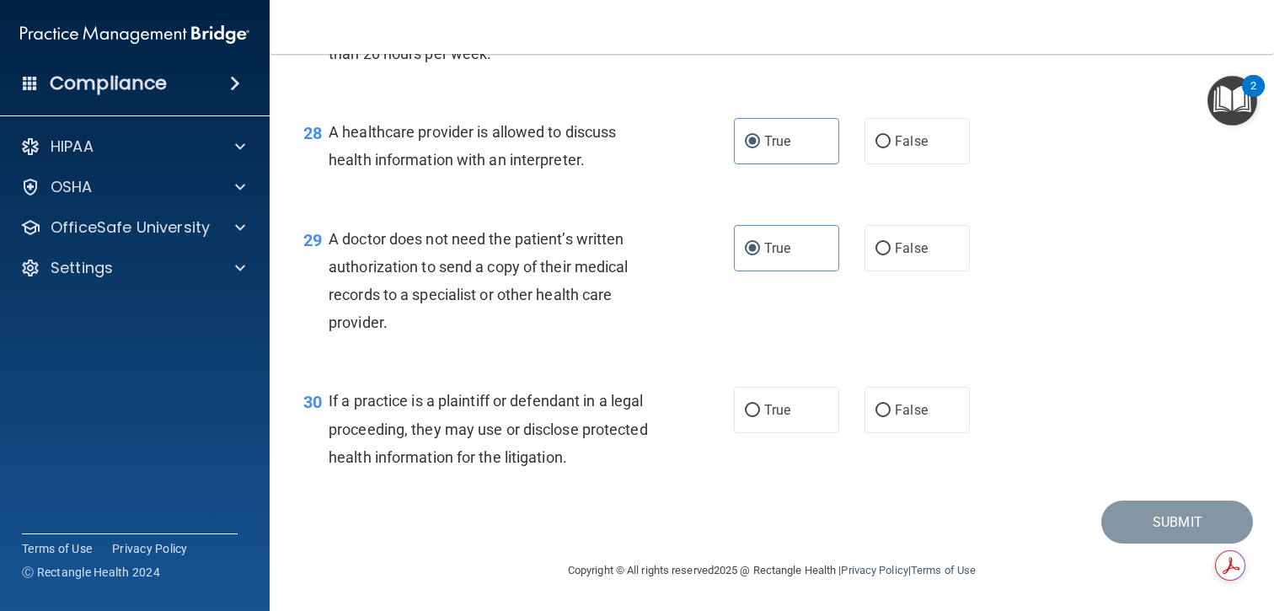
scroll to position [4068, 0]
click at [748, 416] on input "True" at bounding box center [752, 411] width 15 height 13
radio input "true"
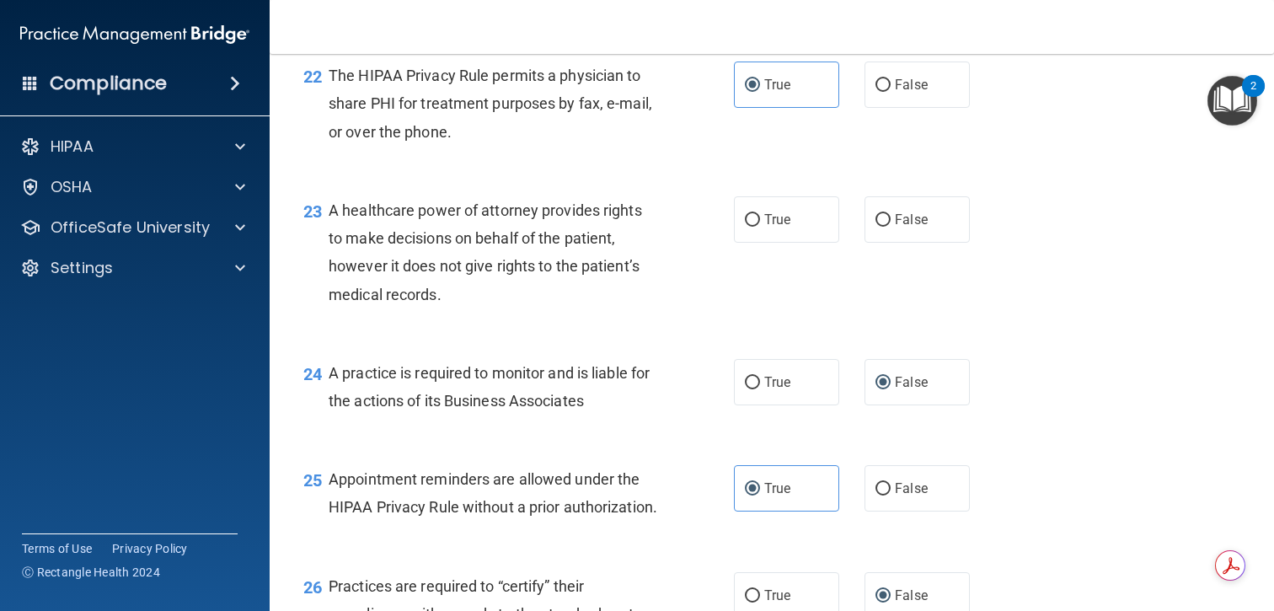
scroll to position [3231, 0]
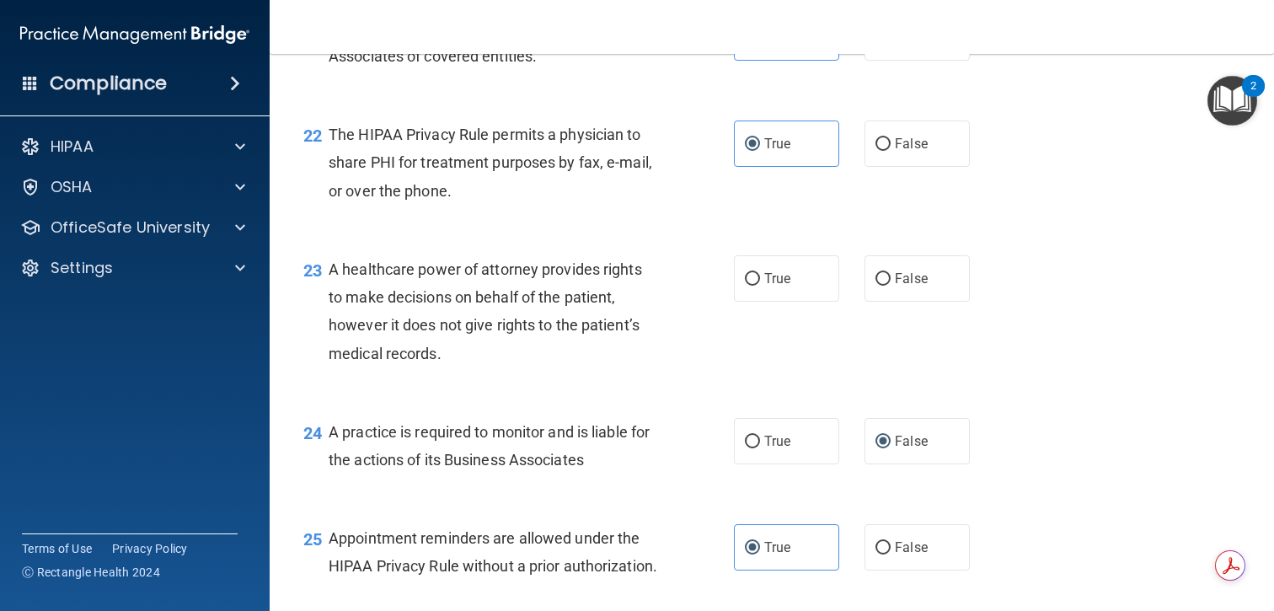
click at [549, 319] on span "A healthcare power of attorney provides rights to make decisions on behalf of t…" at bounding box center [486, 311] width 314 height 102
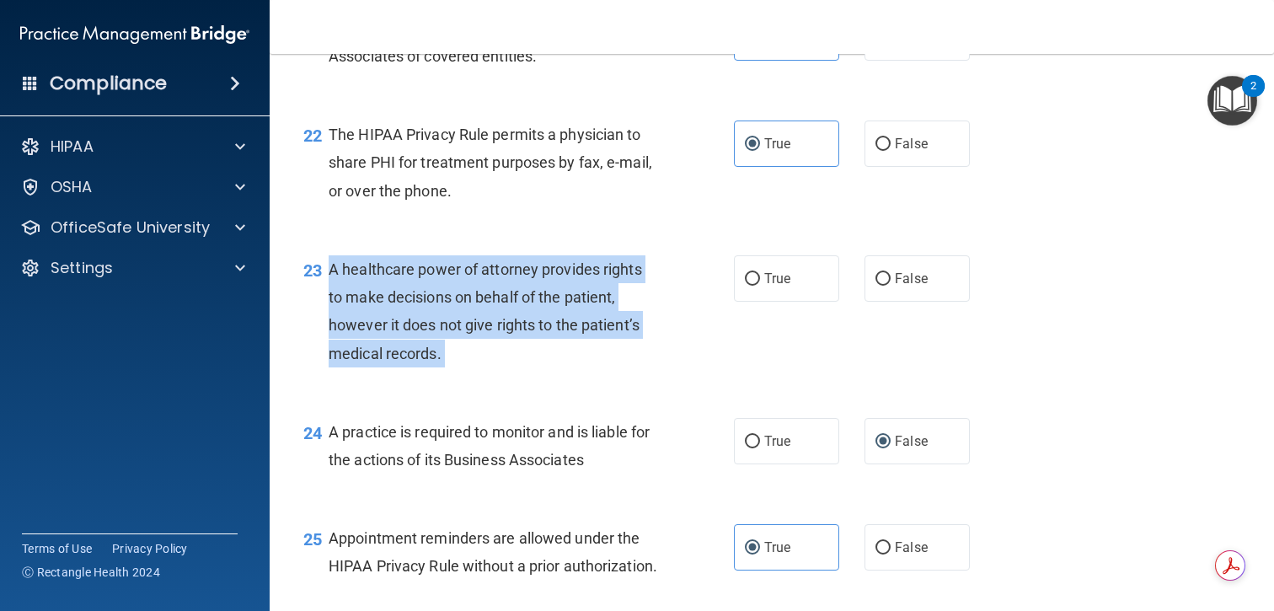
click at [549, 319] on span "A healthcare power of attorney provides rights to make decisions on behalf of t…" at bounding box center [486, 311] width 314 height 102
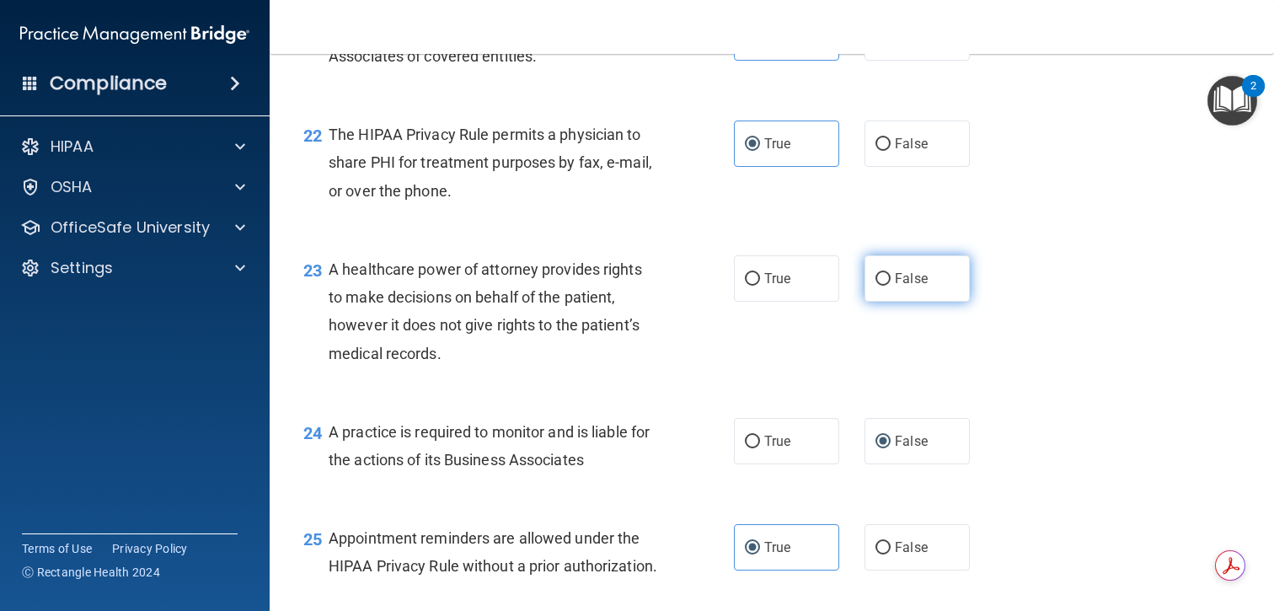
click at [897, 290] on label "False" at bounding box center [917, 278] width 105 height 46
click at [891, 286] on input "False" at bounding box center [883, 279] width 15 height 13
radio input "true"
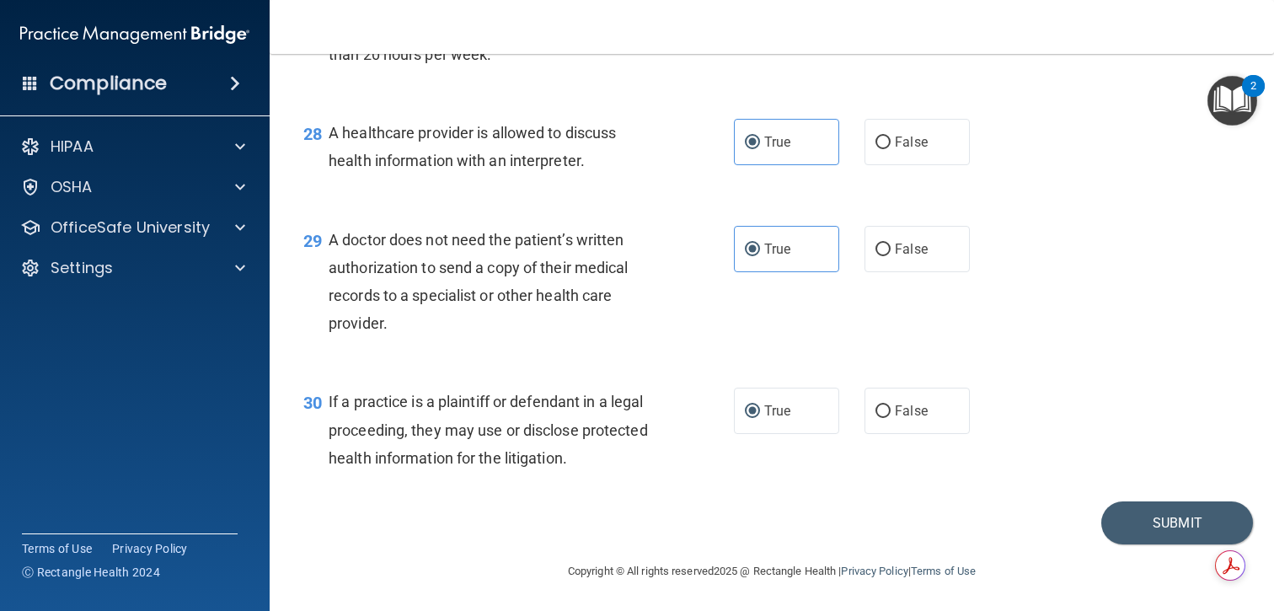
scroll to position [4068, 0]
click at [1145, 516] on button "Submit" at bounding box center [1178, 522] width 152 height 43
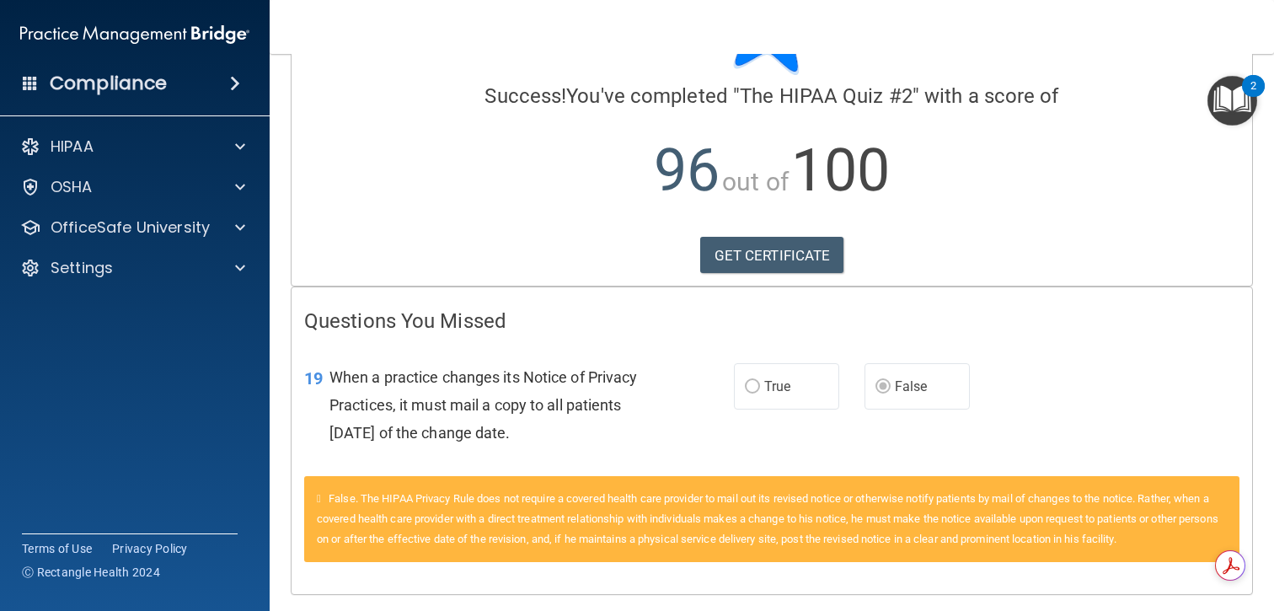
scroll to position [162, 0]
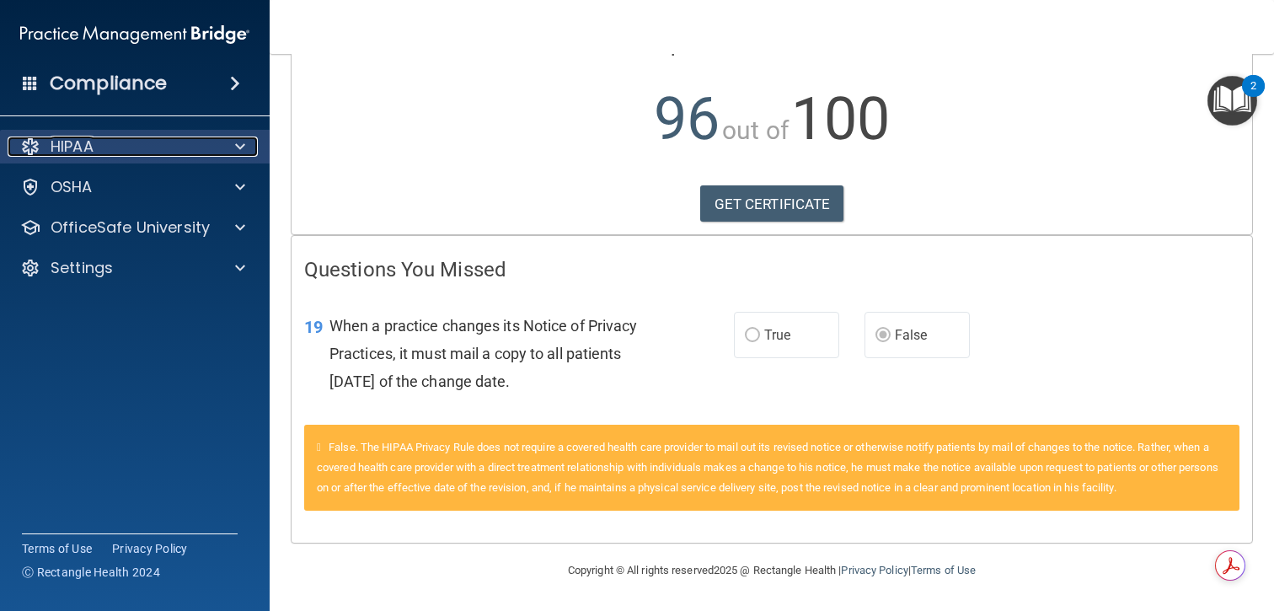
click at [180, 145] on div "HIPAA" at bounding box center [112, 147] width 209 height 20
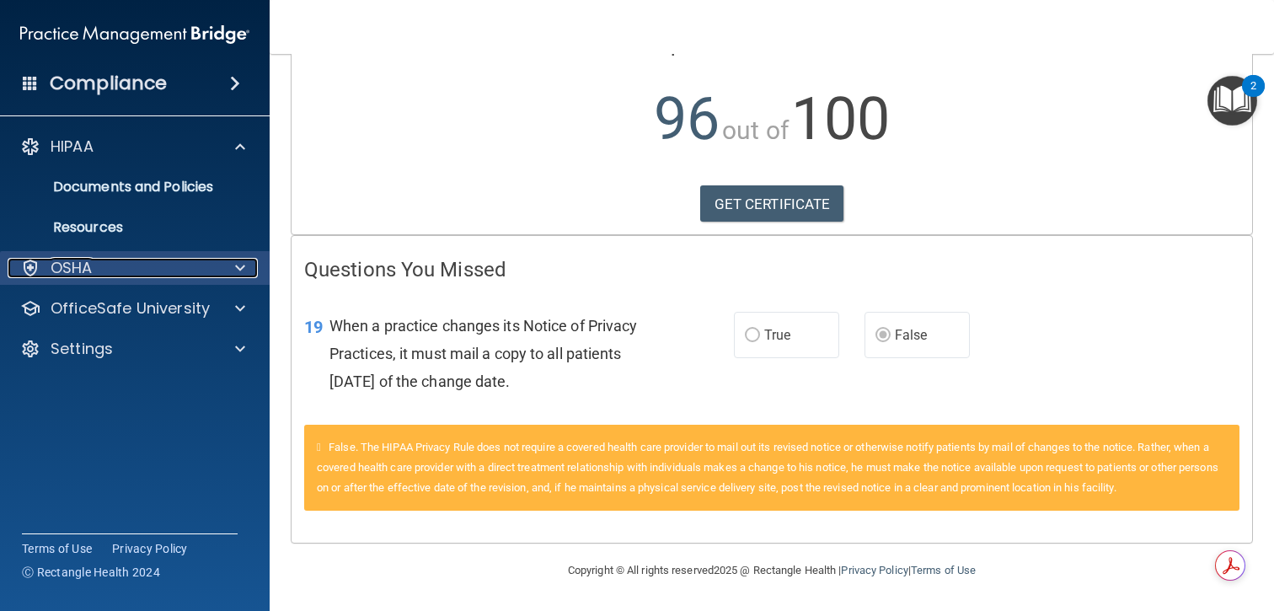
click at [159, 268] on div "OSHA" at bounding box center [112, 268] width 209 height 20
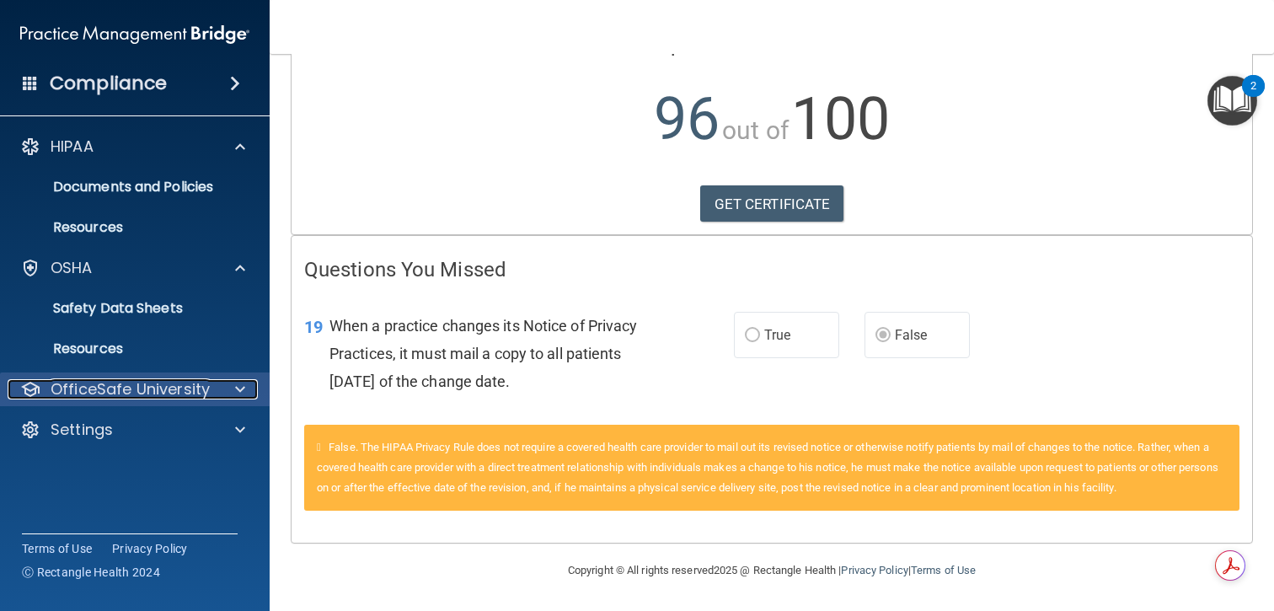
click at [158, 389] on p "OfficeSafe University" at bounding box center [130, 389] width 159 height 20
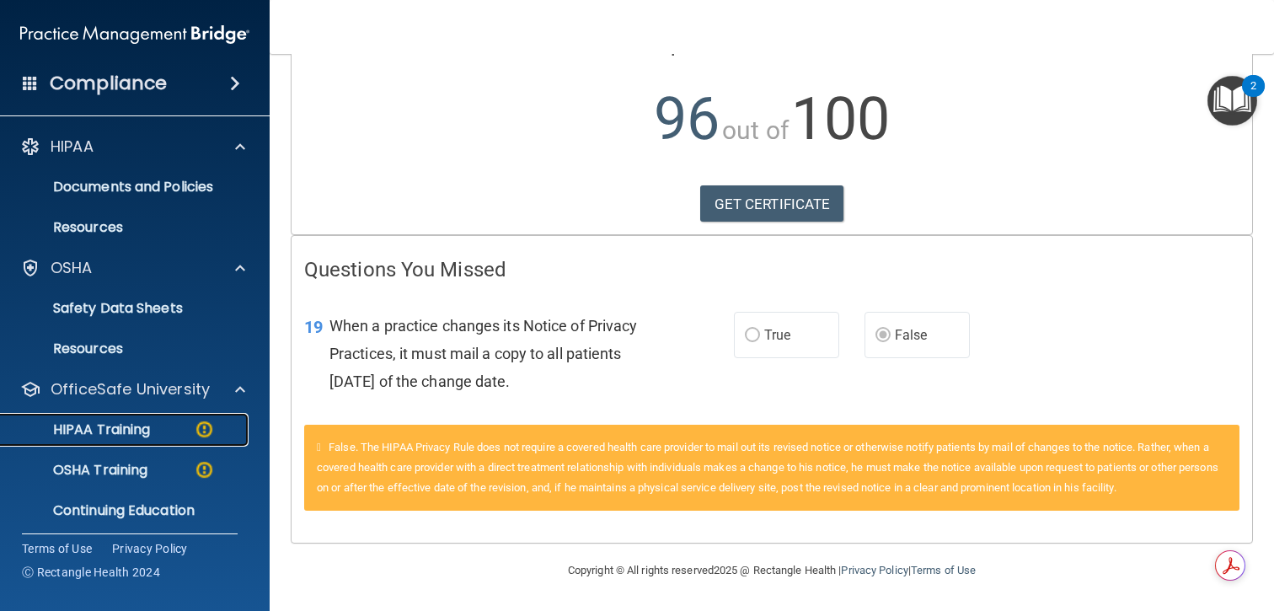
click at [153, 421] on div "HIPAA Training" at bounding box center [126, 429] width 230 height 17
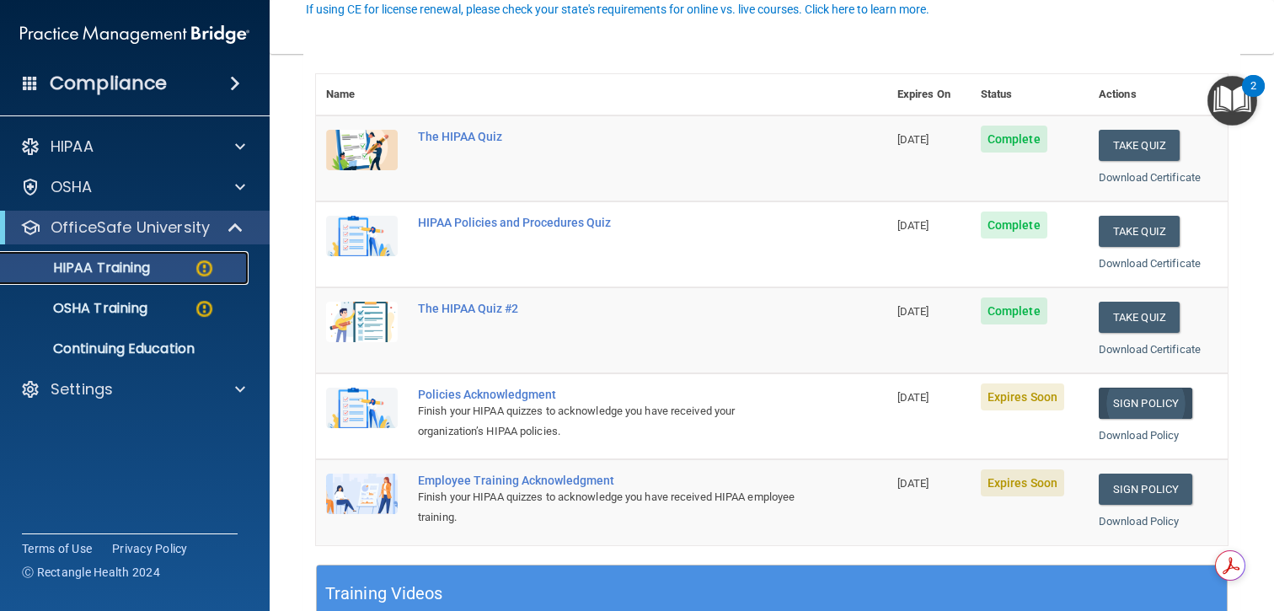
scroll to position [190, 0]
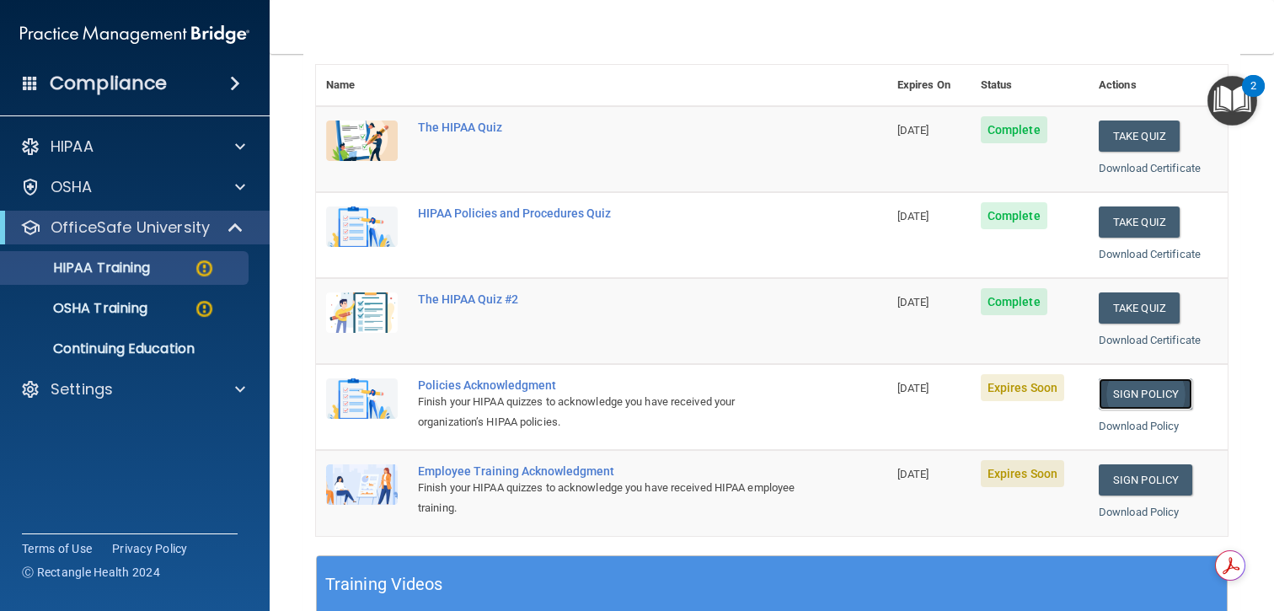
click at [1153, 396] on link "Sign Policy" at bounding box center [1146, 393] width 94 height 31
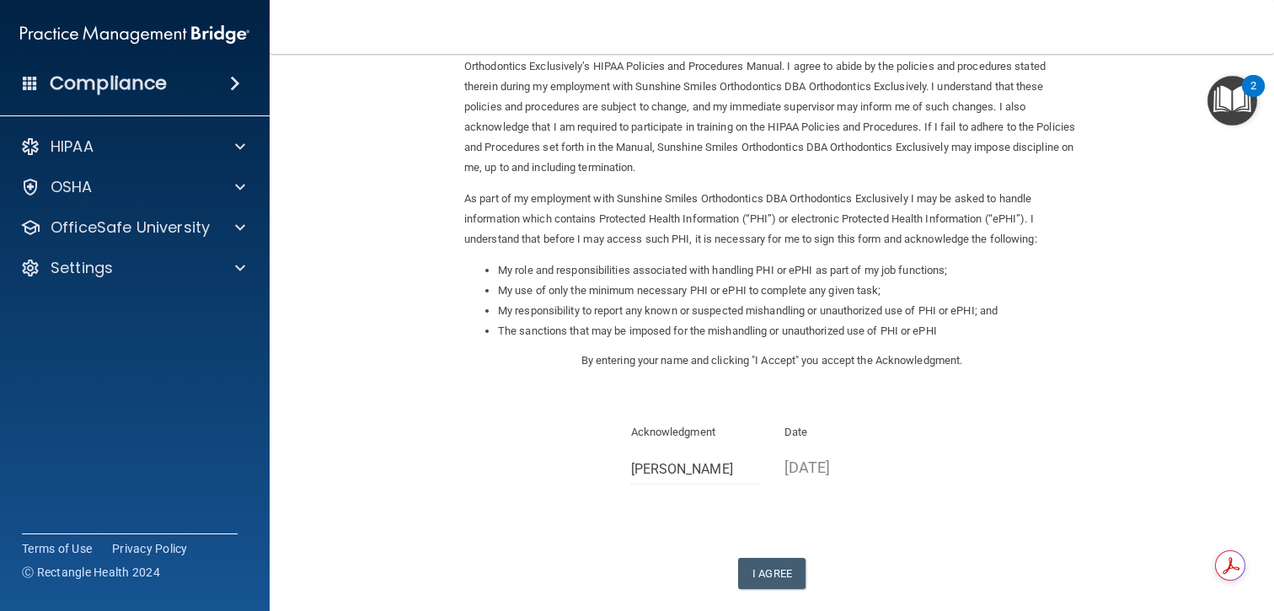
scroll to position [105, 0]
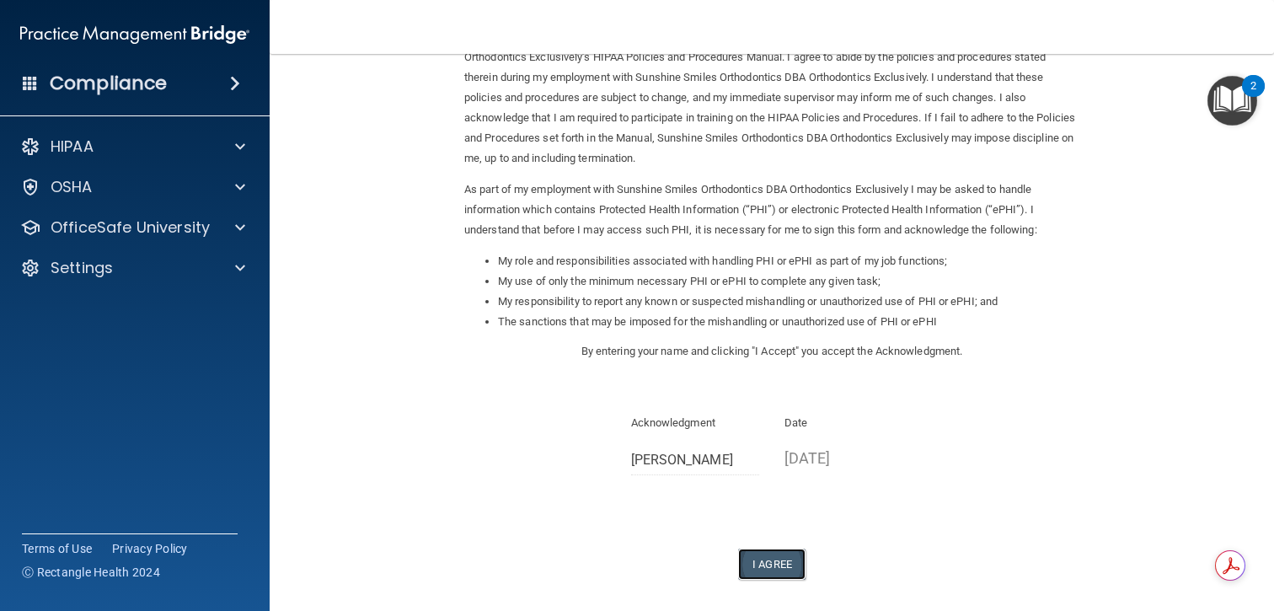
click at [774, 561] on button "I Agree" at bounding box center [771, 564] width 67 height 31
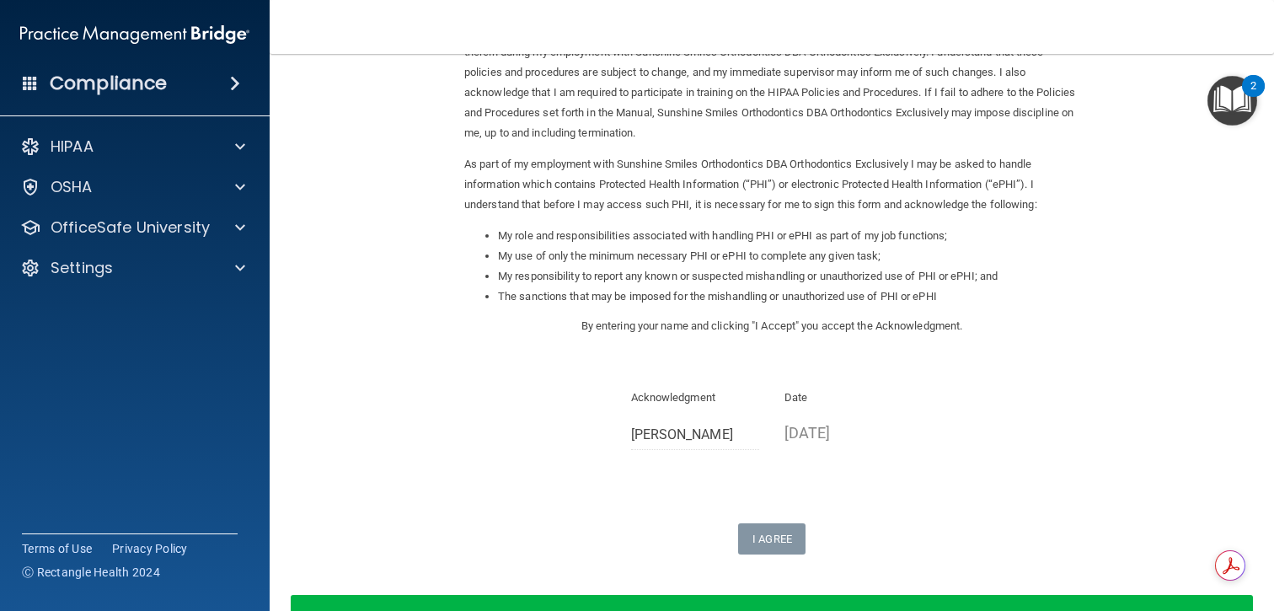
scroll to position [0, 0]
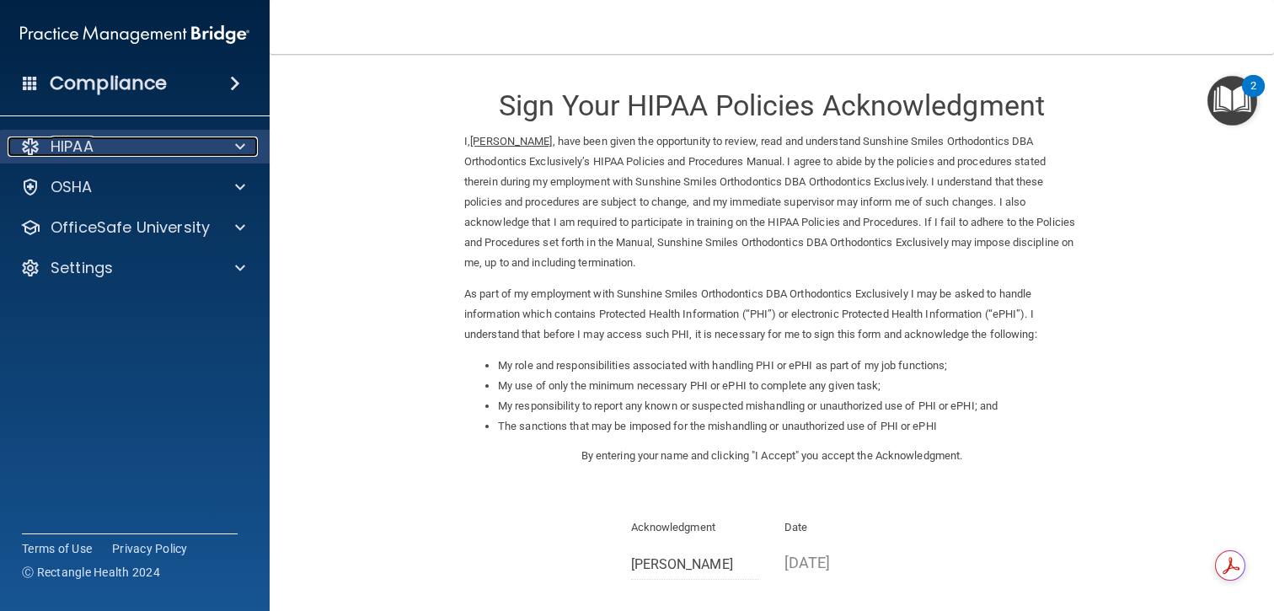
click at [59, 151] on p "HIPAA" at bounding box center [72, 147] width 43 height 20
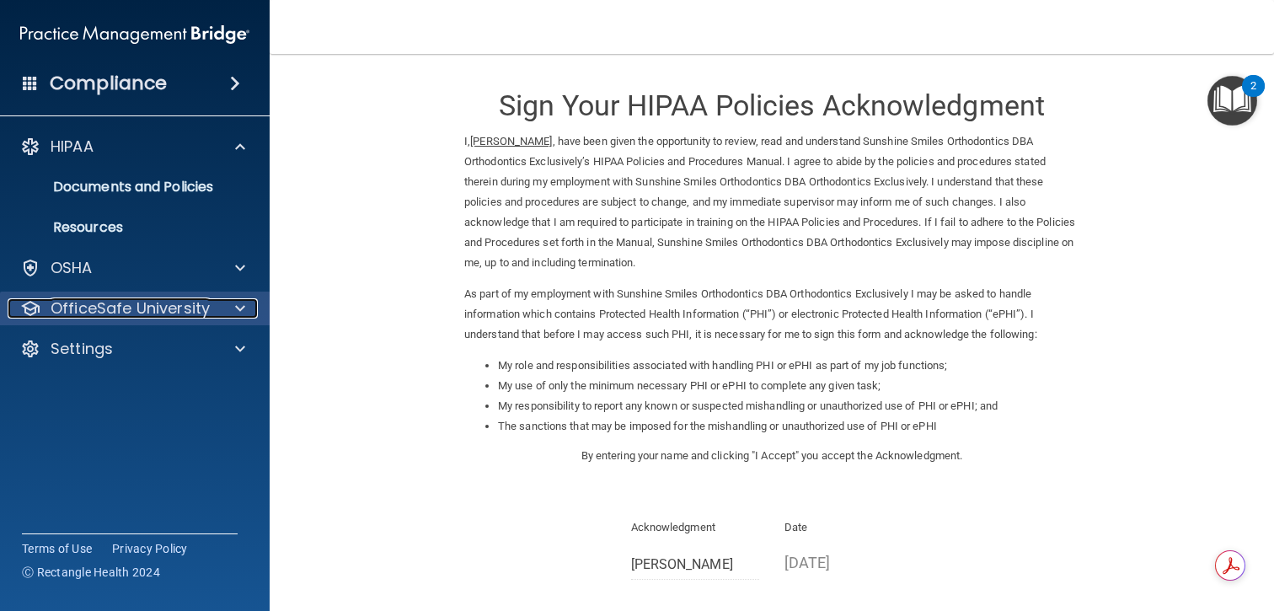
click at [110, 312] on p "OfficeSafe University" at bounding box center [130, 308] width 159 height 20
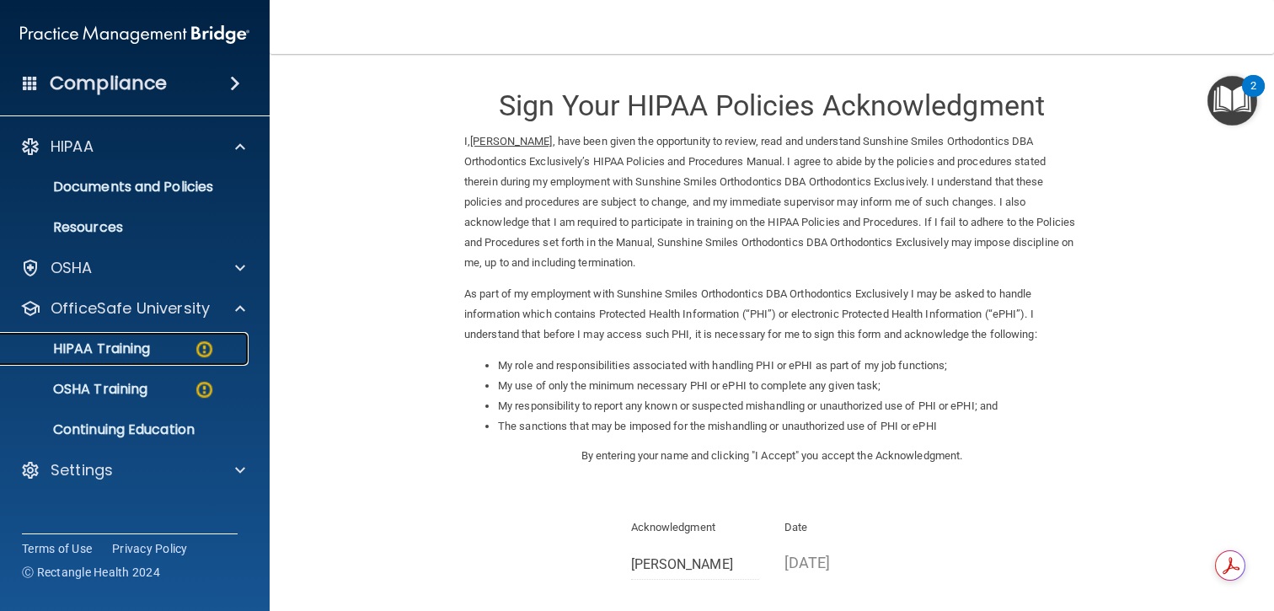
click at [117, 349] on p "HIPAA Training" at bounding box center [80, 349] width 139 height 17
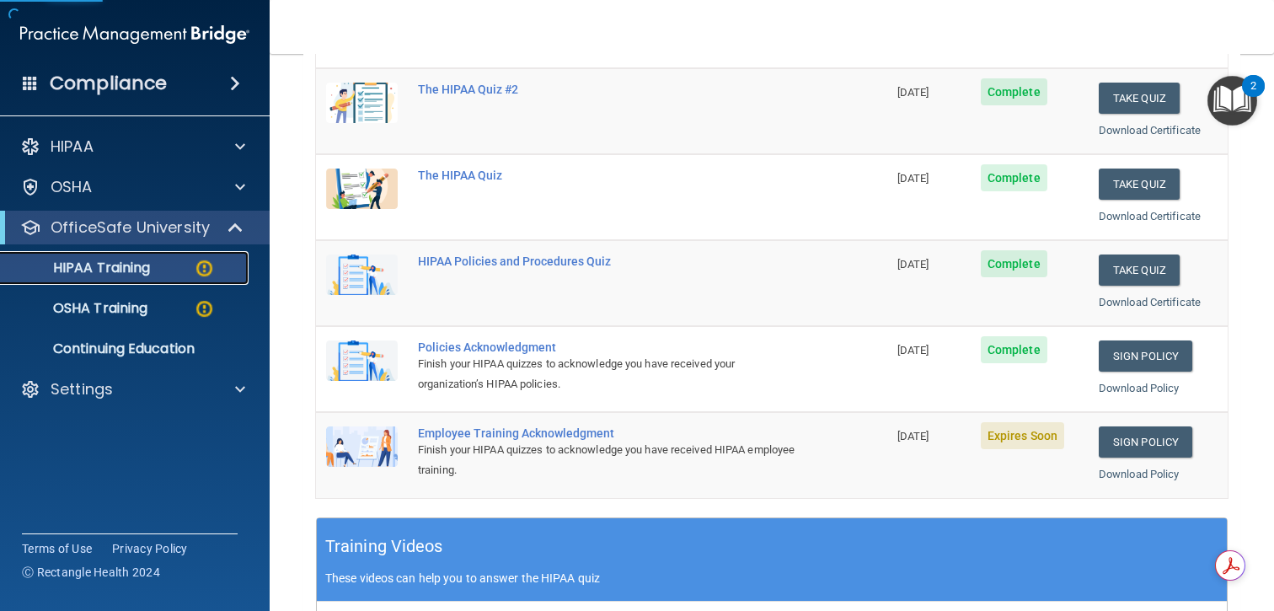
scroll to position [262, 0]
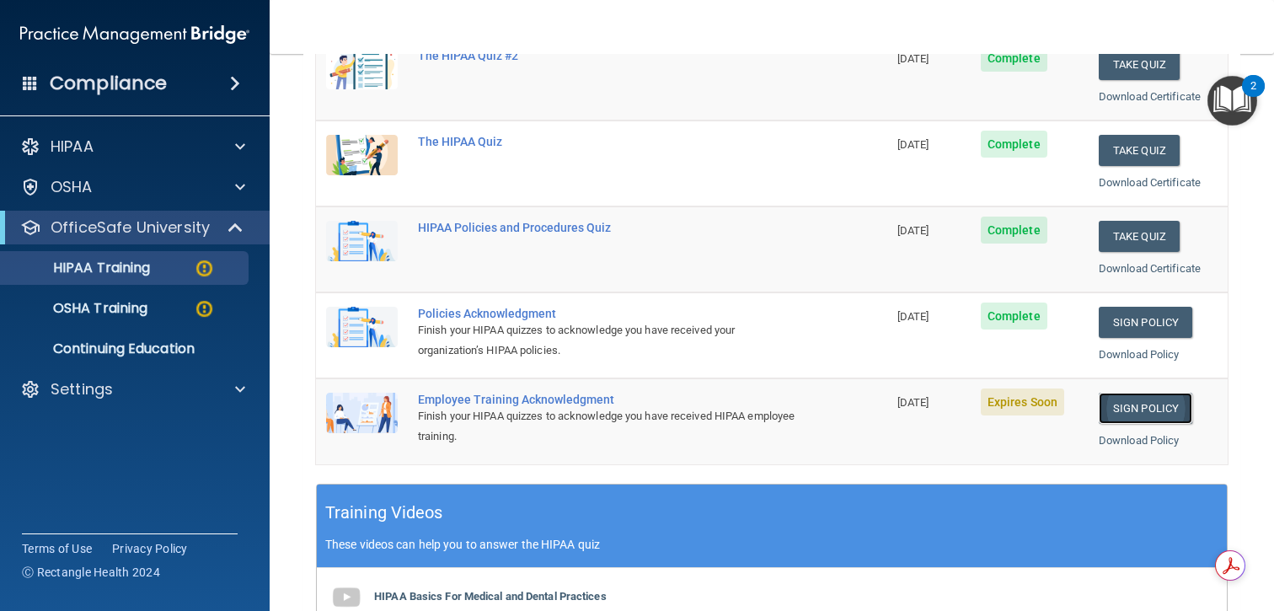
click at [1129, 402] on link "Sign Policy" at bounding box center [1146, 408] width 94 height 31
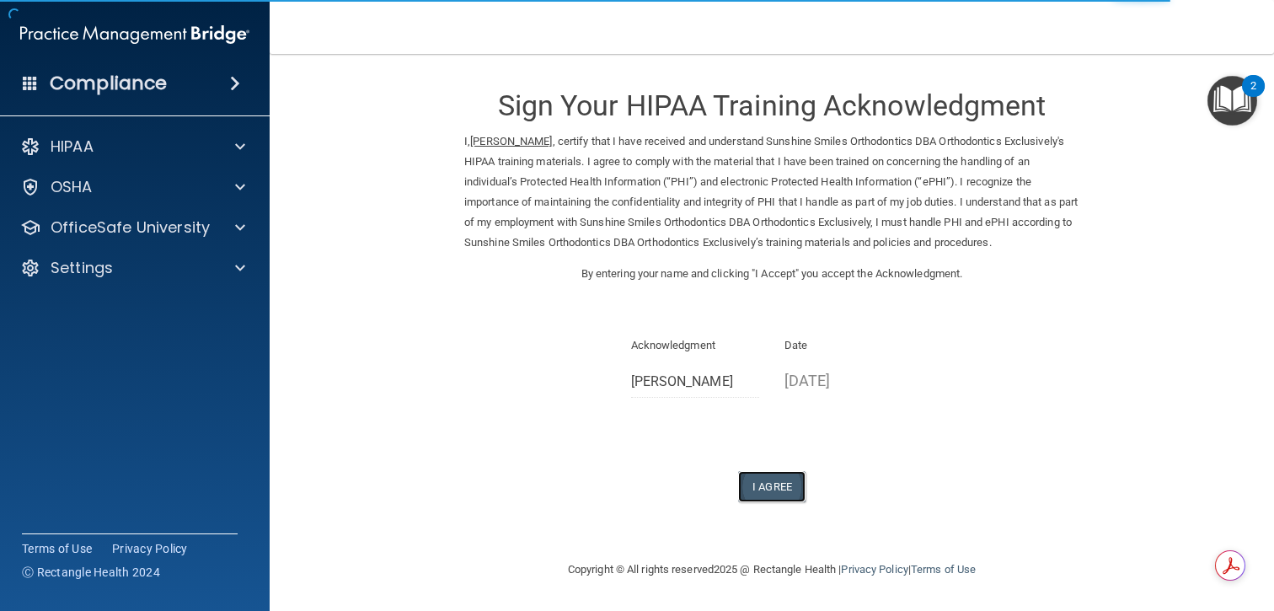
click at [782, 483] on button "I Agree" at bounding box center [771, 486] width 67 height 31
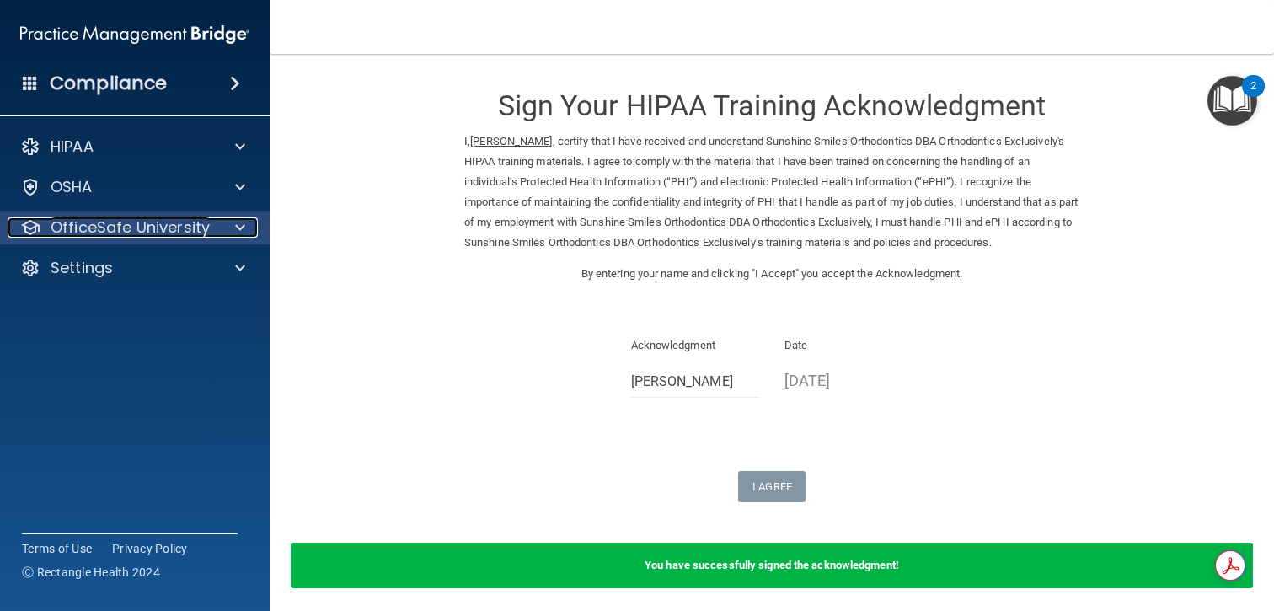
click at [164, 225] on p "OfficeSafe University" at bounding box center [130, 227] width 159 height 20
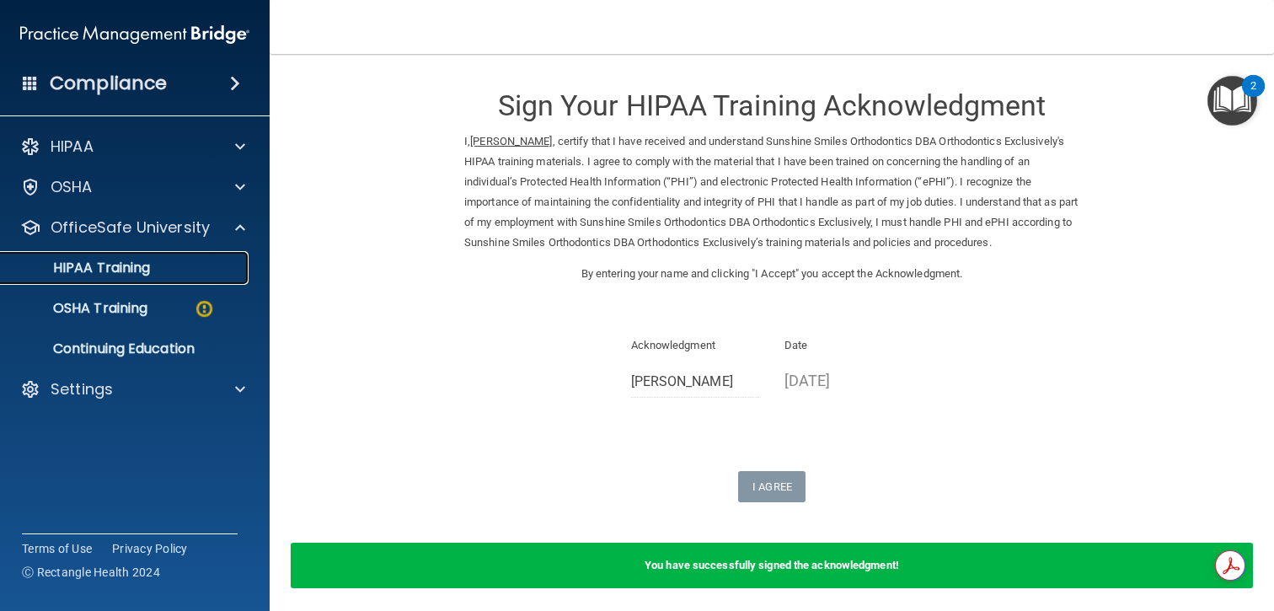
click at [169, 273] on div "HIPAA Training" at bounding box center [126, 268] width 230 height 17
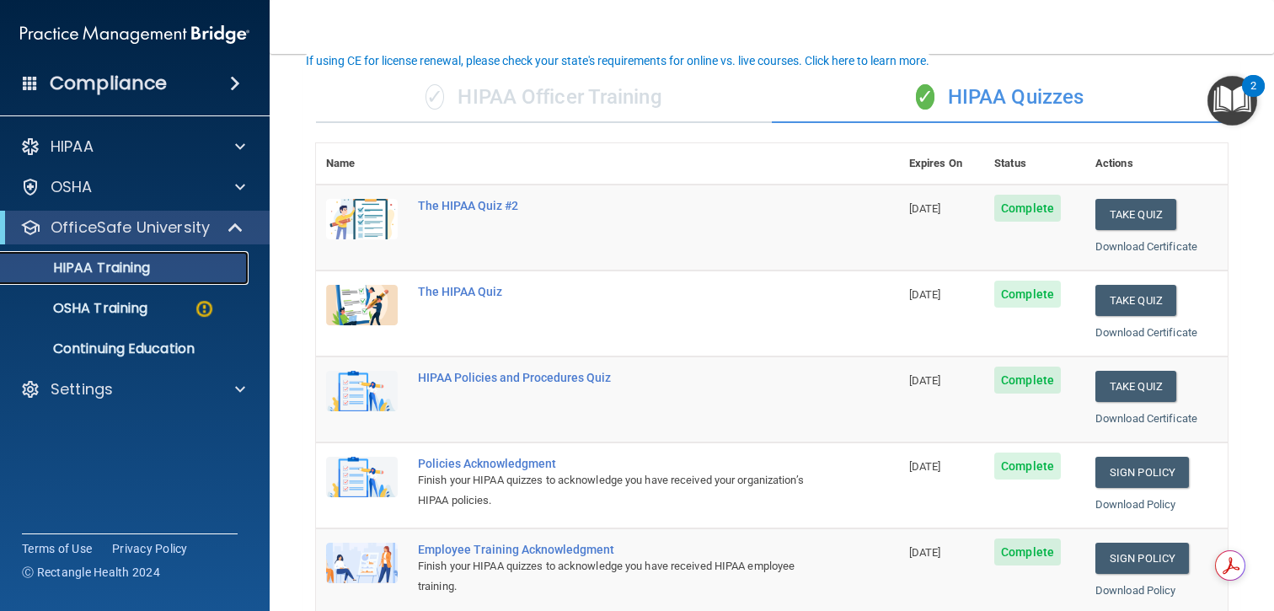
scroll to position [102, 0]
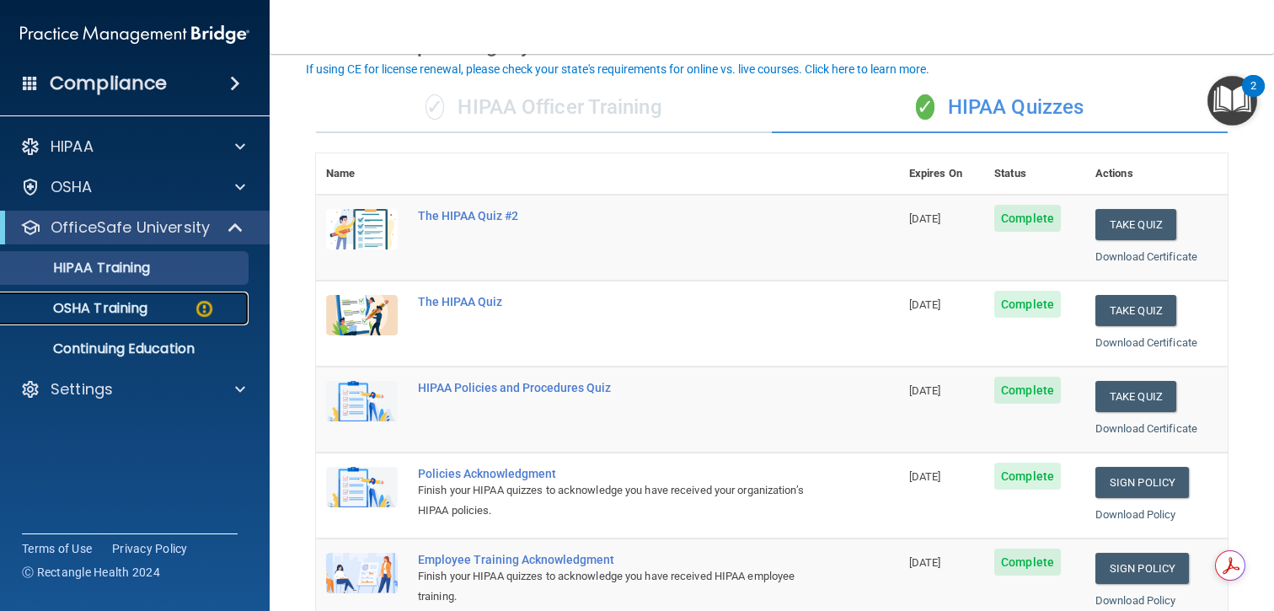
click at [134, 311] on p "OSHA Training" at bounding box center [79, 308] width 137 height 17
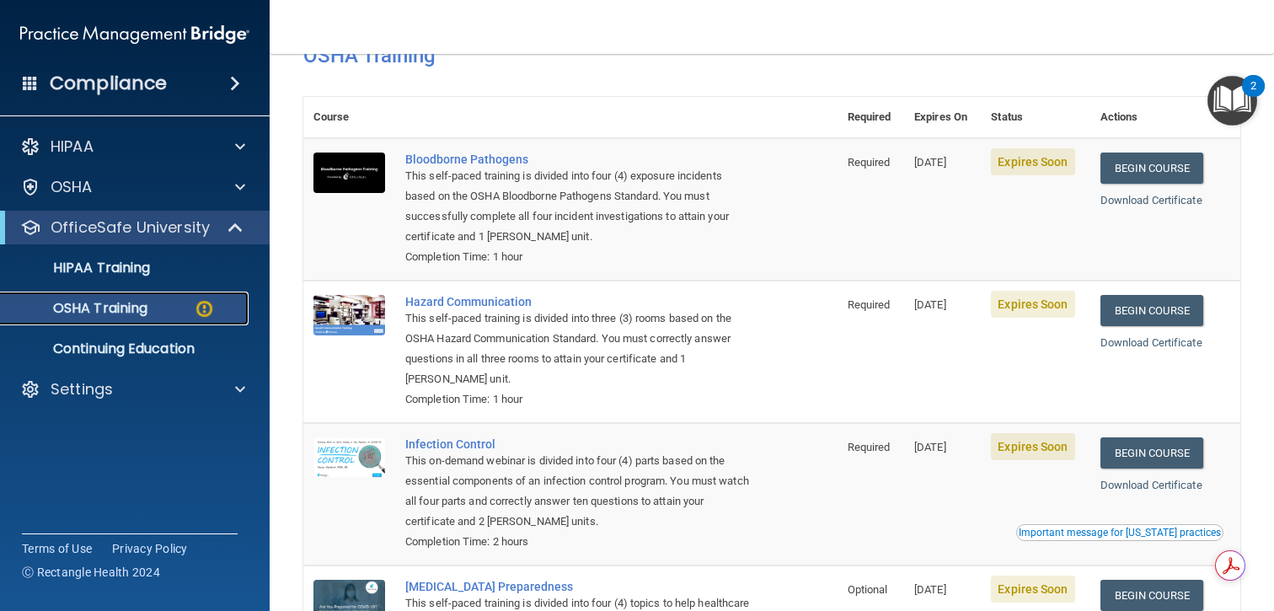
scroll to position [74, 0]
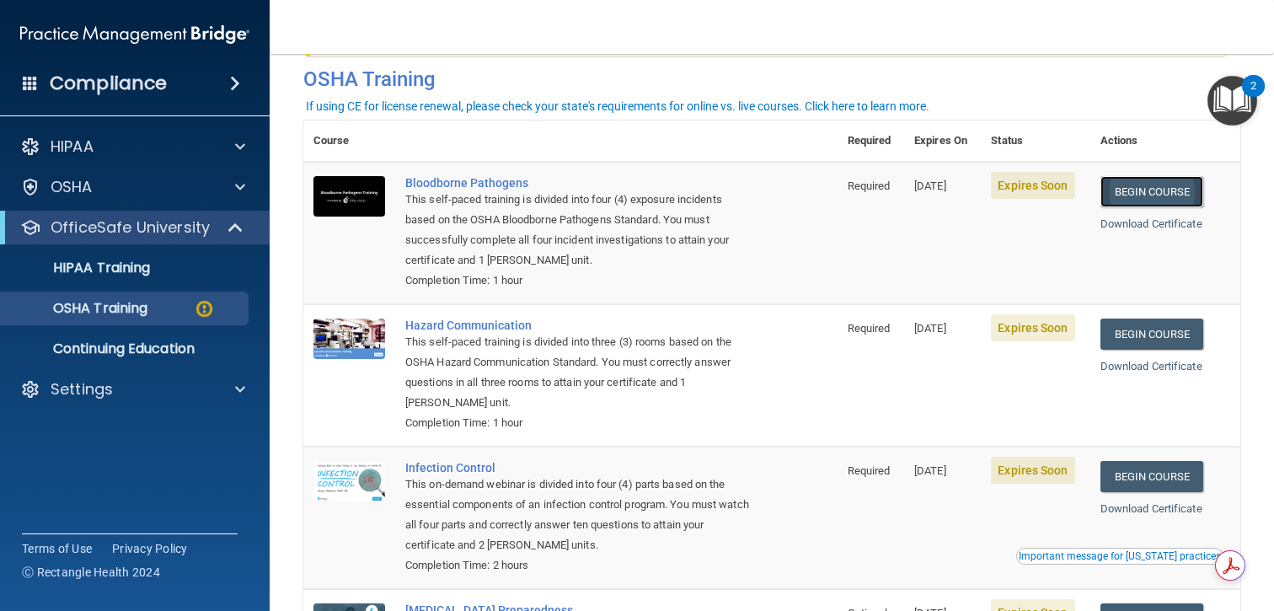
click at [1151, 194] on link "Begin Course" at bounding box center [1152, 191] width 103 height 31
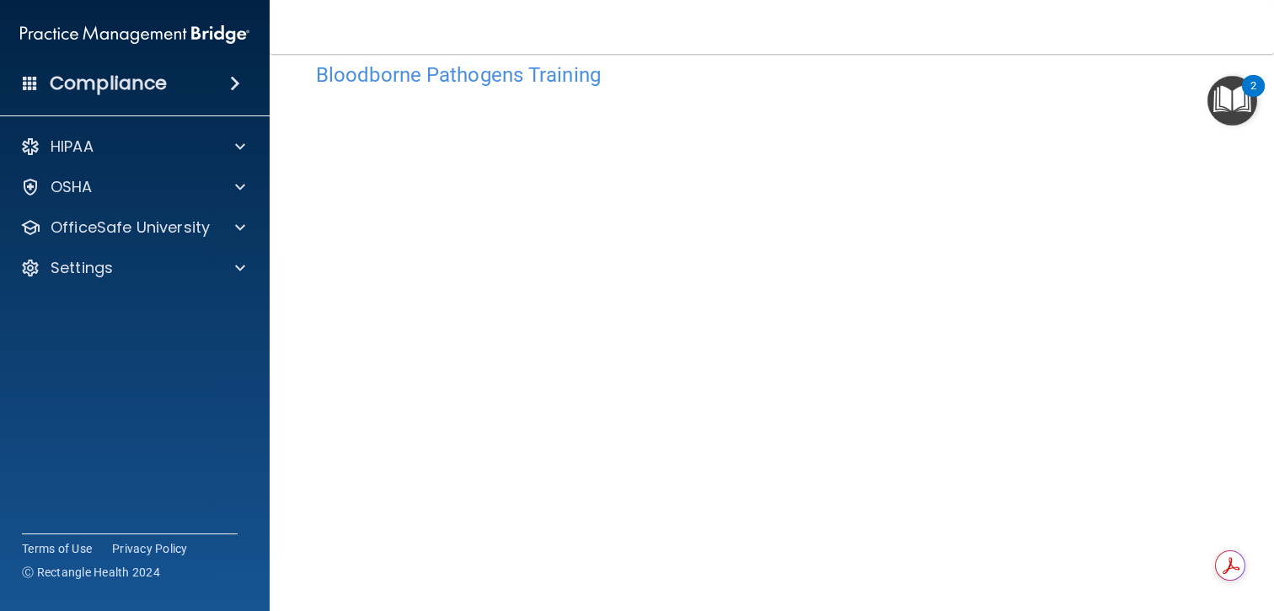
scroll to position [55, 0]
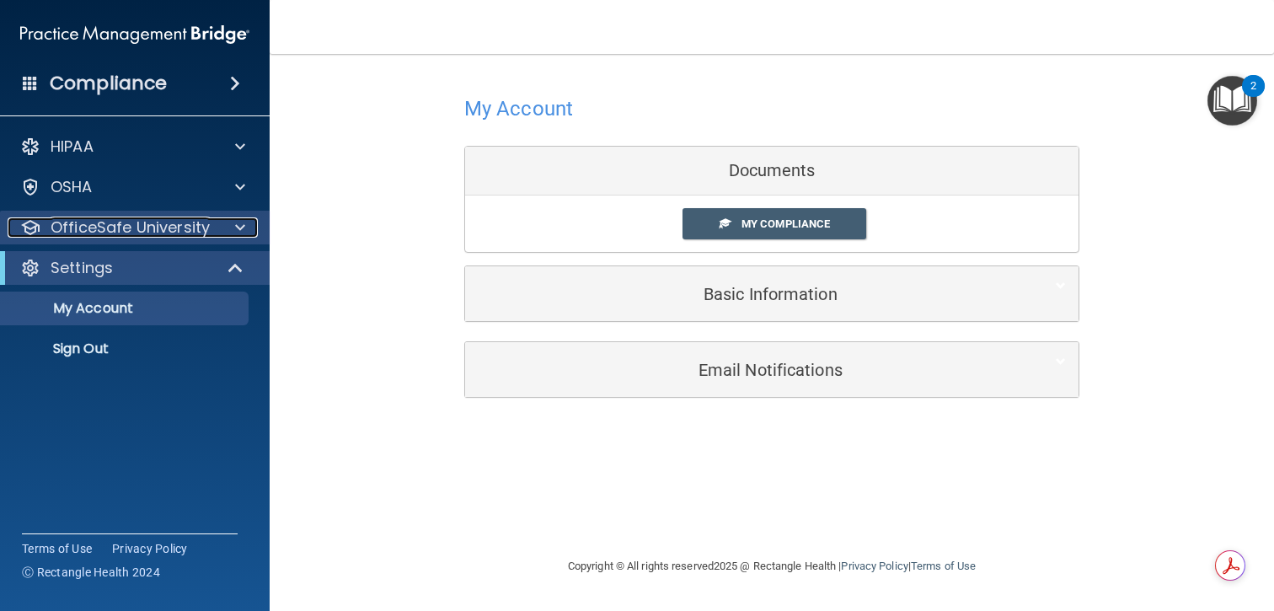
click at [222, 226] on div at bounding box center [238, 227] width 42 height 20
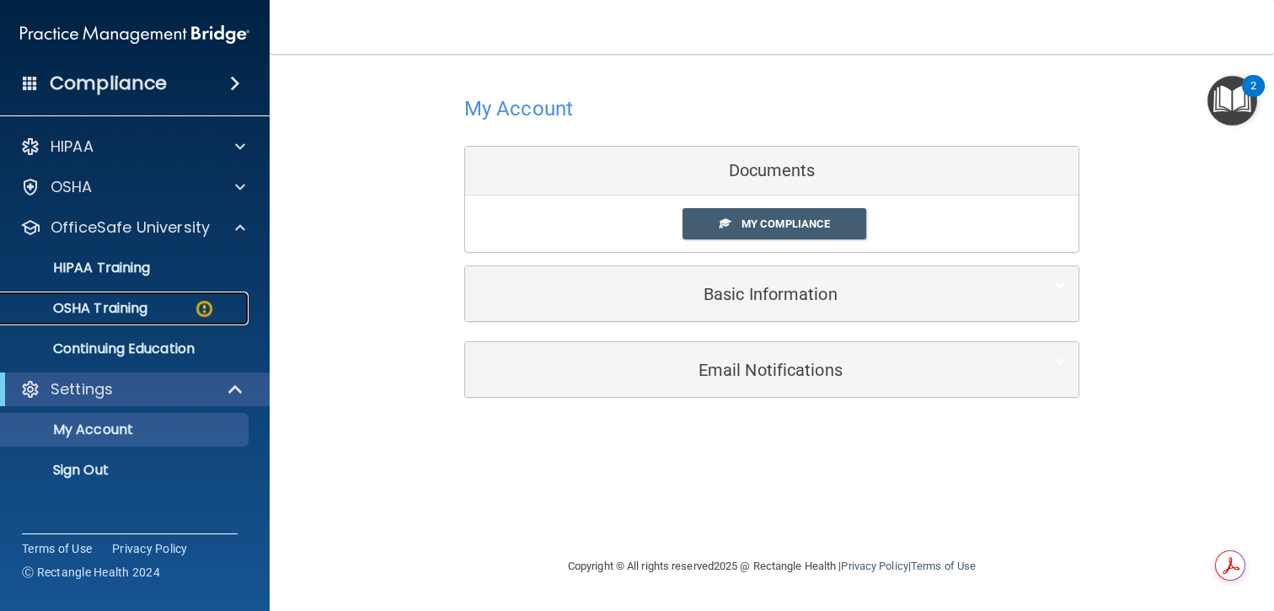
click at [185, 302] on div "OSHA Training" at bounding box center [126, 308] width 230 height 17
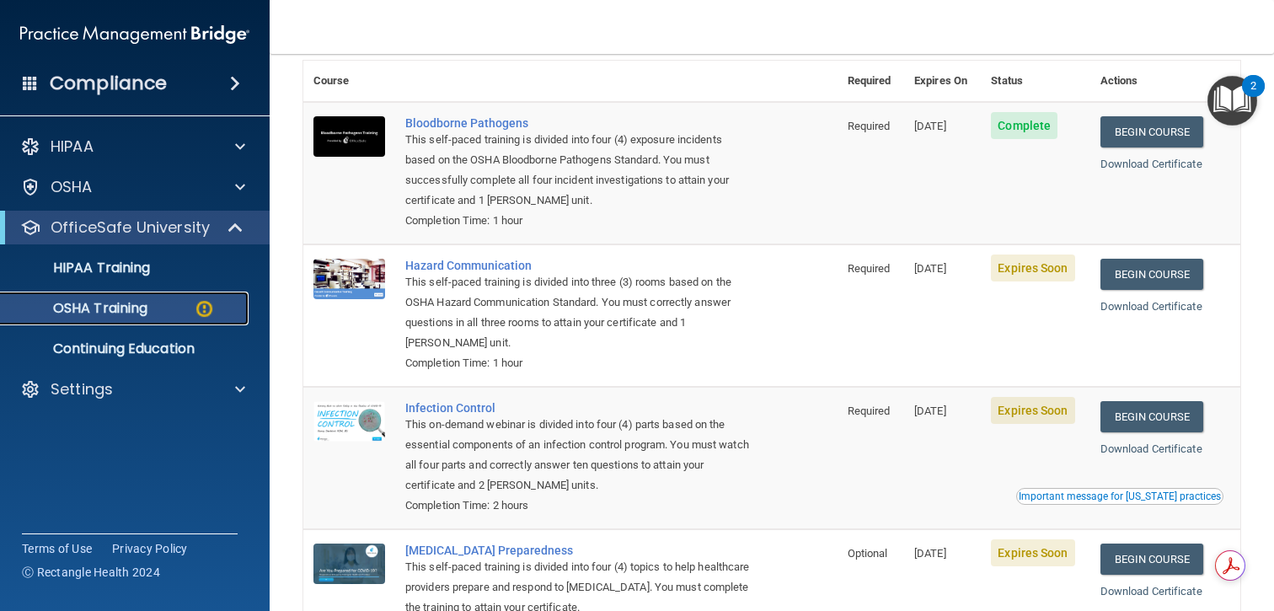
scroll to position [40, 0]
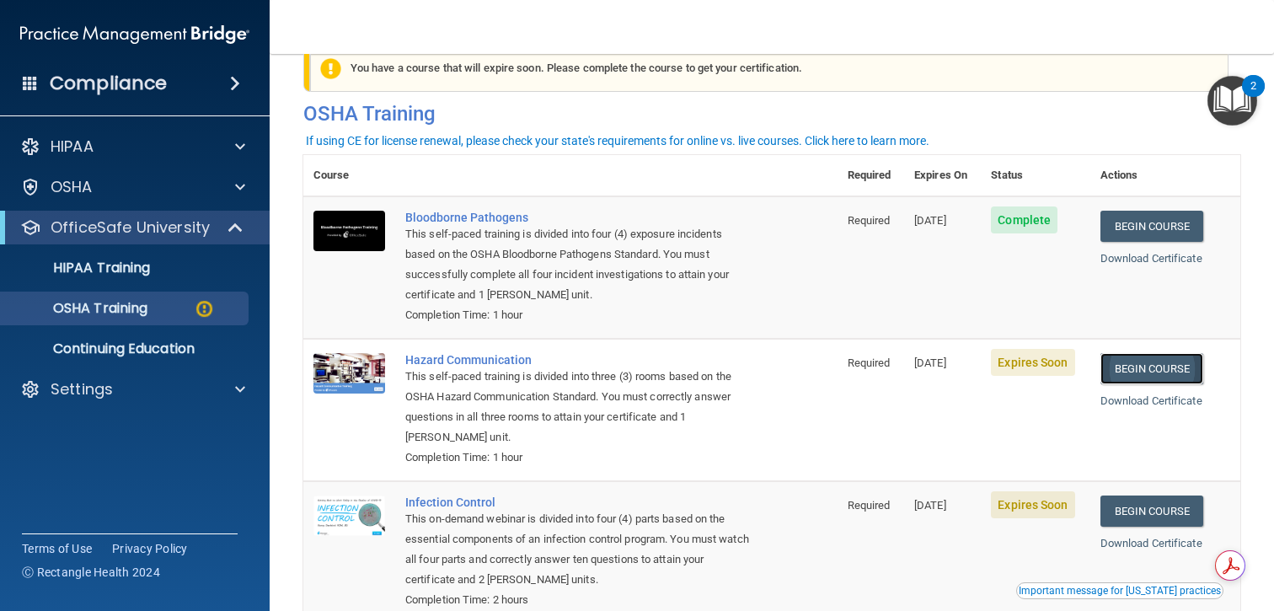
click at [1150, 366] on link "Begin Course" at bounding box center [1152, 368] width 103 height 31
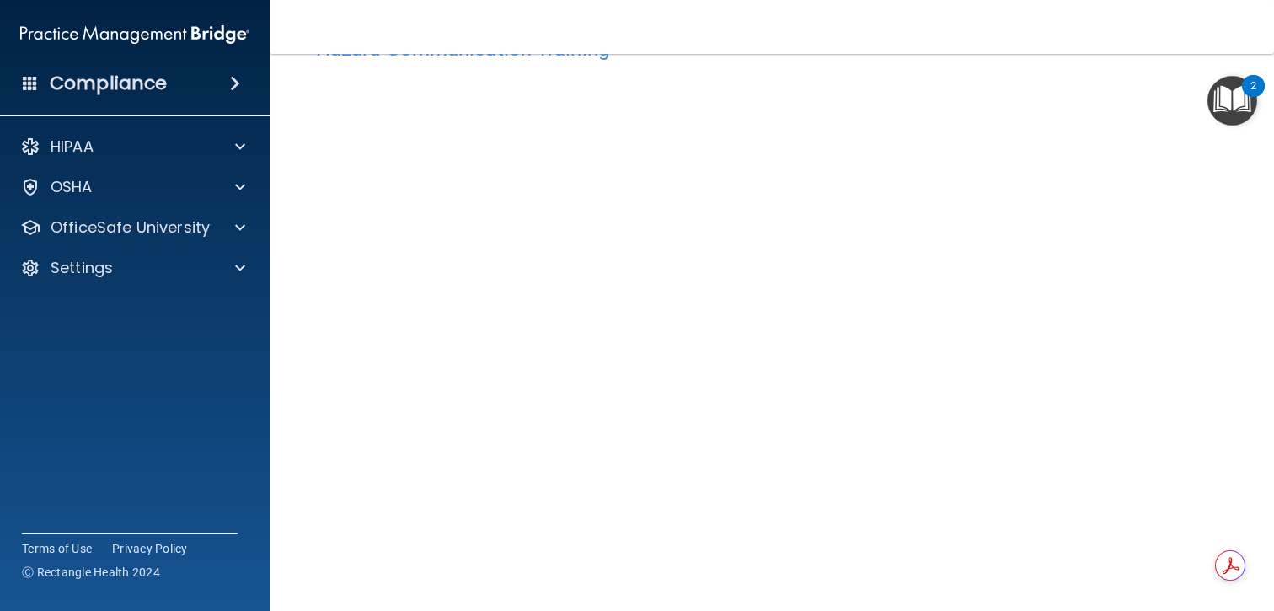
scroll to position [70, 0]
click at [1193, 437] on div "Hazard Communication Training This course doesn’t expire until 09/06/2025. Are …" at bounding box center [771, 328] width 937 height 621
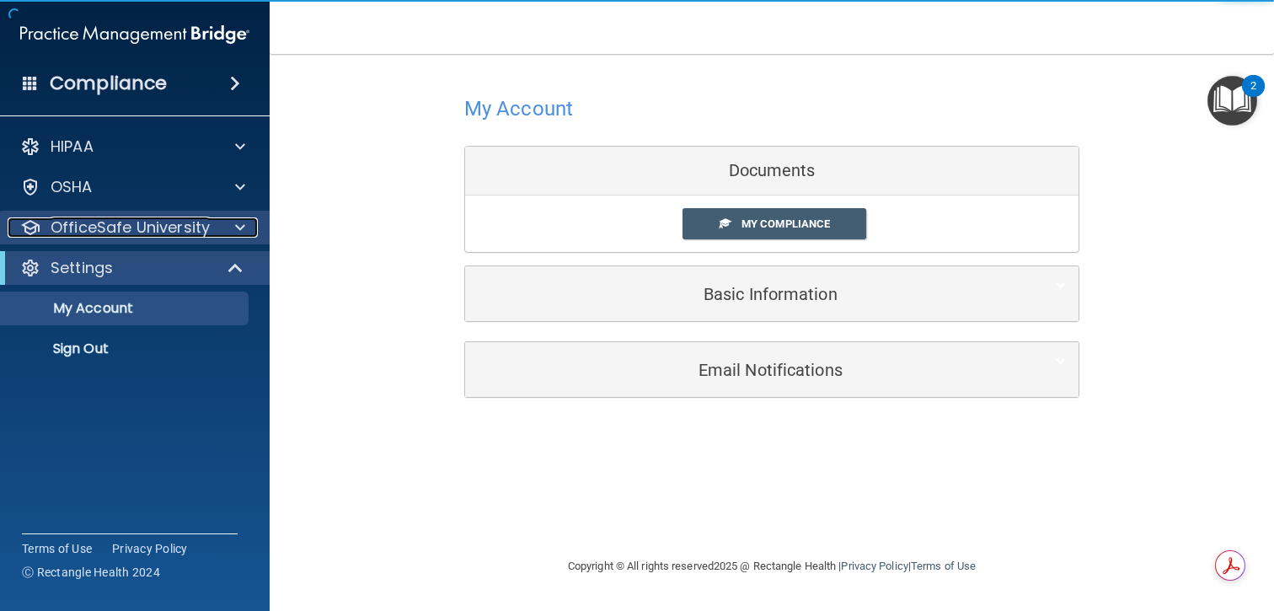
click at [236, 222] on span at bounding box center [240, 227] width 10 height 20
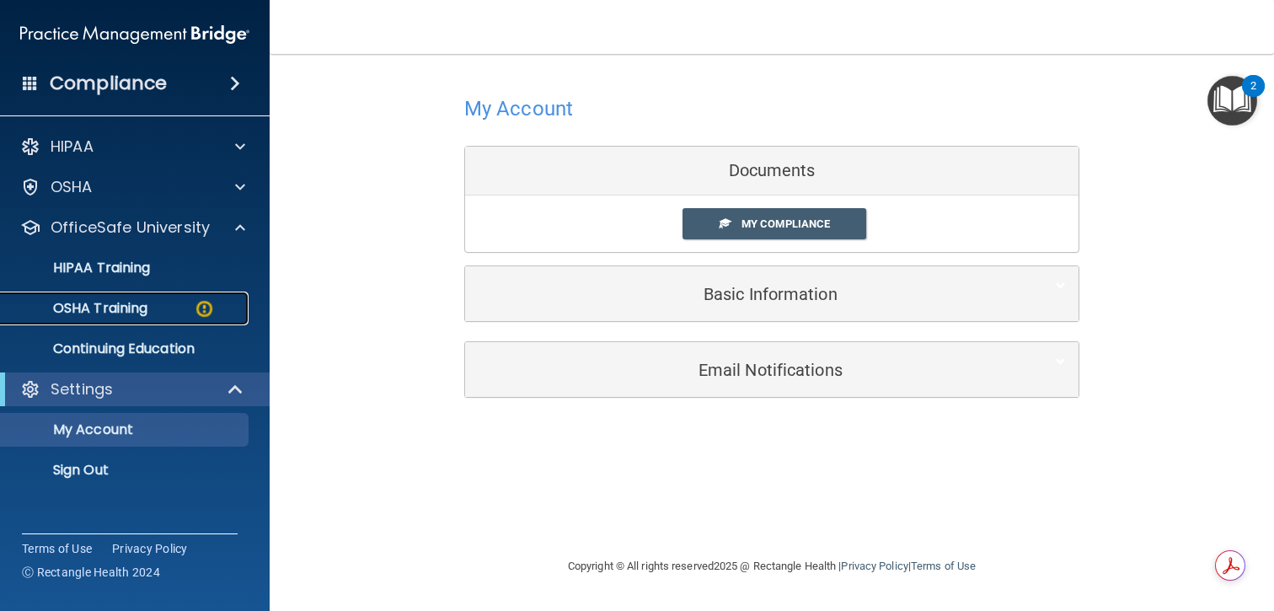
click at [185, 313] on div "OSHA Training" at bounding box center [126, 308] width 230 height 17
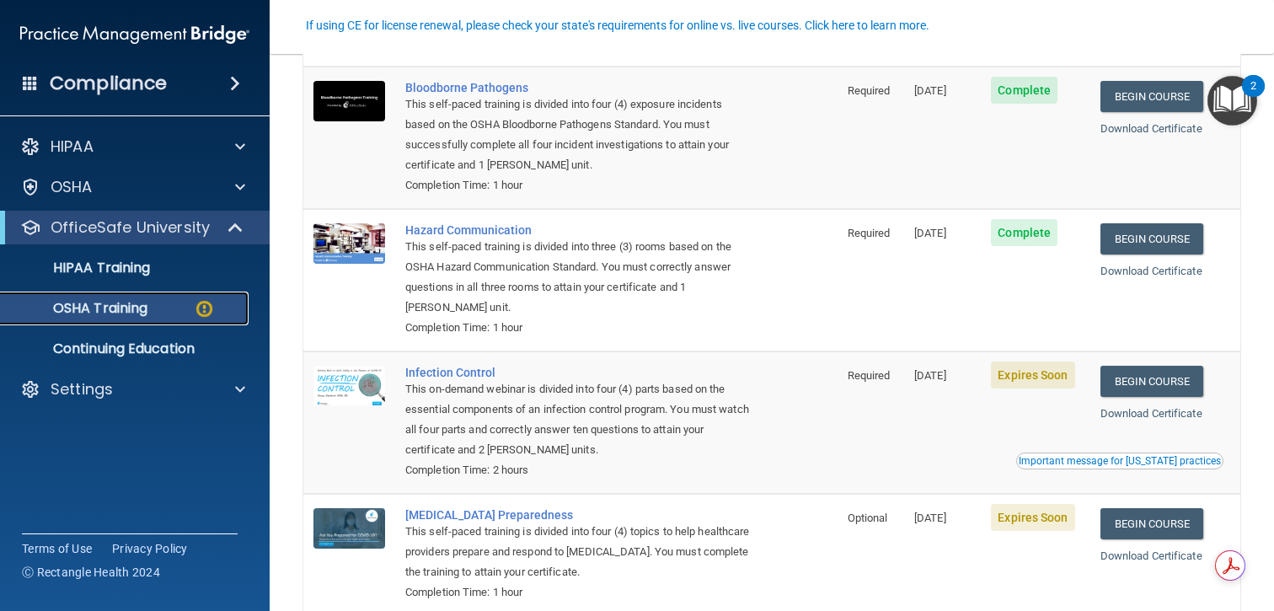
scroll to position [171, 0]
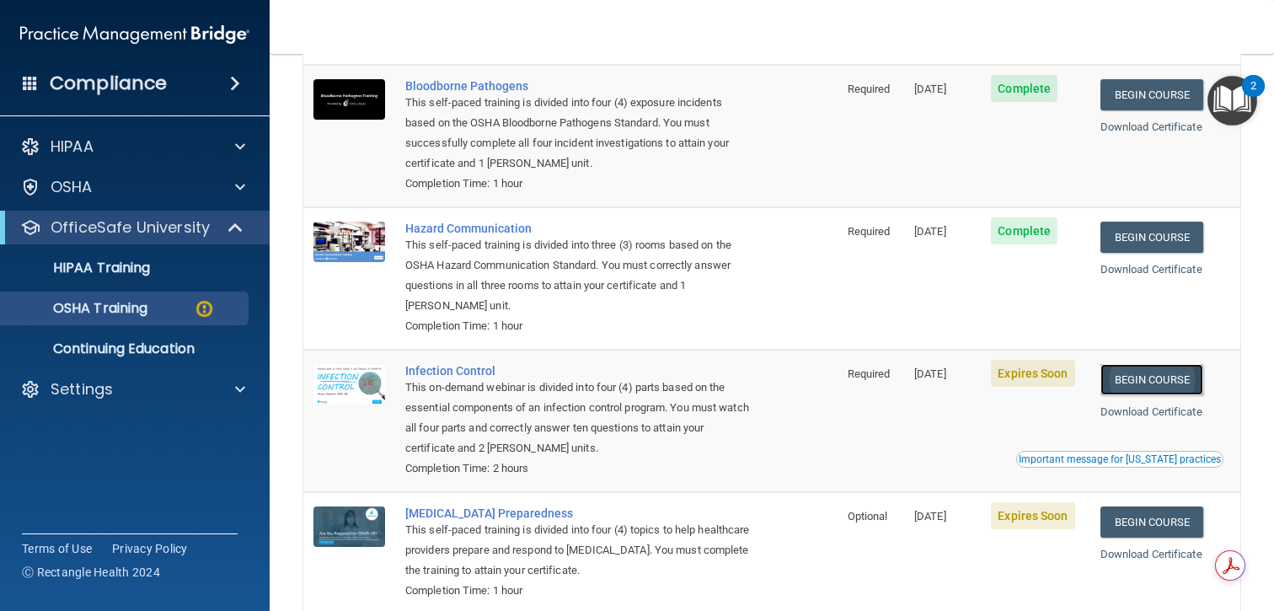
click at [1138, 380] on link "Begin Course" at bounding box center [1152, 379] width 103 height 31
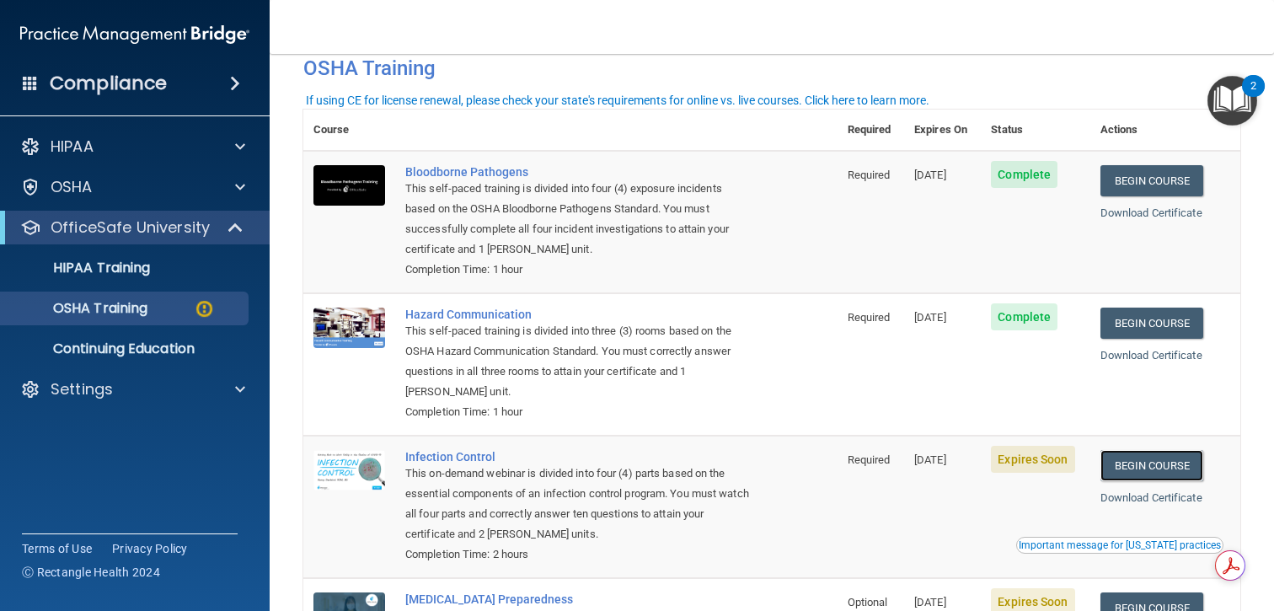
scroll to position [0, 0]
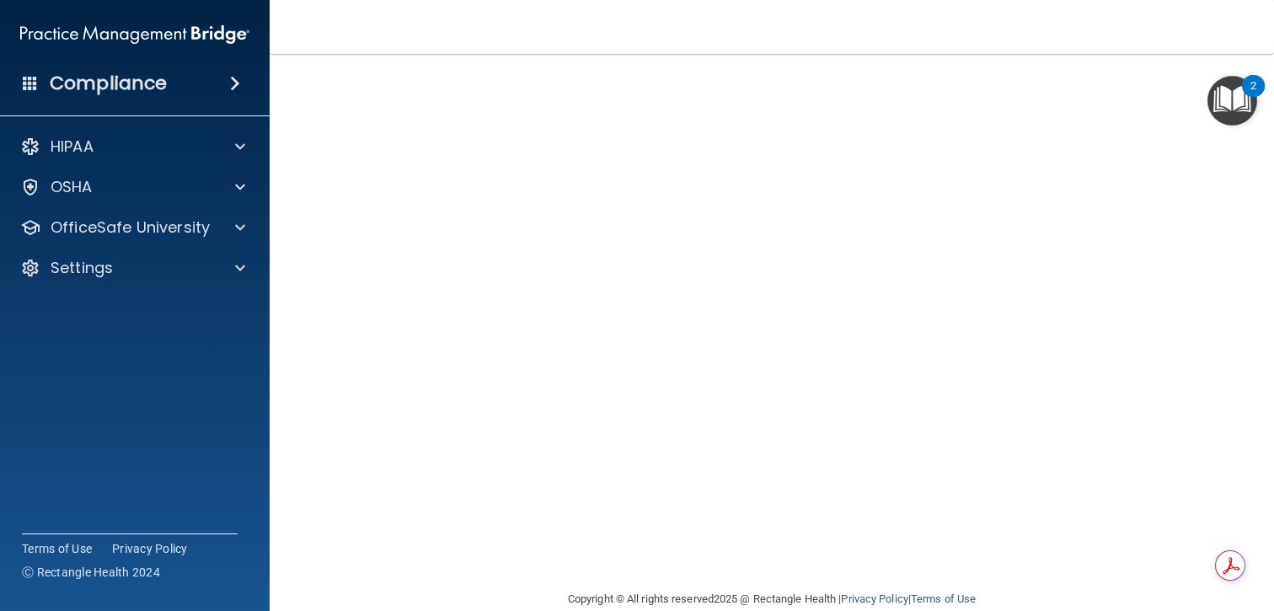
scroll to position [71, 0]
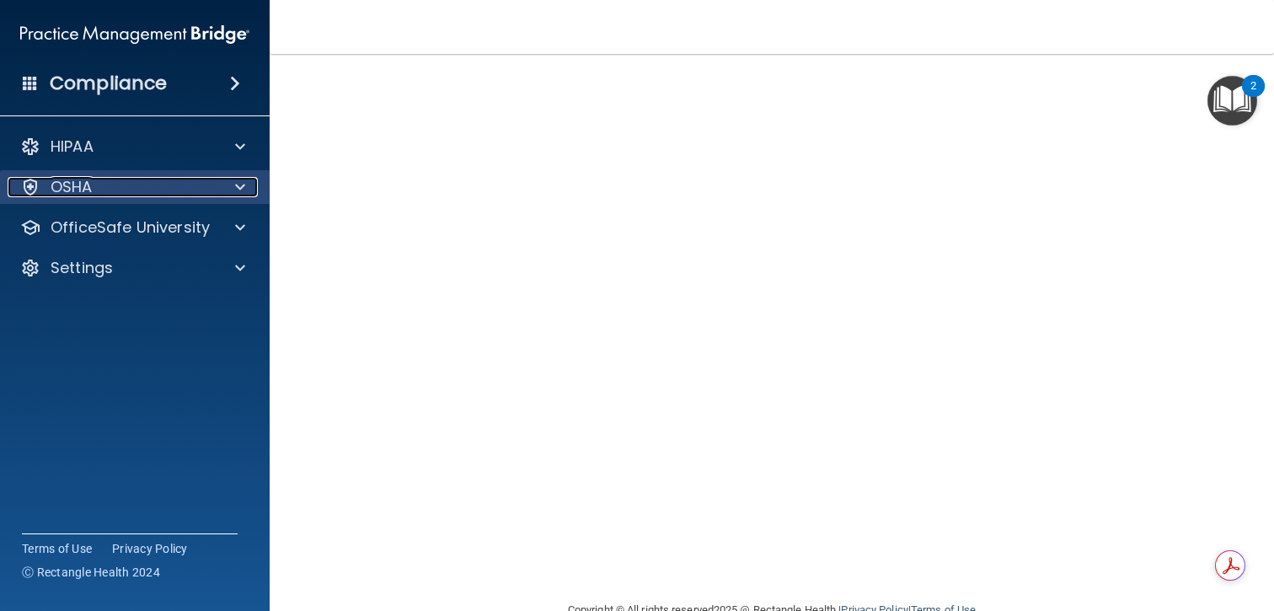
click at [163, 177] on div "OSHA" at bounding box center [112, 187] width 209 height 20
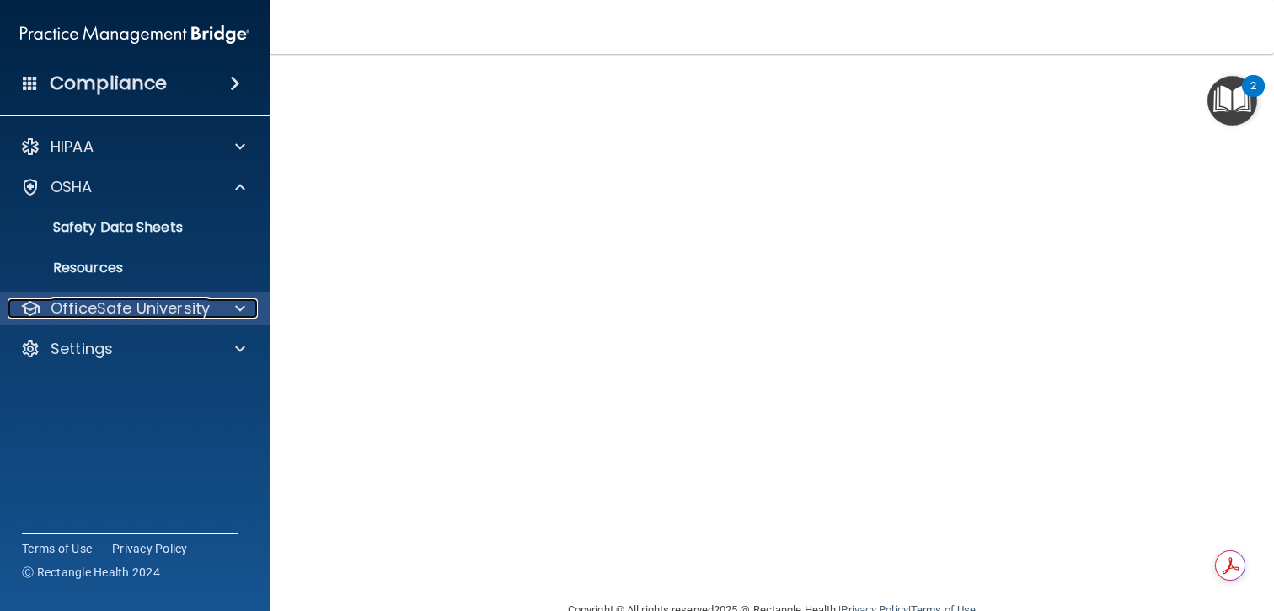
click at [156, 304] on p "OfficeSafe University" at bounding box center [130, 308] width 159 height 20
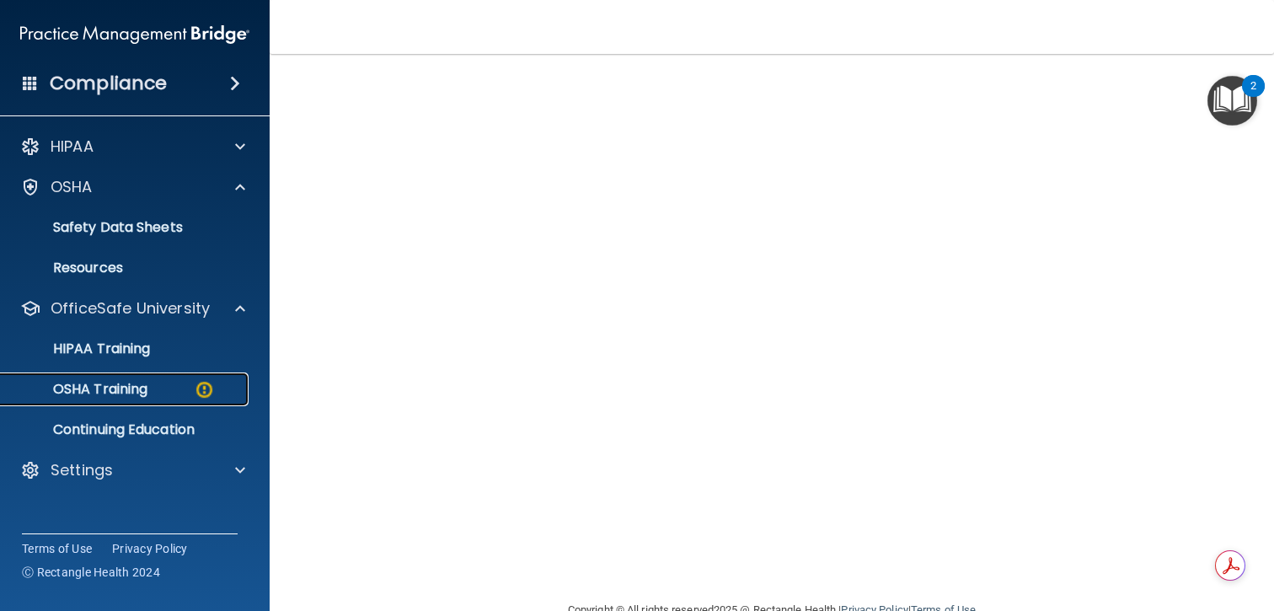
click at [147, 395] on p "OSHA Training" at bounding box center [79, 389] width 137 height 17
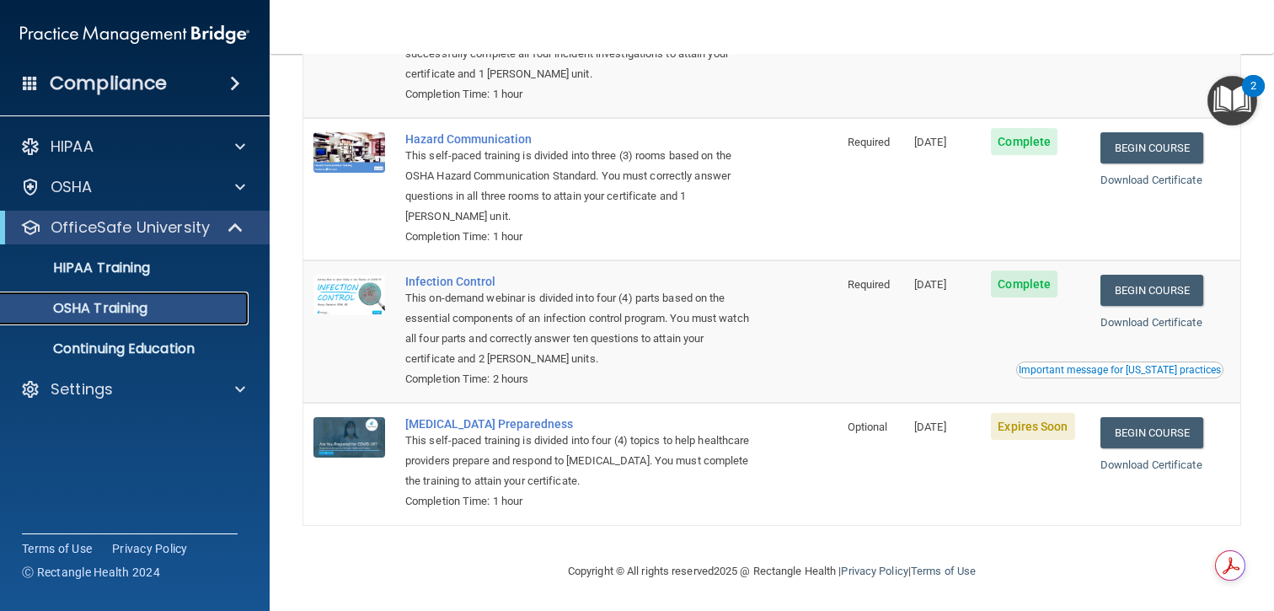
scroll to position [216, 0]
click at [1141, 426] on link "Begin Course" at bounding box center [1152, 431] width 103 height 31
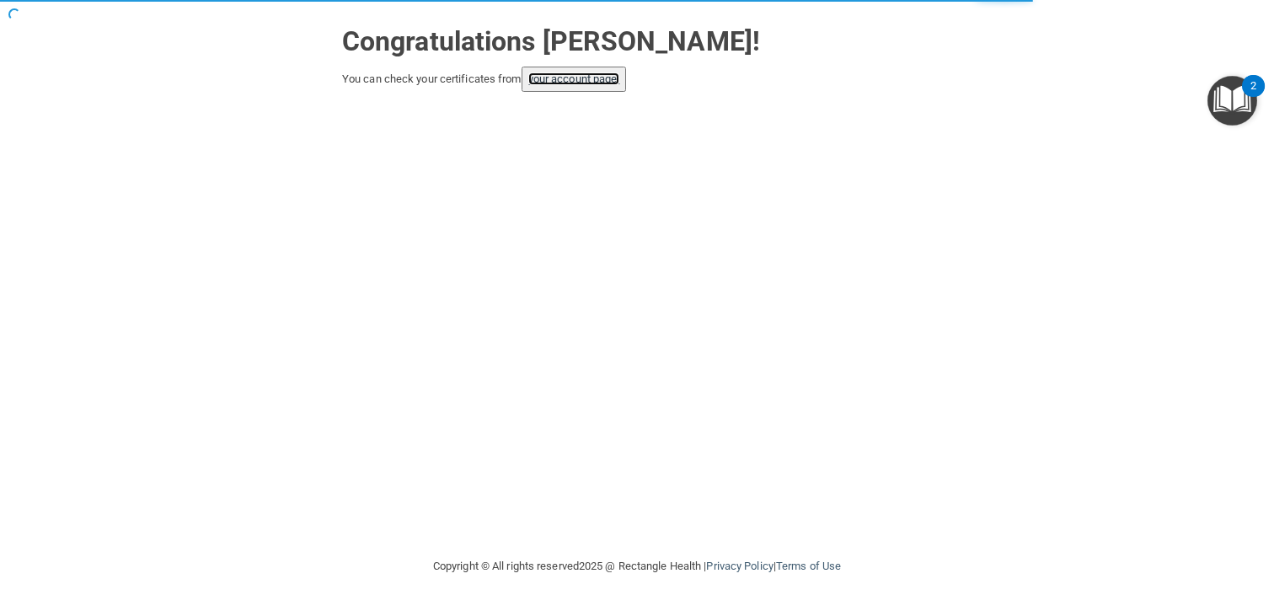
click at [619, 78] on link "your account page!" at bounding box center [574, 78] width 92 height 13
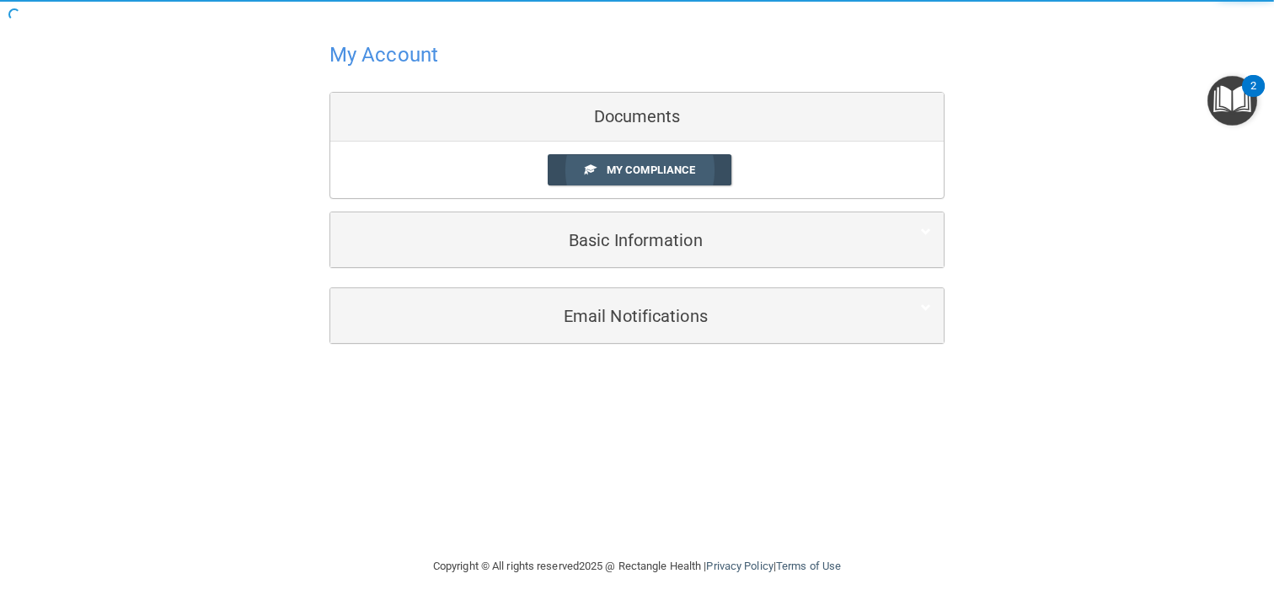
click at [615, 164] on span "My Compliance" at bounding box center [651, 170] width 89 height 13
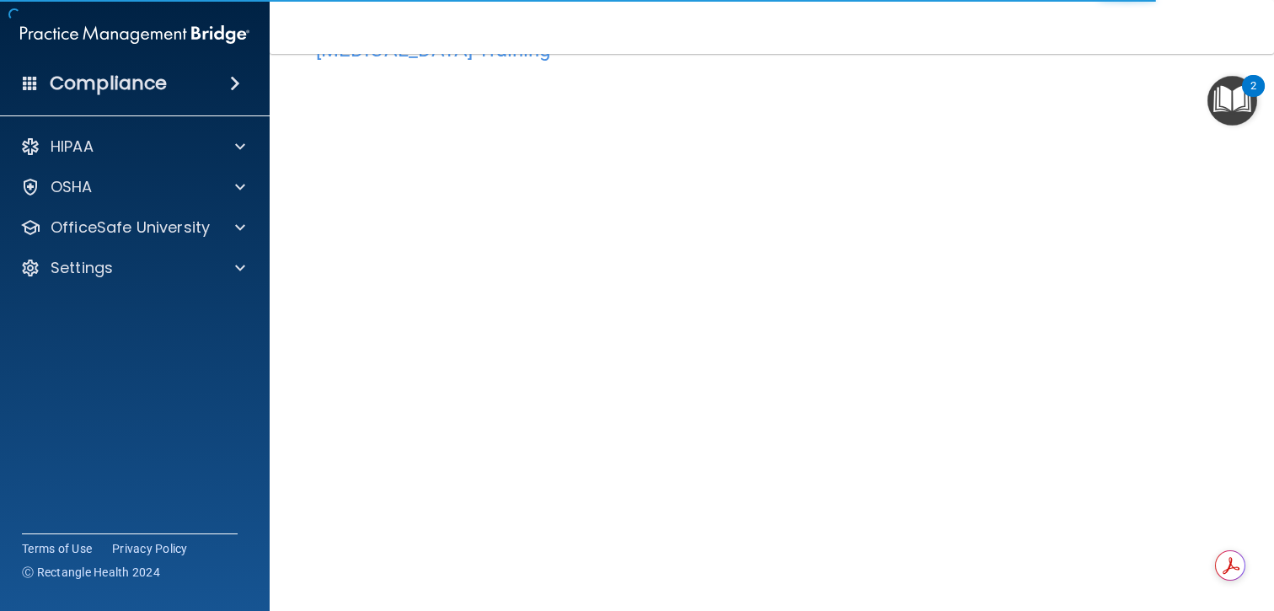
scroll to position [72, 0]
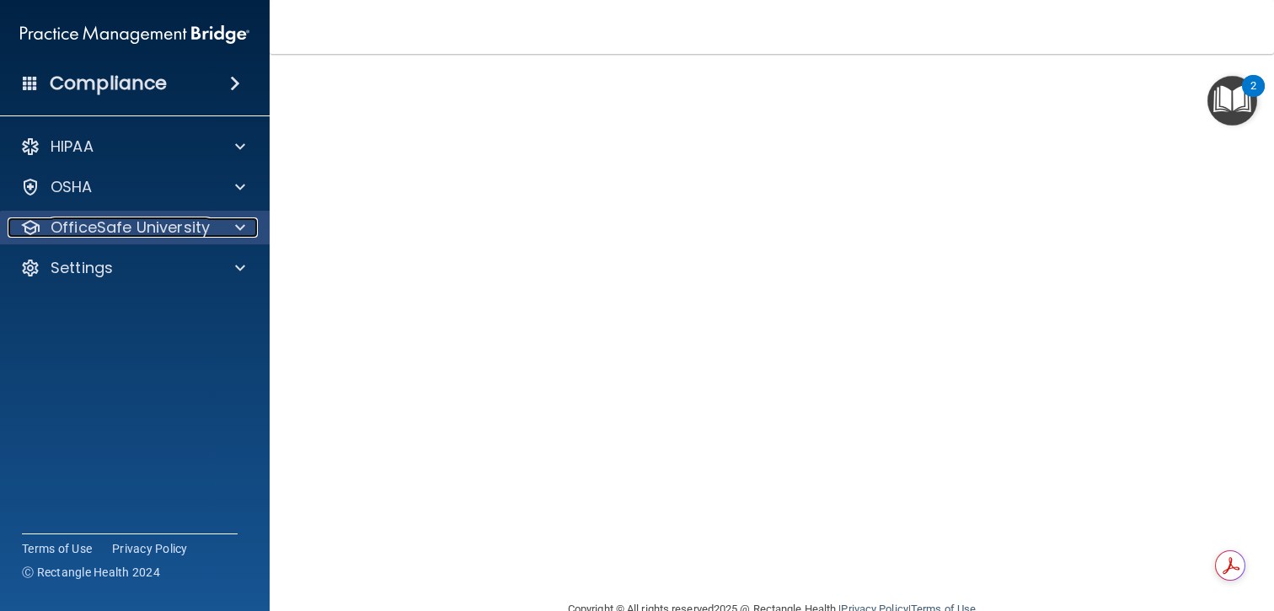
click at [212, 227] on div "OfficeSafe University" at bounding box center [112, 227] width 209 height 20
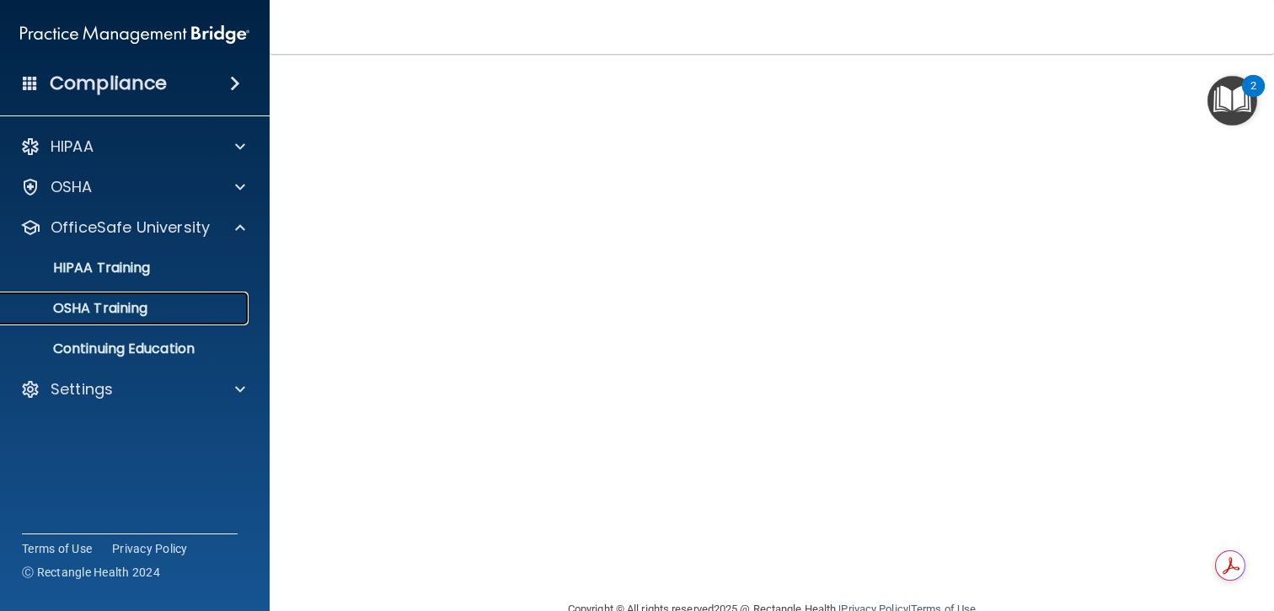
click at [195, 294] on link "OSHA Training" at bounding box center [116, 309] width 266 height 34
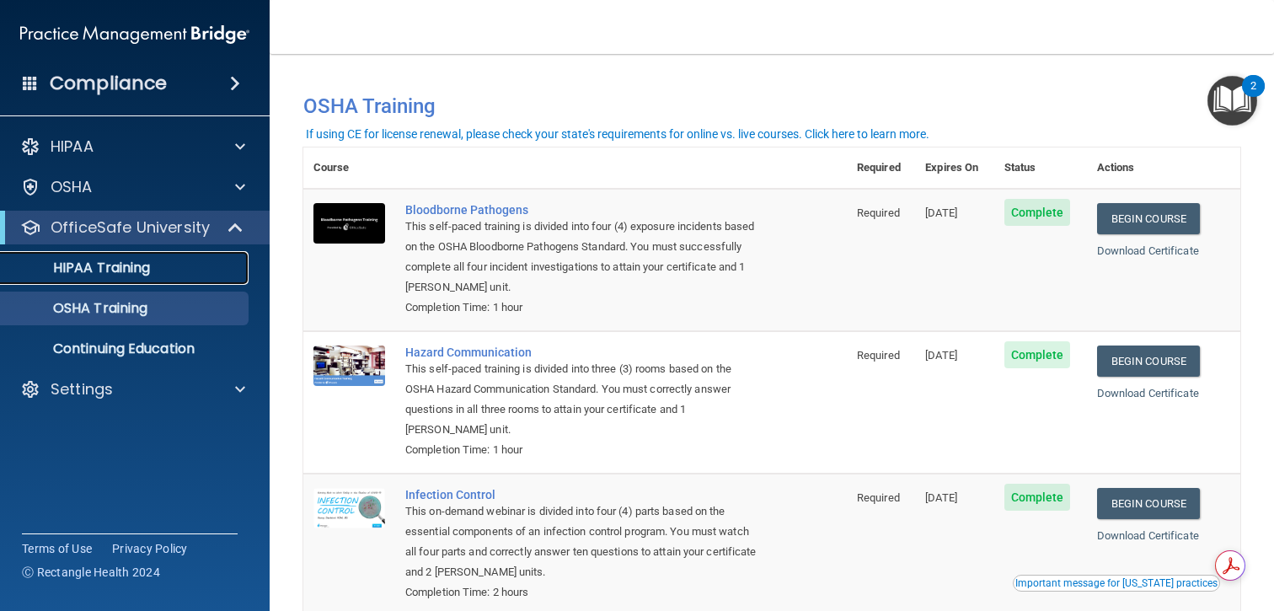
click at [197, 276] on link "HIPAA Training" at bounding box center [116, 268] width 266 height 34
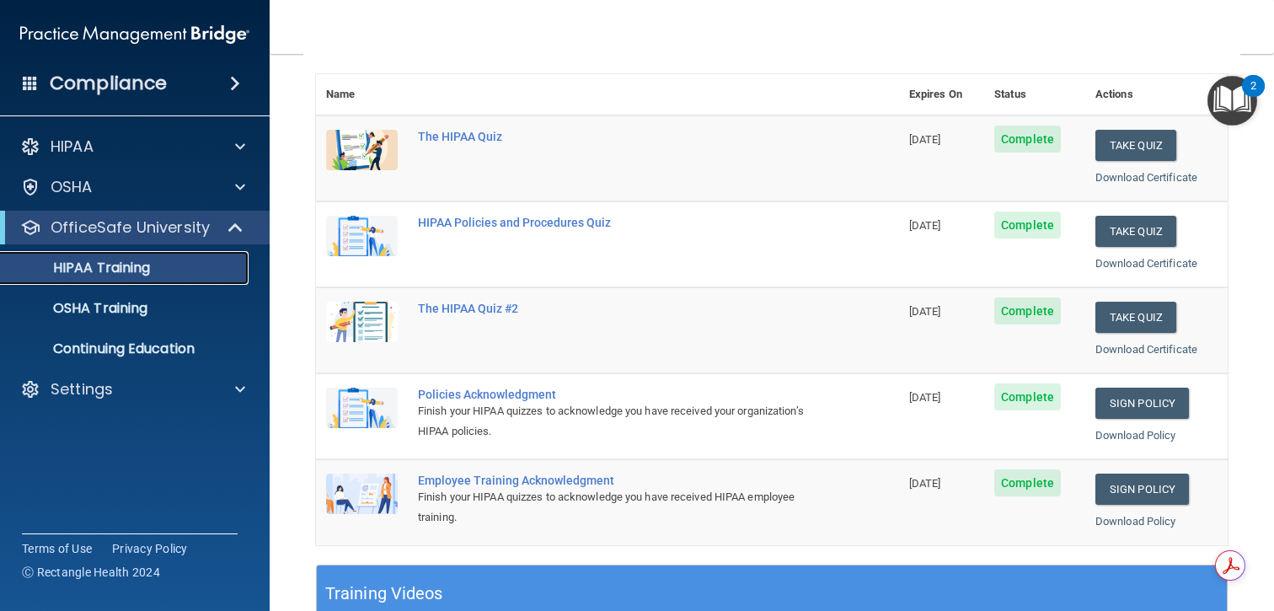
scroll to position [196, 0]
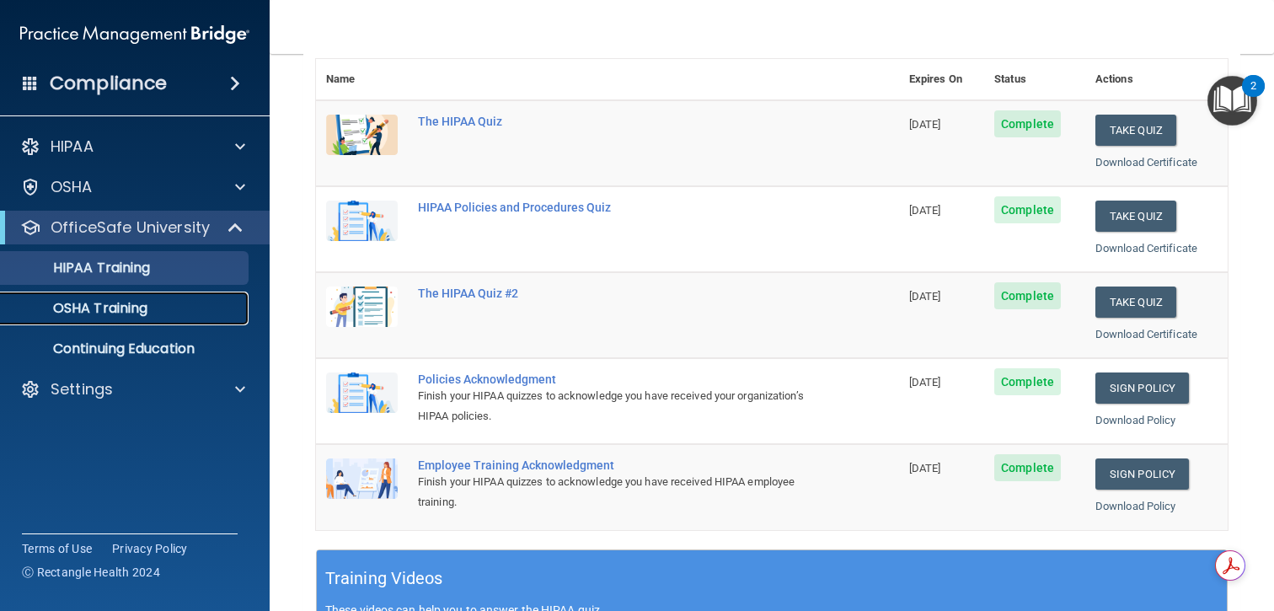
click at [157, 304] on div "OSHA Training" at bounding box center [126, 308] width 230 height 17
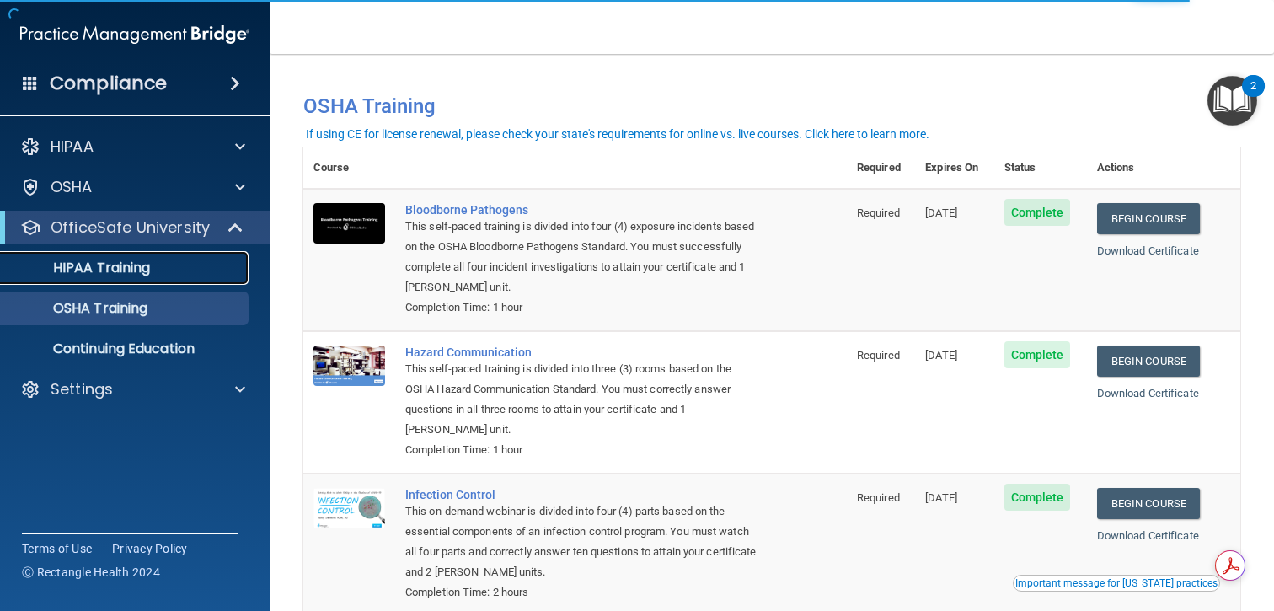
click at [141, 271] on p "HIPAA Training" at bounding box center [80, 268] width 139 height 17
